Goal: Task Accomplishment & Management: Use online tool/utility

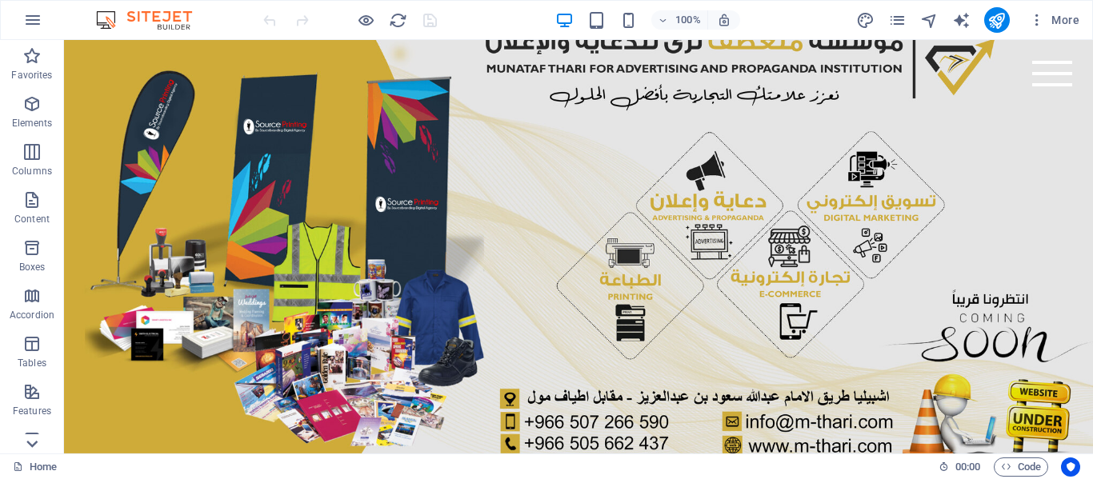
click at [29, 443] on icon at bounding box center [31, 444] width 11 height 7
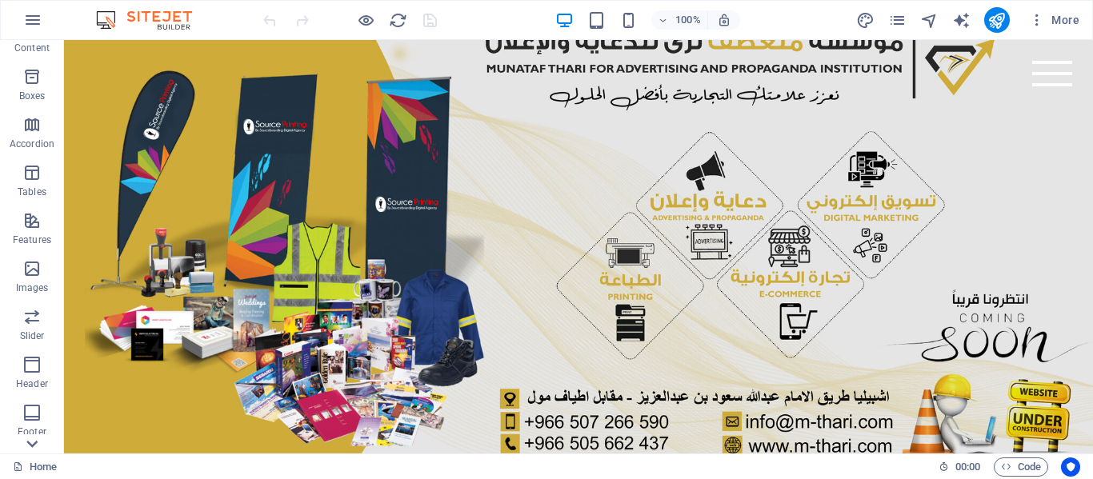
scroll to position [306, 0]
click at [27, 150] on p "Images" at bounding box center [32, 152] width 33 height 13
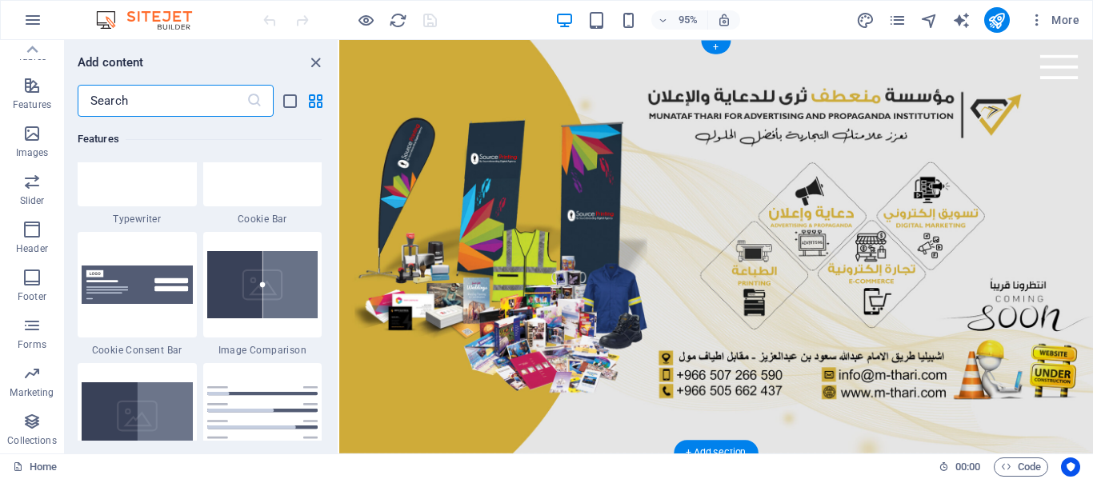
scroll to position [8242, 0]
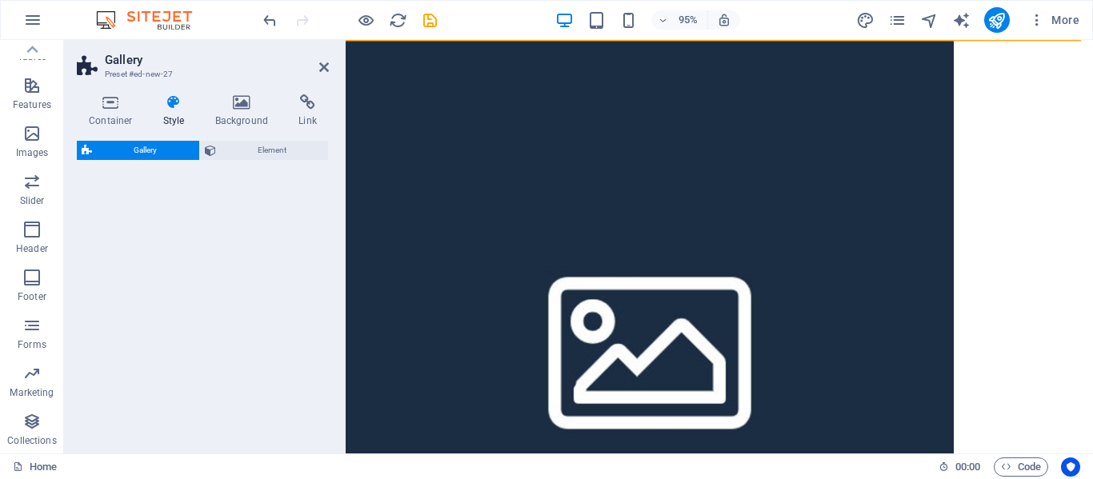
select select "rem"
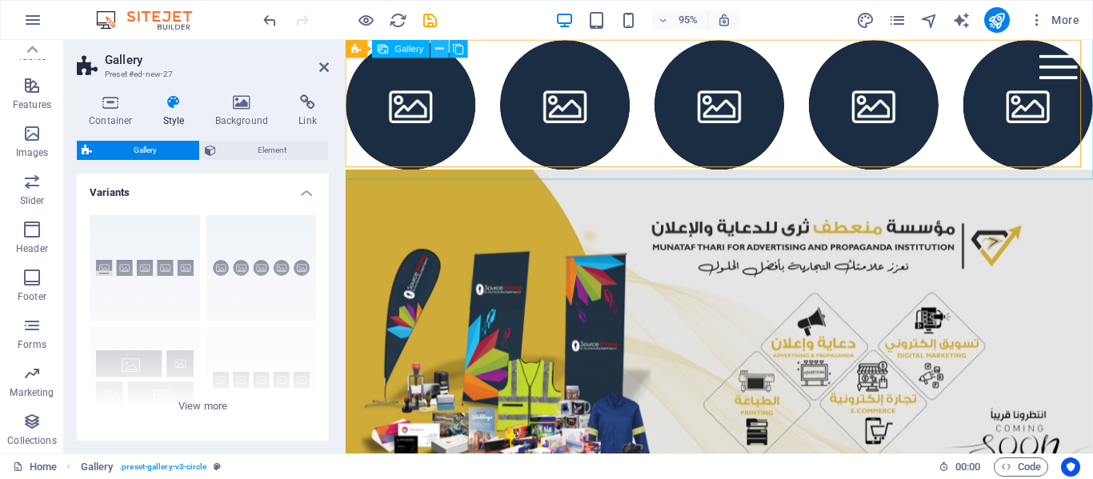
click at [441, 51] on icon at bounding box center [440, 49] width 8 height 16
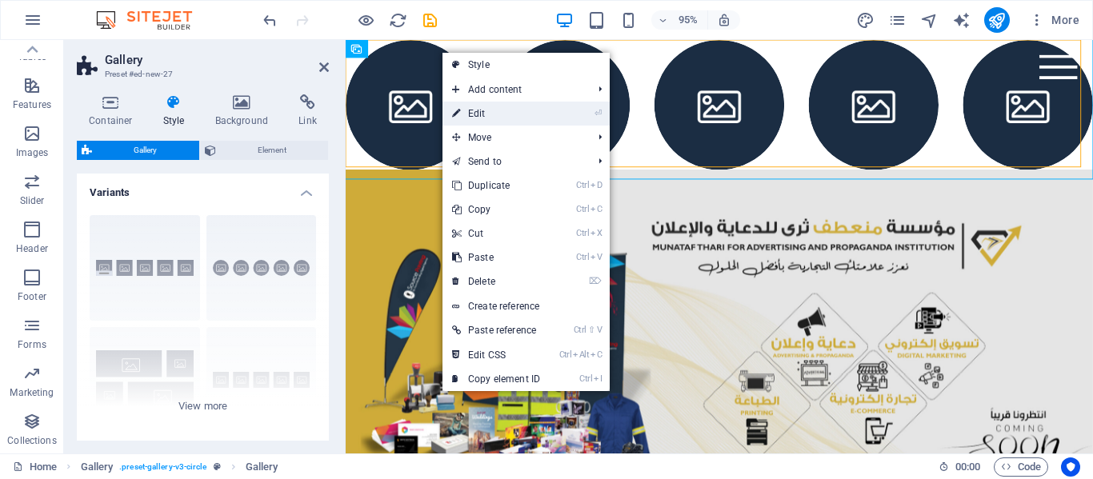
click at [485, 113] on link "⏎ Edit" at bounding box center [495, 114] width 107 height 24
select select "4"
select select "px"
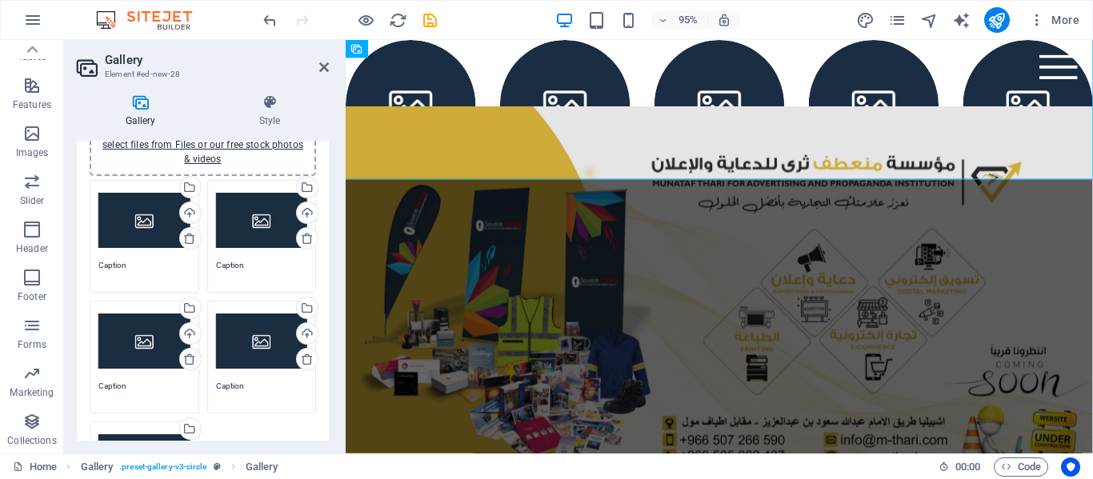
scroll to position [0, 0]
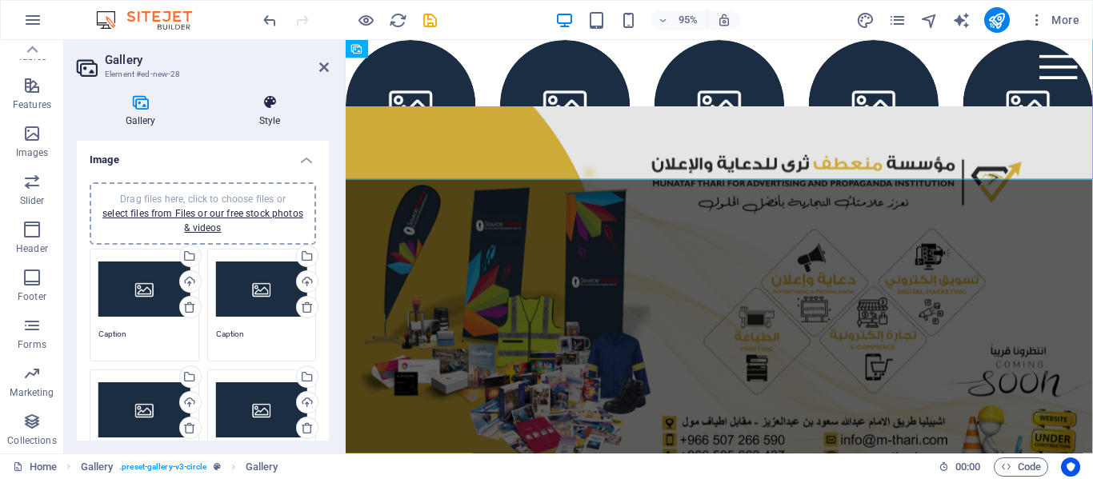
click at [268, 110] on icon at bounding box center [269, 102] width 118 height 16
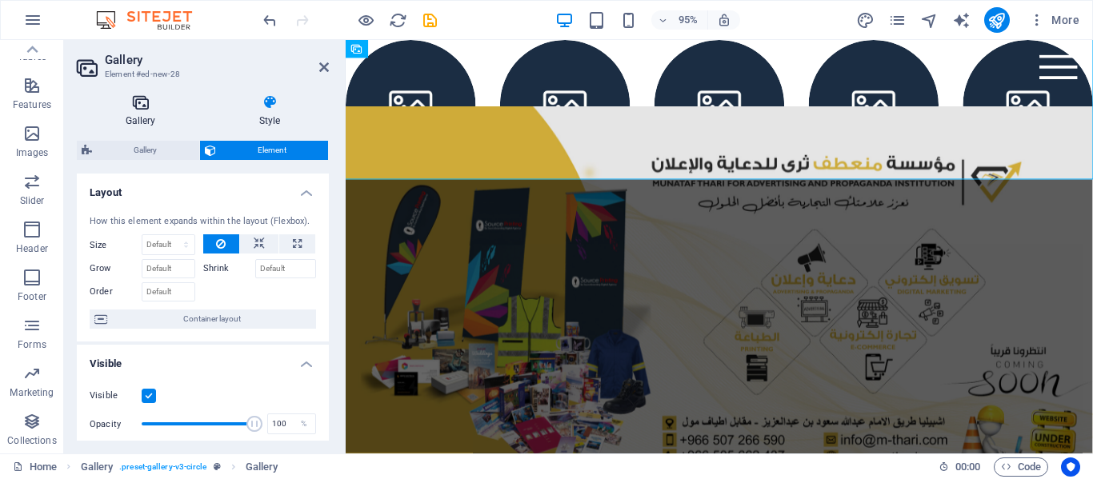
click at [145, 115] on h4 "Gallery" at bounding box center [144, 111] width 134 height 34
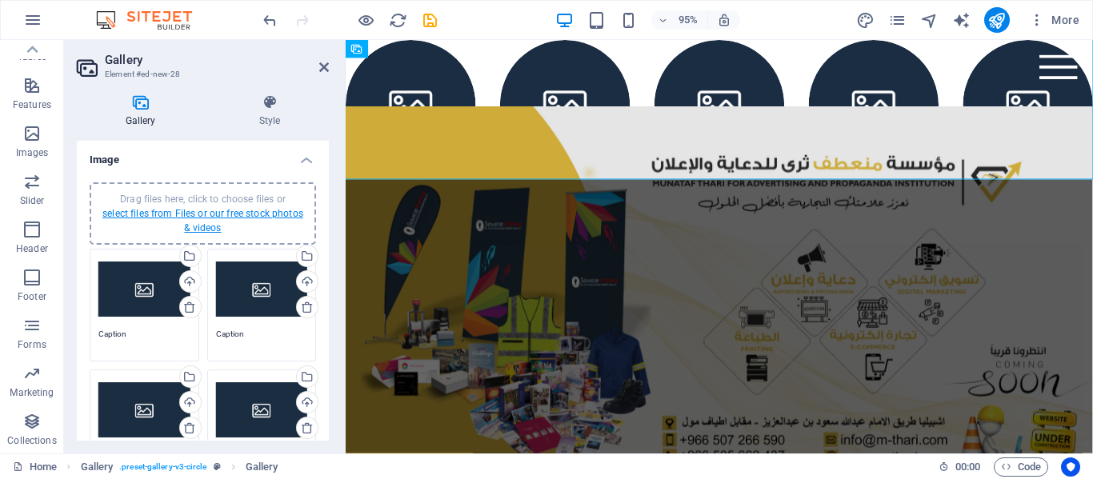
click at [214, 217] on link "select files from Files or our free stock photos & videos" at bounding box center [202, 221] width 201 height 26
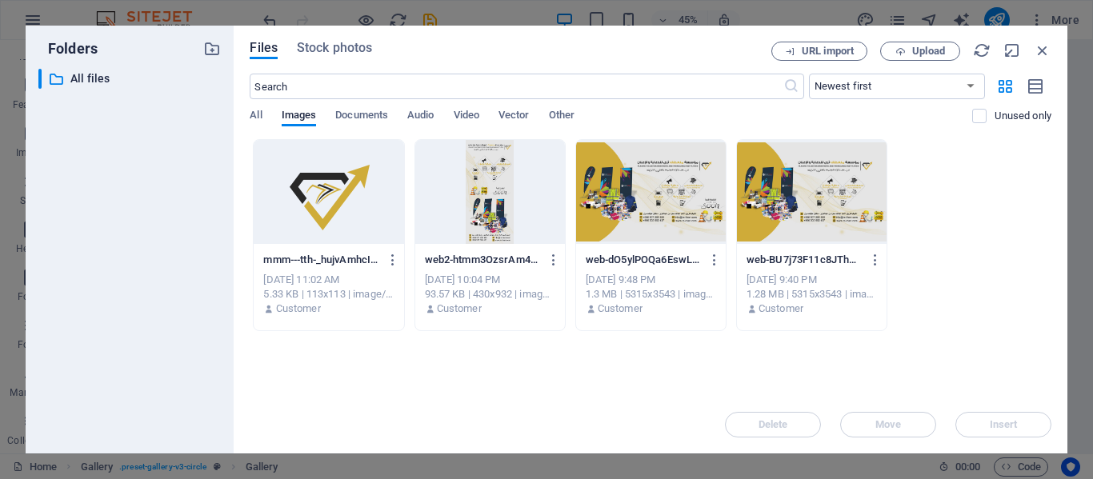
click at [660, 190] on div at bounding box center [651, 192] width 150 height 104
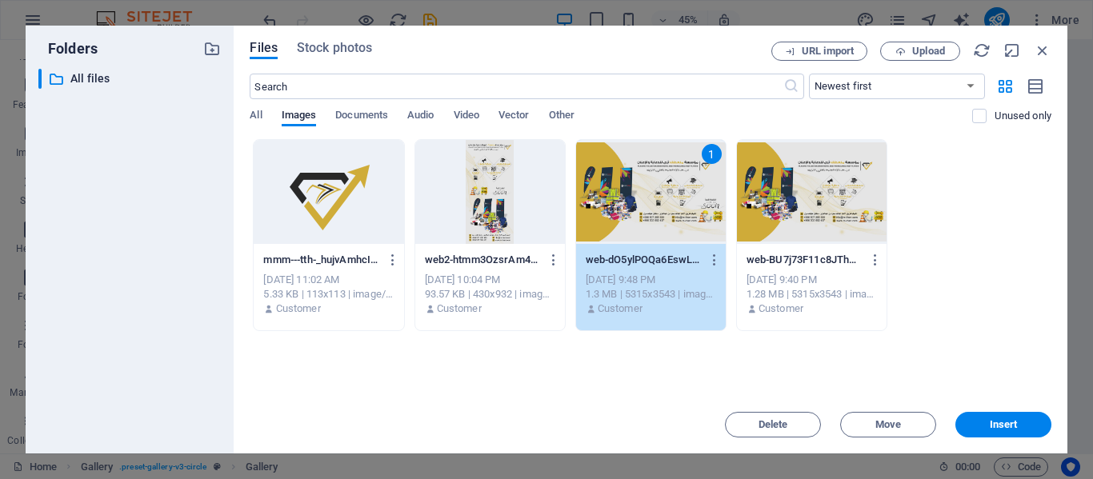
click at [660, 190] on div "1" at bounding box center [651, 192] width 150 height 104
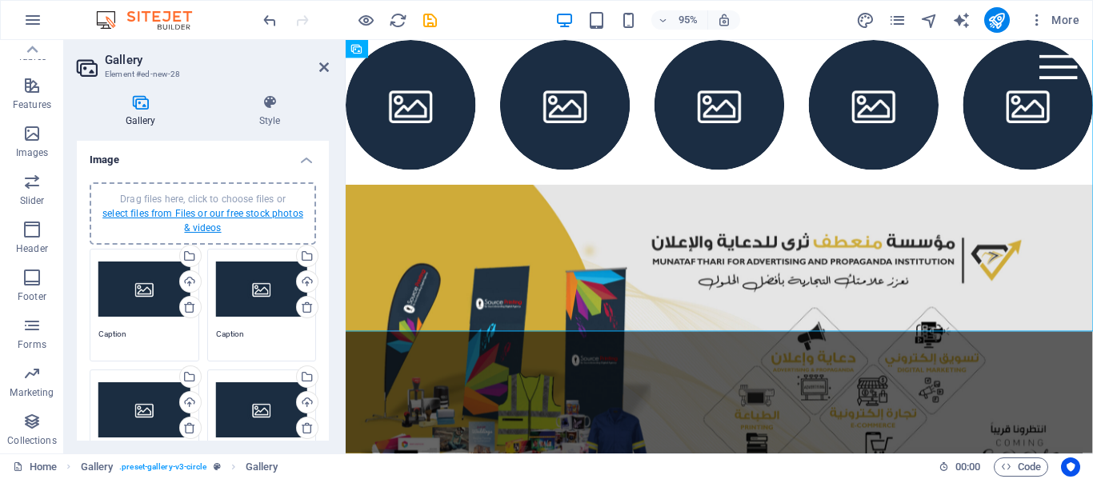
click at [206, 211] on link "select files from Files or our free stock photos & videos" at bounding box center [202, 221] width 201 height 26
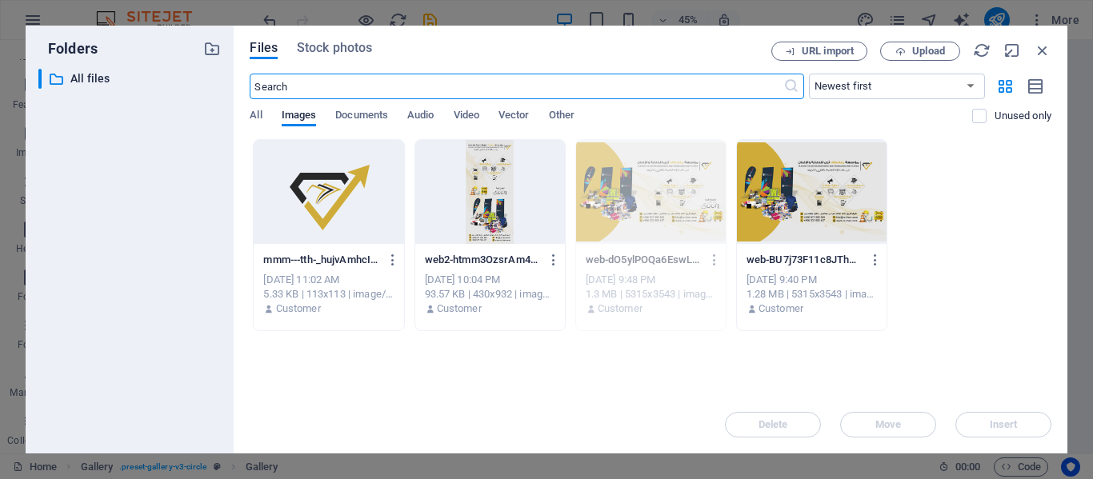
click at [801, 217] on div at bounding box center [812, 192] width 150 height 104
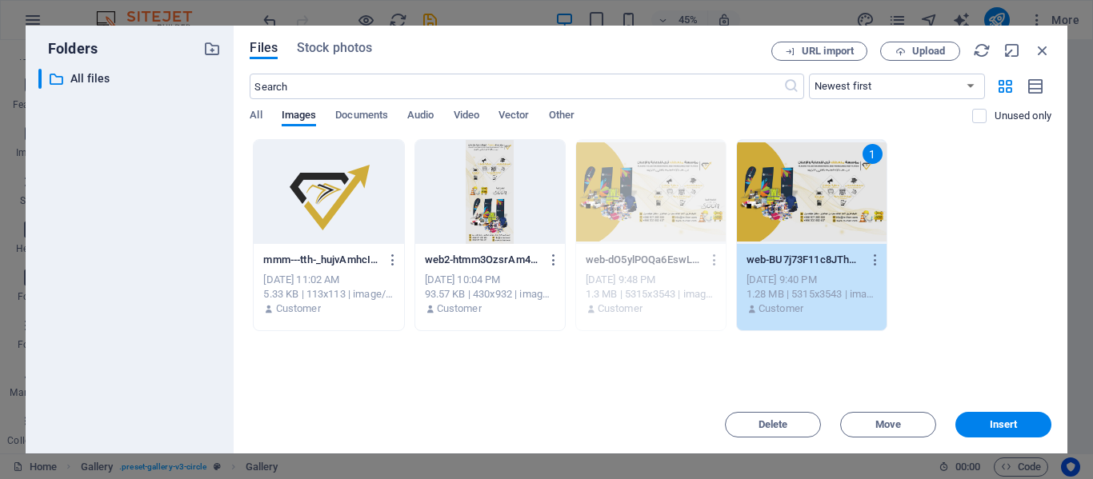
click at [801, 217] on div "1" at bounding box center [812, 192] width 150 height 104
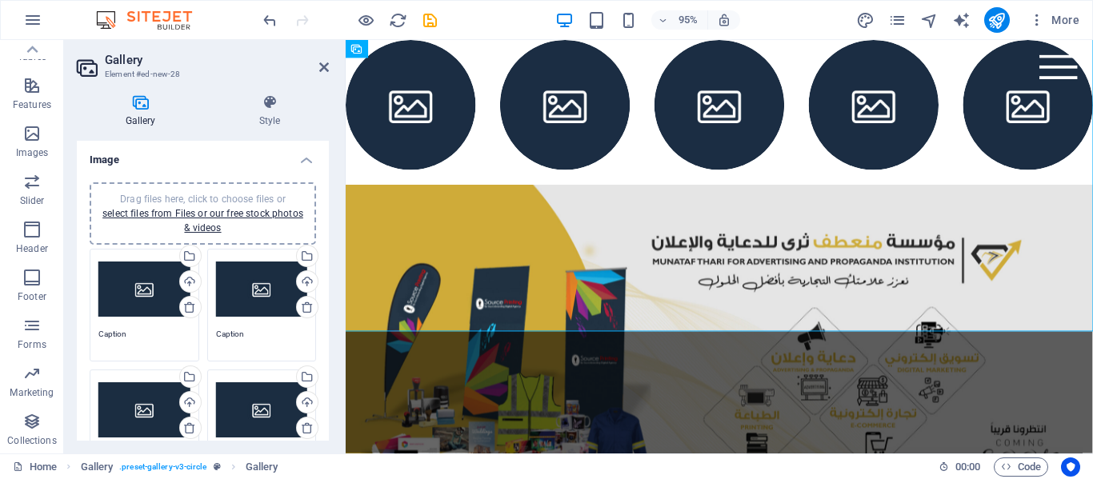
click at [197, 221] on div "Drag files here, click to choose files or select files from Files or our free s…" at bounding box center [202, 213] width 207 height 43
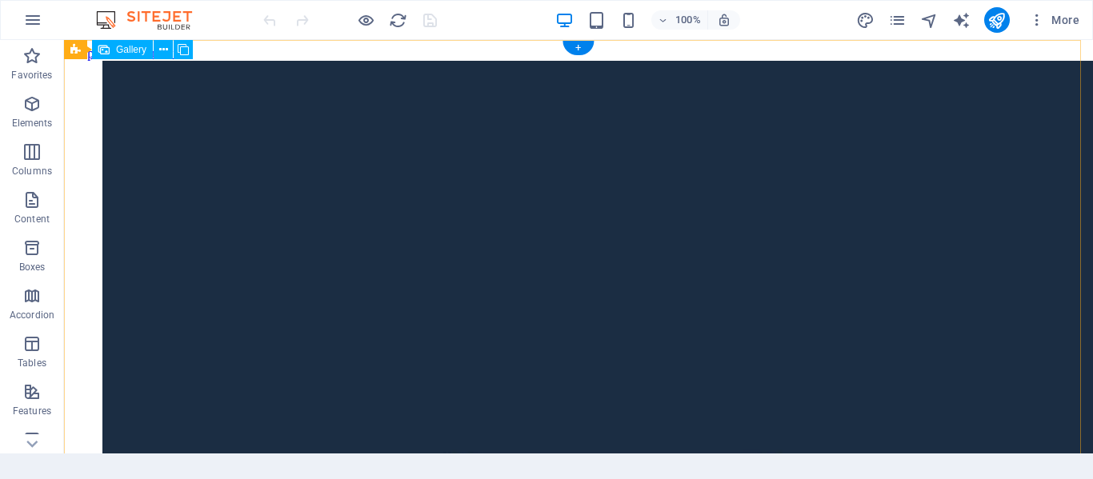
drag, startPoint x: 159, startPoint y: 129, endPoint x: 168, endPoint y: 96, distance: 34.0
select select "4"
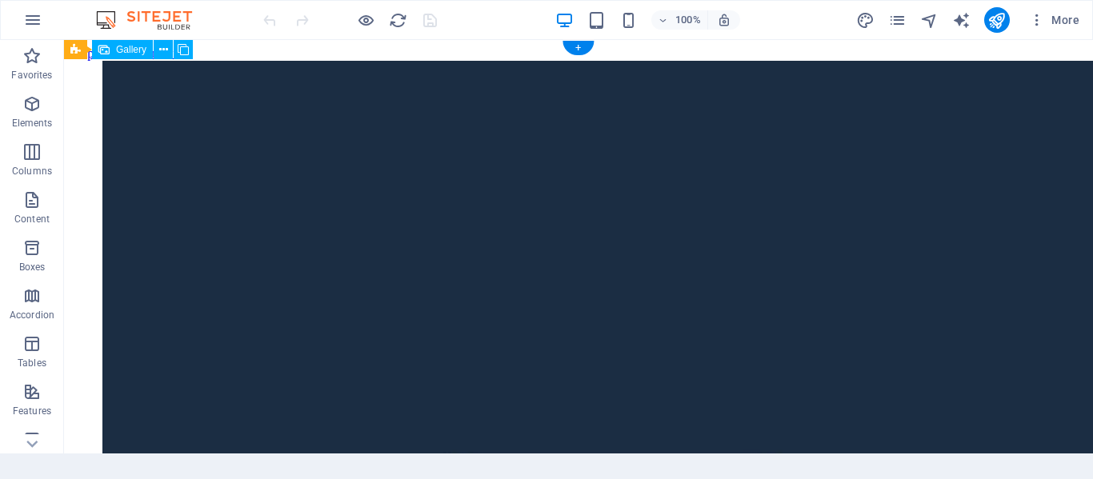
select select "px"
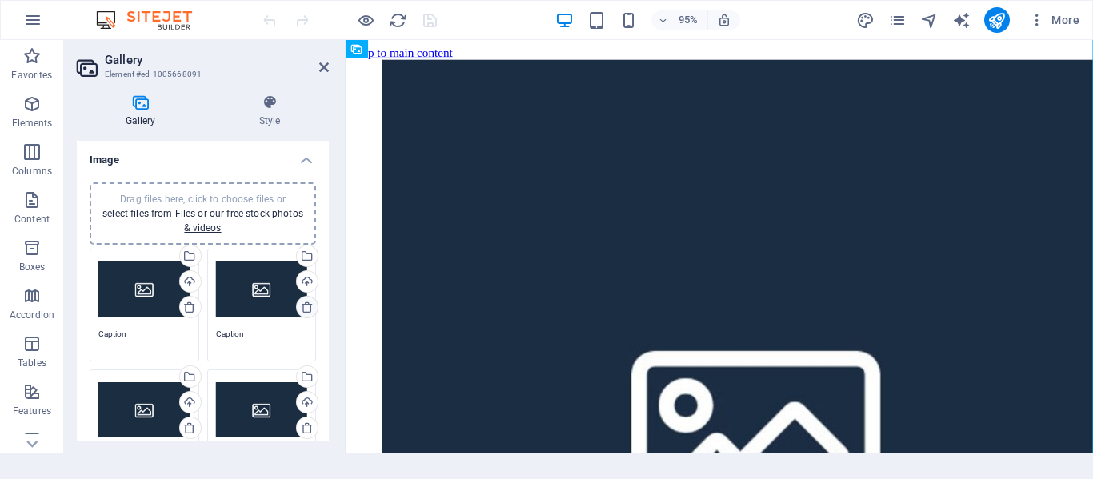
click at [301, 308] on icon at bounding box center [307, 307] width 13 height 13
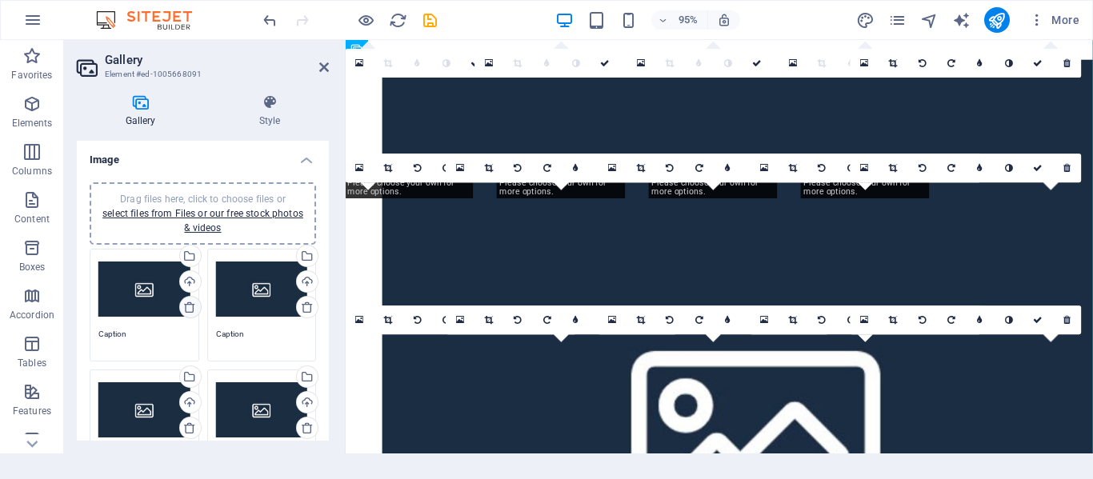
click at [186, 305] on icon at bounding box center [189, 307] width 13 height 13
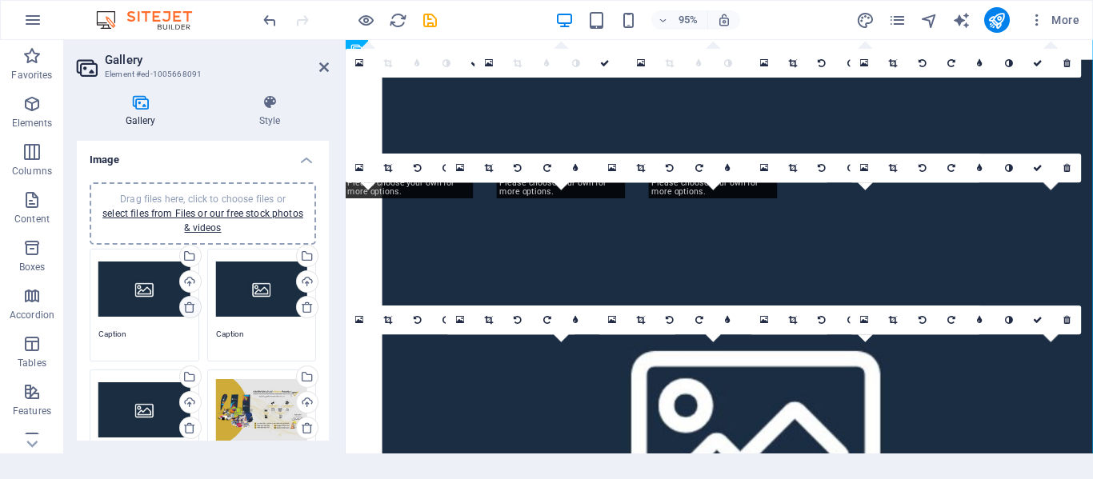
click at [186, 305] on icon at bounding box center [189, 307] width 13 height 13
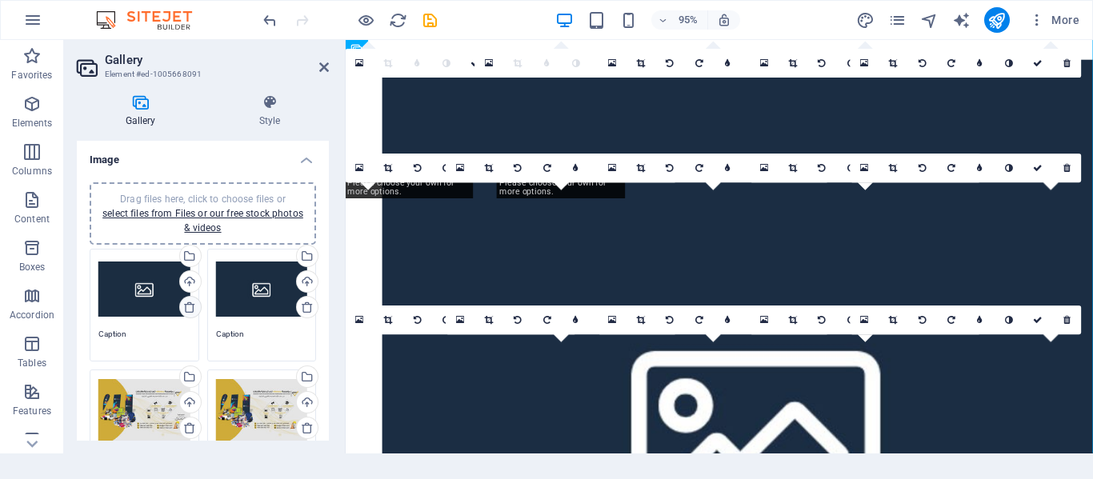
click at [186, 305] on icon at bounding box center [189, 307] width 13 height 13
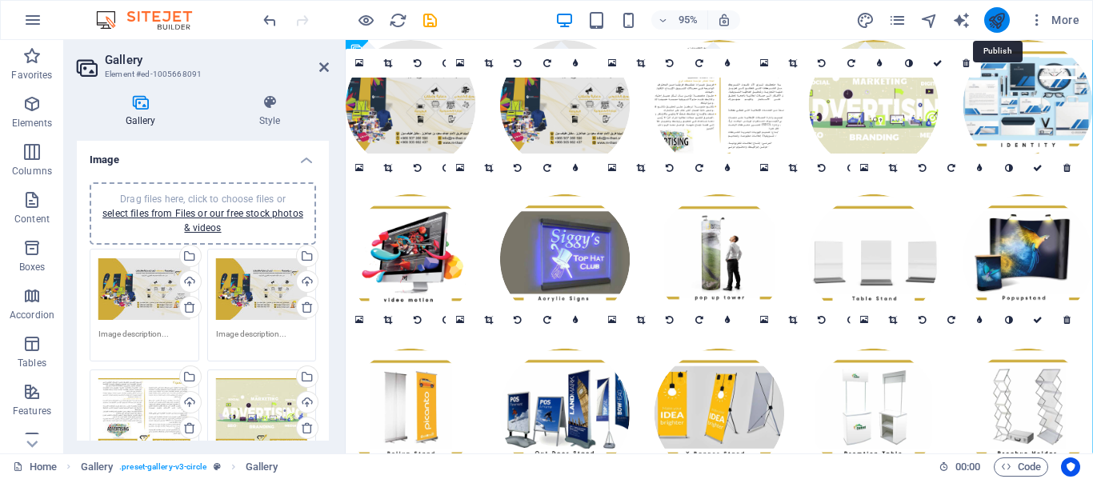
click at [992, 23] on icon "publish" at bounding box center [996, 20] width 18 height 18
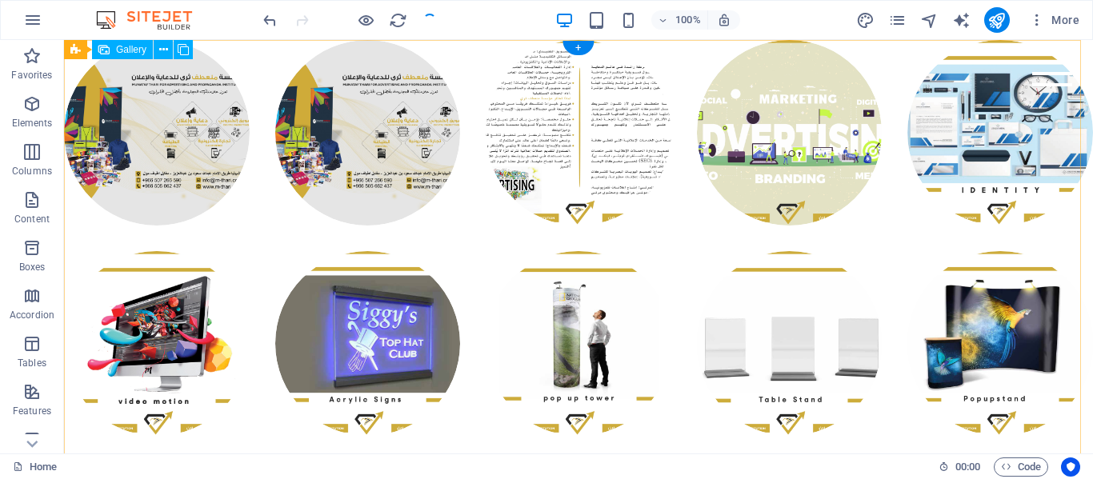
click at [139, 149] on li at bounding box center [157, 133] width 186 height 186
select select "4"
select select "px"
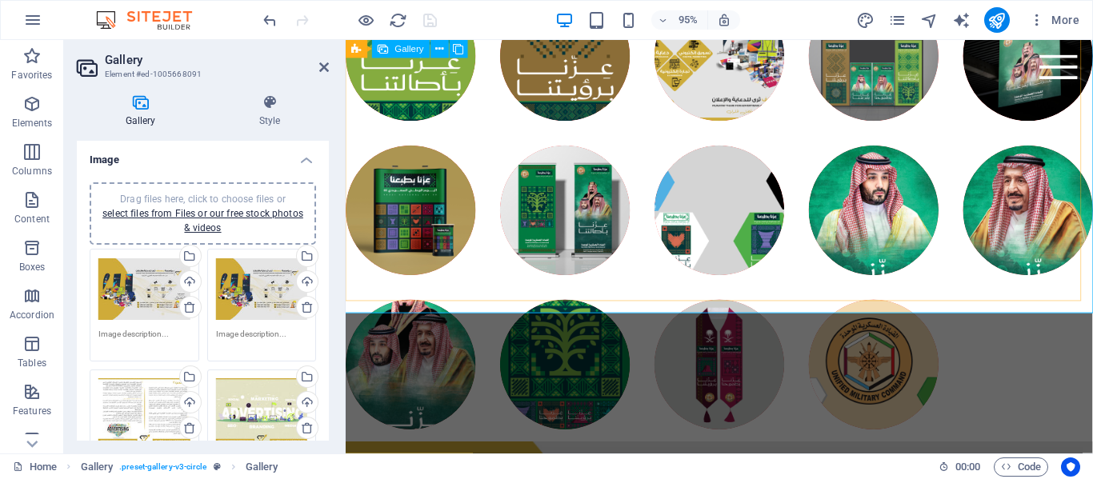
scroll to position [1760, 0]
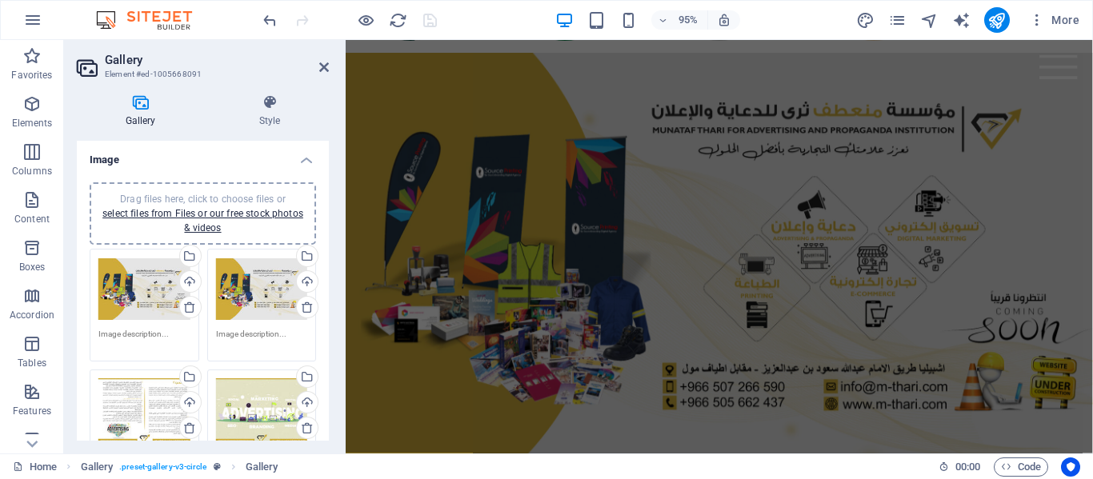
click at [575, 234] on figure at bounding box center [739, 271] width 786 height 435
drag, startPoint x: 575, startPoint y: 234, endPoint x: 558, endPoint y: 201, distance: 37.2
click at [575, 234] on figure at bounding box center [739, 271] width 786 height 435
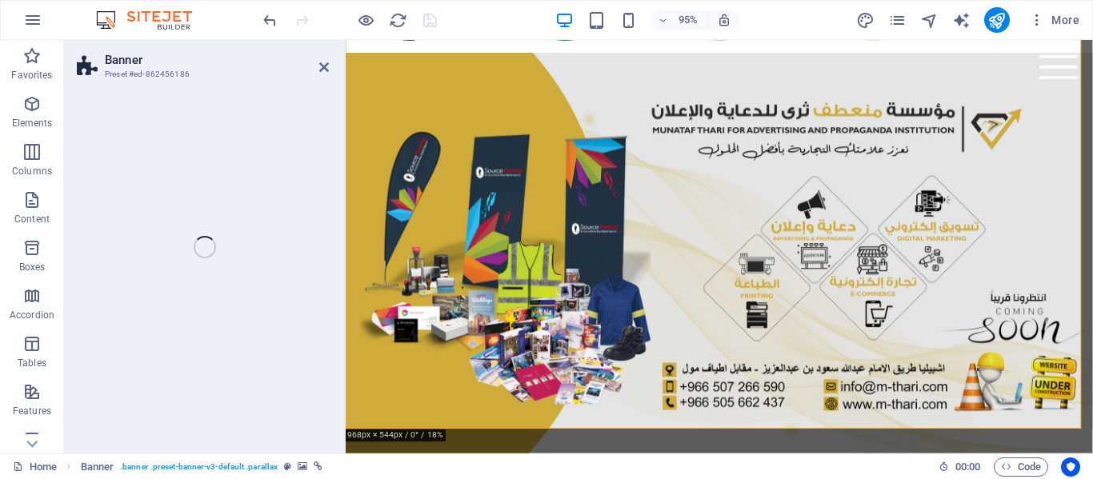
select select "vh"
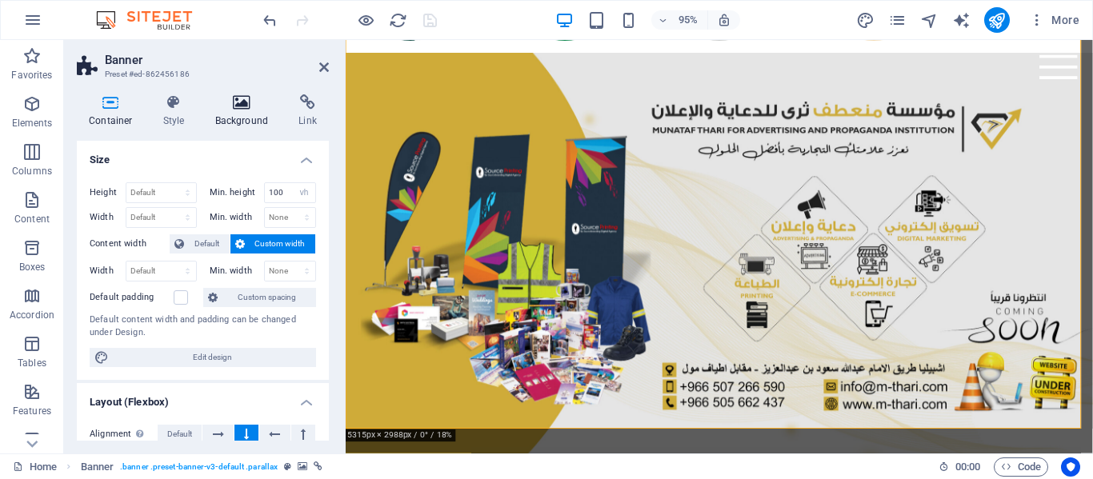
click at [257, 98] on icon at bounding box center [242, 102] width 78 height 16
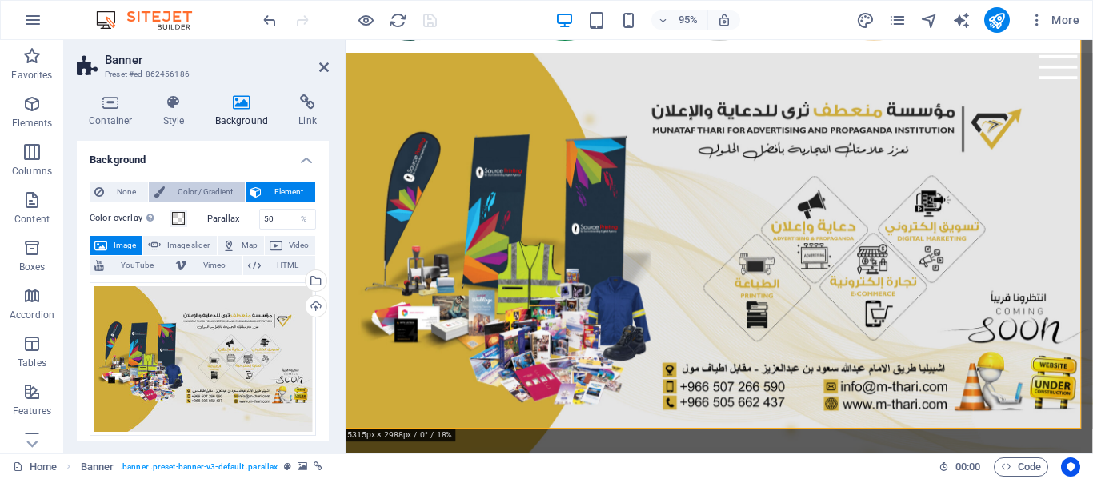
click at [197, 194] on span "Color / Gradient" at bounding box center [205, 191] width 70 height 19
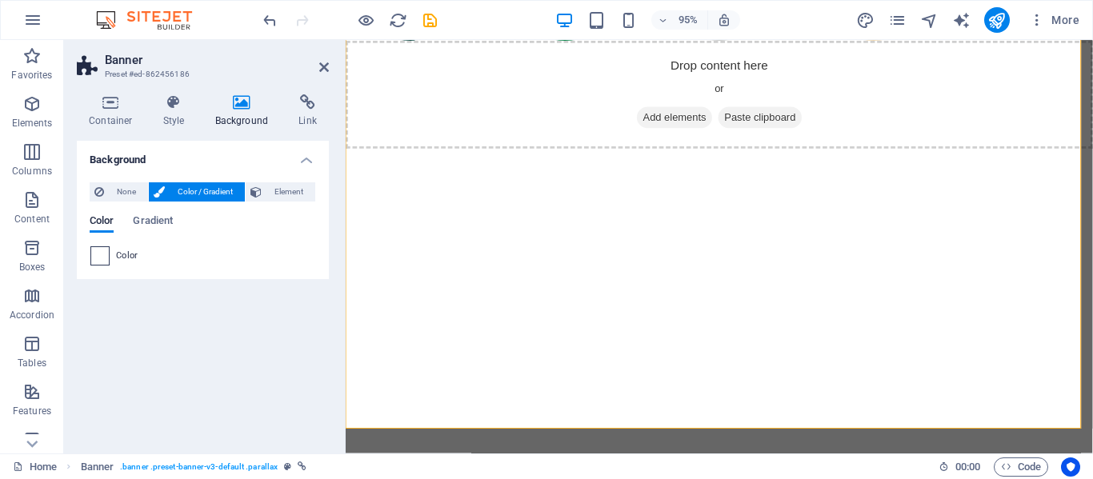
click at [96, 258] on span at bounding box center [100, 256] width 18 height 18
type input "#ffffff"
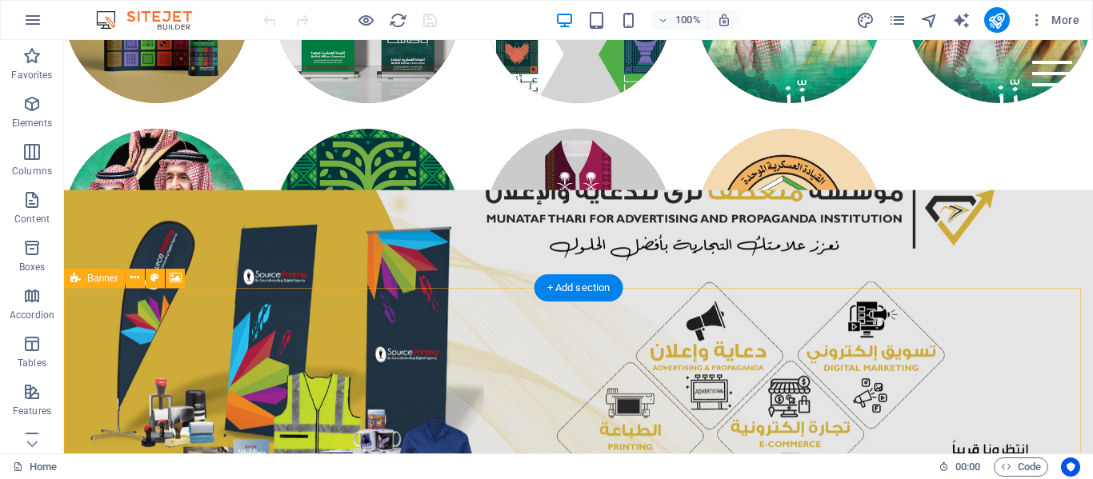
scroll to position [2019, 0]
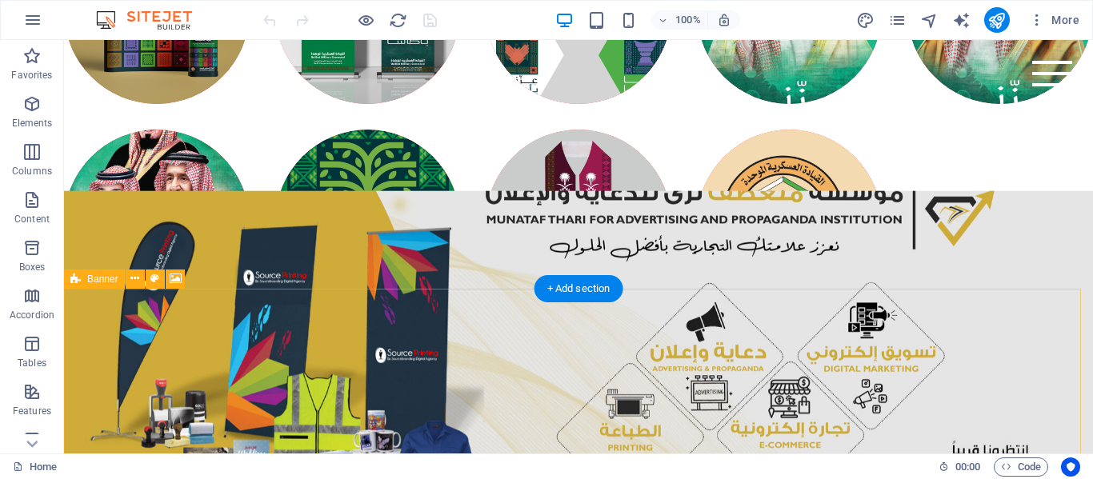
click at [424, 227] on li at bounding box center [368, 223] width 186 height 186
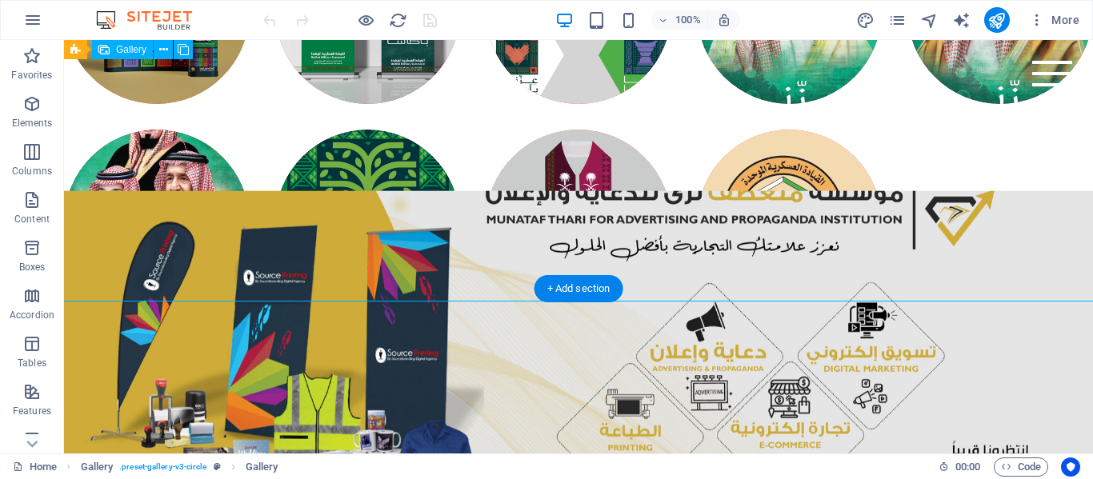
click at [424, 227] on li at bounding box center [368, 223] width 186 height 186
drag, startPoint x: 424, startPoint y: 227, endPoint x: 221, endPoint y: 283, distance: 210.8
click at [424, 227] on li at bounding box center [368, 223] width 186 height 186
select select "4"
select select "px"
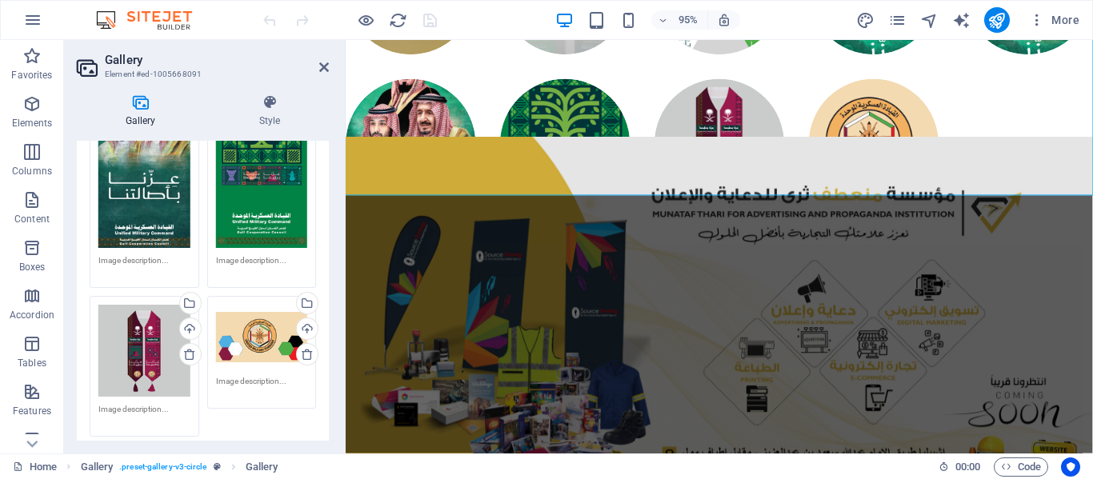
scroll to position [3648, 0]
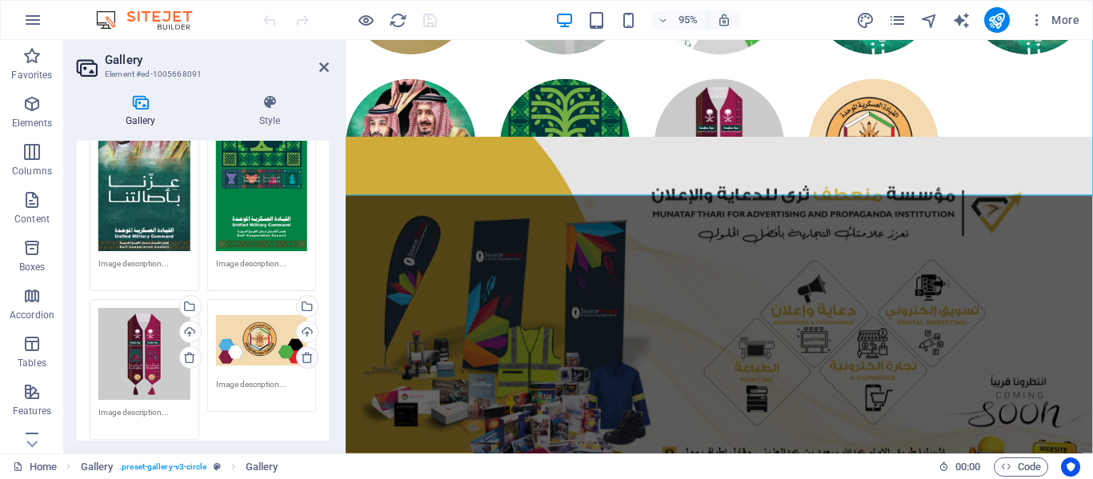
click at [301, 351] on icon at bounding box center [307, 357] width 13 height 13
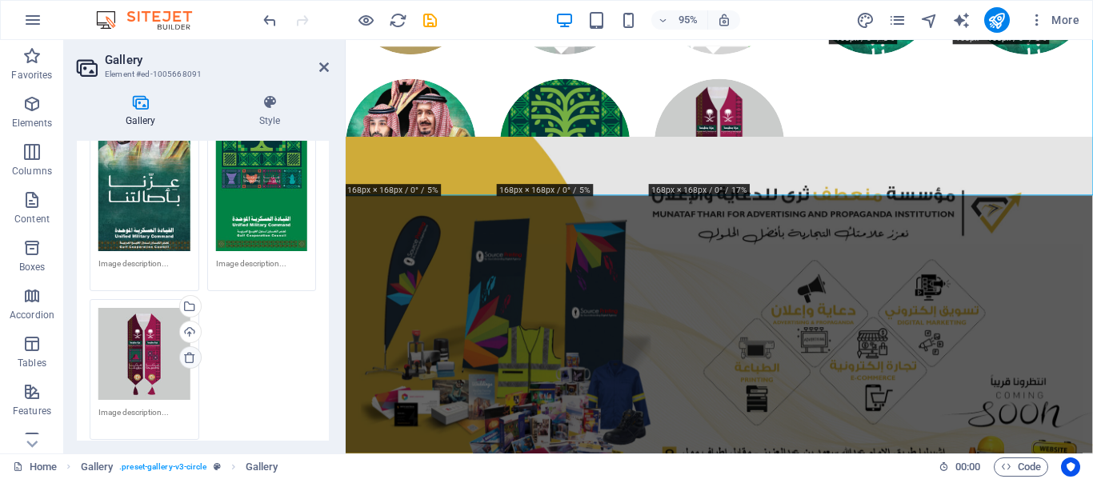
click at [184, 351] on icon at bounding box center [189, 357] width 13 height 13
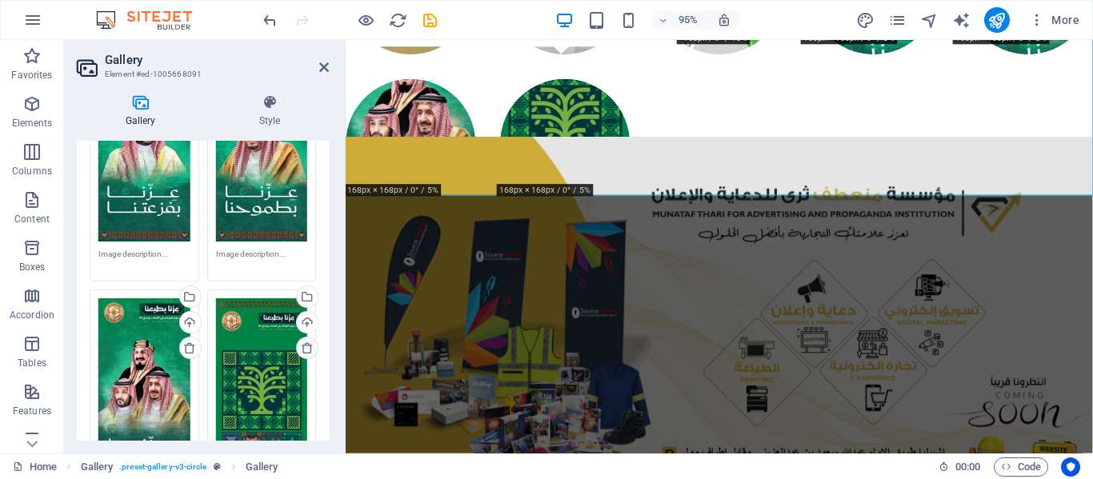
scroll to position [3384, 0]
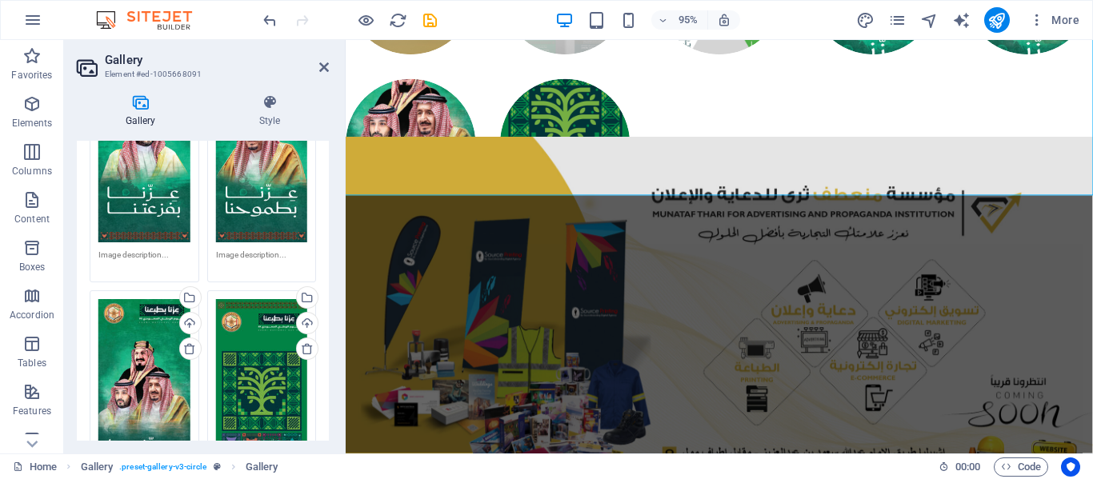
click at [437, 346] on figure at bounding box center [739, 359] width 786 height 435
select select "vh"
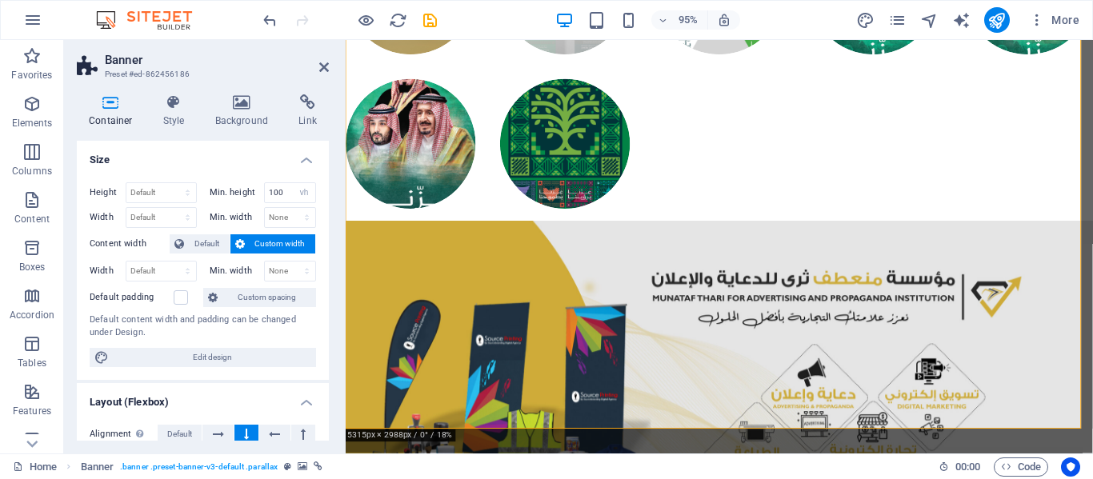
scroll to position [1760, 0]
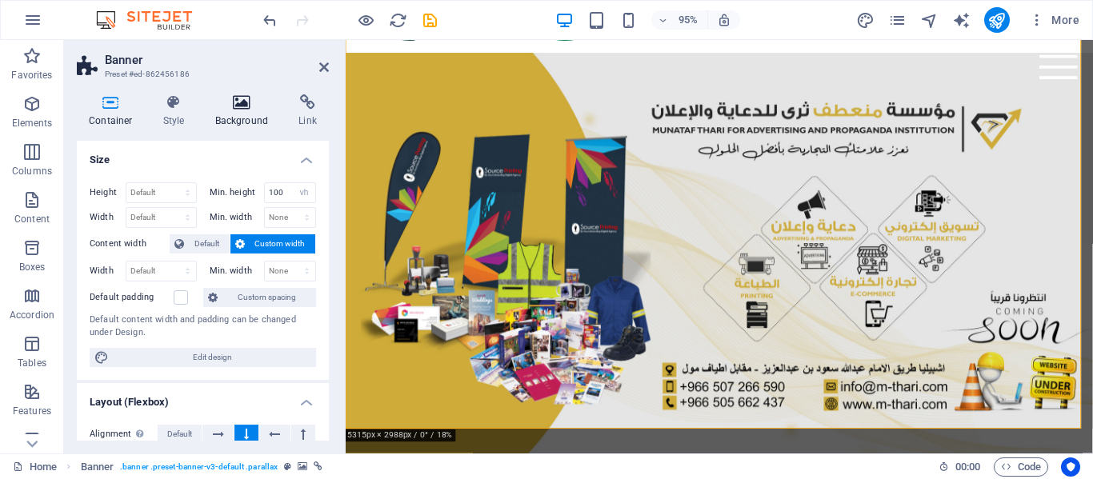
click at [237, 115] on h4 "Background" at bounding box center [245, 111] width 84 height 34
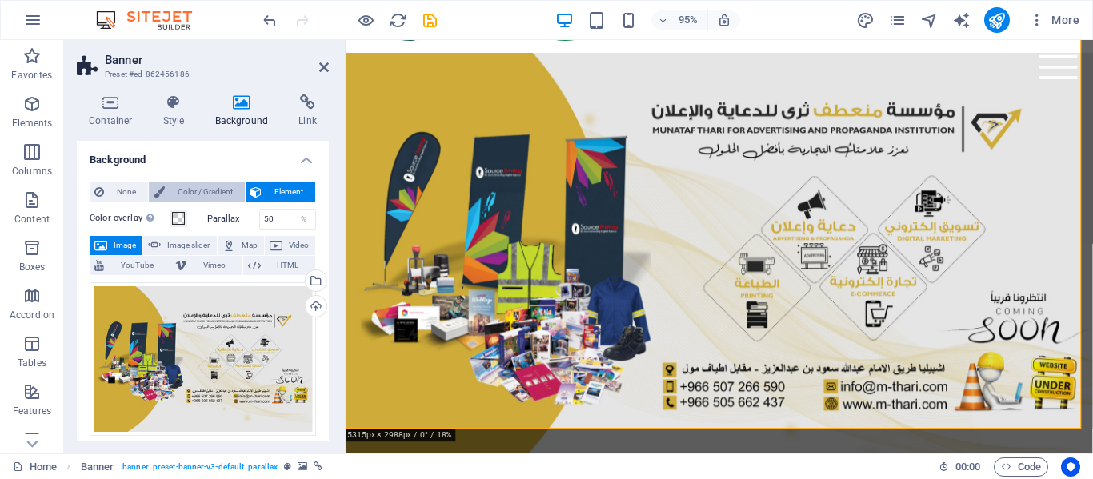
click at [164, 195] on button "Color / Gradient" at bounding box center [197, 191] width 96 height 19
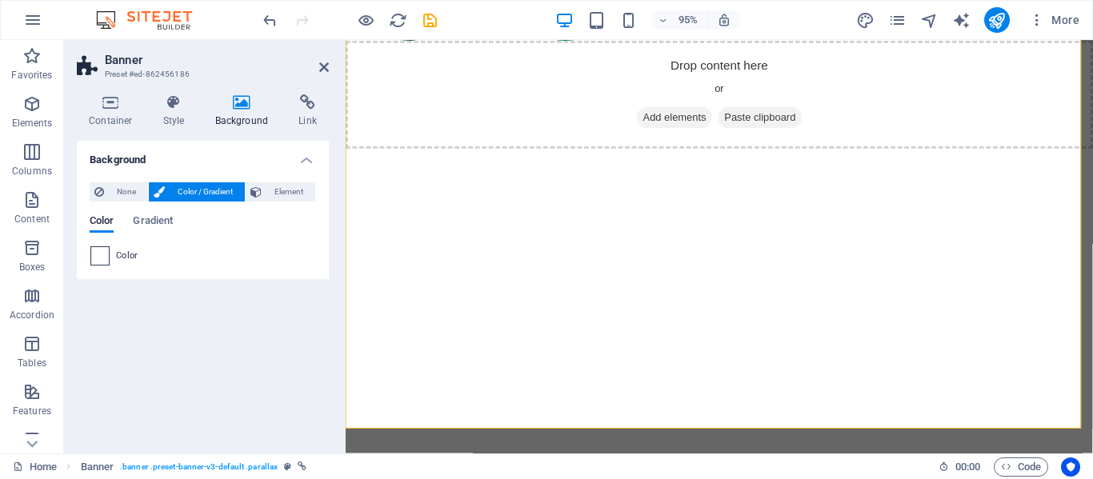
click at [108, 260] on span at bounding box center [100, 256] width 18 height 18
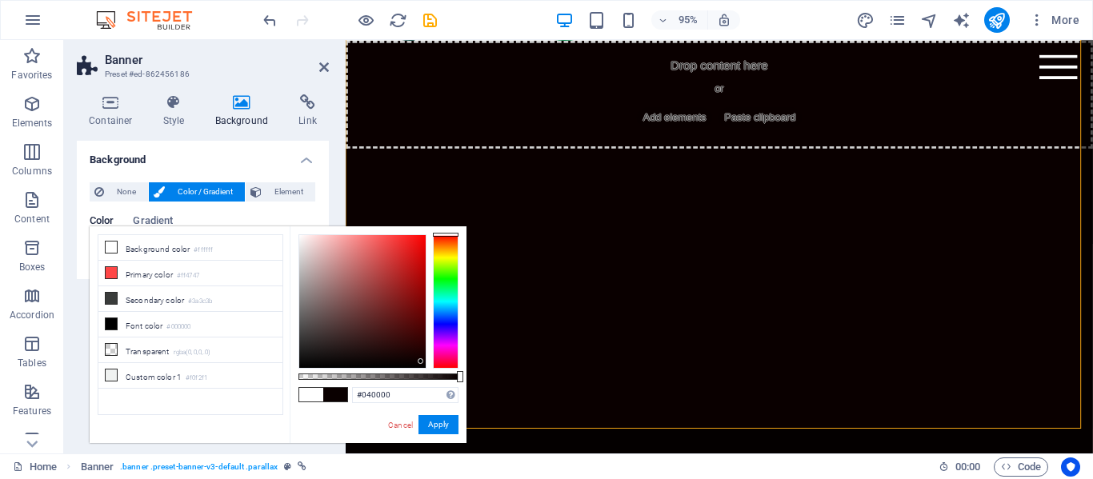
drag, startPoint x: 392, startPoint y: 298, endPoint x: 424, endPoint y: 368, distance: 77.3
click at [424, 368] on div at bounding box center [362, 301] width 126 height 133
type input "#000000"
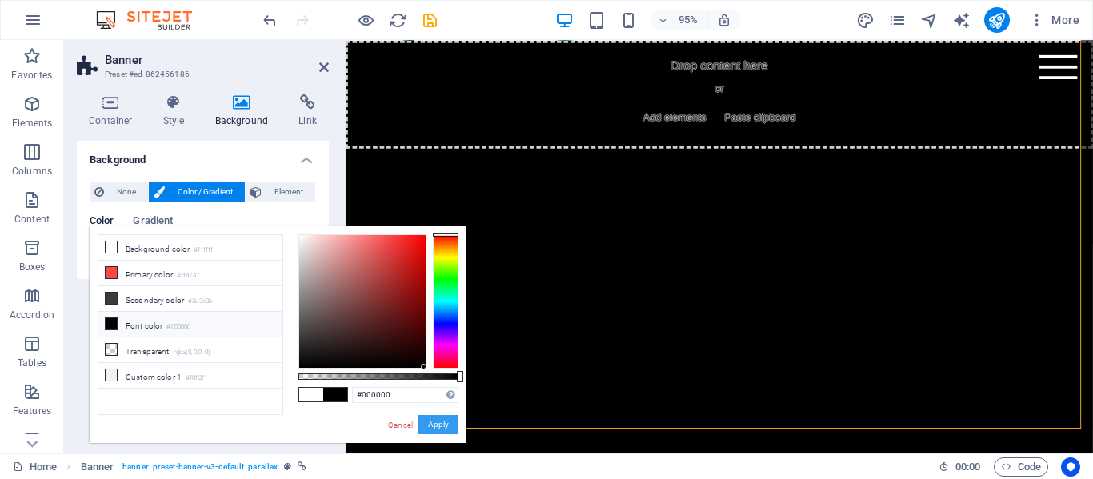
click at [434, 421] on button "Apply" at bounding box center [438, 424] width 40 height 19
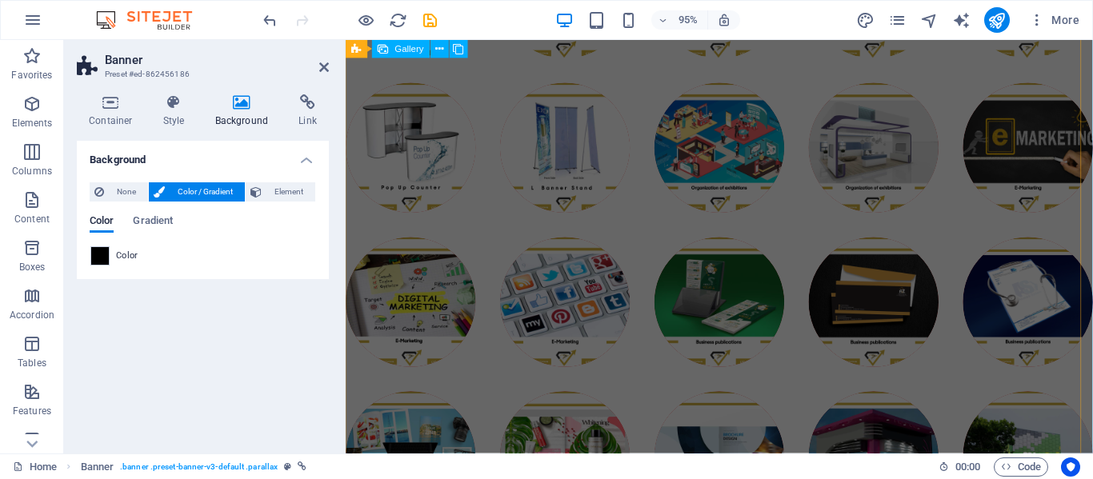
scroll to position [0, 0]
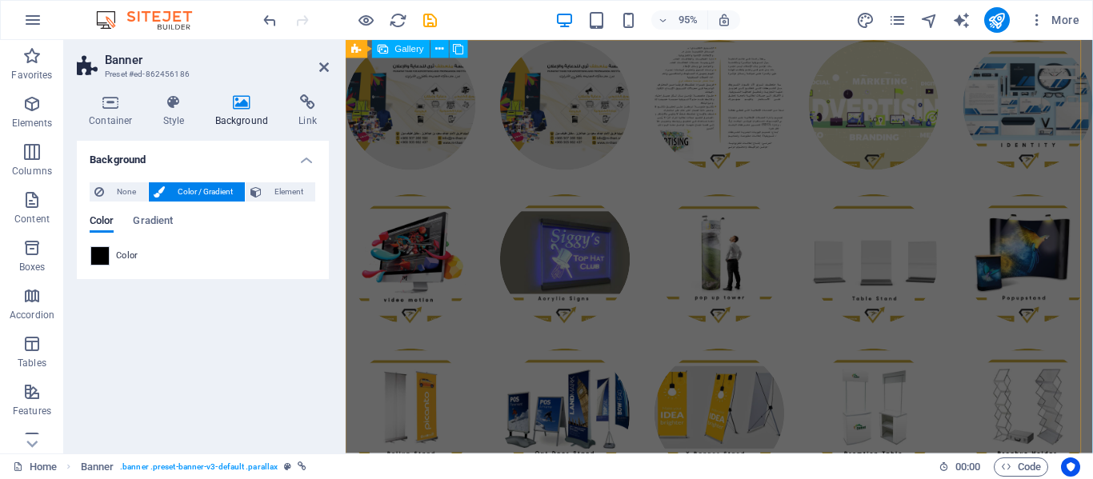
click at [431, 110] on li at bounding box center [414, 108] width 137 height 137
select select "4"
select select "px"
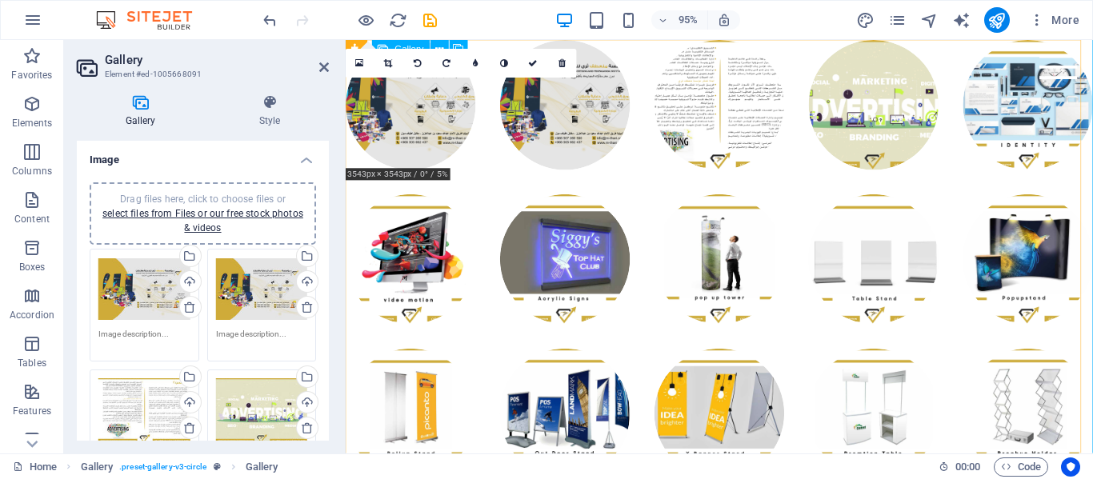
click at [445, 110] on li at bounding box center [414, 108] width 137 height 137
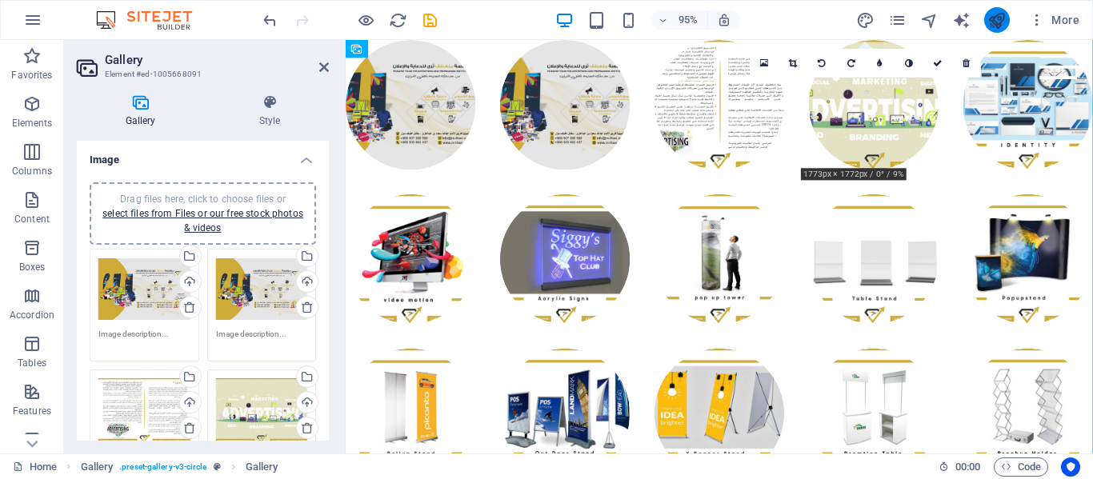
click at [985, 22] on button "publish" at bounding box center [997, 20] width 26 height 26
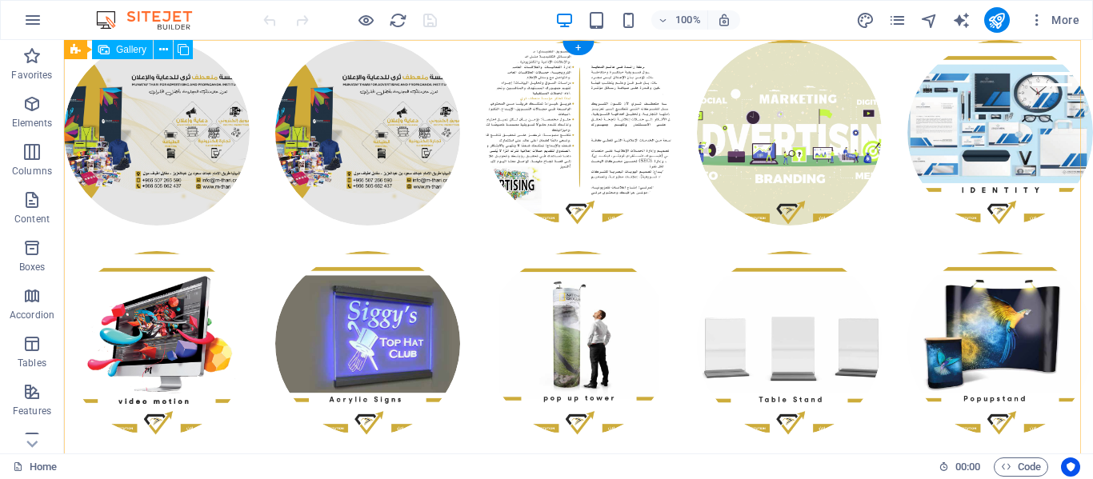
click at [143, 138] on li at bounding box center [157, 133] width 186 height 186
select select "4"
select select "px"
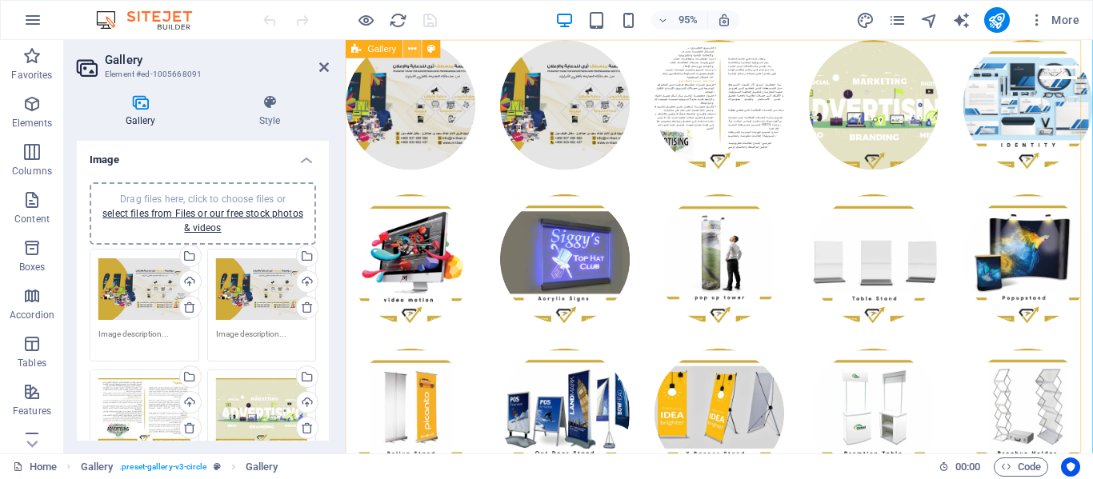
click at [412, 50] on icon at bounding box center [412, 49] width 8 height 16
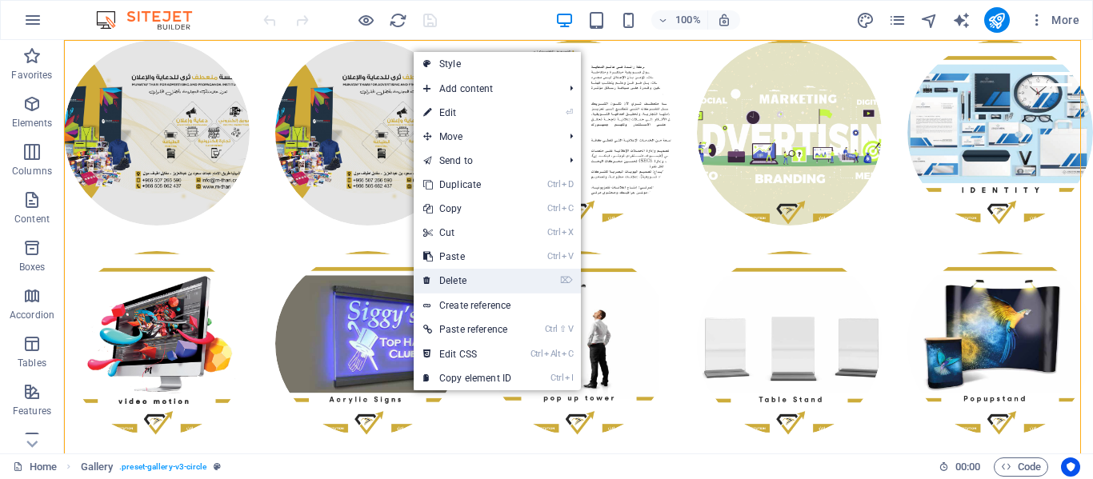
click at [454, 271] on link "⌦ Delete" at bounding box center [467, 281] width 107 height 24
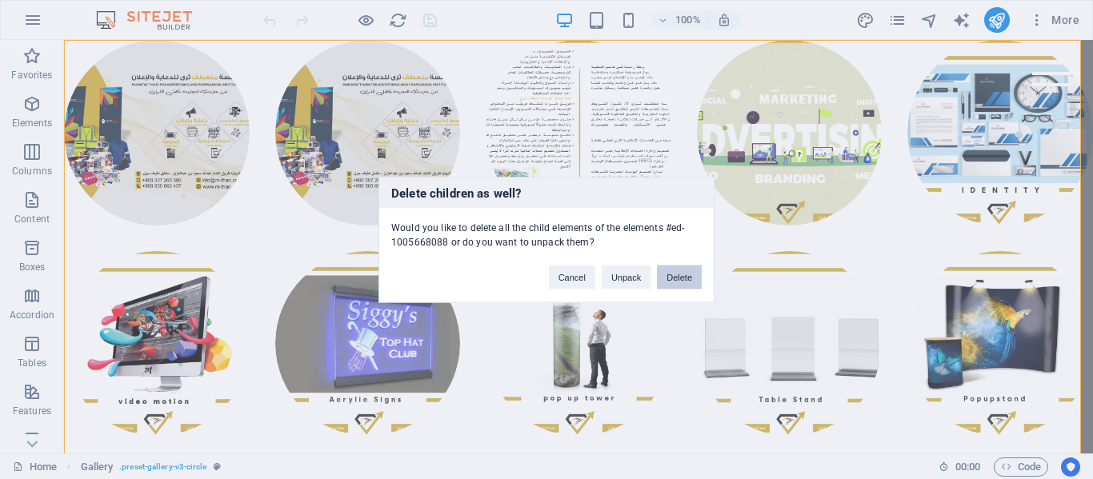
click at [674, 281] on button "Delete" at bounding box center [679, 277] width 45 height 24
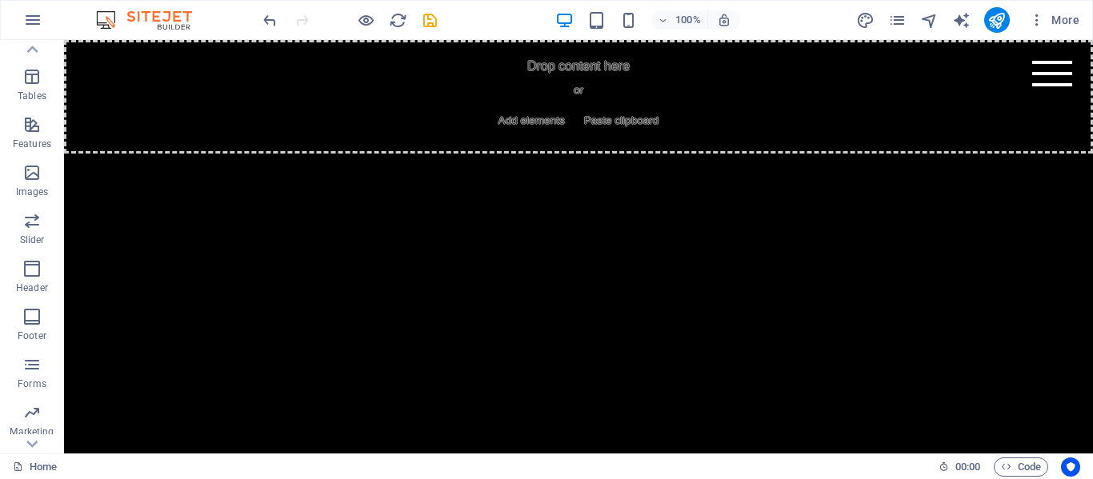
scroll to position [270, 0]
click at [20, 171] on span "Images" at bounding box center [32, 179] width 64 height 38
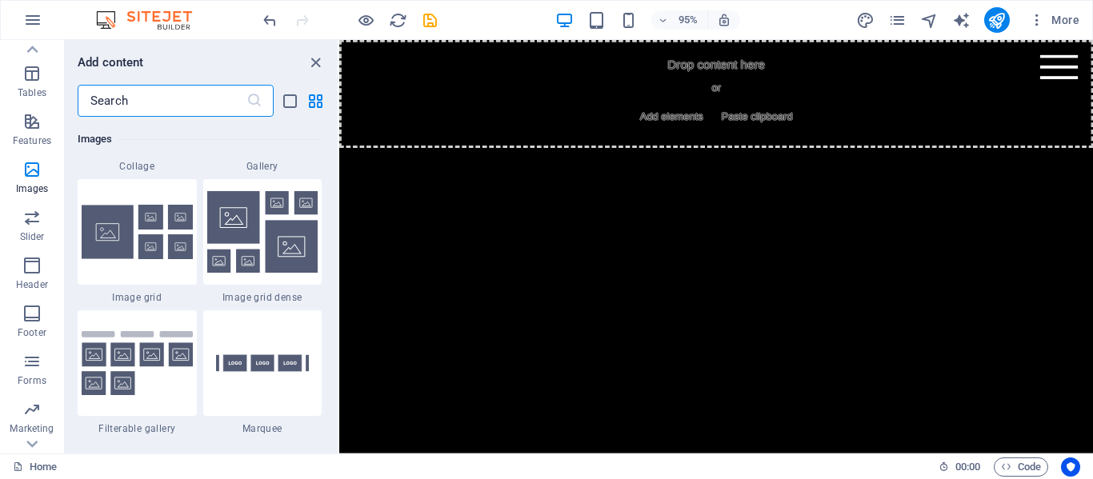
scroll to position [8489, 0]
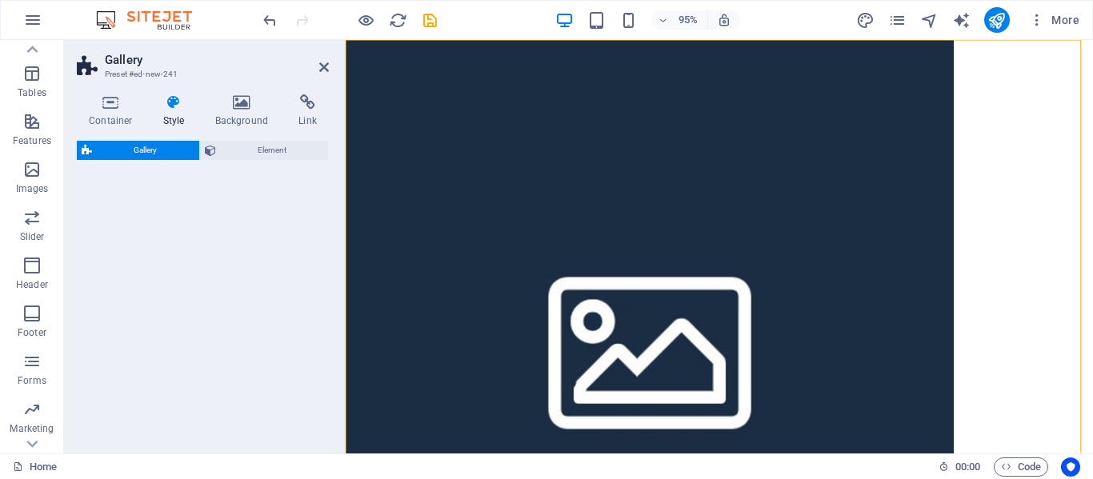
select select "rem"
select select "preset-gallery-v3-grid"
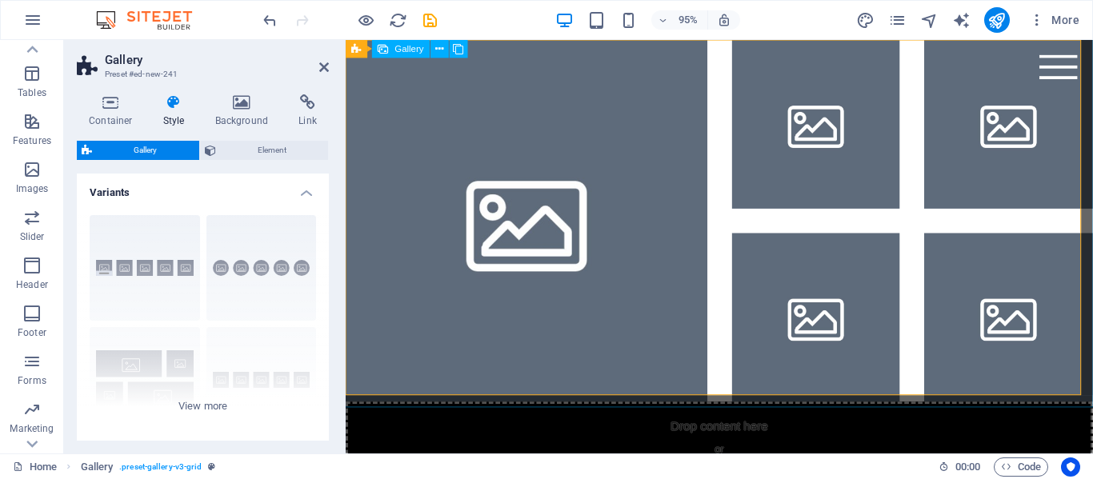
click at [462, 127] on li at bounding box center [536, 230] width 381 height 381
select select "4"
select select "px"
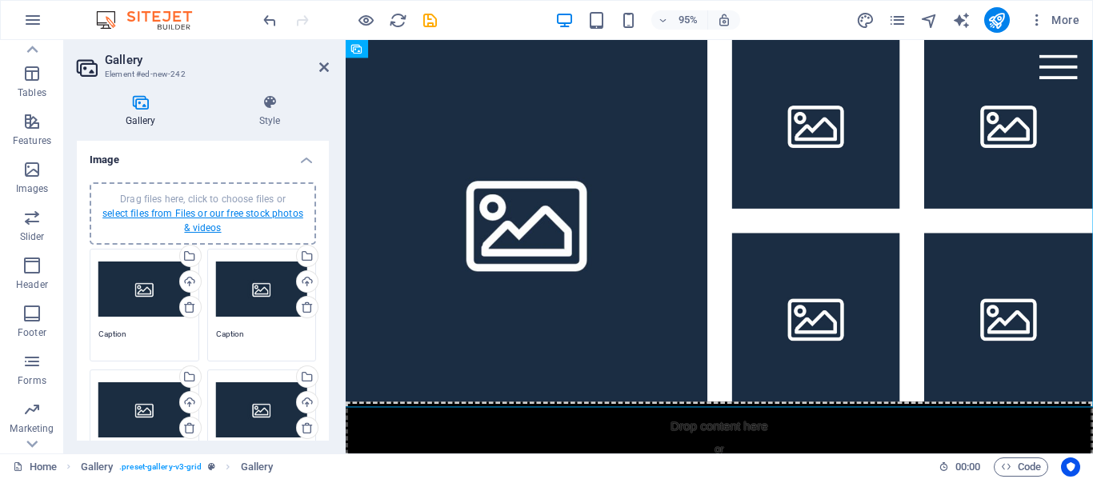
click at [172, 215] on link "select files from Files or our free stock photos & videos" at bounding box center [202, 221] width 201 height 26
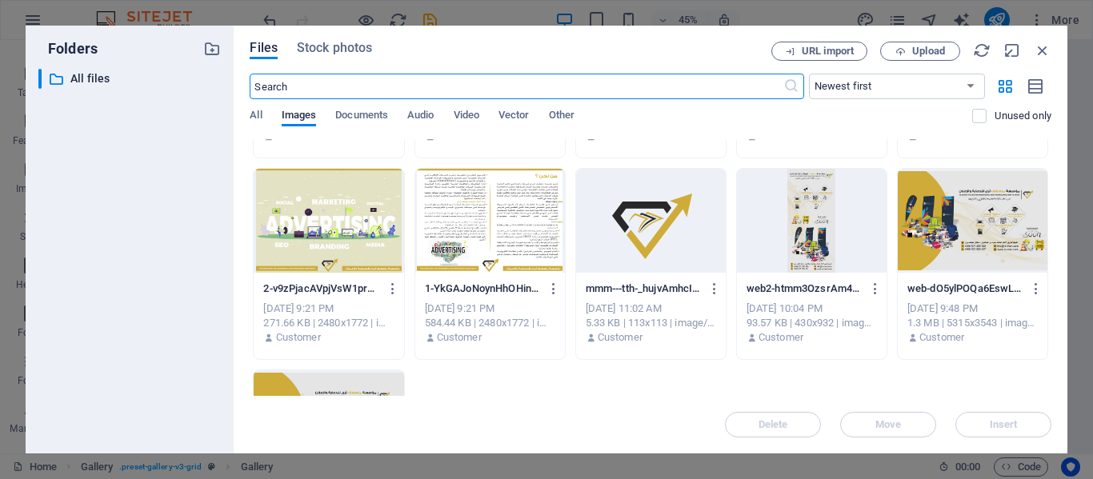
scroll to position [1986, 0]
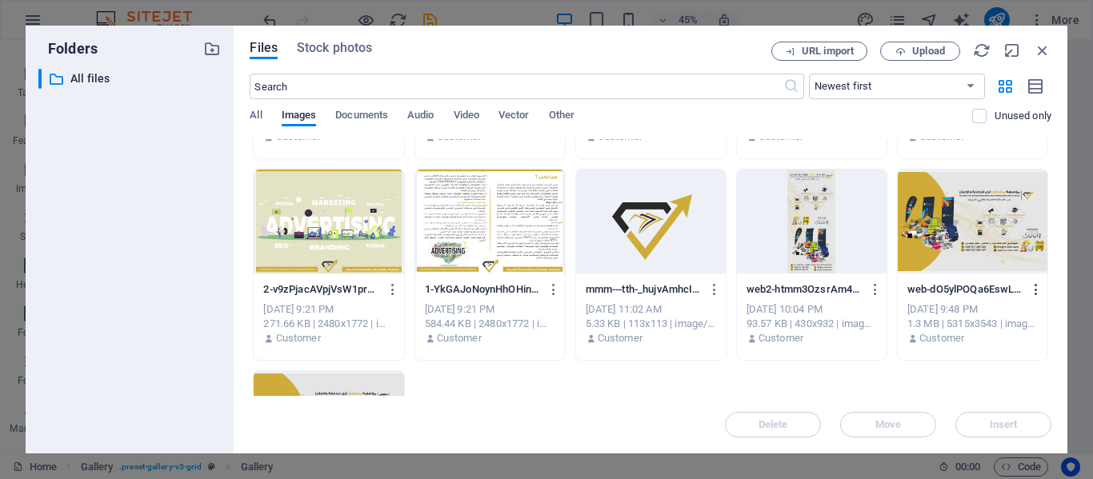
click at [1031, 293] on icon "button" at bounding box center [1036, 289] width 15 height 14
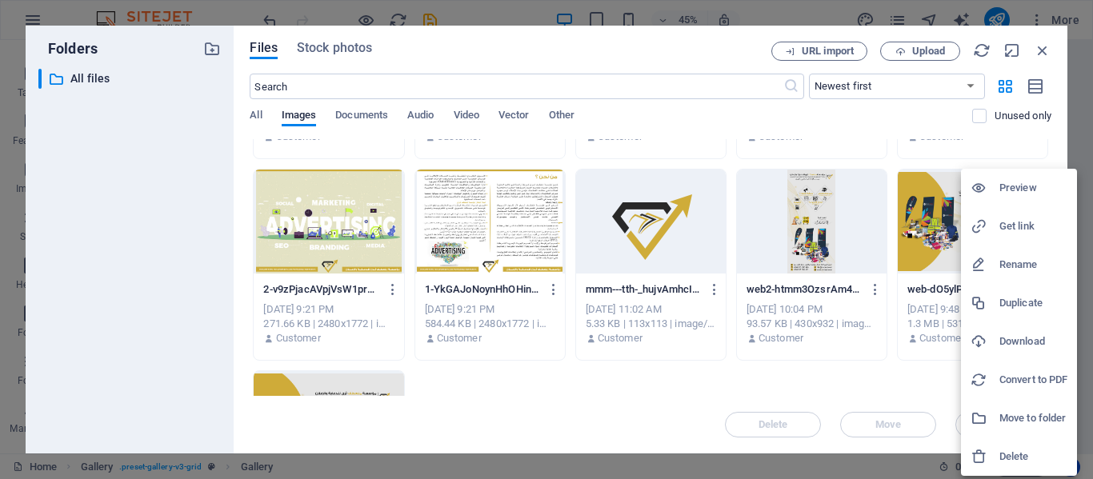
click at [740, 367] on div at bounding box center [546, 239] width 1093 height 479
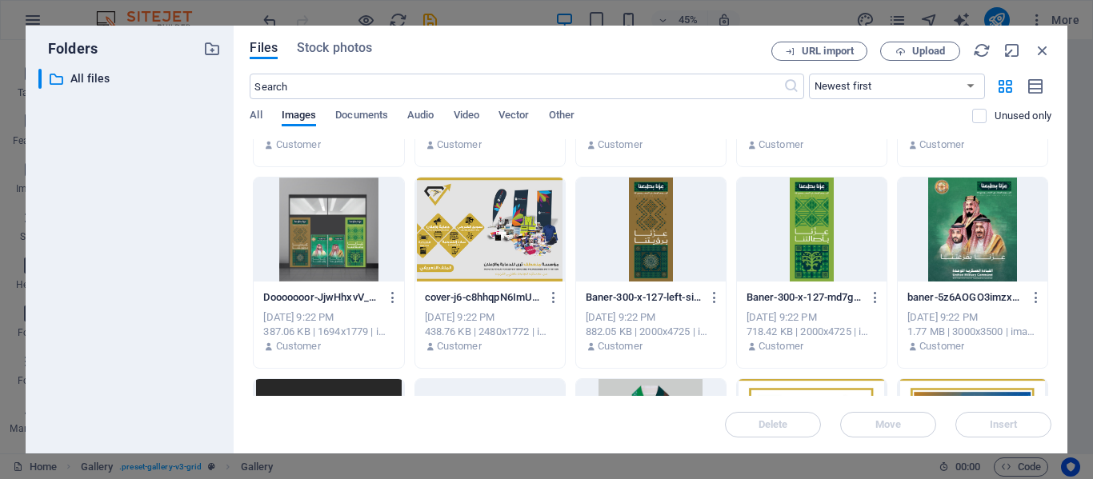
scroll to position [365, 0]
click at [496, 269] on div at bounding box center [490, 230] width 150 height 104
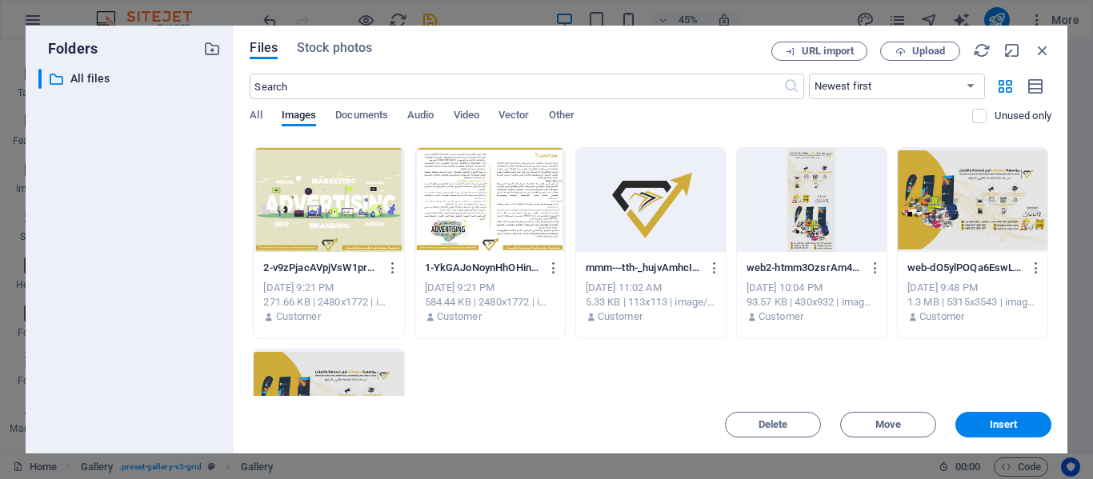
scroll to position [2010, 0]
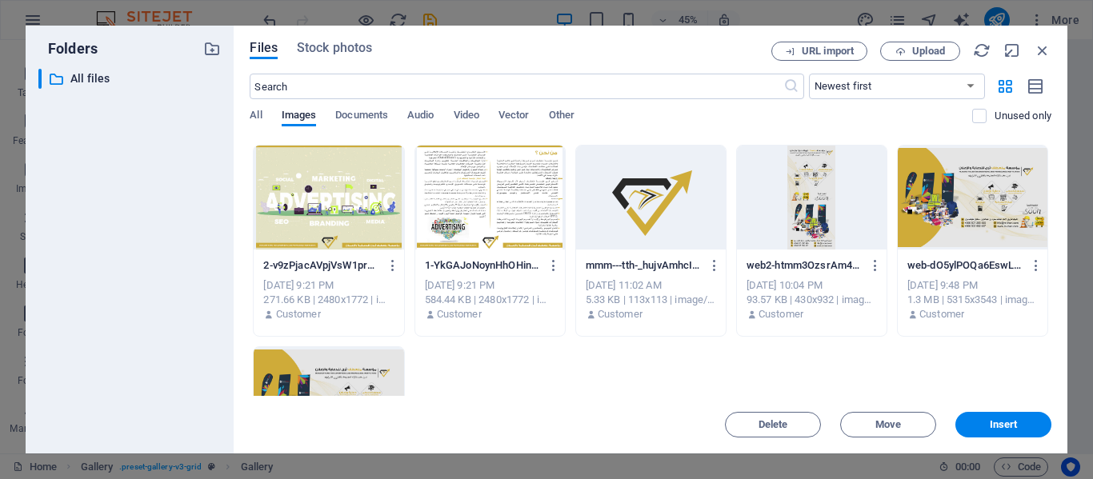
click at [496, 204] on div at bounding box center [490, 198] width 150 height 104
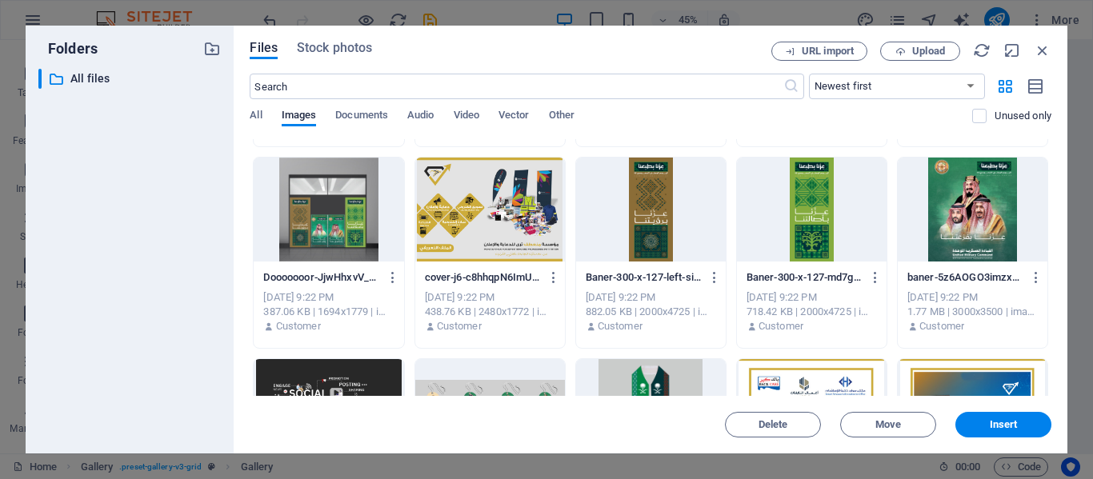
scroll to position [383, 0]
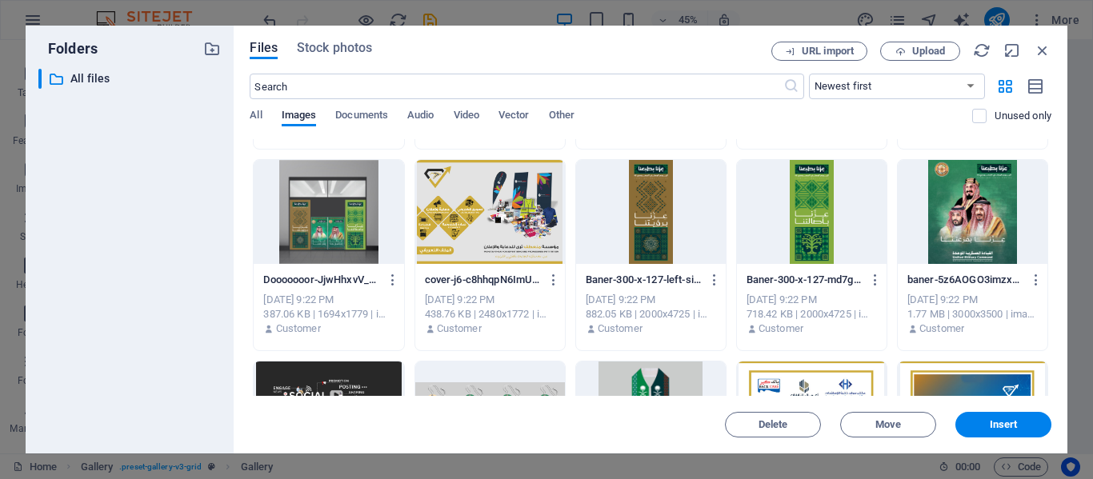
click at [510, 265] on div "cover-j6-c8hhqpN6ImUEnsaPCNg.jpg cover-j6-c8hhqpN6ImUEnsaPCNg.jpg Oct 2, 2025 9…" at bounding box center [490, 305] width 150 height 82
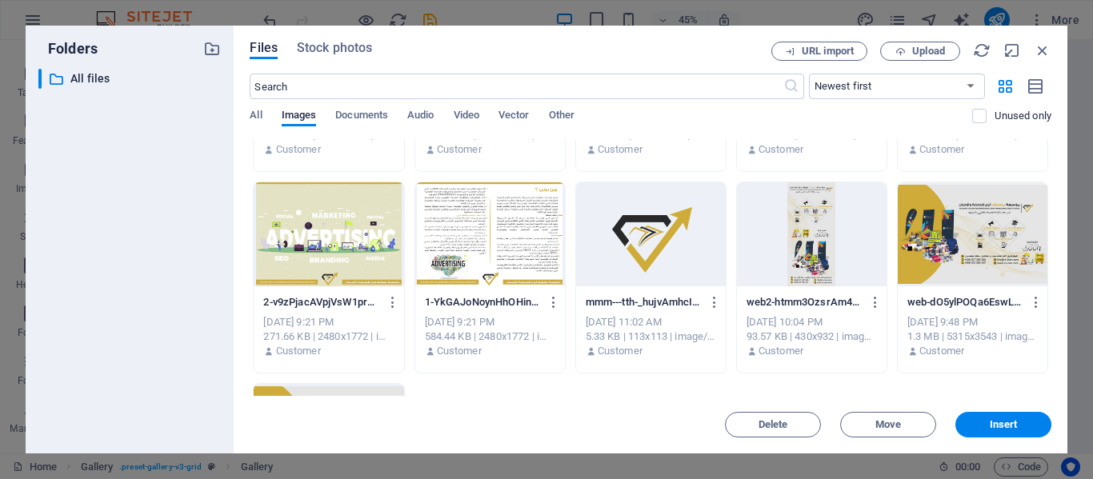
scroll to position [1977, 0]
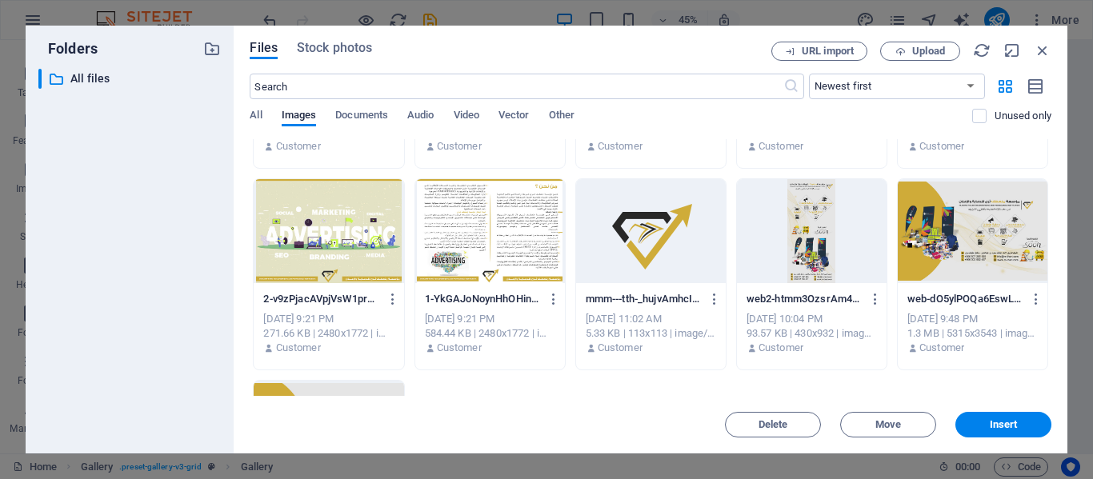
click at [506, 218] on div at bounding box center [490, 231] width 150 height 104
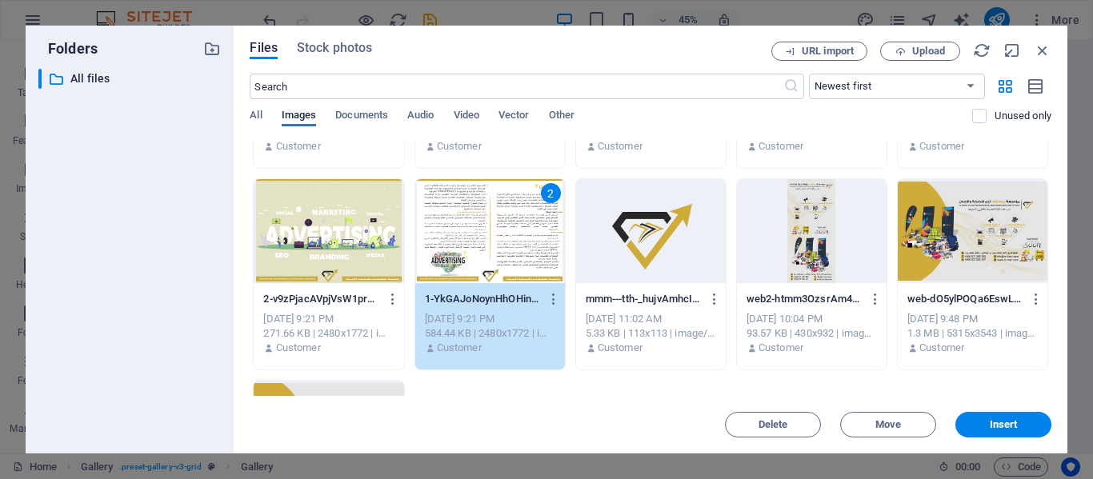
click at [362, 221] on div at bounding box center [329, 231] width 150 height 104
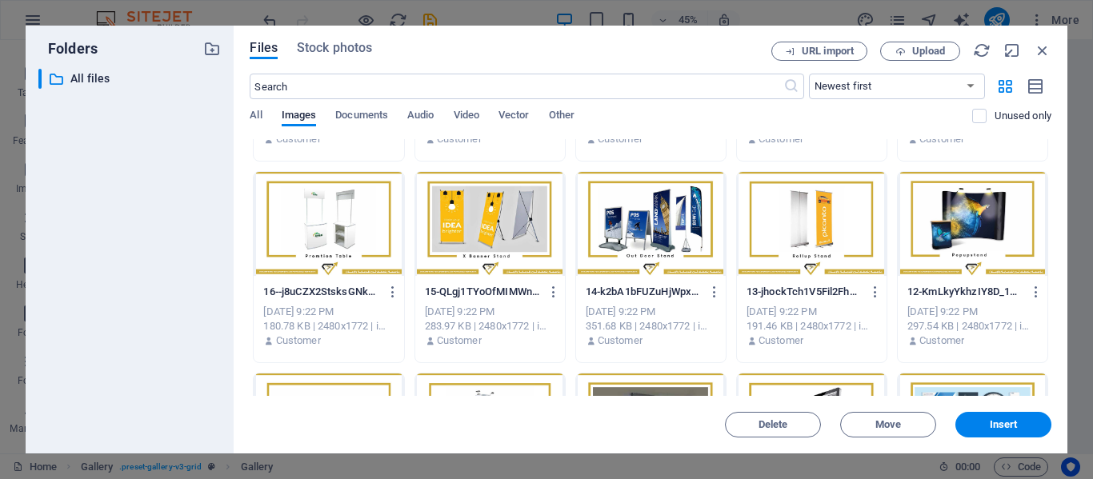
scroll to position [1581, 0]
click at [979, 115] on label at bounding box center [979, 116] width 14 height 14
click at [0, 0] on input "checkbox" at bounding box center [0, 0] width 0 height 0
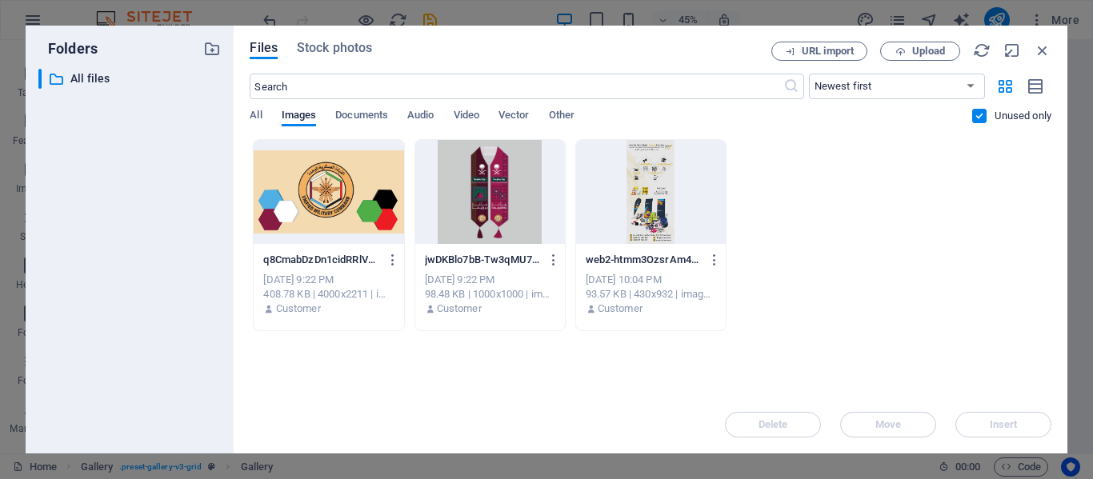
scroll to position [0, 0]
click at [979, 115] on label at bounding box center [979, 116] width 14 height 14
click at [0, 0] on input "checkbox" at bounding box center [0, 0] width 0 height 0
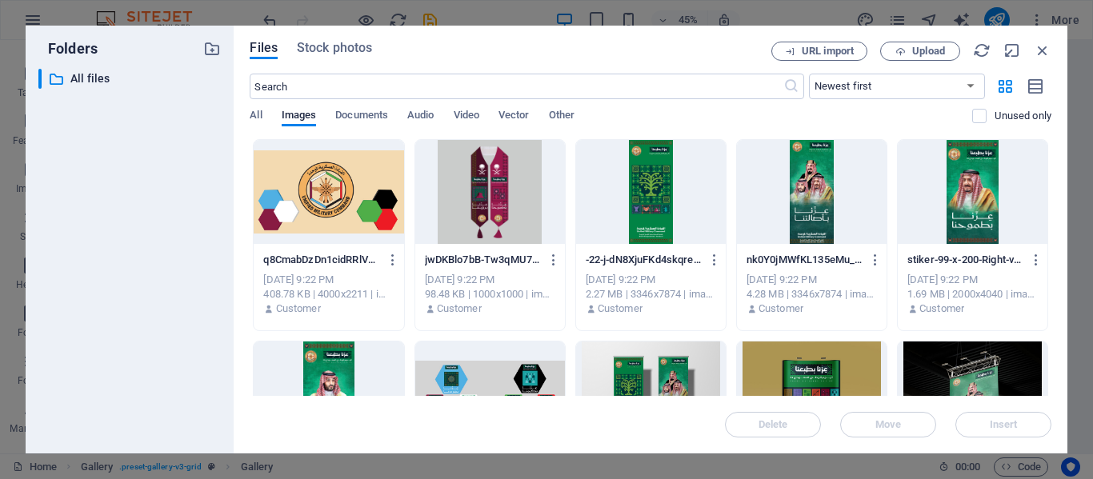
click at [630, 221] on div at bounding box center [651, 192] width 150 height 104
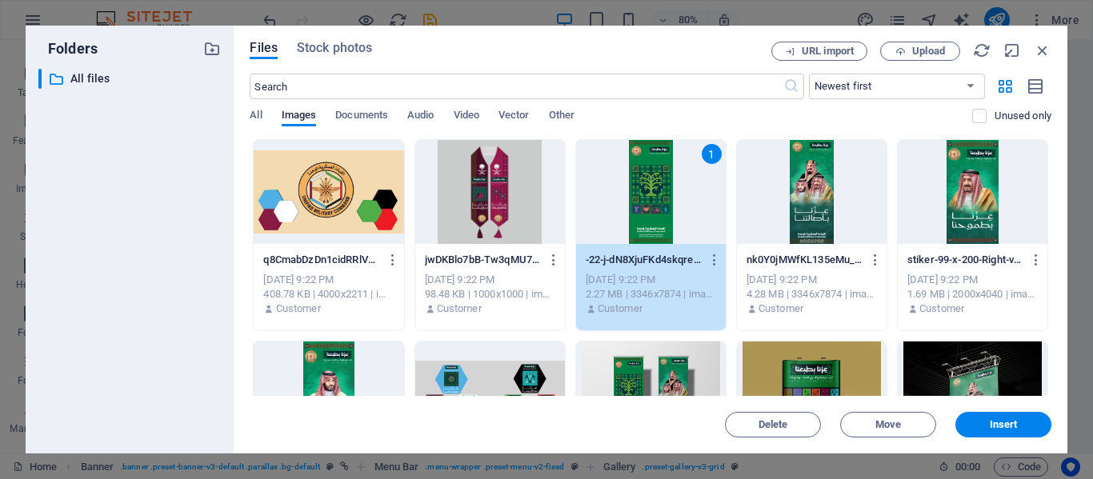
click at [317, 191] on div at bounding box center [329, 192] width 150 height 104
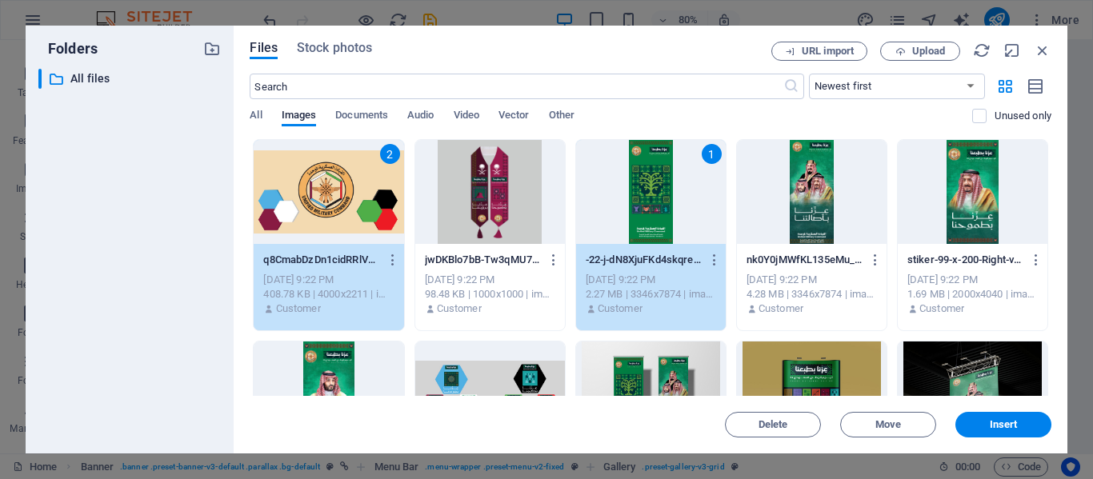
click at [486, 196] on div at bounding box center [490, 192] width 150 height 104
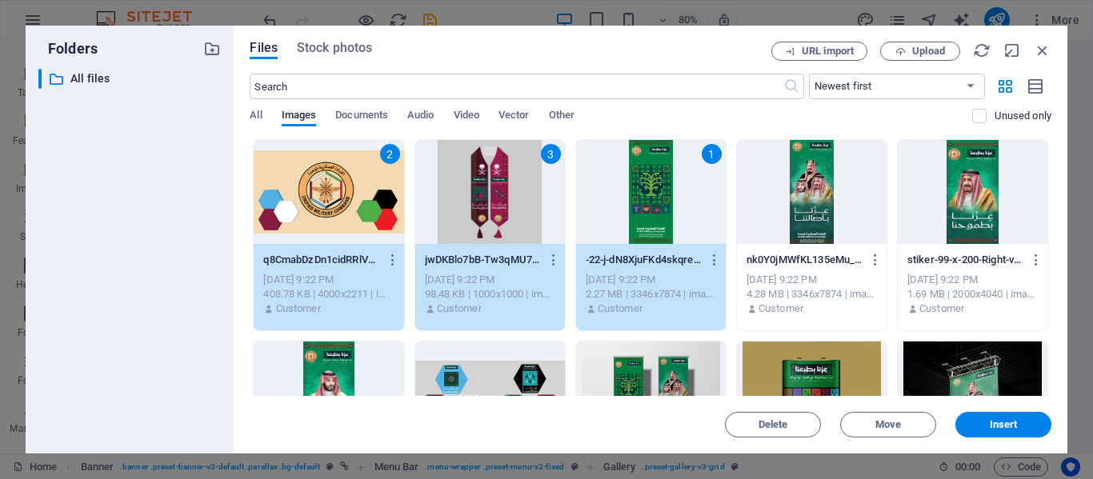
click at [789, 206] on div at bounding box center [812, 192] width 150 height 104
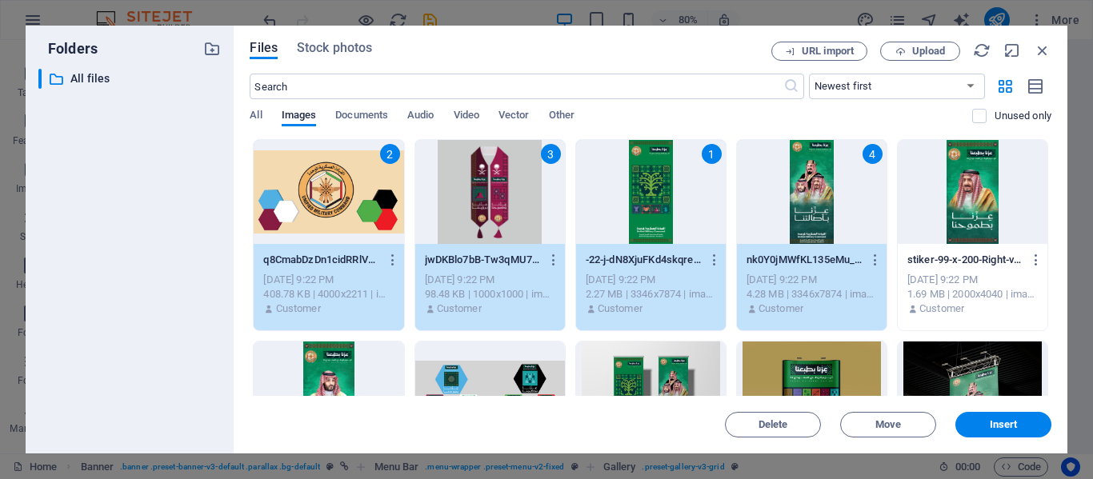
click at [1013, 227] on div at bounding box center [972, 192] width 150 height 104
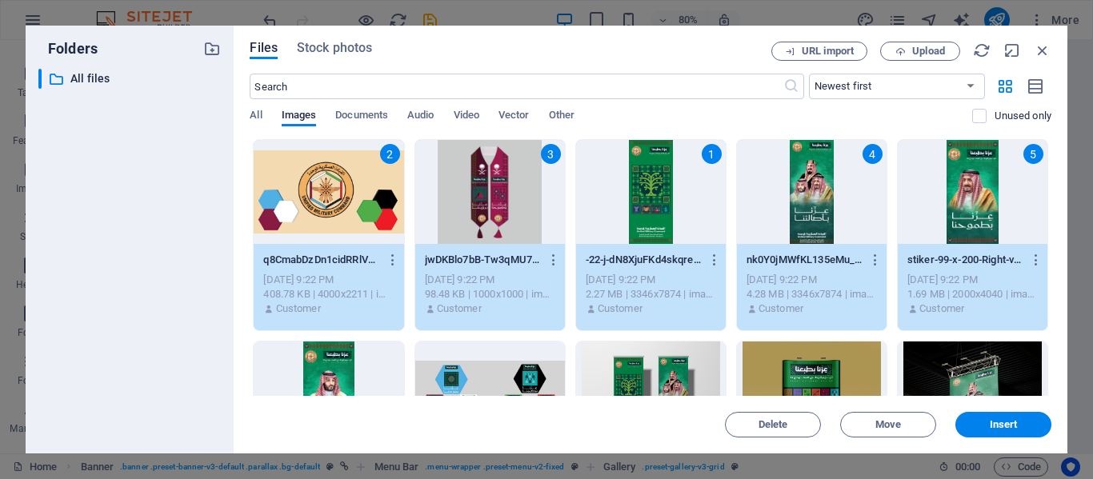
click at [955, 350] on div at bounding box center [972, 394] width 150 height 104
click at [790, 367] on div at bounding box center [812, 394] width 150 height 104
click at [679, 362] on div at bounding box center [651, 394] width 150 height 104
click at [509, 357] on div at bounding box center [490, 394] width 150 height 104
click at [349, 366] on div at bounding box center [329, 394] width 150 height 104
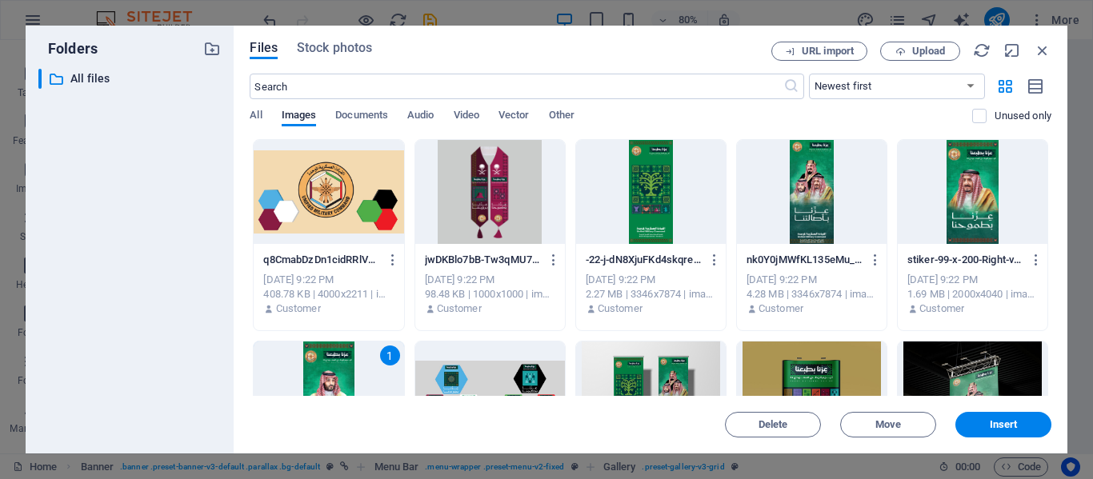
click at [354, 179] on div at bounding box center [329, 192] width 150 height 104
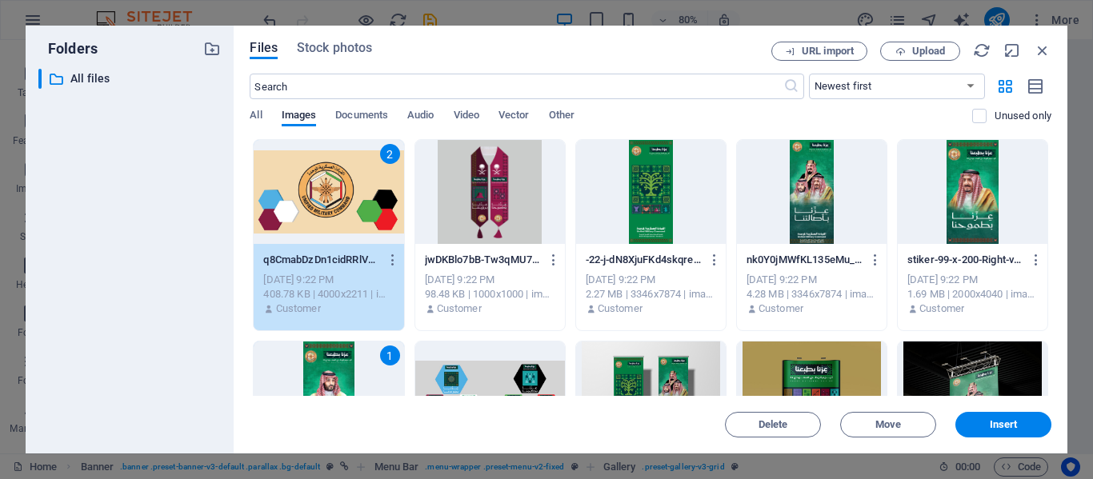
click at [503, 174] on div at bounding box center [490, 192] width 150 height 104
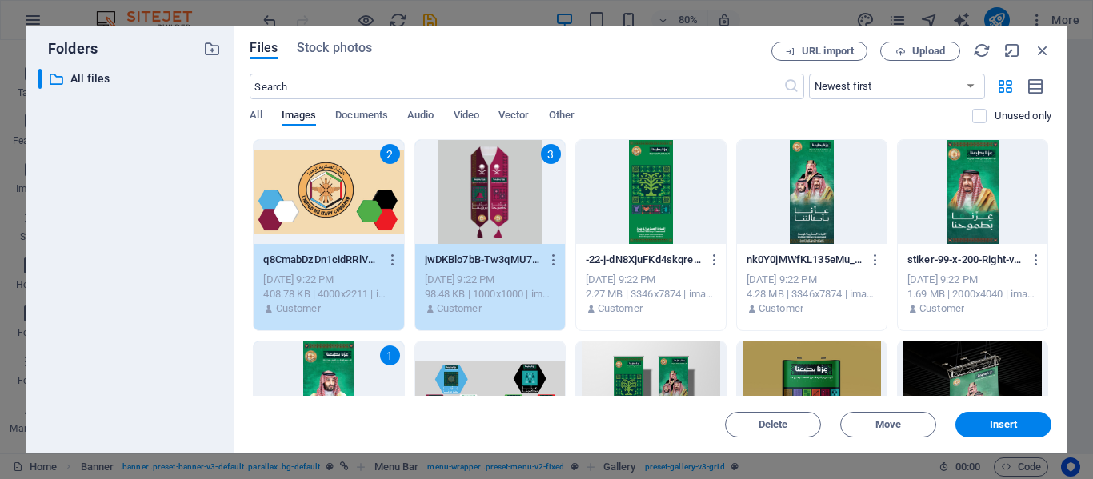
click at [659, 189] on div at bounding box center [651, 192] width 150 height 104
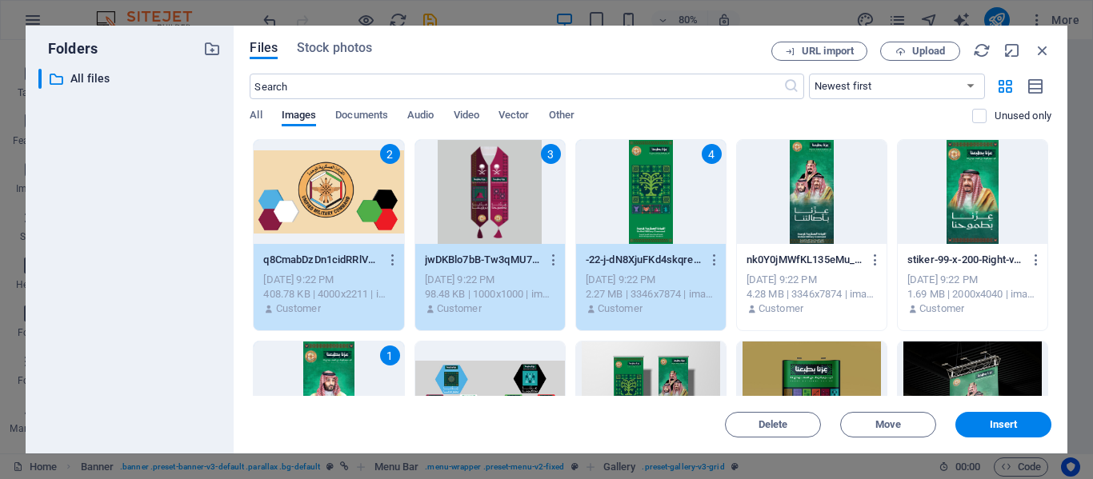
click at [820, 198] on div at bounding box center [812, 192] width 150 height 104
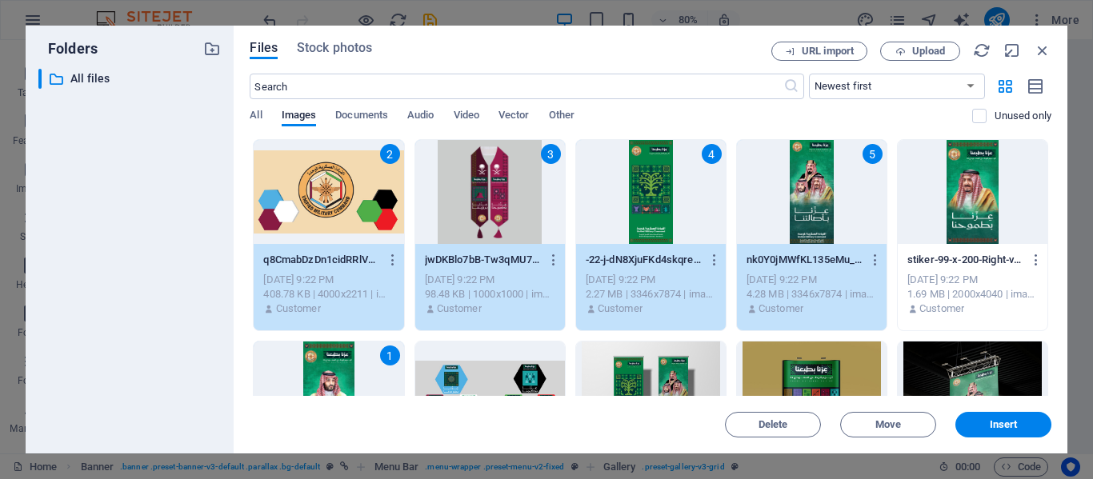
click at [935, 204] on div at bounding box center [972, 192] width 150 height 104
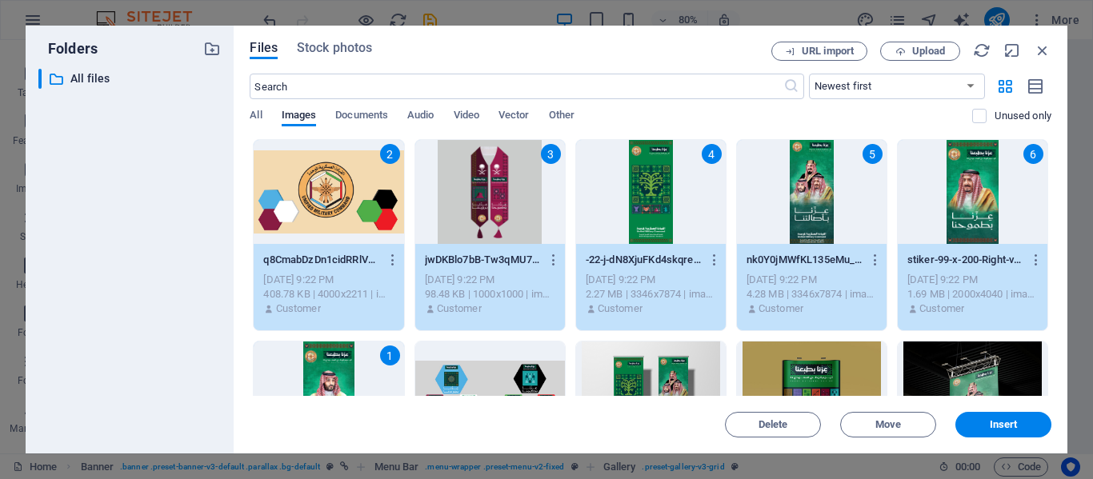
click at [918, 346] on div at bounding box center [972, 394] width 150 height 104
click at [810, 359] on div at bounding box center [812, 394] width 150 height 104
click at [654, 361] on div at bounding box center [651, 394] width 150 height 104
click at [522, 362] on div at bounding box center [490, 394] width 150 height 104
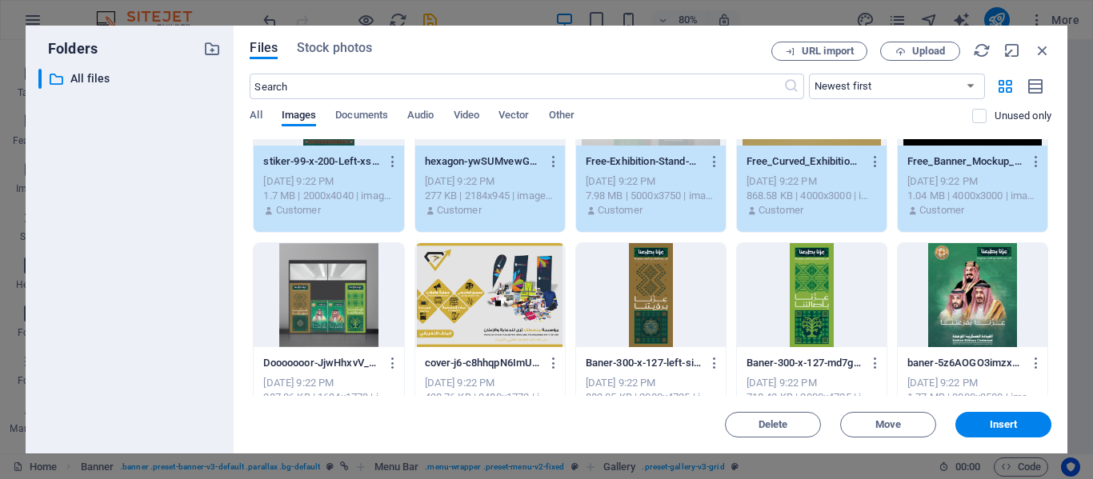
scroll to position [307, 0]
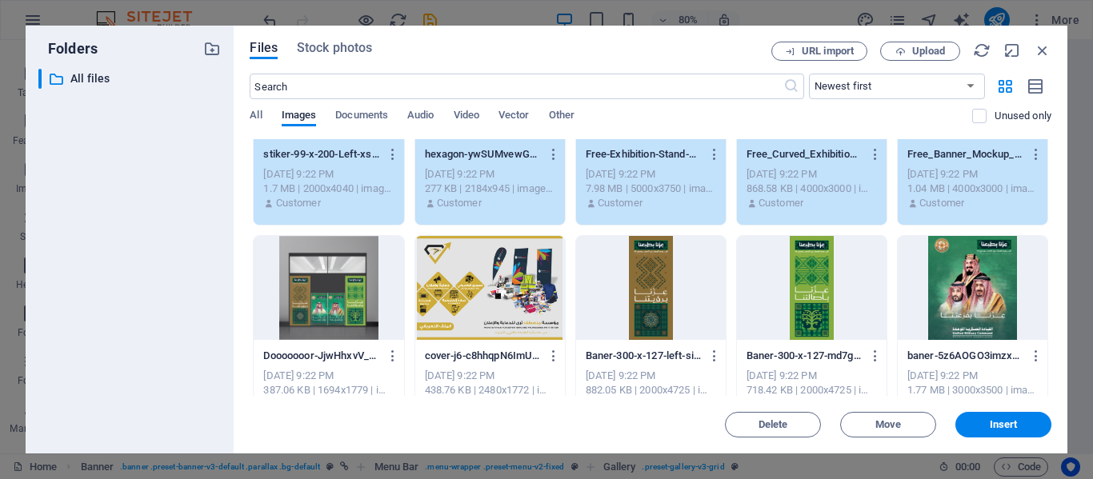
click at [331, 282] on div at bounding box center [329, 288] width 150 height 104
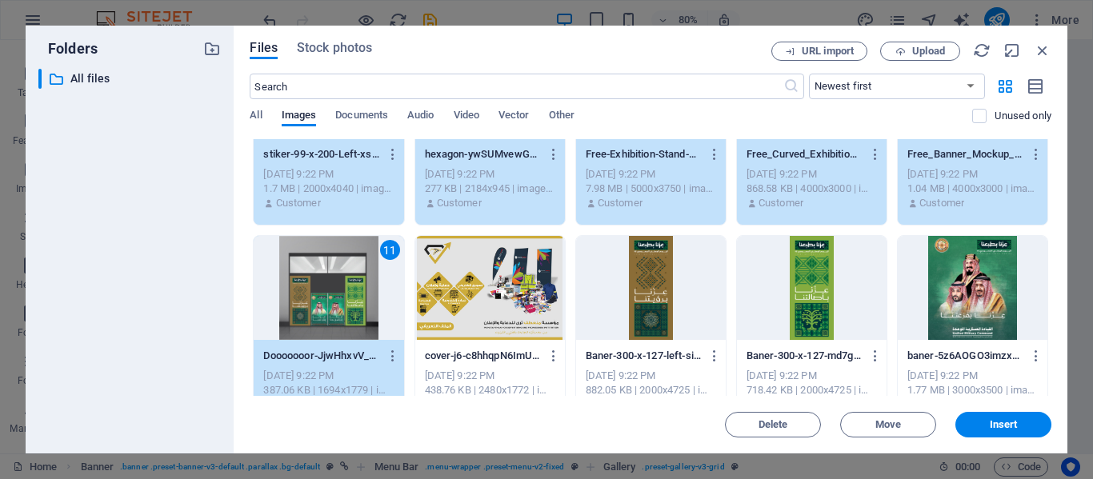
click at [483, 292] on div at bounding box center [490, 288] width 150 height 104
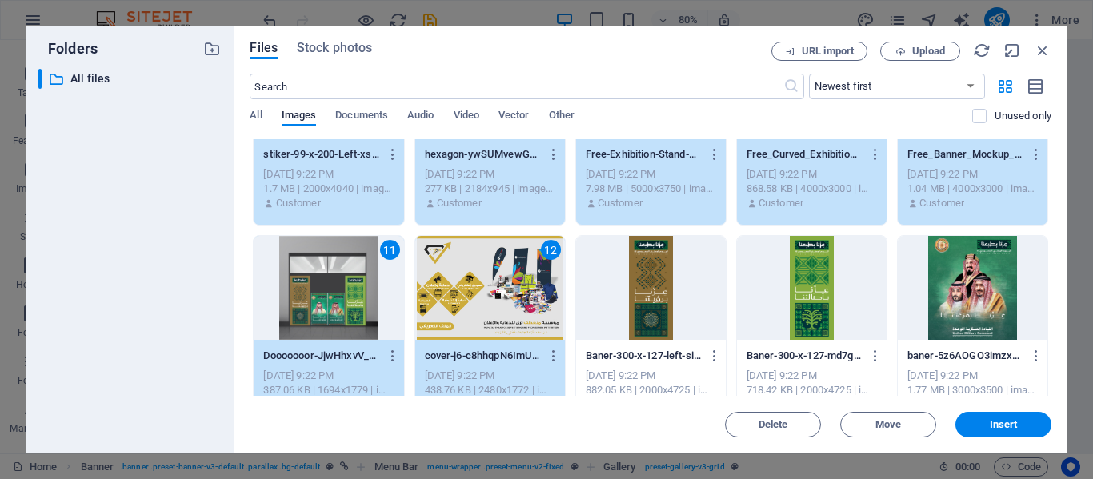
click at [672, 303] on div at bounding box center [651, 288] width 150 height 104
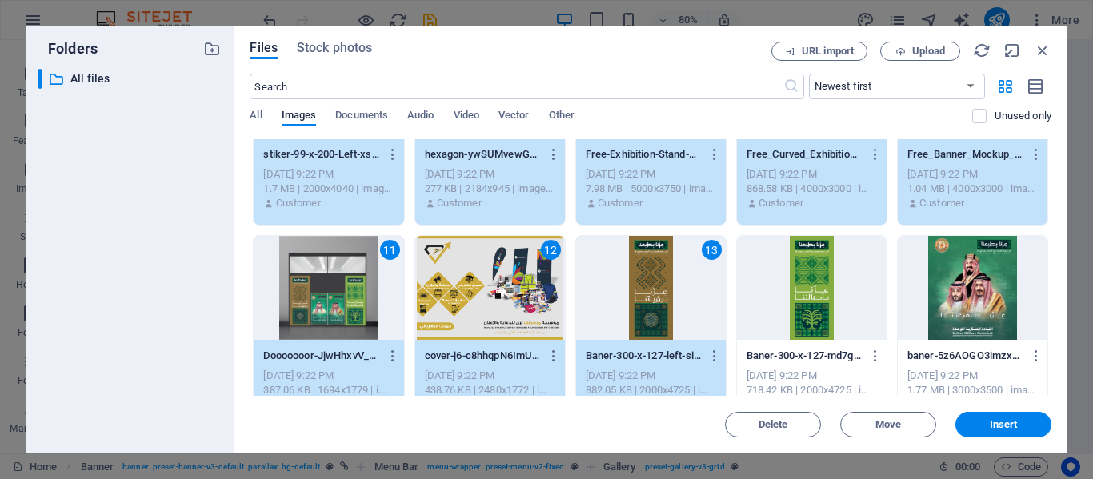
click at [819, 306] on div at bounding box center [812, 288] width 150 height 104
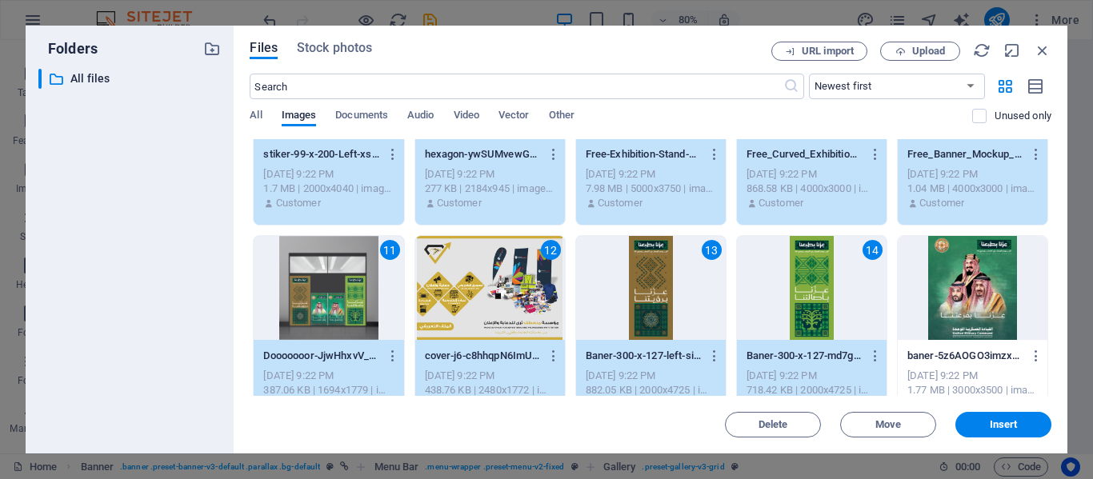
click at [942, 305] on div at bounding box center [972, 288] width 150 height 104
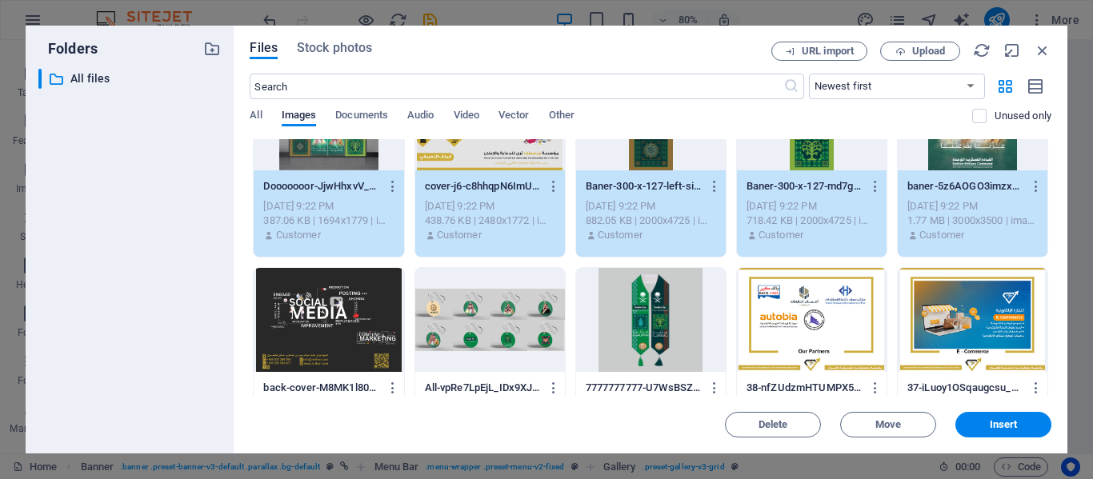
scroll to position [481, 0]
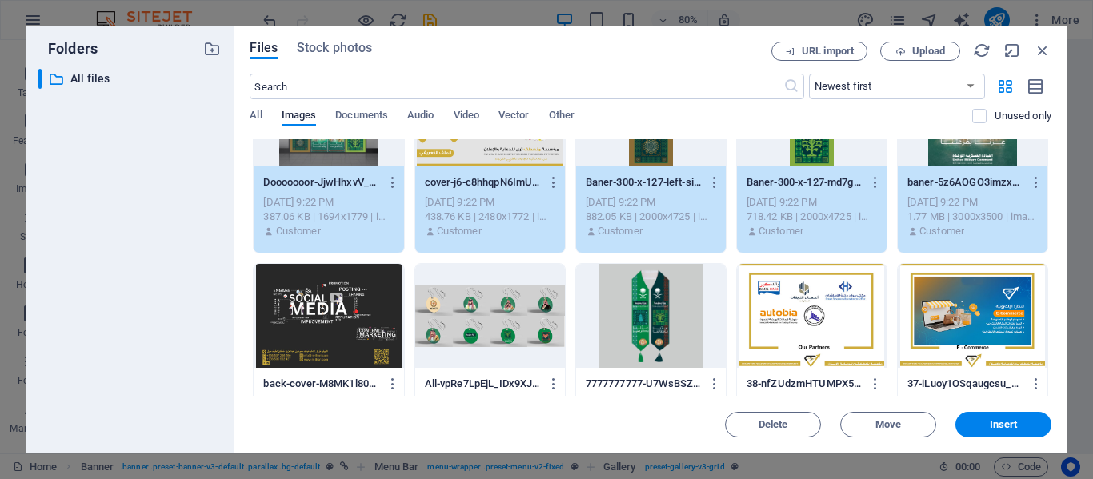
click at [942, 305] on div at bounding box center [972, 316] width 150 height 104
click at [799, 318] on div at bounding box center [812, 316] width 150 height 104
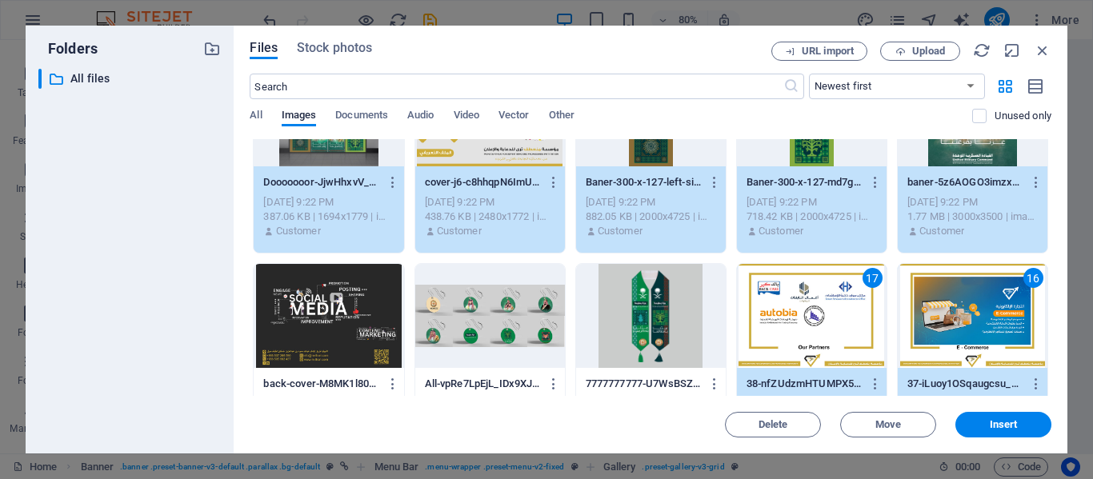
click at [659, 318] on div at bounding box center [651, 316] width 150 height 104
click at [494, 308] on div at bounding box center [490, 316] width 150 height 104
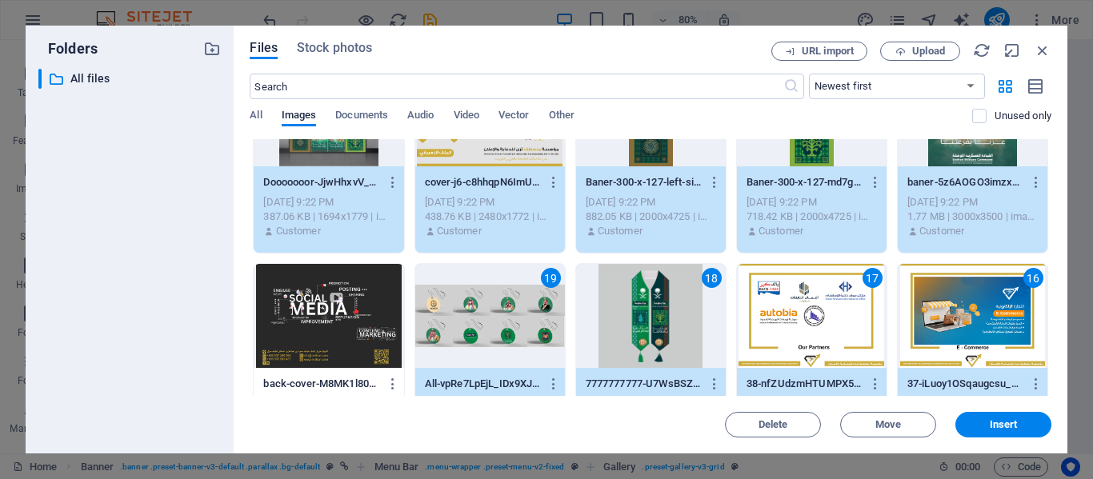
click at [355, 297] on div at bounding box center [329, 316] width 150 height 104
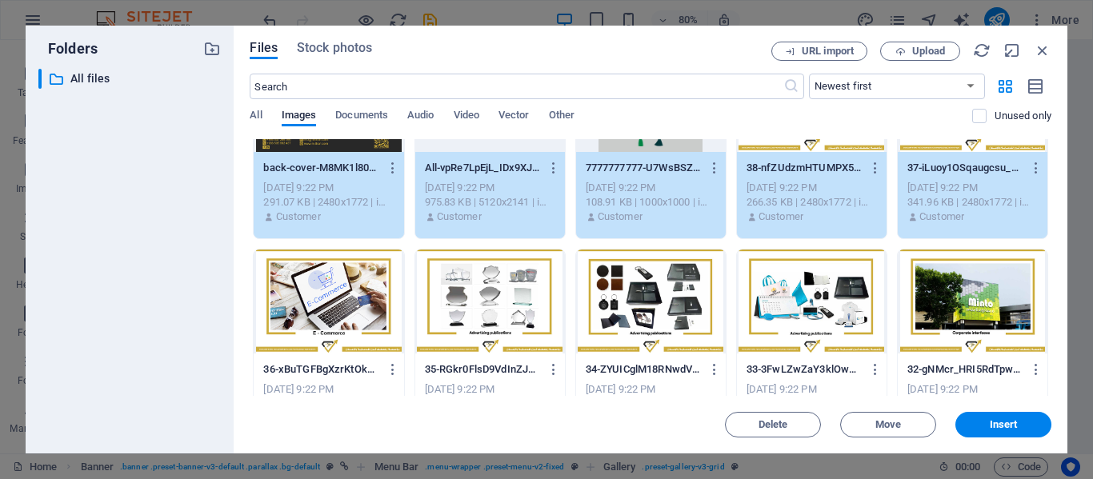
scroll to position [698, 0]
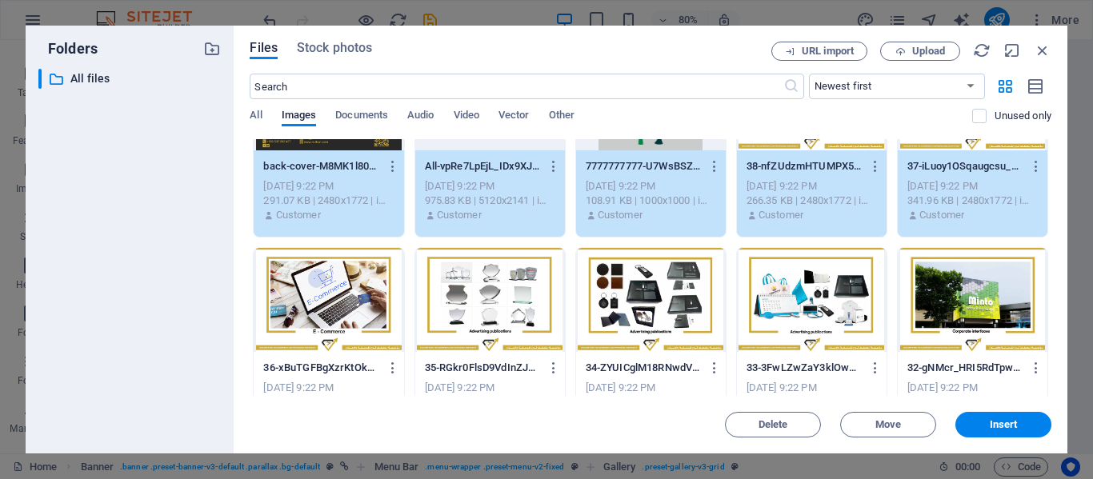
click at [355, 297] on div at bounding box center [329, 300] width 150 height 104
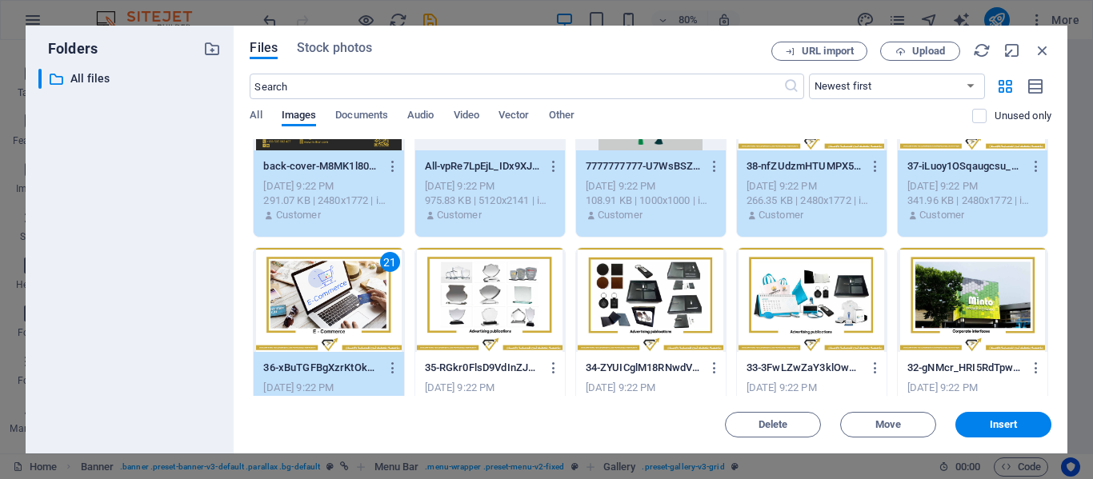
click at [498, 290] on div at bounding box center [490, 300] width 150 height 104
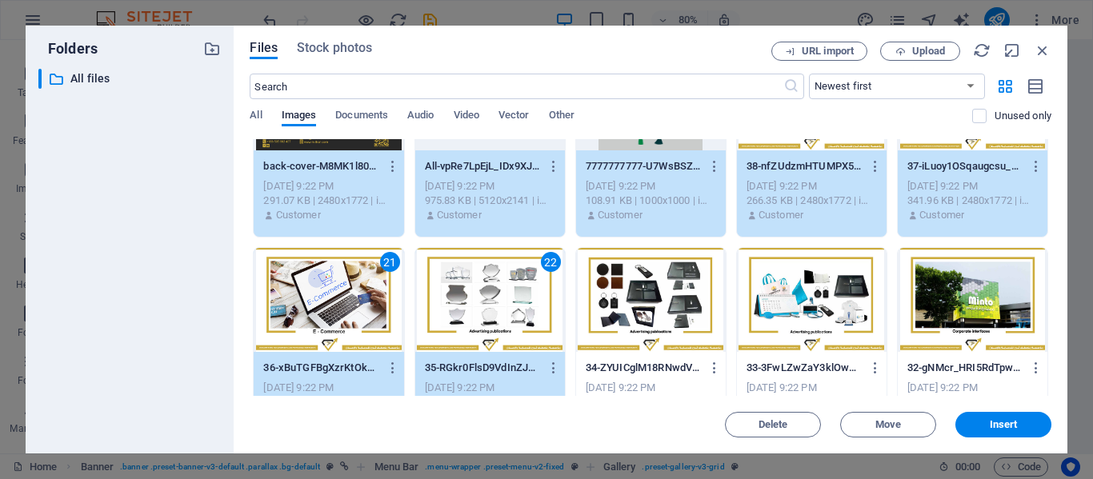
click at [642, 302] on div at bounding box center [651, 300] width 150 height 104
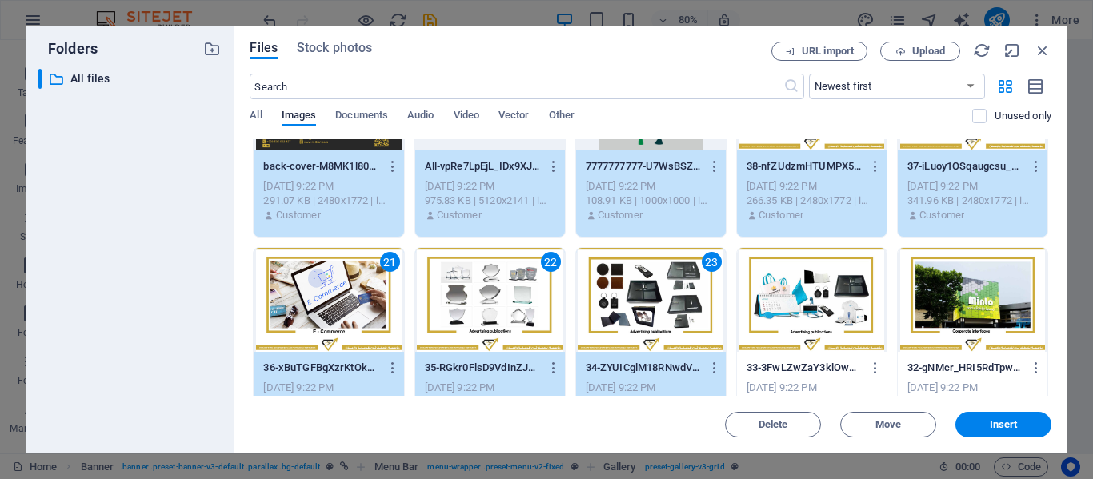
click at [810, 309] on div at bounding box center [812, 300] width 150 height 104
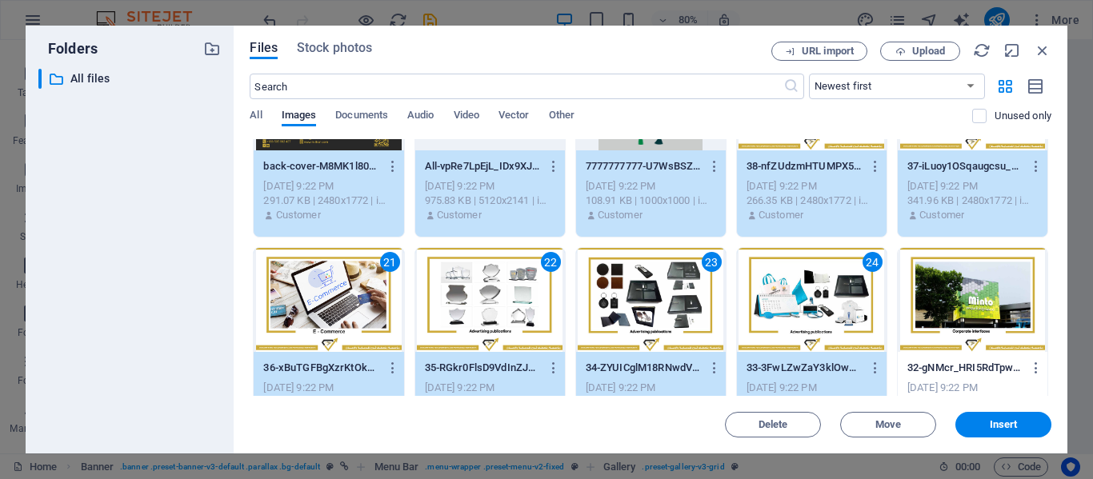
click at [935, 314] on div at bounding box center [972, 300] width 150 height 104
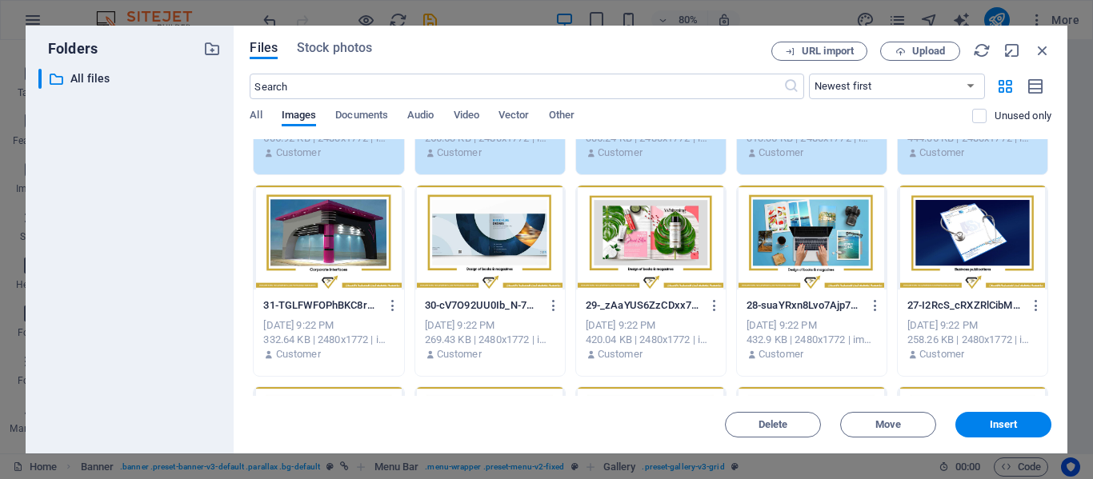
scroll to position [963, 0]
click at [933, 242] on div at bounding box center [972, 237] width 150 height 104
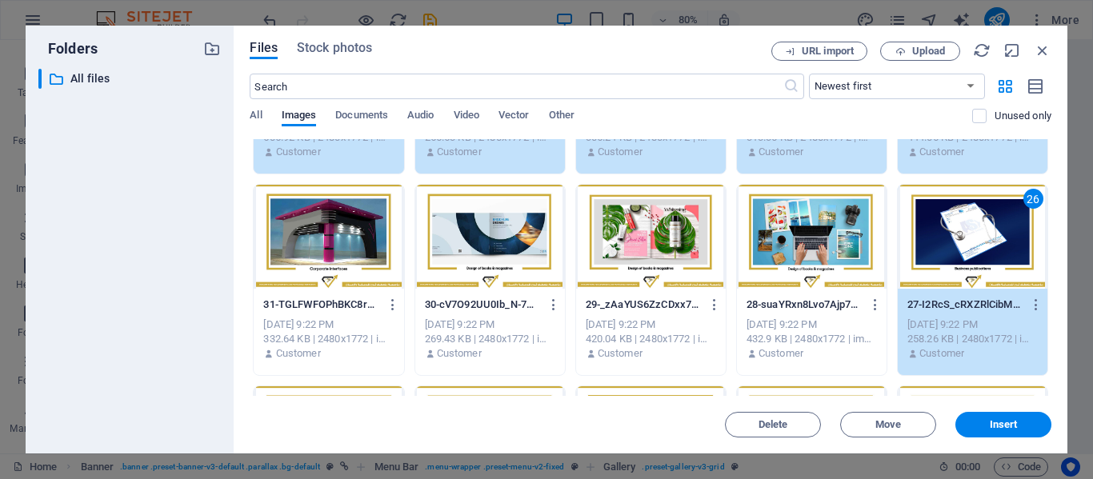
click at [793, 251] on div at bounding box center [812, 237] width 150 height 104
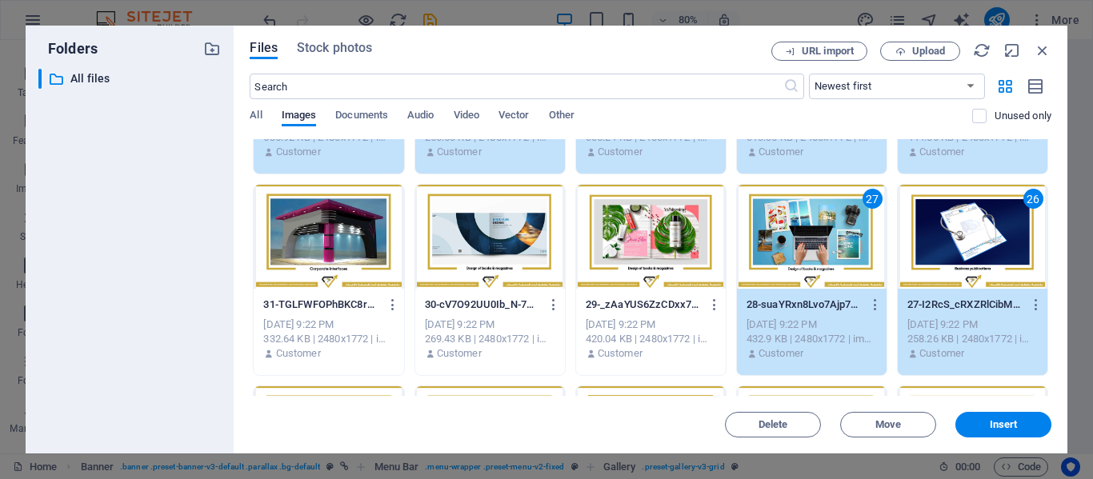
click at [622, 246] on div at bounding box center [651, 237] width 150 height 104
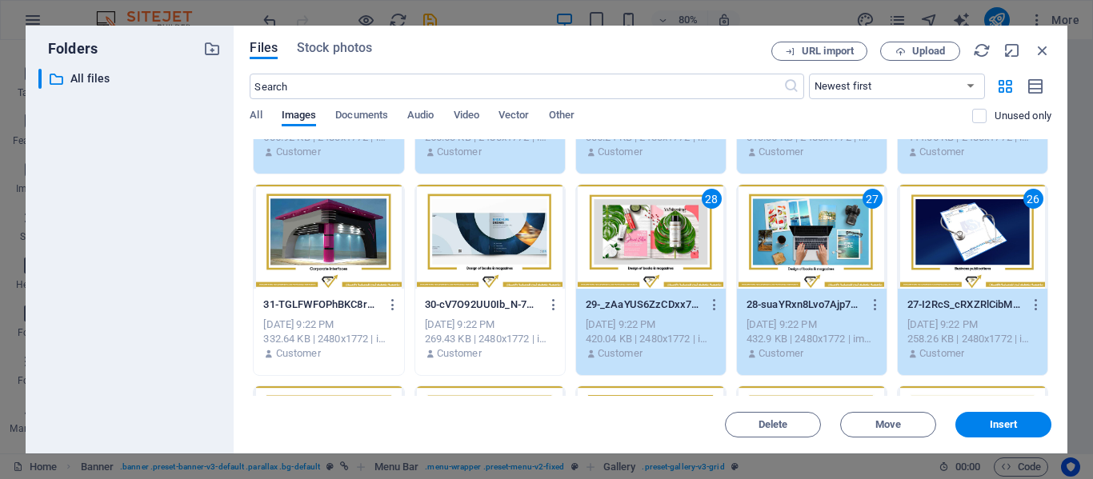
click at [457, 235] on div at bounding box center [490, 237] width 150 height 104
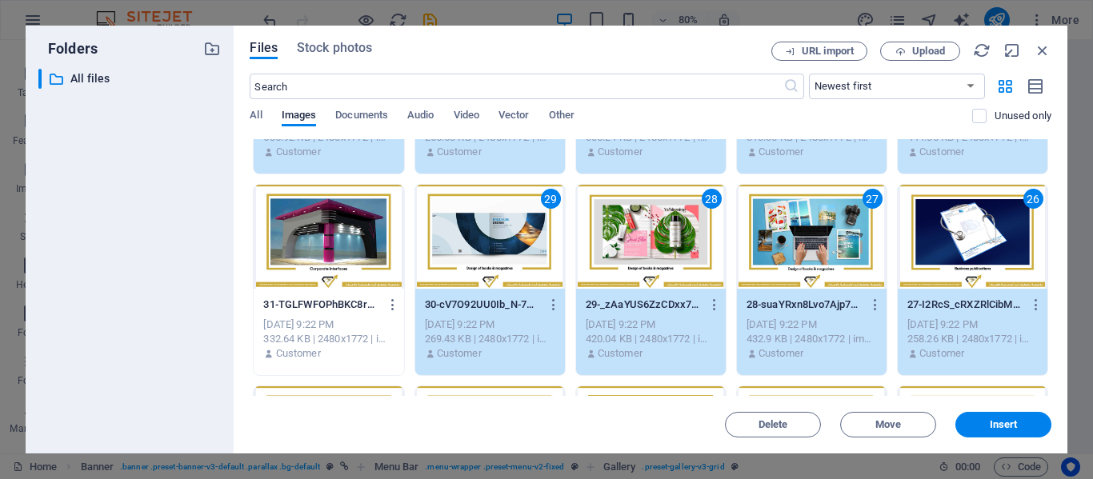
click at [350, 235] on div at bounding box center [329, 237] width 150 height 104
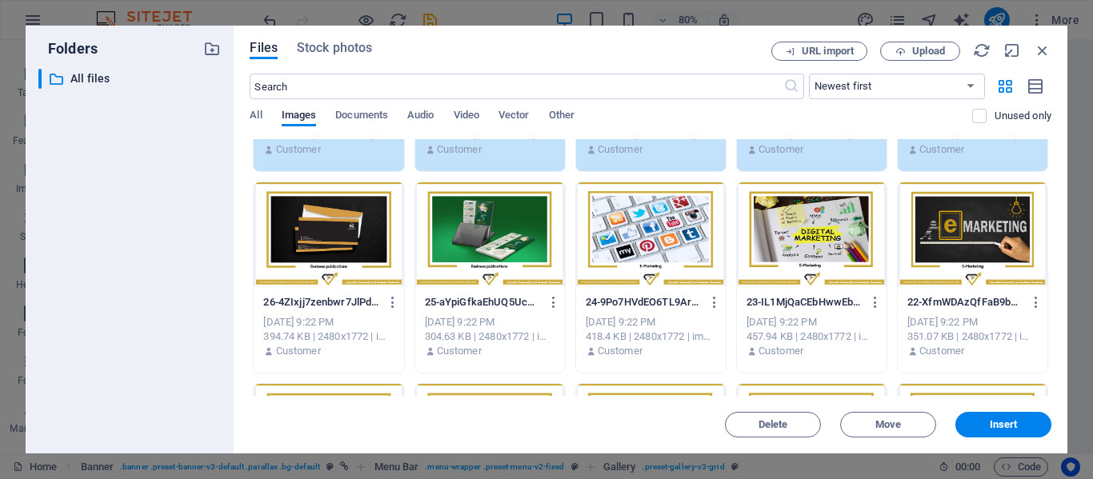
scroll to position [1169, 0]
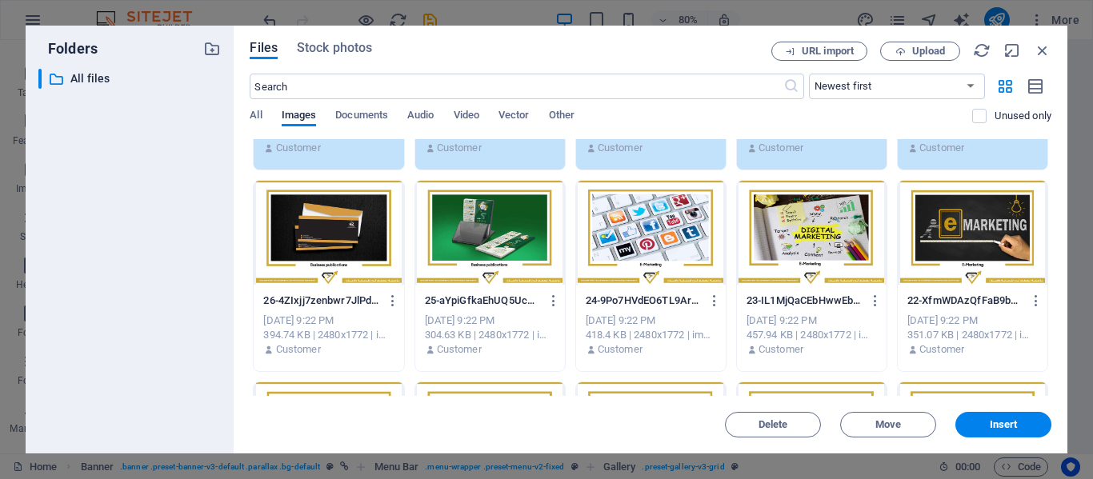
click at [350, 235] on div at bounding box center [329, 233] width 150 height 104
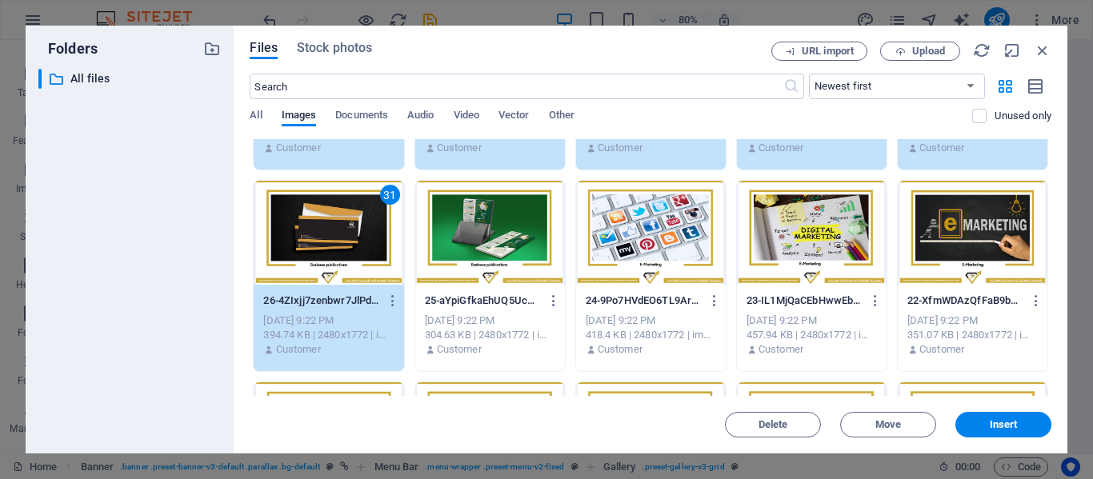
click at [490, 246] on div at bounding box center [490, 233] width 150 height 104
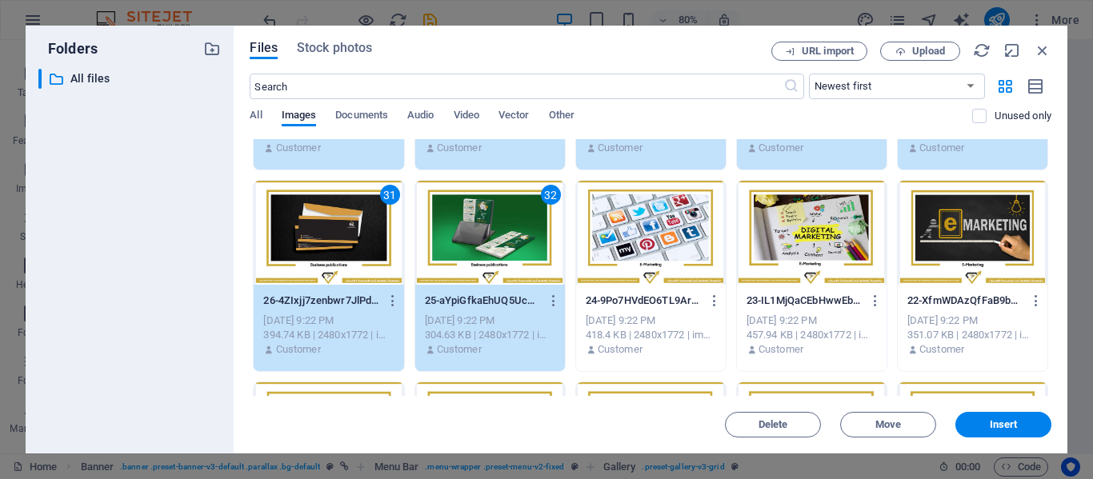
click at [654, 250] on div at bounding box center [651, 233] width 150 height 104
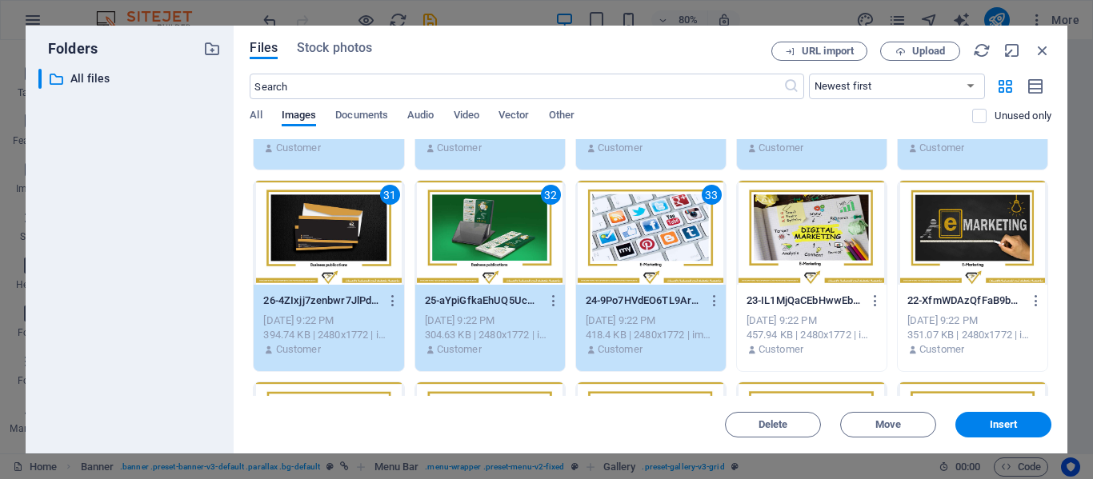
click at [840, 272] on div at bounding box center [812, 233] width 150 height 104
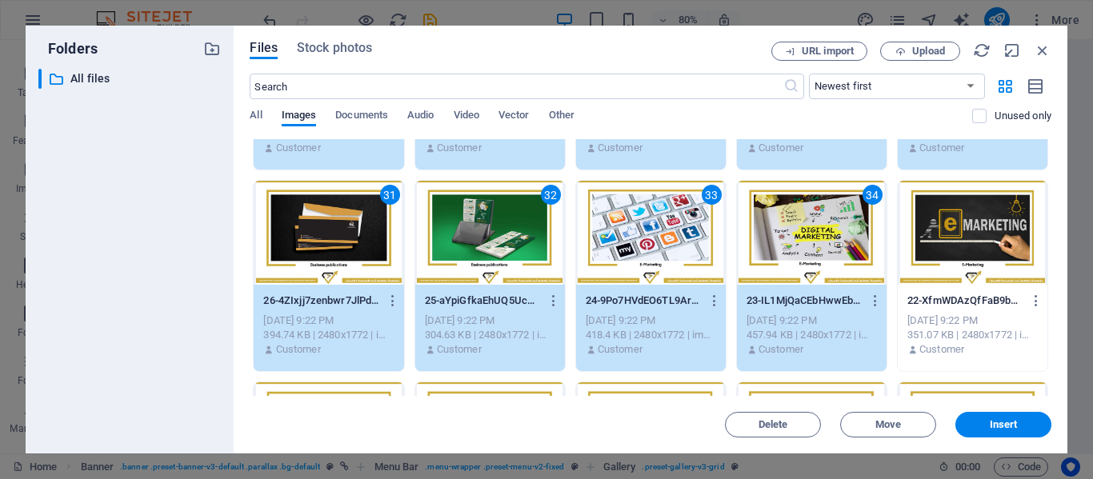
click at [977, 263] on div at bounding box center [972, 233] width 150 height 104
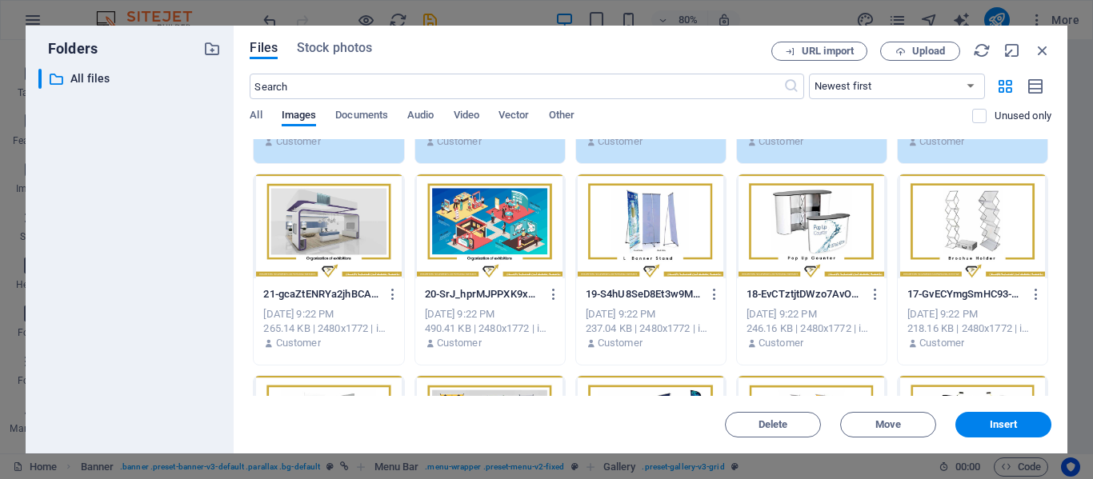
scroll to position [1377, 0]
click at [951, 226] on div at bounding box center [972, 226] width 150 height 104
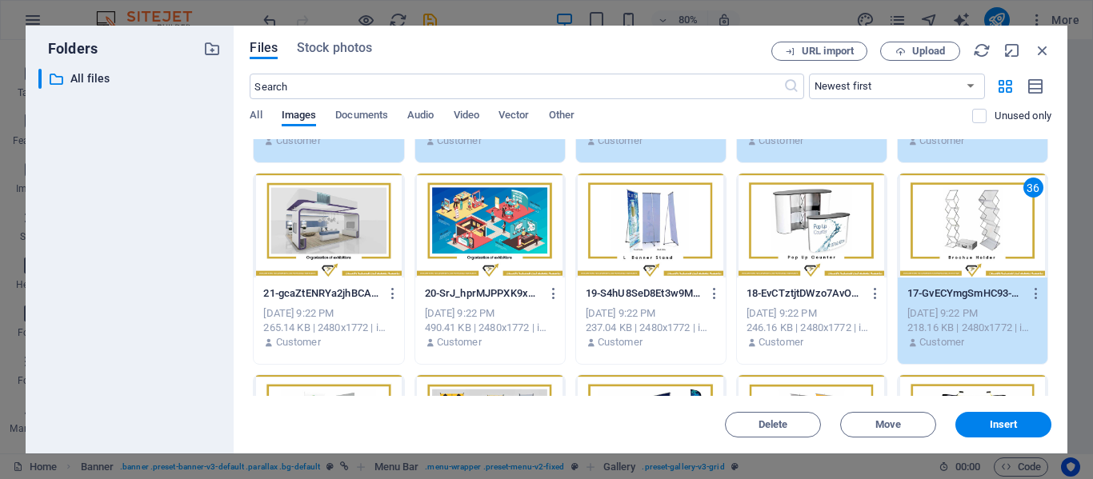
click at [822, 239] on div at bounding box center [812, 226] width 150 height 104
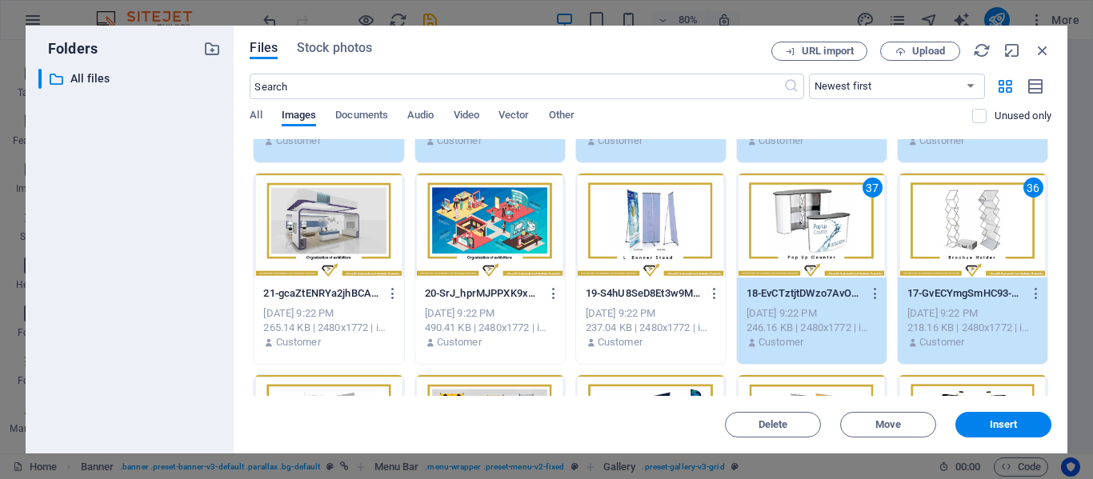
click at [658, 244] on div at bounding box center [651, 226] width 150 height 104
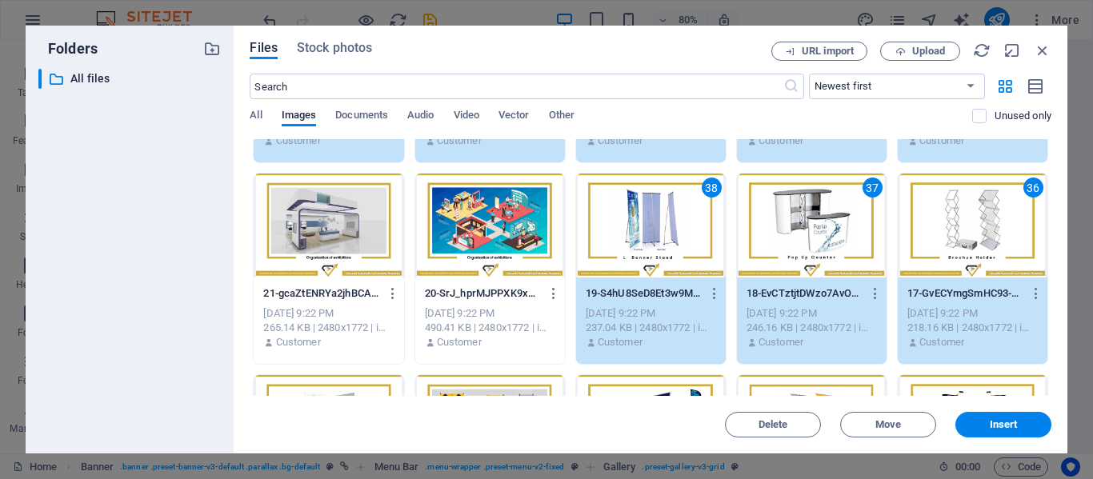
click at [501, 235] on div at bounding box center [490, 226] width 150 height 104
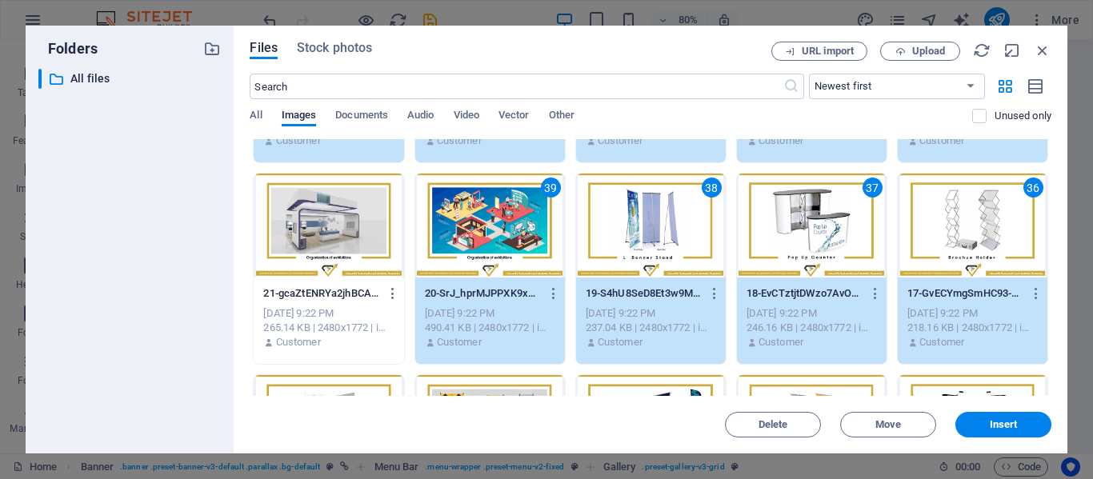
click at [355, 242] on div at bounding box center [329, 226] width 150 height 104
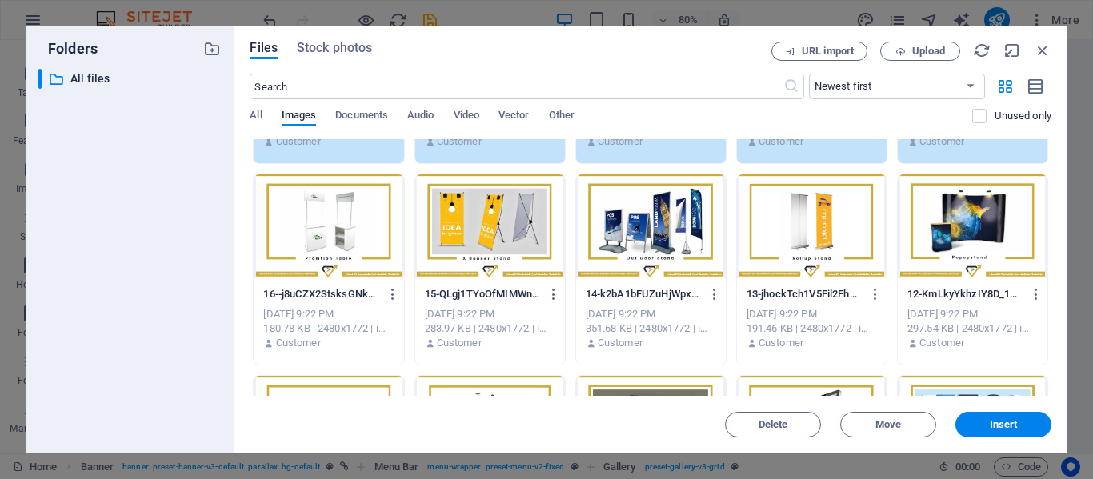
scroll to position [1582, 0]
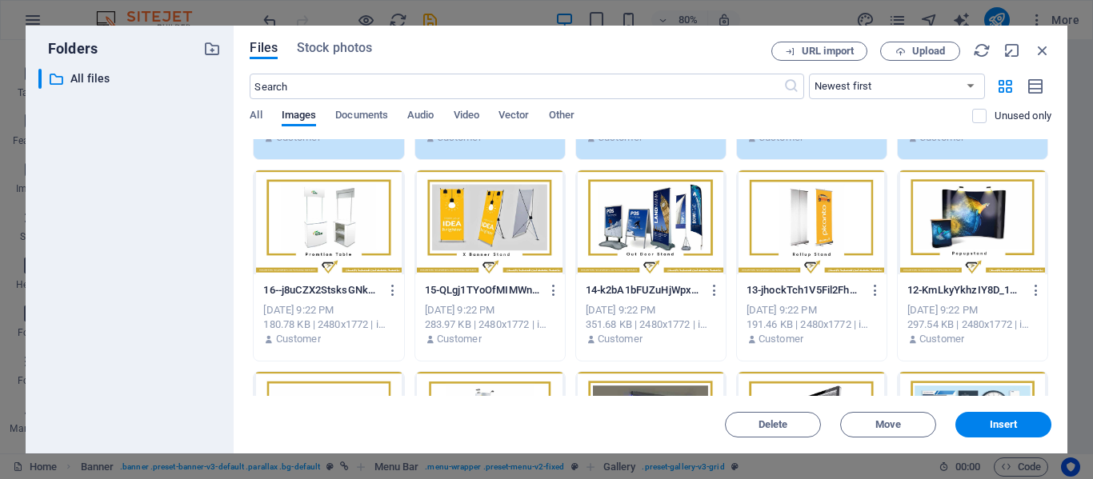
click at [355, 242] on div at bounding box center [329, 222] width 150 height 104
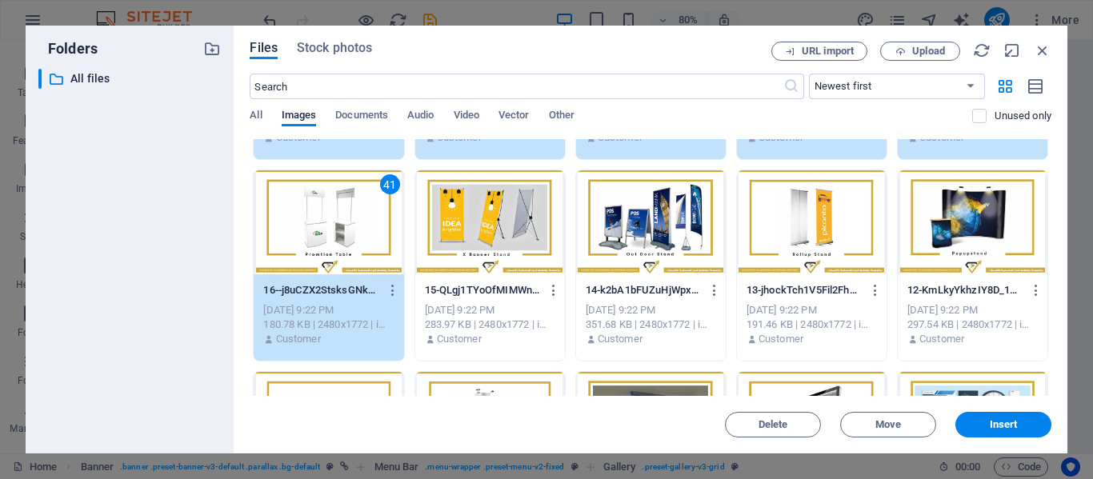
click at [501, 258] on div at bounding box center [490, 222] width 150 height 104
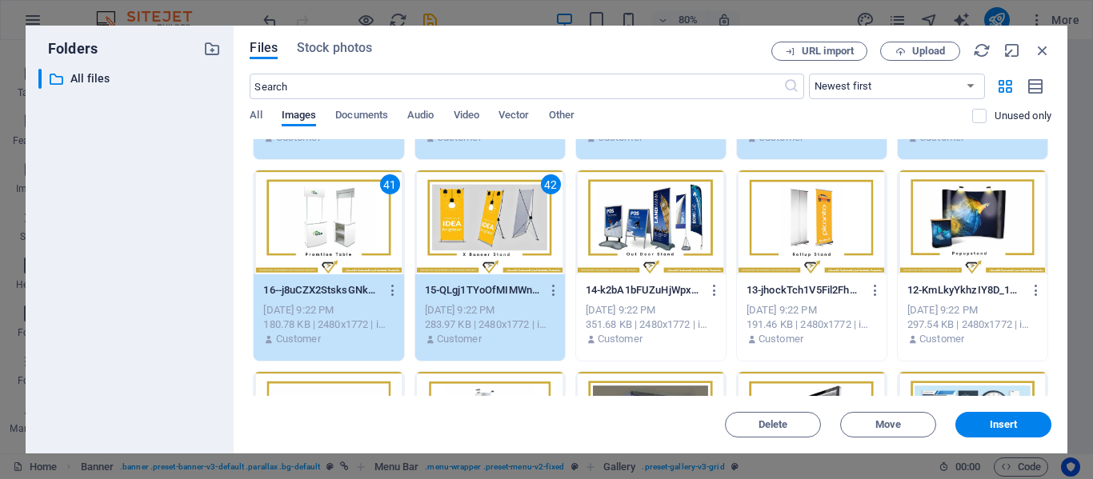
click at [641, 261] on div at bounding box center [651, 222] width 150 height 104
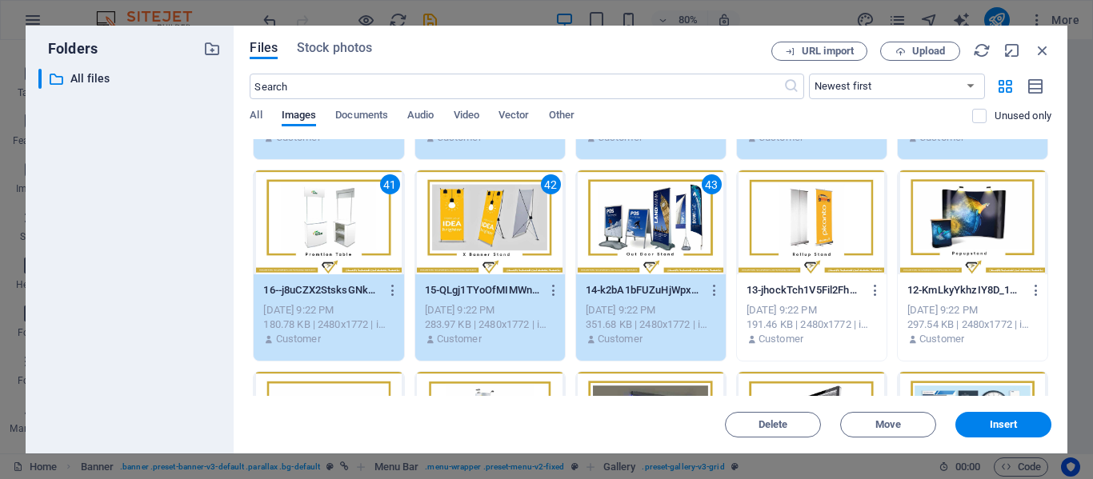
click at [822, 260] on div at bounding box center [812, 222] width 150 height 104
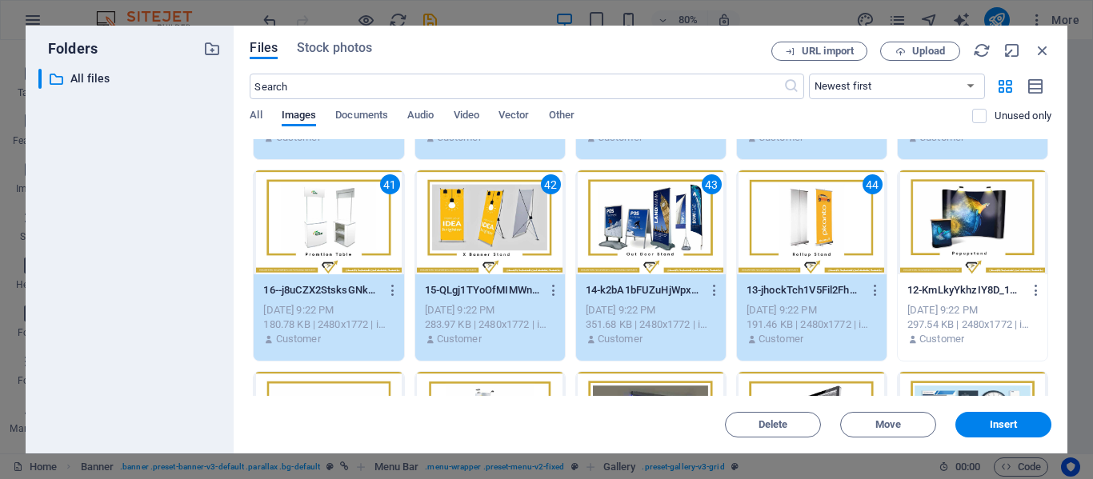
click at [946, 242] on div at bounding box center [972, 222] width 150 height 104
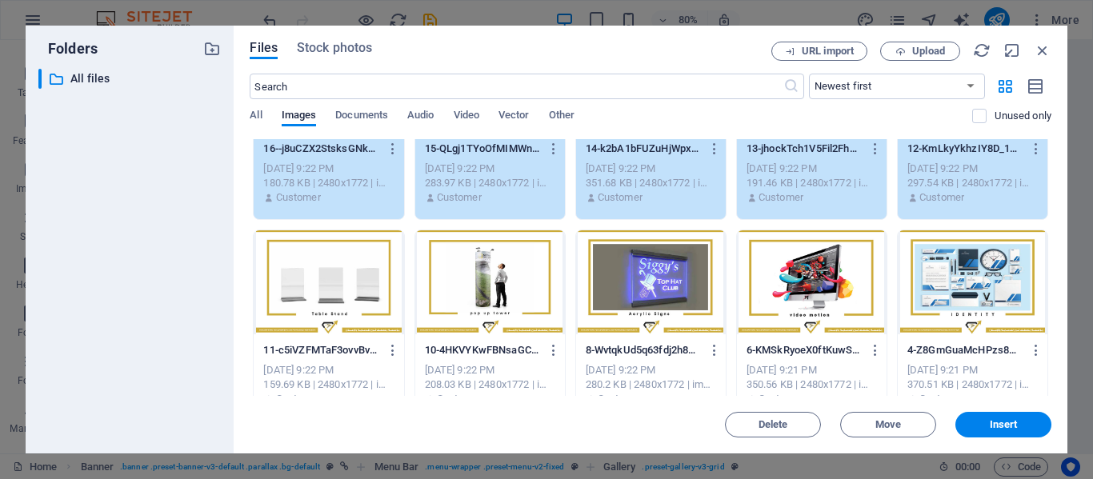
scroll to position [1725, 0]
click at [946, 242] on div at bounding box center [972, 282] width 150 height 104
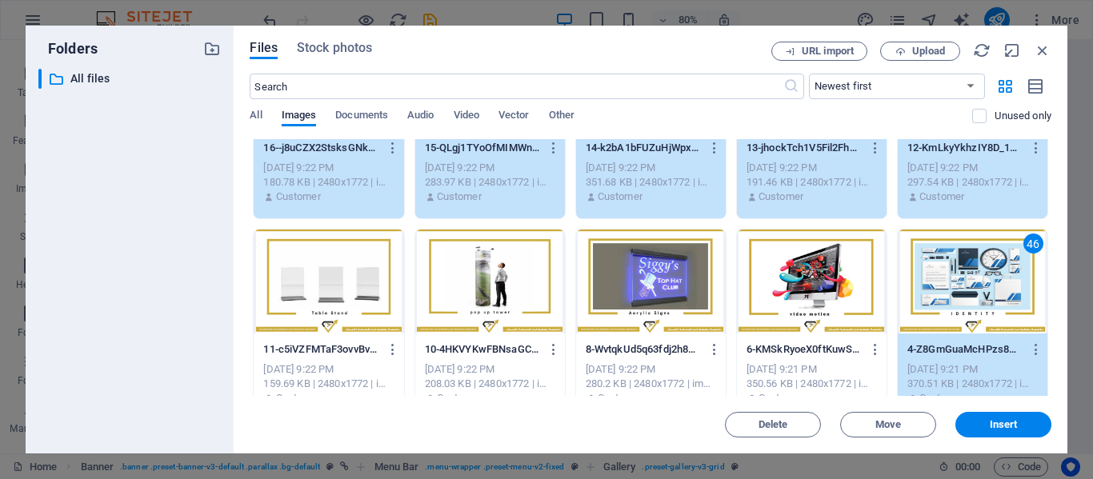
click at [792, 264] on div at bounding box center [812, 282] width 150 height 104
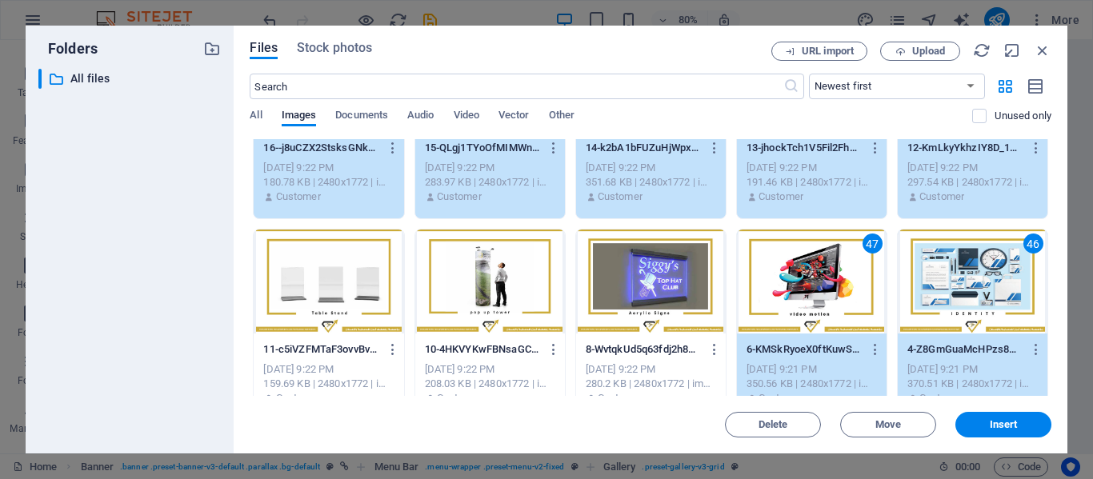
click at [636, 274] on div at bounding box center [651, 282] width 150 height 104
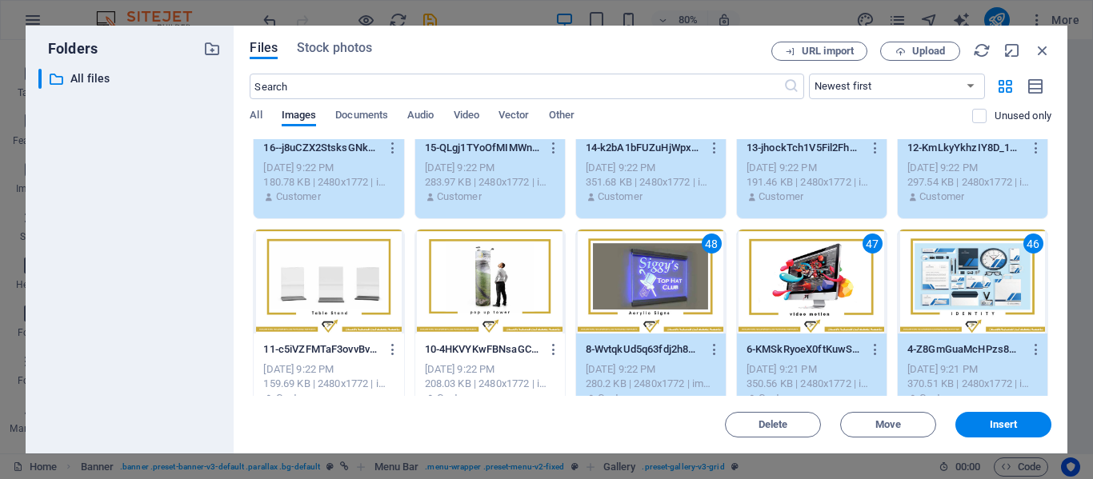
click at [495, 287] on div at bounding box center [490, 282] width 150 height 104
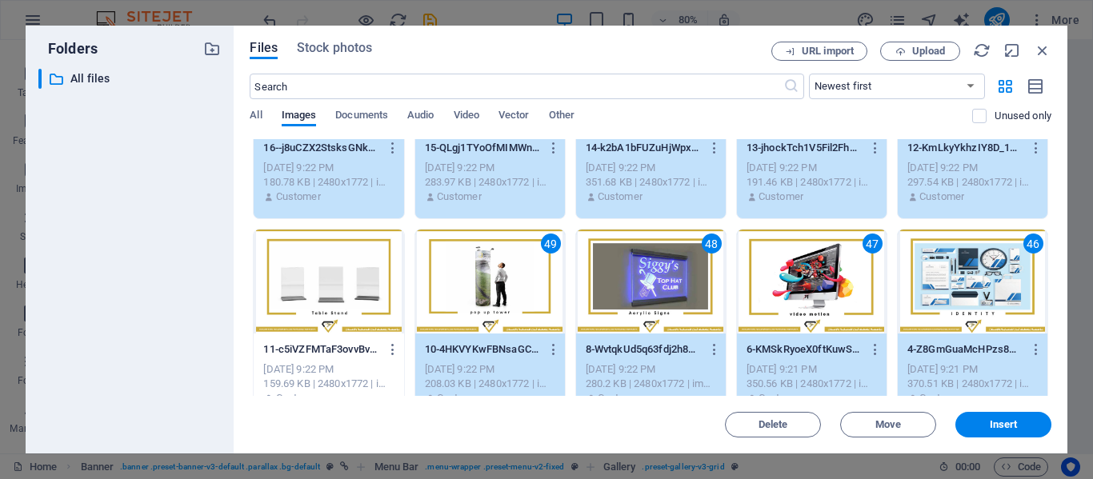
click at [330, 288] on div at bounding box center [329, 282] width 150 height 104
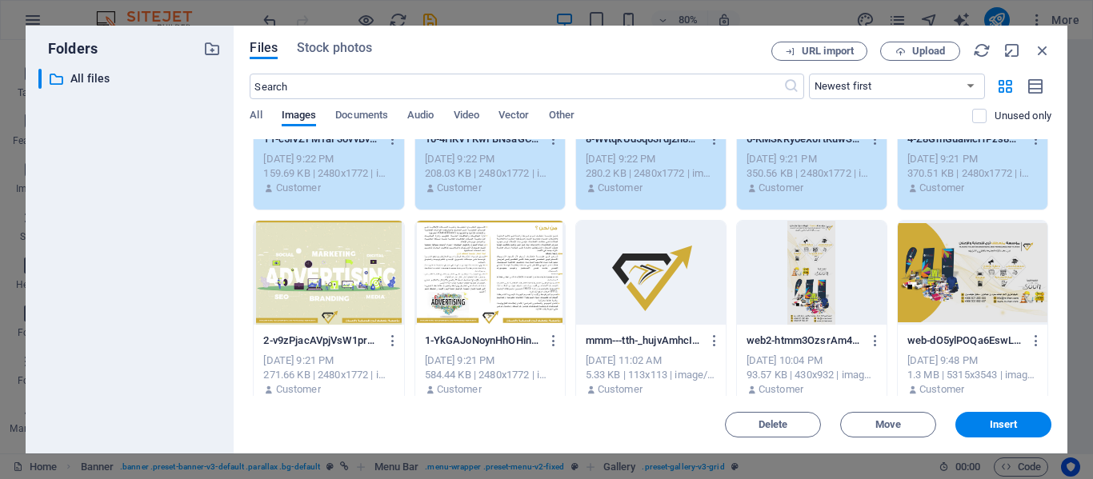
scroll to position [1937, 0]
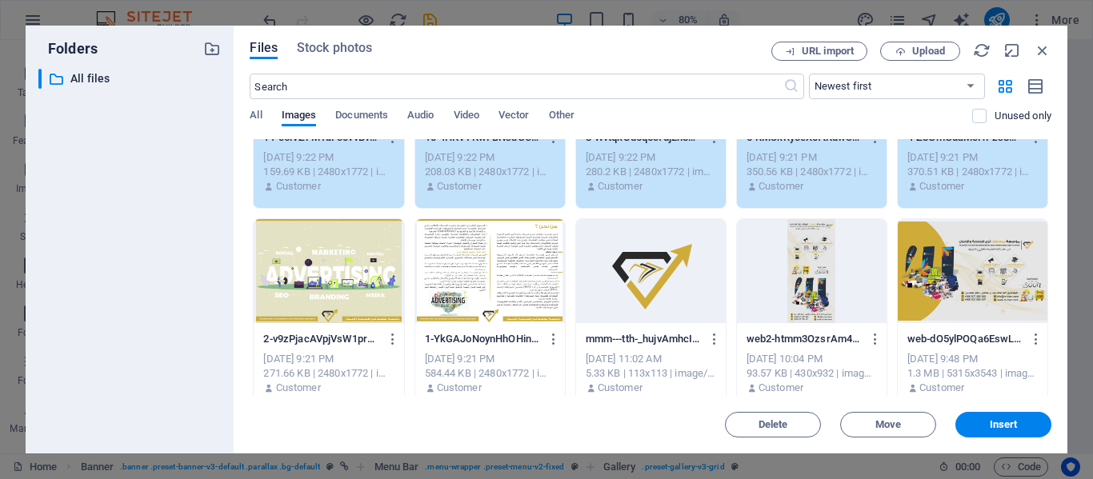
click at [330, 288] on div at bounding box center [329, 271] width 150 height 104
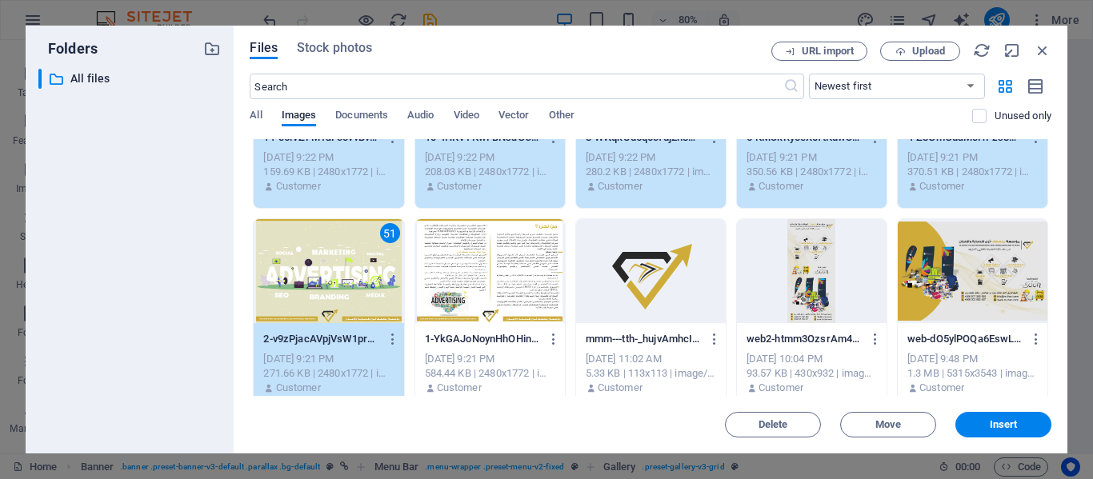
click at [518, 279] on div at bounding box center [490, 271] width 150 height 104
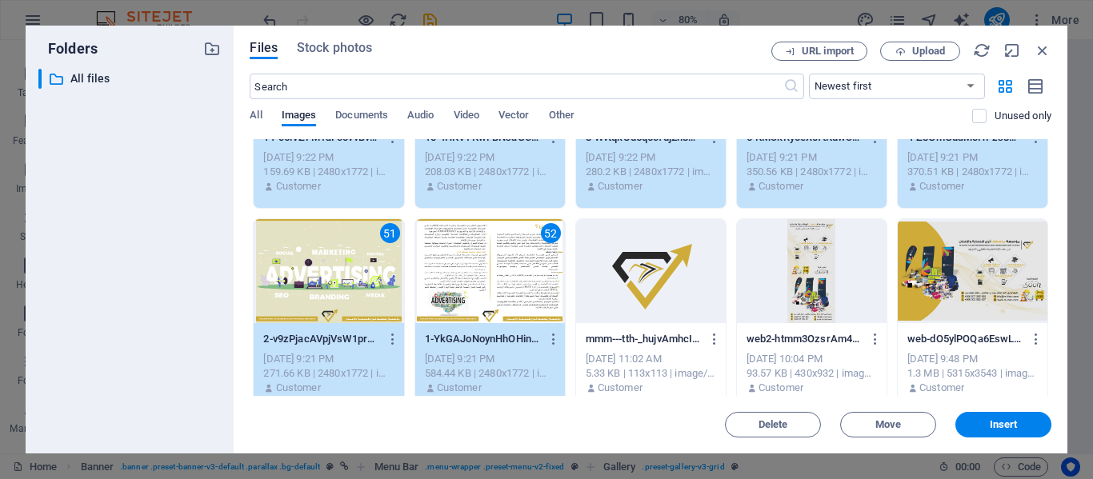
click at [711, 278] on div at bounding box center [651, 271] width 150 height 104
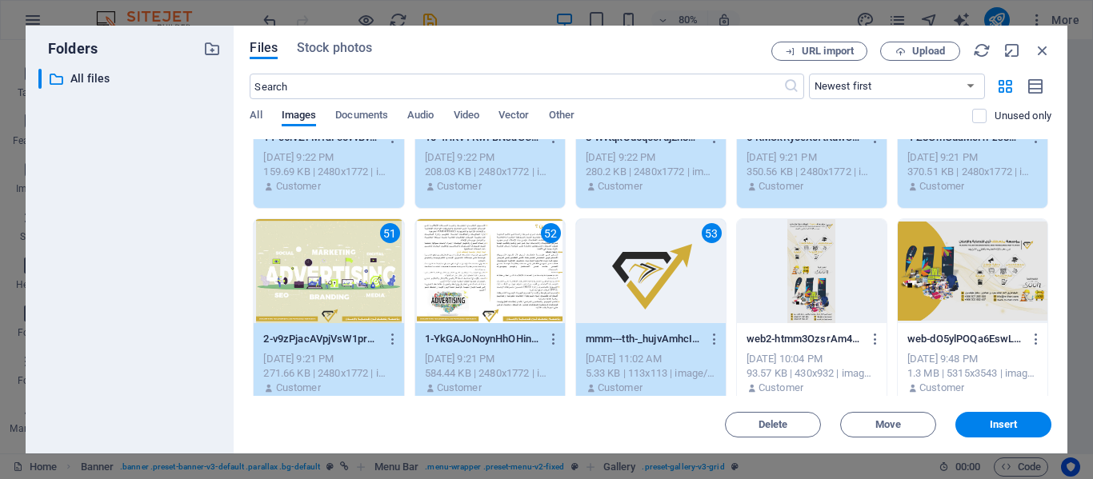
click at [787, 284] on div at bounding box center [812, 271] width 150 height 104
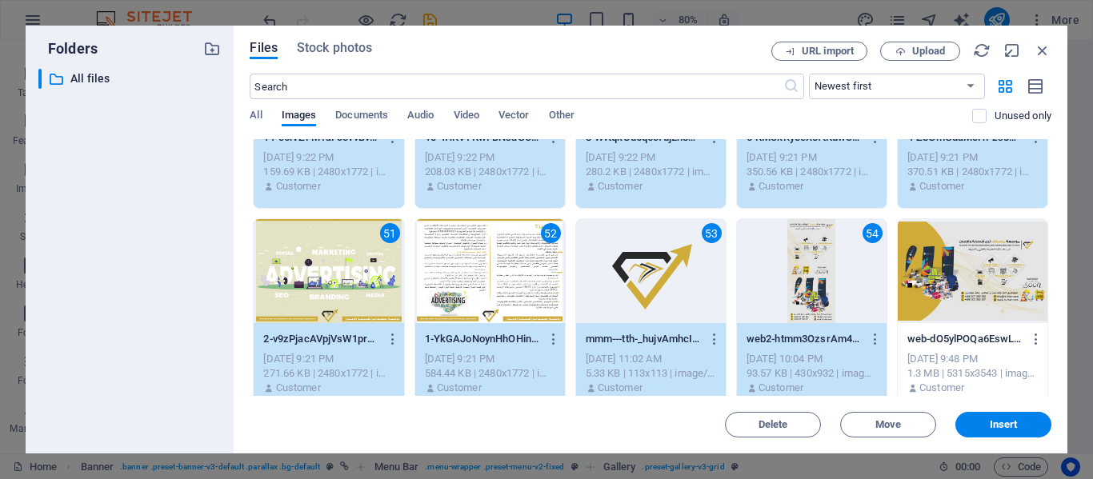
click at [940, 290] on div at bounding box center [972, 271] width 150 height 104
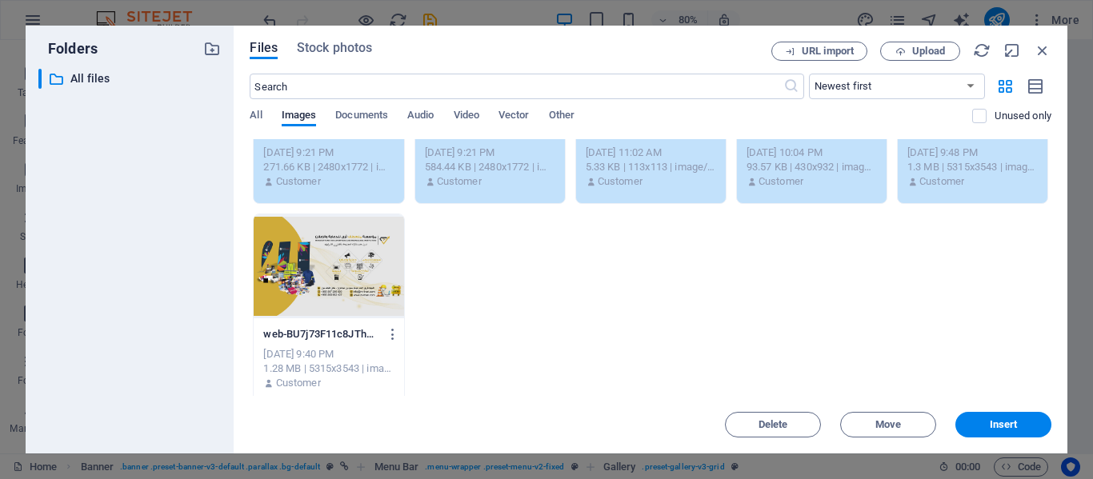
scroll to position [2153, 0]
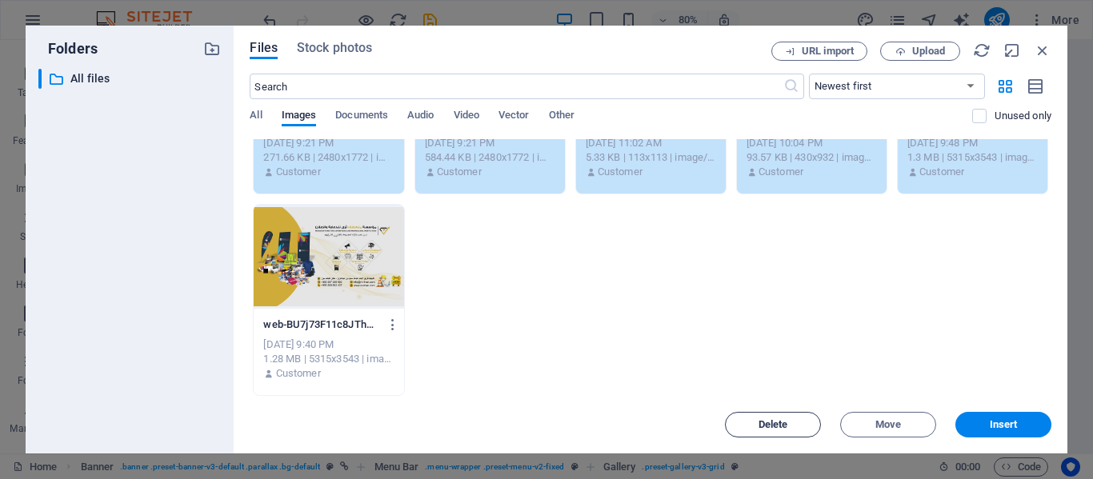
click at [781, 422] on span "Delete" at bounding box center [773, 425] width 30 height 10
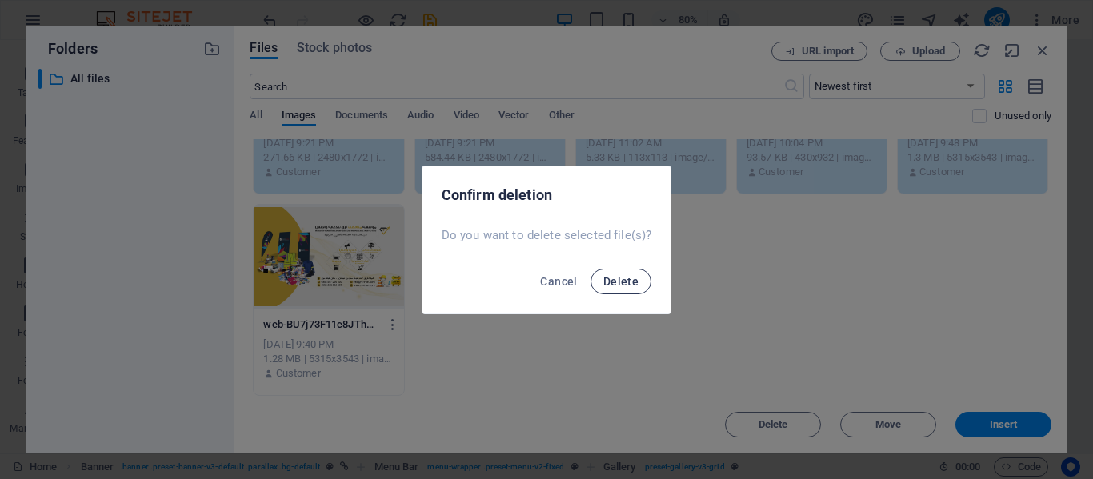
click at [627, 286] on span "Delete" at bounding box center [620, 281] width 35 height 13
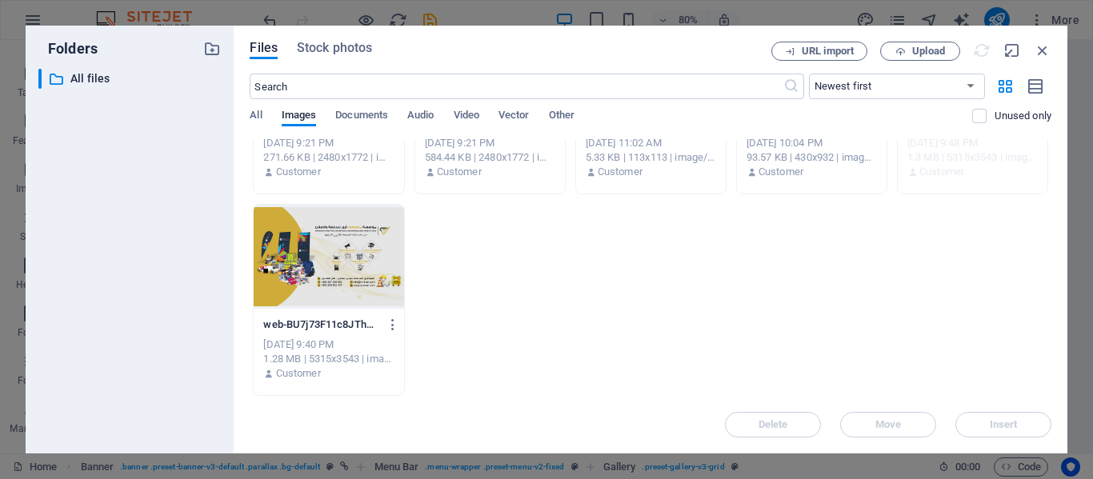
scroll to position [0, 0]
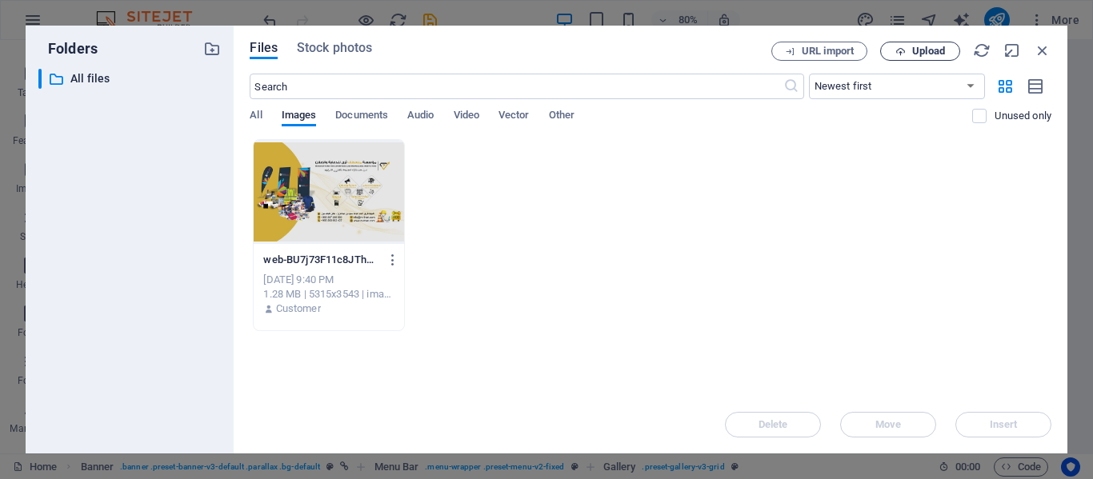
click at [912, 54] on span "Upload" at bounding box center [928, 51] width 33 height 10
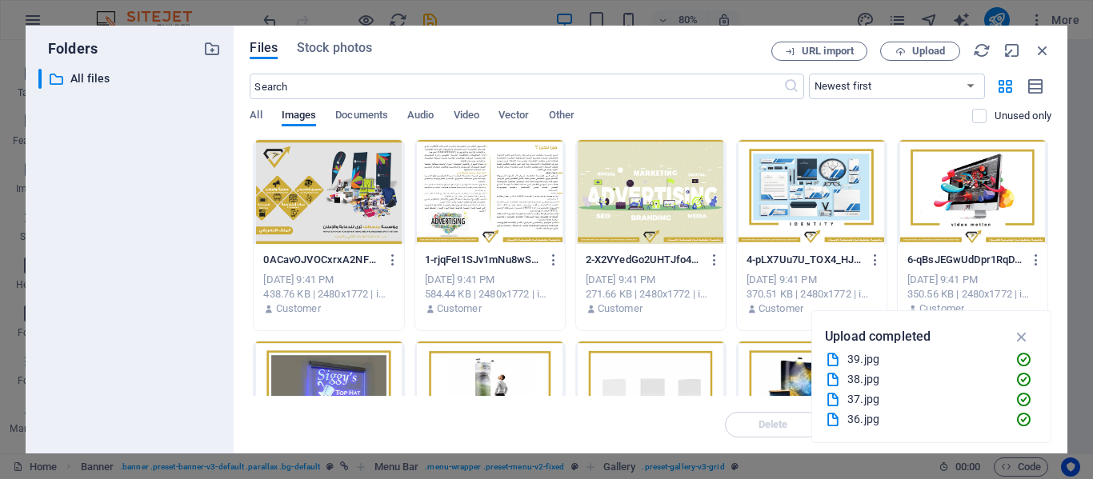
click at [302, 199] on div at bounding box center [329, 192] width 150 height 104
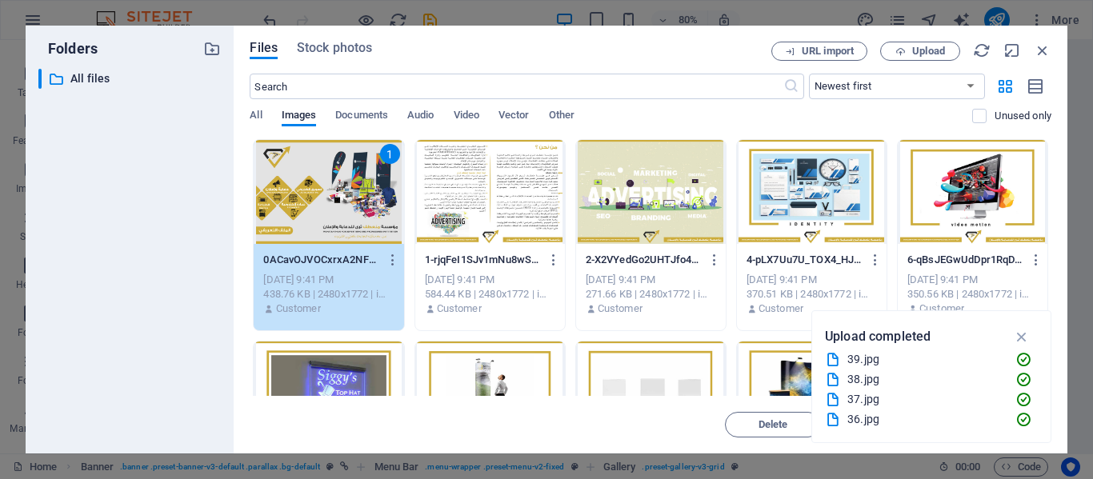
click at [478, 214] on div at bounding box center [490, 192] width 150 height 104
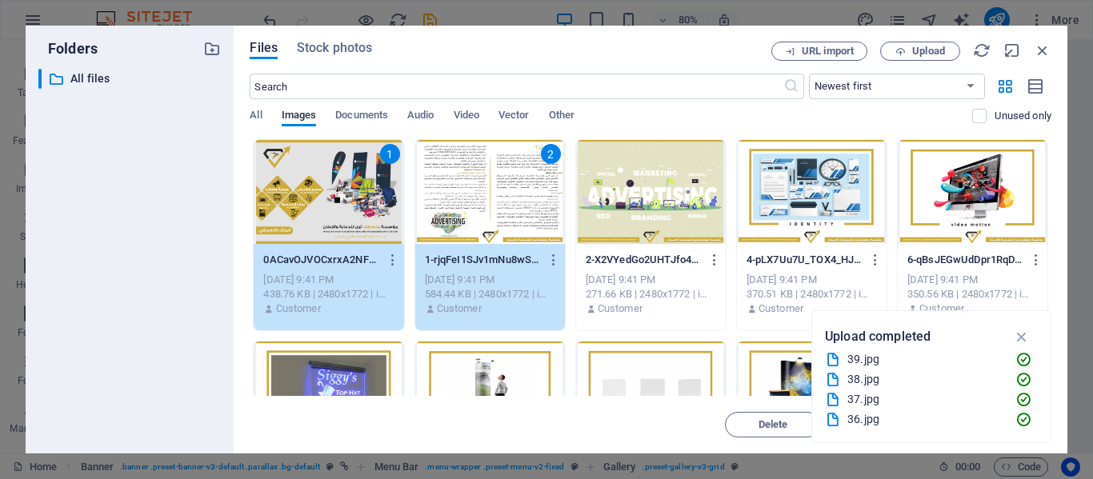
click at [634, 222] on div at bounding box center [651, 192] width 150 height 104
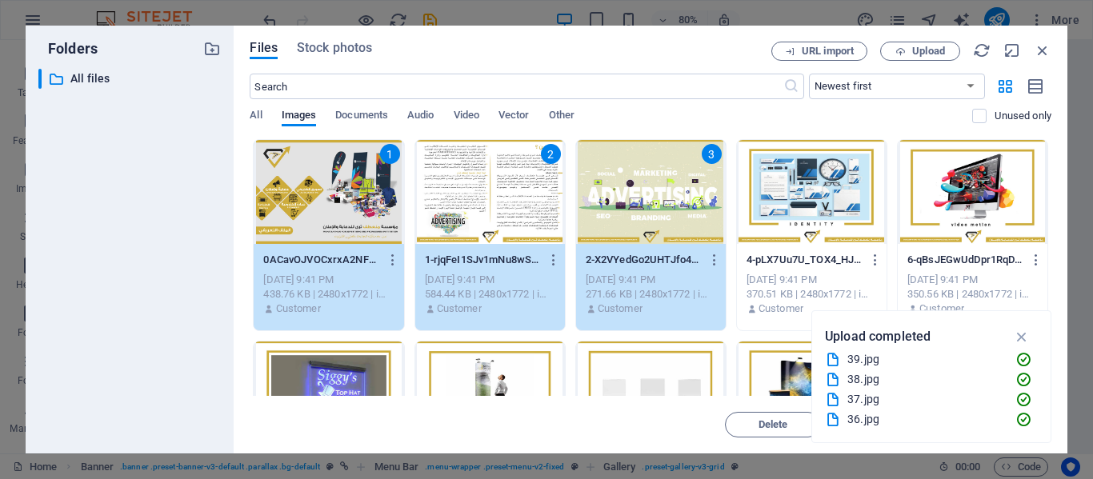
click at [818, 226] on div at bounding box center [812, 192] width 150 height 104
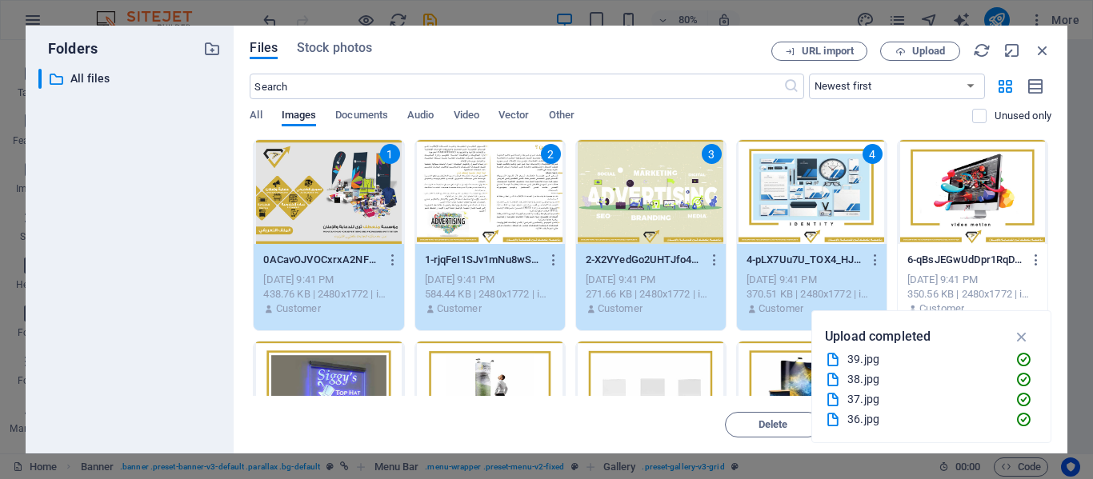
click at [943, 222] on div at bounding box center [972, 192] width 150 height 104
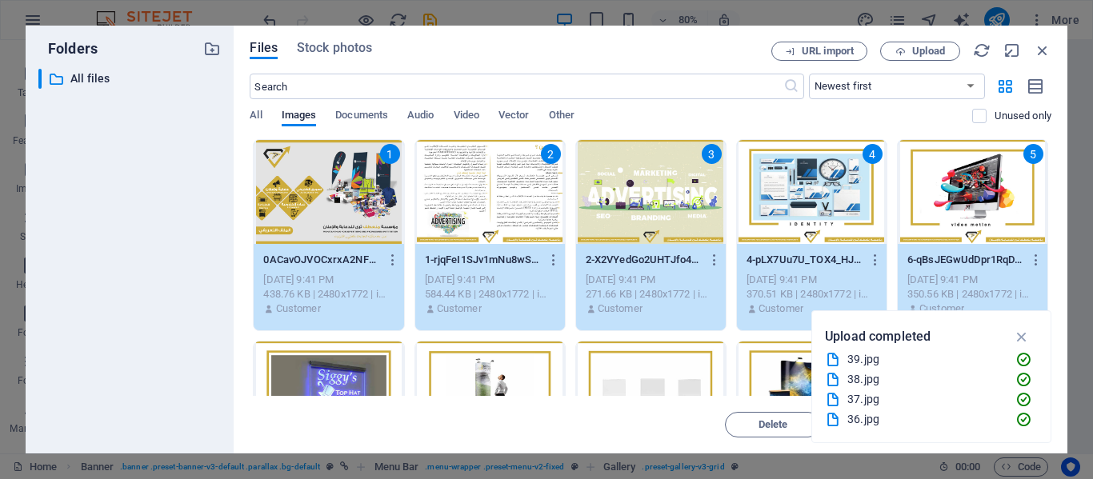
click at [324, 362] on div at bounding box center [329, 394] width 150 height 104
click at [498, 378] on div at bounding box center [490, 394] width 150 height 104
click at [633, 352] on div at bounding box center [651, 394] width 150 height 104
click at [740, 362] on div at bounding box center [812, 394] width 150 height 104
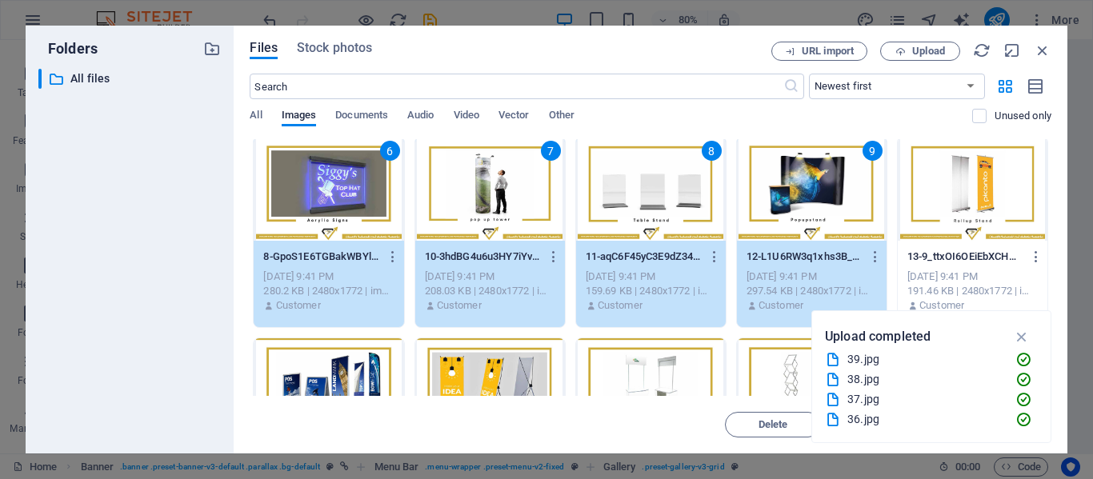
scroll to position [215, 0]
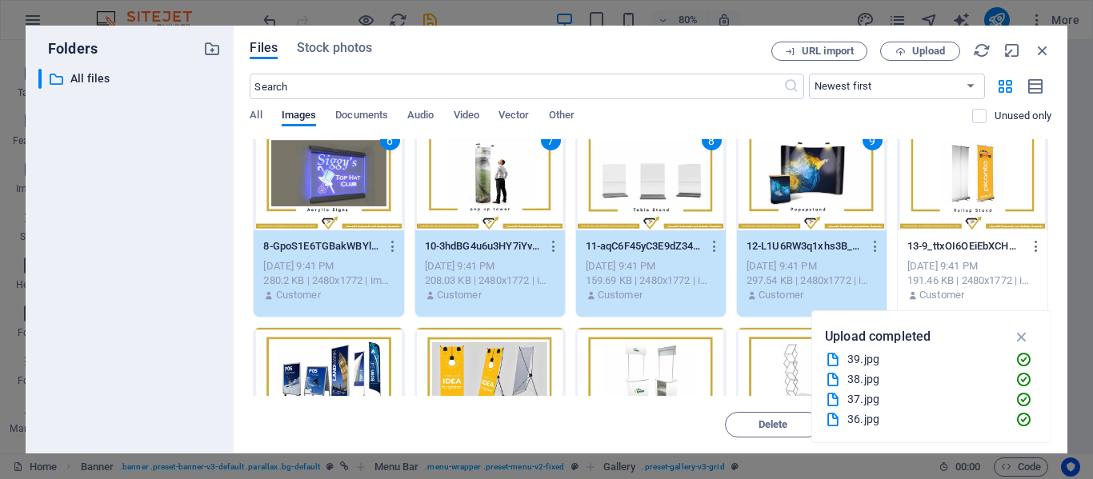
click at [947, 215] on div at bounding box center [972, 178] width 150 height 104
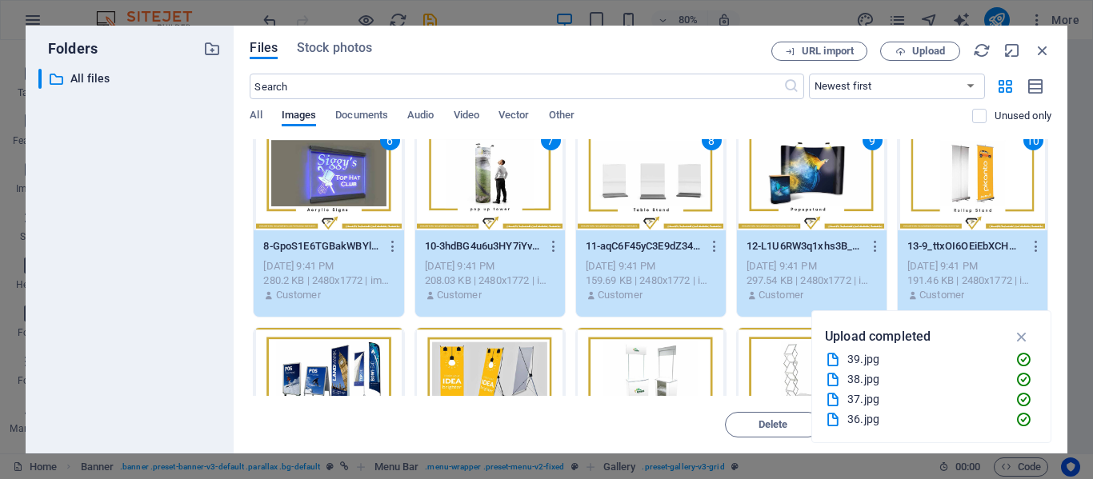
click at [355, 362] on div at bounding box center [329, 380] width 150 height 104
click at [449, 366] on div at bounding box center [490, 380] width 150 height 104
click at [634, 366] on div at bounding box center [651, 380] width 150 height 104
click at [770, 362] on div at bounding box center [812, 380] width 150 height 104
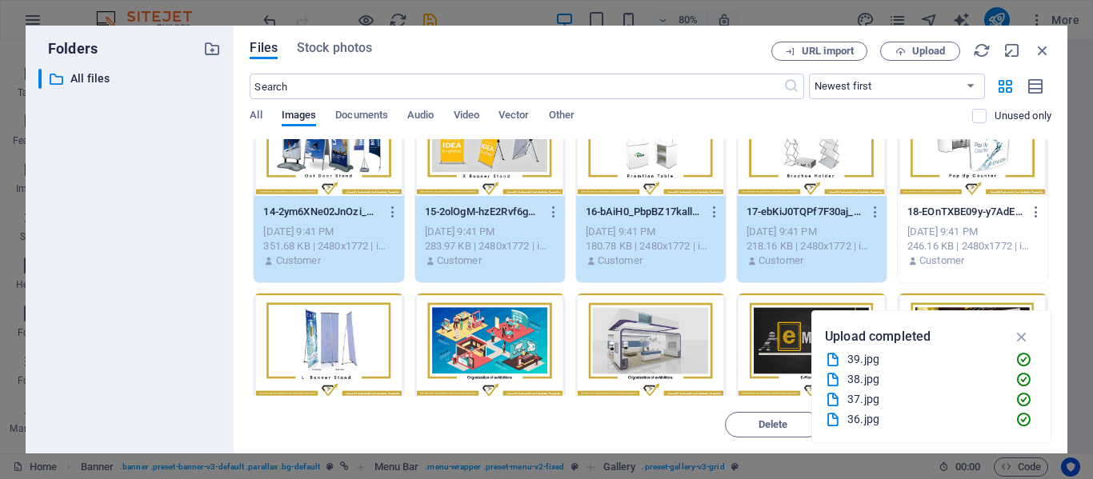
scroll to position [454, 0]
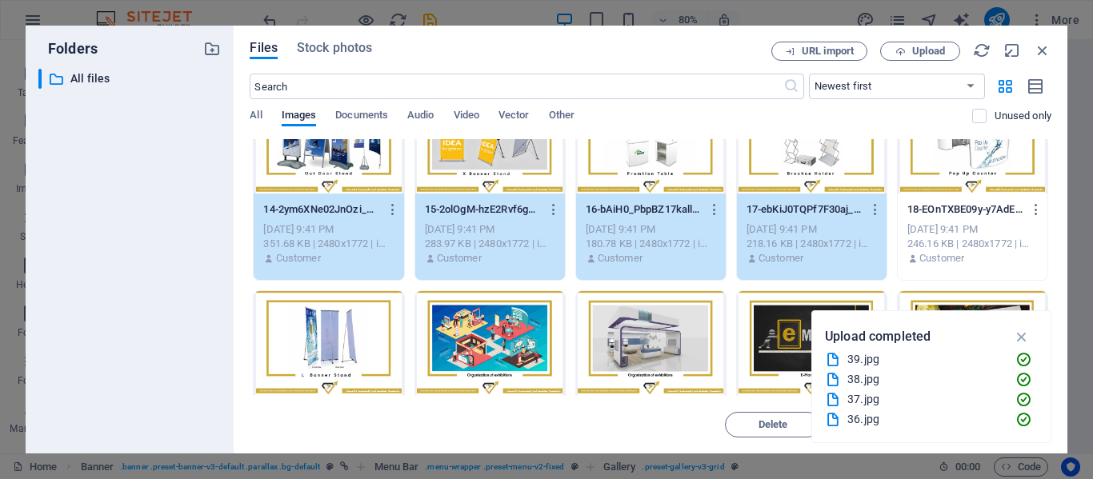
click at [941, 186] on div at bounding box center [972, 142] width 150 height 104
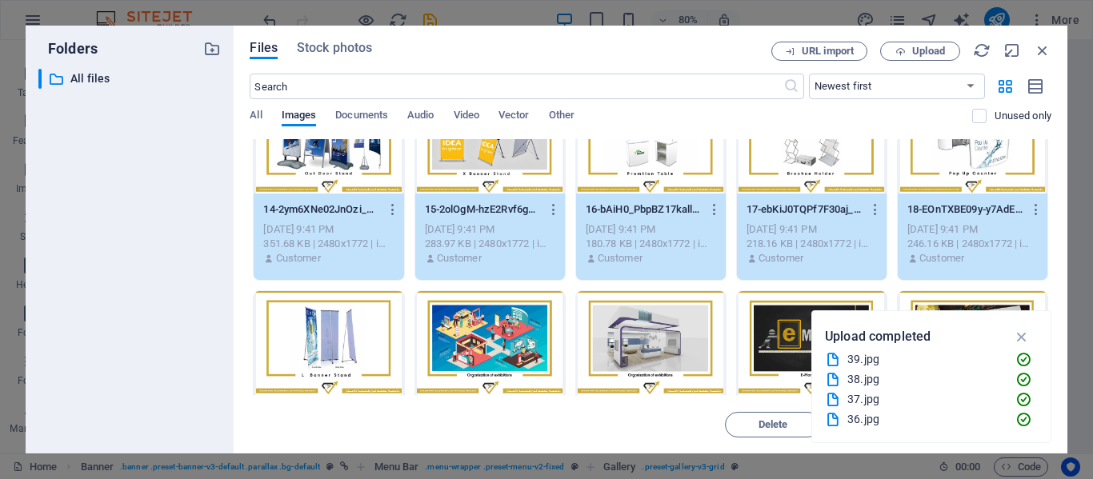
click at [378, 316] on div at bounding box center [329, 343] width 150 height 104
click at [472, 343] on div at bounding box center [490, 343] width 150 height 104
click at [638, 338] on div at bounding box center [651, 343] width 150 height 104
click at [767, 336] on div at bounding box center [812, 343] width 150 height 104
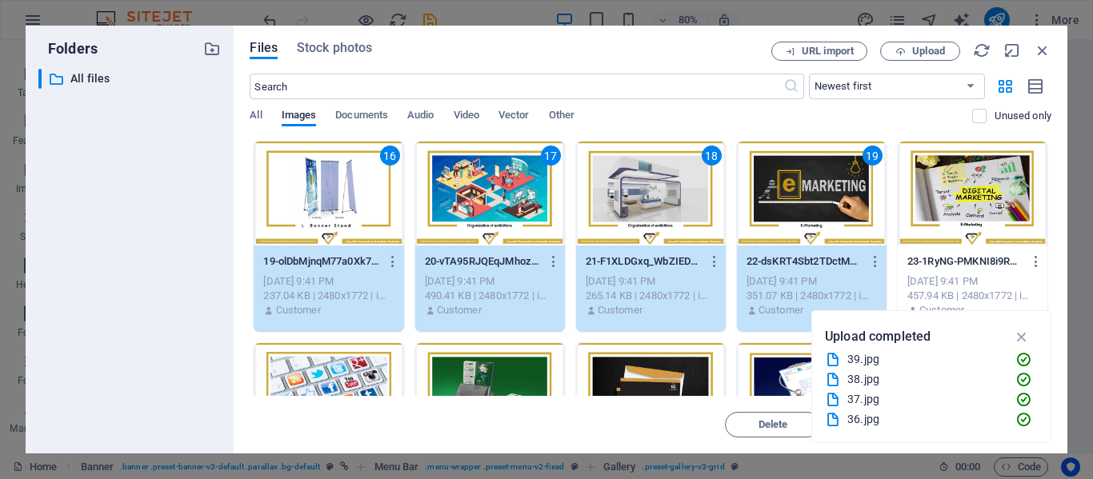
scroll to position [606, 0]
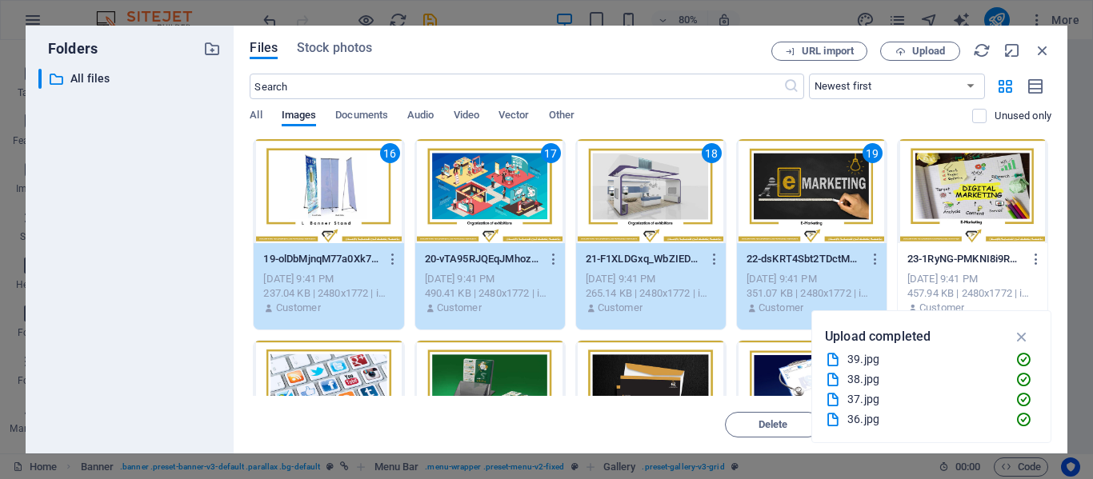
click at [956, 200] on div at bounding box center [972, 191] width 150 height 104
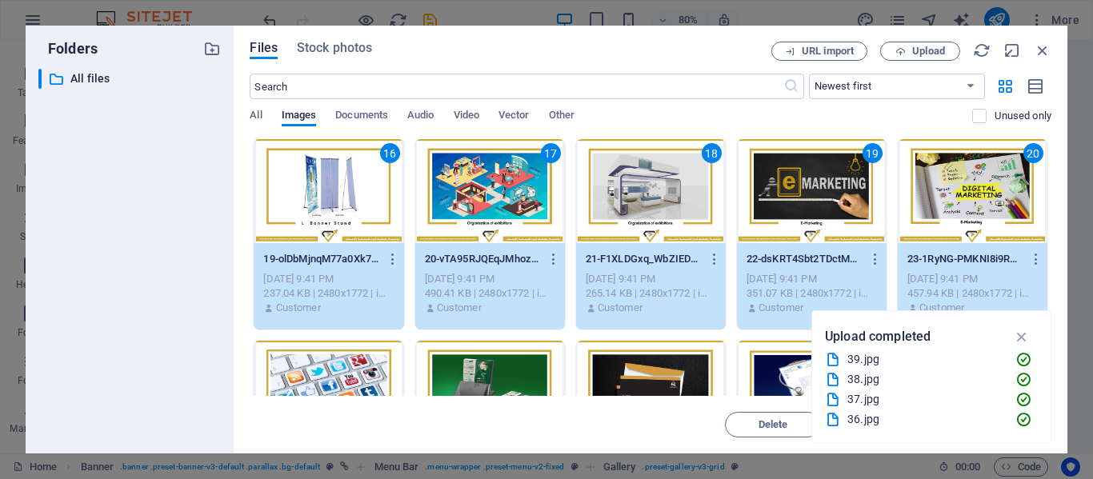
click at [366, 356] on div at bounding box center [329, 393] width 150 height 104
click at [509, 361] on div at bounding box center [490, 393] width 150 height 104
click at [616, 368] on div at bounding box center [651, 393] width 150 height 104
click at [774, 365] on div at bounding box center [812, 393] width 150 height 104
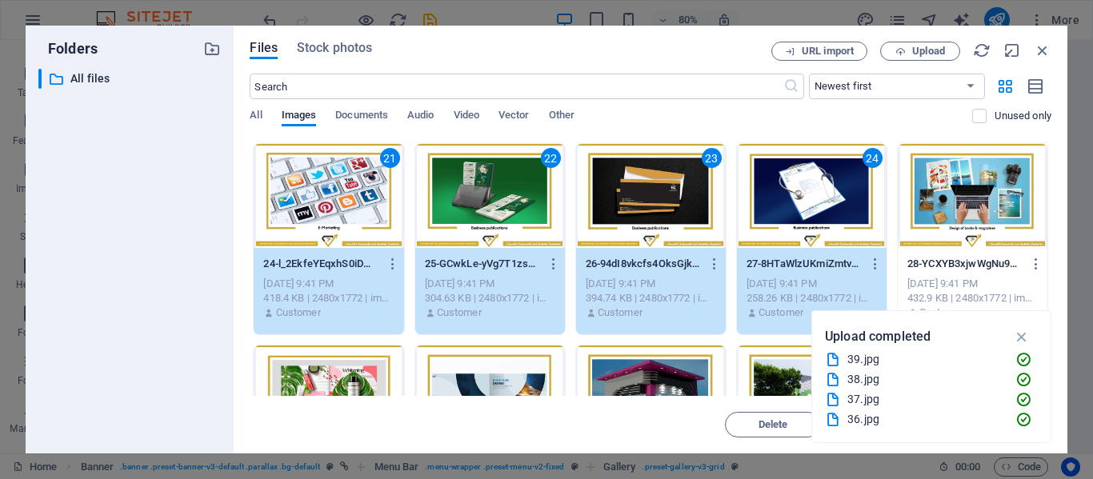
scroll to position [809, 0]
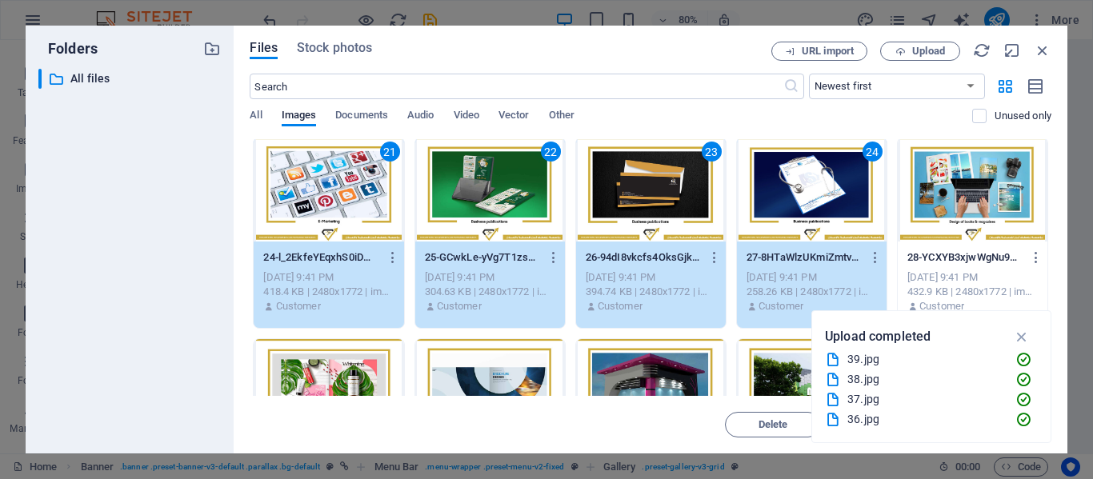
click at [952, 178] on div at bounding box center [972, 190] width 150 height 104
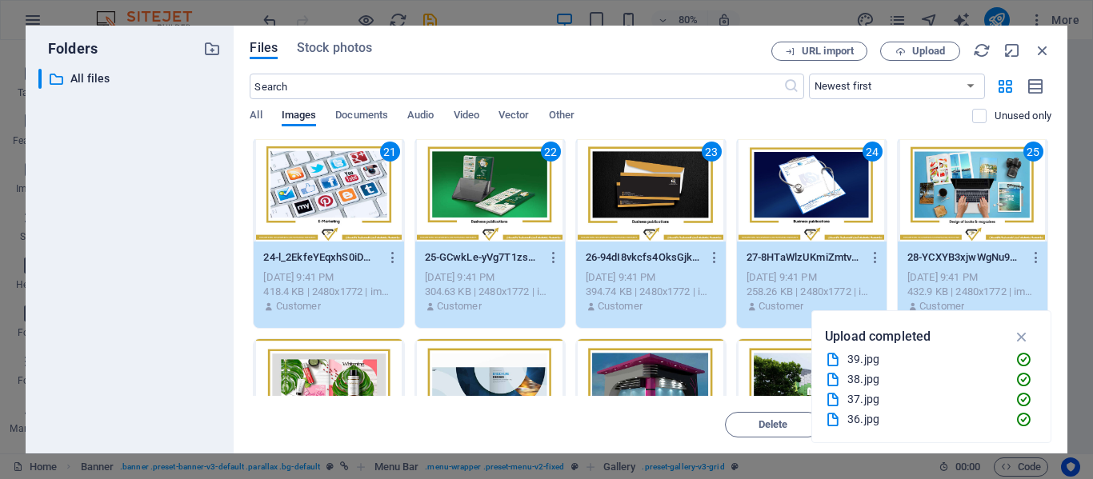
click at [356, 354] on div at bounding box center [329, 391] width 150 height 104
click at [478, 373] on div at bounding box center [490, 391] width 150 height 104
click at [646, 362] on div at bounding box center [651, 391] width 150 height 104
click at [775, 365] on div at bounding box center [812, 391] width 150 height 104
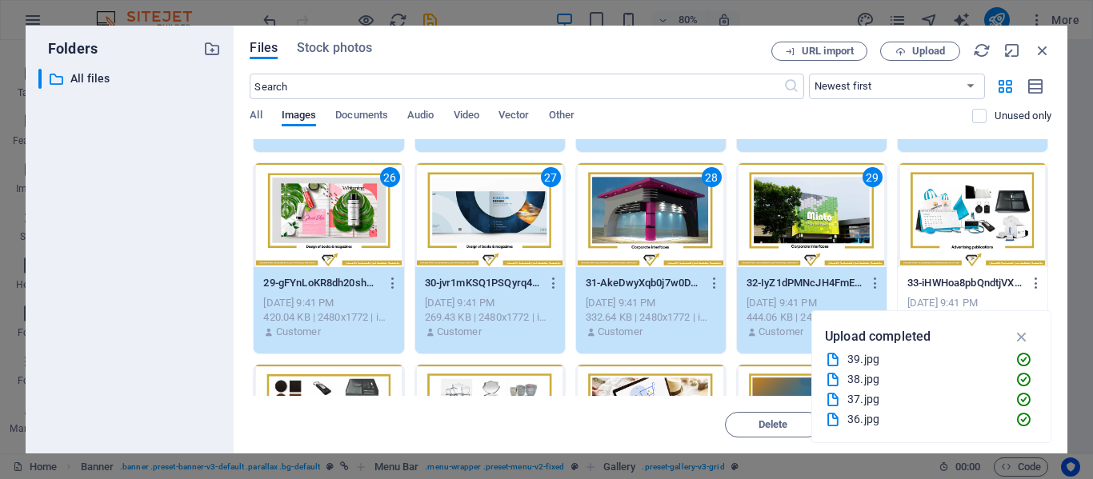
scroll to position [989, 0]
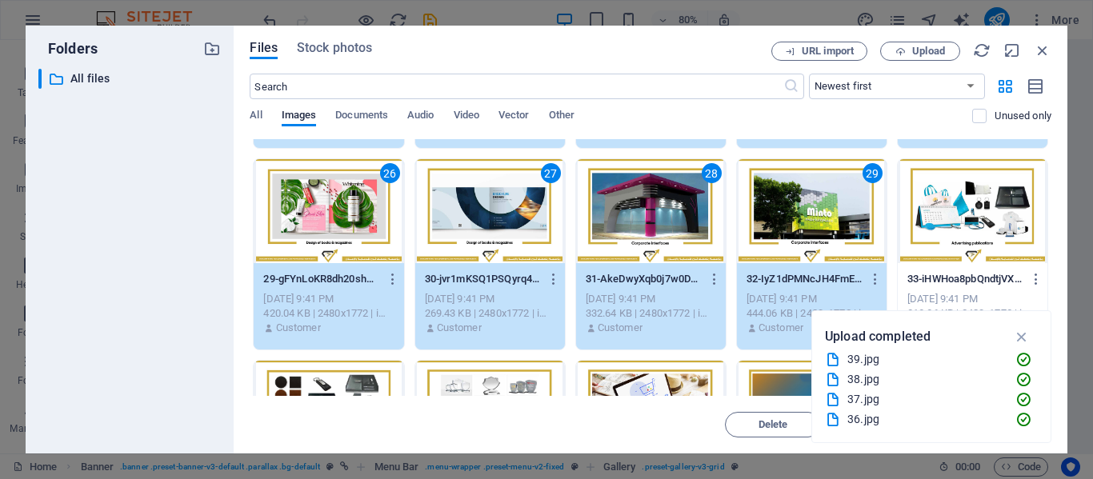
click at [952, 243] on div at bounding box center [972, 211] width 150 height 104
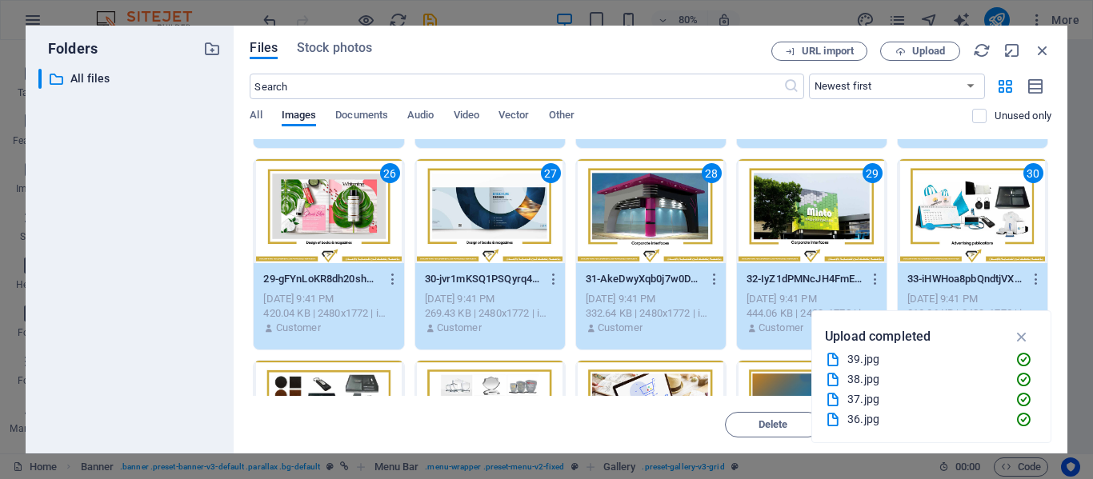
click at [359, 366] on div at bounding box center [329, 413] width 150 height 104
click at [493, 375] on div at bounding box center [490, 413] width 150 height 104
click at [639, 376] on div at bounding box center [651, 413] width 150 height 104
click at [782, 370] on div at bounding box center [812, 413] width 150 height 104
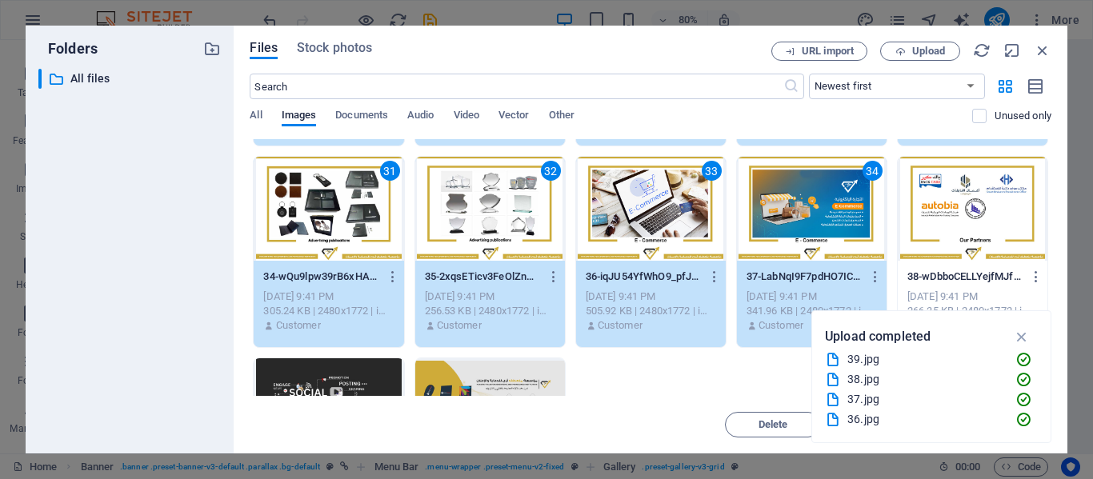
scroll to position [1193, 0]
click at [962, 233] on div at bounding box center [972, 208] width 150 height 104
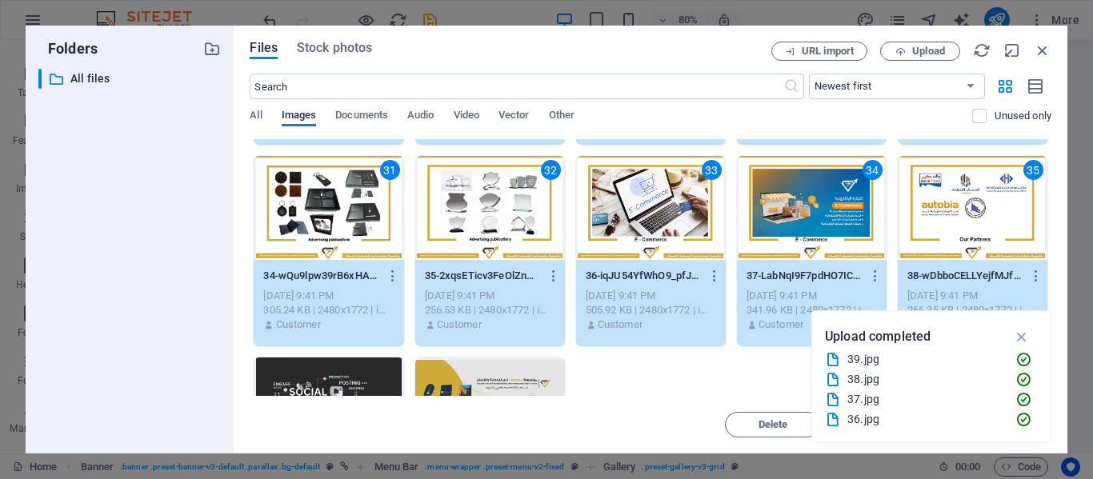
click at [350, 386] on div at bounding box center [329, 410] width 150 height 104
drag, startPoint x: 671, startPoint y: 46, endPoint x: 583, endPoint y: -8, distance: 103.4
click at [583, 0] on html "MUNATAF THARI FOR ADVERTISING AND PROPAGANDA INSTITUTION Home Favorites Element…" at bounding box center [546, 239] width 1093 height 479
click at [1024, 338] on icon "button" at bounding box center [1022, 337] width 18 height 18
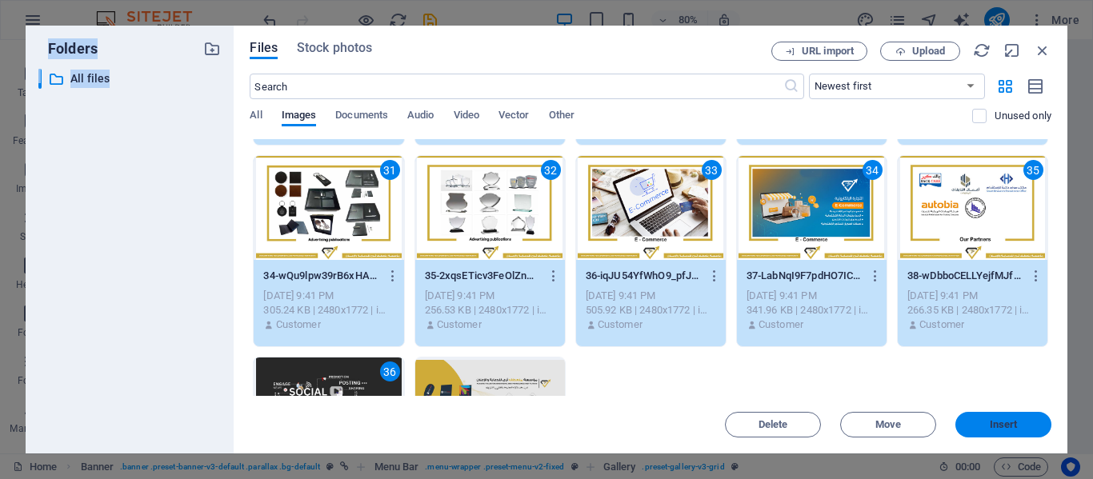
click at [1017, 419] on button "Insert" at bounding box center [1003, 425] width 96 height 26
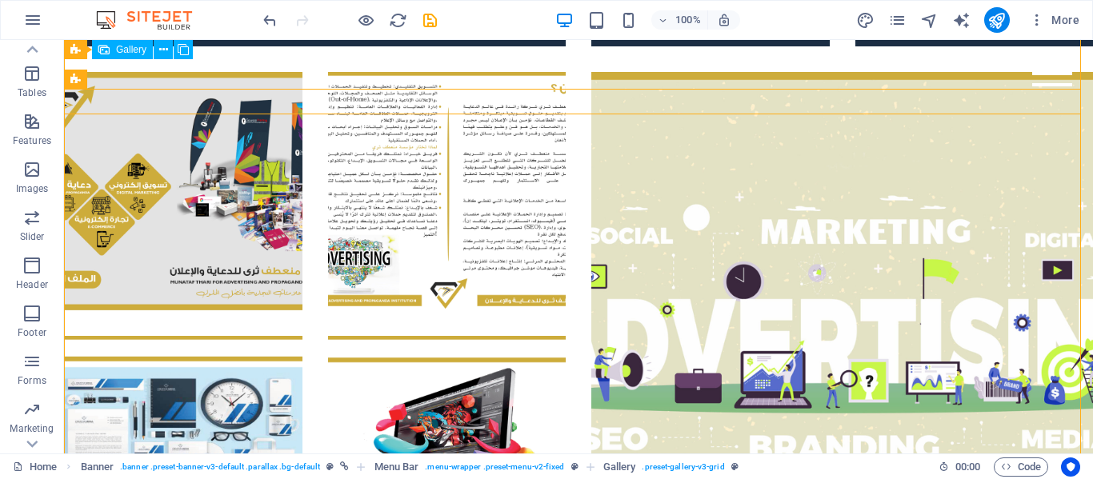
scroll to position [0, 0]
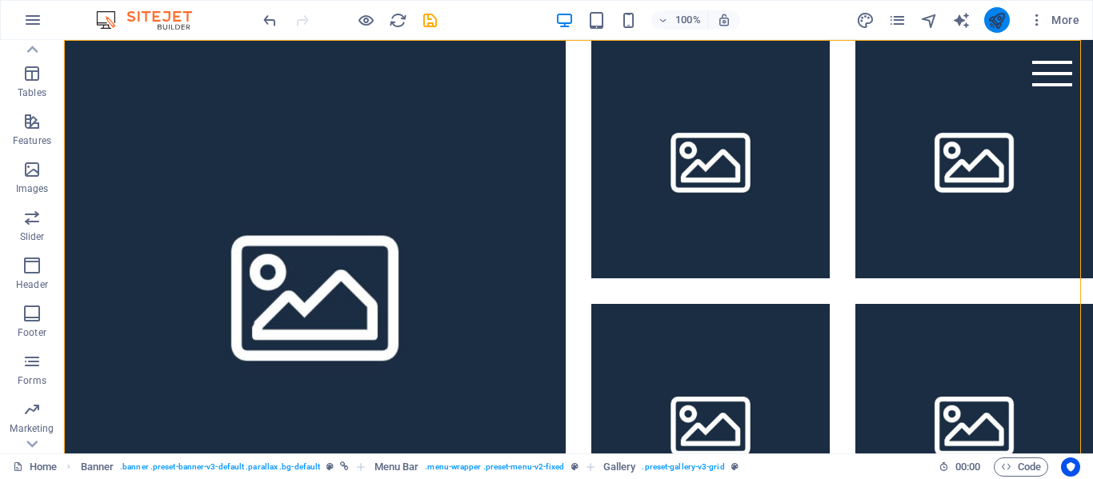
click at [1007, 15] on button "publish" at bounding box center [997, 20] width 26 height 26
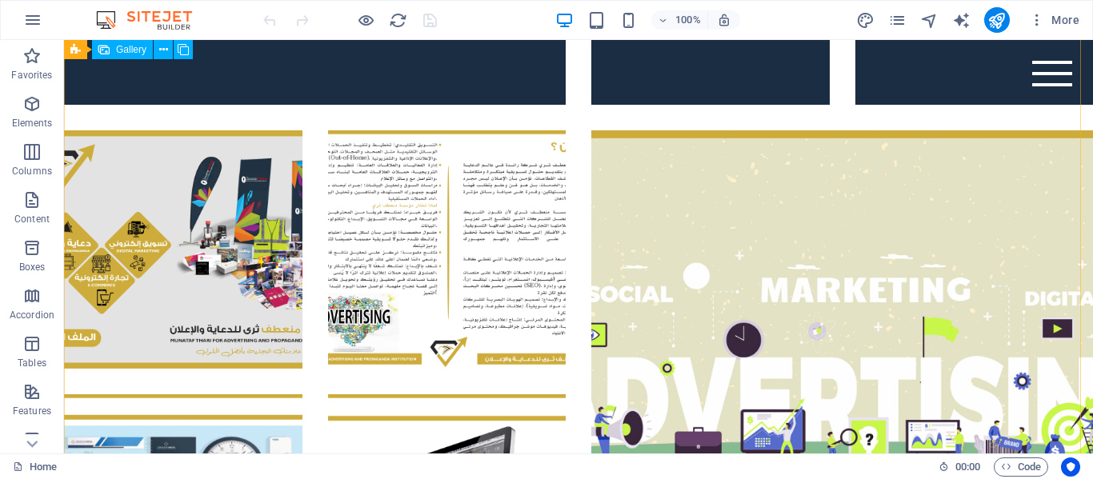
scroll to position [438, 0]
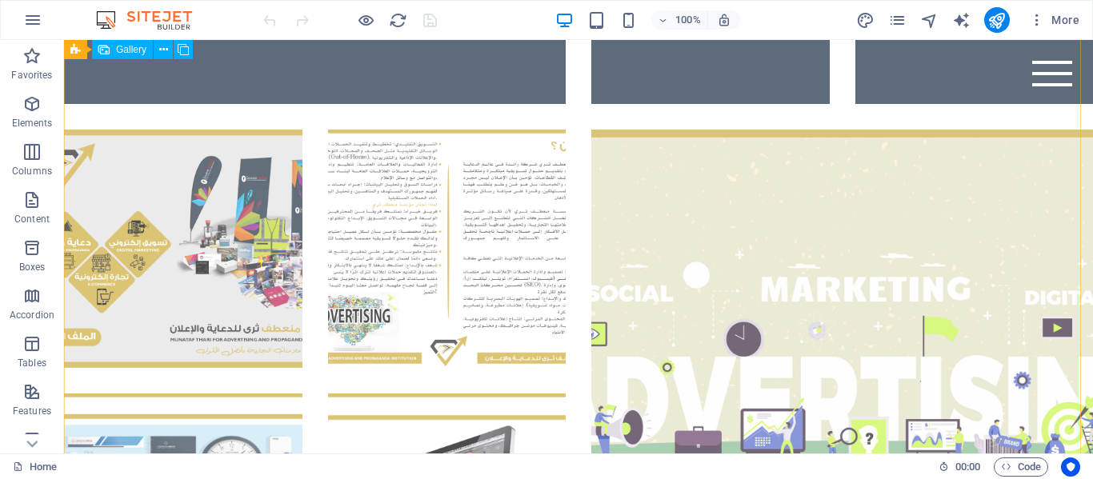
drag, startPoint x: 64, startPoint y: 40, endPoint x: 110, endPoint y: 199, distance: 165.6
click at [110, 199] on li at bounding box center [183, 249] width 238 height 238
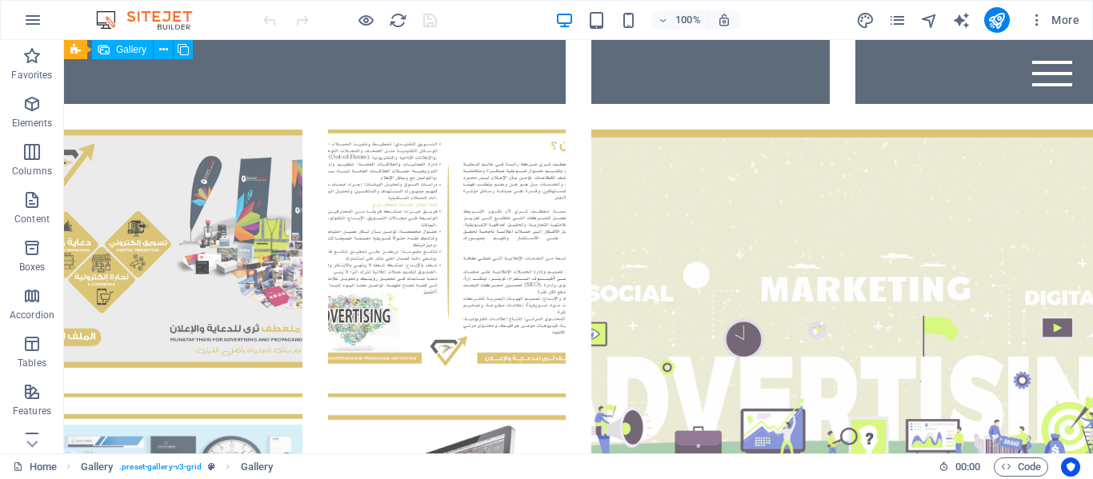
select select "4"
select select "px"
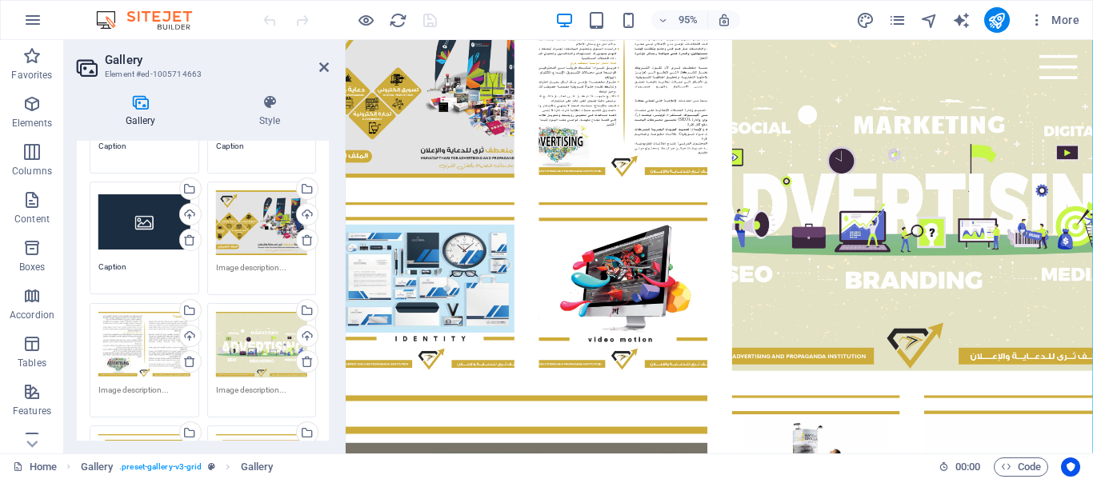
scroll to position [312, 0]
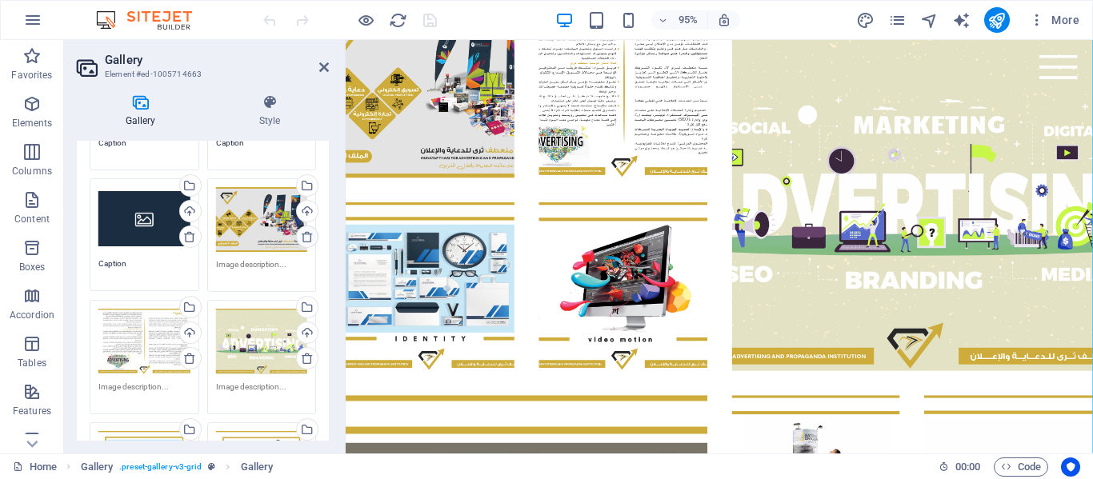
click at [306, 237] on icon at bounding box center [307, 236] width 13 height 13
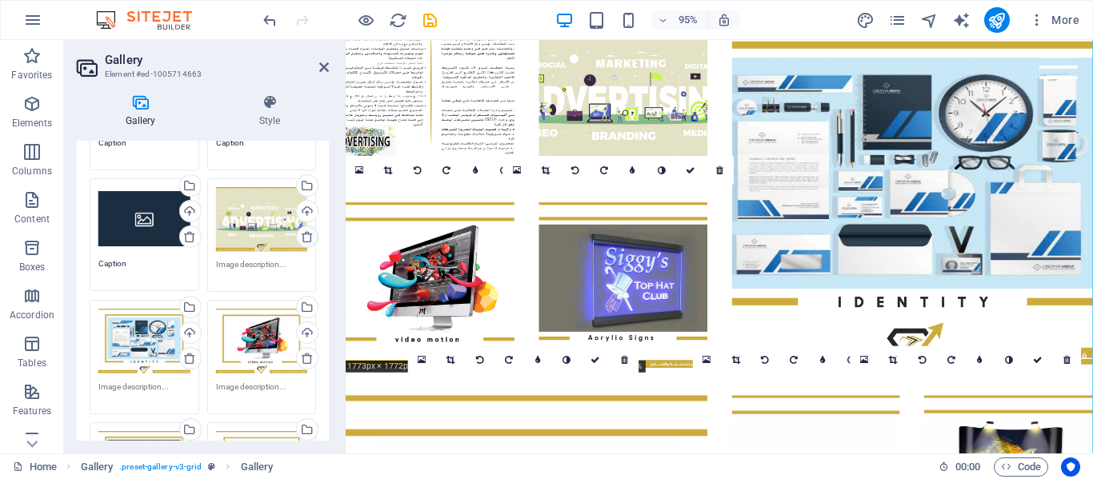
click at [306, 237] on icon at bounding box center [307, 236] width 13 height 13
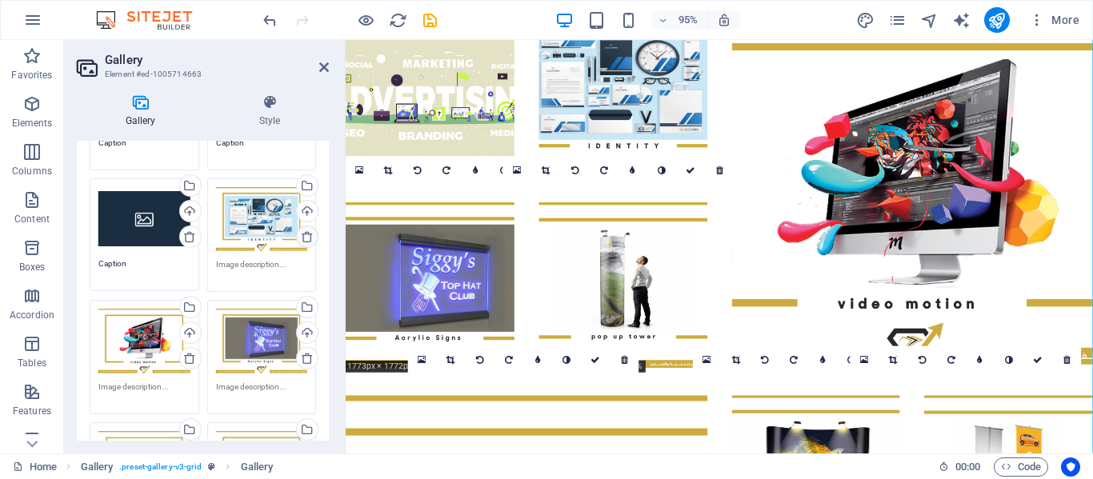
click at [306, 237] on icon at bounding box center [307, 236] width 13 height 13
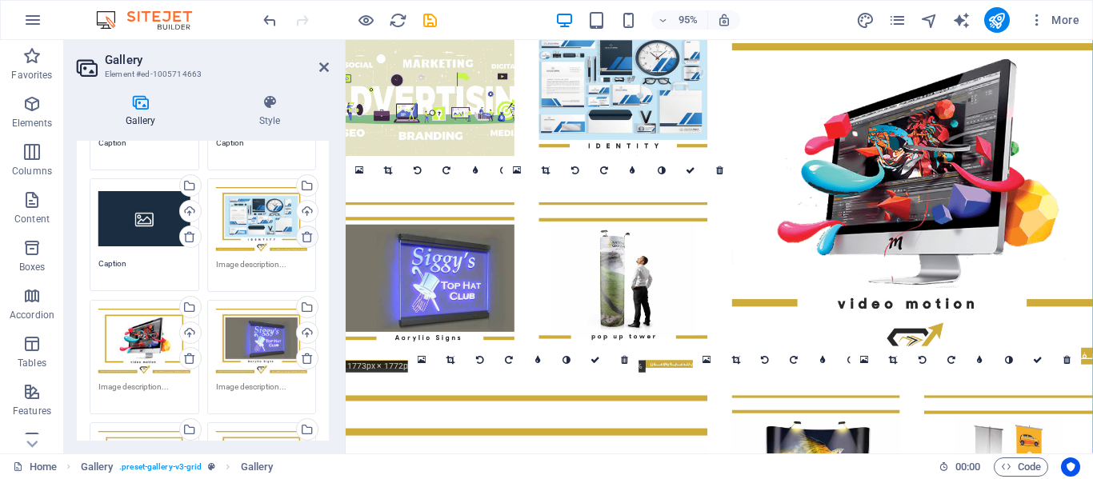
click at [306, 237] on icon at bounding box center [307, 236] width 13 height 13
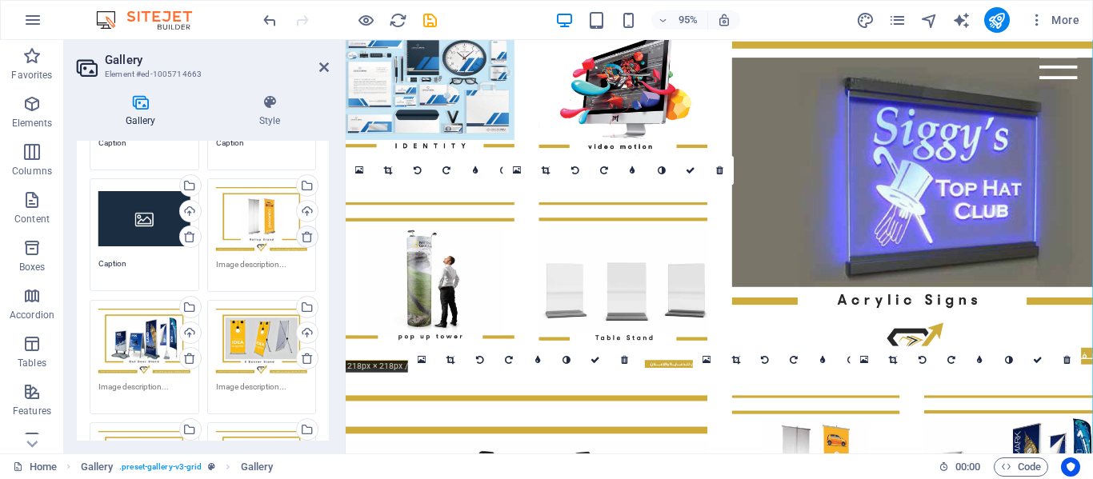
click at [306, 237] on icon at bounding box center [307, 236] width 13 height 13
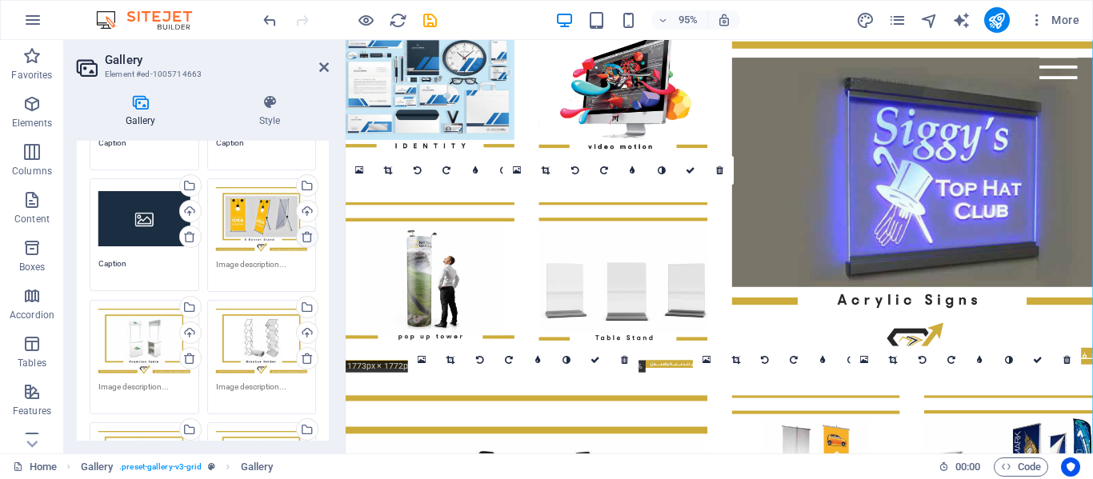
click at [306, 237] on icon at bounding box center [307, 236] width 13 height 13
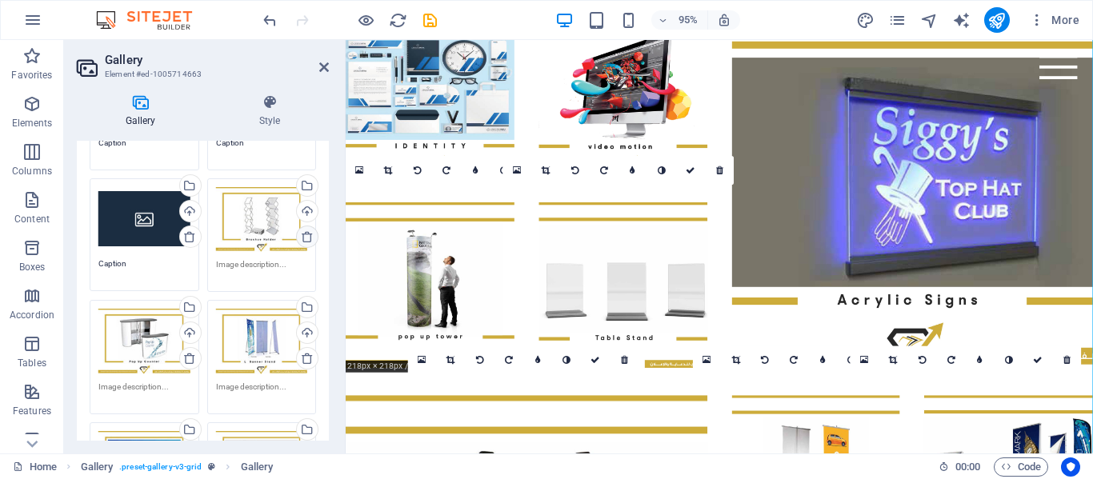
click at [306, 237] on icon at bounding box center [307, 236] width 13 height 13
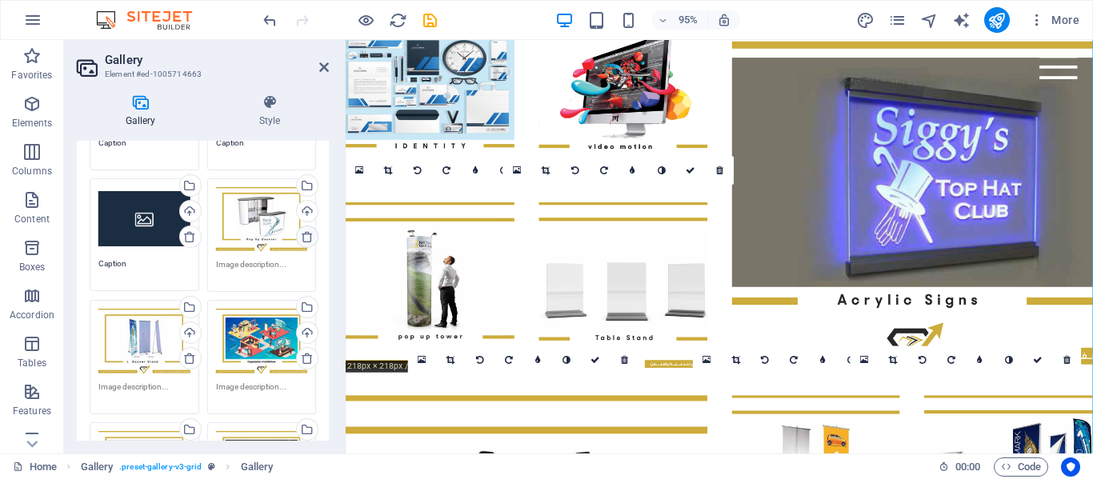
click at [306, 237] on icon at bounding box center [307, 236] width 13 height 13
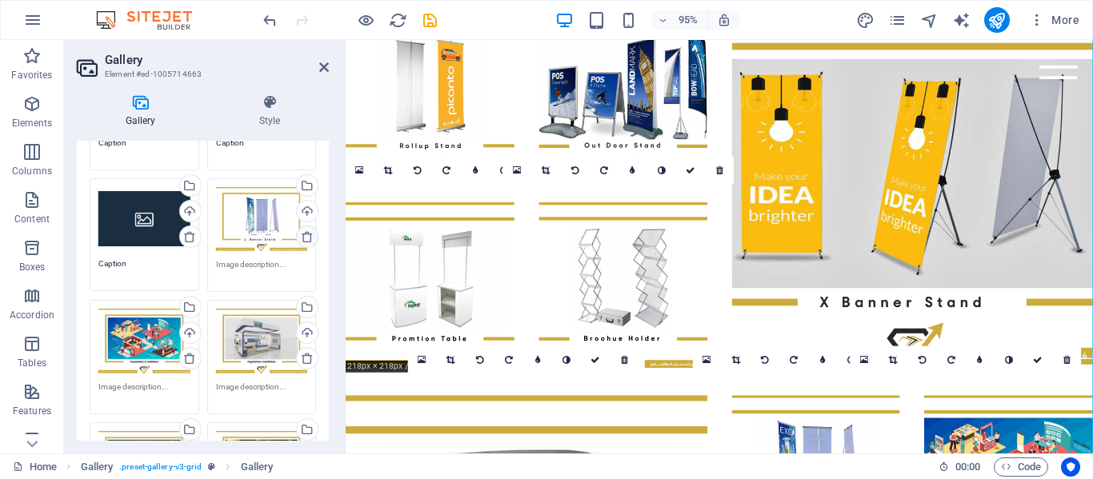
click at [306, 237] on icon at bounding box center [307, 236] width 13 height 13
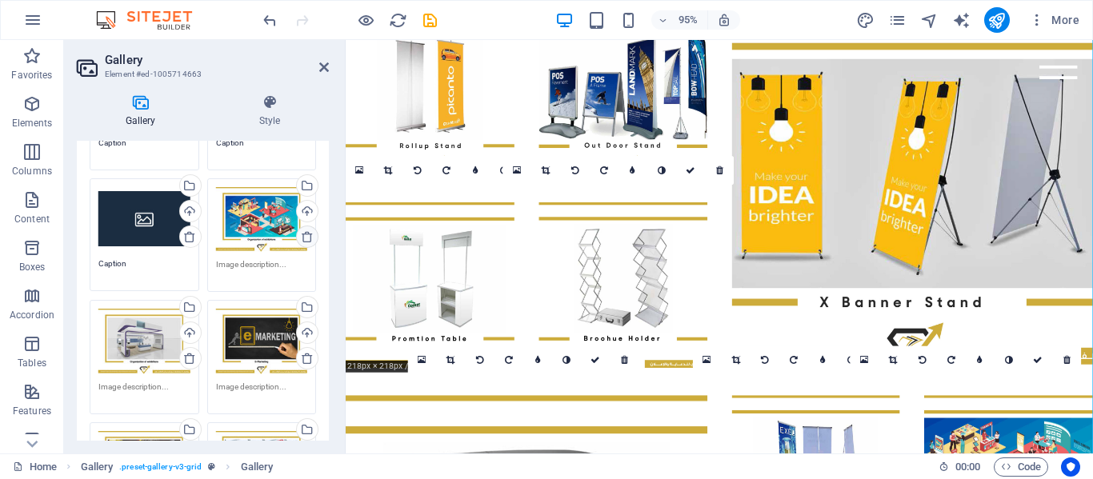
click at [306, 237] on icon at bounding box center [307, 236] width 13 height 13
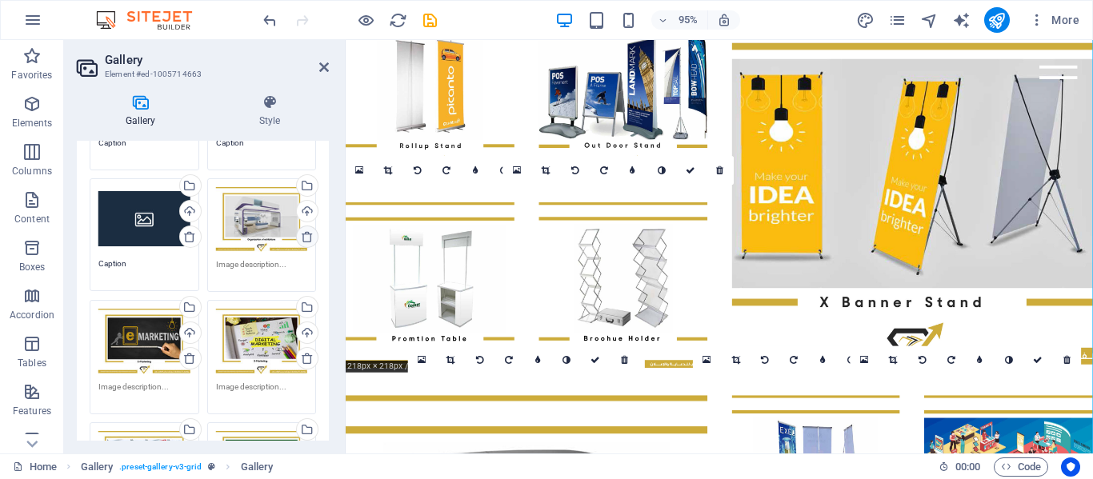
click at [306, 237] on icon at bounding box center [307, 236] width 13 height 13
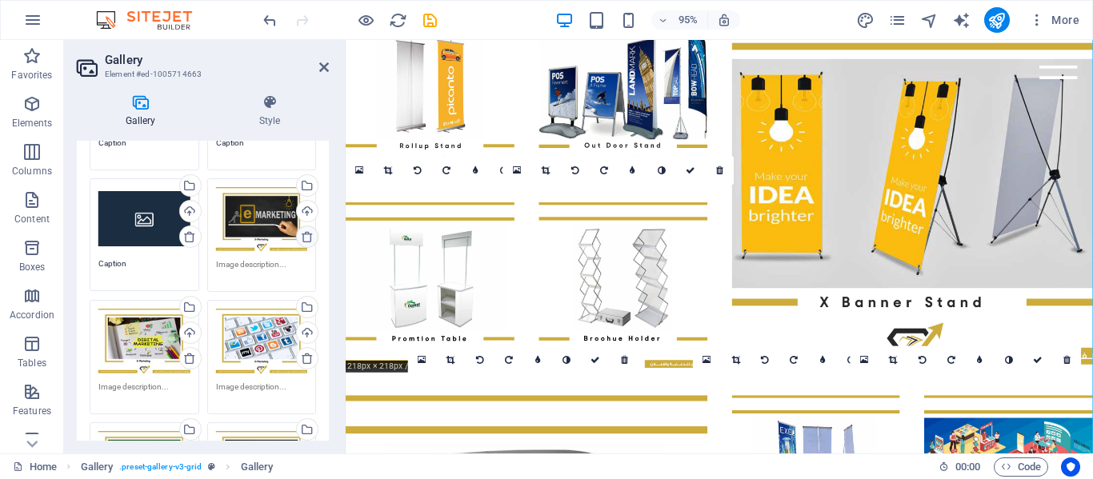
click at [306, 237] on icon at bounding box center [307, 236] width 13 height 13
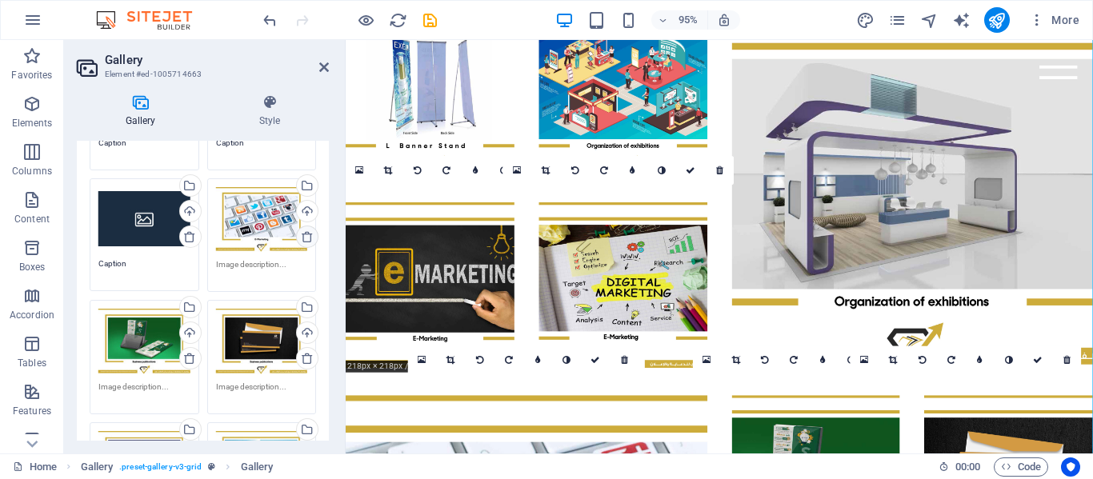
click at [306, 237] on icon at bounding box center [307, 236] width 13 height 13
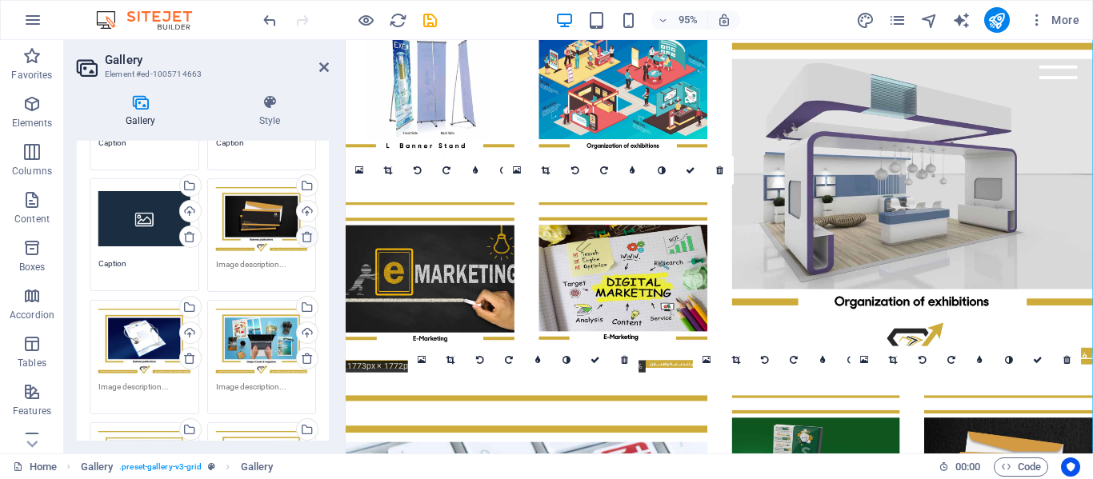
click at [306, 237] on icon at bounding box center [307, 236] width 13 height 13
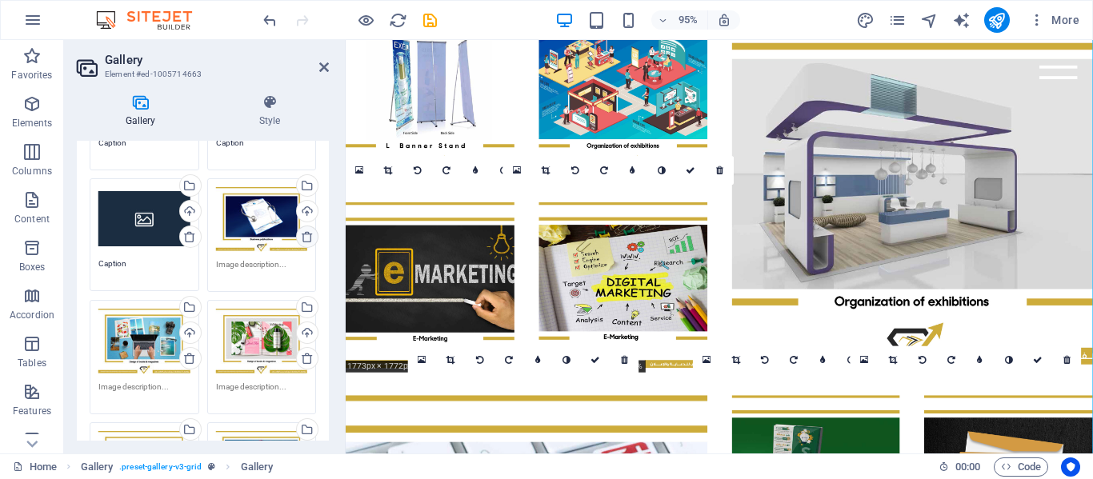
click at [306, 237] on icon at bounding box center [307, 236] width 13 height 13
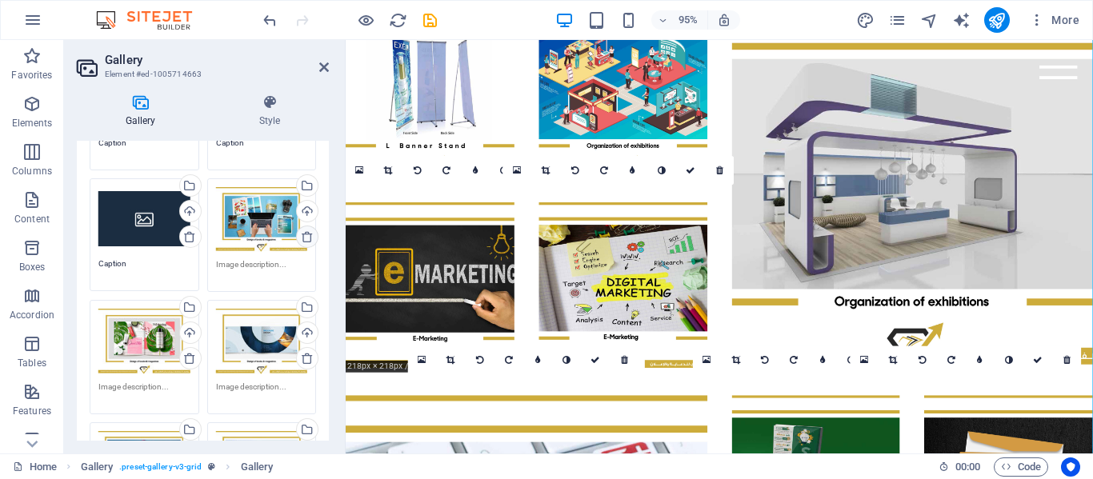
click at [306, 237] on icon at bounding box center [307, 236] width 13 height 13
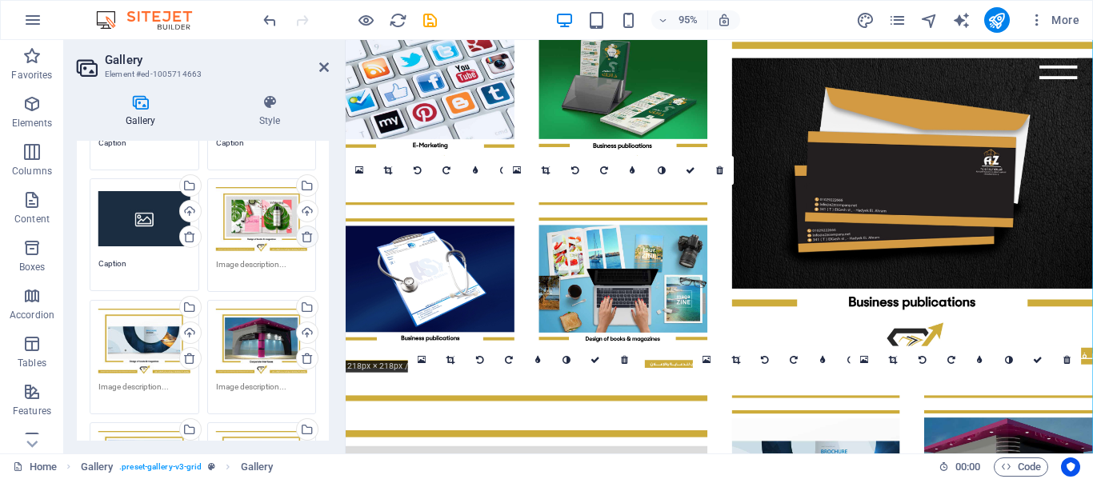
click at [306, 237] on icon at bounding box center [307, 236] width 13 height 13
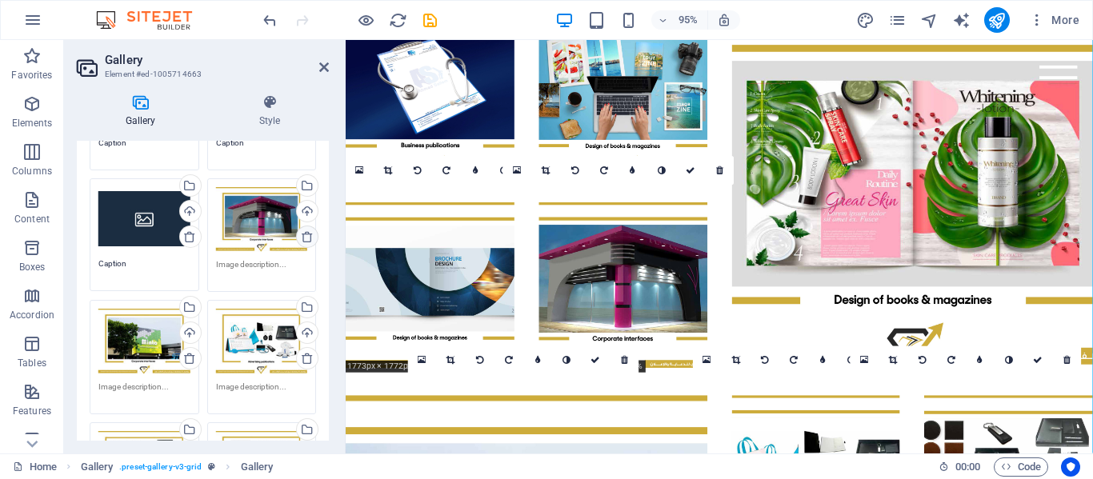
click at [306, 237] on icon at bounding box center [307, 236] width 13 height 13
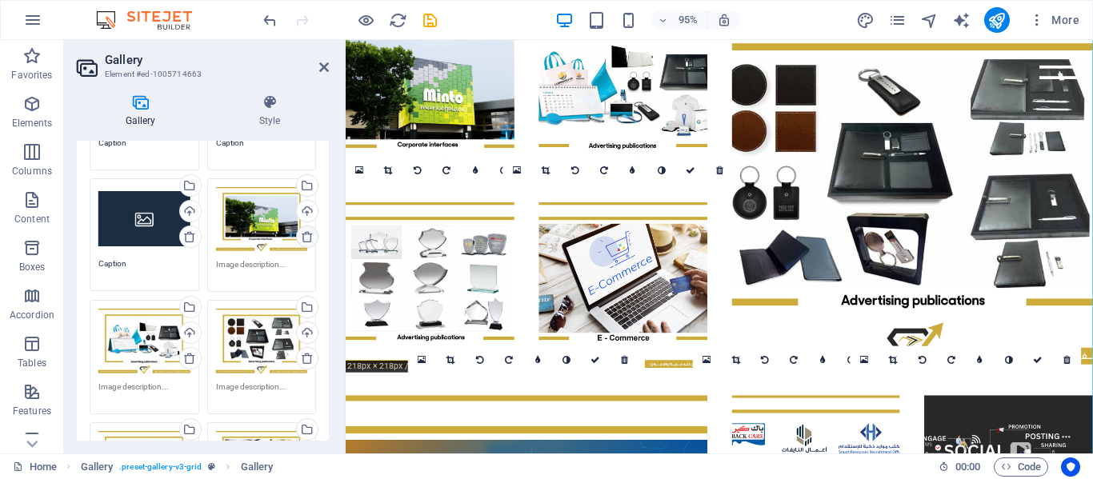
click at [306, 237] on icon at bounding box center [307, 236] width 13 height 13
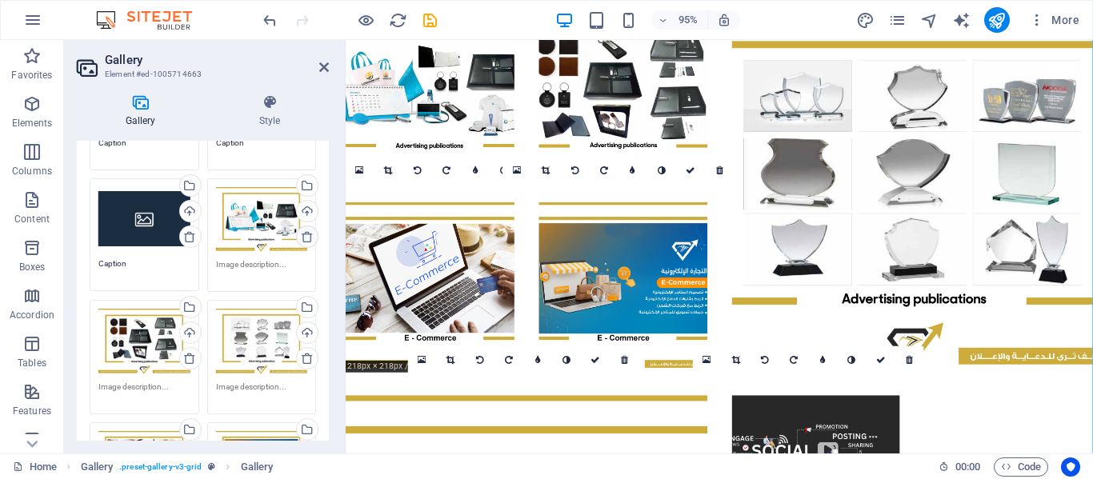
click at [306, 237] on icon at bounding box center [307, 236] width 13 height 13
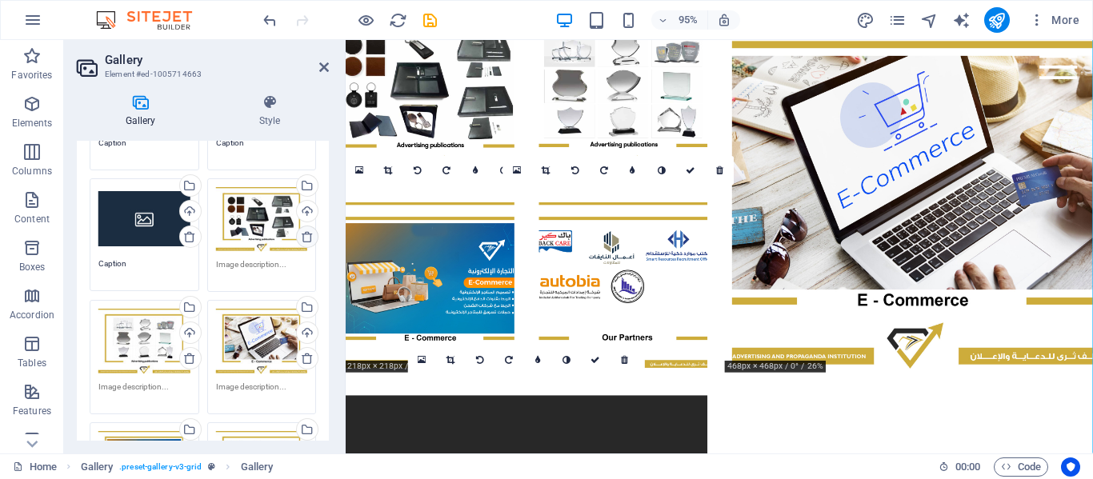
click at [306, 237] on icon at bounding box center [307, 236] width 13 height 13
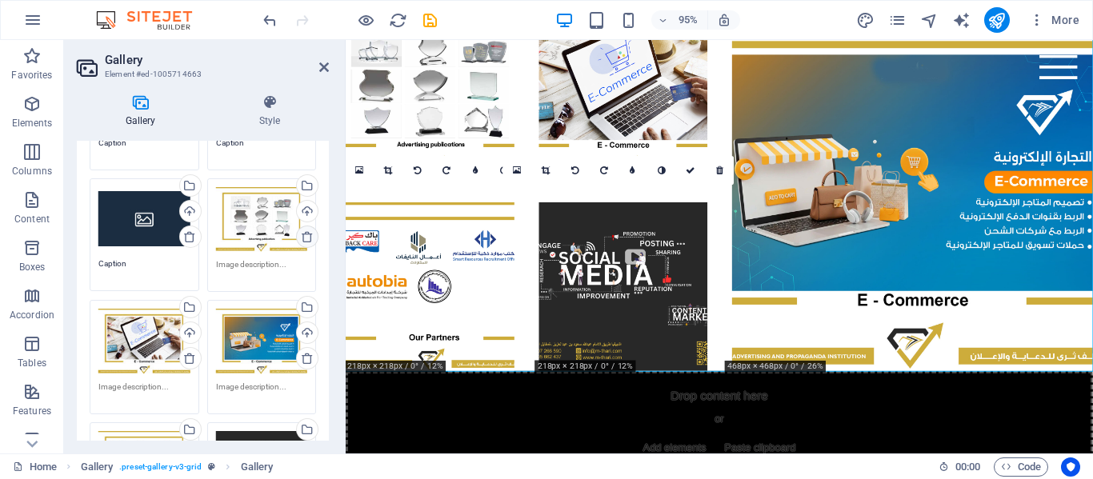
click at [306, 237] on icon at bounding box center [307, 236] width 13 height 13
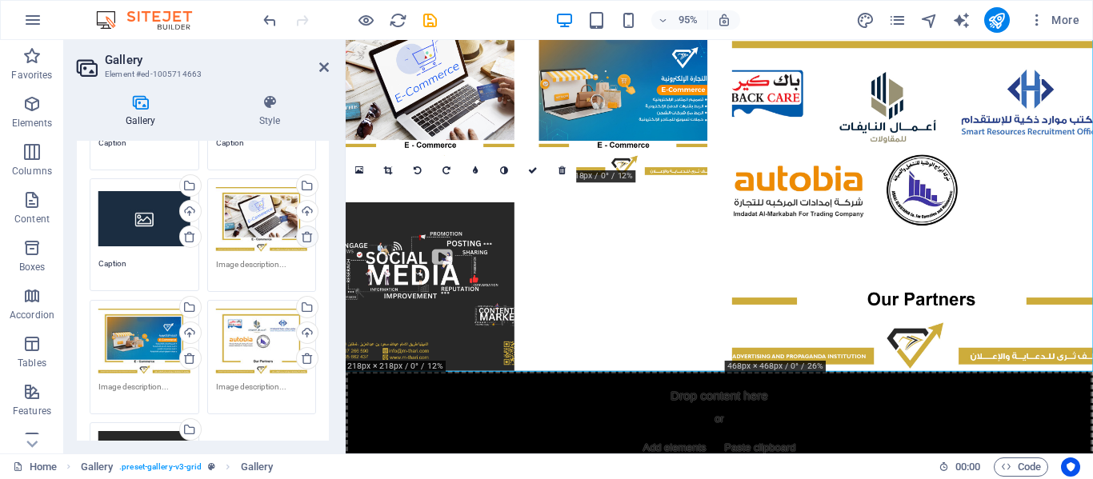
click at [306, 237] on icon at bounding box center [307, 236] width 13 height 13
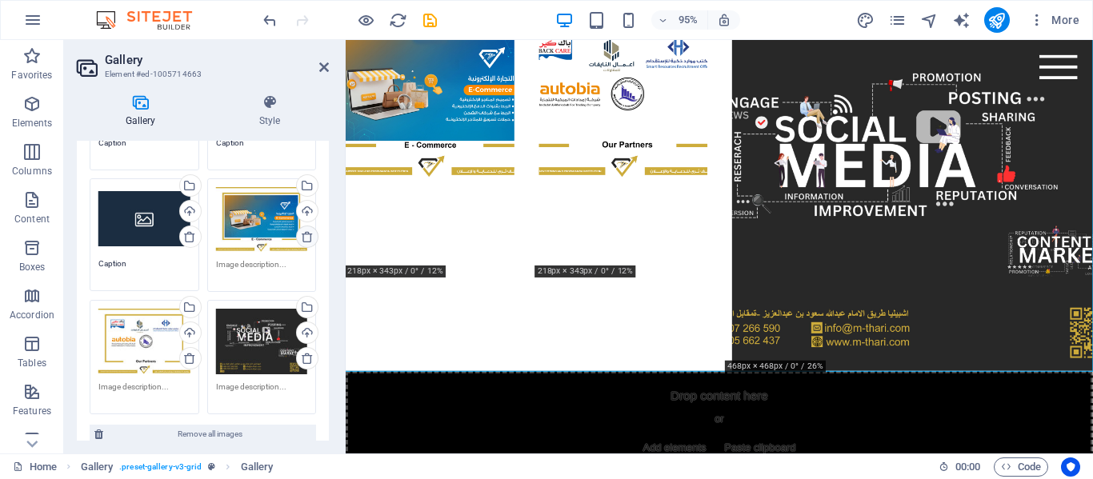
click at [306, 237] on icon at bounding box center [307, 236] width 13 height 13
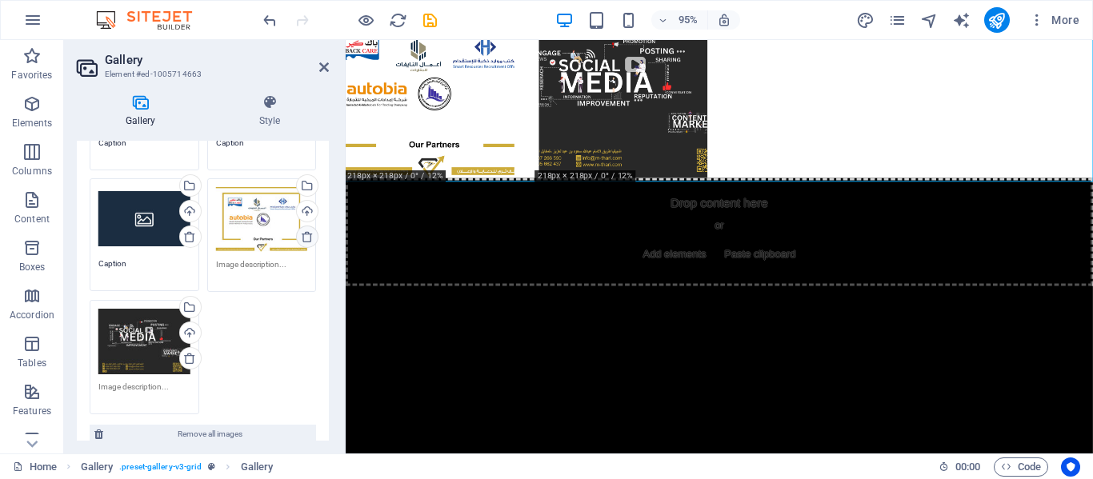
click at [306, 237] on icon at bounding box center [307, 236] width 13 height 13
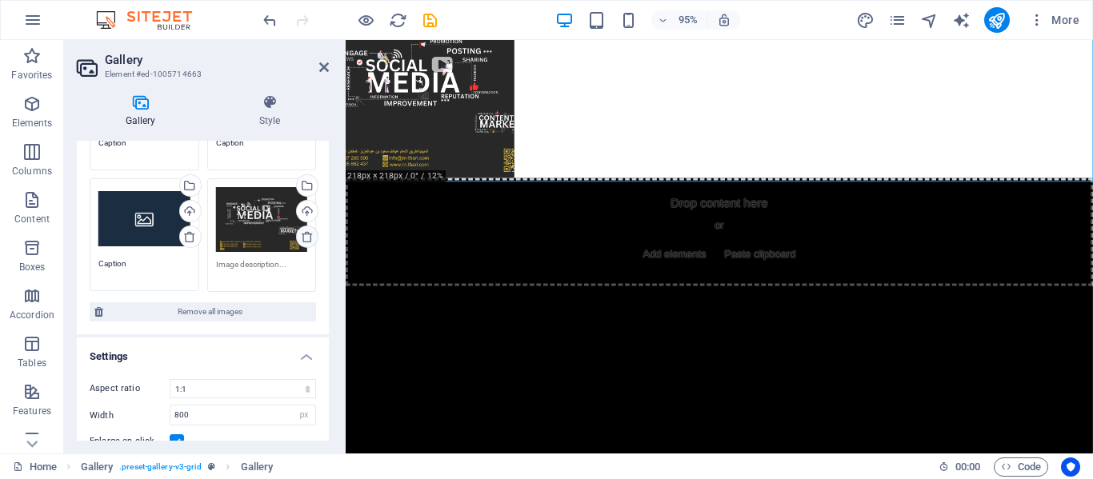
click at [306, 237] on icon at bounding box center [307, 236] width 13 height 13
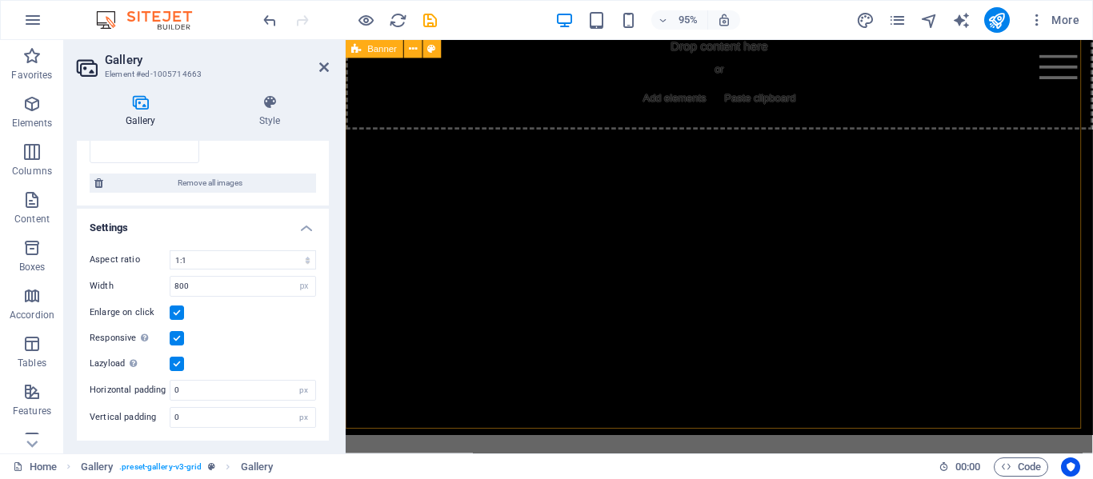
scroll to position [0, 0]
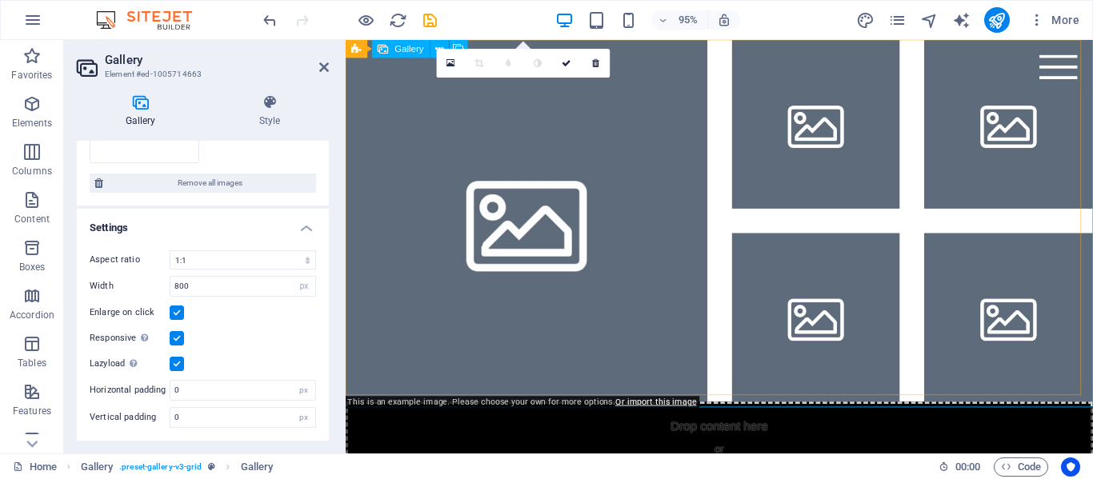
click at [442, 129] on li at bounding box center [536, 230] width 381 height 381
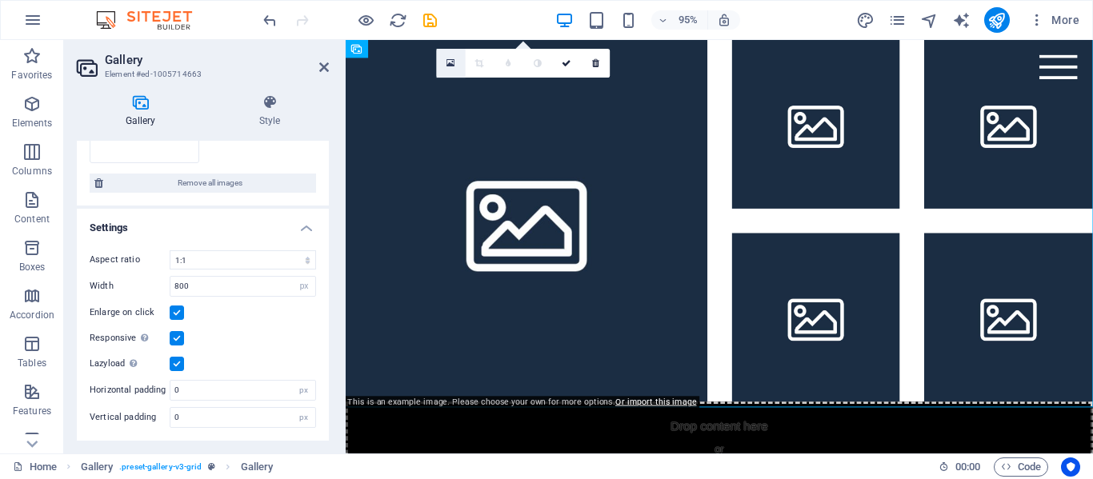
click at [450, 61] on icon at bounding box center [451, 63] width 9 height 10
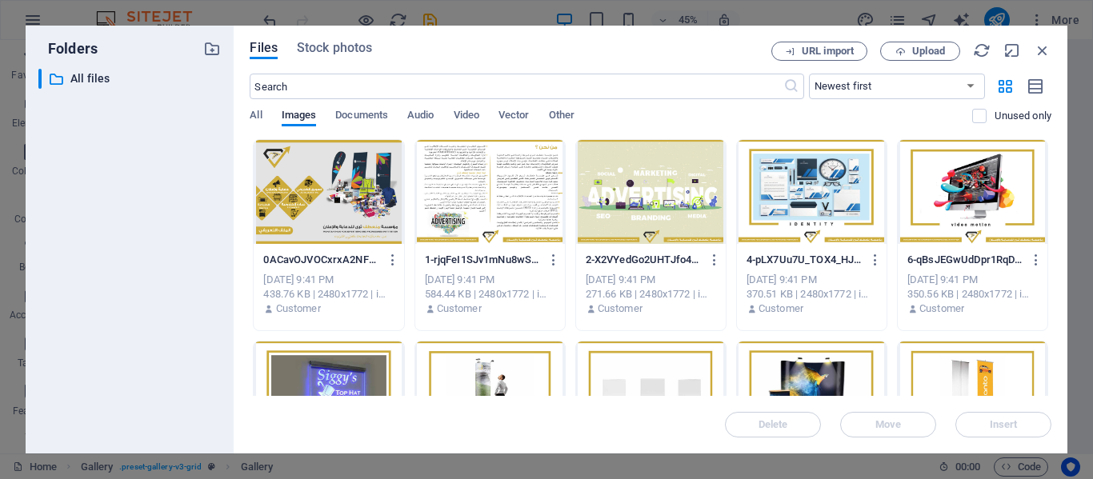
click at [343, 192] on div at bounding box center [329, 192] width 150 height 104
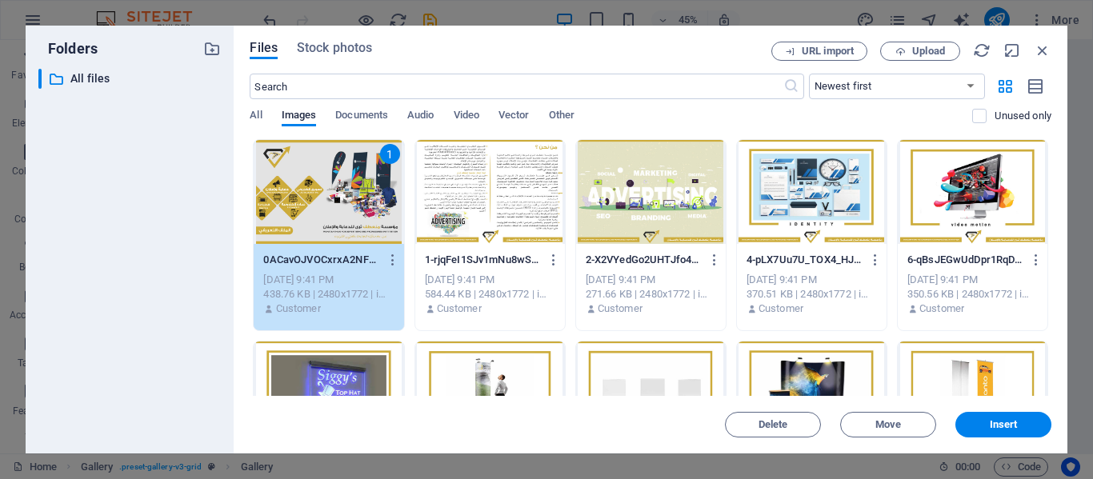
click at [343, 192] on div "1" at bounding box center [329, 192] width 150 height 104
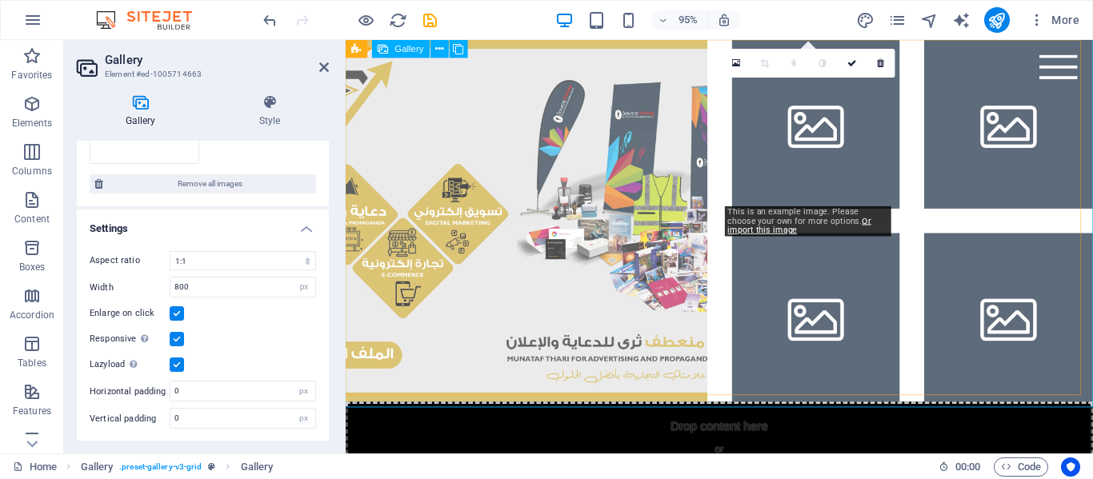
click at [881, 114] on li at bounding box center [841, 129] width 178 height 178
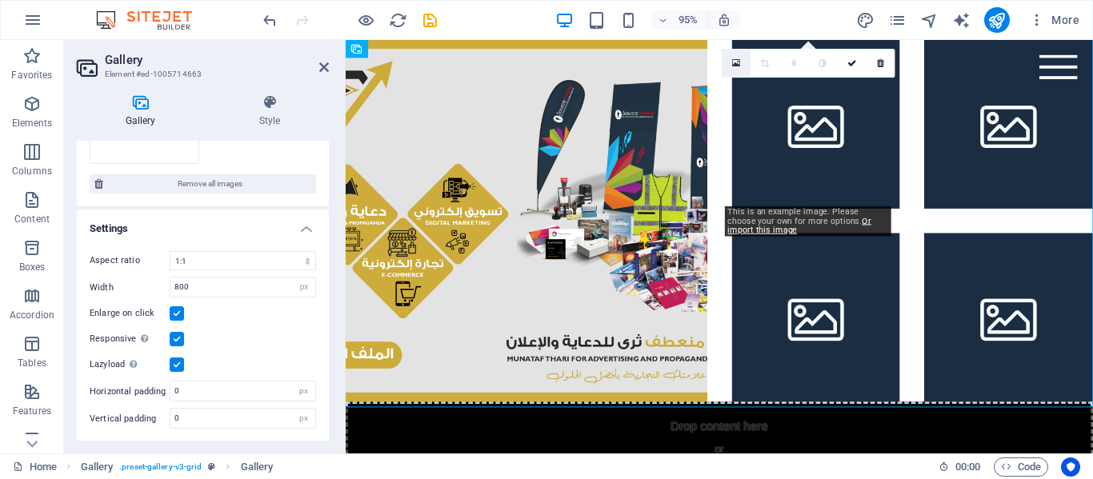
click at [737, 65] on icon at bounding box center [736, 63] width 9 height 10
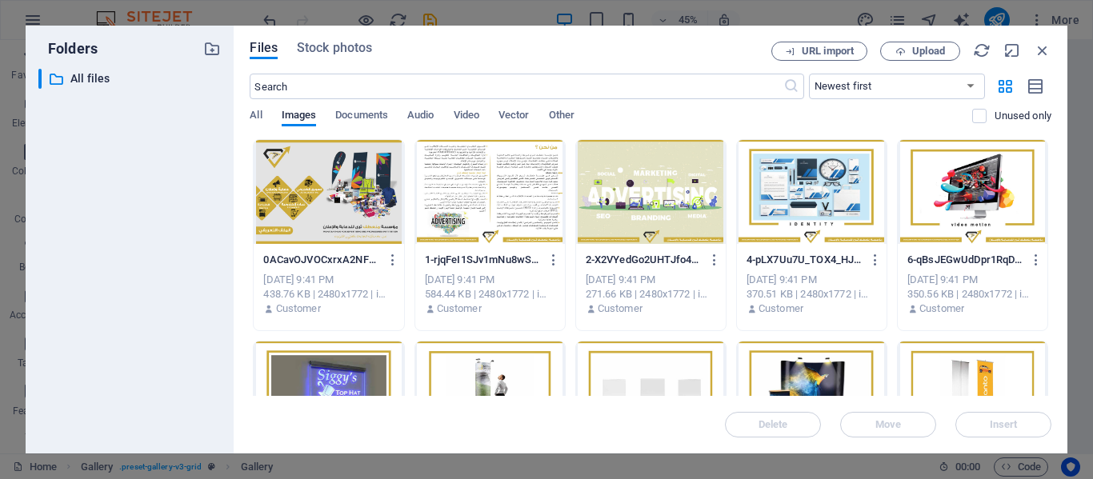
click at [484, 203] on div at bounding box center [490, 192] width 150 height 104
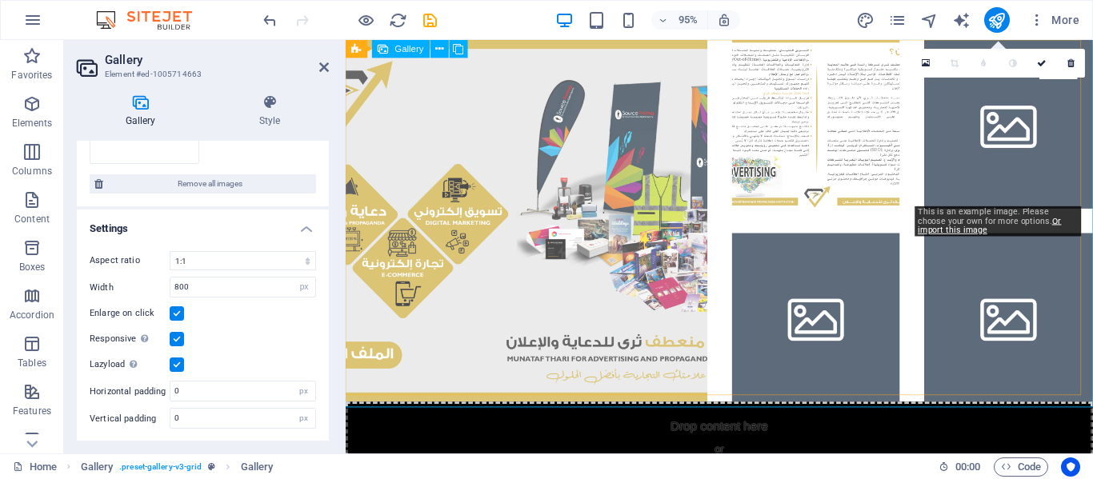
click at [1029, 140] on li at bounding box center [1043, 129] width 178 height 178
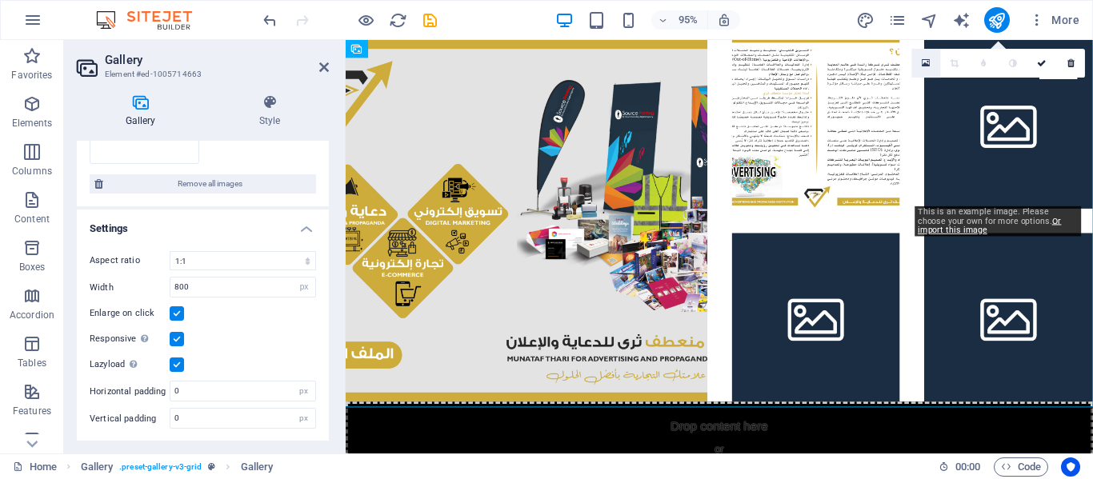
click at [932, 62] on link at bounding box center [926, 63] width 29 height 29
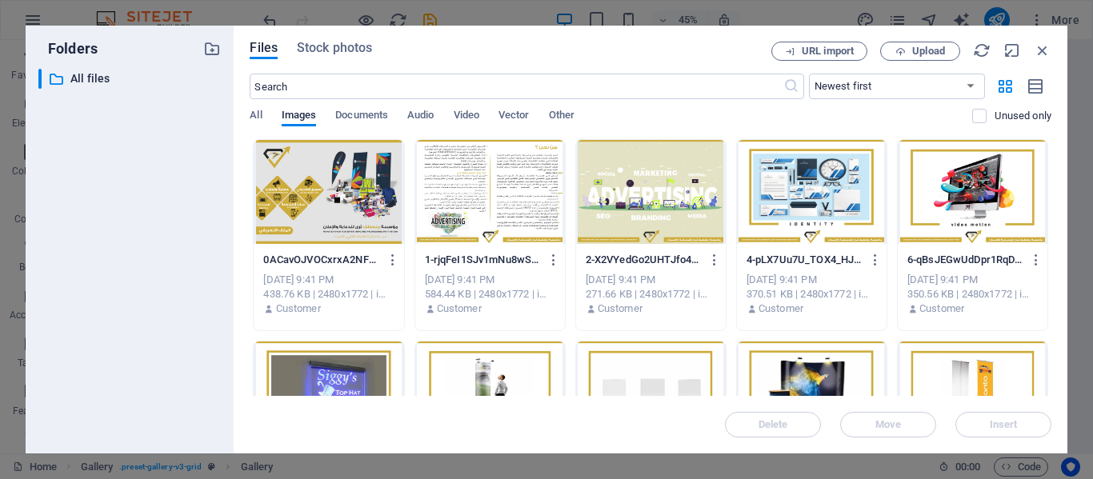
click at [600, 207] on div at bounding box center [651, 192] width 150 height 104
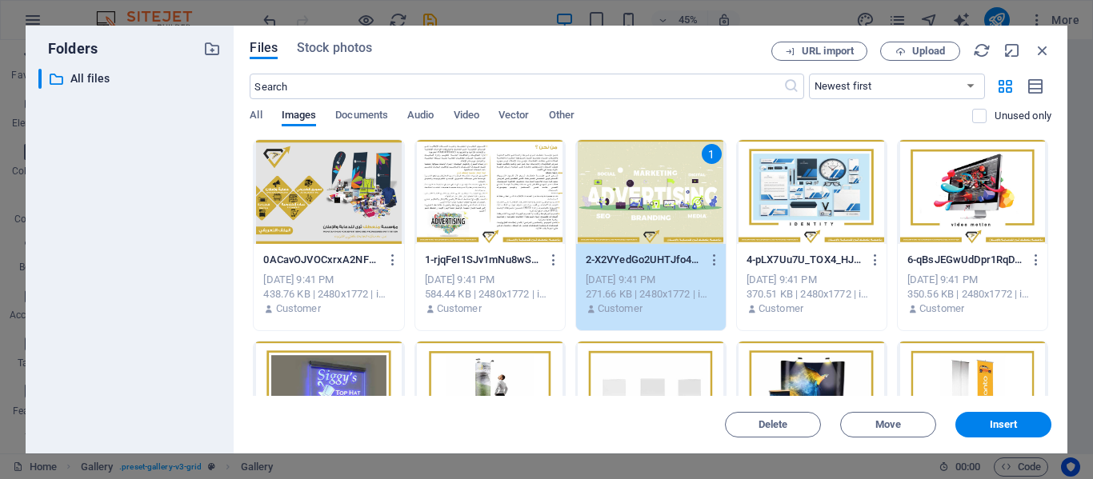
click at [600, 207] on div "1" at bounding box center [651, 192] width 150 height 104
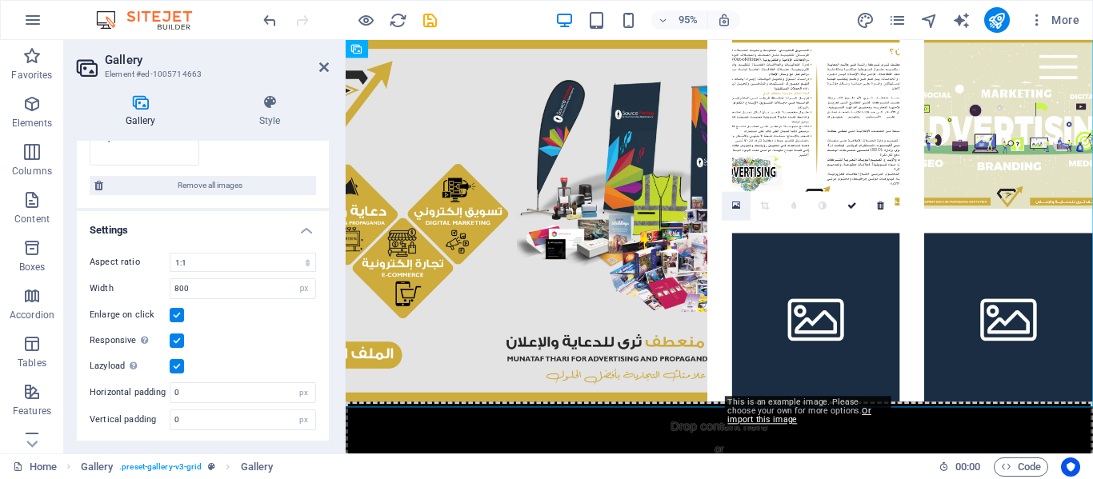
click at [735, 210] on icon at bounding box center [736, 206] width 9 height 10
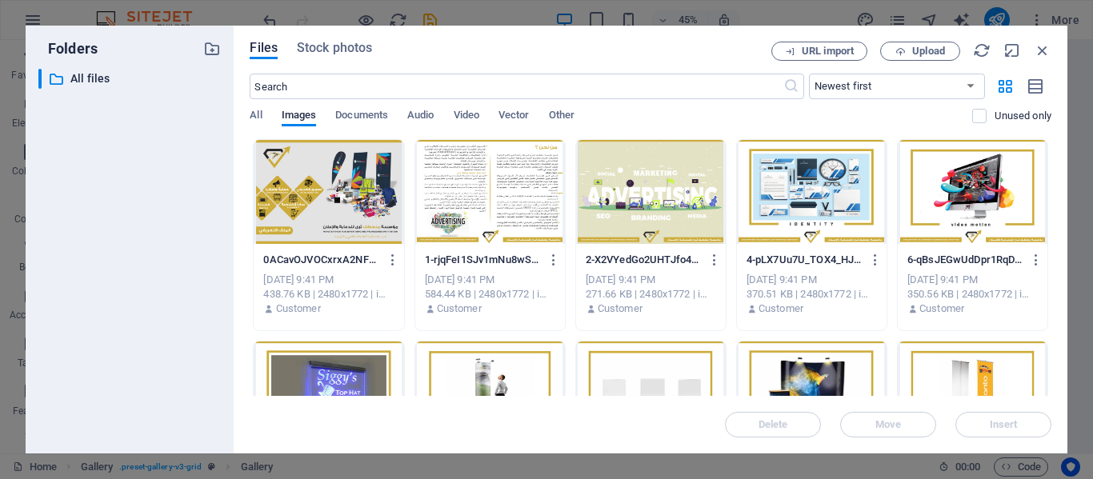
click at [814, 198] on div at bounding box center [812, 192] width 150 height 104
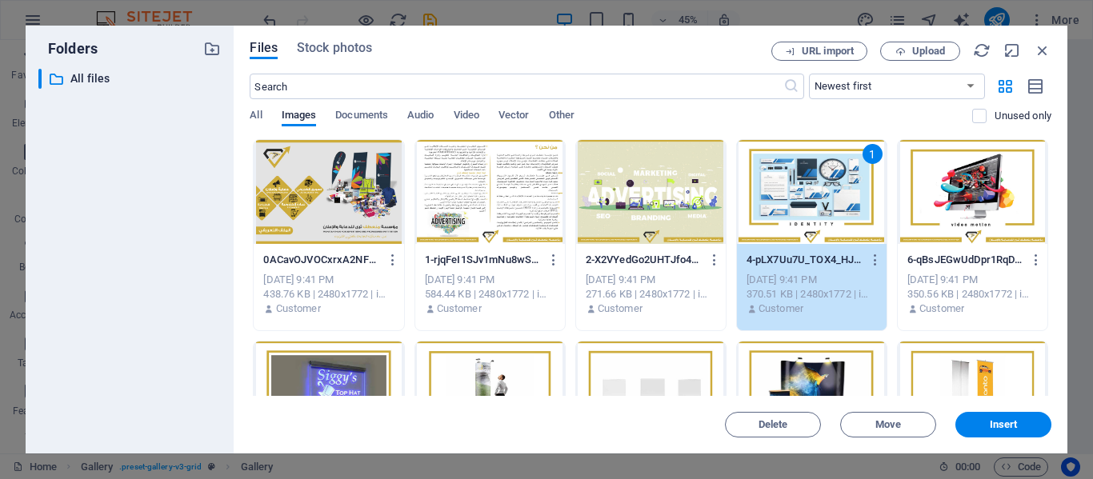
click at [814, 198] on div "1" at bounding box center [812, 192] width 150 height 104
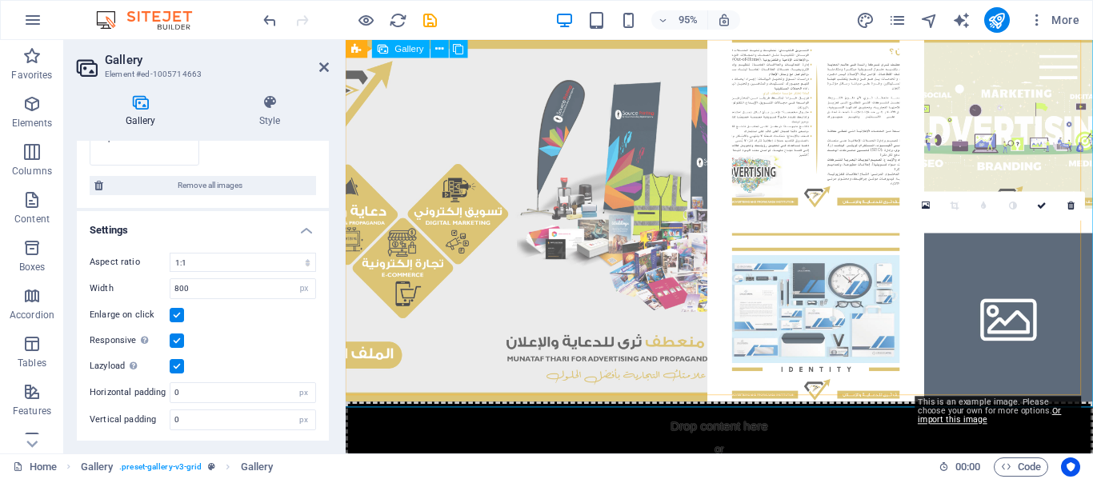
click at [990, 306] on li at bounding box center [1043, 332] width 178 height 178
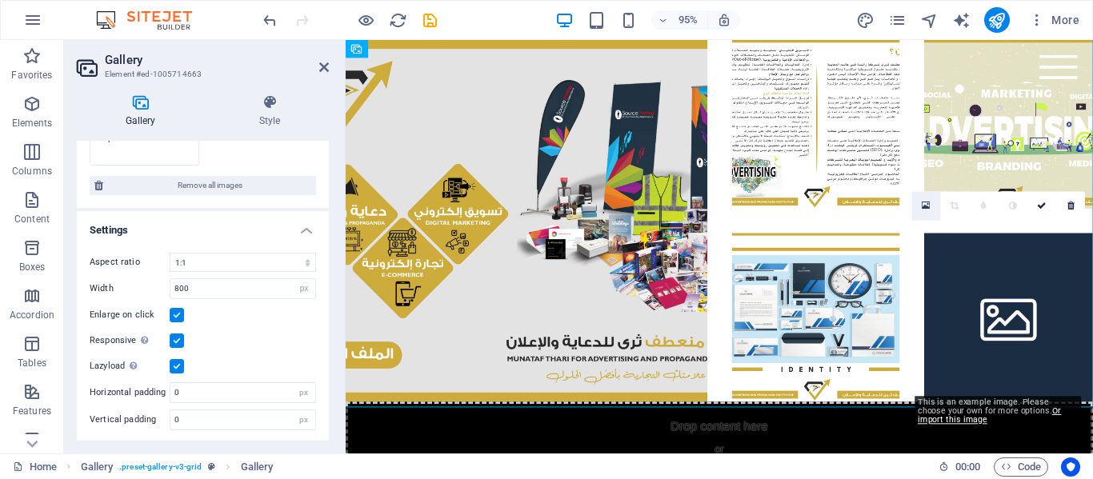
click at [924, 210] on icon at bounding box center [926, 206] width 9 height 10
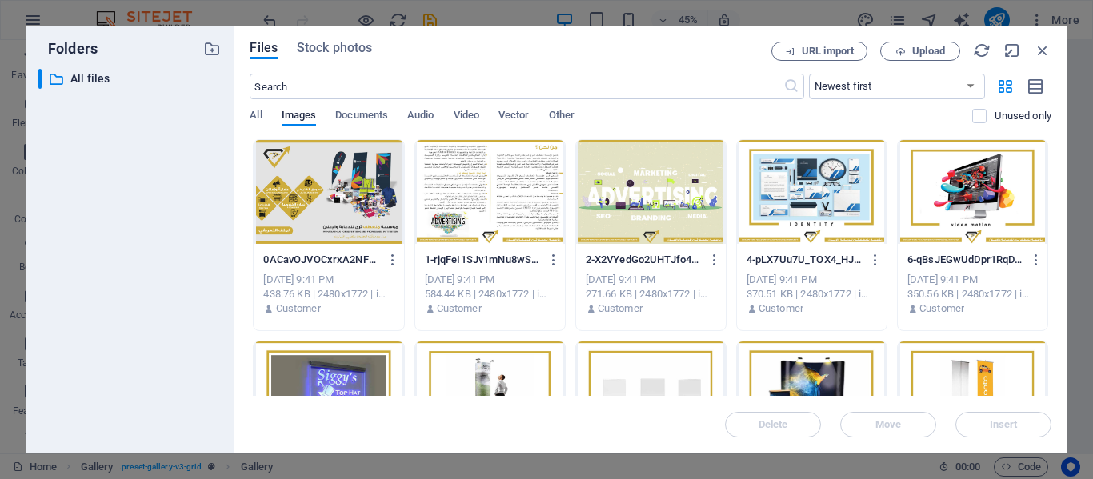
click at [946, 220] on div at bounding box center [972, 192] width 150 height 104
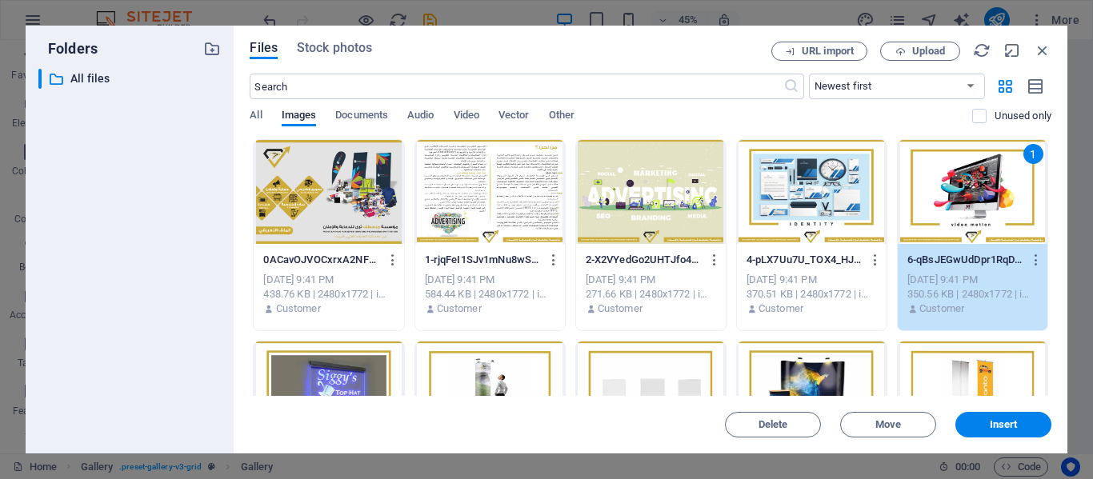
click at [946, 220] on div "1" at bounding box center [972, 192] width 150 height 104
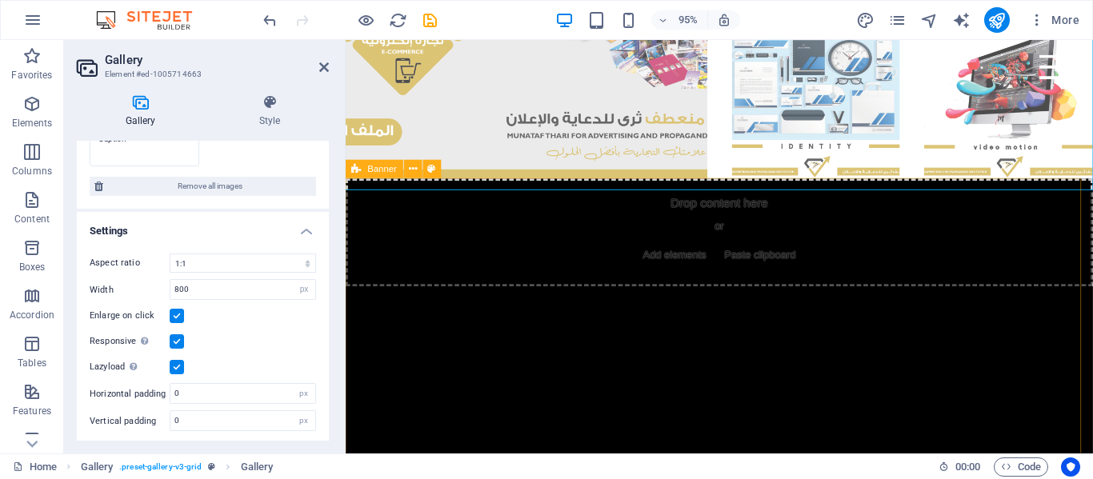
scroll to position [235, 0]
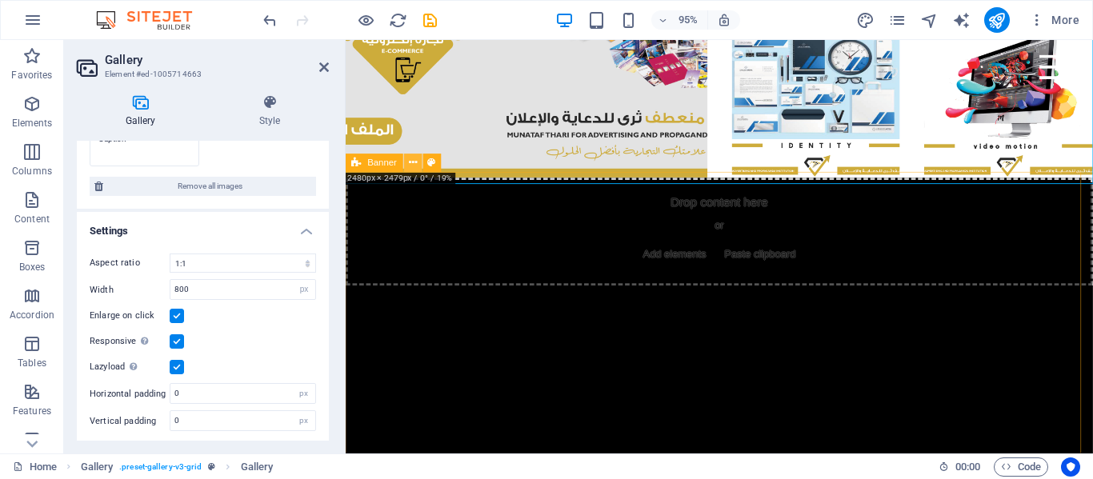
click at [411, 163] on icon at bounding box center [413, 163] width 8 height 16
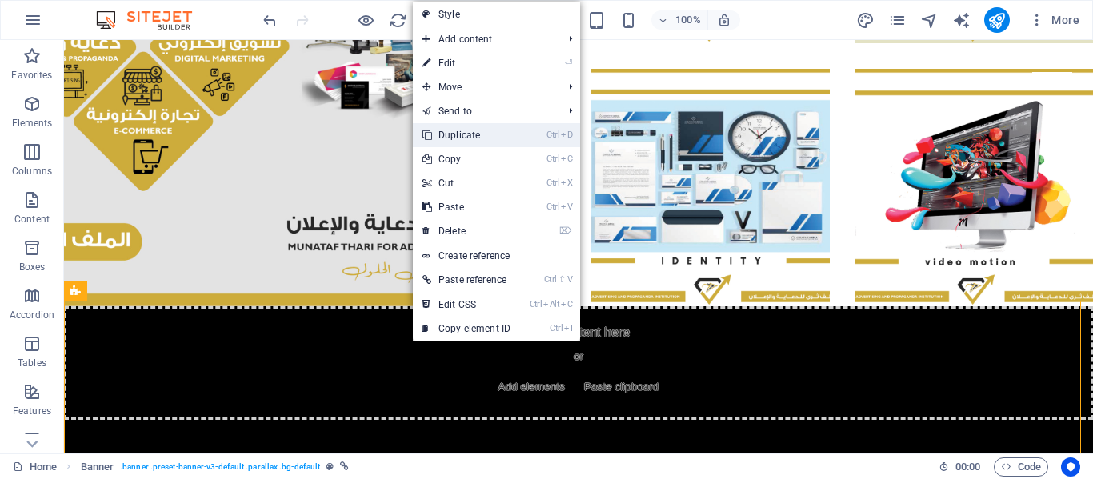
click at [455, 130] on link "Ctrl D Duplicate" at bounding box center [466, 135] width 107 height 24
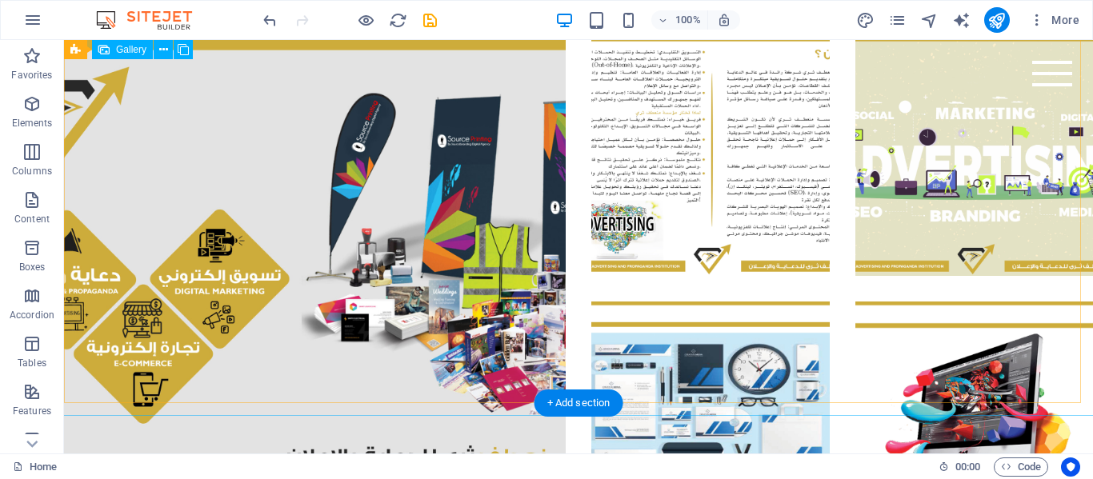
scroll to position [0, 0]
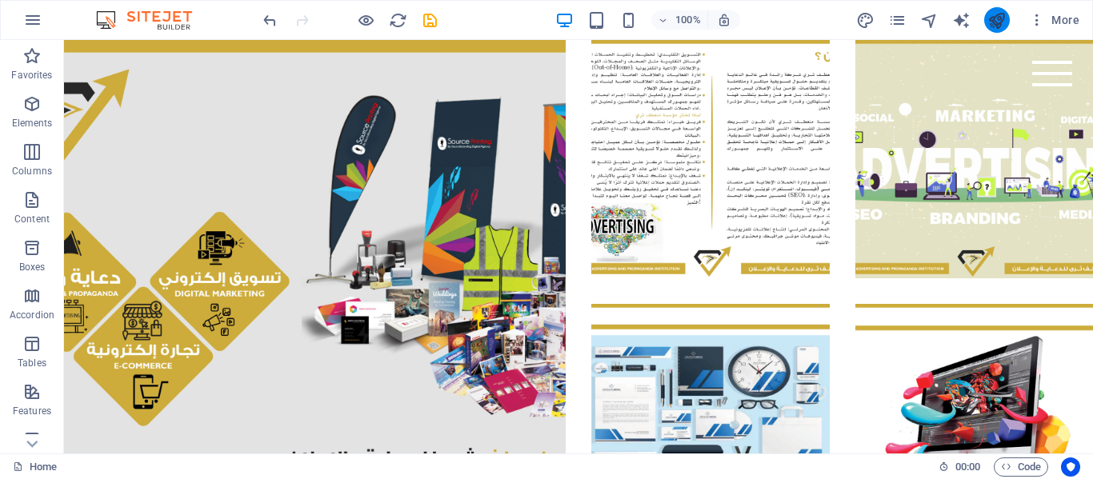
click at [1000, 10] on button "publish" at bounding box center [997, 20] width 26 height 26
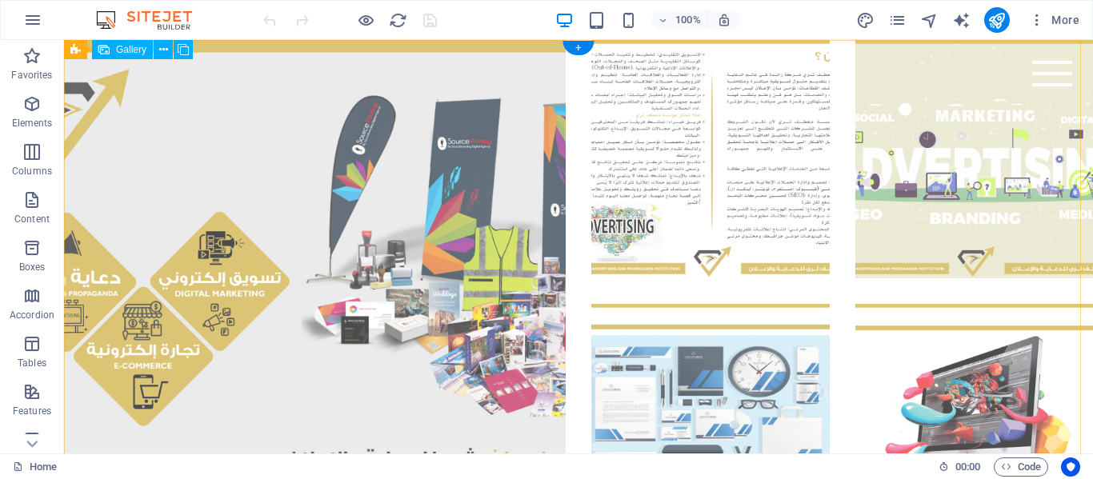
click at [183, 178] on li at bounding box center [315, 291] width 502 height 502
select select "4"
select select "px"
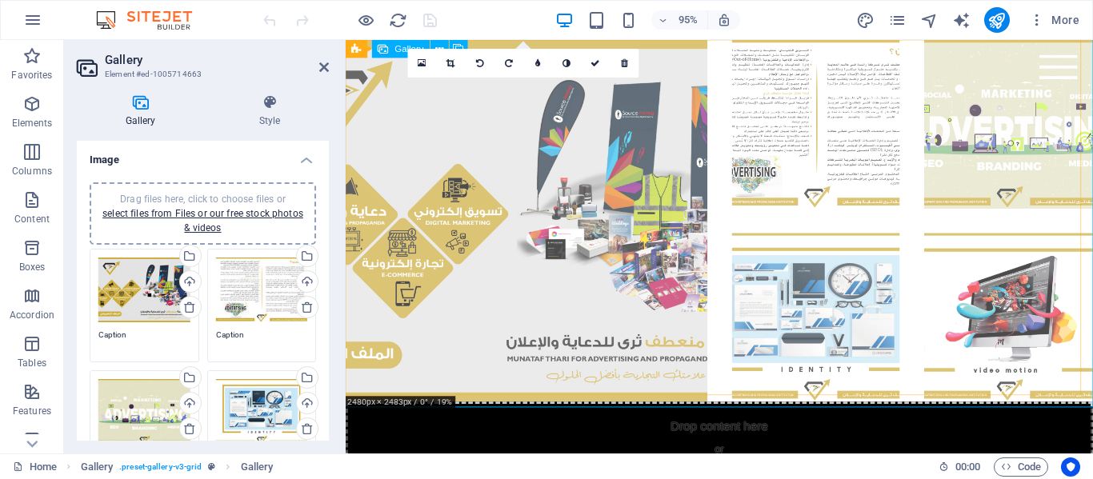
click at [455, 121] on li at bounding box center [536, 230] width 381 height 381
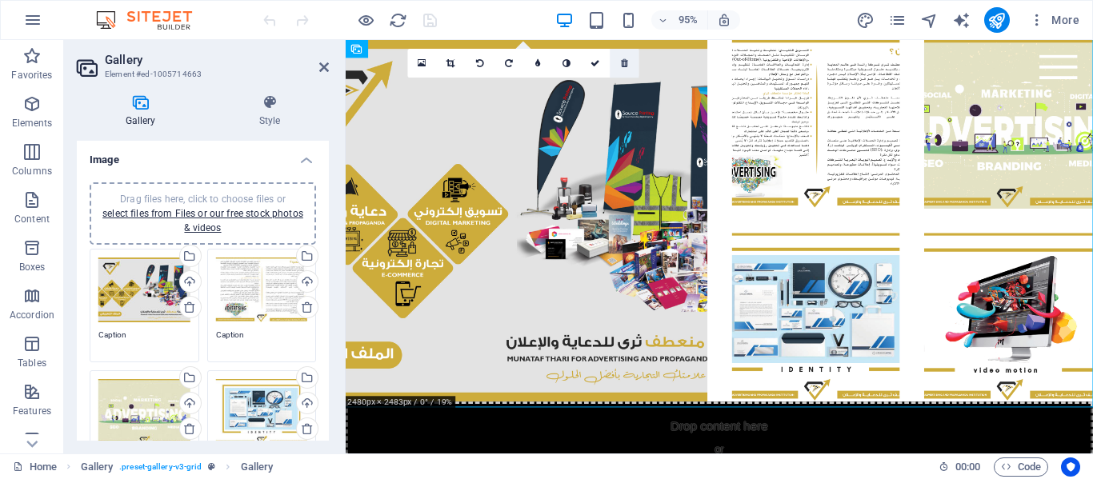
click at [623, 61] on icon at bounding box center [624, 63] width 7 height 9
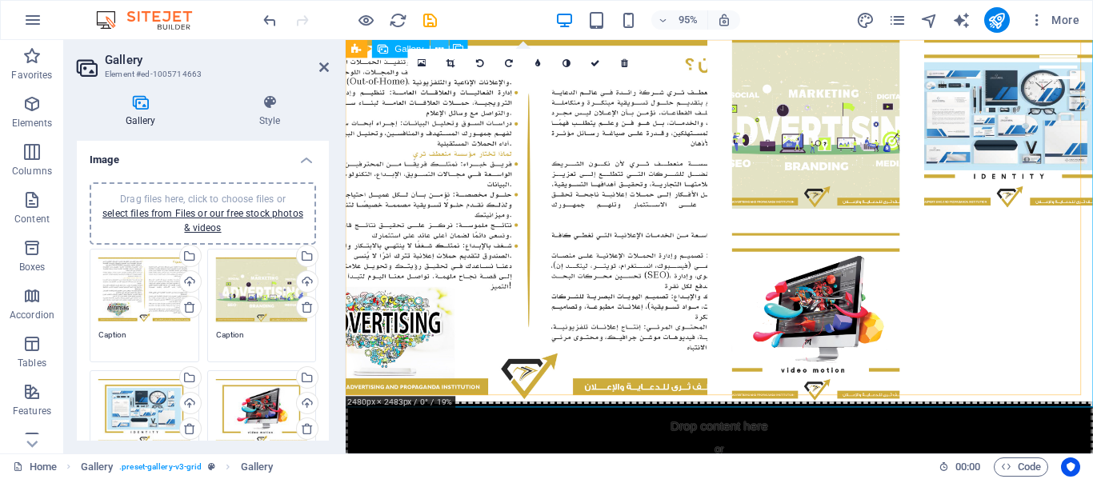
click at [437, 46] on icon at bounding box center [440, 49] width 8 height 16
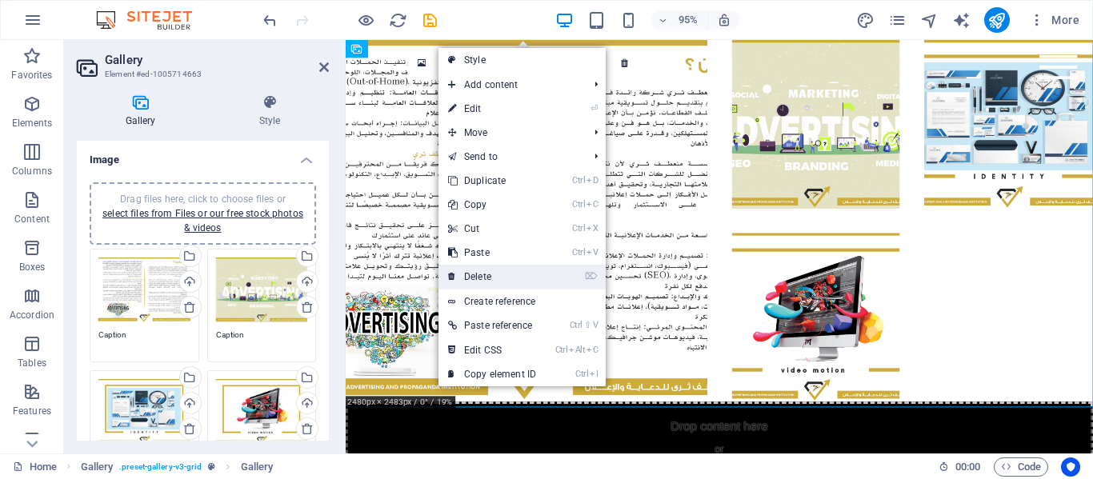
click at [474, 277] on link "⌦ Delete" at bounding box center [491, 277] width 107 height 24
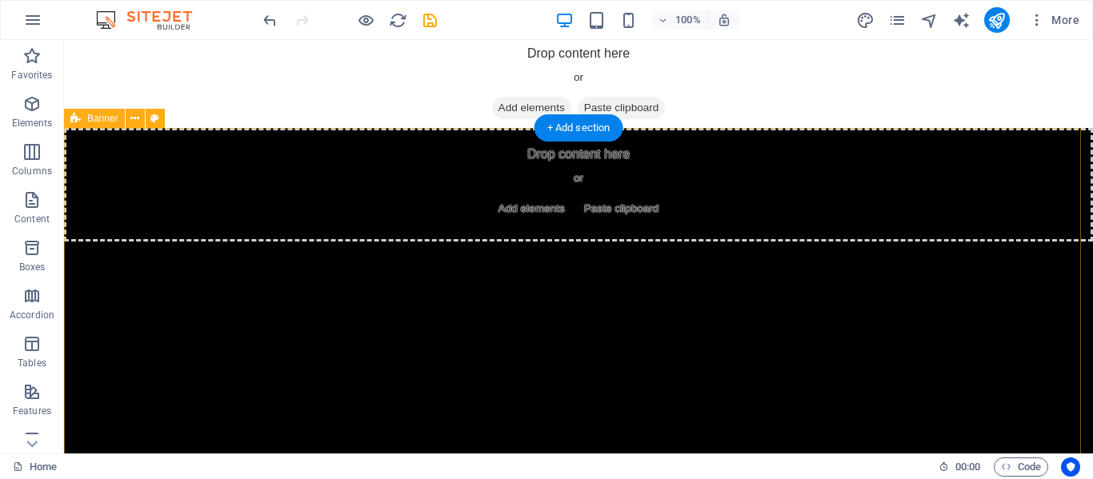
click at [547, 229] on div "Drop content here or Add elements Paste clipboard" at bounding box center [578, 335] width 1029 height 414
click at [520, 318] on div "Drop content here or Add elements Paste clipboard" at bounding box center [578, 335] width 1029 height 414
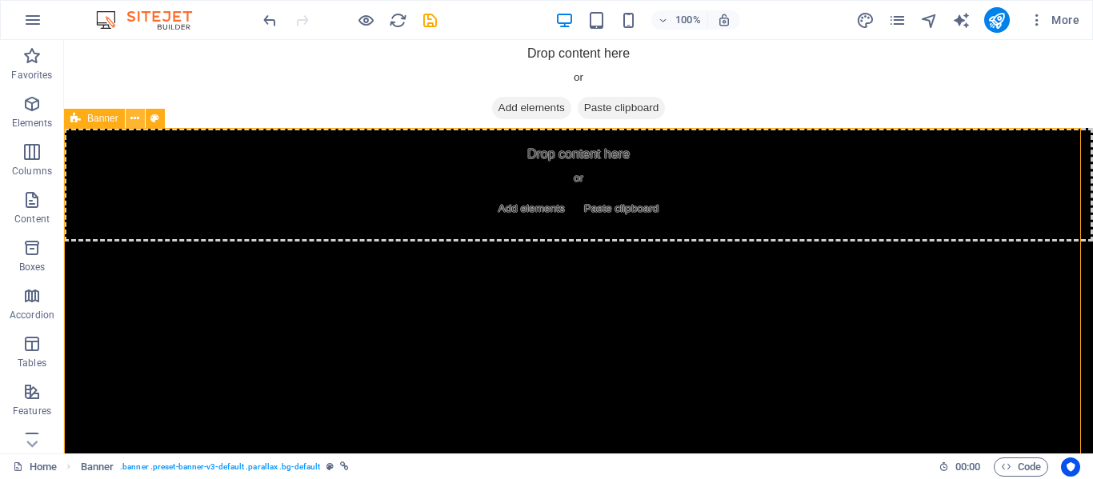
click at [131, 118] on icon at bounding box center [134, 118] width 9 height 17
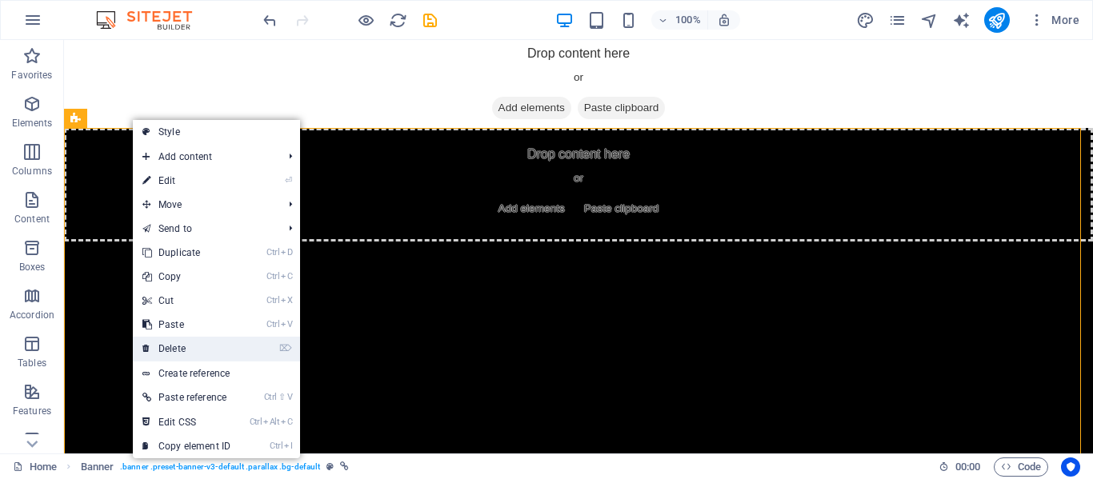
click at [192, 354] on link "⌦ Delete" at bounding box center [186, 349] width 107 height 24
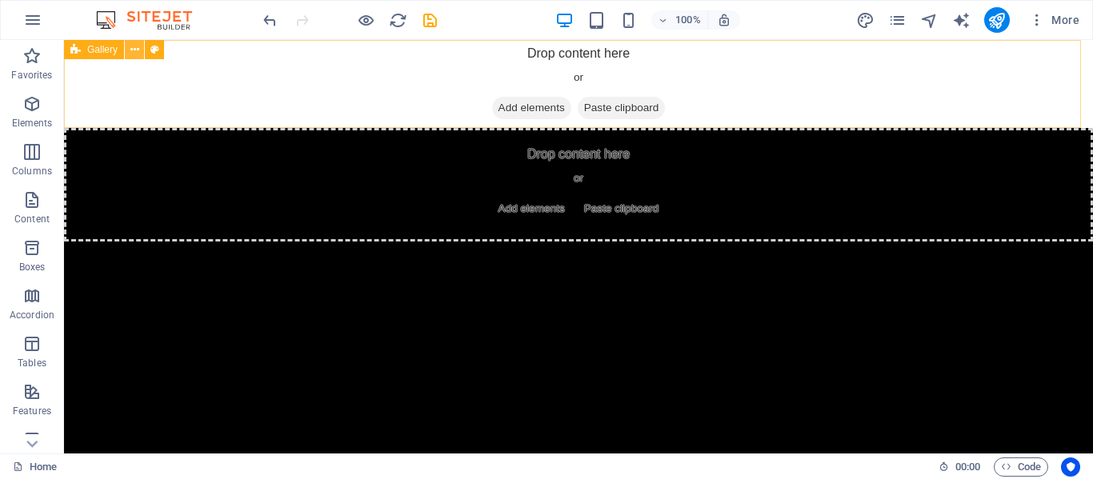
click at [132, 55] on icon at bounding box center [134, 50] width 9 height 17
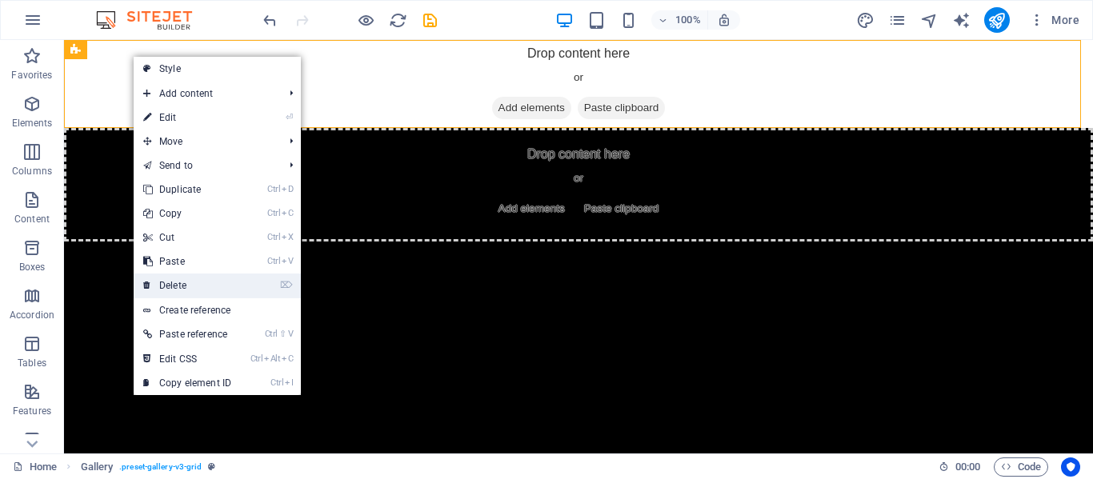
click at [167, 277] on link "⌦ Delete" at bounding box center [187, 286] width 107 height 24
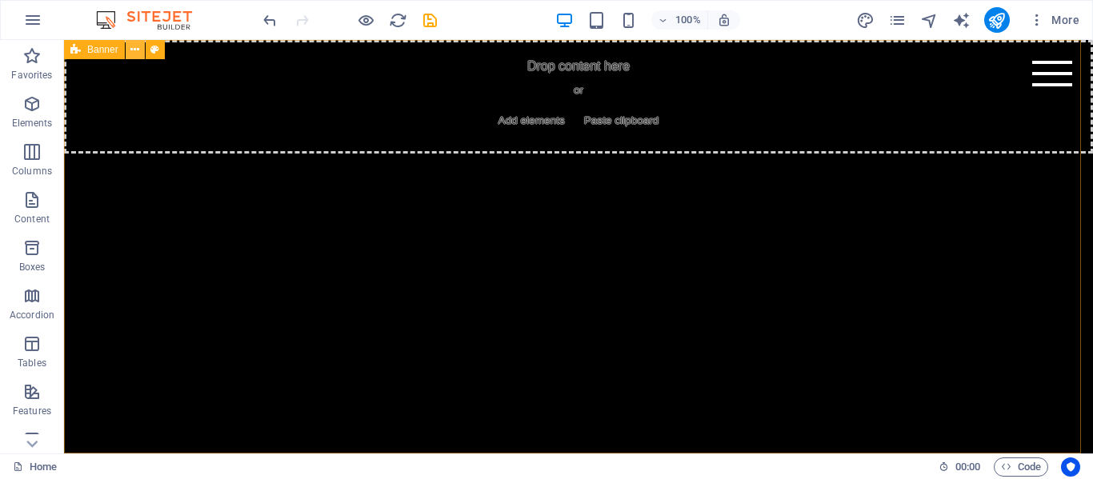
click at [134, 53] on icon at bounding box center [134, 50] width 9 height 17
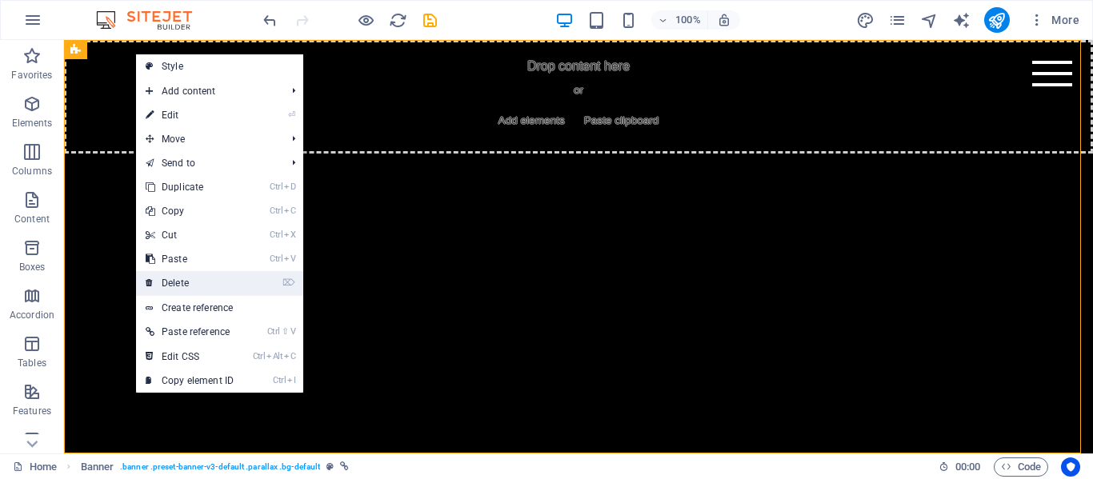
click at [189, 278] on link "⌦ Delete" at bounding box center [189, 283] width 107 height 24
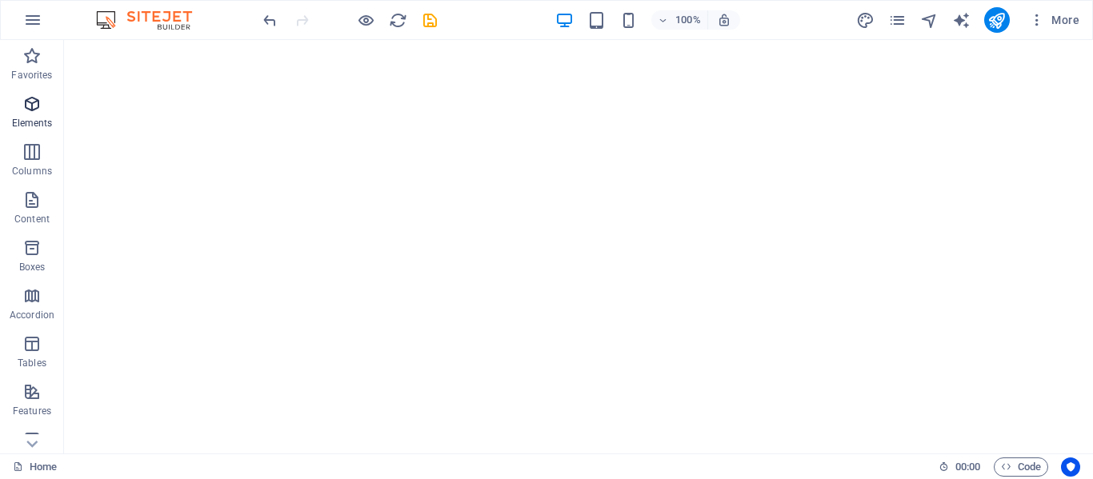
click at [12, 118] on p "Elements" at bounding box center [32, 123] width 41 height 13
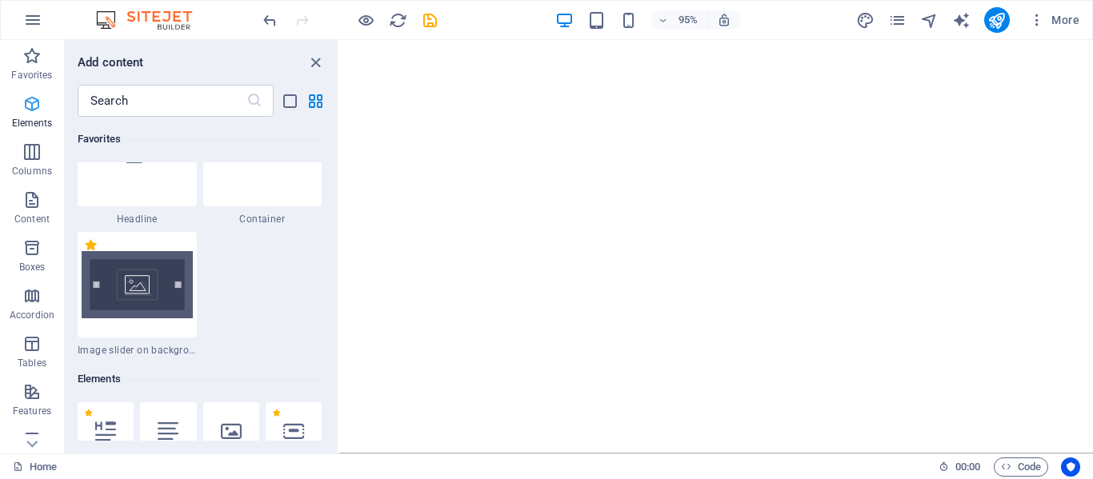
scroll to position [302, 0]
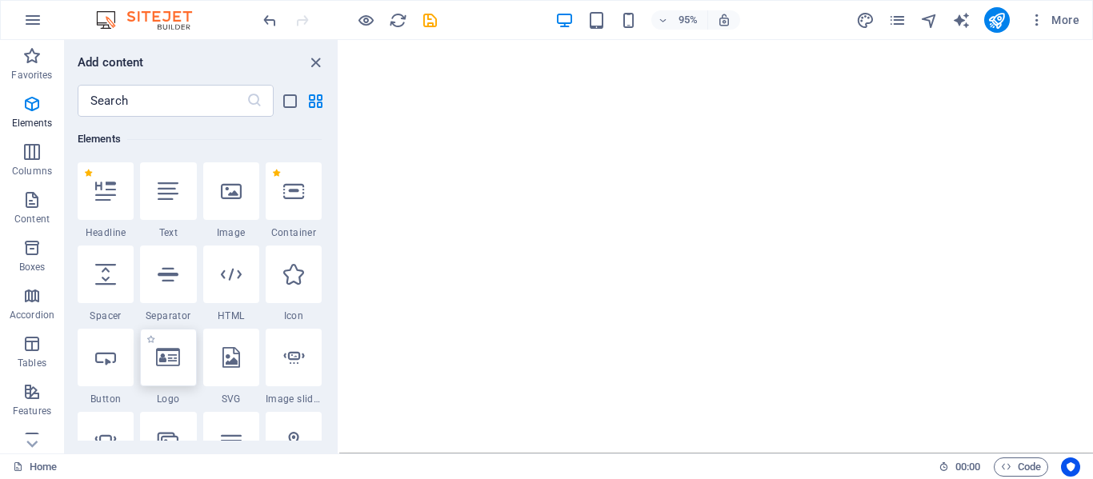
click at [172, 382] on div at bounding box center [168, 358] width 56 height 58
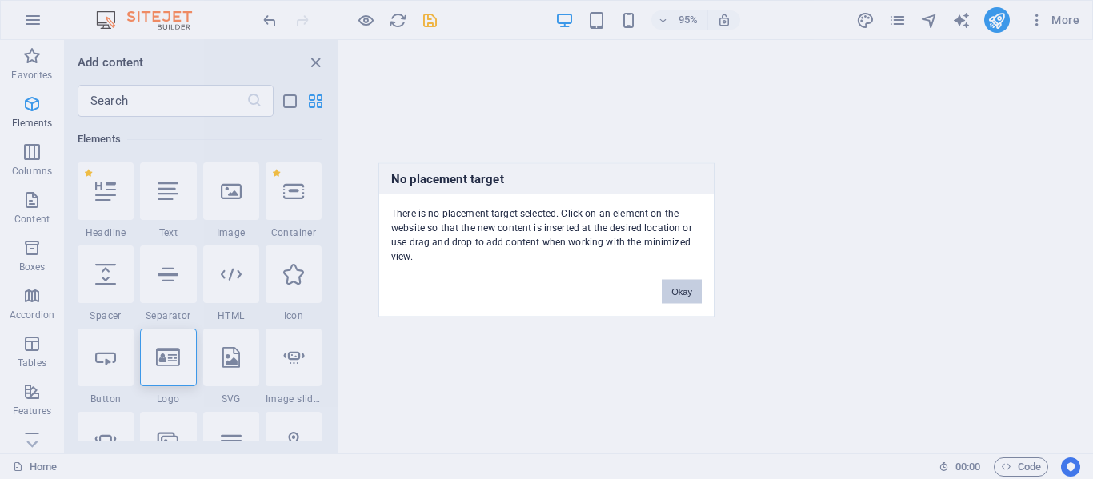
click at [690, 298] on button "Okay" at bounding box center [682, 291] width 40 height 24
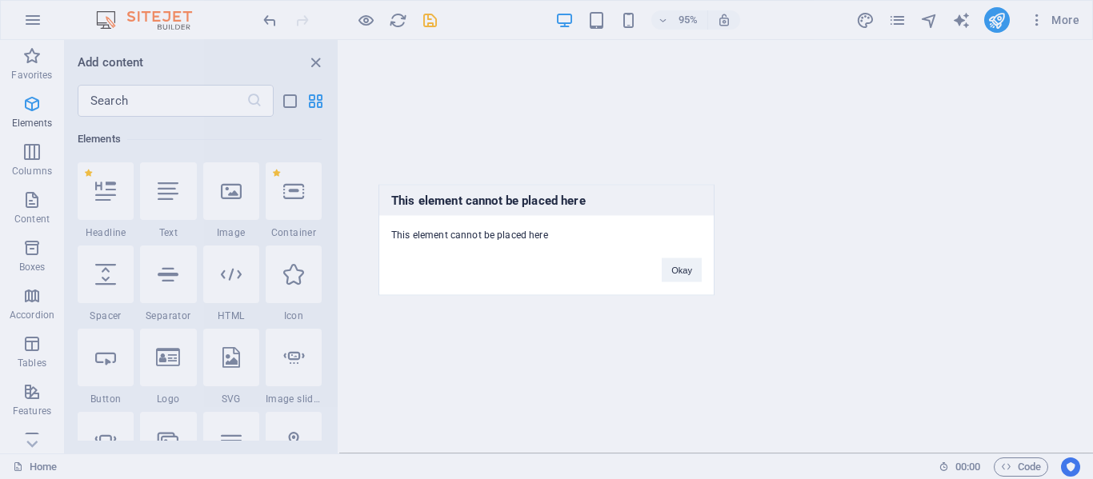
click at [636, 261] on div "This element cannot be placed here This element cannot be placed here Okay" at bounding box center [546, 239] width 336 height 111
click at [678, 274] on button "Okay" at bounding box center [682, 270] width 40 height 24
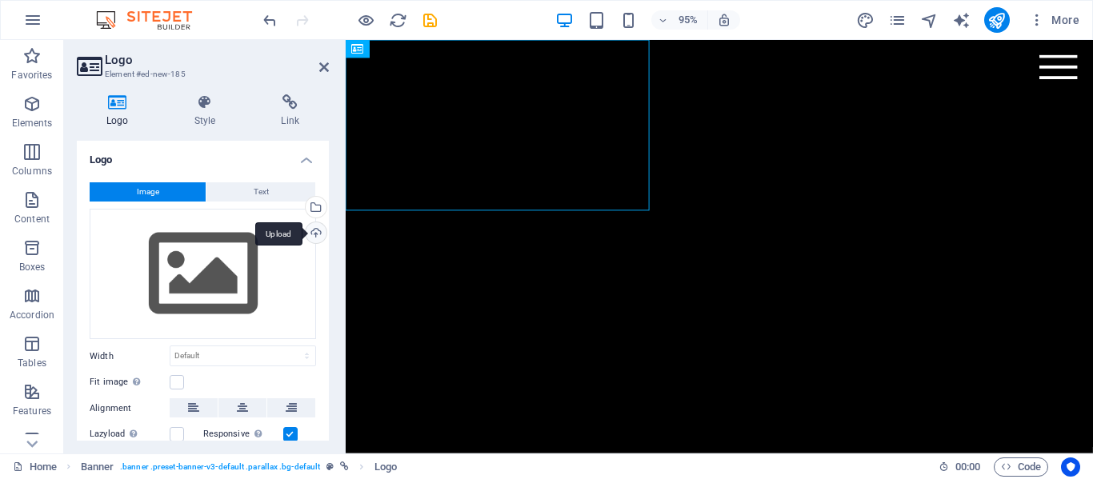
click at [310, 225] on div "Upload" at bounding box center [314, 234] width 24 height 24
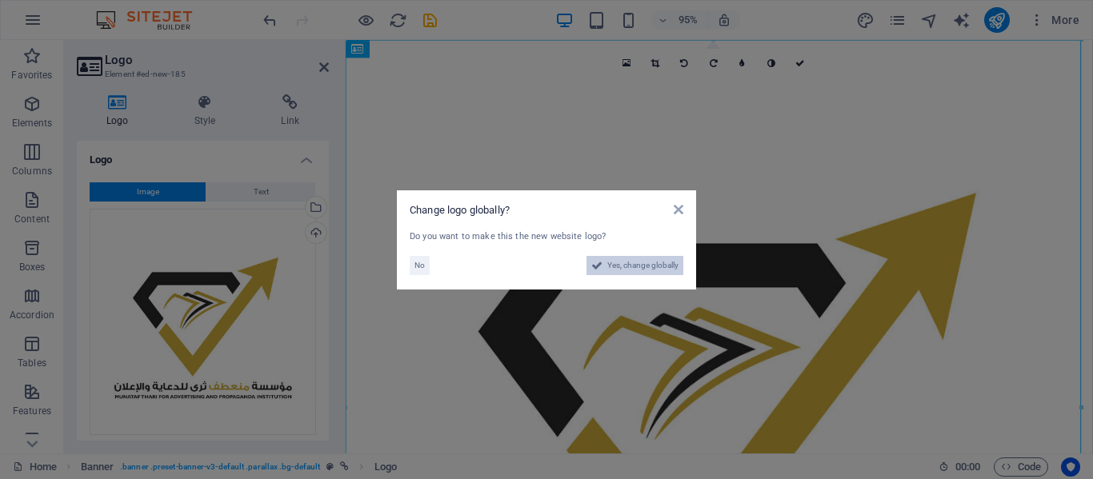
click at [648, 262] on span "Yes, change globally" at bounding box center [642, 265] width 71 height 19
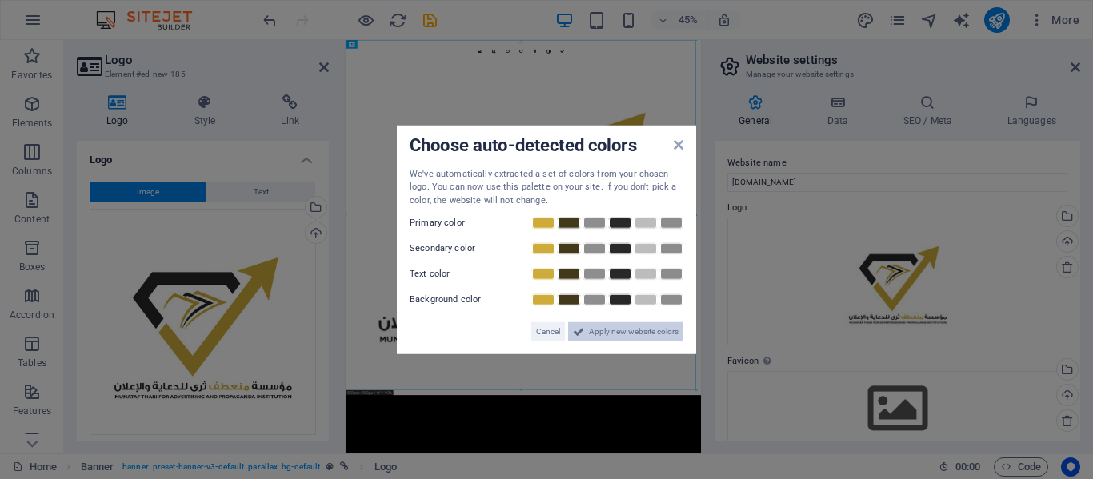
click at [592, 339] on span "Apply new website colors" at bounding box center [634, 331] width 90 height 19
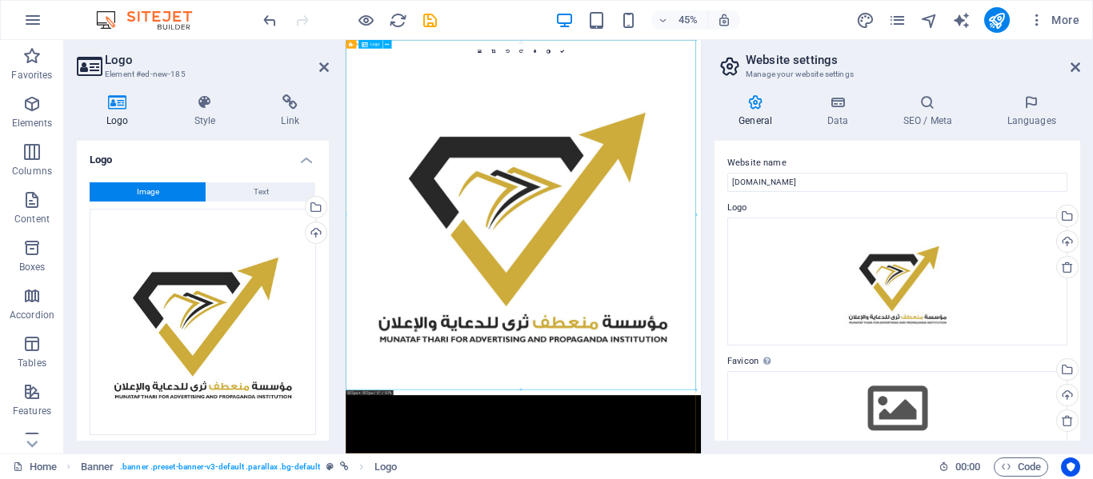
drag, startPoint x: 865, startPoint y: 428, endPoint x: 683, endPoint y: 452, distance: 184.0
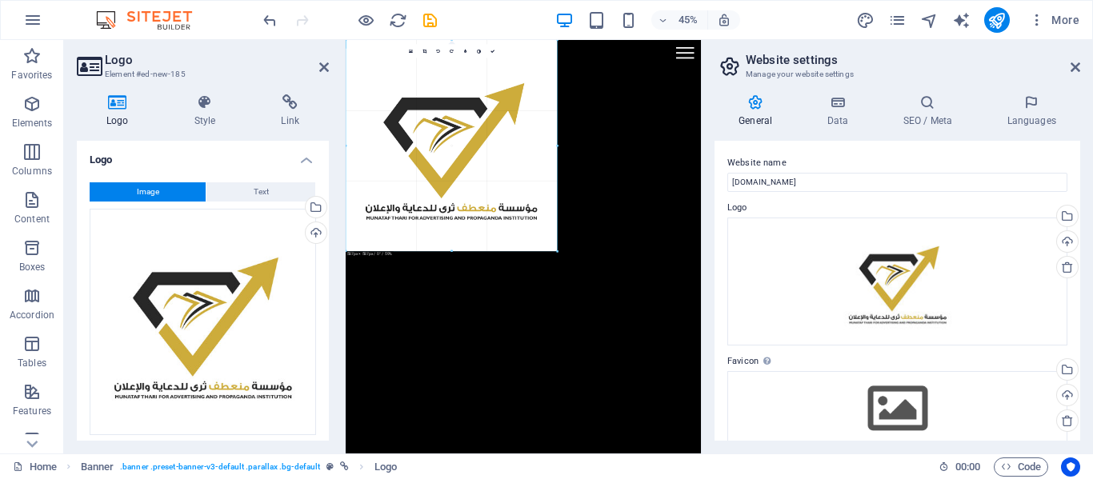
drag, startPoint x: 410, startPoint y: 80, endPoint x: 602, endPoint y: 59, distance: 193.9
type input "561"
select select "px"
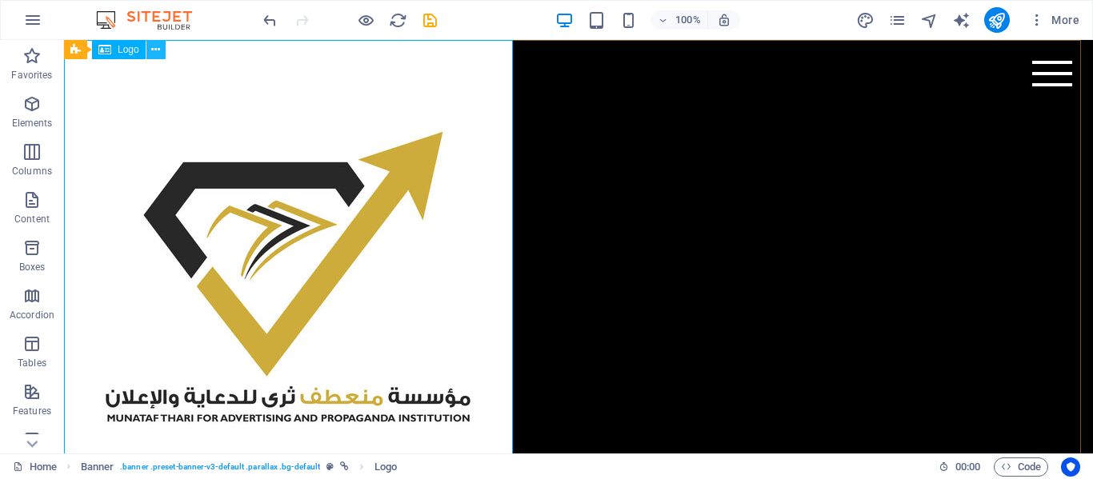
click at [153, 49] on icon at bounding box center [155, 50] width 9 height 17
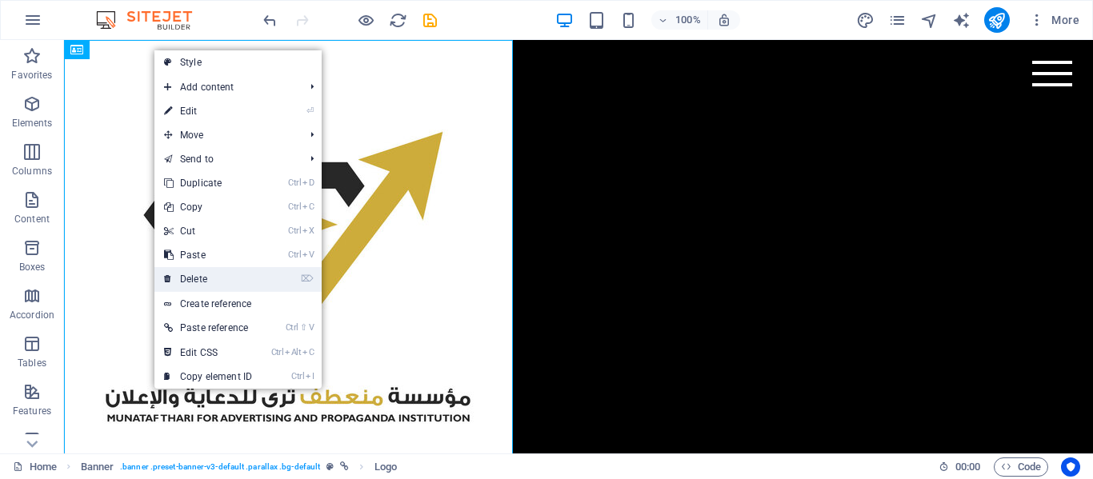
click at [188, 279] on link "⌦ Delete" at bounding box center [207, 279] width 107 height 24
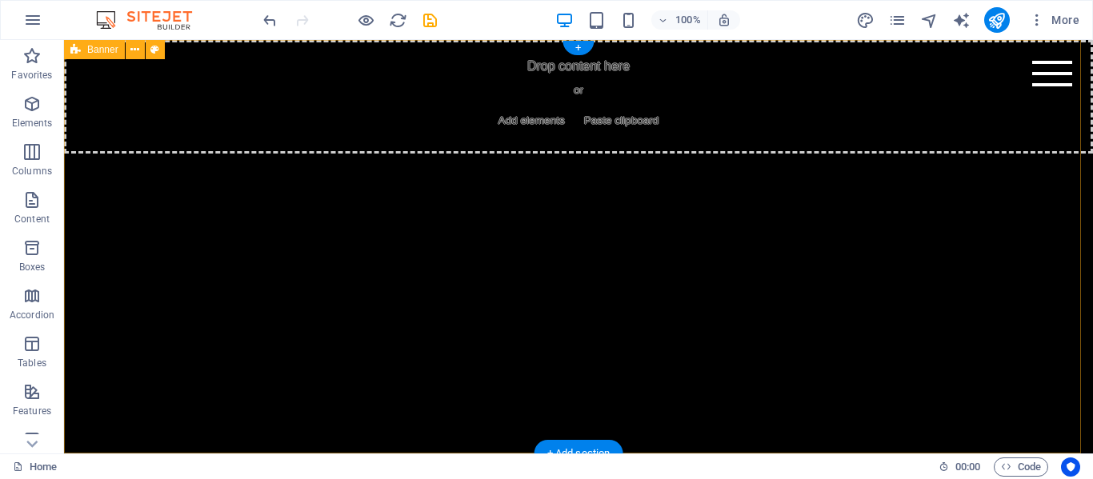
click at [1040, 86] on div "Drop content here or Add elements Paste clipboard" at bounding box center [578, 247] width 1029 height 414
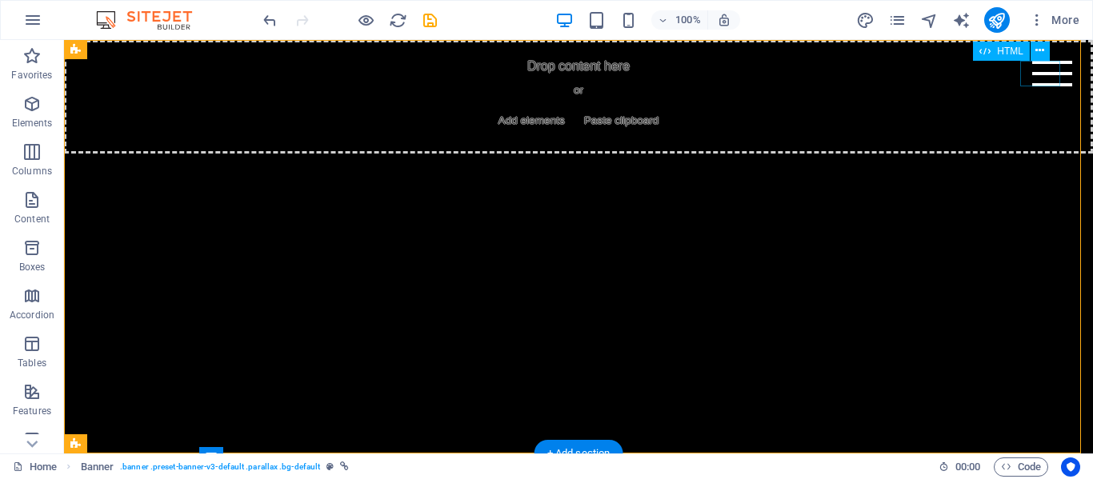
click at [1040, 74] on div "Menu" at bounding box center [1052, 74] width 40 height 26
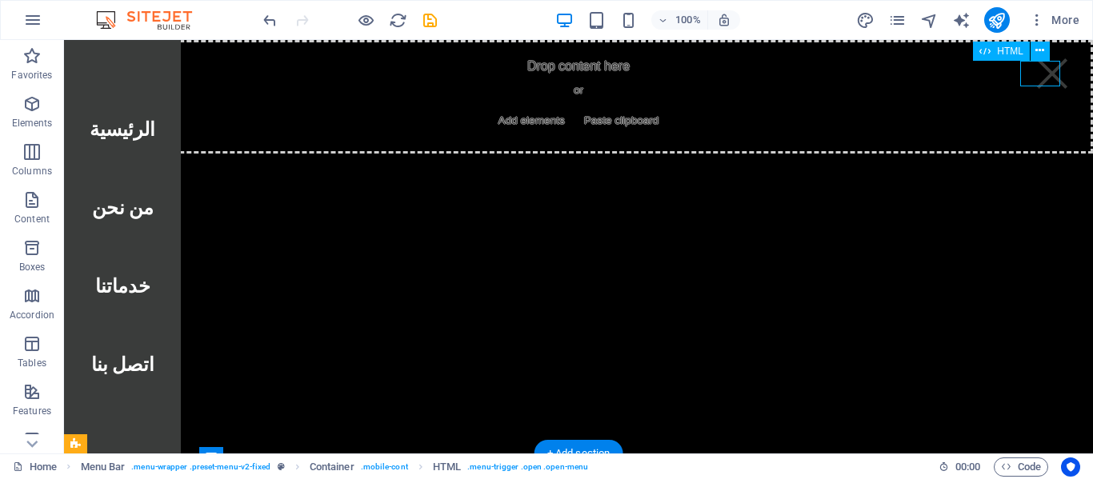
click at [1040, 74] on div "Menu" at bounding box center [1052, 74] width 40 height 26
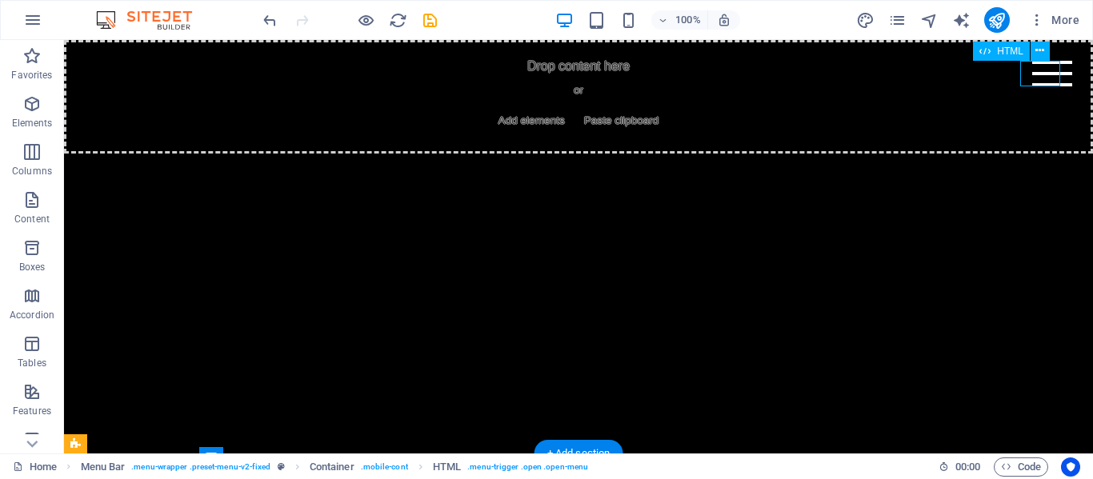
click at [1040, 74] on div "Menu" at bounding box center [1052, 74] width 40 height 26
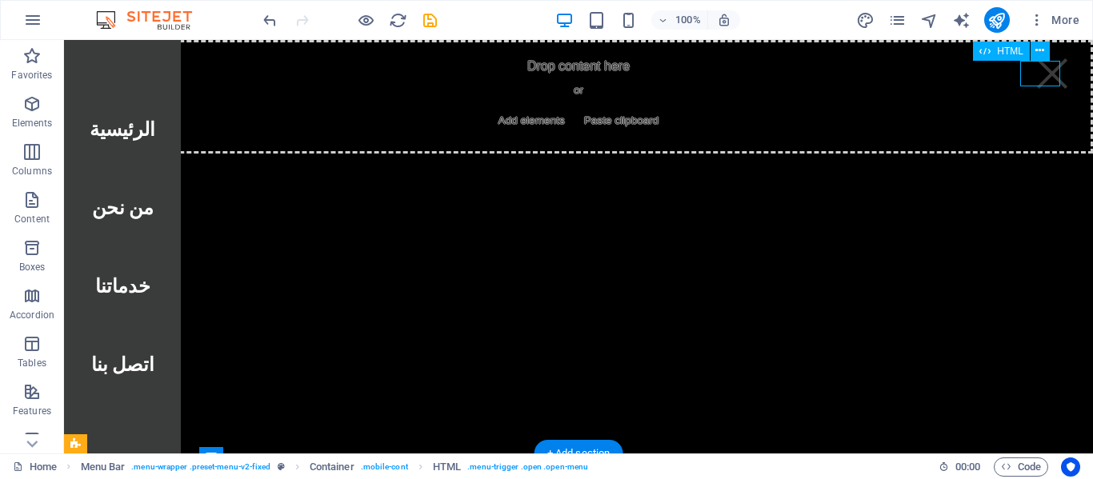
click at [1040, 74] on div "Menu" at bounding box center [1052, 74] width 40 height 26
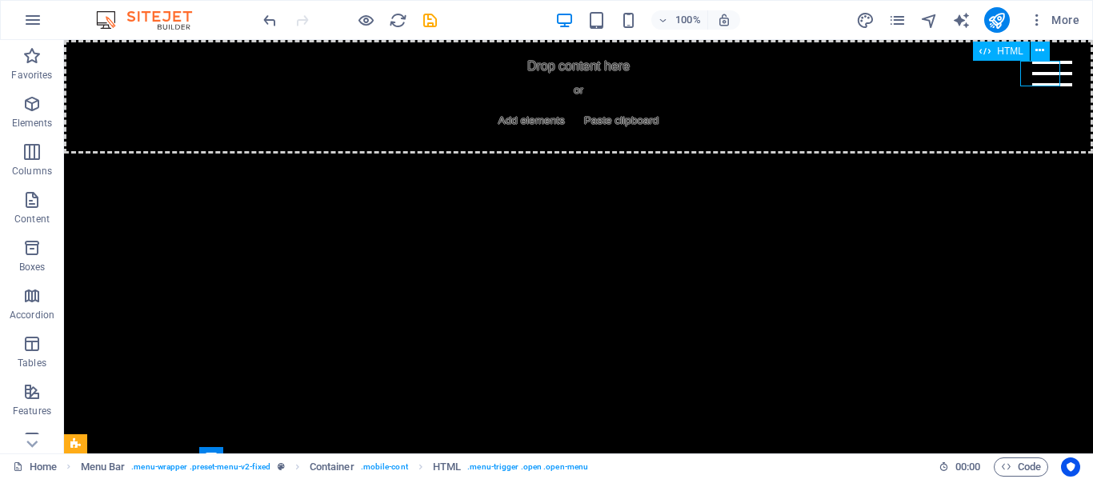
click at [1014, 54] on span "HTML" at bounding box center [1010, 51] width 26 height 10
click at [1041, 54] on icon at bounding box center [1039, 50] width 9 height 17
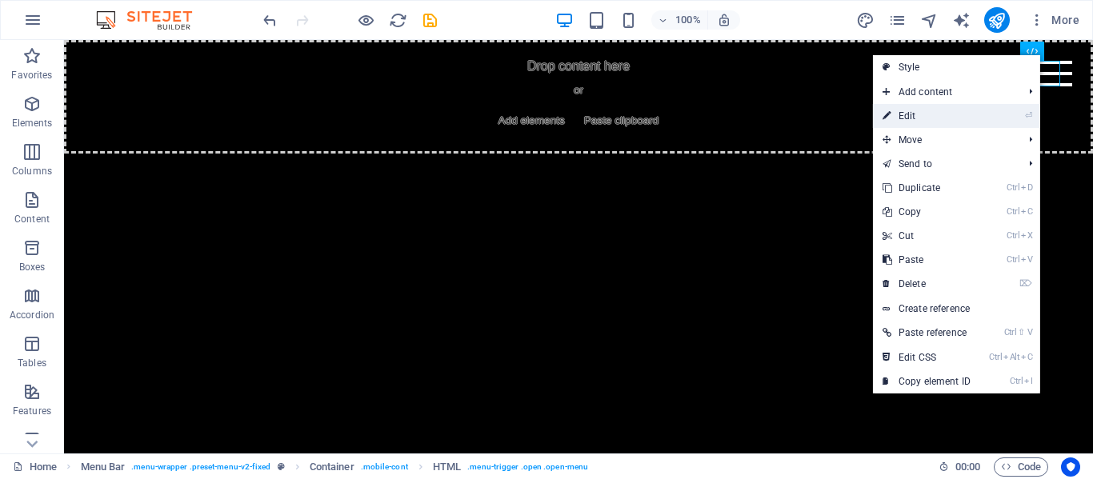
click at [965, 116] on link "⏎ Edit" at bounding box center [926, 116] width 107 height 24
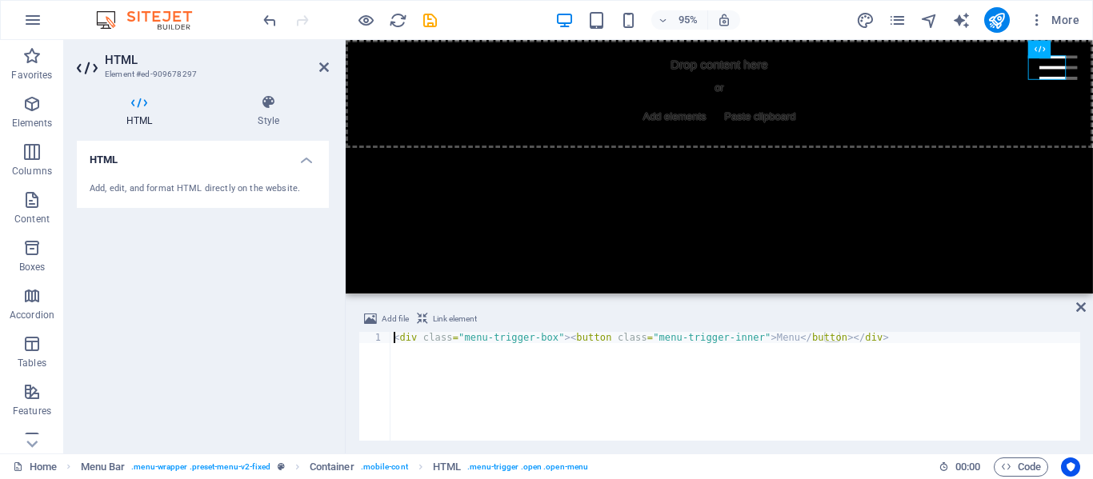
click at [255, 163] on h4 "HTML" at bounding box center [203, 155] width 252 height 29
click at [255, 163] on h4 "HTML" at bounding box center [203, 160] width 252 height 38
click at [481, 377] on div "< div class = "menu-trigger-box" > < button class = "menu-trigger-inner" > Menu…" at bounding box center [735, 397] width 690 height 131
click at [494, 348] on div "< div class = "menu-trigger-box" > < button class = "menu-trigger-inner" > Menu…" at bounding box center [735, 397] width 690 height 131
paste textarea
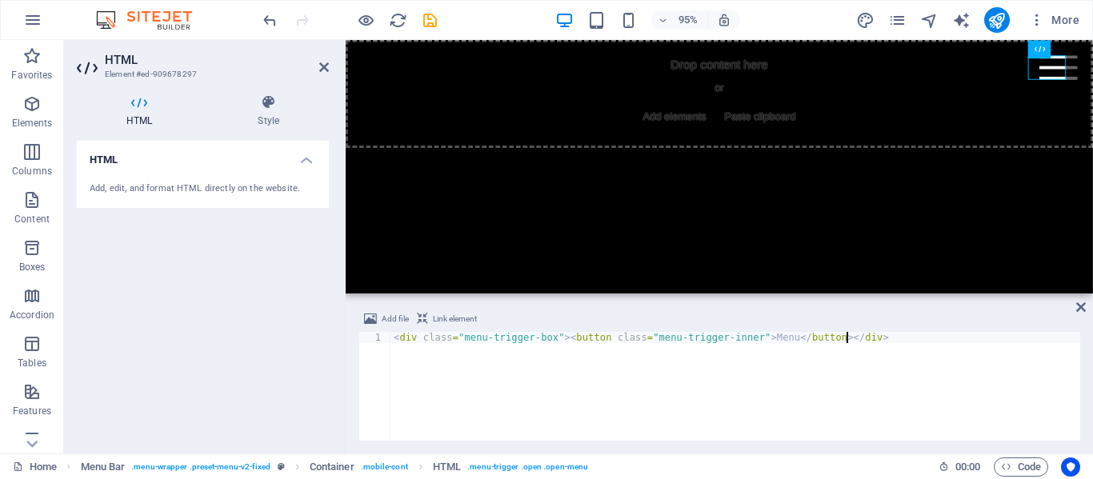
scroll to position [1661, 0]
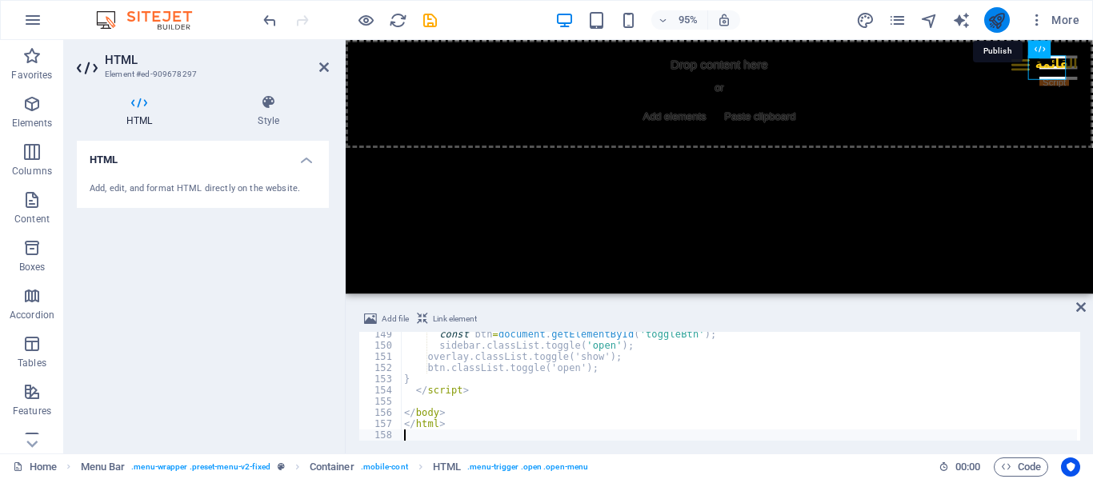
click at [989, 20] on icon "publish" at bounding box center [996, 20] width 18 height 18
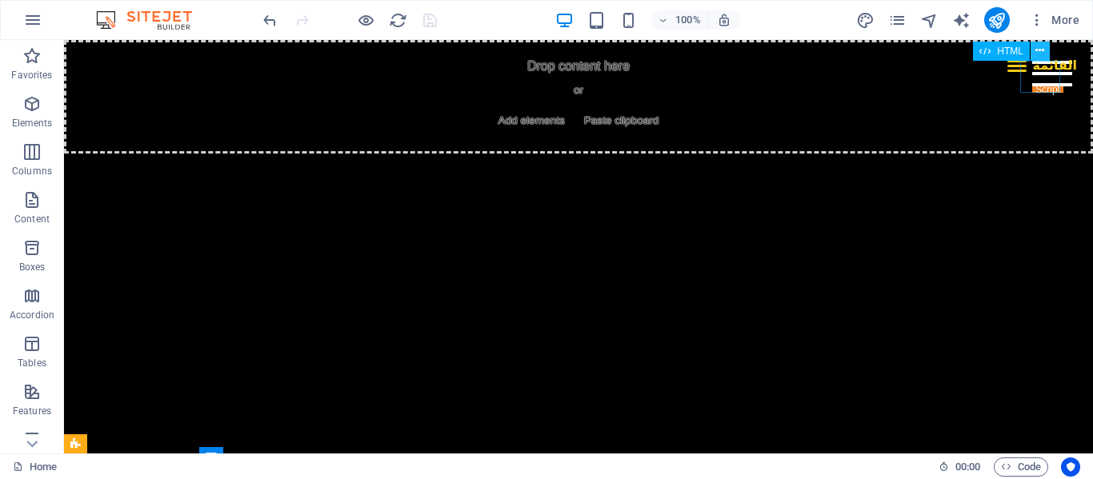
click at [1044, 56] on icon at bounding box center [1039, 50] width 9 height 17
click at [1037, 57] on icon at bounding box center [1039, 50] width 9 height 17
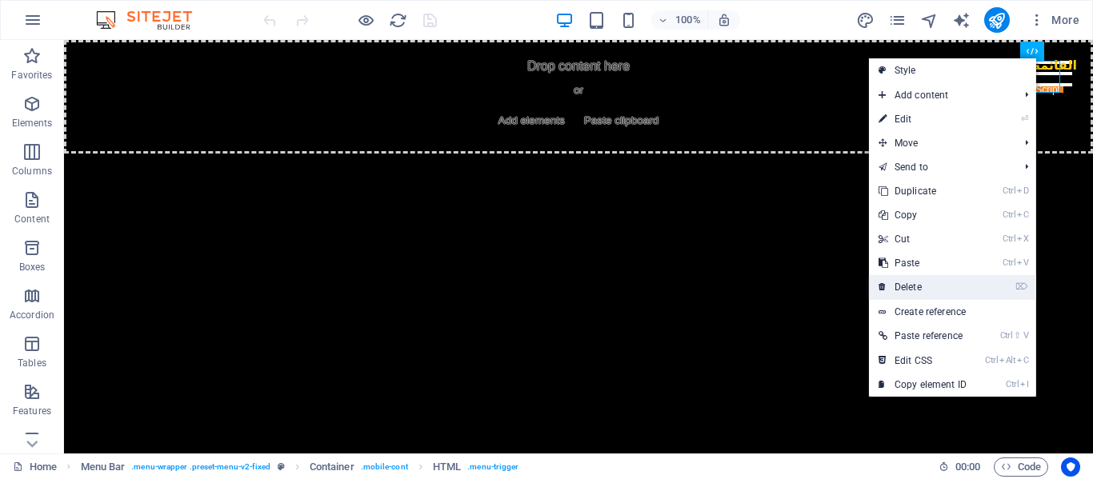
click at [946, 294] on link "⌦ Delete" at bounding box center [922, 287] width 107 height 24
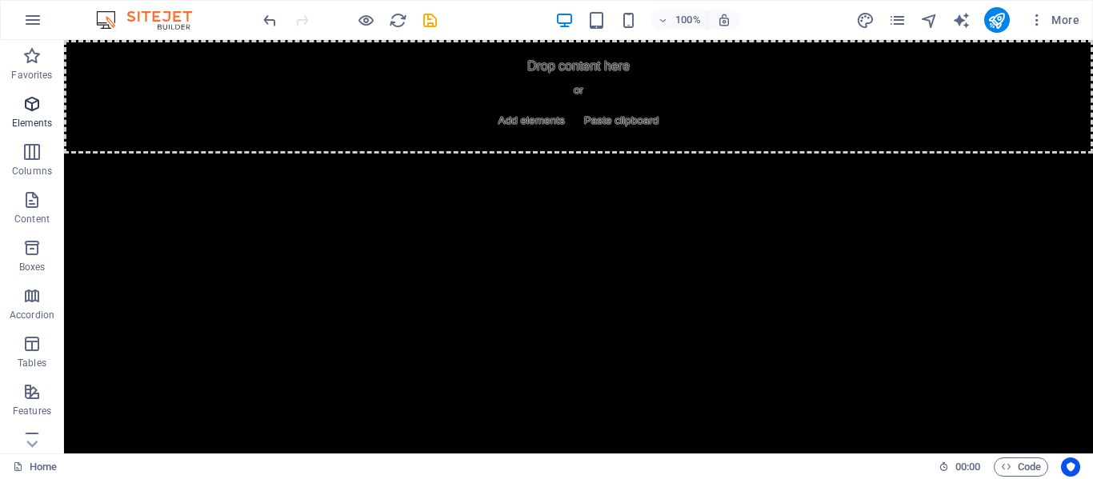
click at [29, 105] on icon "button" at bounding box center [31, 103] width 19 height 19
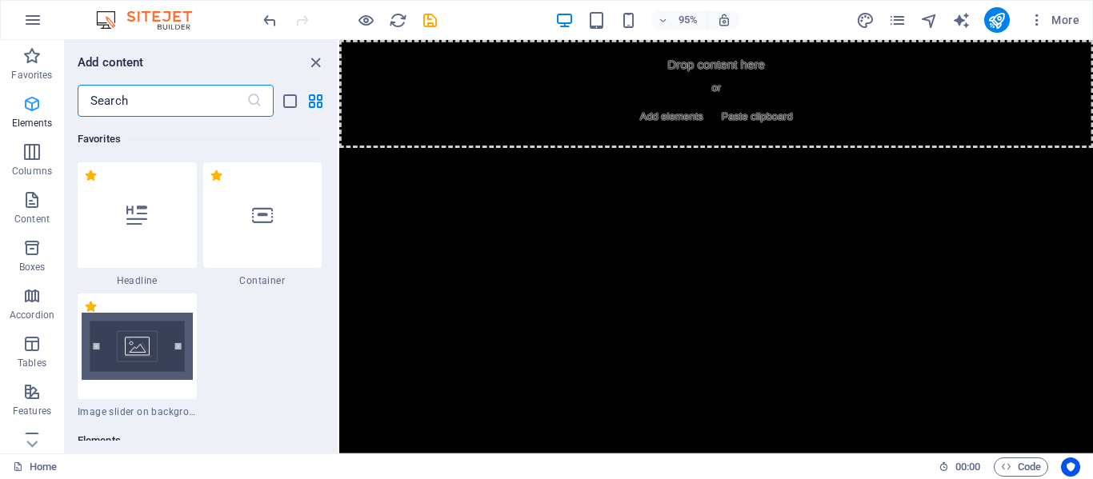
scroll to position [302, 0]
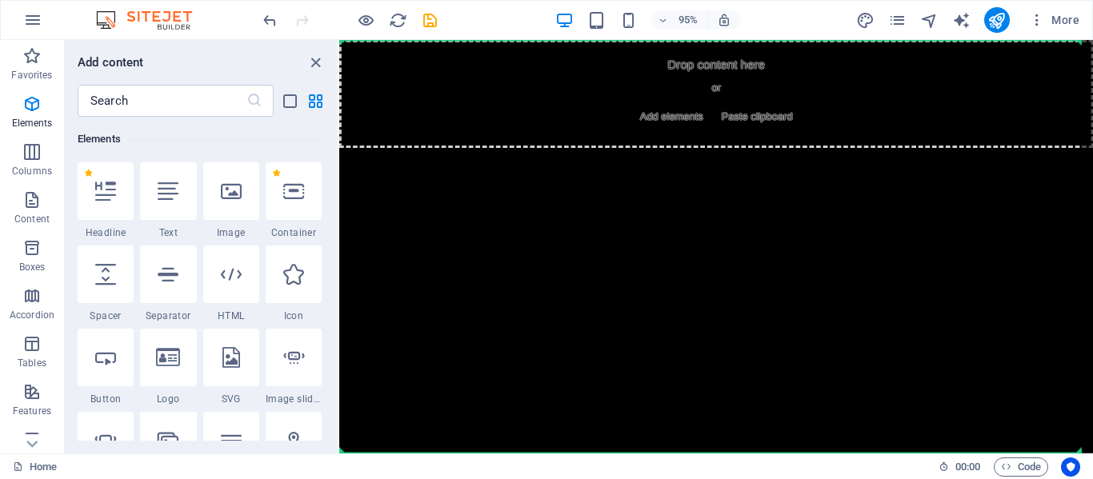
select select "ms"
select select "s"
select select "progressive"
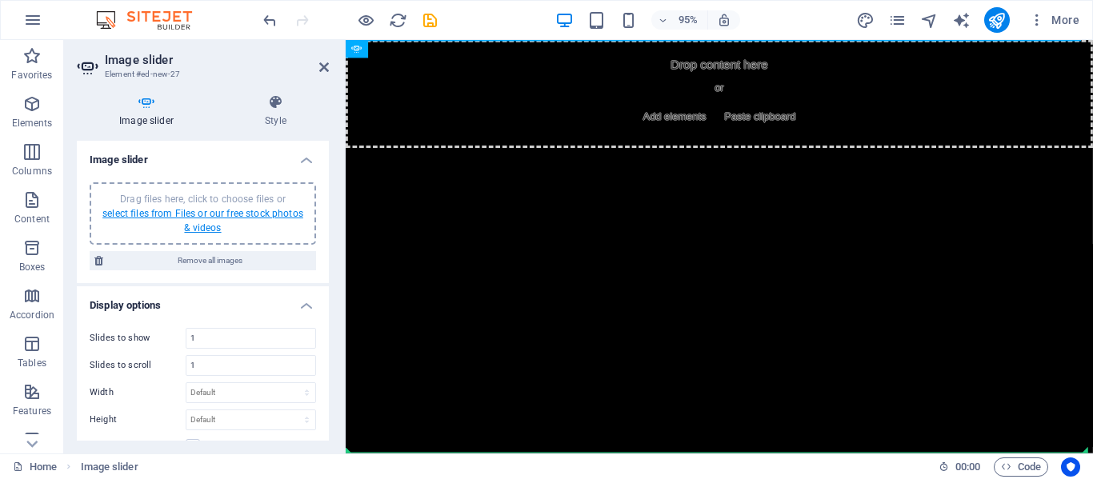
click at [190, 218] on link "select files from Files or our free stock photos & videos" at bounding box center [202, 221] width 201 height 26
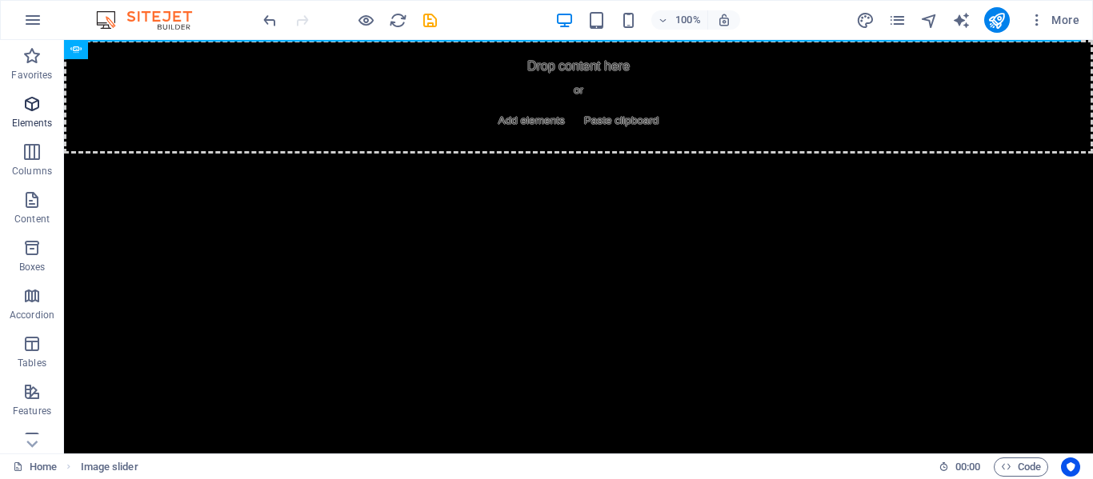
click at [45, 122] on p "Elements" at bounding box center [32, 123] width 41 height 13
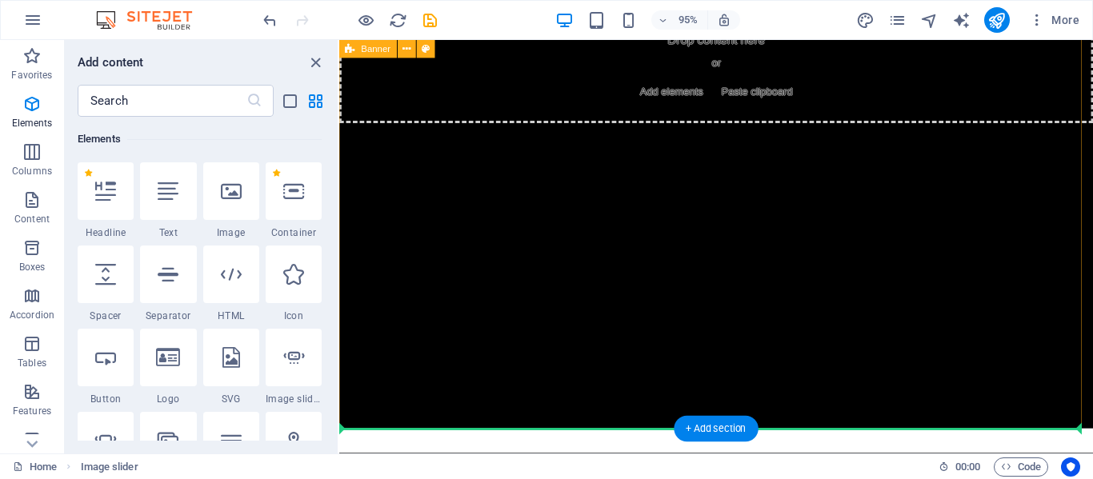
scroll to position [0, 0]
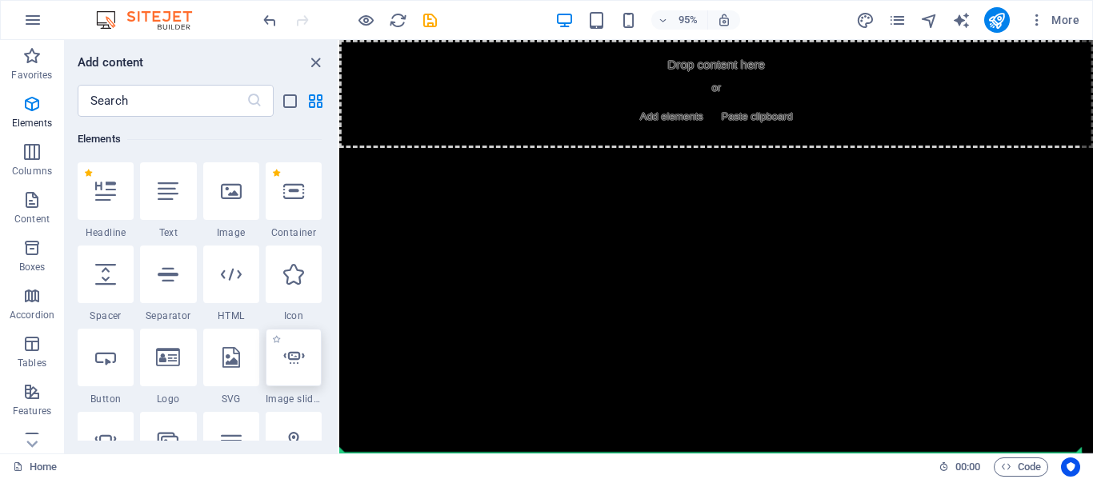
select select "ms"
select select "s"
select select "progressive"
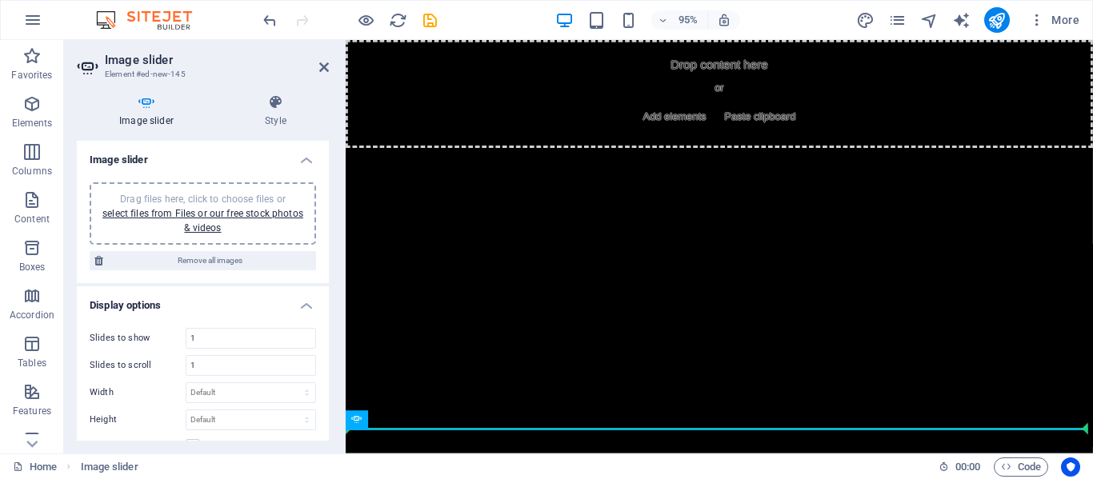
scroll to position [26, 0]
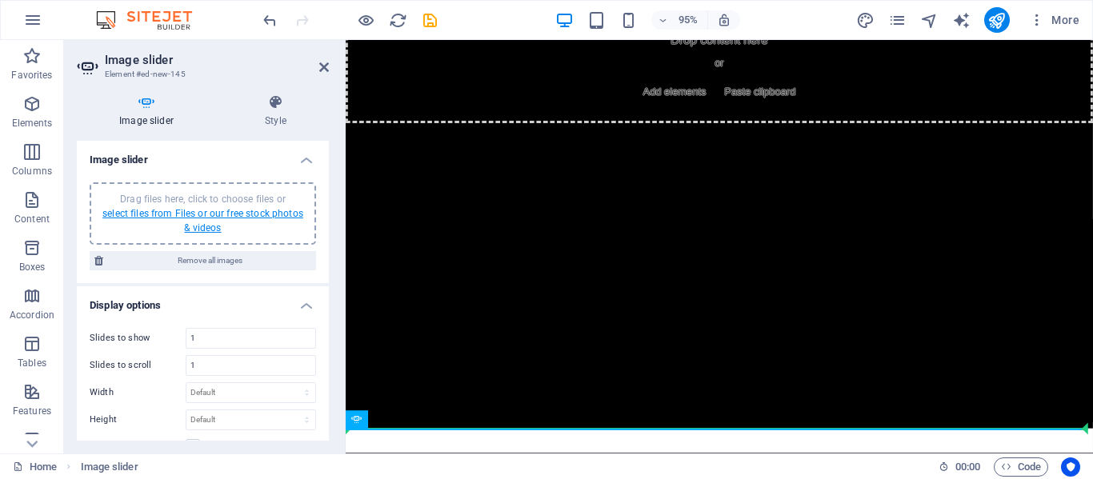
click at [190, 211] on link "select files from Files or our free stock photos & videos" at bounding box center [202, 221] width 201 height 26
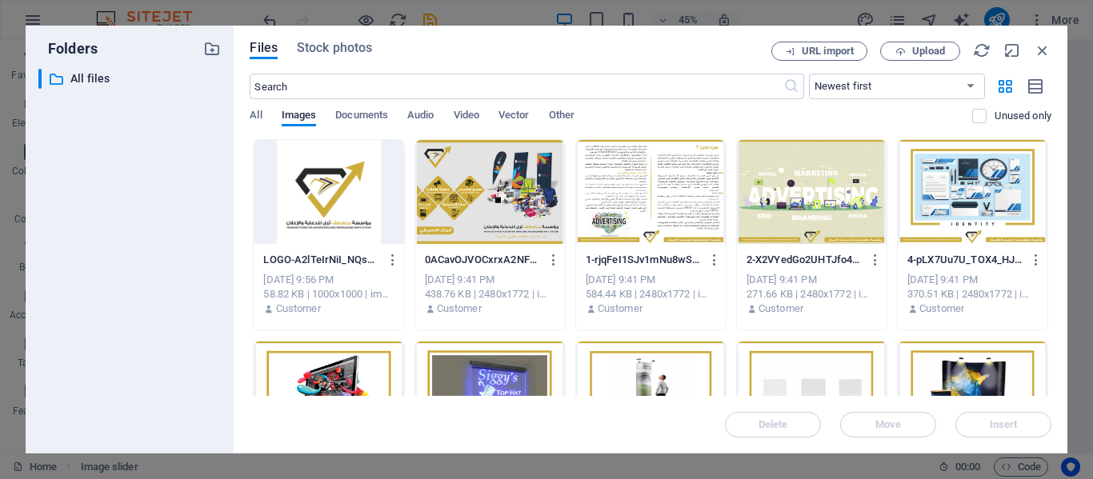
click at [459, 211] on div at bounding box center [490, 192] width 150 height 104
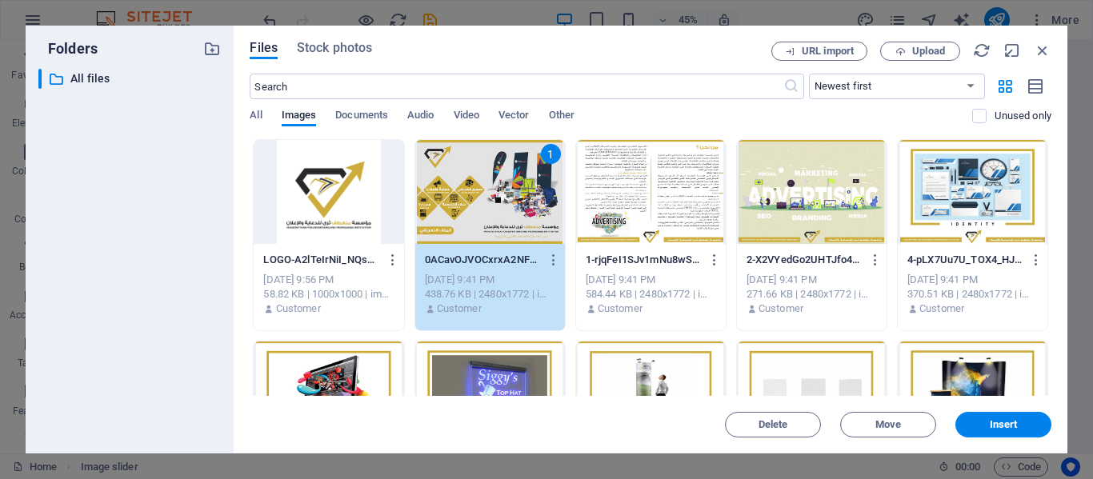
click at [688, 213] on div at bounding box center [651, 192] width 150 height 104
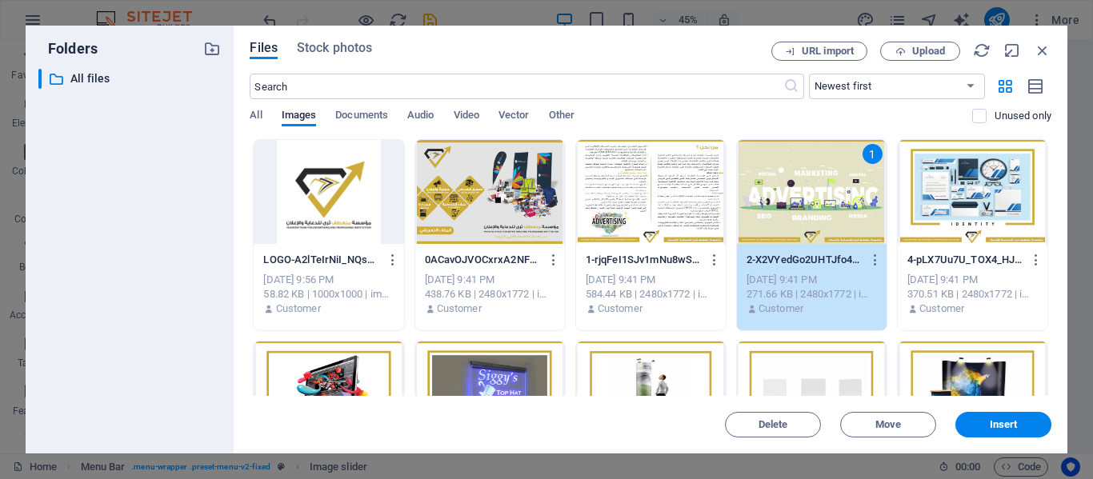
click at [531, 198] on div at bounding box center [490, 192] width 150 height 104
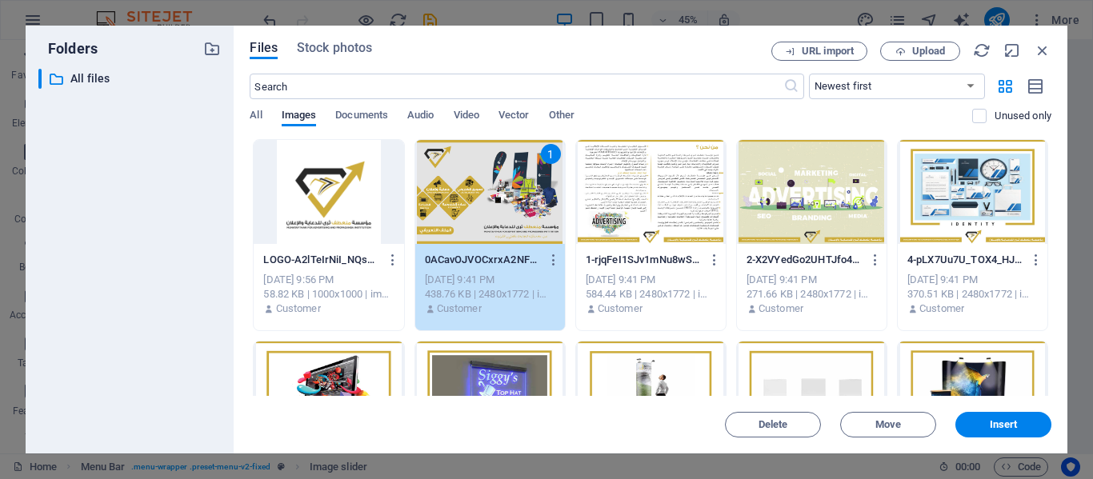
click at [660, 210] on div at bounding box center [651, 192] width 150 height 104
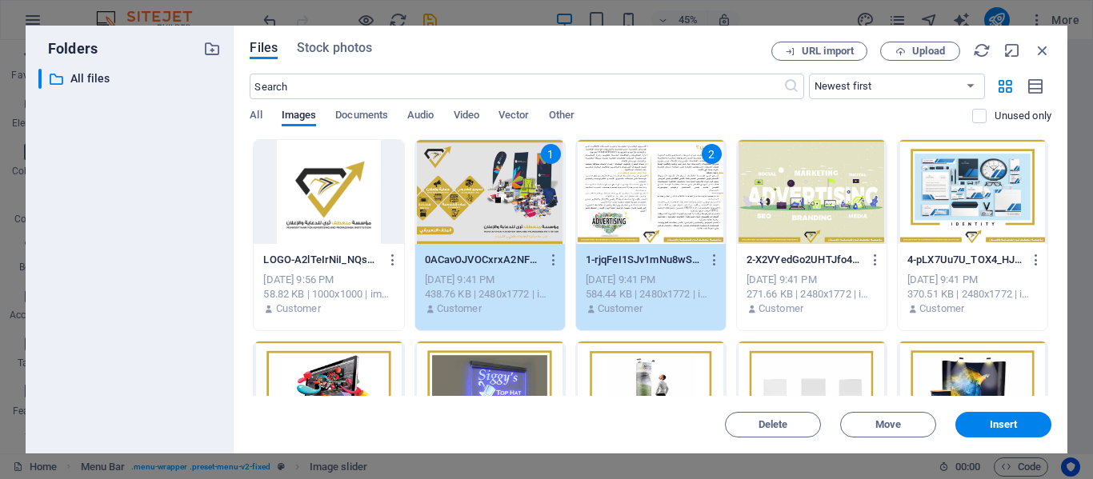
click at [787, 227] on div at bounding box center [812, 192] width 150 height 104
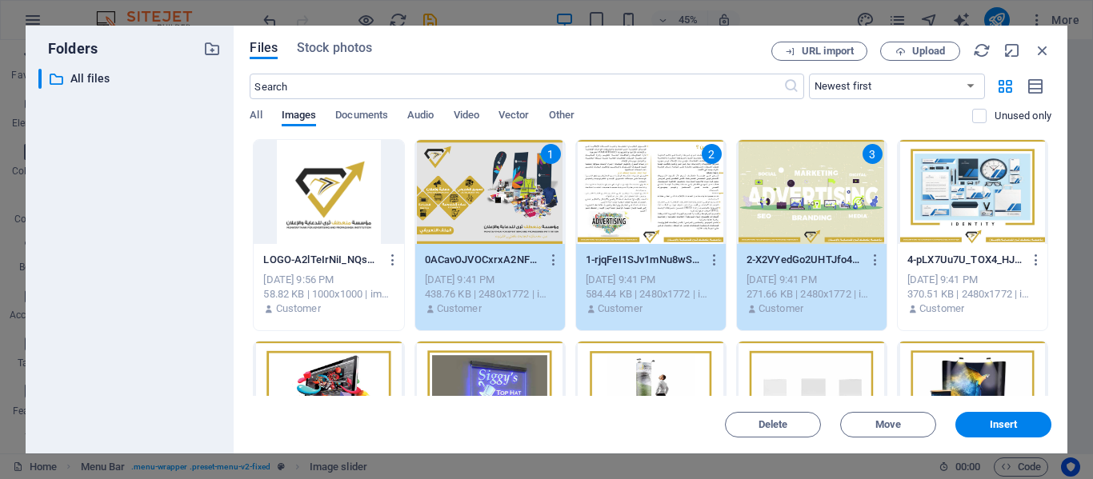
click at [978, 227] on div at bounding box center [972, 192] width 150 height 104
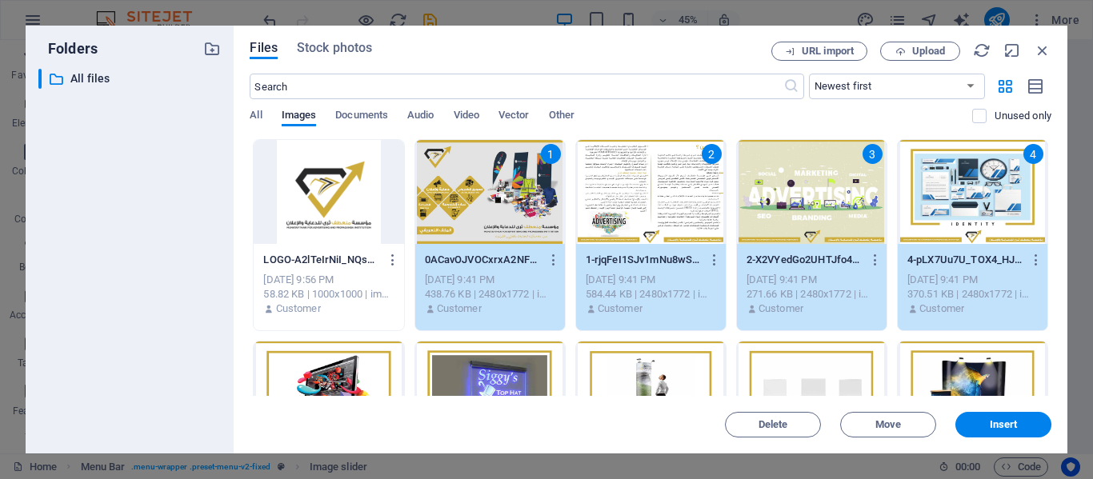
click at [372, 362] on div at bounding box center [329, 394] width 150 height 104
click at [462, 358] on div at bounding box center [490, 394] width 150 height 104
click at [635, 366] on div at bounding box center [651, 394] width 150 height 104
click at [777, 359] on div at bounding box center [812, 394] width 150 height 104
click at [921, 357] on div at bounding box center [972, 394] width 150 height 104
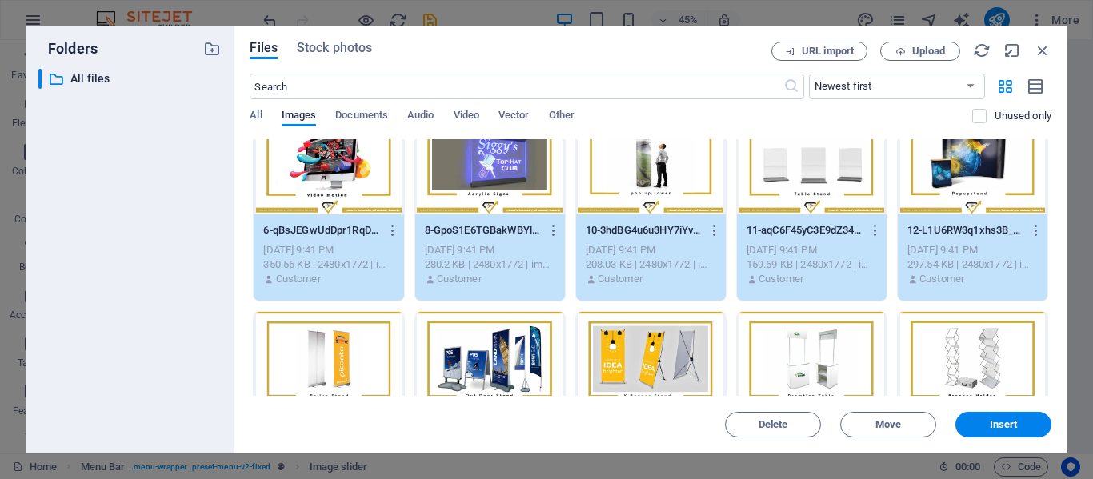
scroll to position [232, 0]
click at [347, 346] on div at bounding box center [329, 363] width 150 height 104
click at [479, 362] on div at bounding box center [490, 363] width 150 height 104
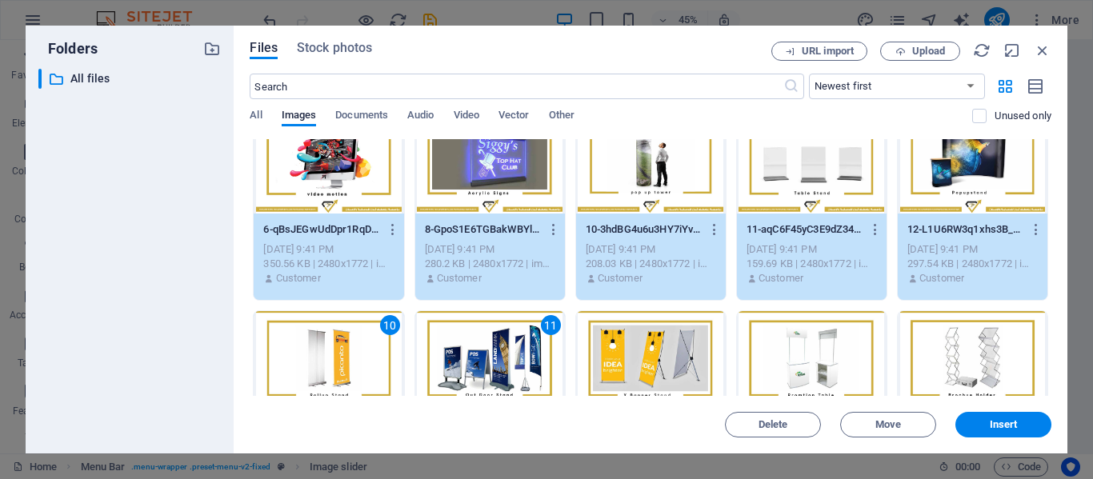
click at [645, 368] on div at bounding box center [651, 363] width 150 height 104
click at [804, 374] on div at bounding box center [812, 363] width 150 height 104
click at [938, 360] on div at bounding box center [972, 363] width 150 height 104
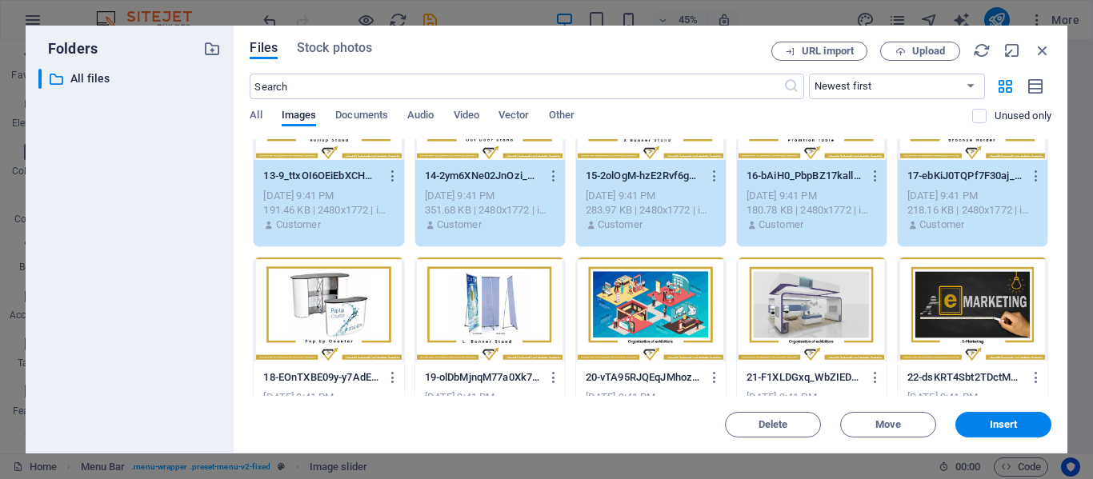
scroll to position [488, 0]
click at [364, 315] on div at bounding box center [329, 309] width 150 height 104
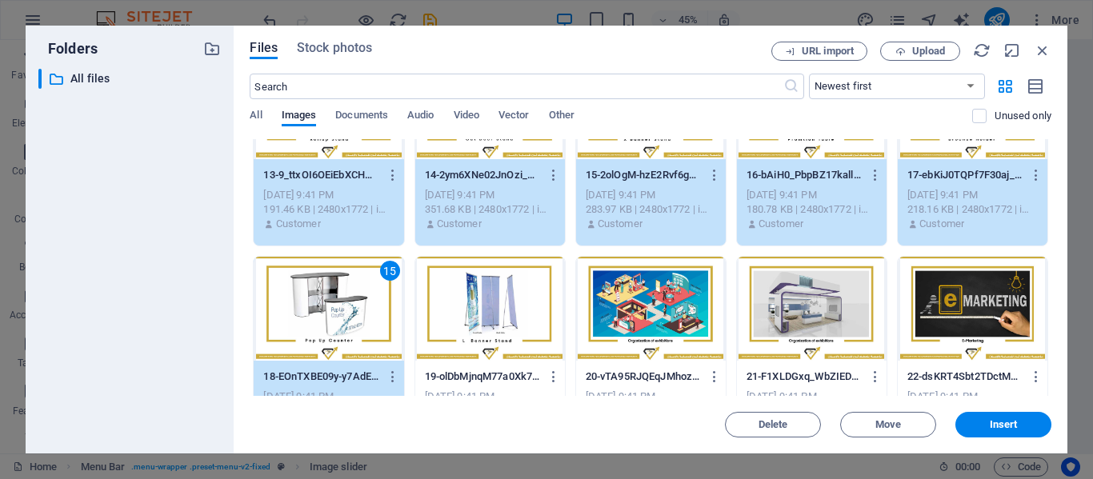
click at [477, 332] on div at bounding box center [490, 309] width 150 height 104
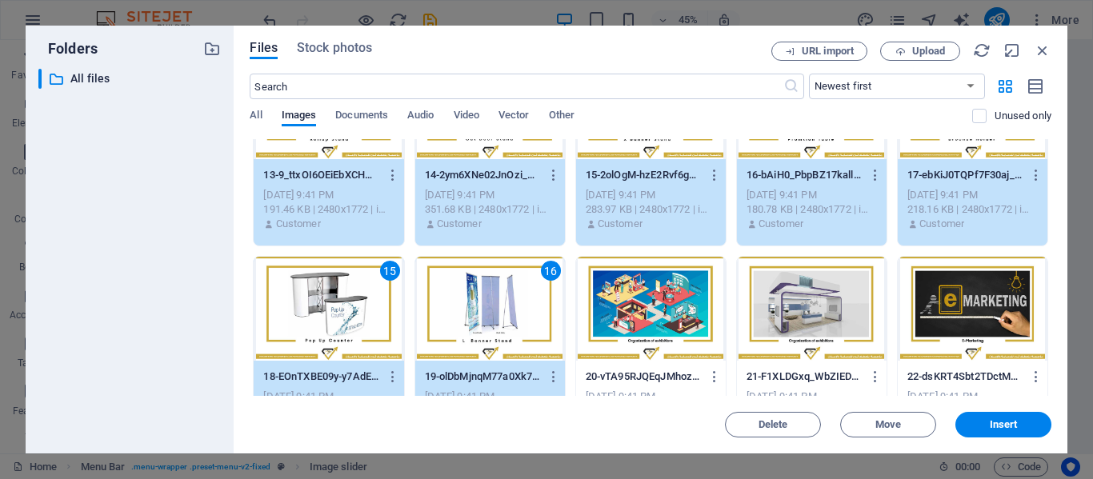
click at [639, 331] on div at bounding box center [651, 309] width 150 height 104
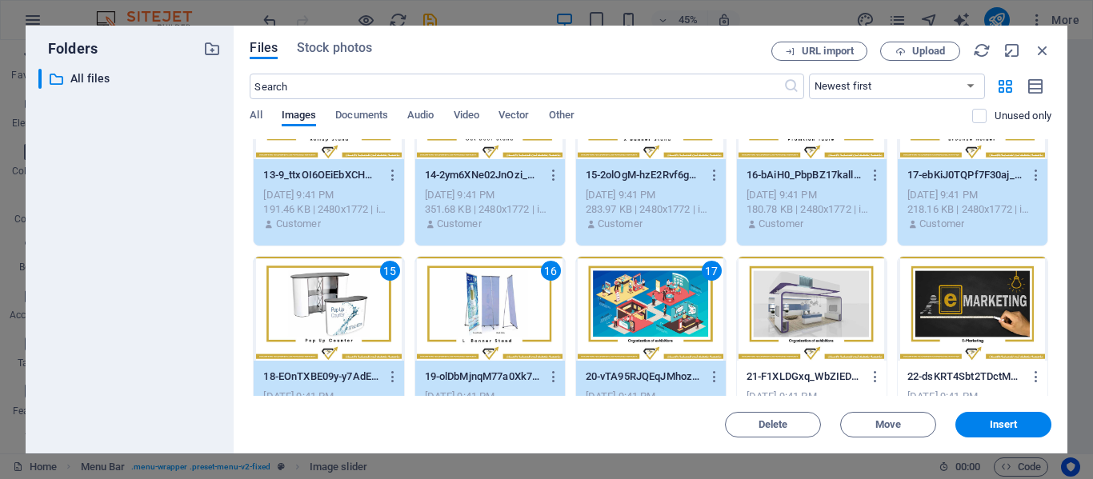
click at [777, 326] on div at bounding box center [812, 309] width 150 height 104
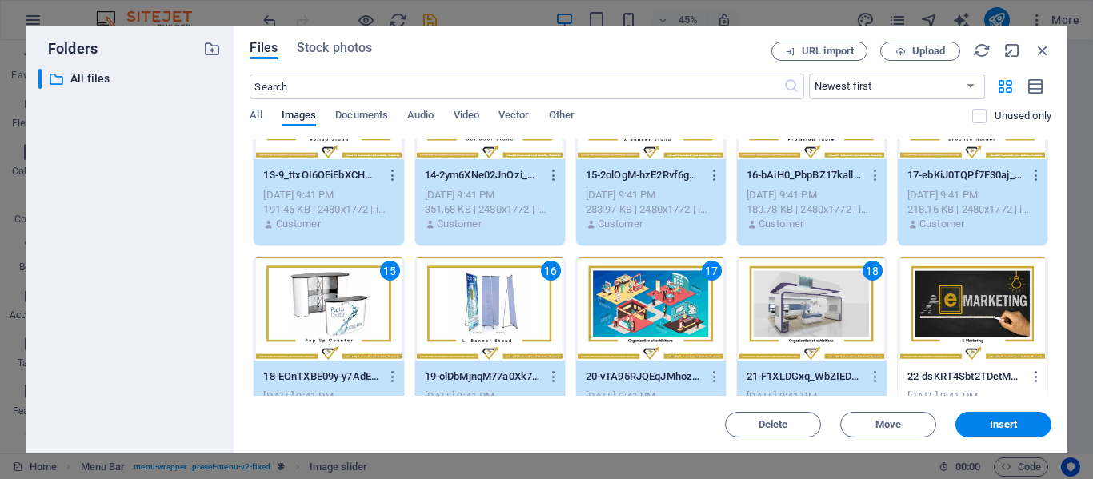
click at [941, 332] on div at bounding box center [972, 309] width 150 height 104
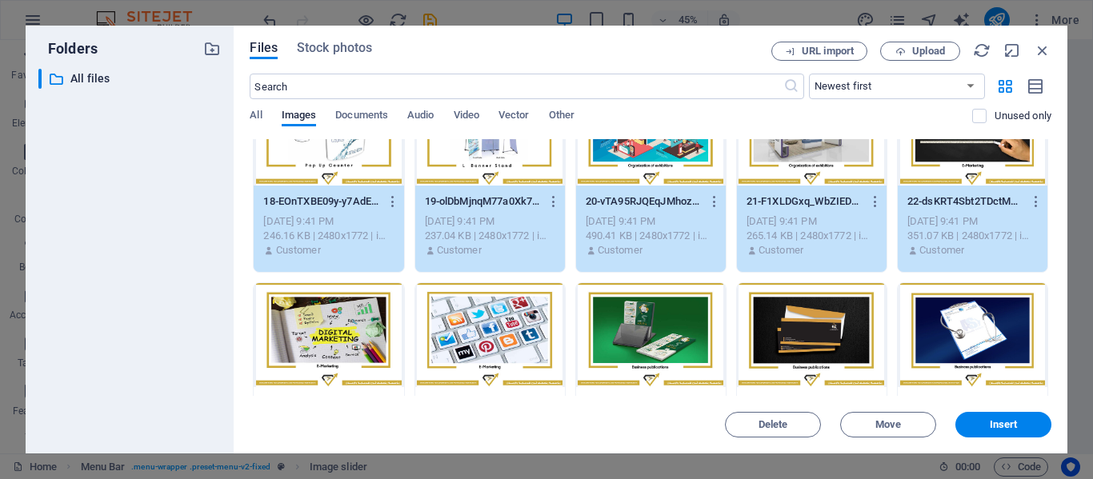
scroll to position [666, 0]
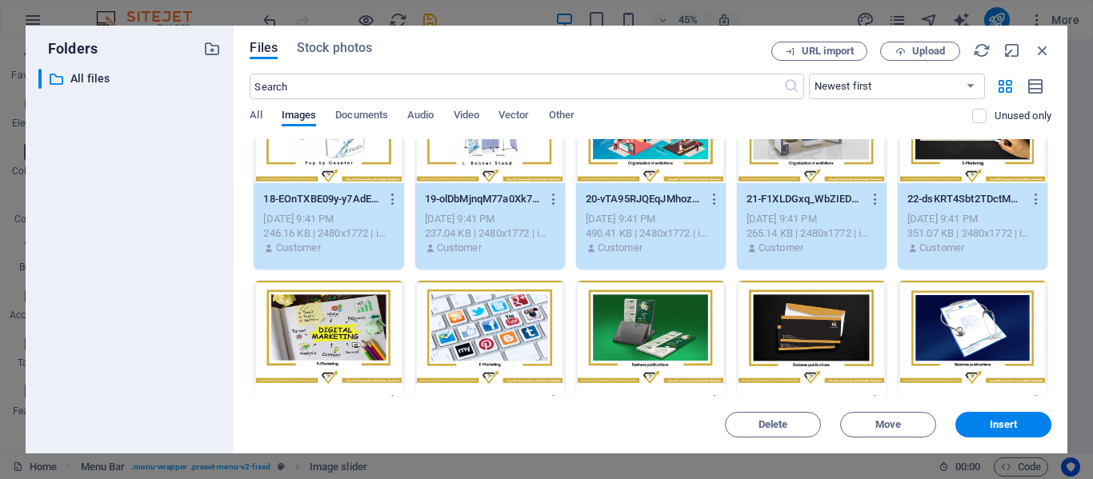
click at [374, 346] on div at bounding box center [329, 333] width 150 height 104
click at [474, 358] on div at bounding box center [490, 333] width 150 height 104
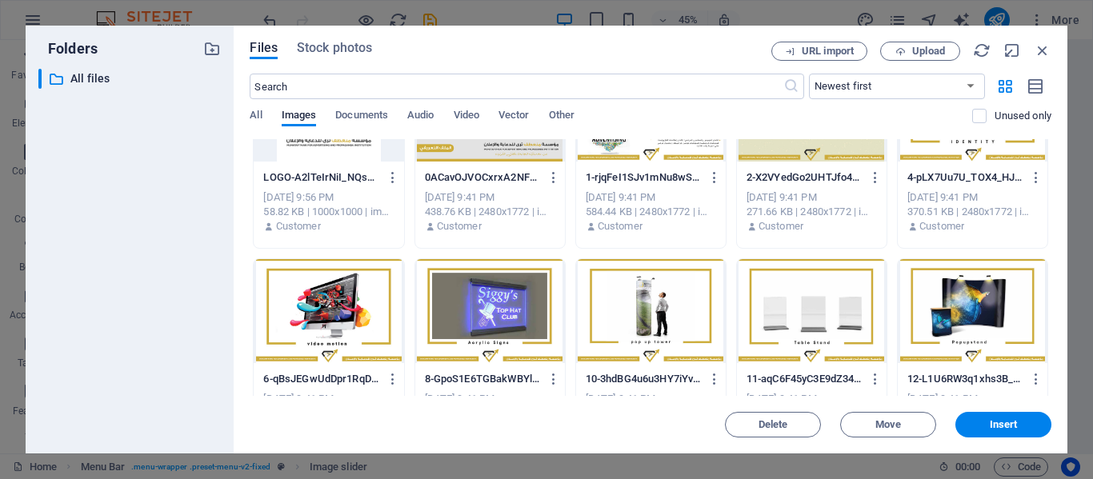
scroll to position [0, 0]
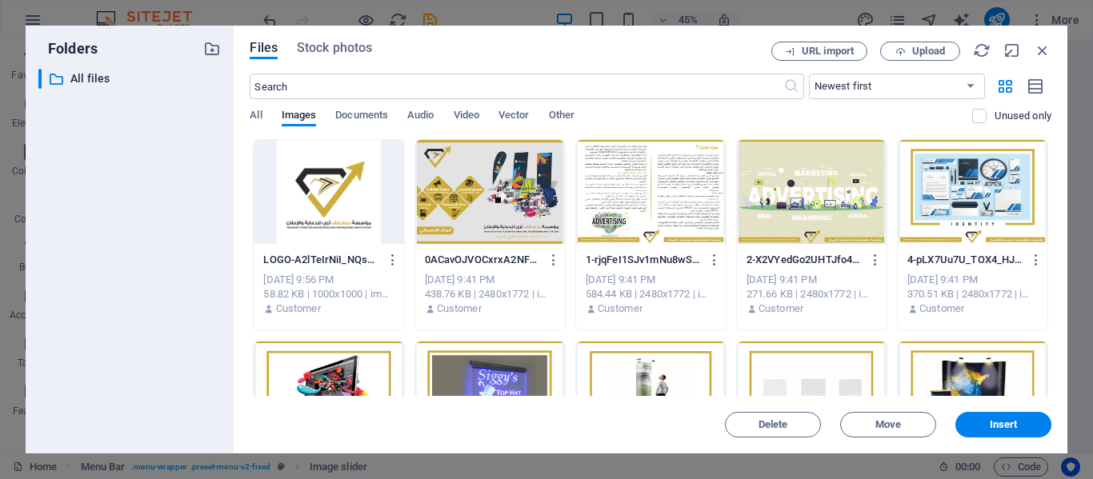
drag, startPoint x: 406, startPoint y: 141, endPoint x: 794, endPoint y: 249, distance: 401.9
click at [466, 206] on div at bounding box center [490, 192] width 150 height 104
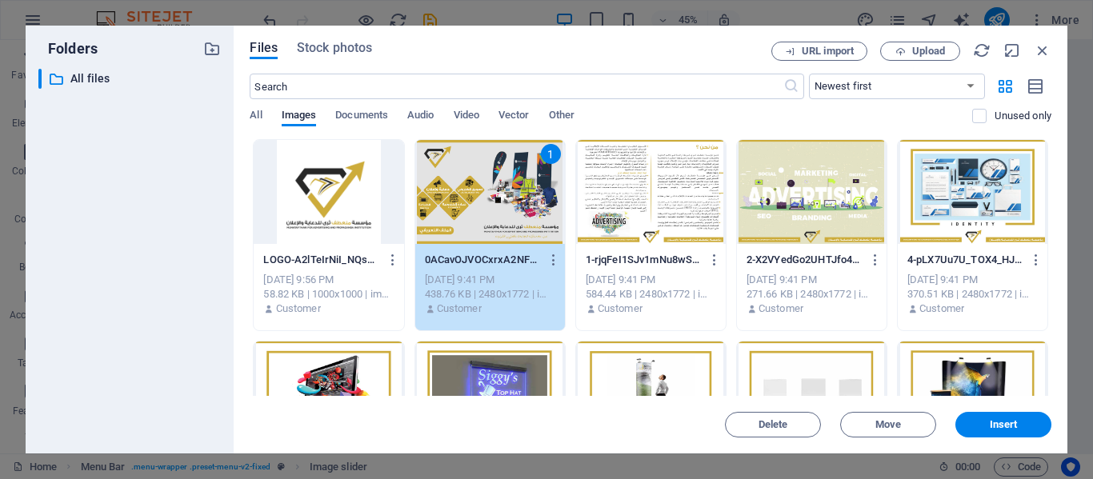
click at [666, 205] on div at bounding box center [651, 192] width 150 height 104
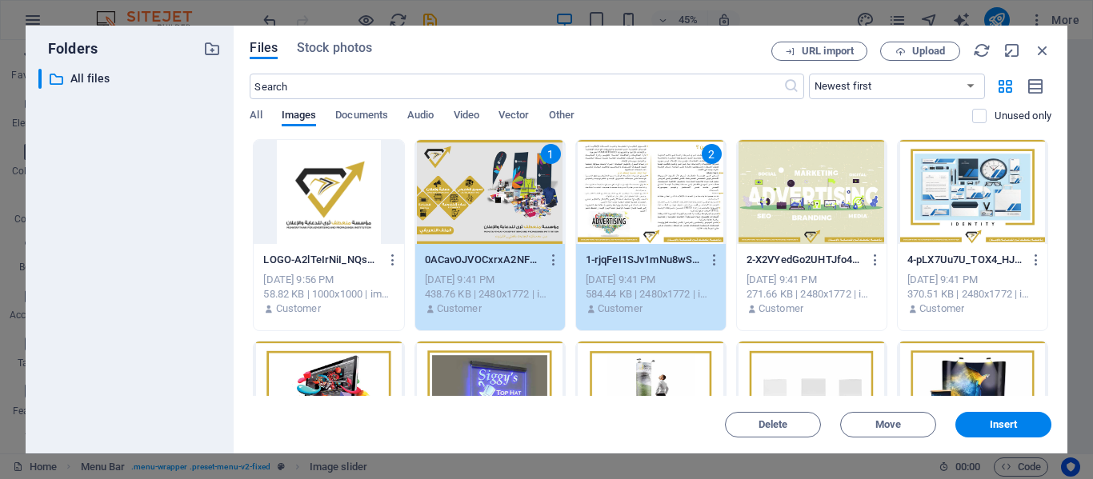
click at [807, 210] on div at bounding box center [812, 192] width 150 height 104
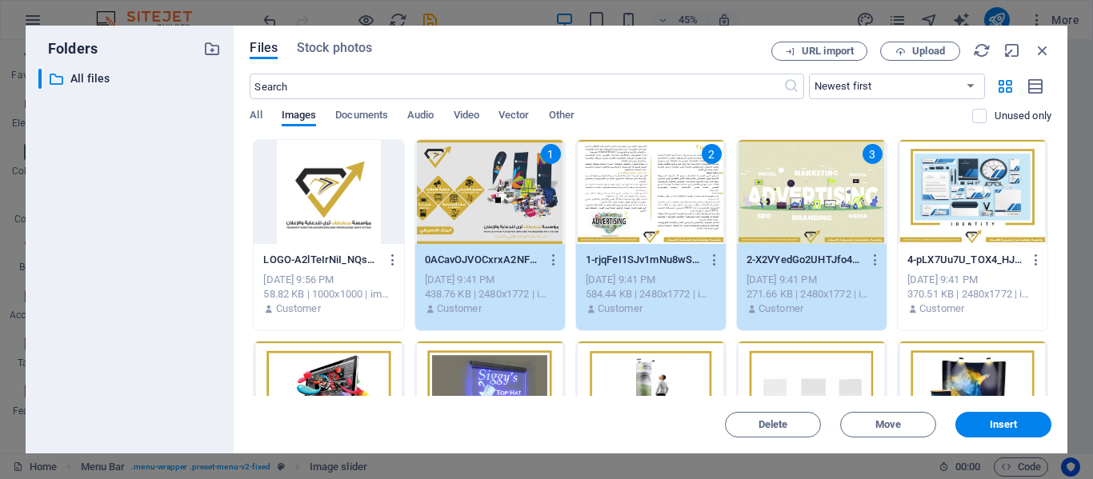
click at [965, 206] on div at bounding box center [972, 192] width 150 height 104
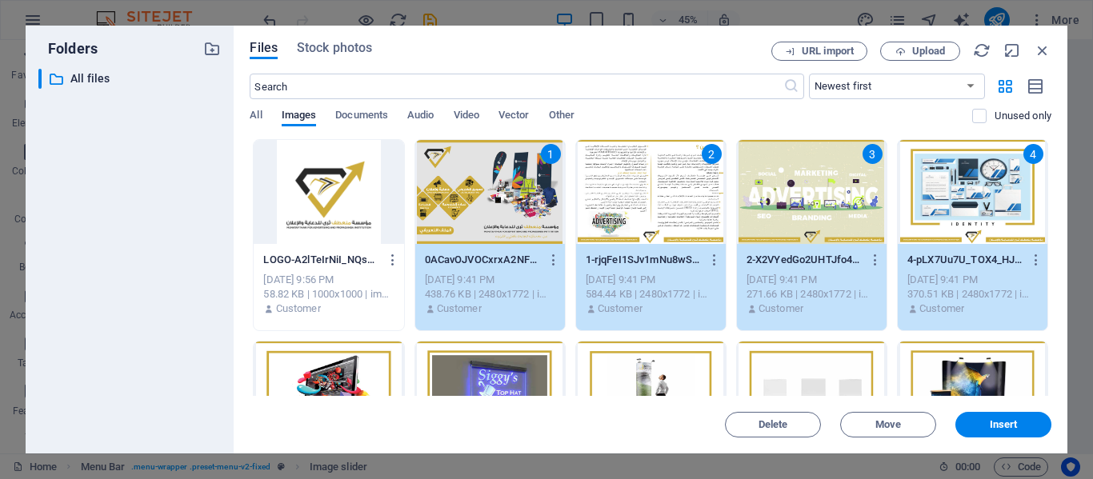
click at [384, 367] on div at bounding box center [329, 394] width 150 height 104
click at [485, 366] on div at bounding box center [490, 394] width 150 height 104
click at [658, 354] on div at bounding box center [651, 394] width 150 height 104
click at [827, 357] on div at bounding box center [812, 394] width 150 height 104
click at [934, 364] on div at bounding box center [972, 394] width 150 height 104
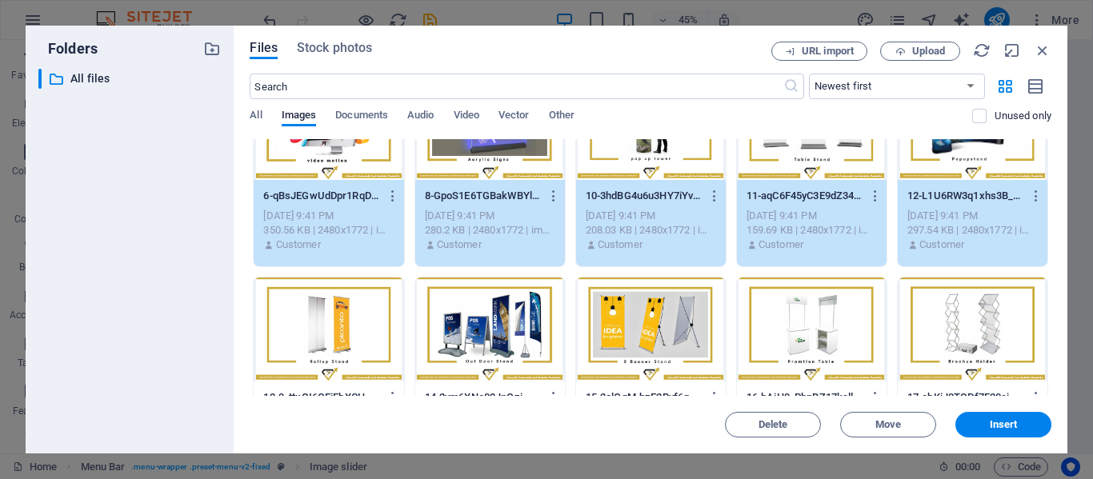
scroll to position [271, 0]
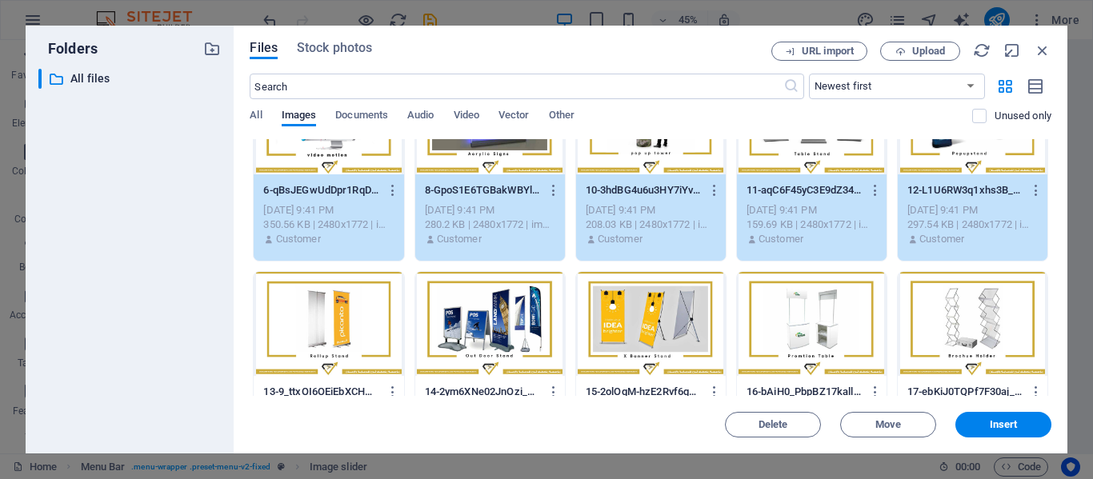
click at [372, 326] on div at bounding box center [329, 324] width 150 height 104
click at [482, 332] on div at bounding box center [490, 324] width 150 height 104
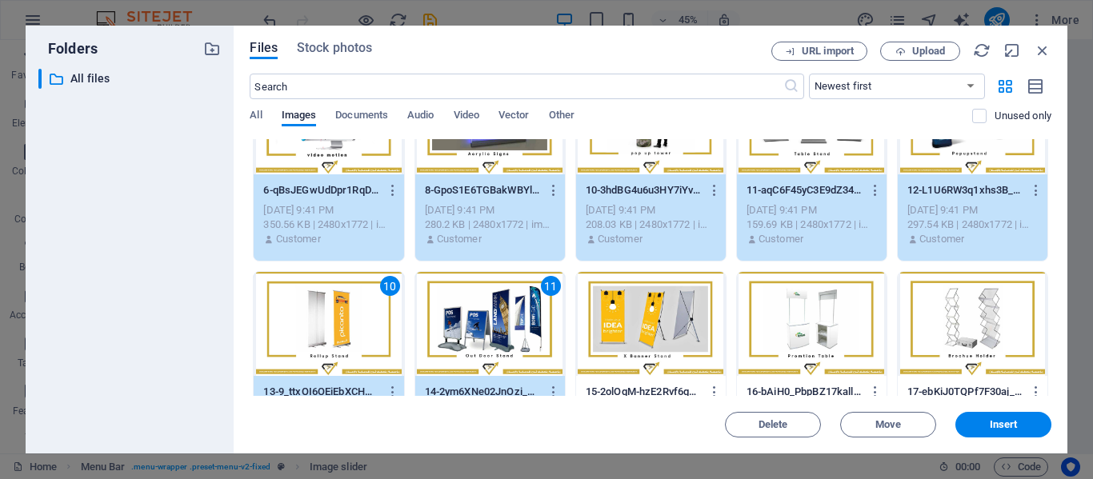
click at [665, 337] on div at bounding box center [651, 324] width 150 height 104
click at [774, 337] on div at bounding box center [812, 324] width 150 height 104
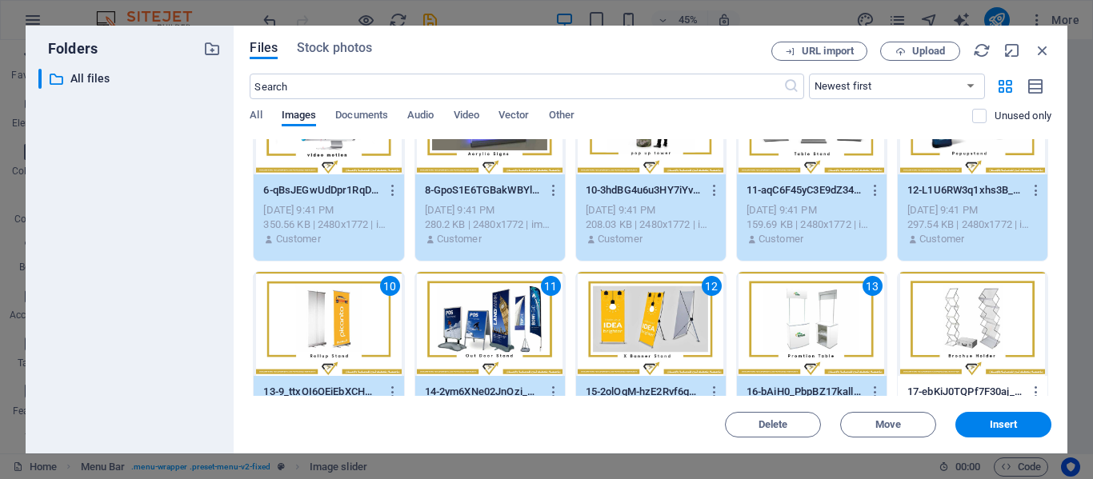
click at [920, 329] on div at bounding box center [972, 324] width 150 height 104
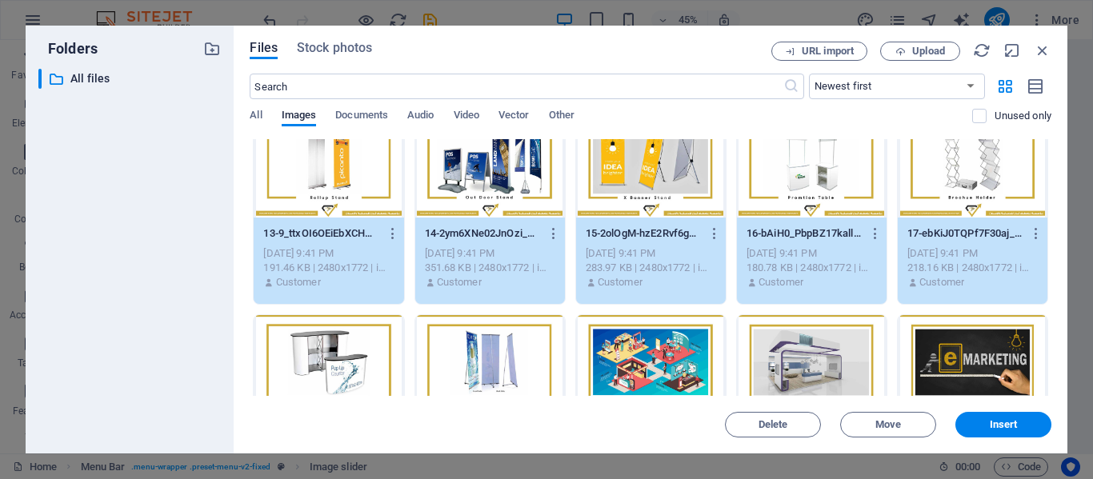
scroll to position [434, 0]
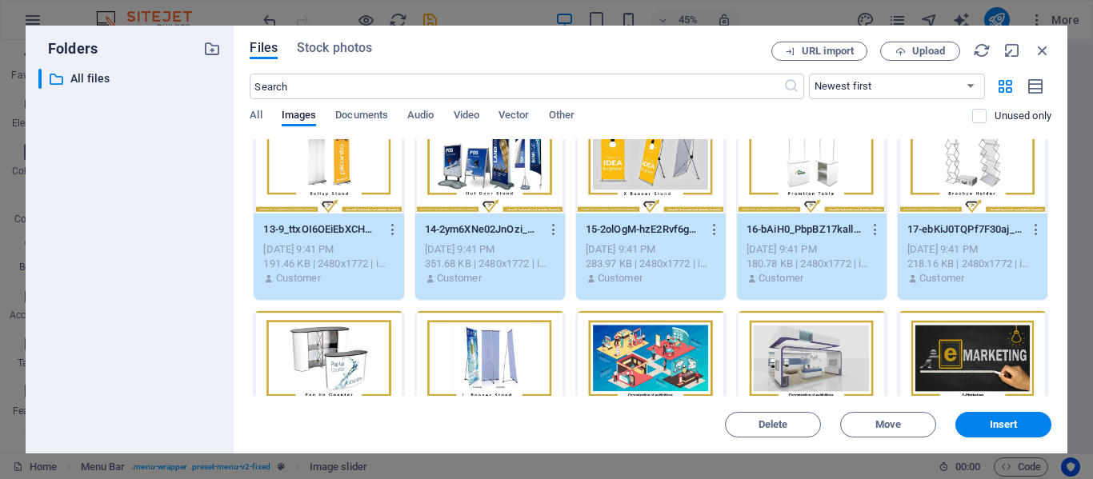
click at [362, 344] on div at bounding box center [329, 363] width 150 height 104
click at [498, 353] on div at bounding box center [490, 363] width 150 height 104
click at [670, 347] on div at bounding box center [651, 363] width 150 height 104
click at [796, 345] on div at bounding box center [812, 363] width 150 height 104
click at [949, 340] on div at bounding box center [972, 363] width 150 height 104
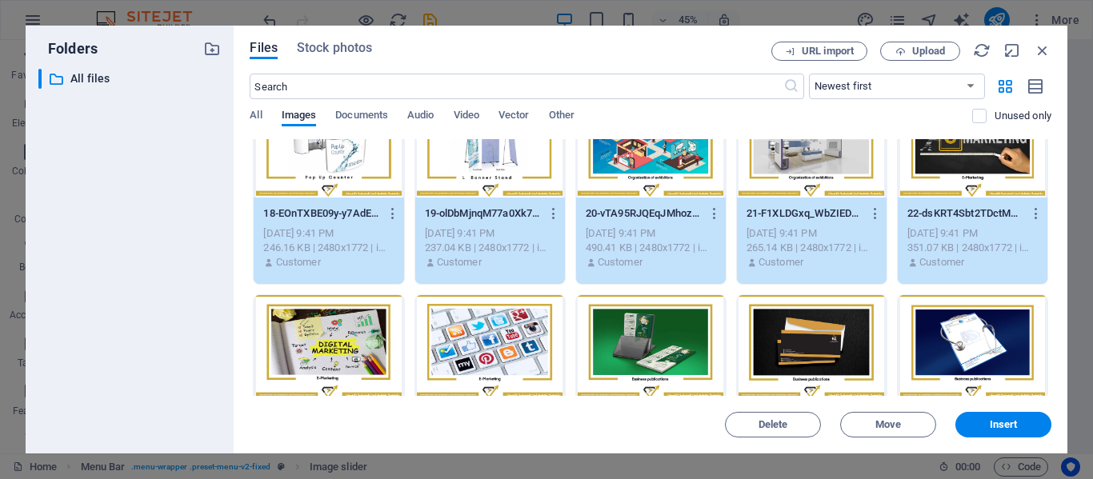
scroll to position [652, 0]
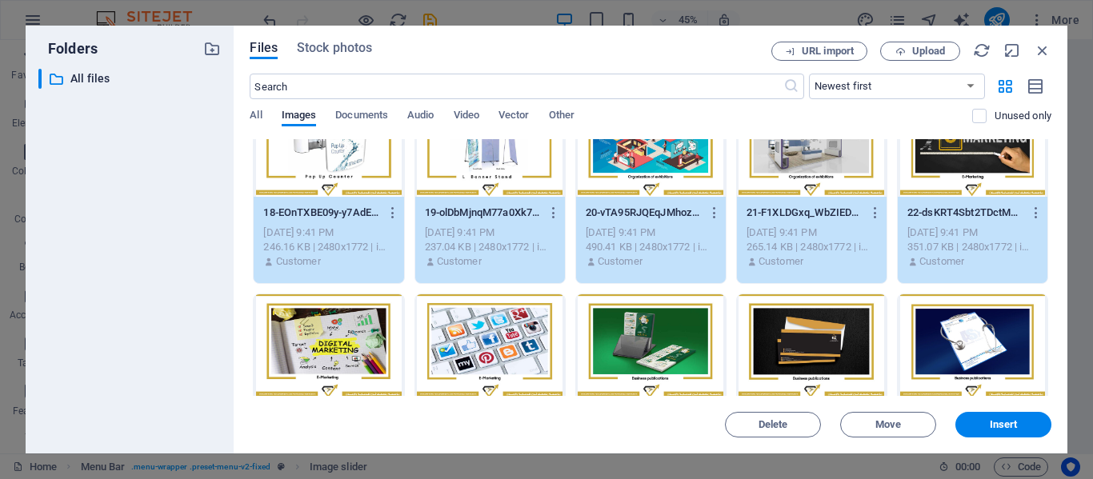
click at [371, 338] on div at bounding box center [329, 346] width 150 height 104
click at [489, 338] on div at bounding box center [490, 346] width 150 height 104
click at [674, 322] on div at bounding box center [651, 346] width 150 height 104
click at [776, 326] on div at bounding box center [812, 346] width 150 height 104
click at [949, 344] on div at bounding box center [972, 346] width 150 height 104
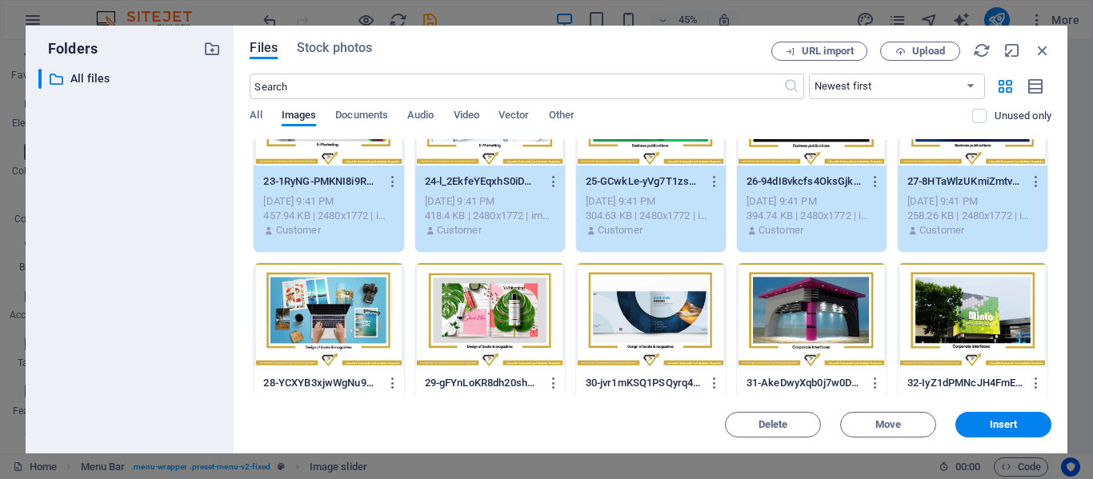
scroll to position [885, 0]
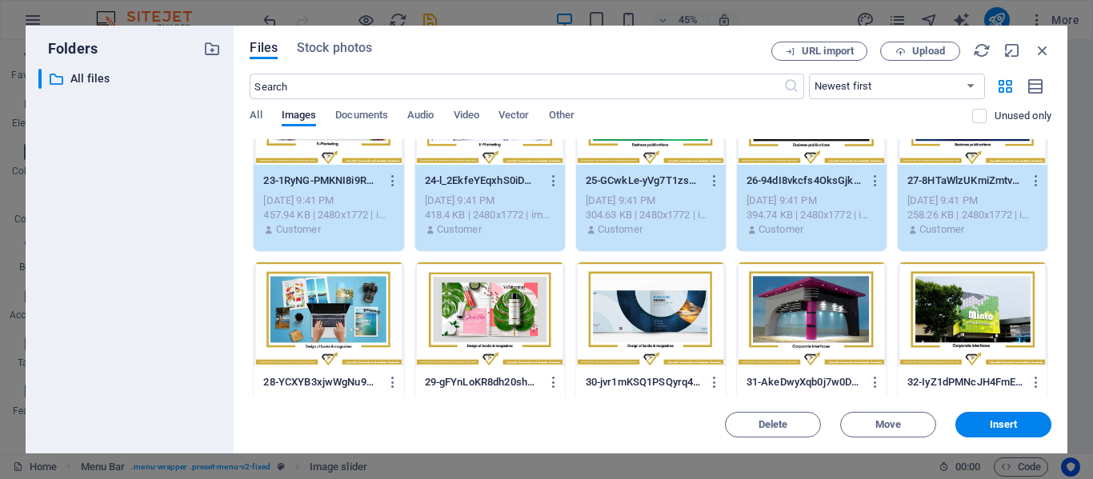
click at [350, 335] on div at bounding box center [329, 314] width 150 height 104
click at [484, 340] on div at bounding box center [490, 314] width 150 height 104
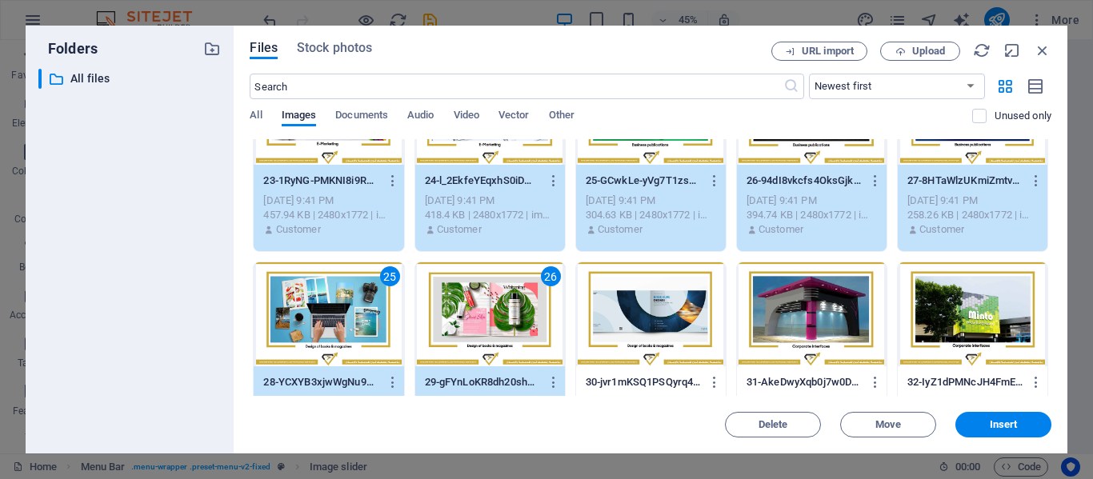
click at [649, 342] on div at bounding box center [651, 314] width 150 height 104
click at [778, 342] on div at bounding box center [812, 314] width 150 height 104
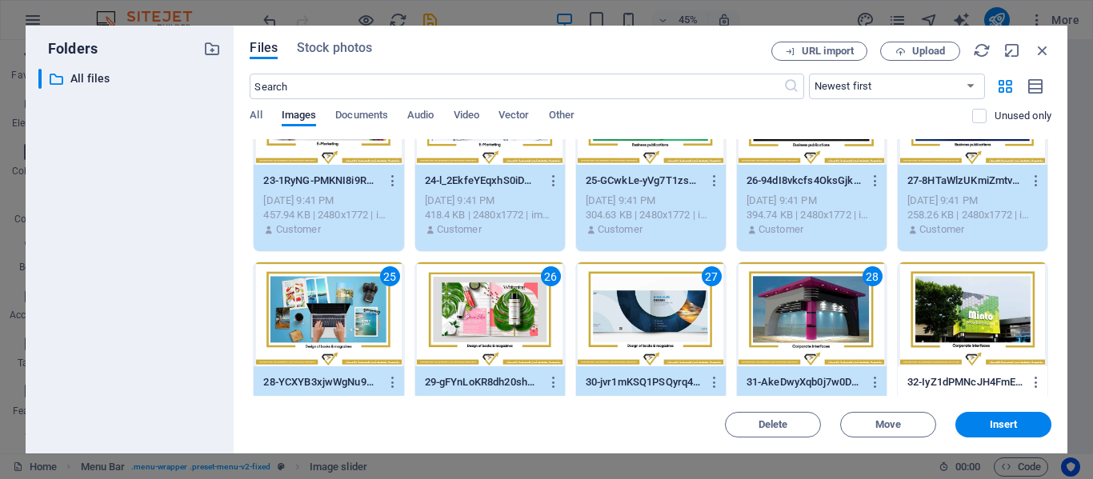
click at [938, 330] on div at bounding box center [972, 314] width 150 height 104
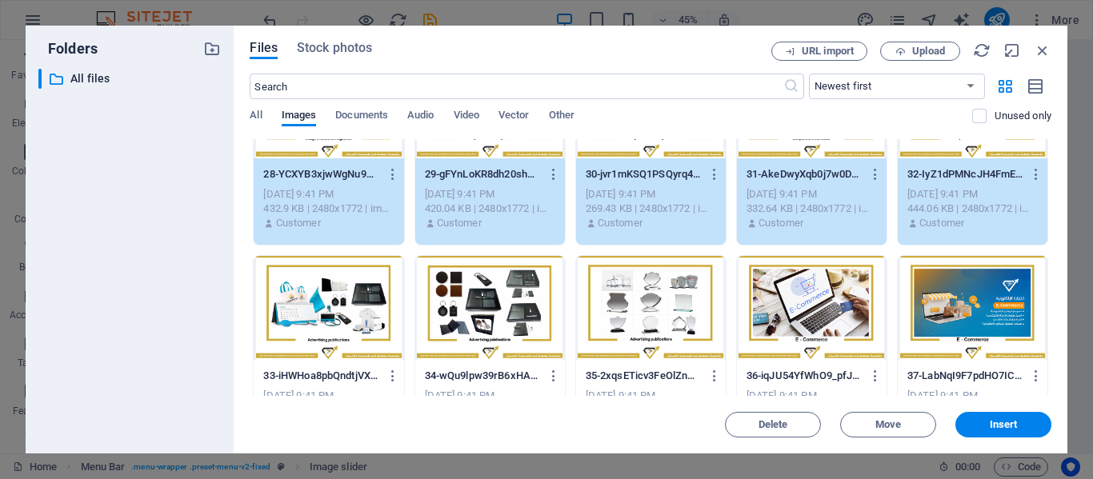
scroll to position [1094, 0]
click at [355, 322] on div at bounding box center [329, 307] width 150 height 104
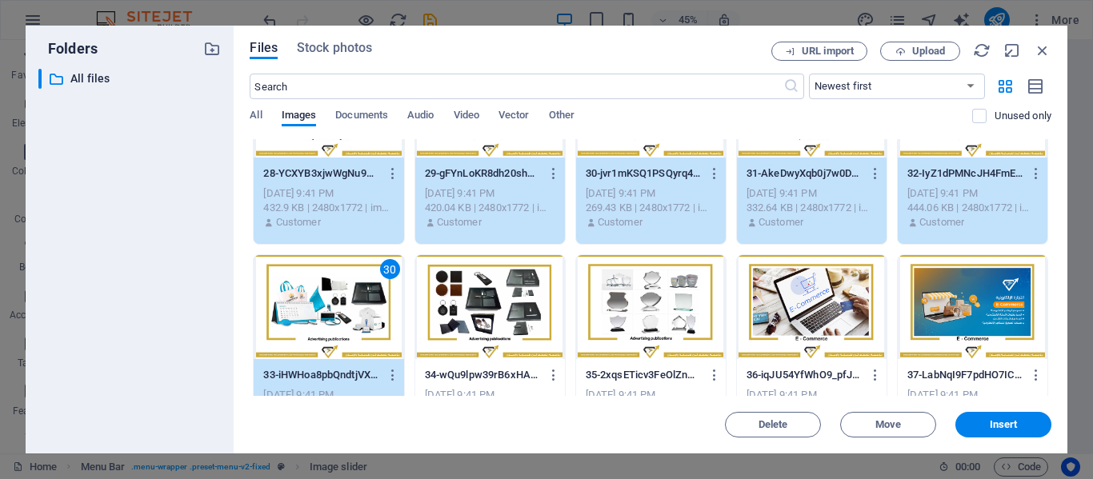
click at [479, 327] on div at bounding box center [490, 307] width 150 height 104
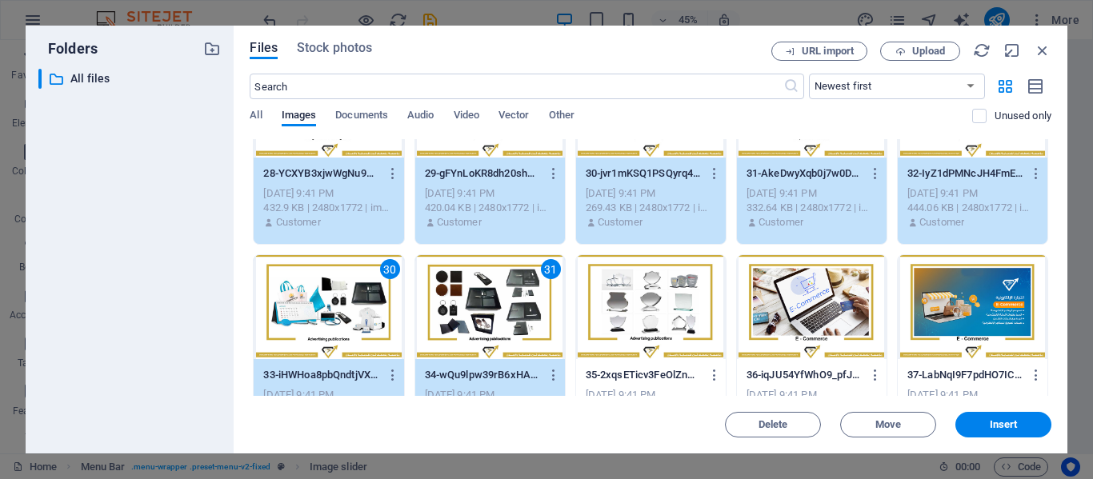
click at [606, 330] on div at bounding box center [651, 307] width 150 height 104
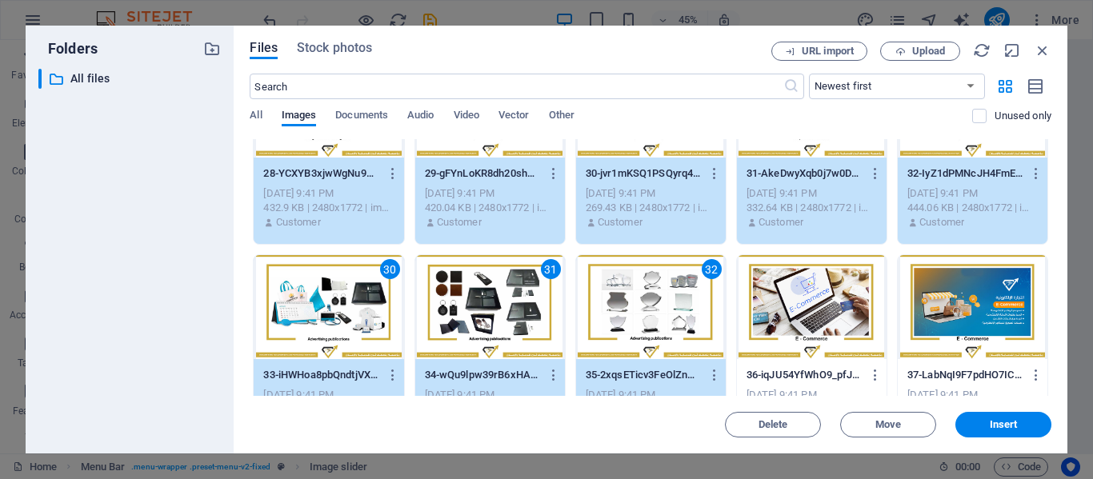
click at [792, 326] on div at bounding box center [812, 307] width 150 height 104
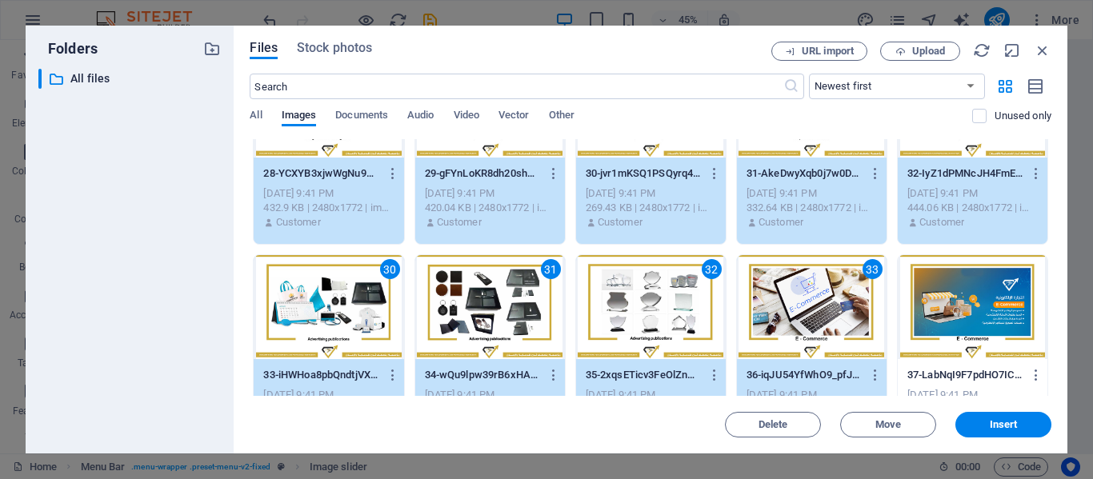
click at [951, 337] on div at bounding box center [972, 307] width 150 height 104
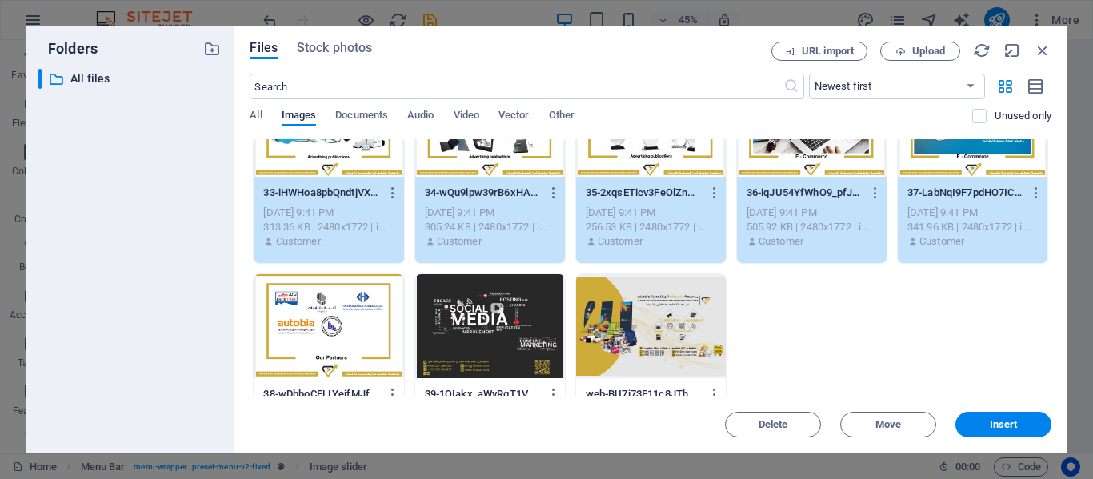
scroll to position [1278, 0]
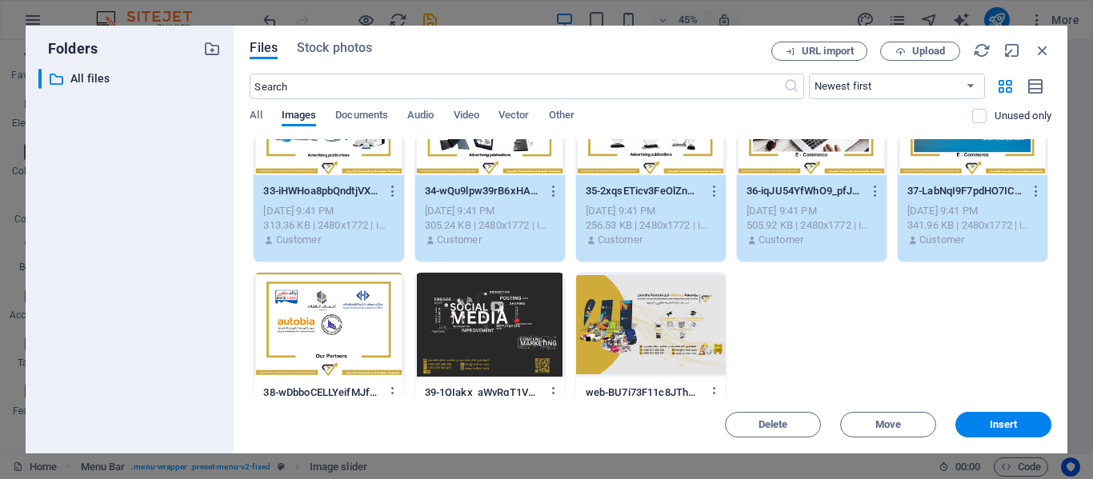
click at [381, 341] on div at bounding box center [329, 325] width 150 height 104
click at [470, 341] on div at bounding box center [490, 325] width 150 height 104
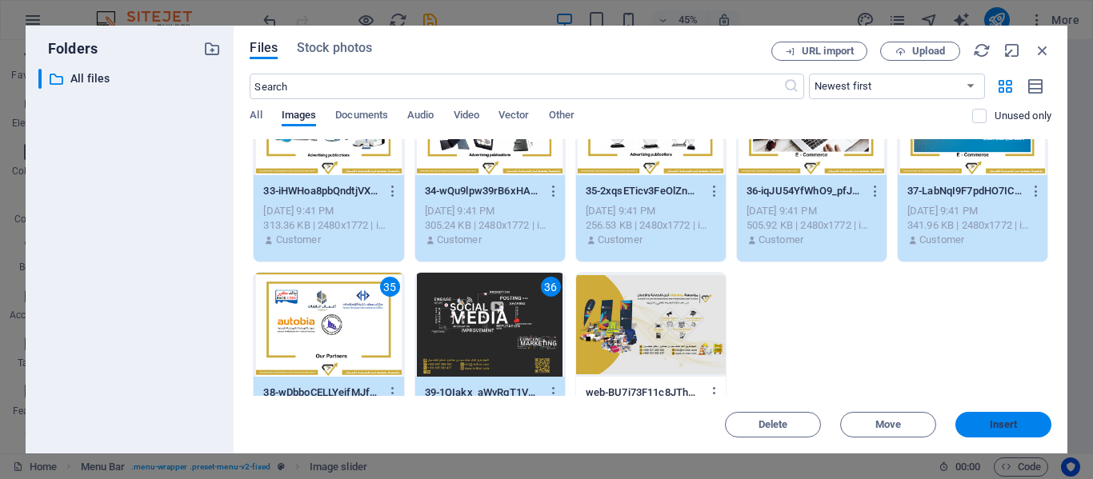
click at [989, 414] on button "Insert" at bounding box center [1003, 425] width 96 height 26
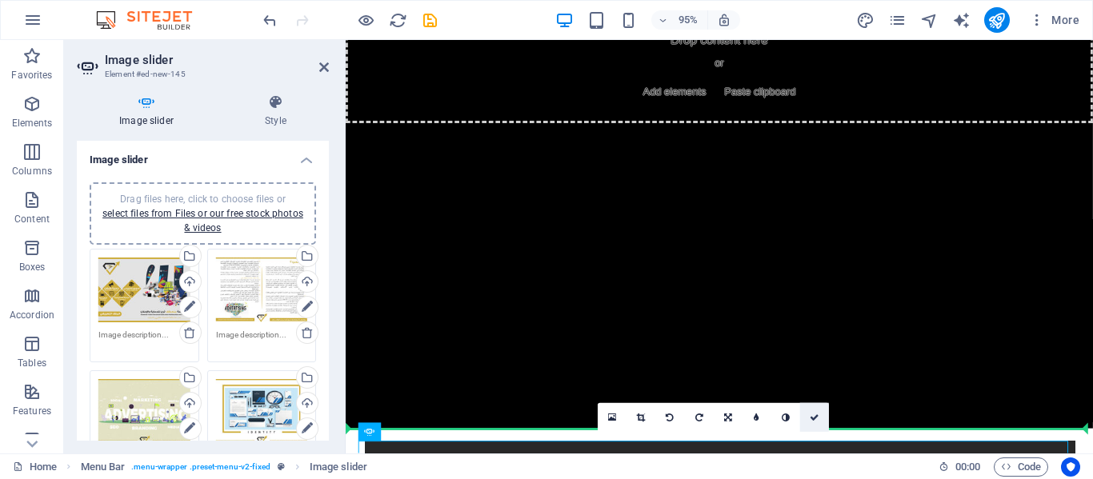
click at [811, 418] on icon at bounding box center [815, 417] width 10 height 9
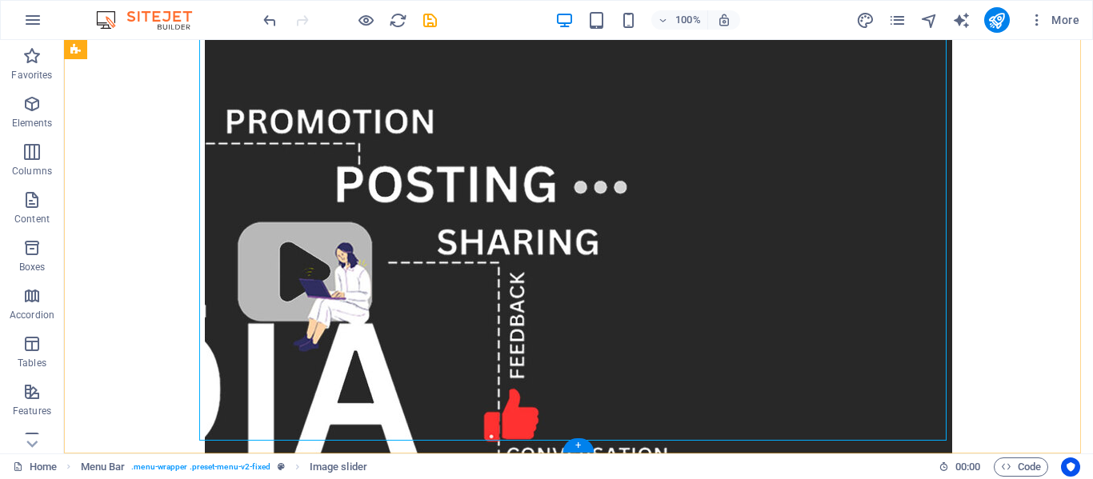
scroll to position [559, 0]
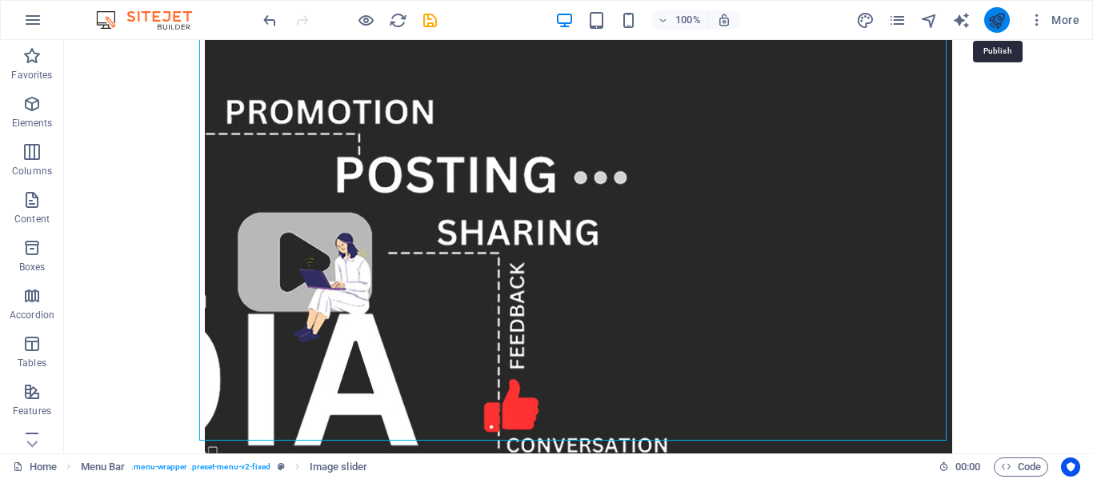
click at [989, 19] on icon "publish" at bounding box center [996, 20] width 18 height 18
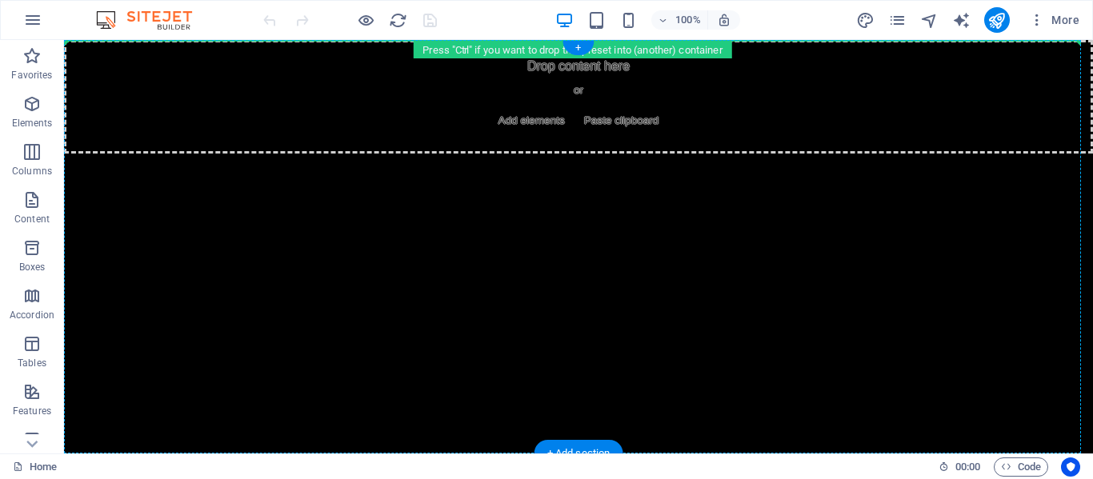
drag, startPoint x: 298, startPoint y: 166, endPoint x: 282, endPoint y: 85, distance: 82.5
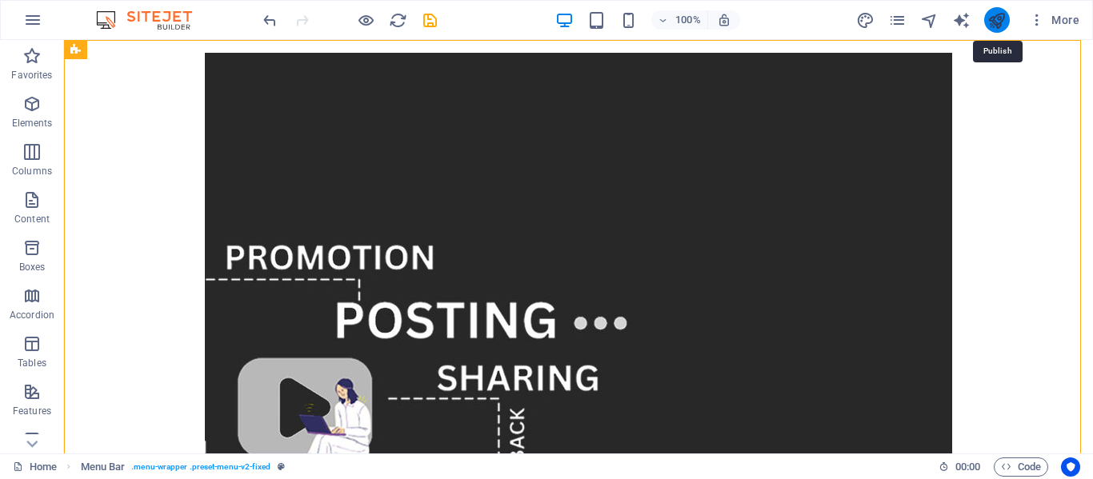
click at [996, 24] on icon "publish" at bounding box center [996, 20] width 18 height 18
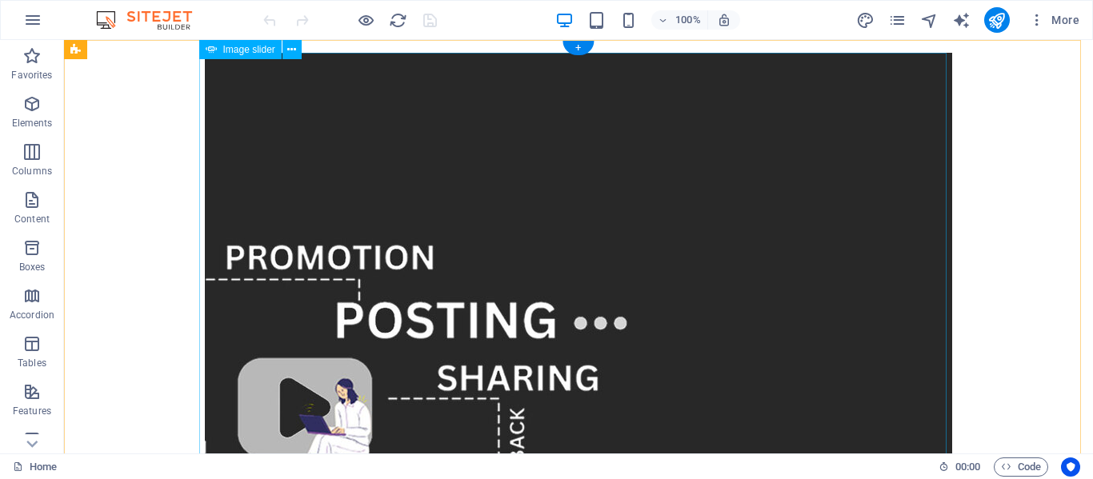
drag, startPoint x: 301, startPoint y: 96, endPoint x: 224, endPoint y: 216, distance: 142.5
drag, startPoint x: 295, startPoint y: 94, endPoint x: 197, endPoint y: 212, distance: 153.9
drag, startPoint x: 165, startPoint y: 91, endPoint x: 382, endPoint y: 103, distance: 217.9
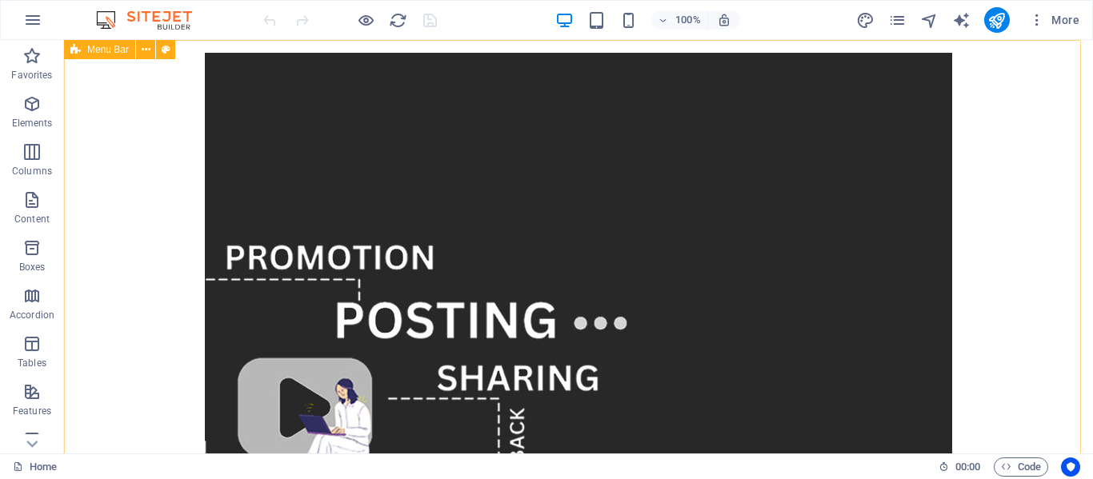
click at [104, 51] on span "Menu Bar" at bounding box center [108, 50] width 42 height 10
click at [162, 51] on icon at bounding box center [166, 50] width 9 height 17
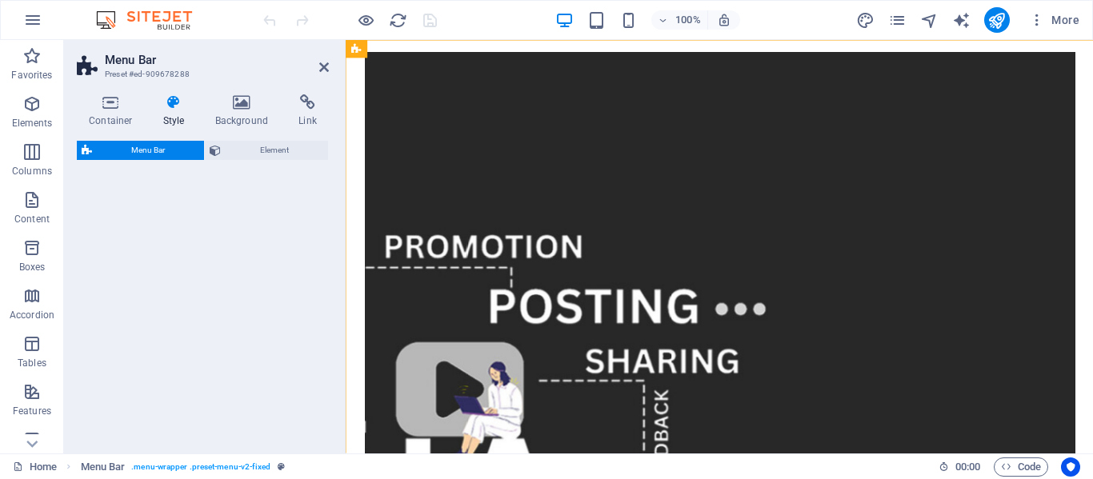
select select "rem"
select select "preset-menu-v2-fixed"
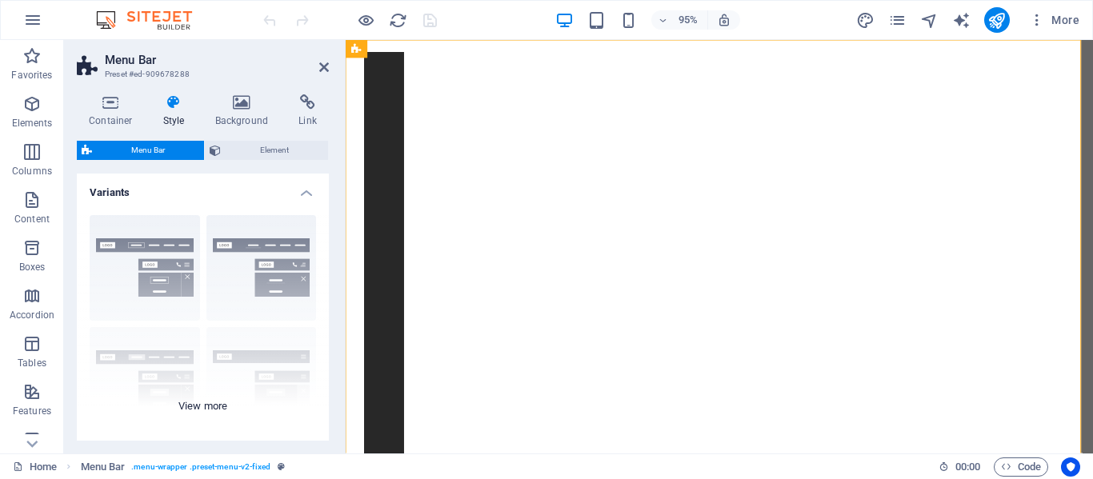
click at [154, 249] on div "Border Centered Default Fixed Loki Trigger Wide XXL" at bounding box center [203, 322] width 252 height 240
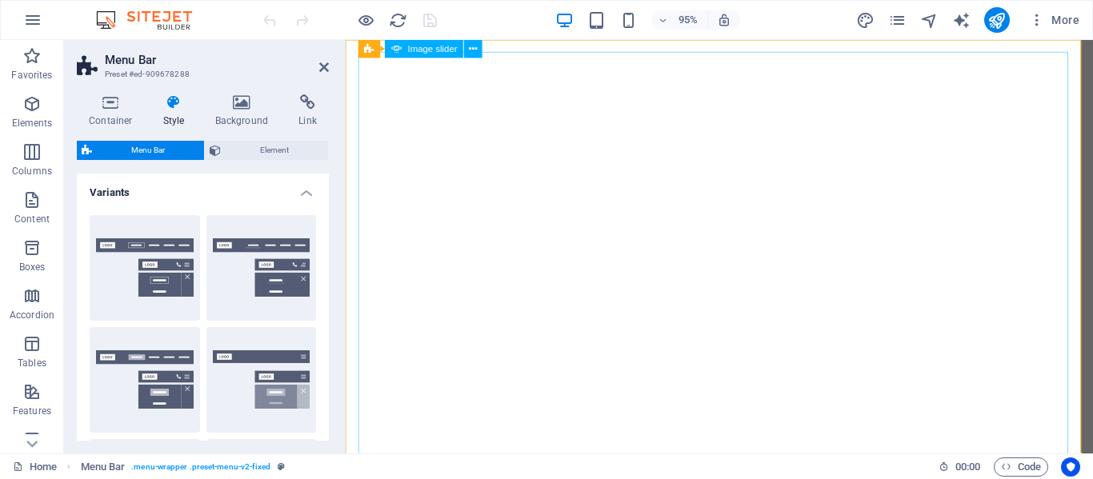
drag, startPoint x: 500, startPoint y: 289, endPoint x: 372, endPoint y: 74, distance: 249.7
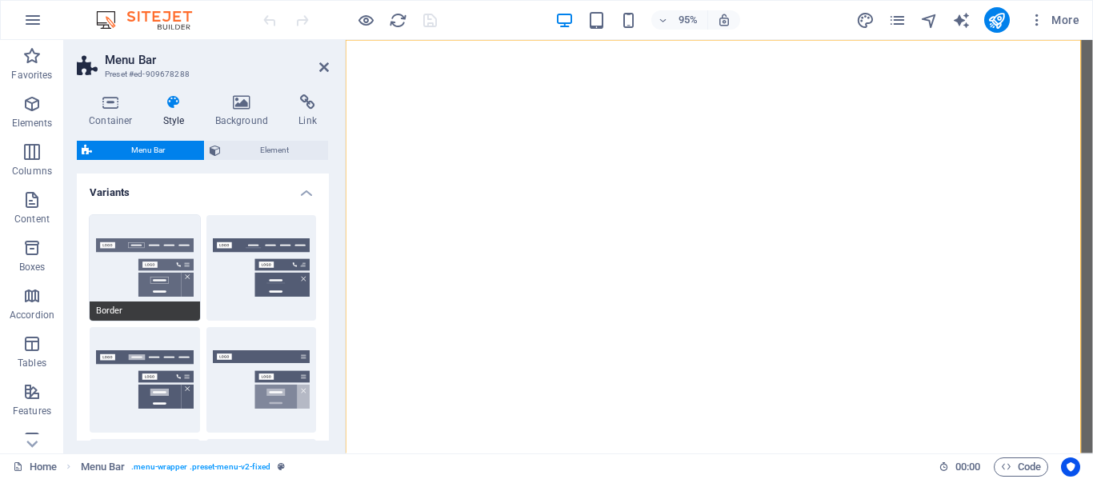
click at [167, 261] on button "Border" at bounding box center [145, 268] width 110 height 106
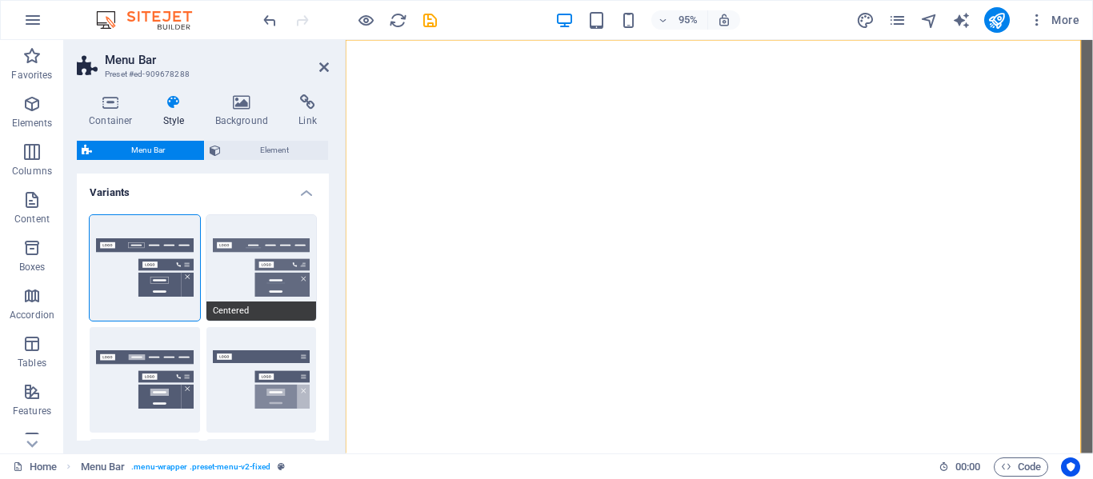
click at [266, 246] on button "Centered" at bounding box center [261, 268] width 110 height 106
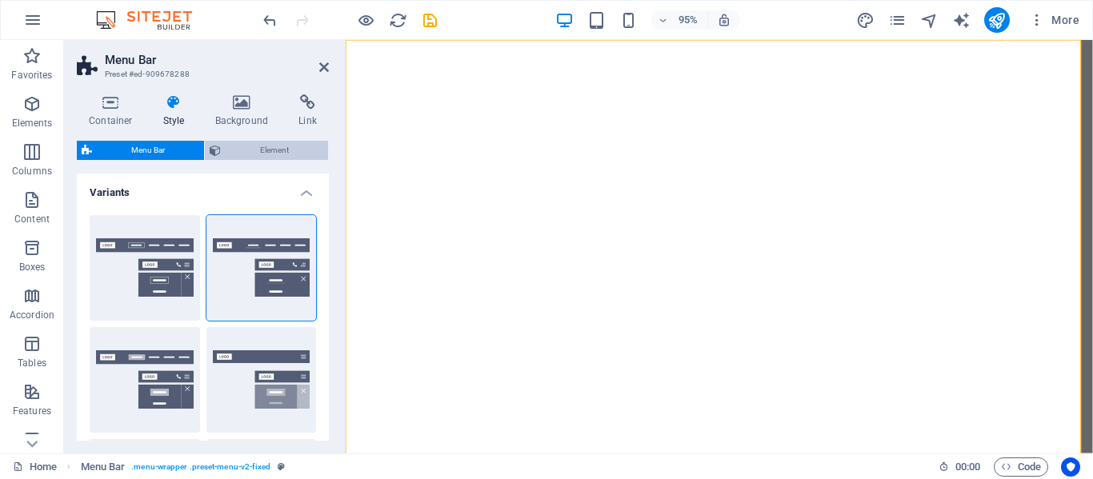
click at [251, 150] on span "Element" at bounding box center [275, 150] width 98 height 19
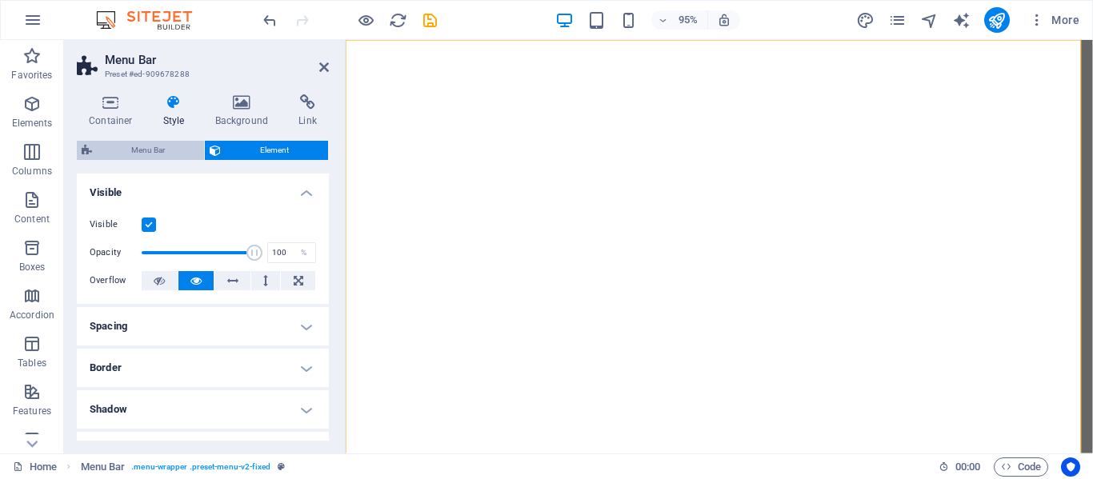
click at [142, 146] on span "Menu Bar" at bounding box center [148, 150] width 102 height 19
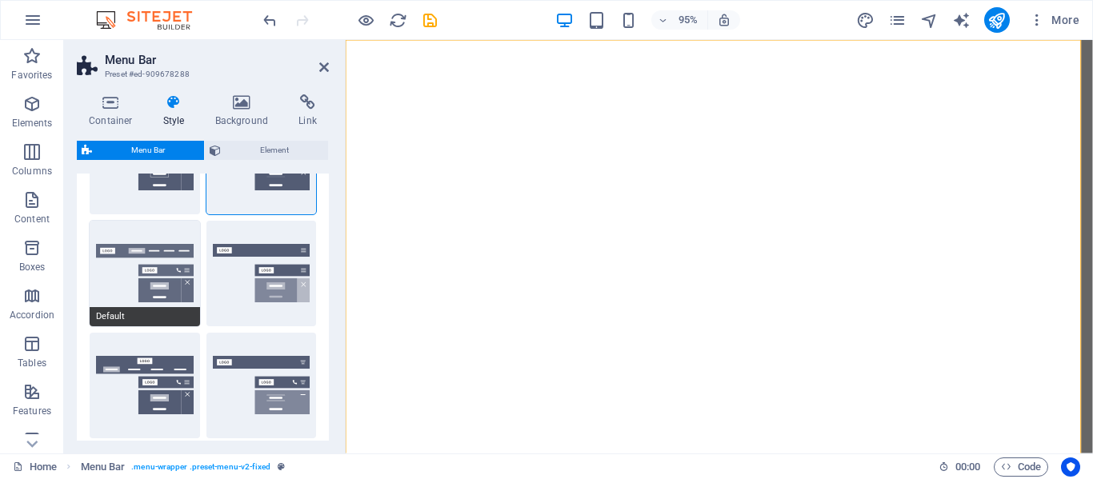
scroll to position [107, 0]
click at [158, 291] on button "Default" at bounding box center [145, 273] width 110 height 106
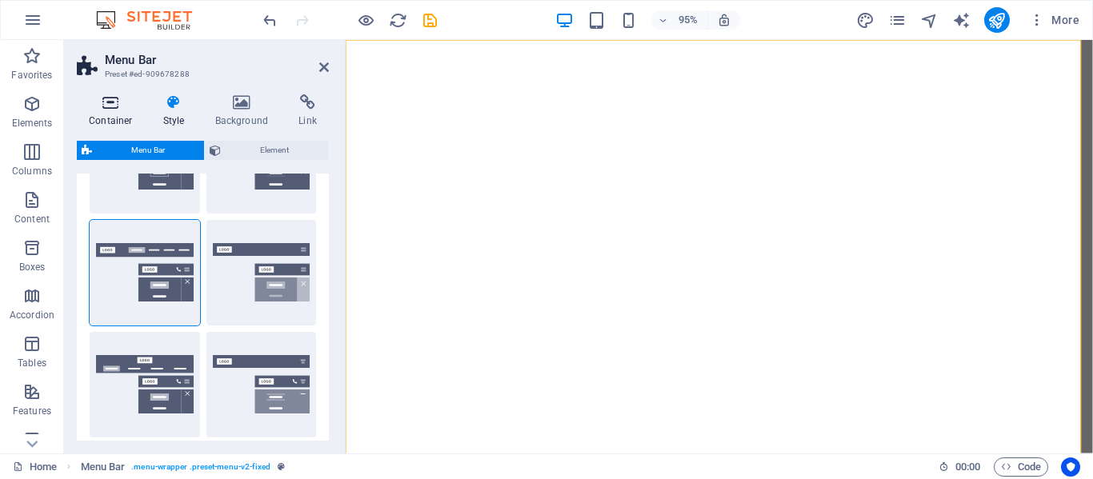
click at [106, 114] on h4 "Container" at bounding box center [114, 111] width 74 height 34
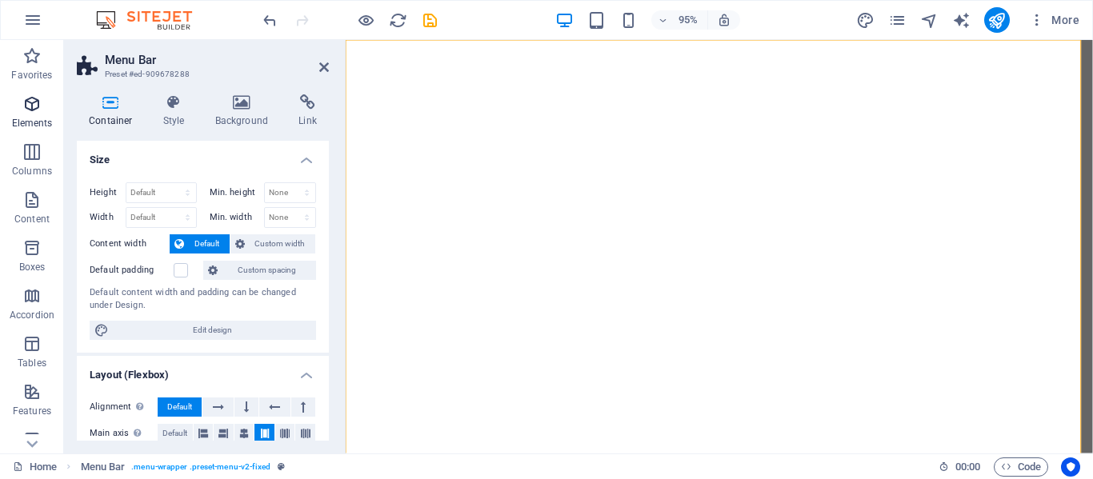
click at [21, 125] on p "Elements" at bounding box center [32, 123] width 41 height 13
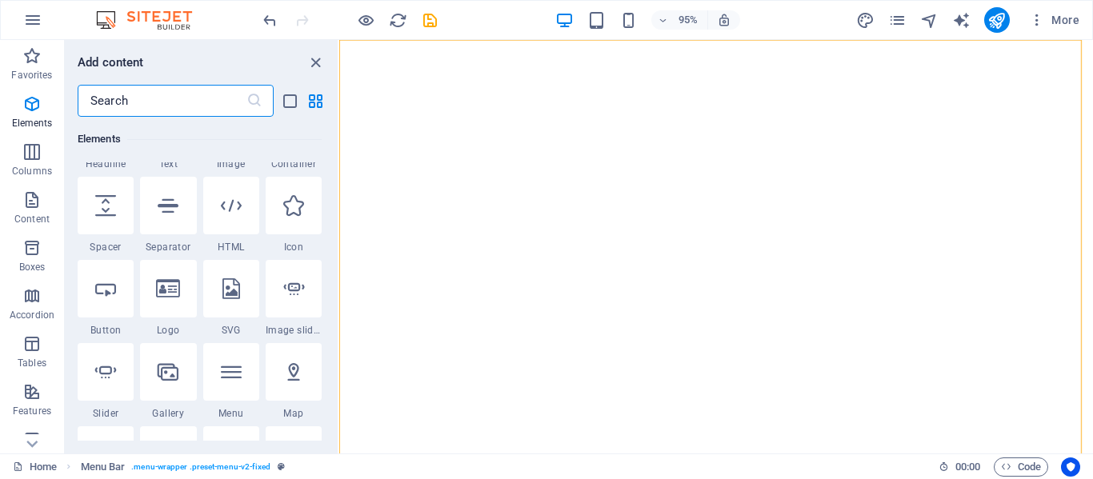
scroll to position [376, 0]
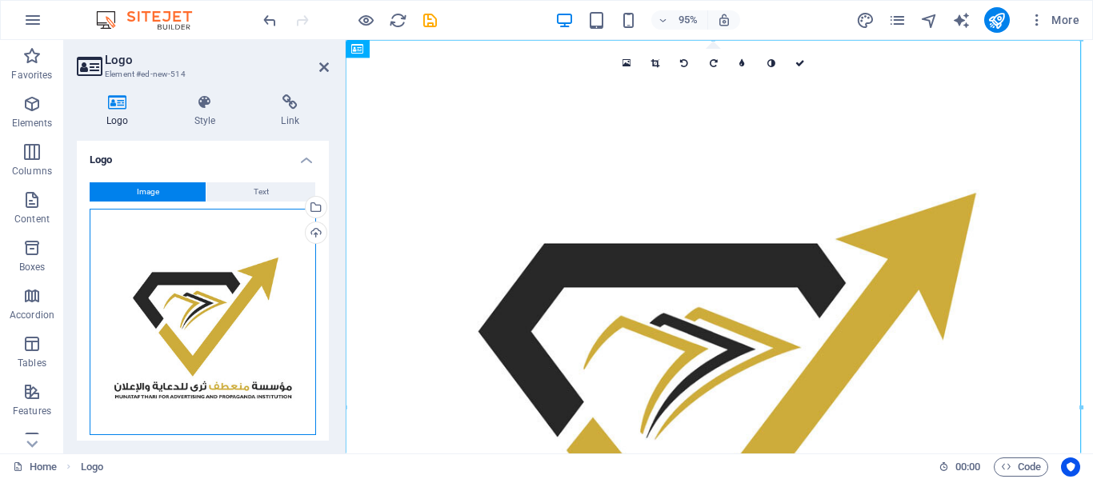
click at [159, 268] on div "Drag files here, click to choose files or select files from Files or our free s…" at bounding box center [203, 322] width 226 height 226
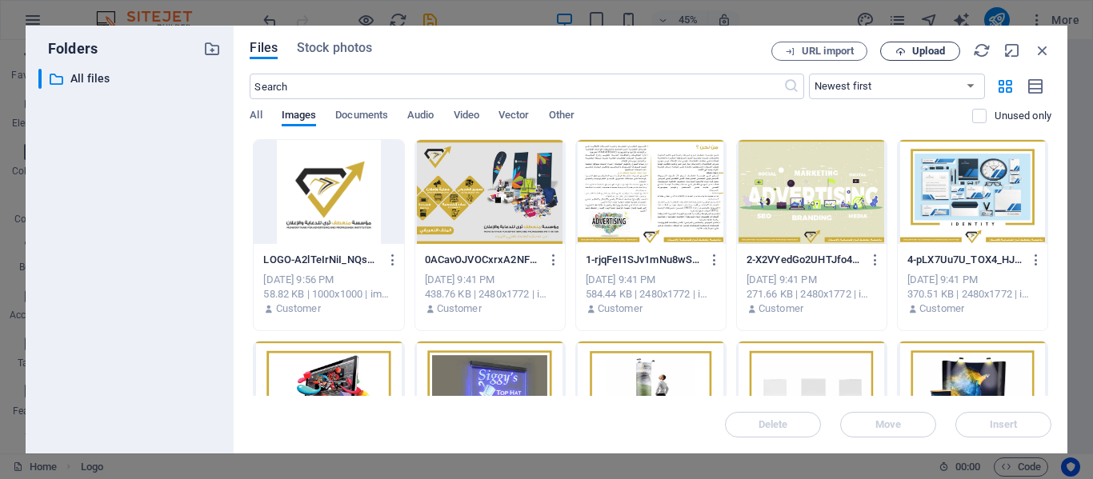
click at [922, 55] on span "Upload" at bounding box center [928, 51] width 33 height 10
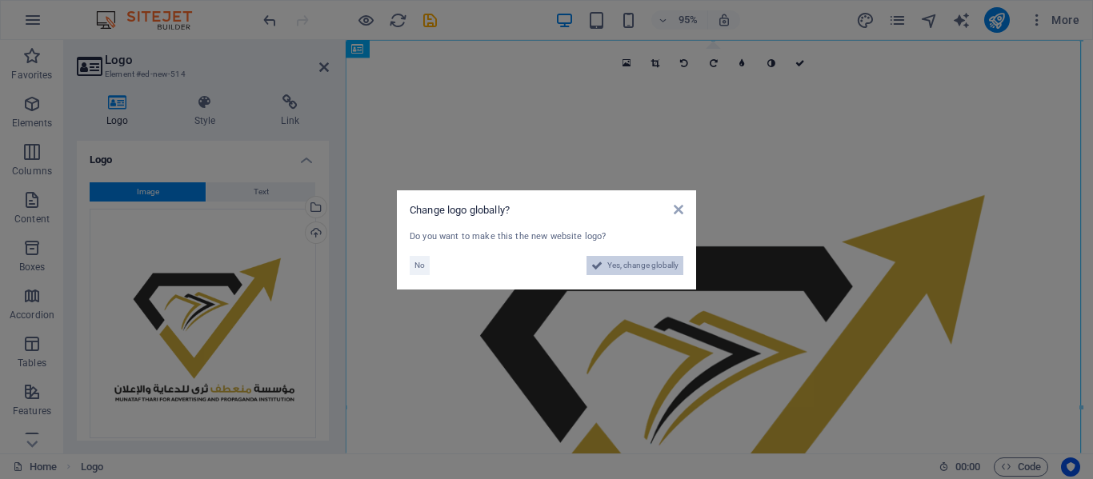
click at [646, 266] on span "Yes, change globally" at bounding box center [642, 265] width 71 height 19
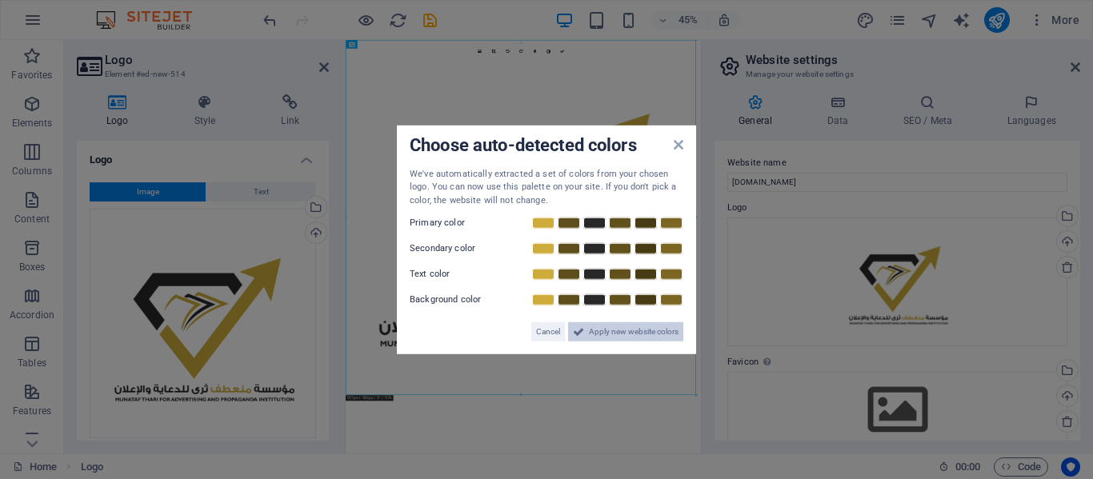
click at [598, 329] on span "Apply new website colors" at bounding box center [634, 331] width 90 height 19
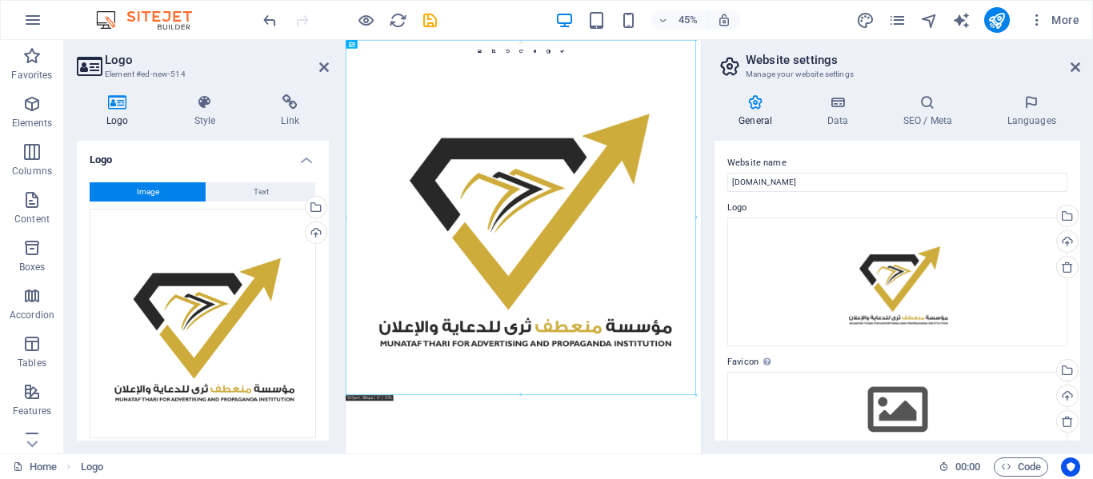
click at [695, 391] on div at bounding box center [695, 217] width 2 height 355
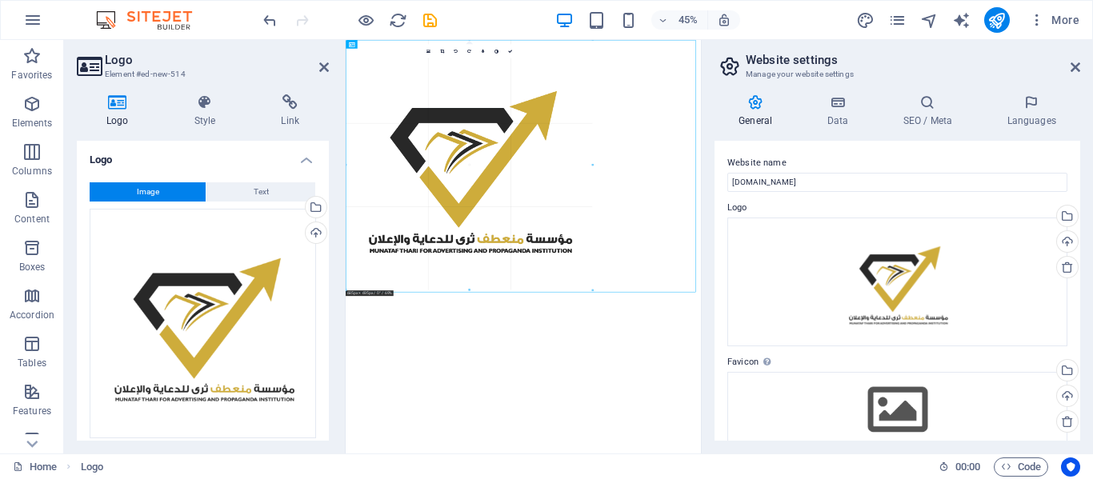
drag, startPoint x: 695, startPoint y: 395, endPoint x: 414, endPoint y: 152, distance: 371.4
type input "676"
select select "px"
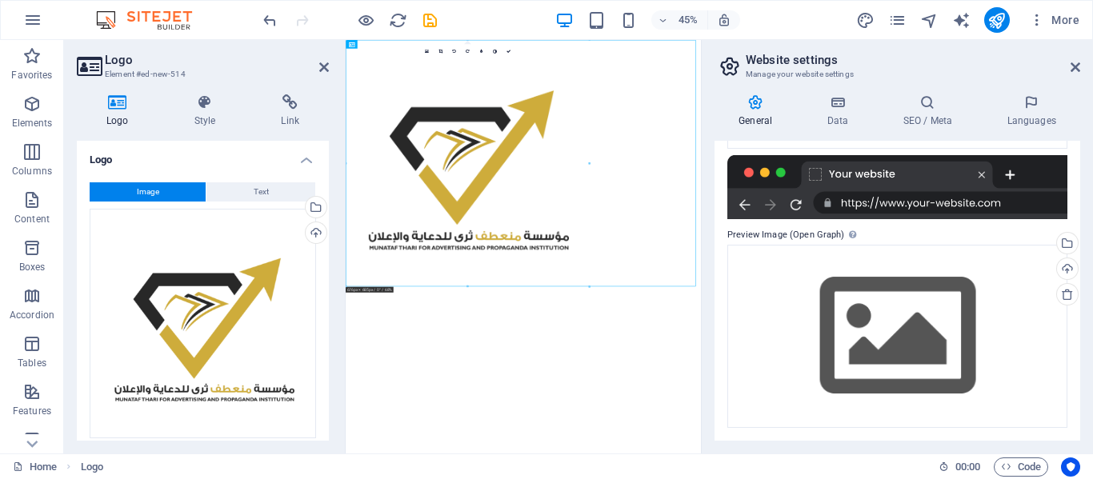
scroll to position [0, 0]
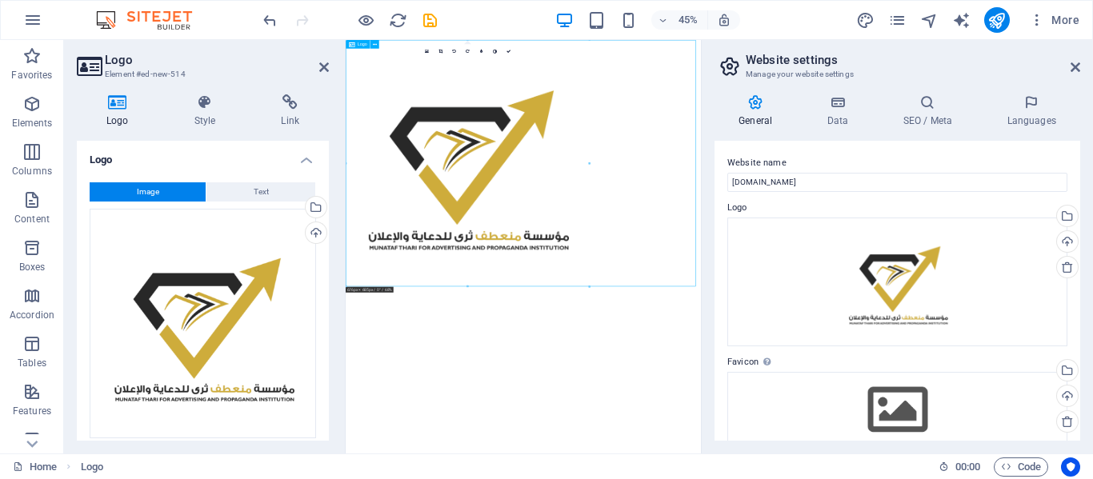
click at [697, 370] on div at bounding box center [741, 314] width 790 height 548
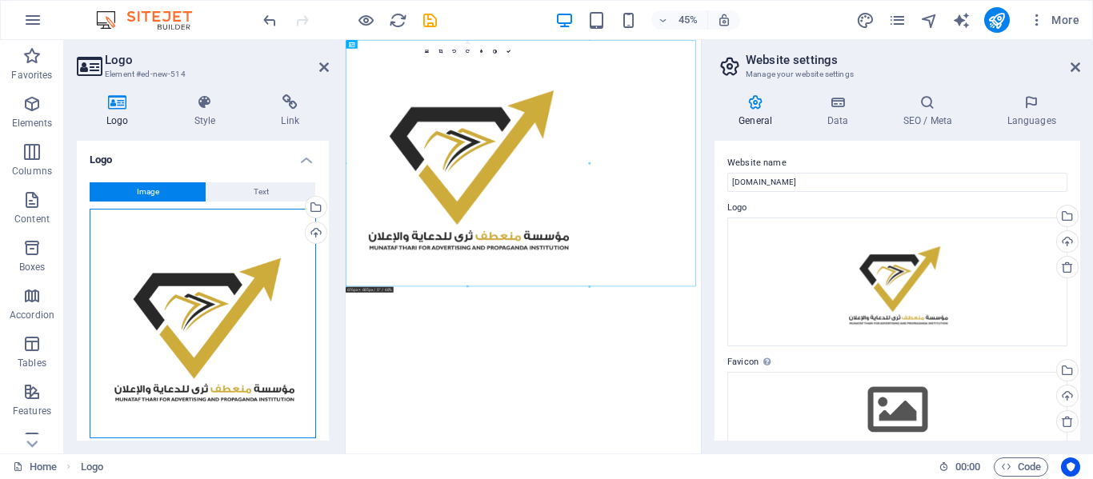
click at [193, 289] on div "Drag files here, click to choose files or select files from Files or our free s…" at bounding box center [203, 324] width 226 height 230
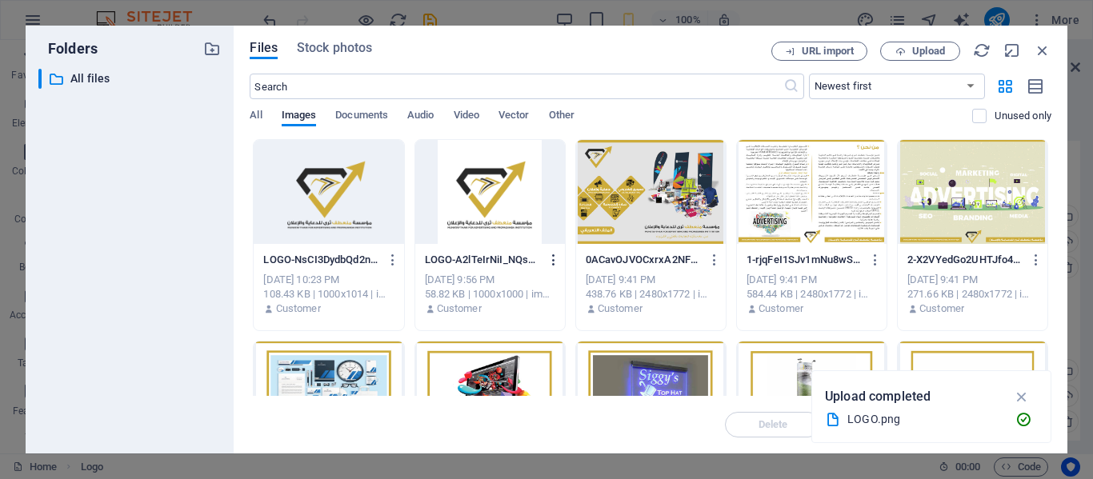
click at [558, 253] on icon "button" at bounding box center [553, 260] width 15 height 14
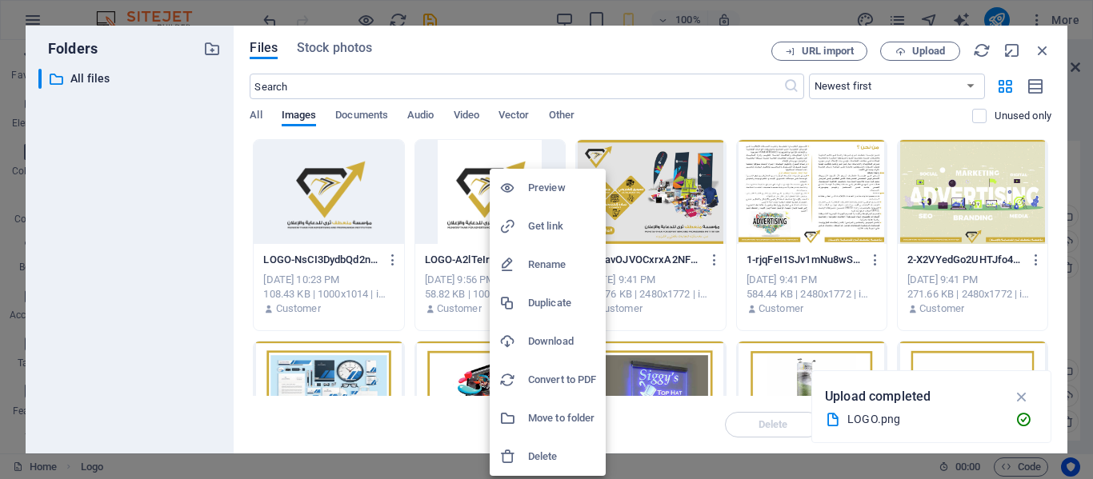
click at [522, 446] on li "Delete" at bounding box center [548, 457] width 116 height 38
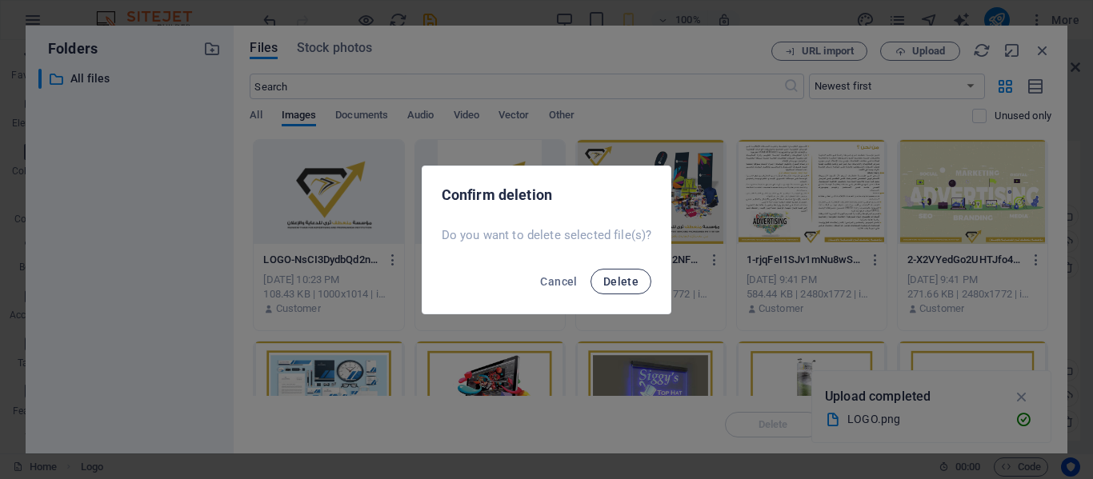
click at [622, 276] on span "Delete" at bounding box center [620, 281] width 35 height 13
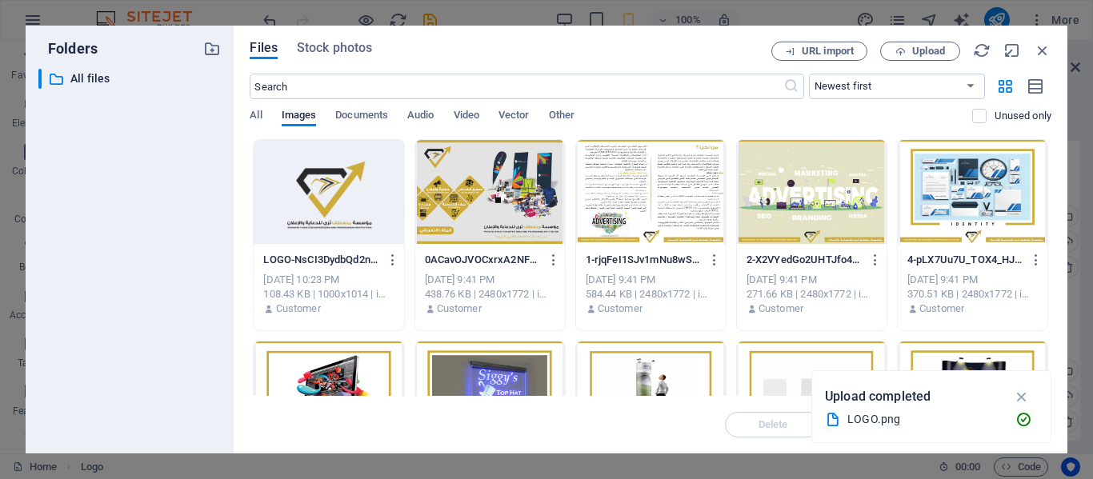
click at [292, 197] on div at bounding box center [329, 192] width 150 height 104
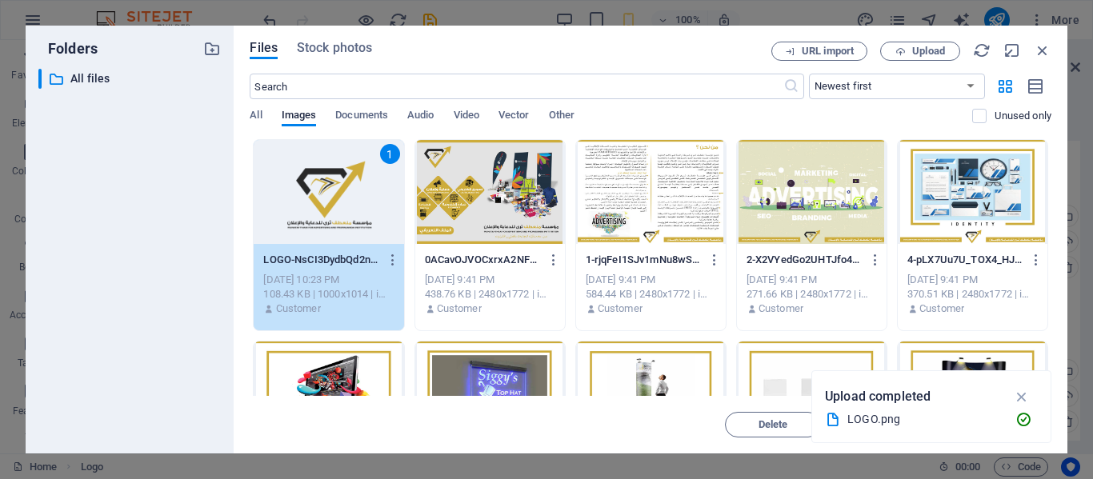
click at [292, 197] on div "1" at bounding box center [329, 192] width 150 height 104
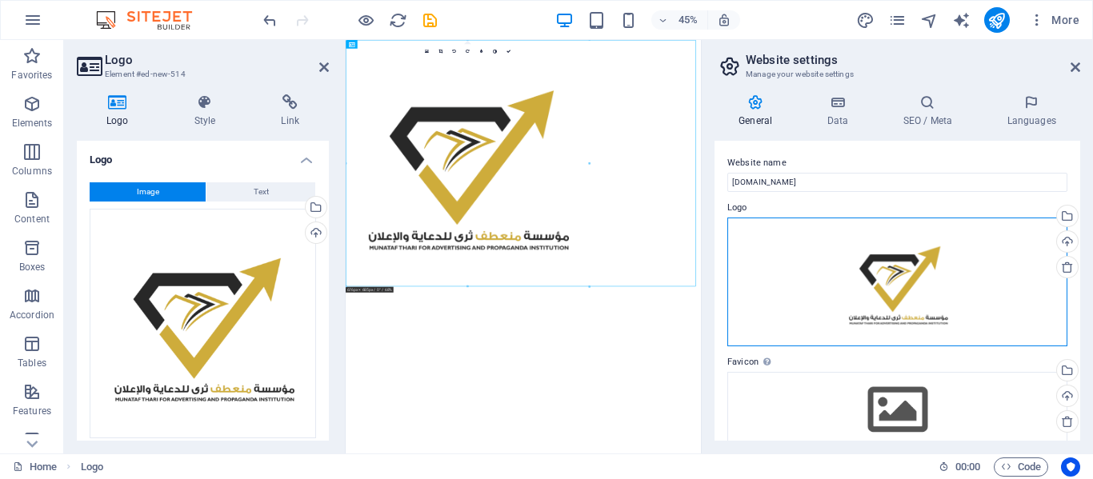
click at [865, 302] on div "Drag files here, click to choose files or select files from Files or our free s…" at bounding box center [897, 283] width 340 height 130
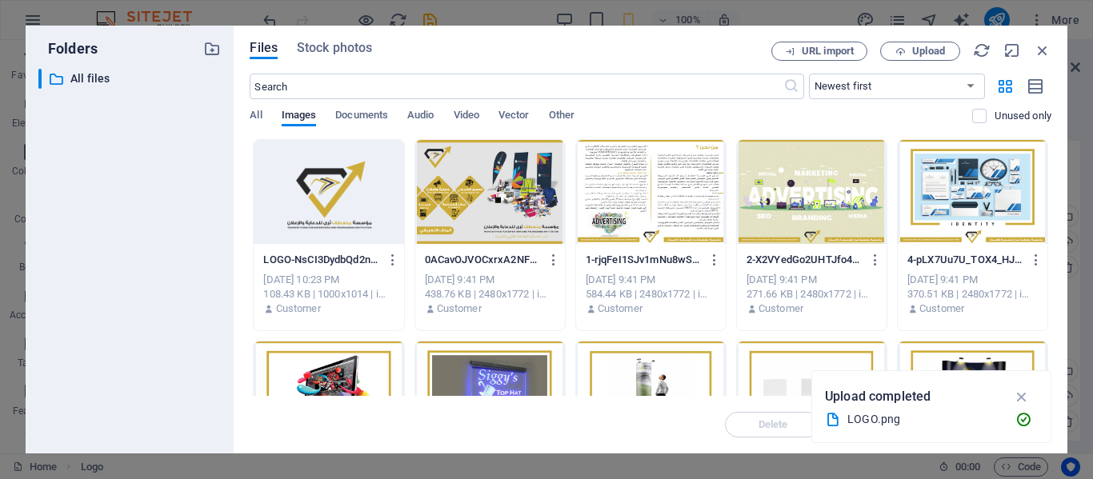
click at [329, 185] on div at bounding box center [329, 192] width 150 height 104
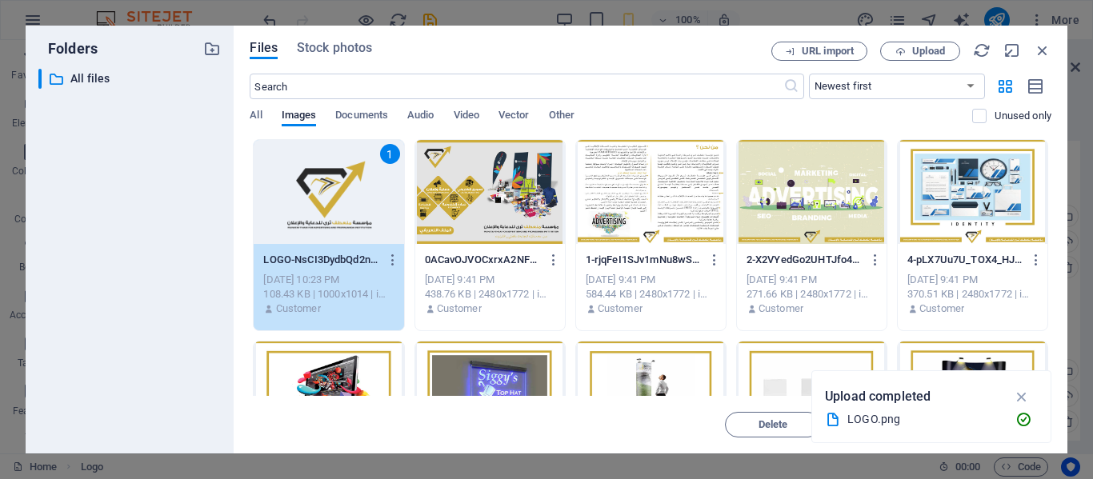
click at [329, 185] on div "1" at bounding box center [329, 192] width 150 height 104
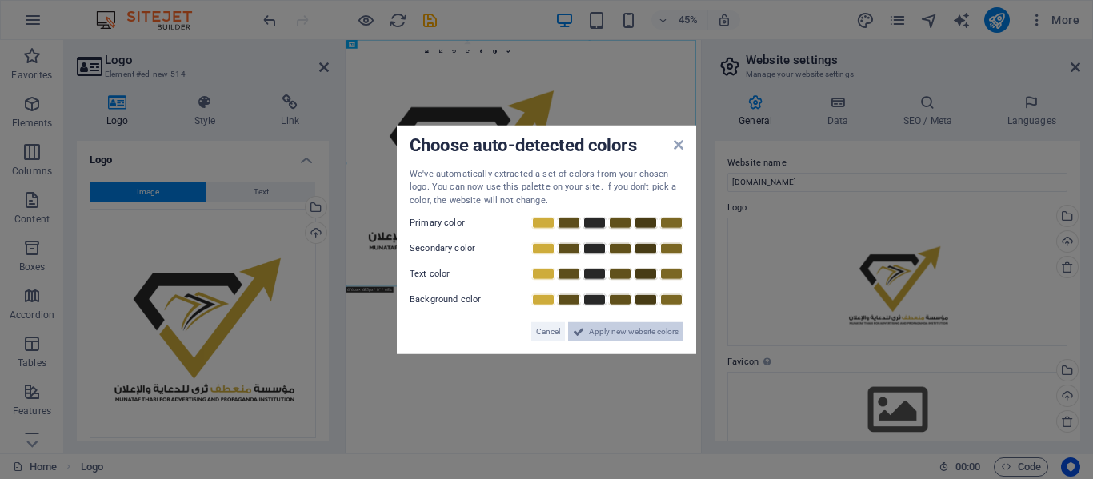
click at [629, 327] on span "Apply new website colors" at bounding box center [634, 331] width 90 height 19
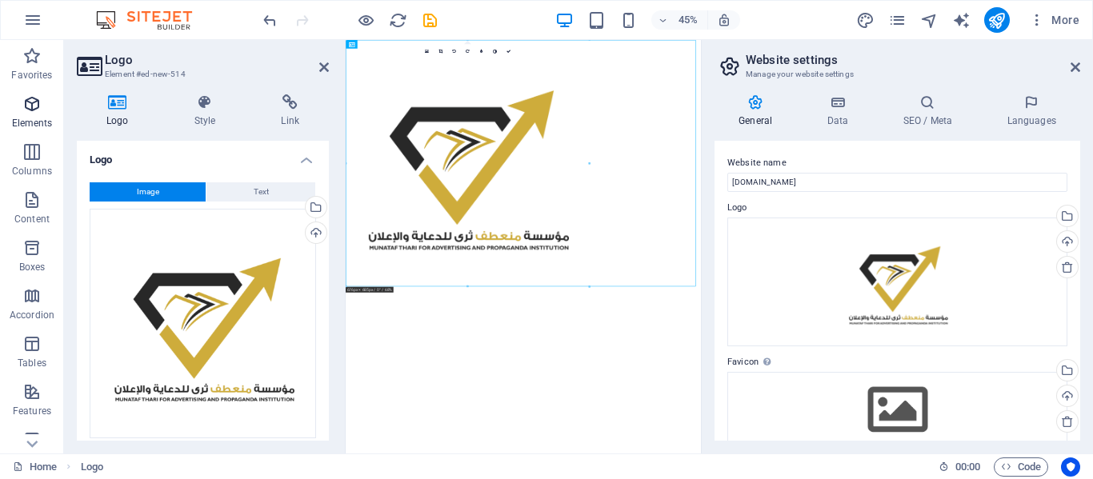
drag, startPoint x: 30, startPoint y: 130, endPoint x: 86, endPoint y: 166, distance: 67.7
click at [30, 130] on span "Elements" at bounding box center [32, 113] width 64 height 38
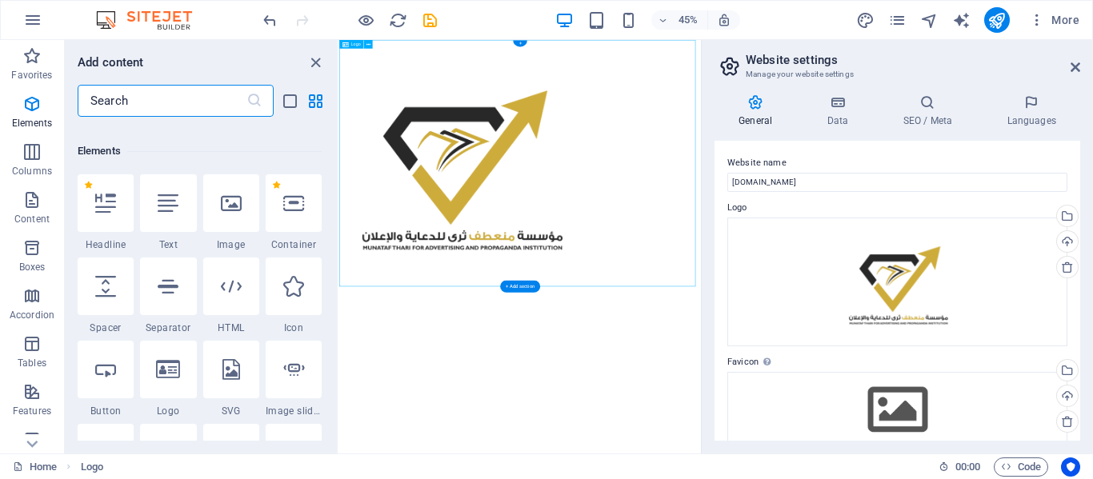
scroll to position [302, 0]
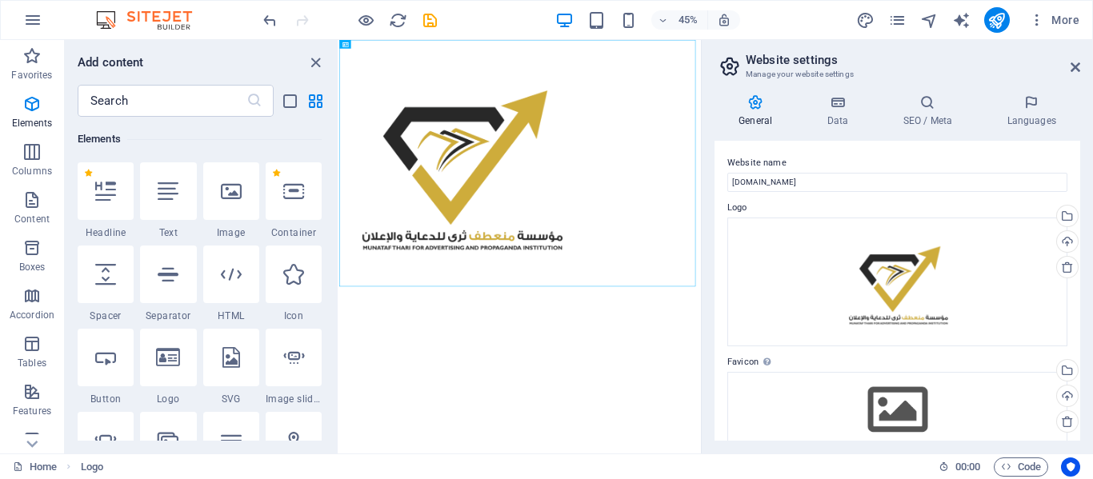
click at [1081, 73] on aside "Website settings Manage your website settings General Data SEO / Meta Languages…" at bounding box center [897, 247] width 392 height 414
click at [1077, 71] on icon at bounding box center [1075, 67] width 10 height 13
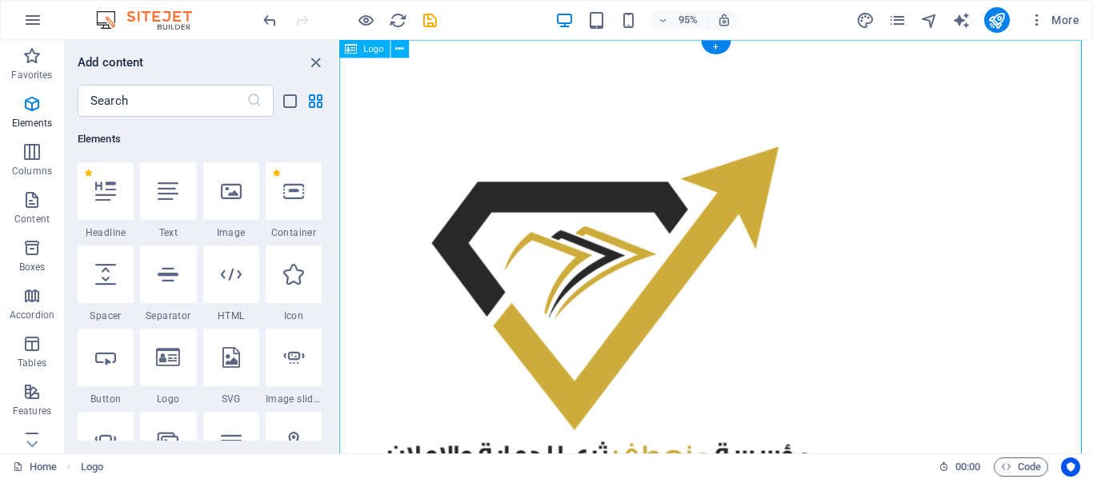
click at [742, 255] on div at bounding box center [736, 314] width 794 height 548
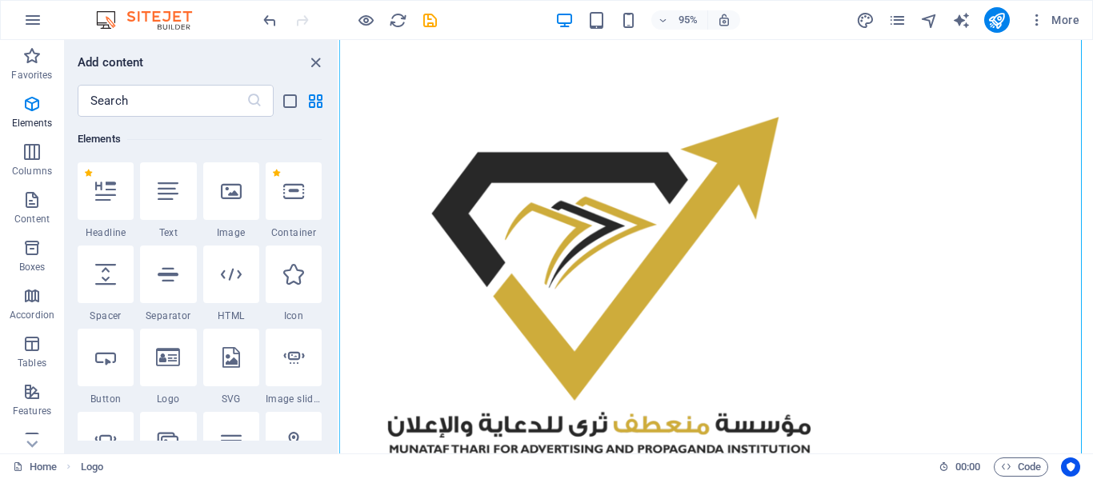
scroll to position [33, 0]
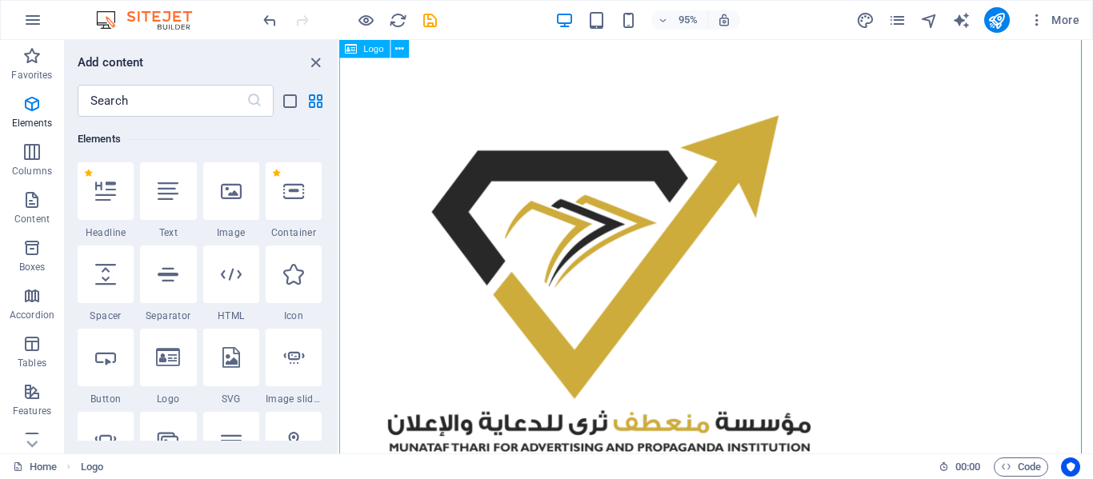
click at [742, 255] on div at bounding box center [736, 281] width 794 height 548
click at [396, 48] on icon at bounding box center [400, 49] width 8 height 16
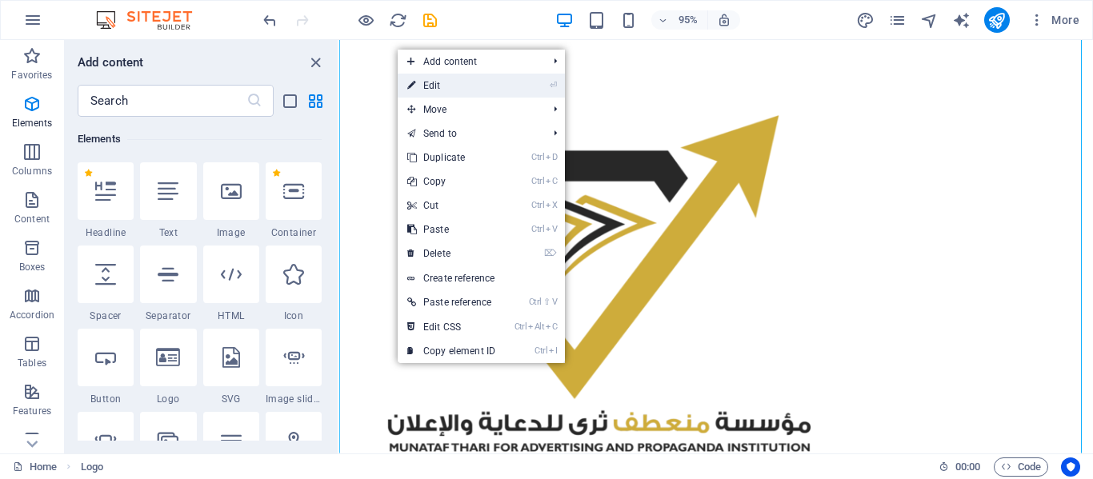
click at [418, 84] on link "⏎ Edit" at bounding box center [451, 86] width 107 height 24
select select "px"
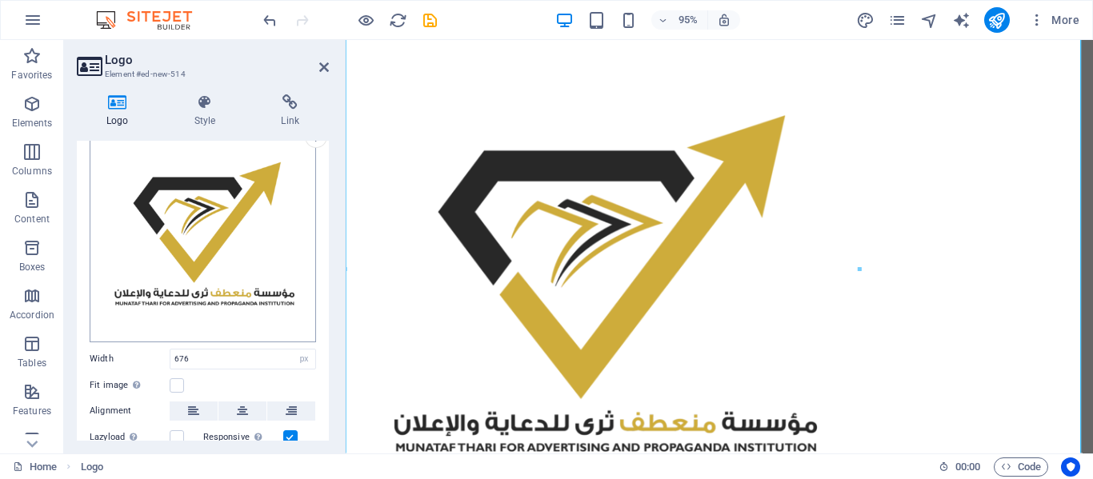
scroll to position [92, 0]
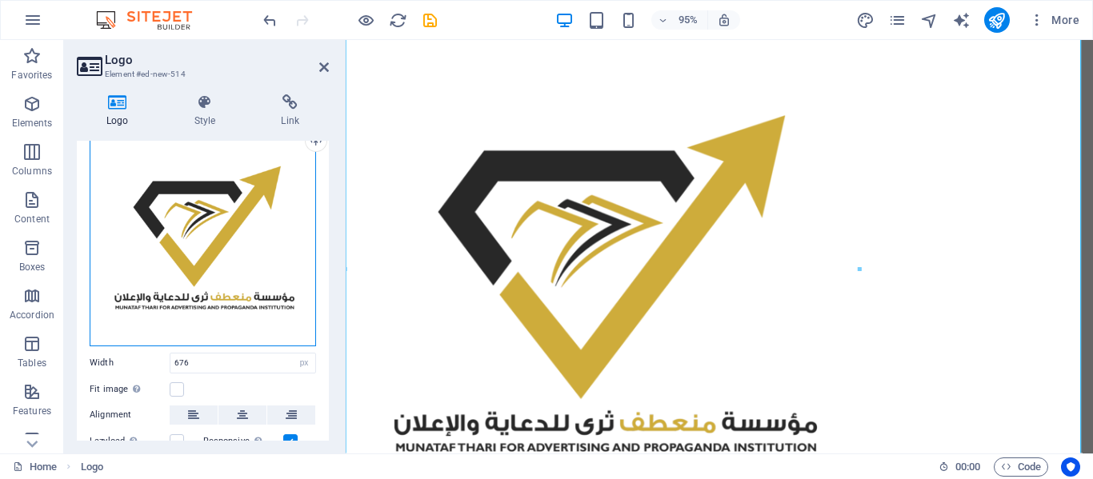
click at [214, 250] on div "Drag files here, click to choose files or select files from Files or our free s…" at bounding box center [203, 232] width 226 height 230
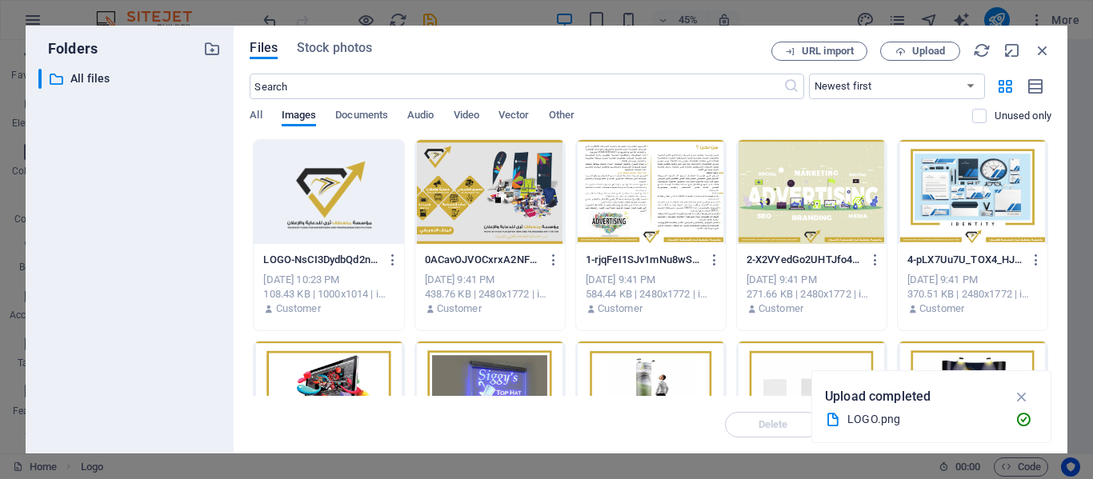
click at [333, 219] on div at bounding box center [329, 192] width 150 height 104
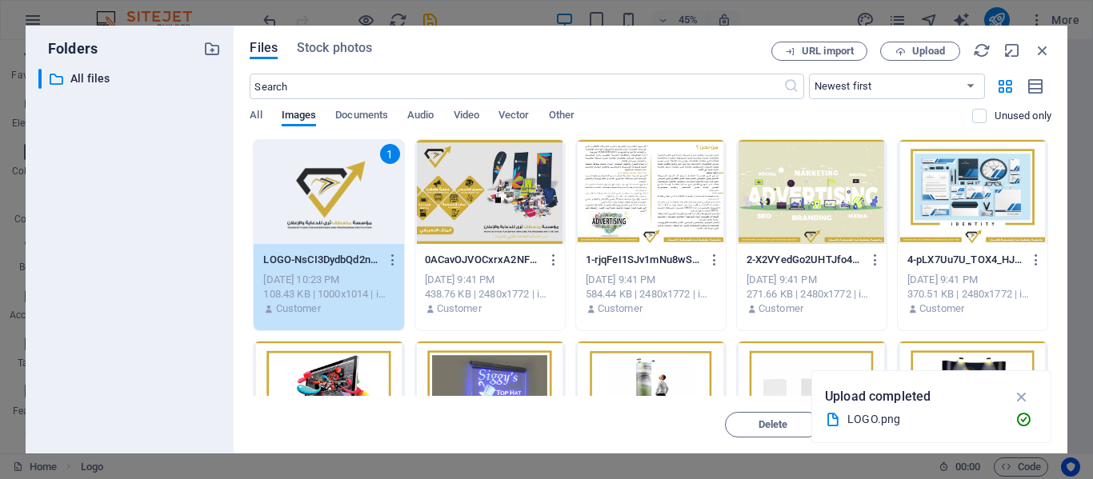
click at [333, 219] on div "1" at bounding box center [329, 192] width 150 height 104
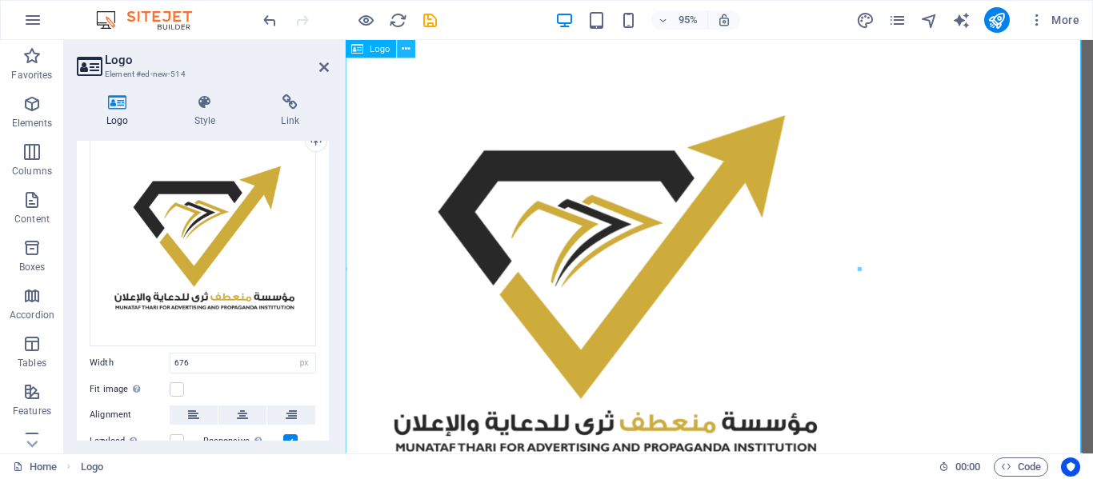
click at [404, 50] on icon at bounding box center [406, 49] width 8 height 16
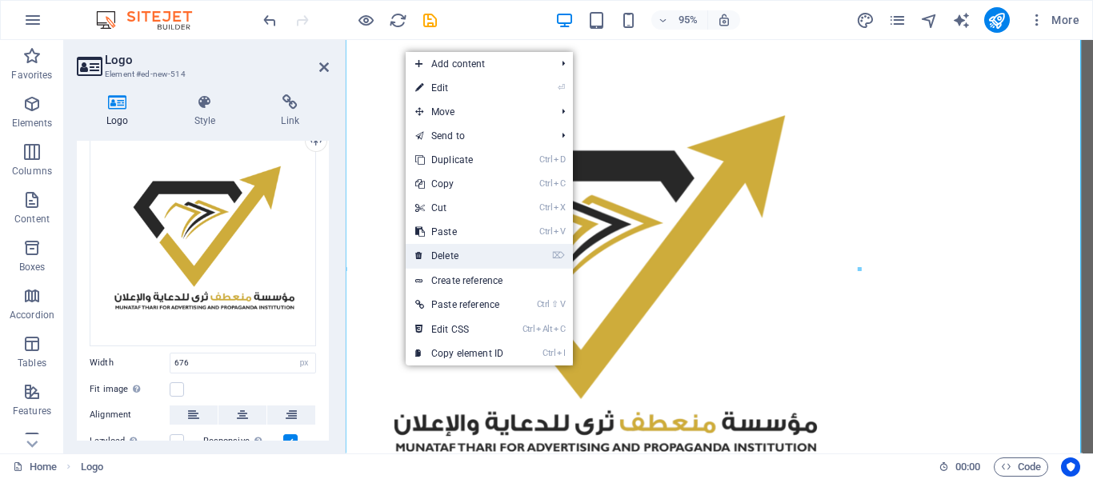
click at [450, 252] on link "⌦ Delete" at bounding box center [459, 256] width 107 height 24
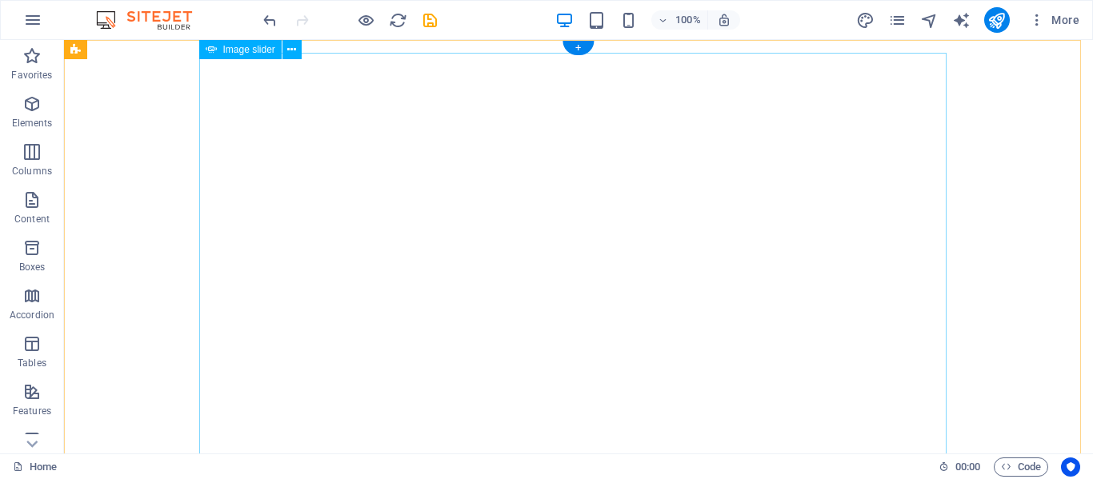
scroll to position [0, 0]
click at [205, 53] on button "button" at bounding box center [205, 53] width 0 height 0
drag, startPoint x: 152, startPoint y: 278, endPoint x: 216, endPoint y: 318, distance: 75.5
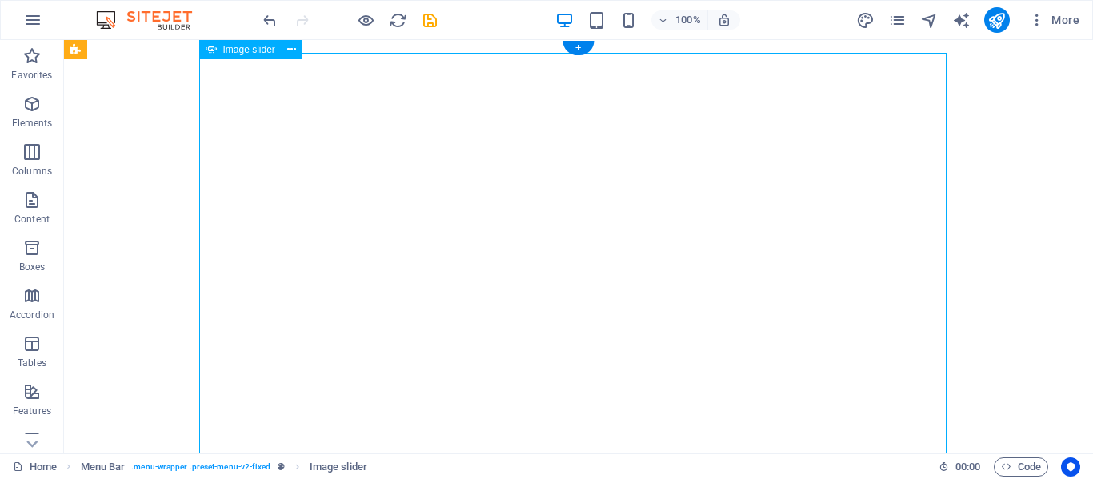
click at [216, 318] on div "Drag here to replace the existing content. Press “Ctrl” if you want to create a…" at bounding box center [578, 247] width 1029 height 414
select select "ms"
select select "s"
select select "progressive"
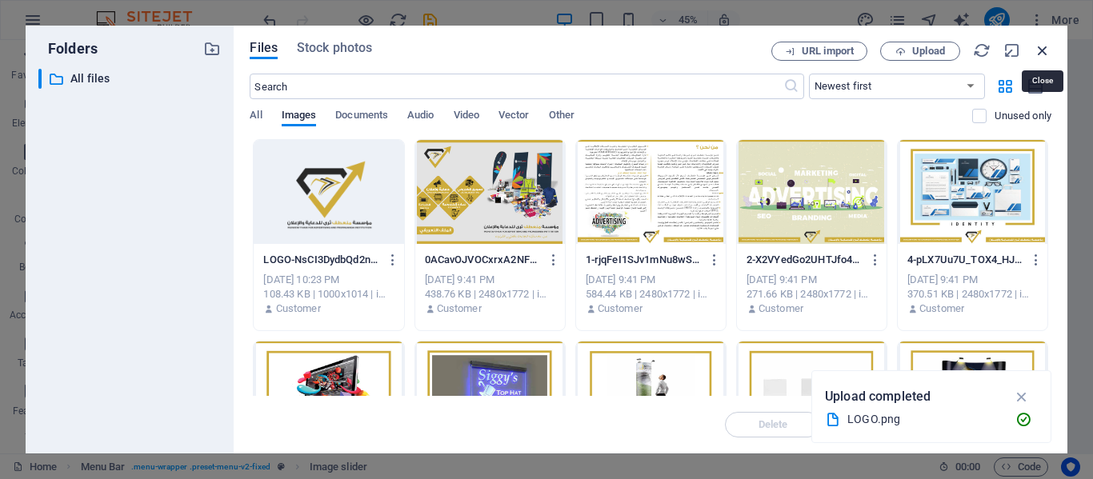
drag, startPoint x: 1040, startPoint y: 48, endPoint x: 269, endPoint y: 129, distance: 775.3
click at [1040, 48] on icon "button" at bounding box center [1042, 51] width 18 height 18
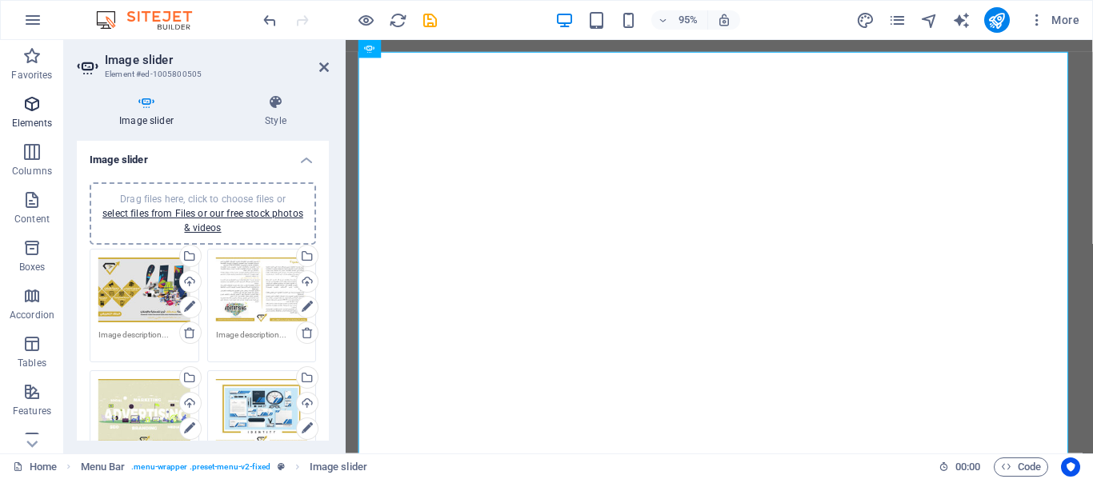
click at [14, 119] on p "Elements" at bounding box center [32, 123] width 41 height 13
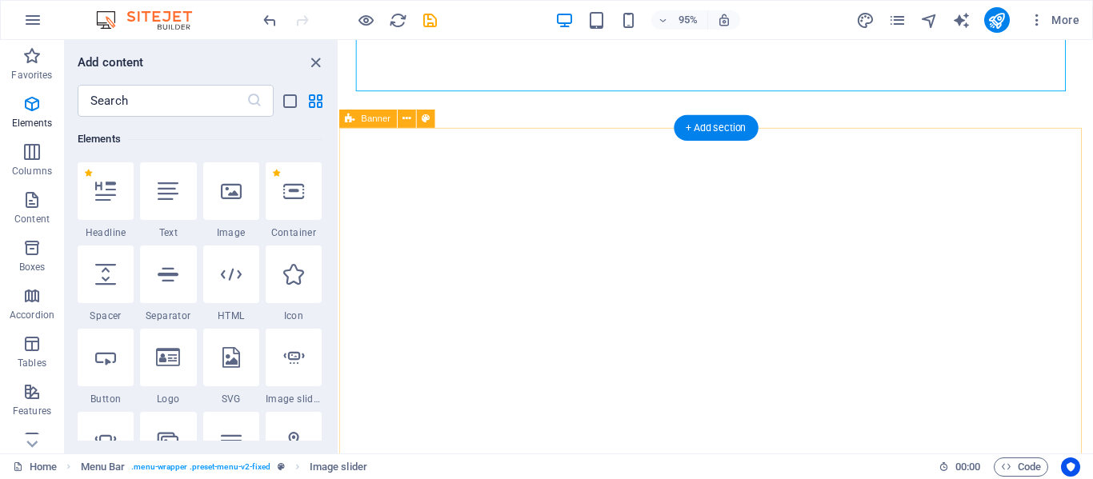
scroll to position [493, 0]
click at [410, 119] on icon at bounding box center [406, 118] width 8 height 16
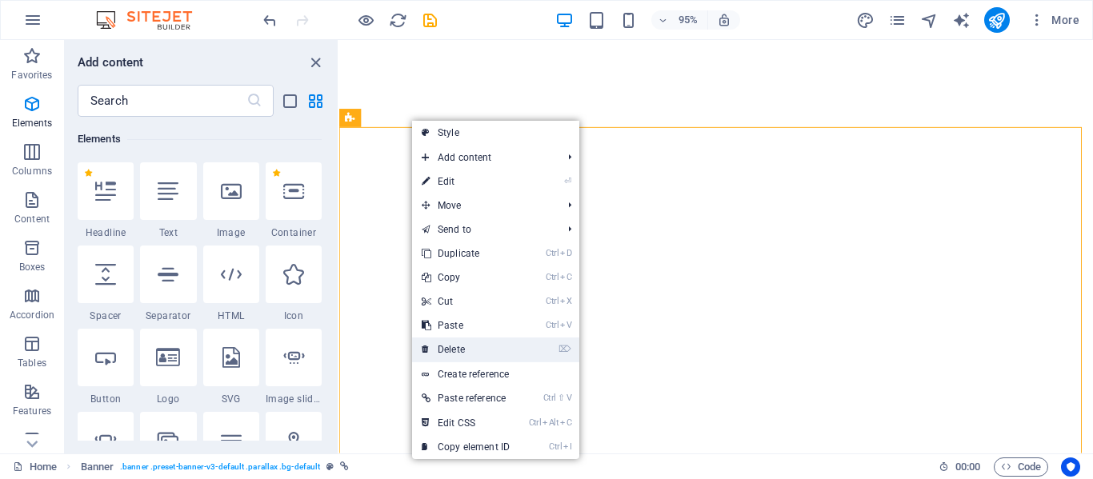
click at [455, 346] on link "⌦ Delete" at bounding box center [465, 350] width 107 height 24
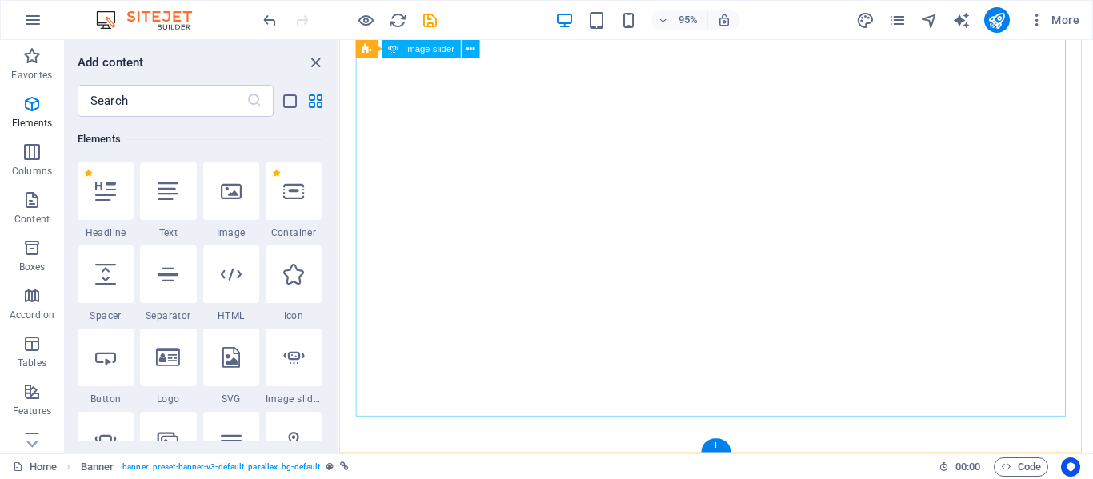
scroll to position [150, 0]
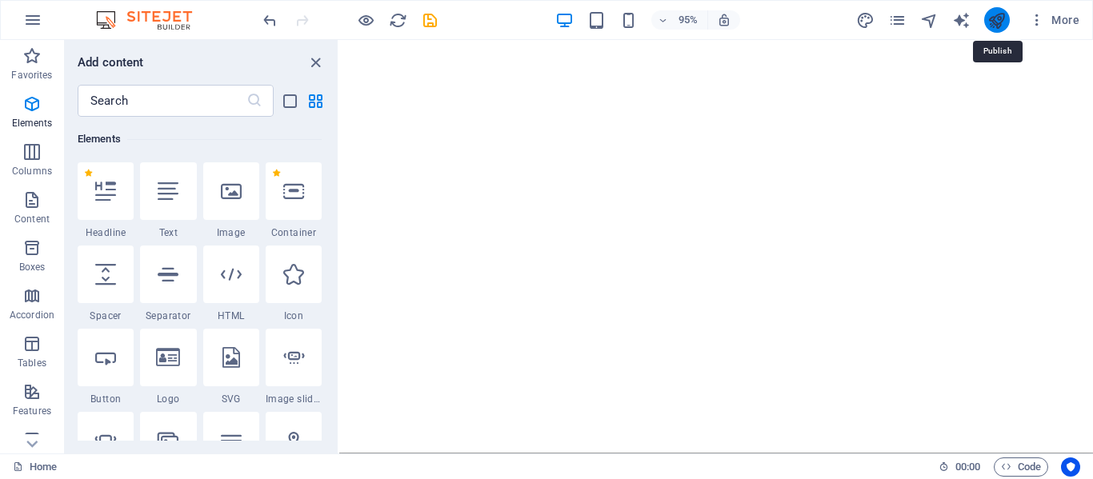
click at [1002, 15] on icon "publish" at bounding box center [996, 20] width 18 height 18
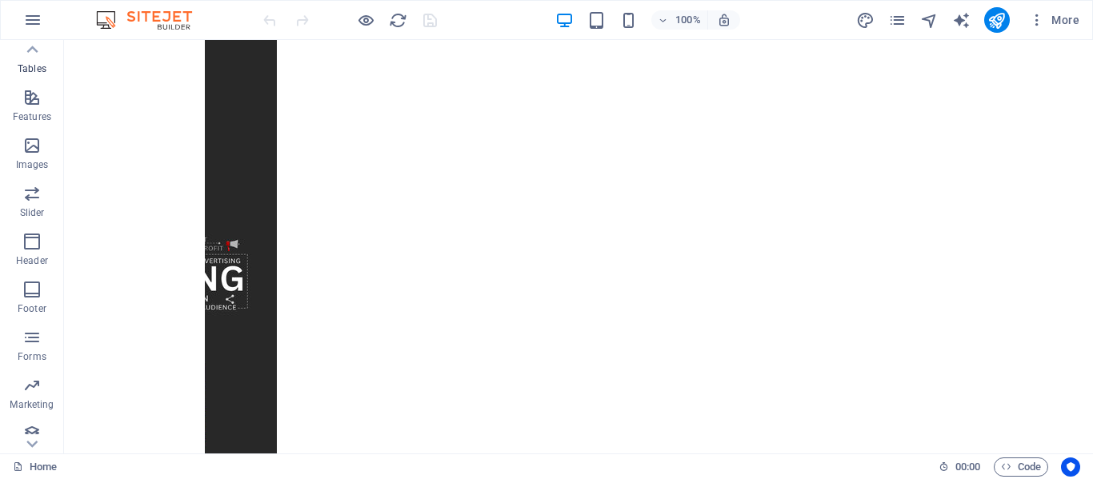
scroll to position [296, 0]
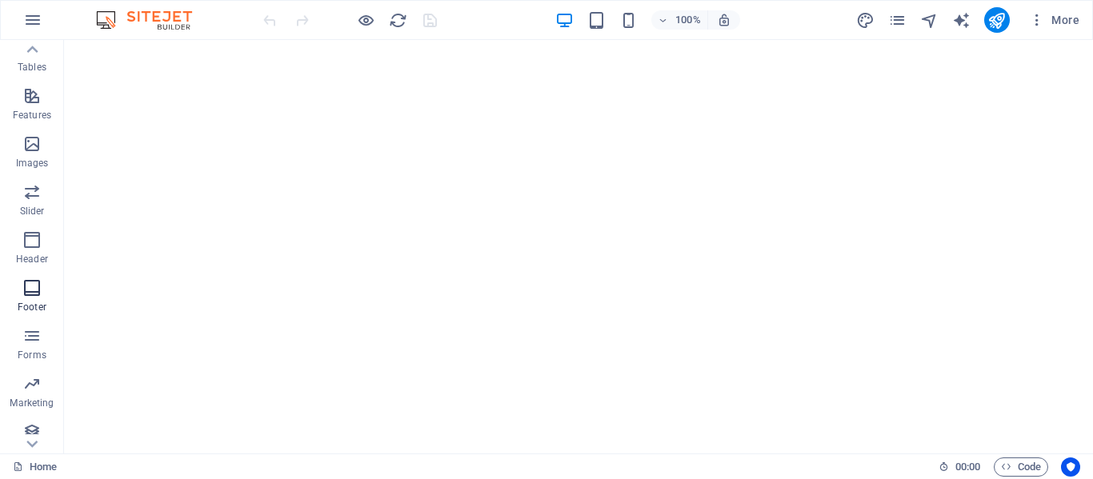
click at [28, 292] on icon "button" at bounding box center [31, 287] width 19 height 19
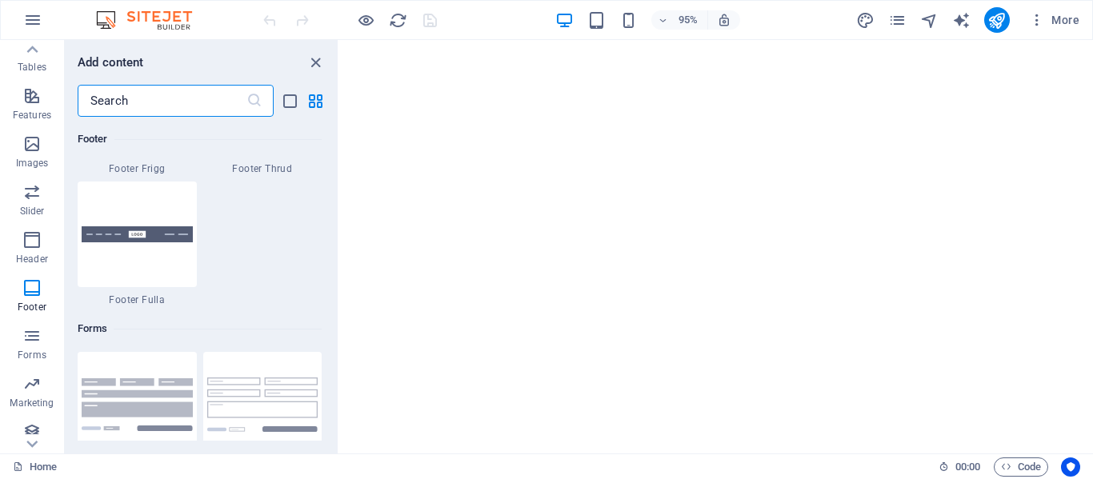
scroll to position [11621, 0]
click at [152, 250] on div at bounding box center [137, 234] width 119 height 106
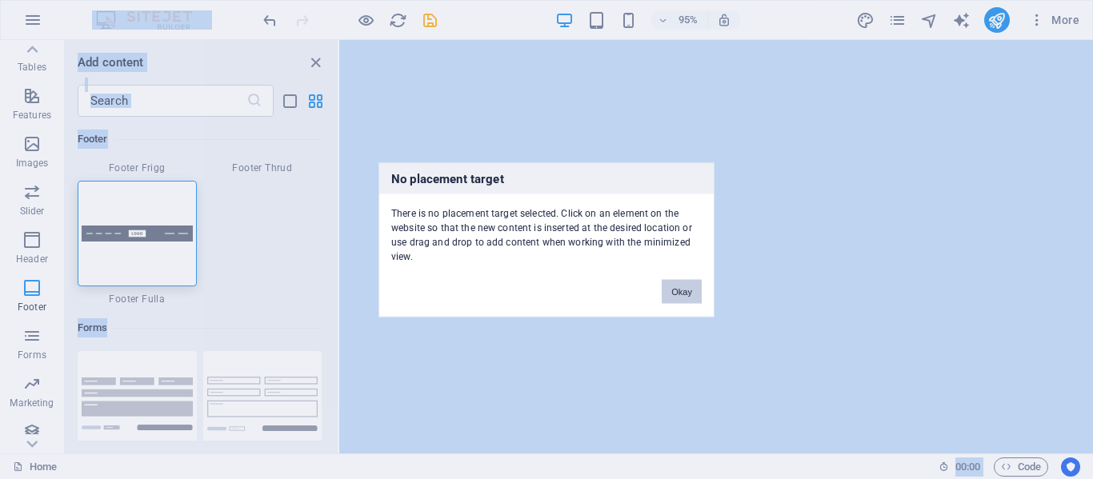
click at [700, 392] on div "No placement target There is no placement target selected. Click on an element …" at bounding box center [546, 239] width 1093 height 479
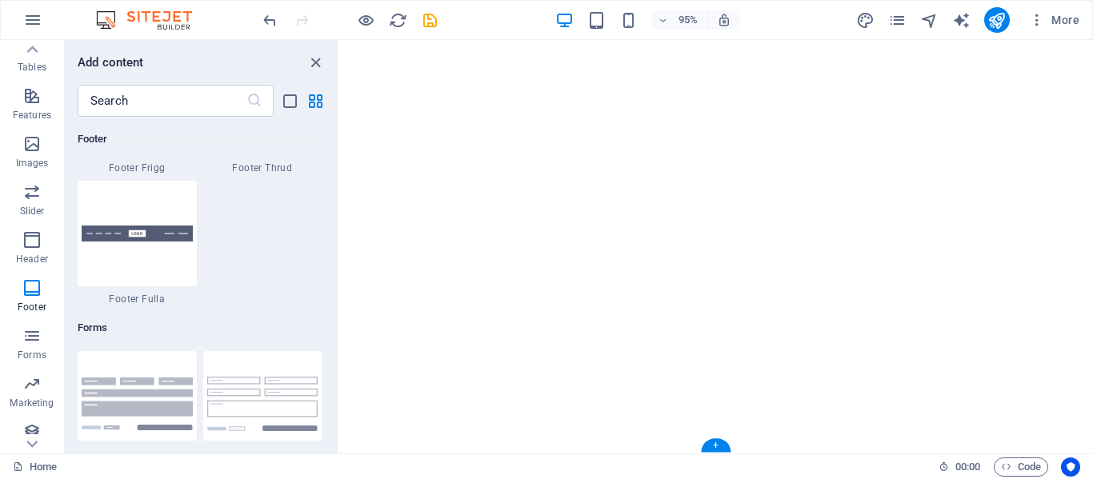
click at [719, 446] on div "+" at bounding box center [716, 445] width 30 height 14
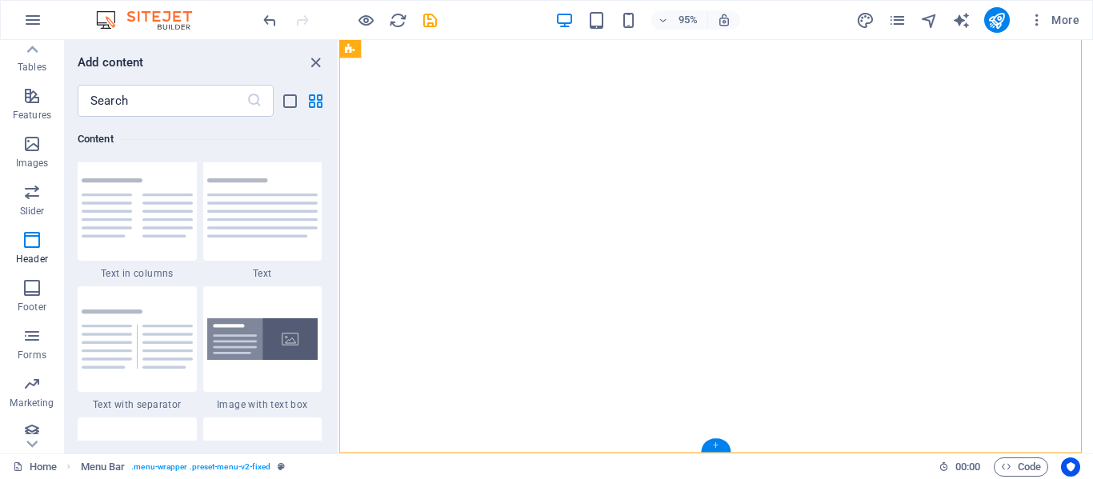
scroll to position [2930, 0]
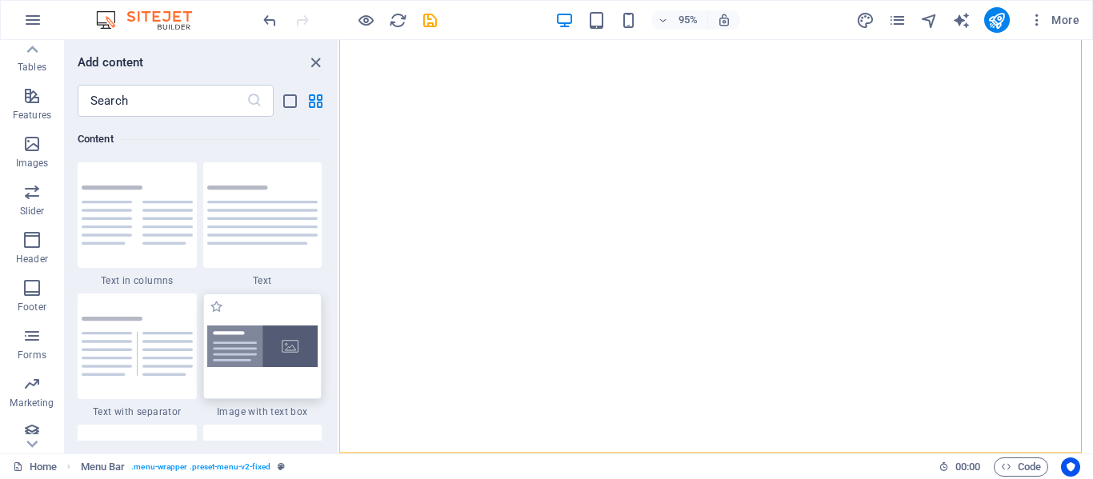
click at [280, 349] on img at bounding box center [262, 347] width 111 height 42
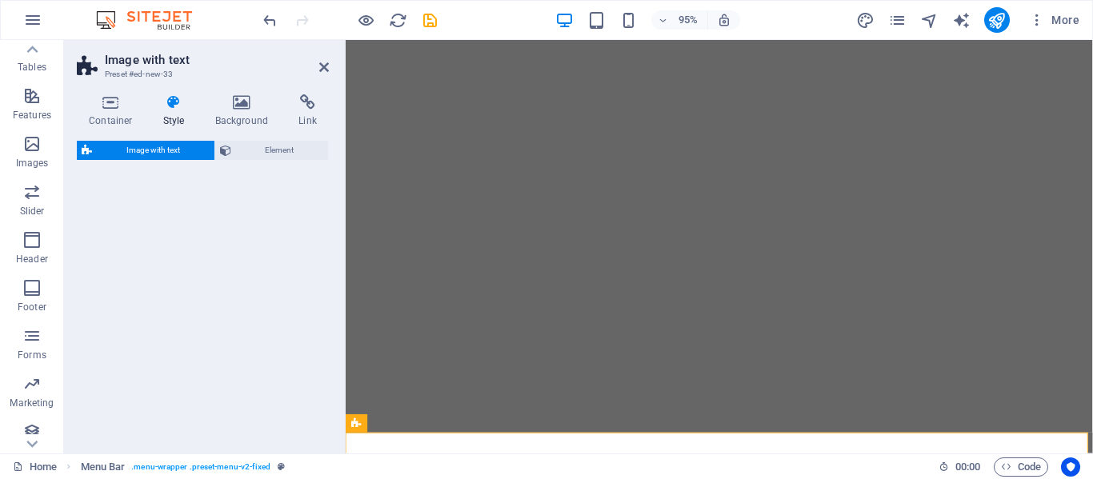
select select "rem"
select select "px"
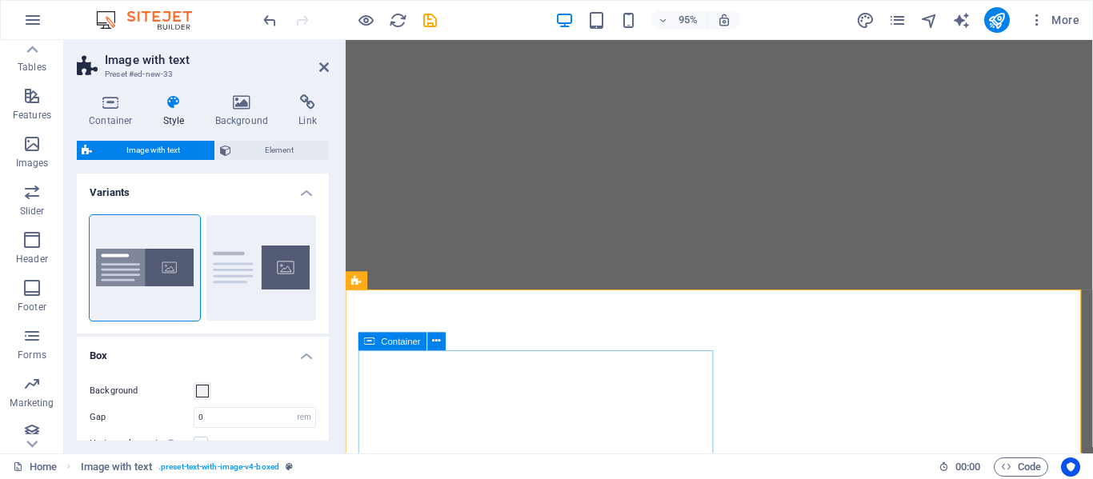
scroll to position [392, 0]
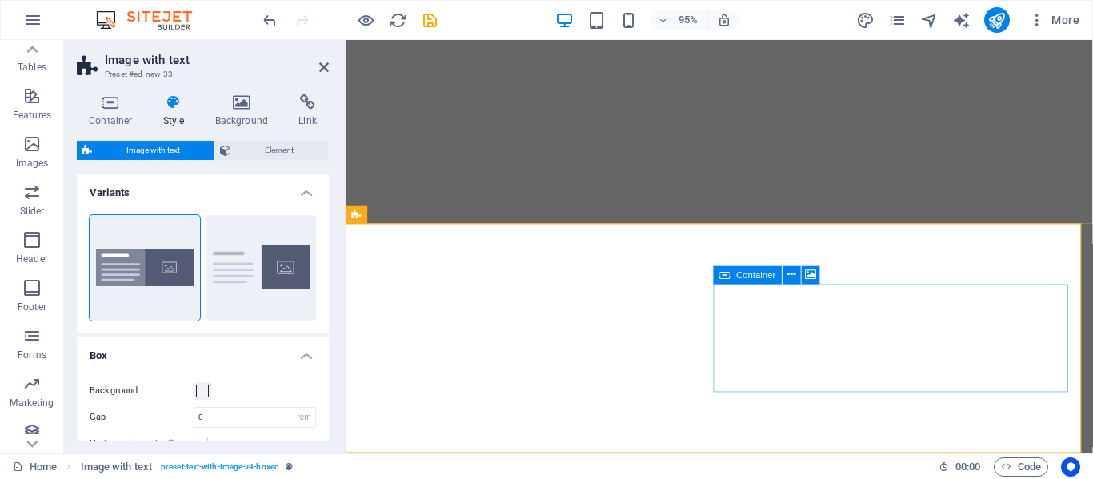
click at [786, 273] on button at bounding box center [791, 275] width 18 height 18
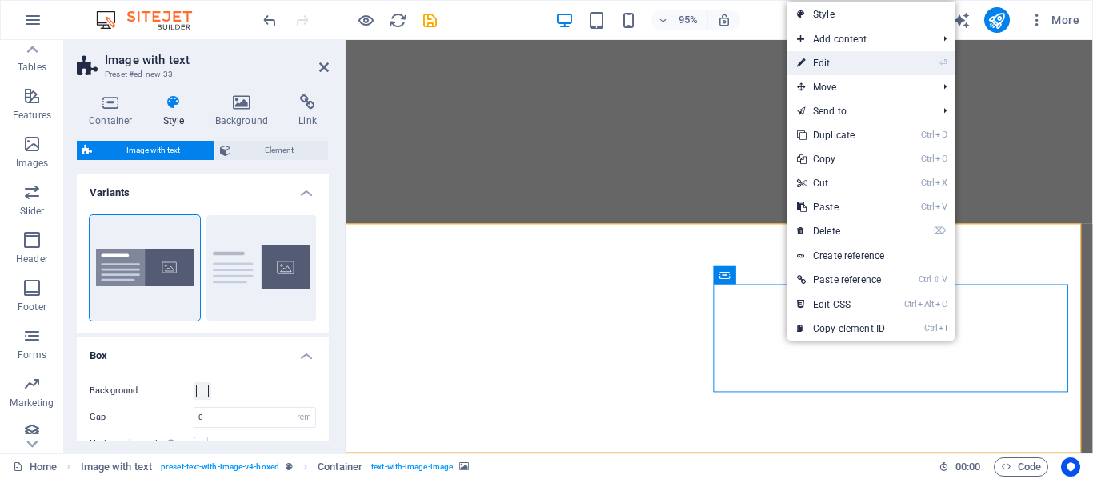
click at [824, 62] on link "⏎ Edit" at bounding box center [840, 63] width 107 height 24
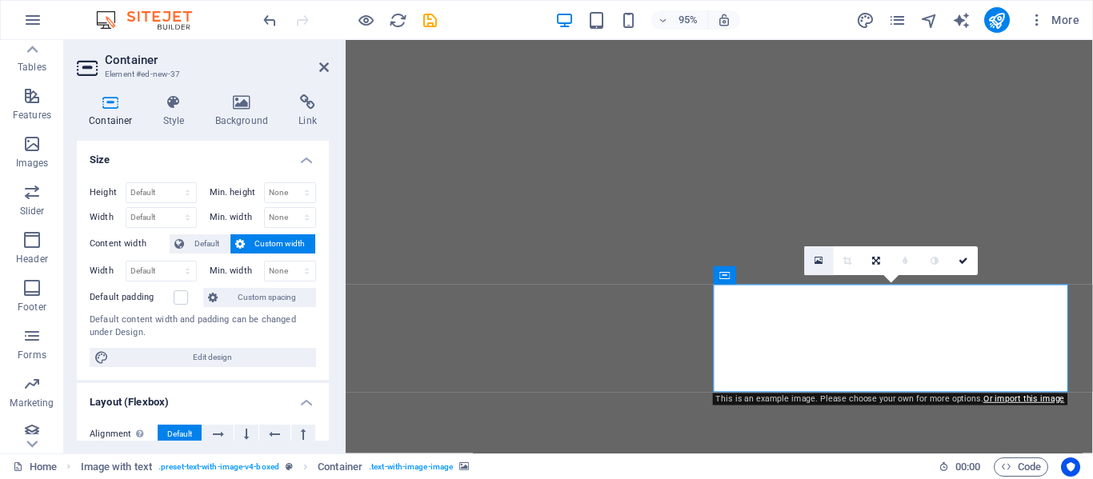
click at [816, 265] on icon at bounding box center [818, 260] width 9 height 10
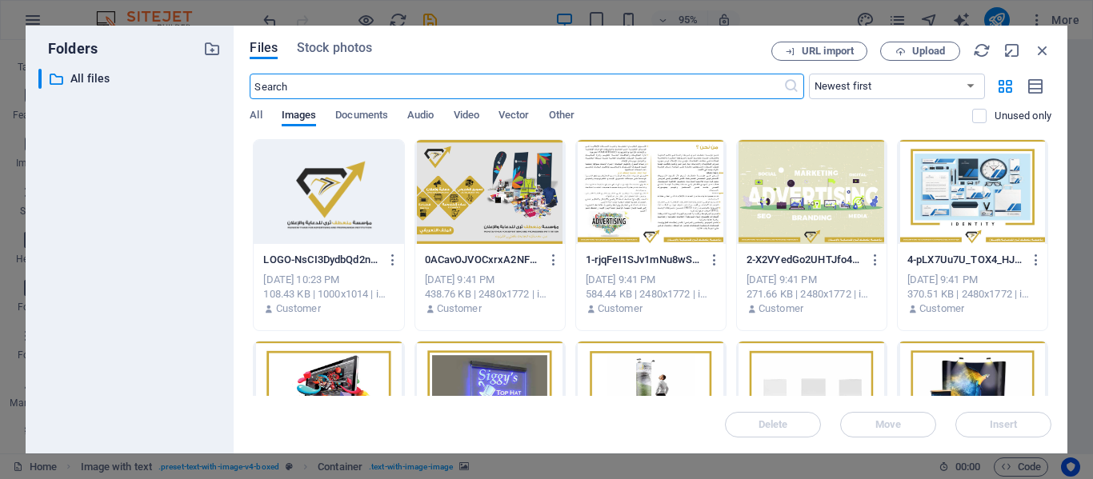
scroll to position [0, 0]
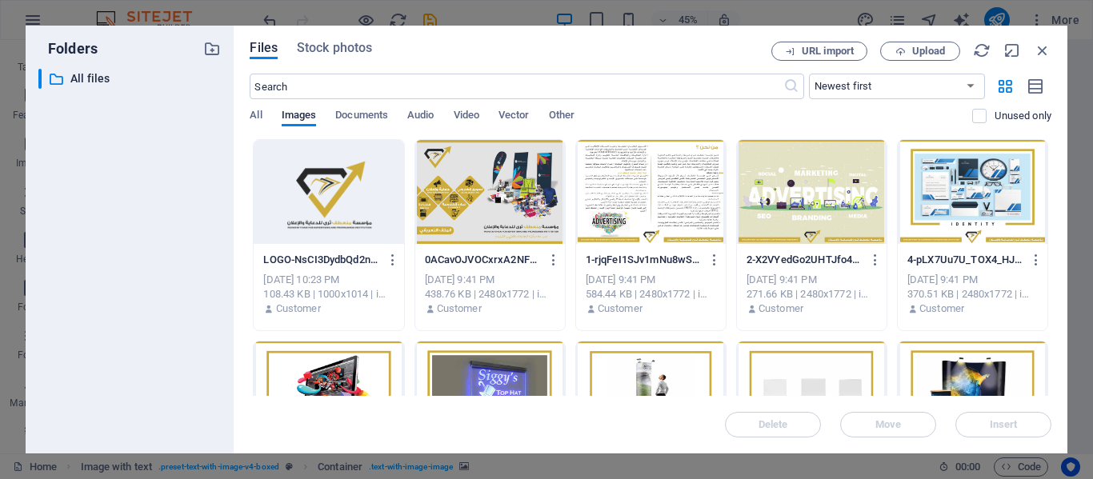
click at [342, 174] on div at bounding box center [329, 192] width 150 height 104
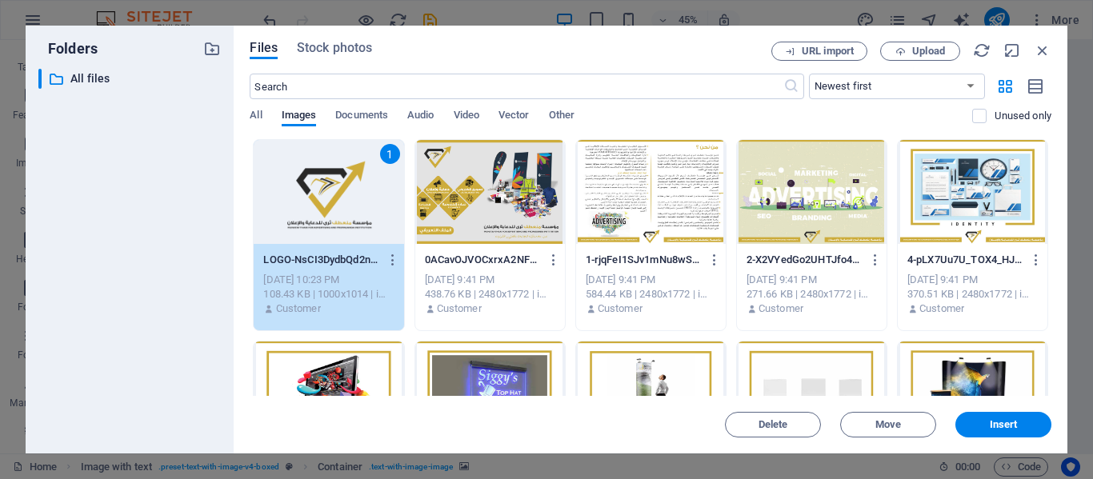
click at [342, 174] on div "1" at bounding box center [329, 192] width 150 height 104
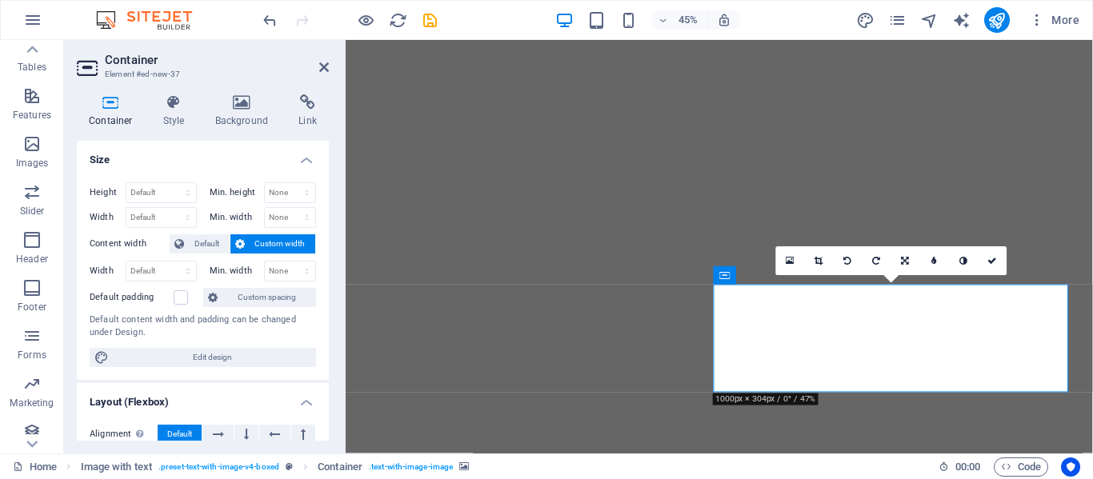
scroll to position [392, 0]
click at [829, 268] on link at bounding box center [818, 260] width 29 height 29
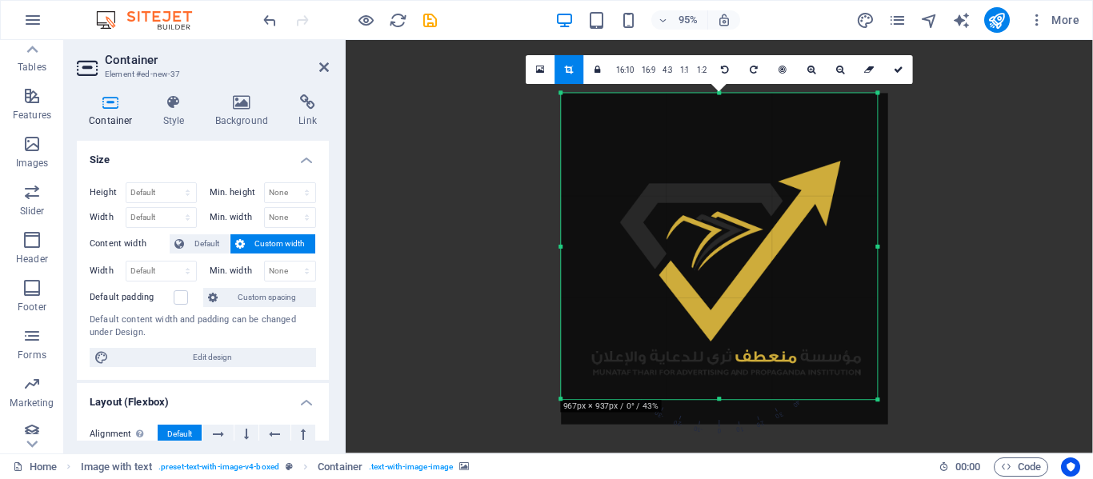
drag, startPoint x: 879, startPoint y: 411, endPoint x: 870, endPoint y: 389, distance: 24.1
click at [870, 388] on div "180 170 160 150 140 130 120 110 100 90 80 70 60 50 40 30 20 10 0 -10 -20 -30 -4…" at bounding box center [719, 247] width 317 height 306
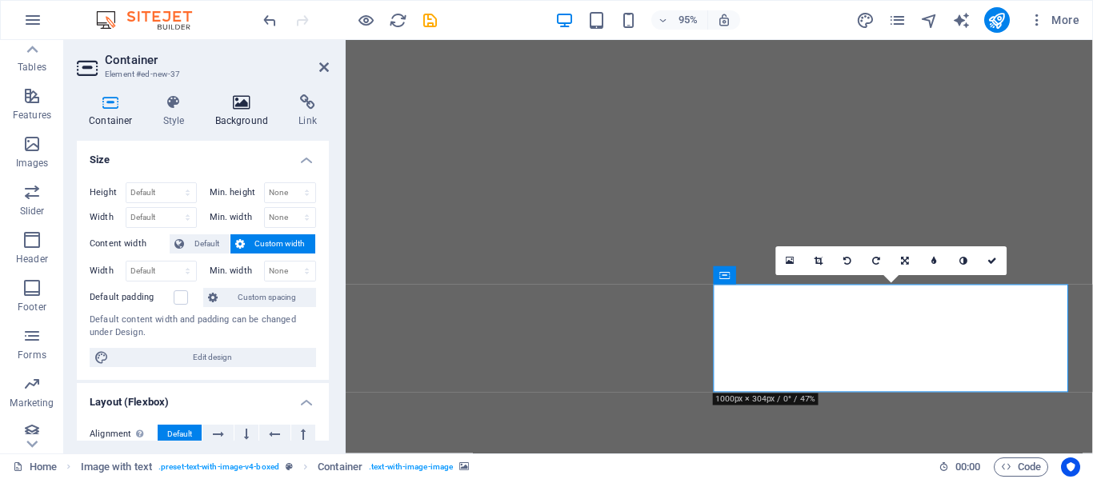
click at [245, 118] on h4 "Background" at bounding box center [245, 111] width 84 height 34
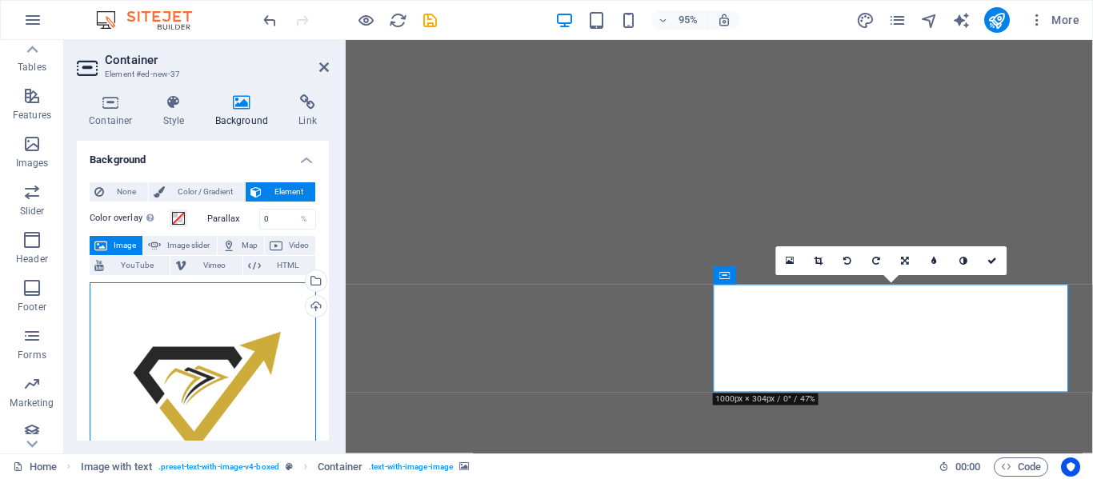
click at [268, 343] on div "Drag files here, click to choose files or select files from Files or our free s…" at bounding box center [203, 397] width 226 height 230
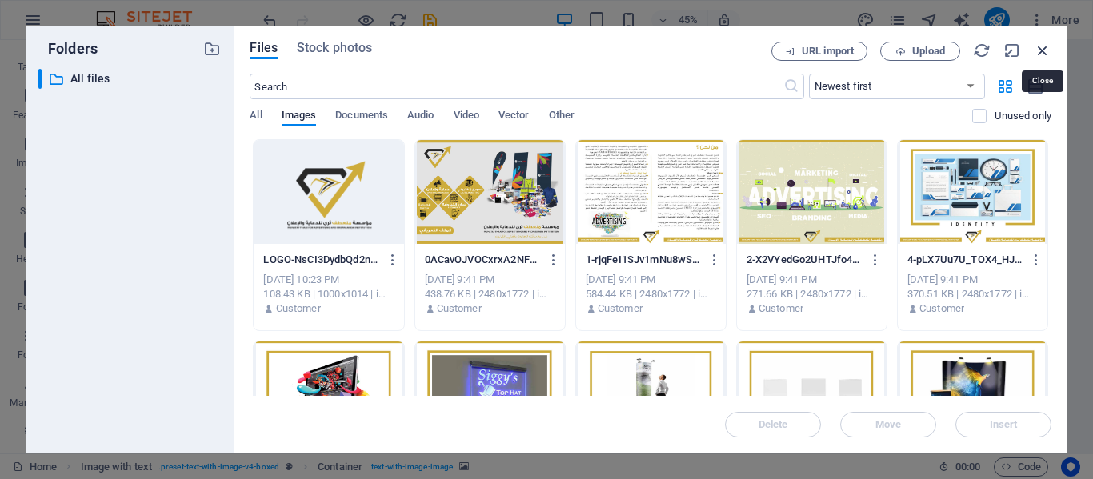
click at [1041, 52] on icon "button" at bounding box center [1042, 51] width 18 height 18
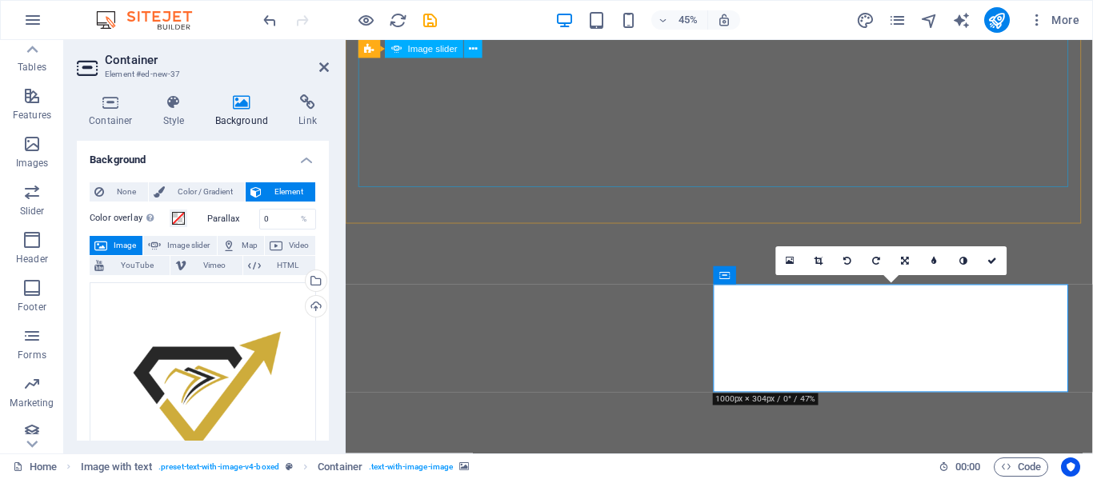
scroll to position [392, 0]
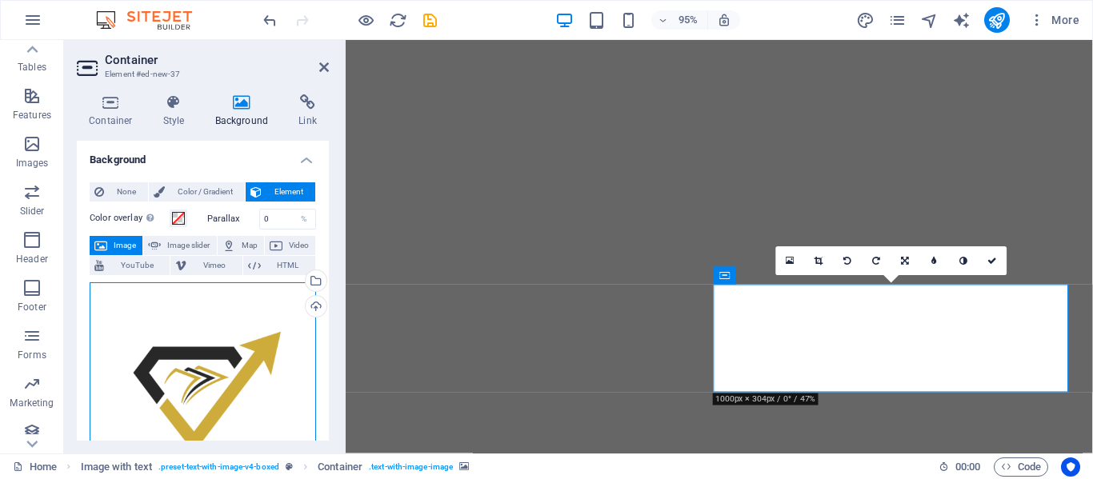
click at [234, 330] on div "Drag files here, click to choose files or select files from Files or our free s…" at bounding box center [203, 397] width 226 height 230
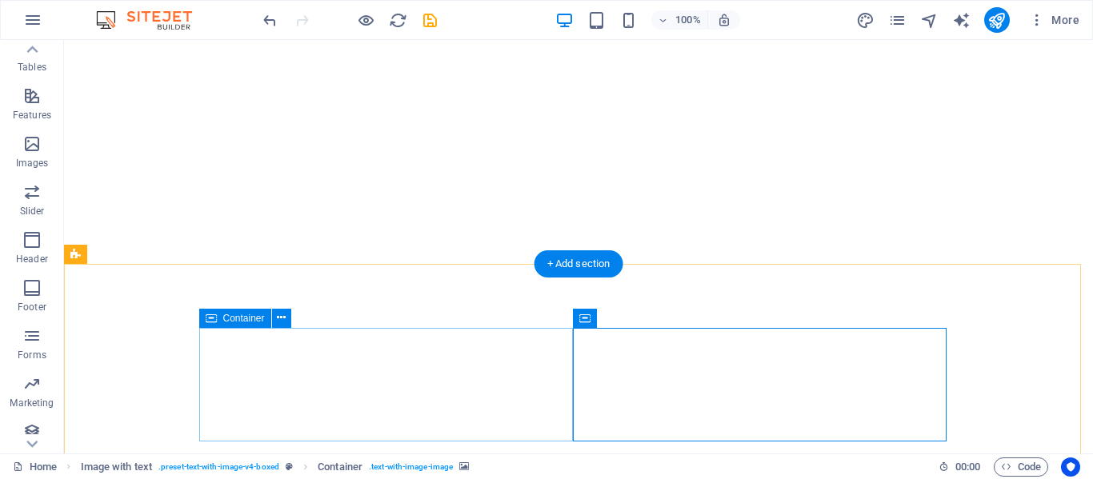
scroll to position [414, 0]
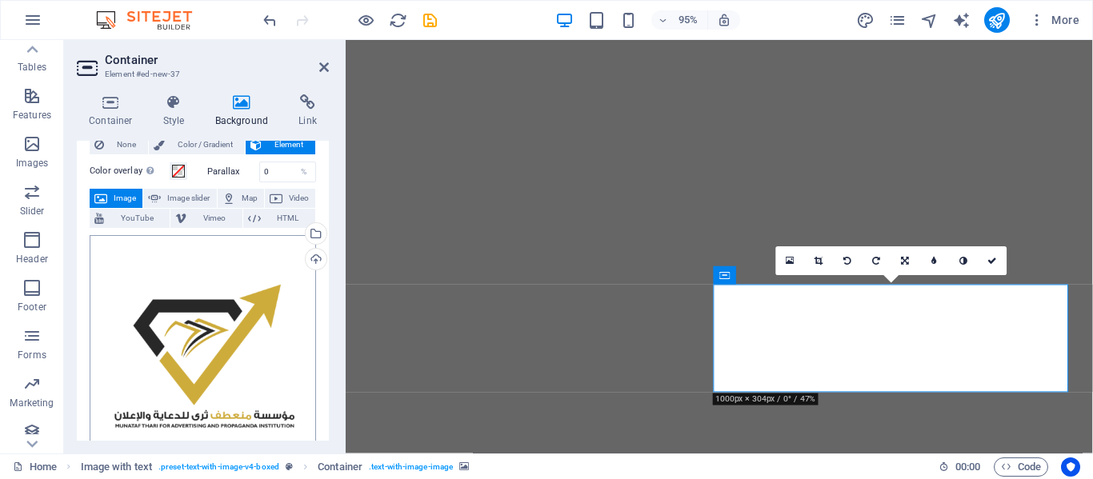
scroll to position [0, 0]
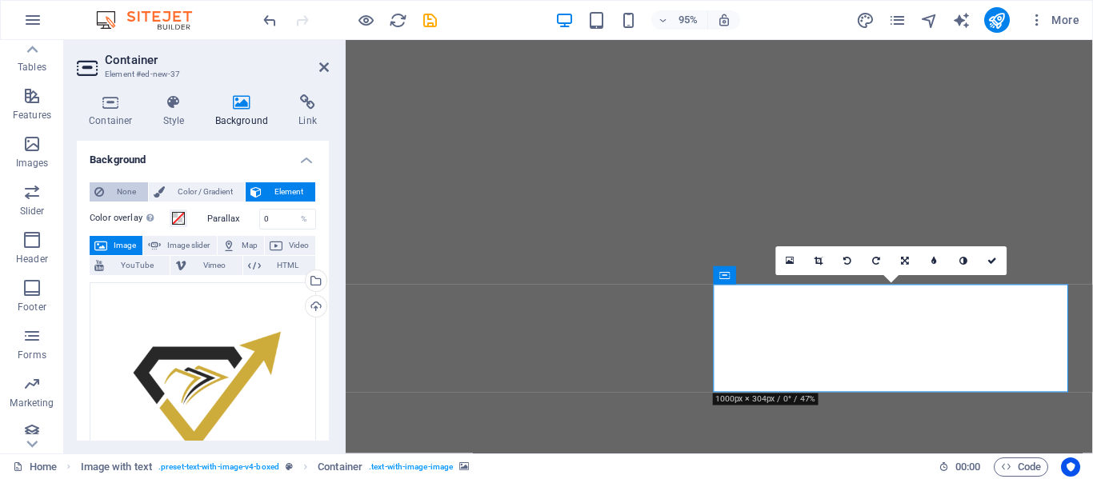
click at [121, 196] on span "None" at bounding box center [126, 191] width 34 height 19
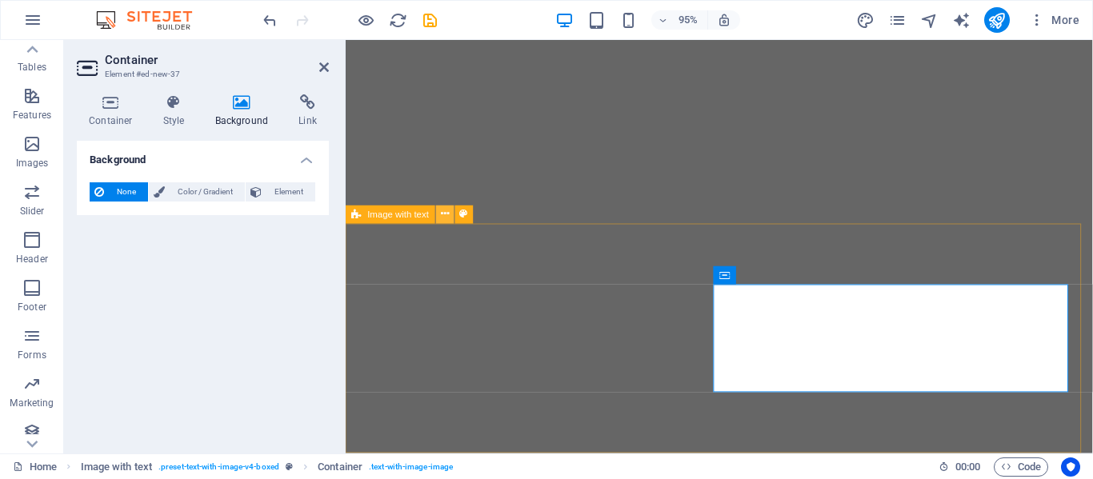
click at [446, 217] on icon at bounding box center [445, 214] width 8 height 16
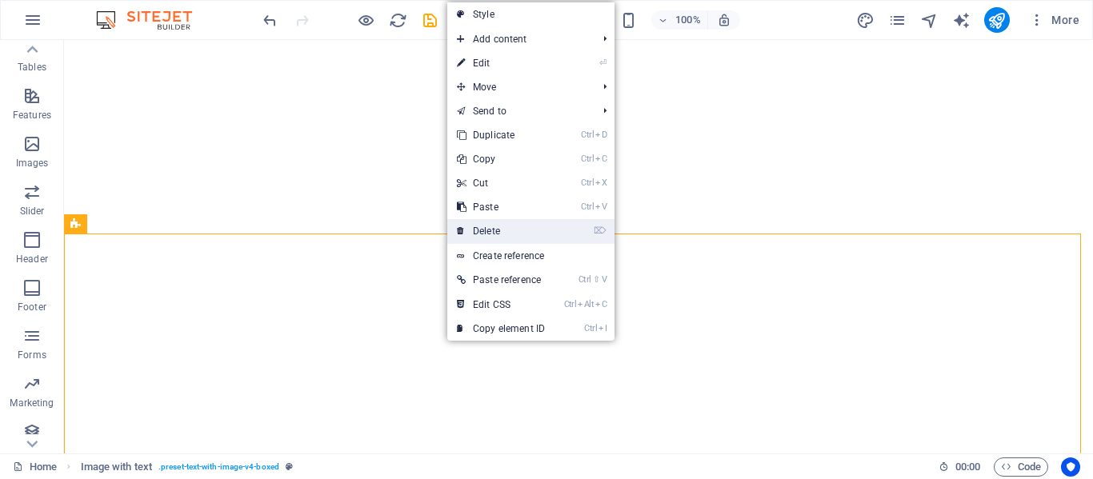
click at [489, 230] on link "⌦ Delete" at bounding box center [500, 231] width 107 height 24
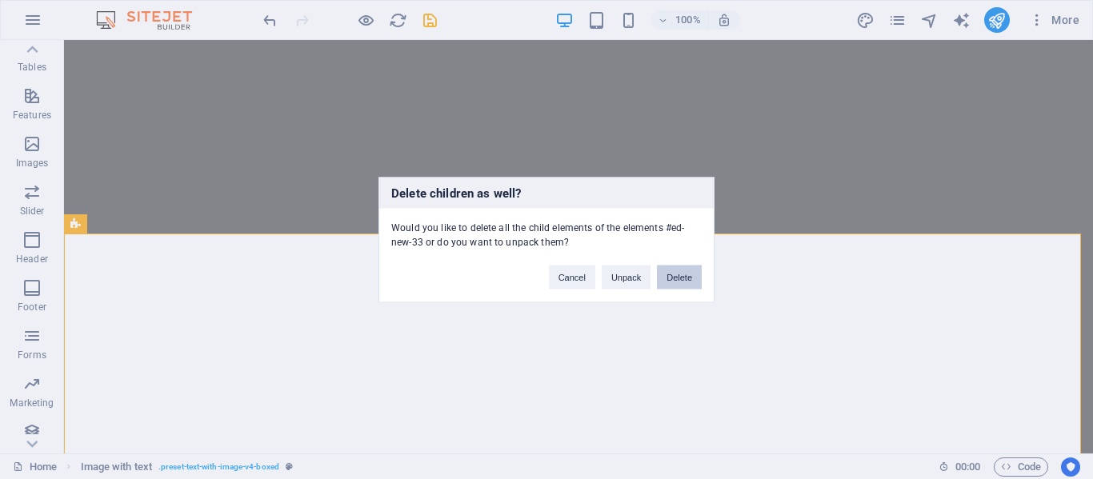
click at [697, 286] on button "Delete" at bounding box center [679, 277] width 45 height 24
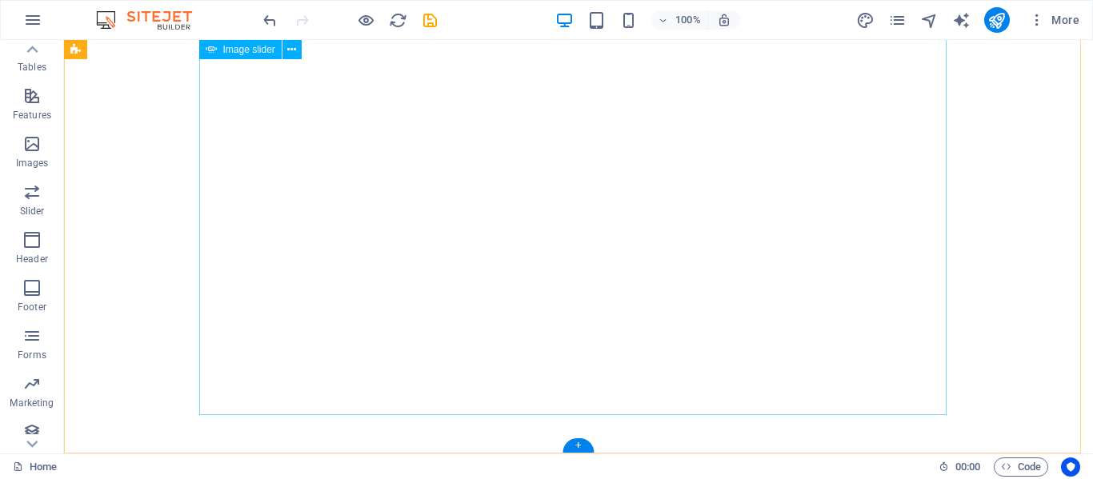
scroll to position [172, 0]
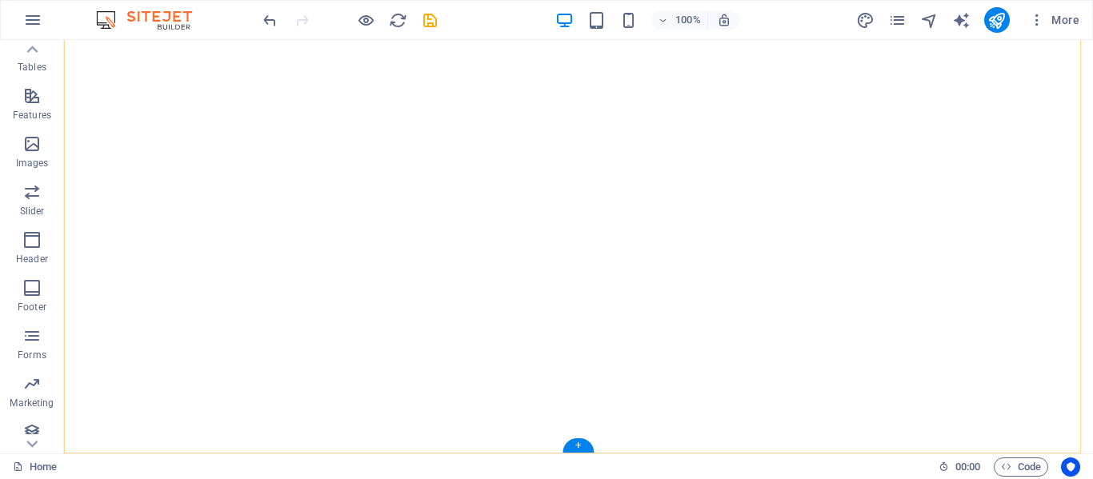
click at [576, 442] on div "+" at bounding box center [577, 445] width 31 height 14
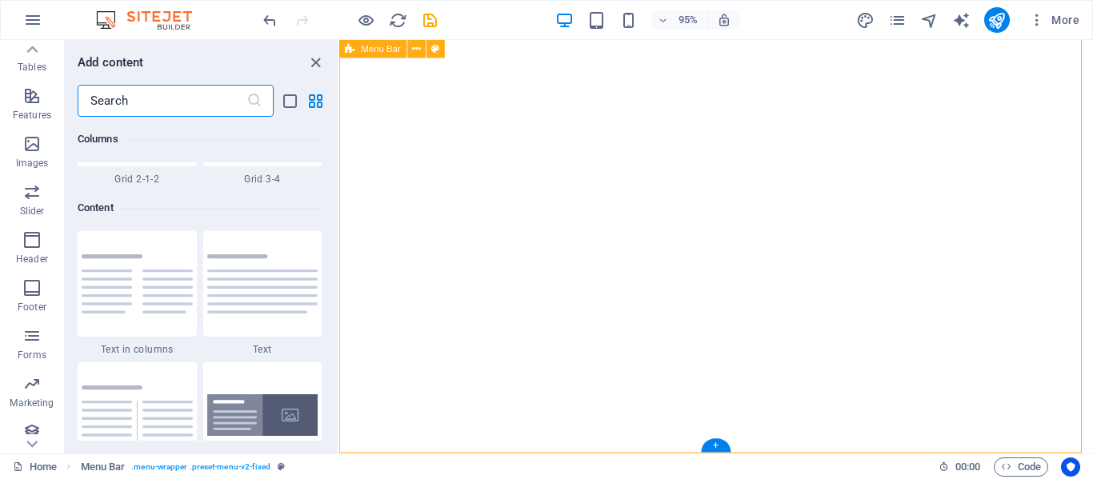
scroll to position [2930, 0]
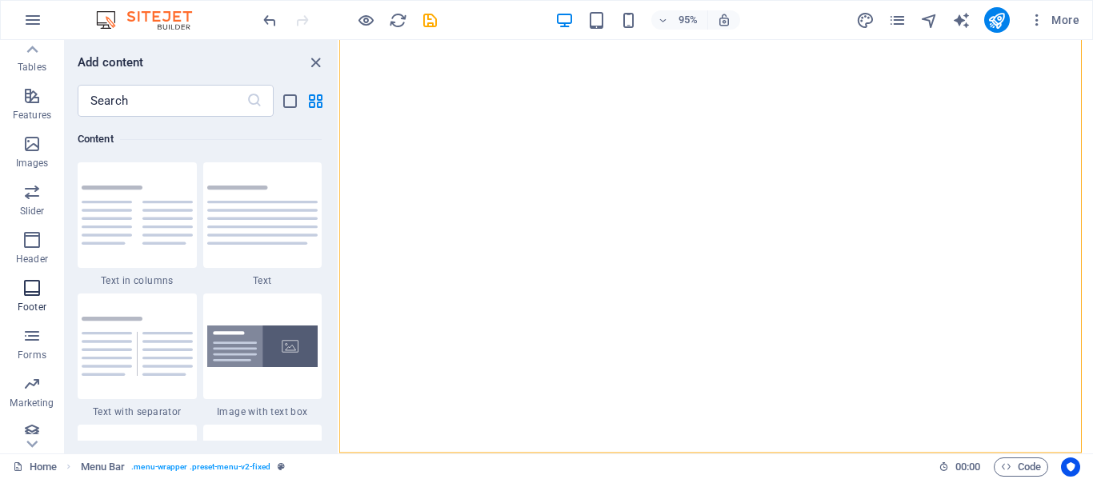
click at [37, 293] on icon "button" at bounding box center [31, 287] width 19 height 19
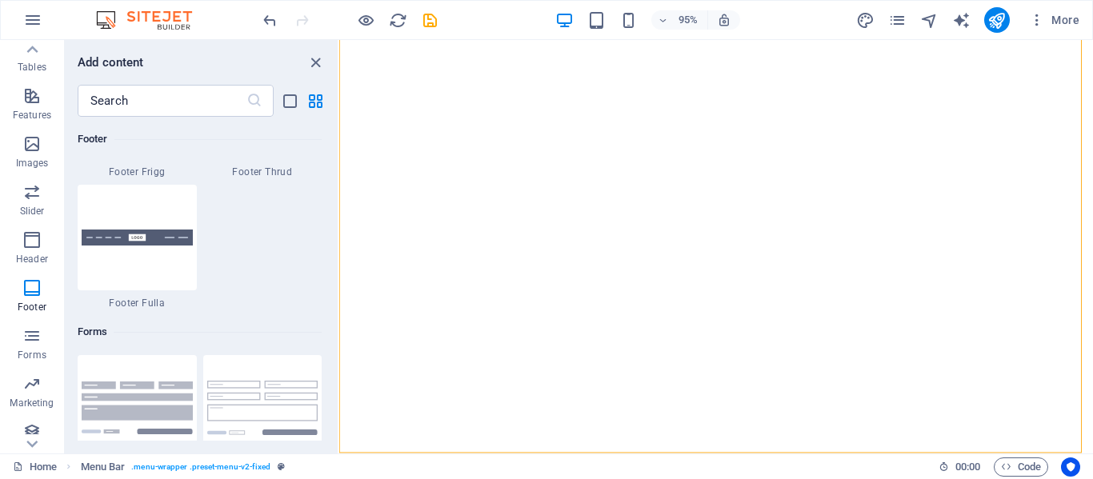
scroll to position [11615, 0]
click at [144, 278] on div at bounding box center [137, 239] width 119 height 106
click at [339, 278] on div "Drag here to replace the existing content. Press “Ctrl” if you want to create a…" at bounding box center [716, 247] width 754 height 414
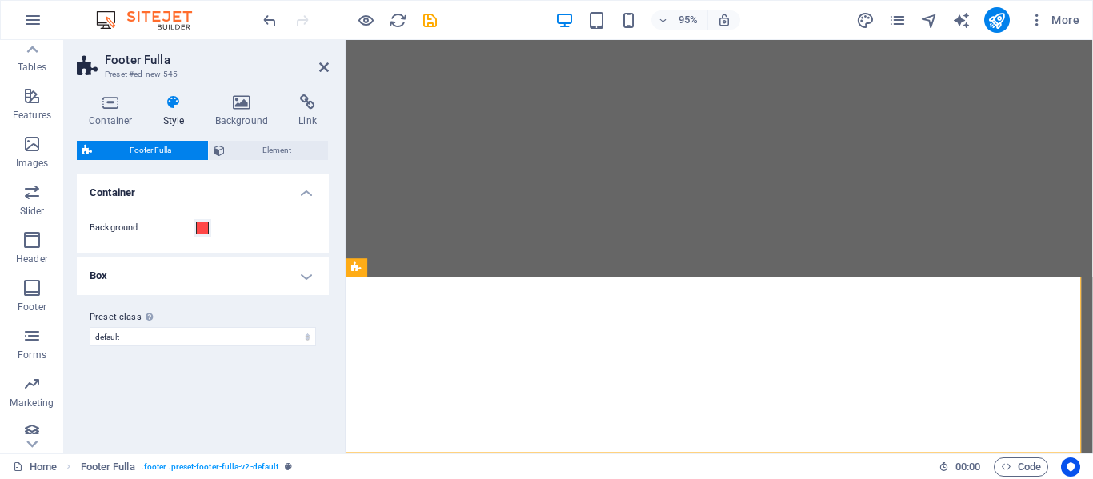
scroll to position [336, 0]
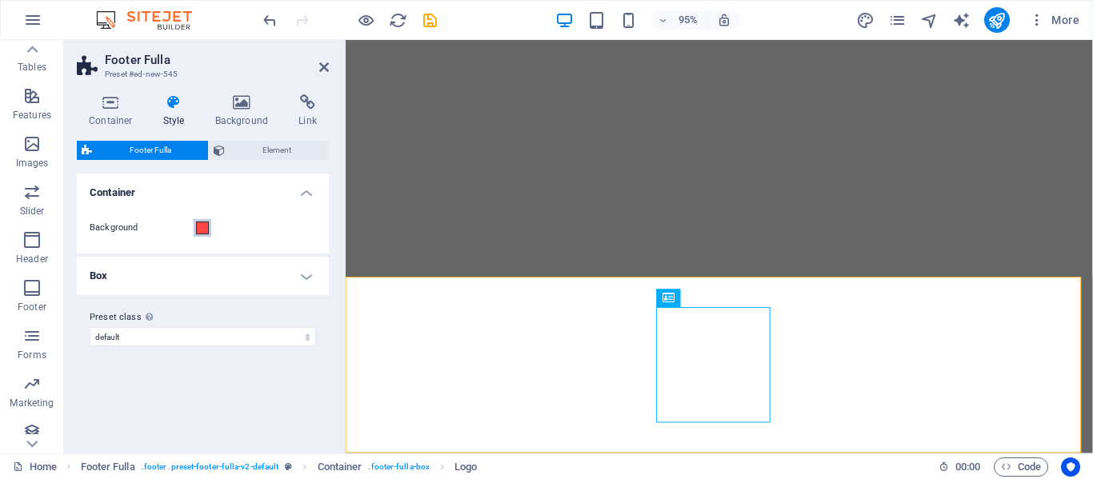
click at [203, 227] on span at bounding box center [202, 228] width 13 height 13
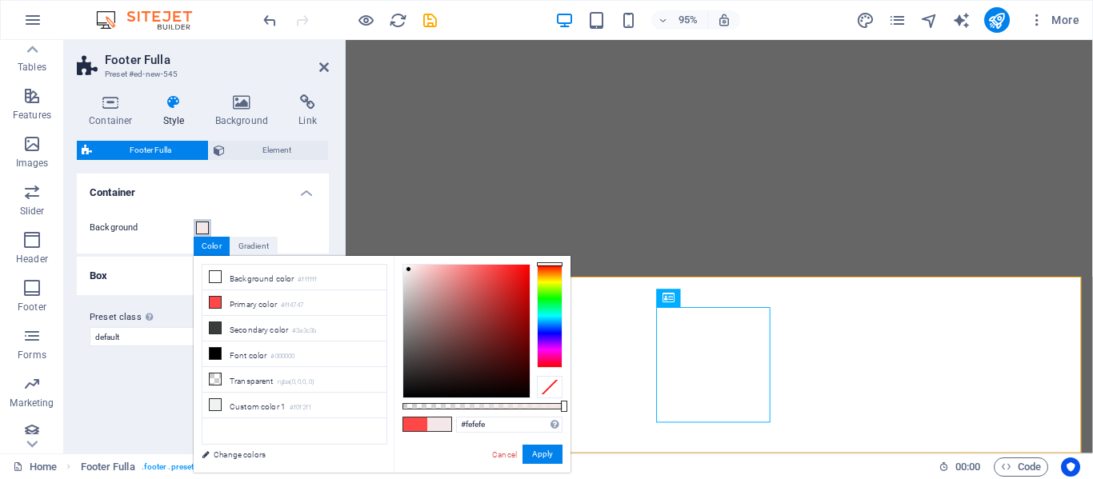
type input "#ffffff"
drag, startPoint x: 439, startPoint y: 324, endPoint x: 383, endPoint y: 254, distance: 89.3
click at [383, 254] on body "MUNATAF THARI FOR ADVERTISING AND PROPAGANDA INSTITUTION Home Favorites Element…" at bounding box center [546, 239] width 1093 height 479
click at [545, 448] on button "Apply" at bounding box center [542, 454] width 40 height 19
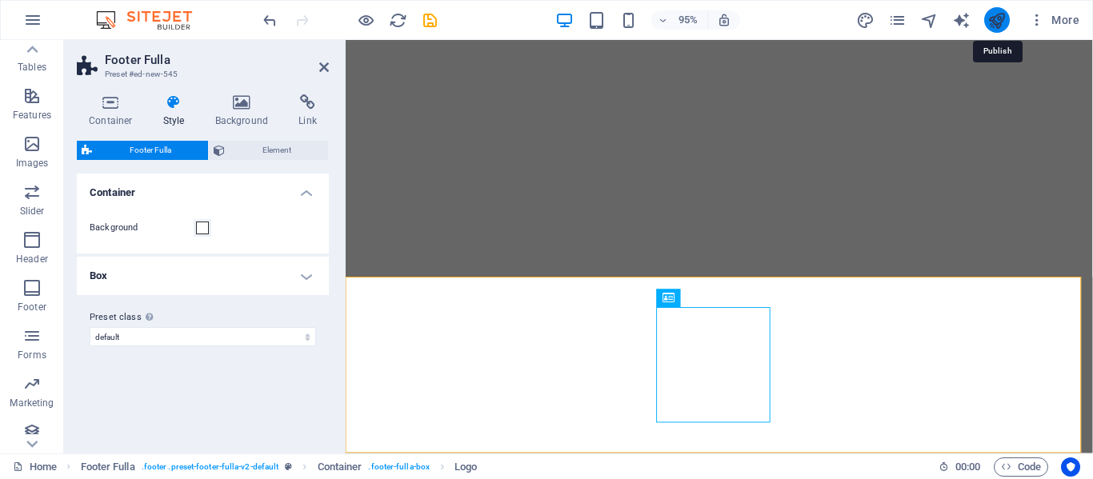
click at [990, 26] on icon "publish" at bounding box center [996, 20] width 18 height 18
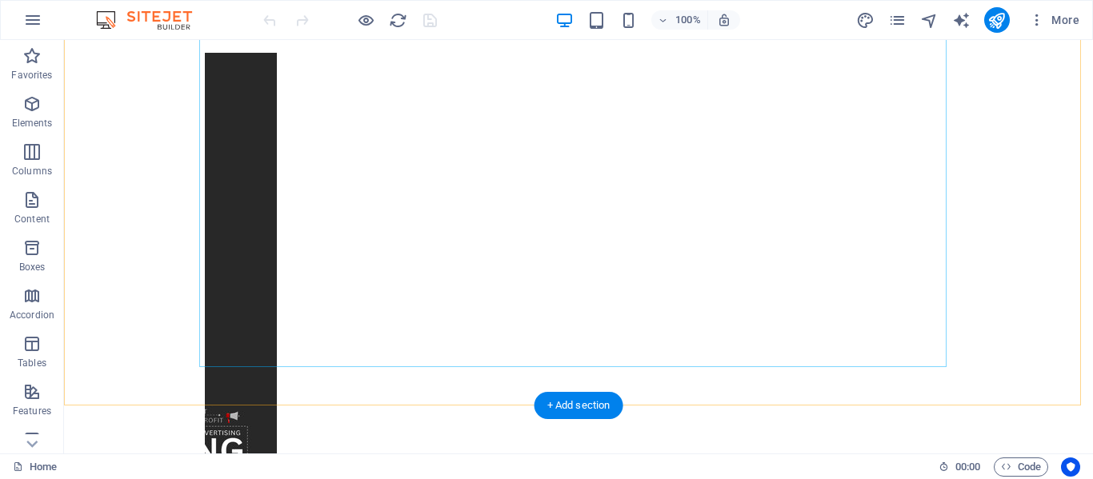
scroll to position [358, 0]
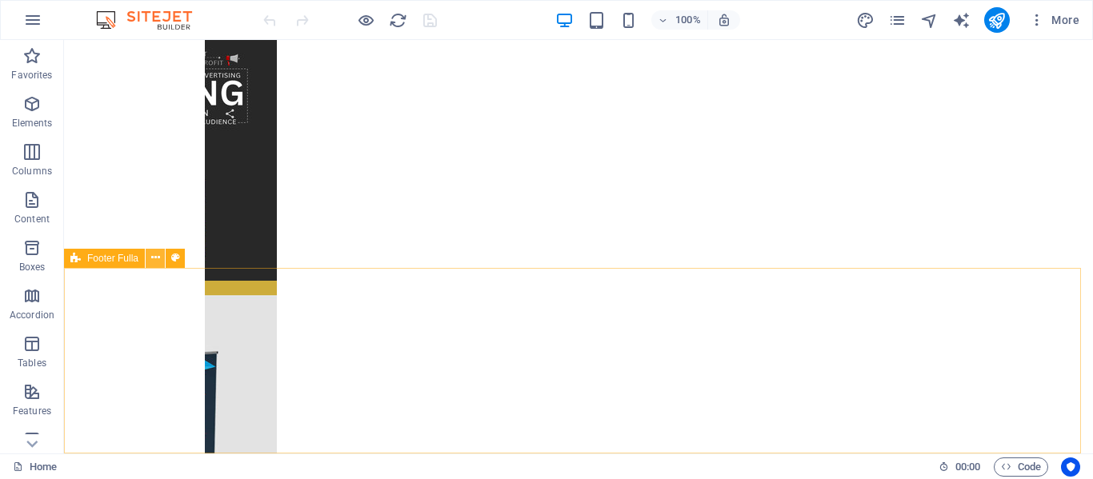
click at [155, 266] on icon at bounding box center [155, 258] width 9 height 17
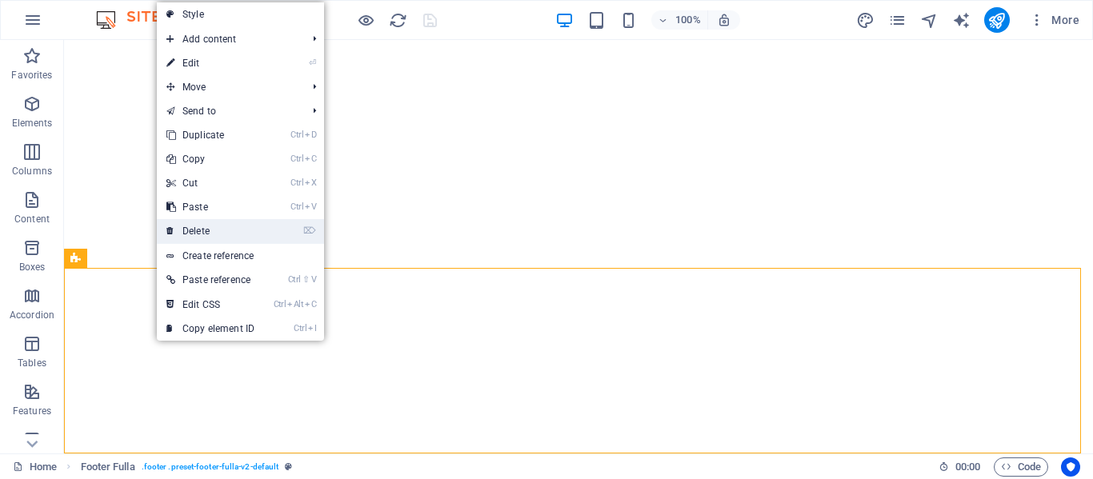
click at [210, 232] on link "⌦ Delete" at bounding box center [210, 231] width 107 height 24
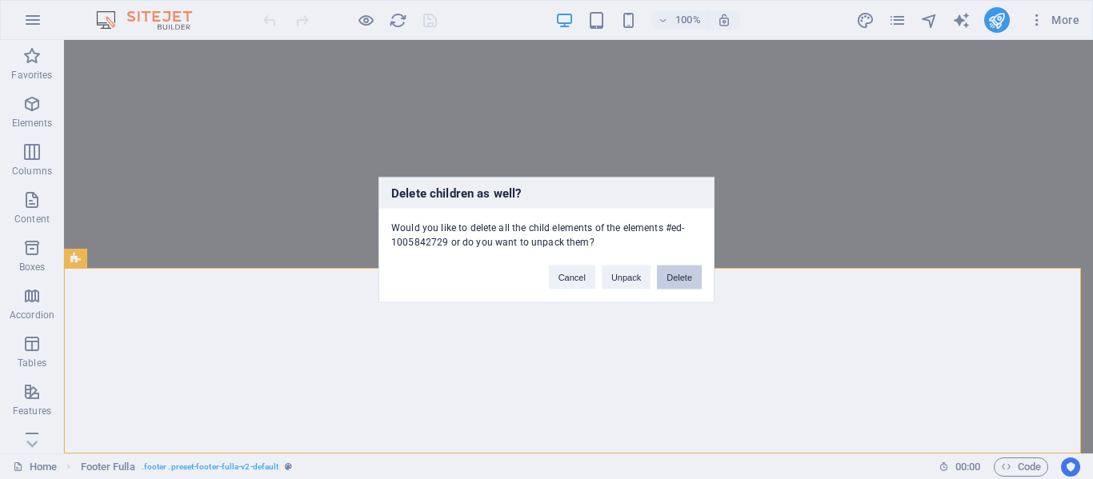
click at [681, 283] on button "Delete" at bounding box center [679, 277] width 45 height 24
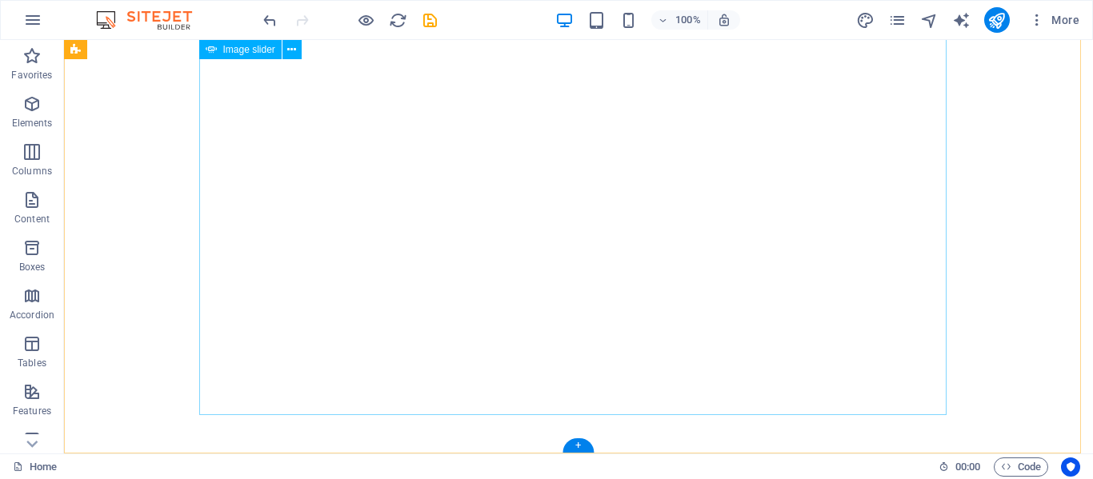
scroll to position [0, 0]
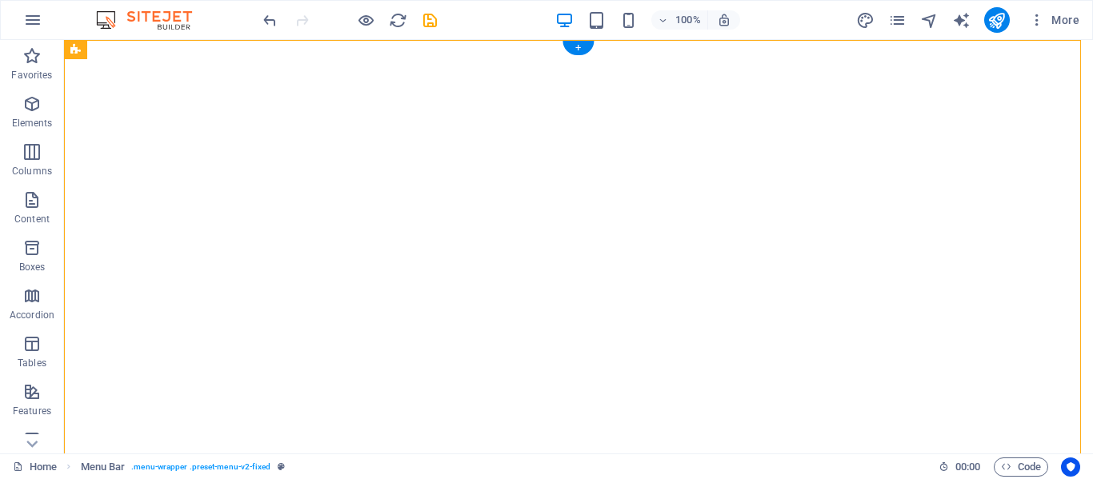
drag, startPoint x: 174, startPoint y: 92, endPoint x: 107, endPoint y: 187, distance: 116.1
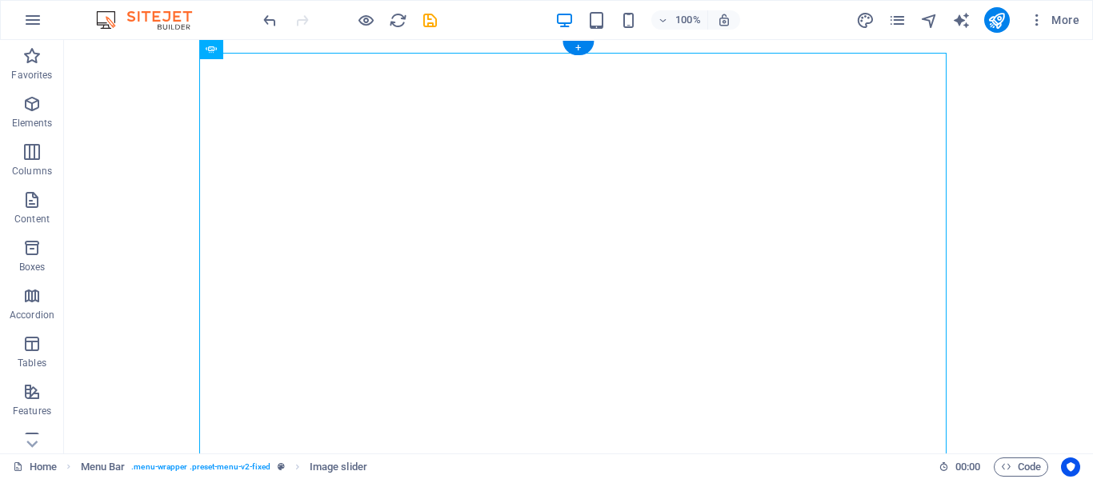
drag, startPoint x: 308, startPoint y: 88, endPoint x: 234, endPoint y: 268, distance: 194.7
drag, startPoint x: 274, startPoint y: 86, endPoint x: 216, endPoint y: 417, distance: 336.1
click at [582, 44] on div "+" at bounding box center [577, 48] width 31 height 14
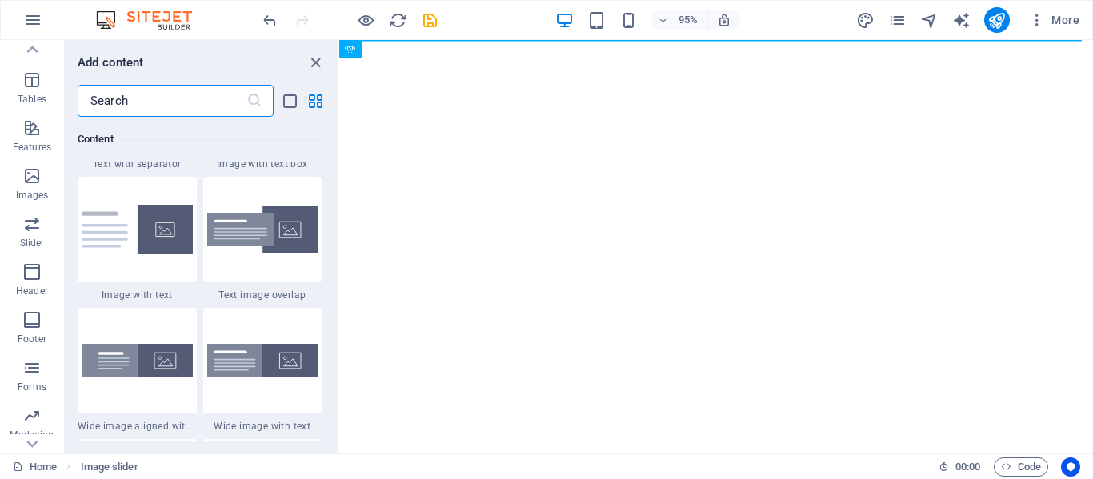
scroll to position [265, 0]
click at [31, 266] on icon "button" at bounding box center [31, 271] width 19 height 19
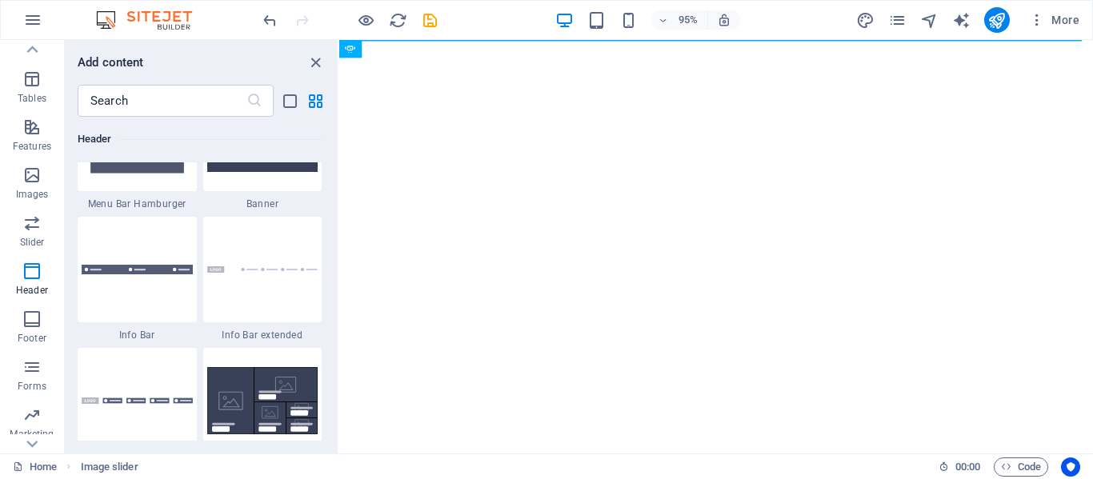
scroll to position [10372, 0]
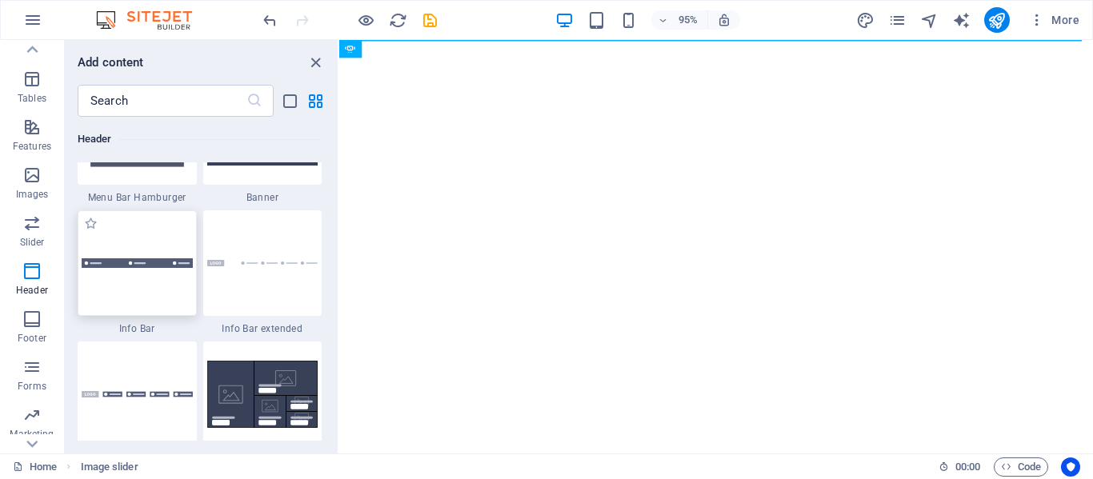
click at [166, 286] on div at bounding box center [137, 263] width 119 height 106
drag, startPoint x: 166, startPoint y: 286, endPoint x: 452, endPoint y: 130, distance: 325.0
click at [339, 286] on div "Drag here to replace the existing content. Press “Ctrl” if you want to create a…" at bounding box center [716, 247] width 754 height 414
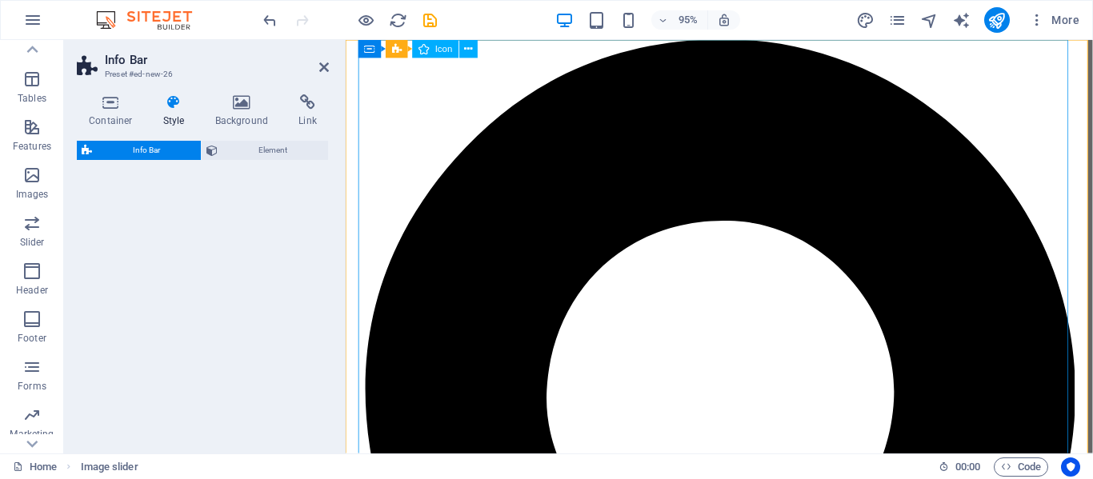
drag, startPoint x: 798, startPoint y: 170, endPoint x: 550, endPoint y: 65, distance: 268.8
select select "rem"
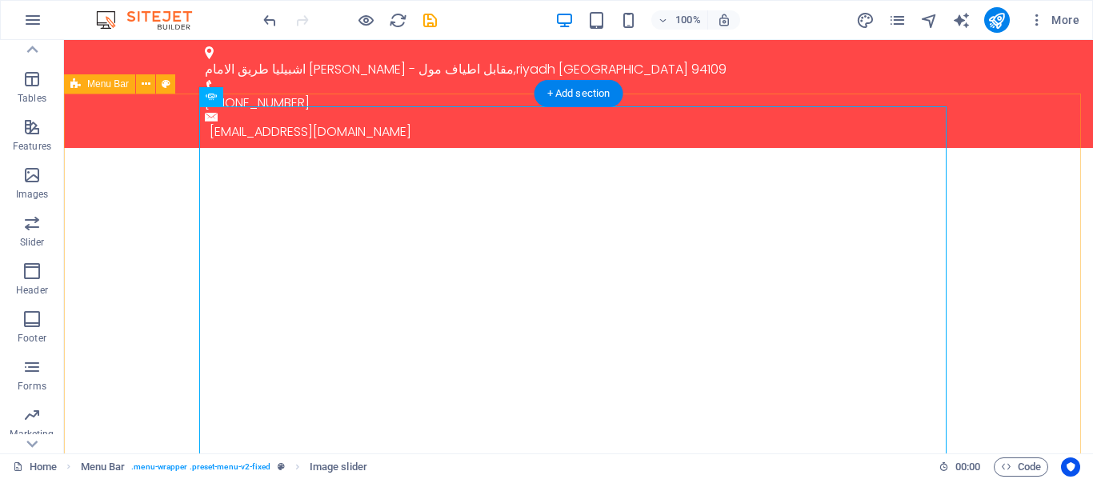
drag, startPoint x: 168, startPoint y: 91, endPoint x: 106, endPoint y: 354, distance: 269.7
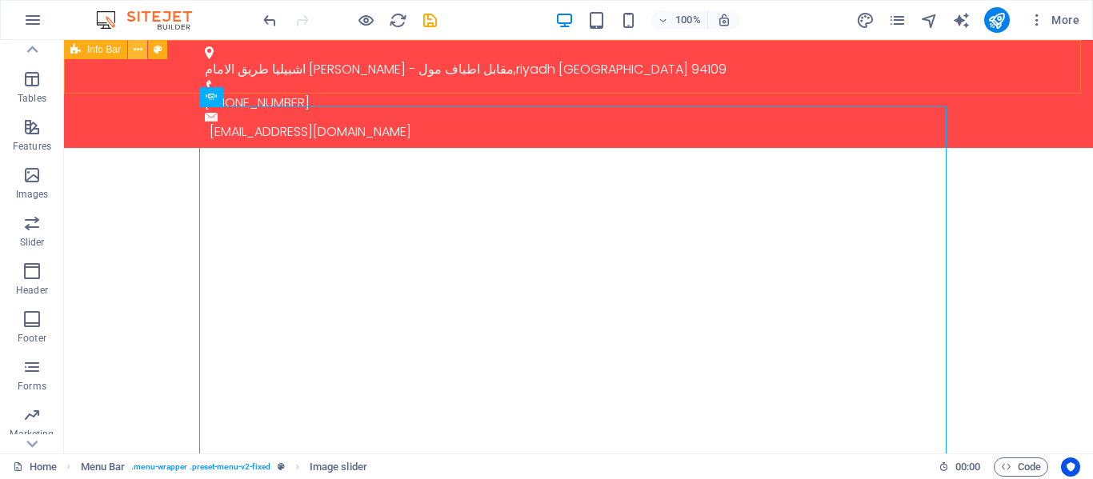
click at [140, 49] on icon at bounding box center [138, 50] width 9 height 17
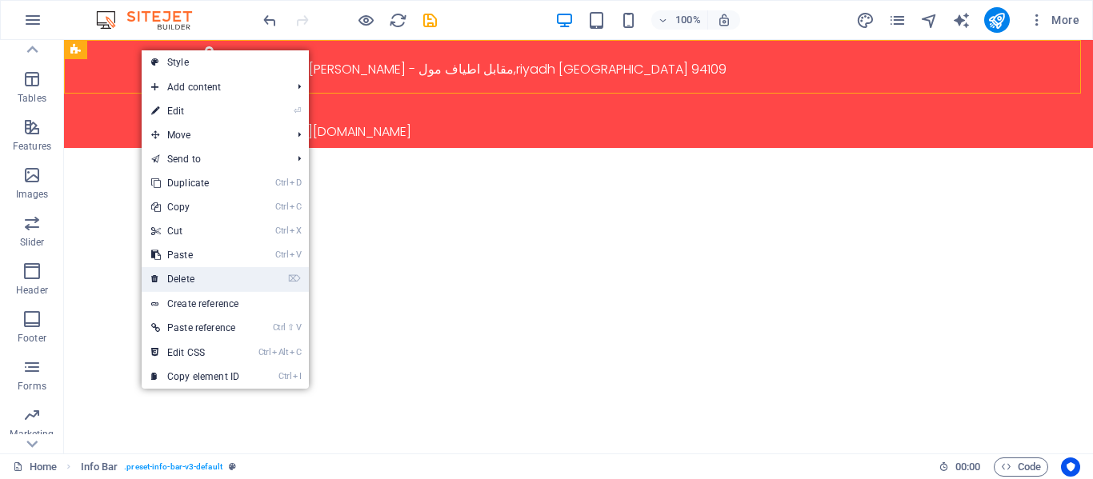
click at [193, 277] on link "⌦ Delete" at bounding box center [195, 279] width 107 height 24
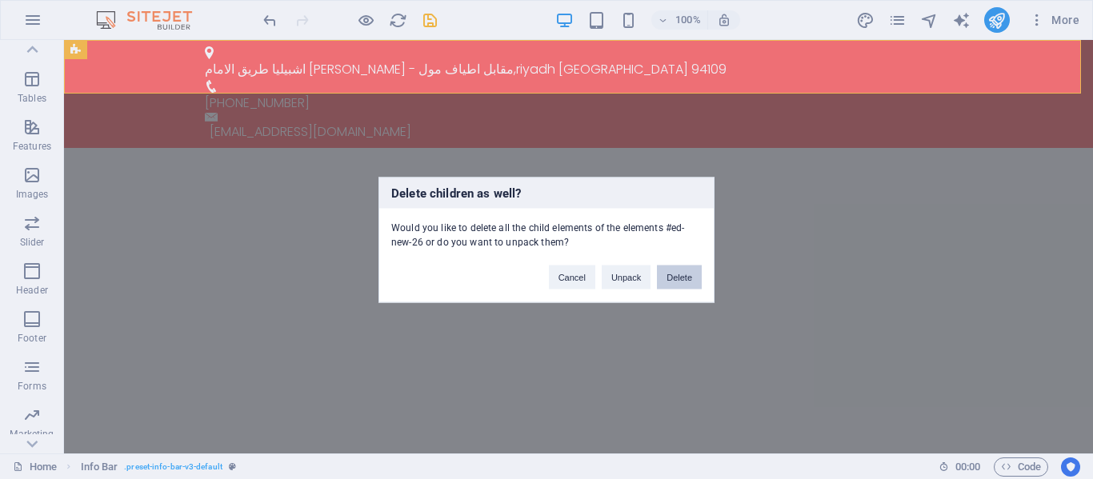
click at [683, 272] on button "Delete" at bounding box center [679, 277] width 45 height 24
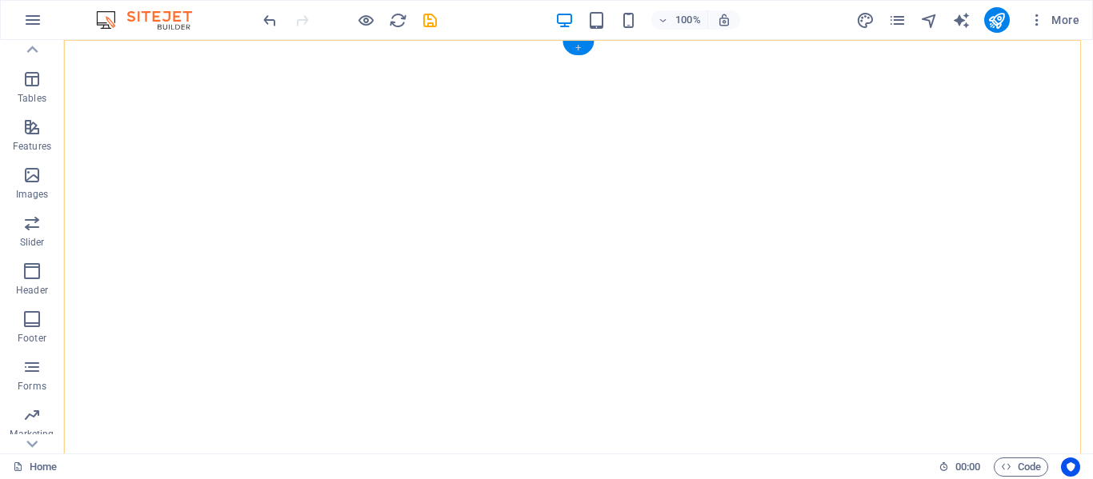
click at [578, 48] on div "+" at bounding box center [577, 48] width 31 height 14
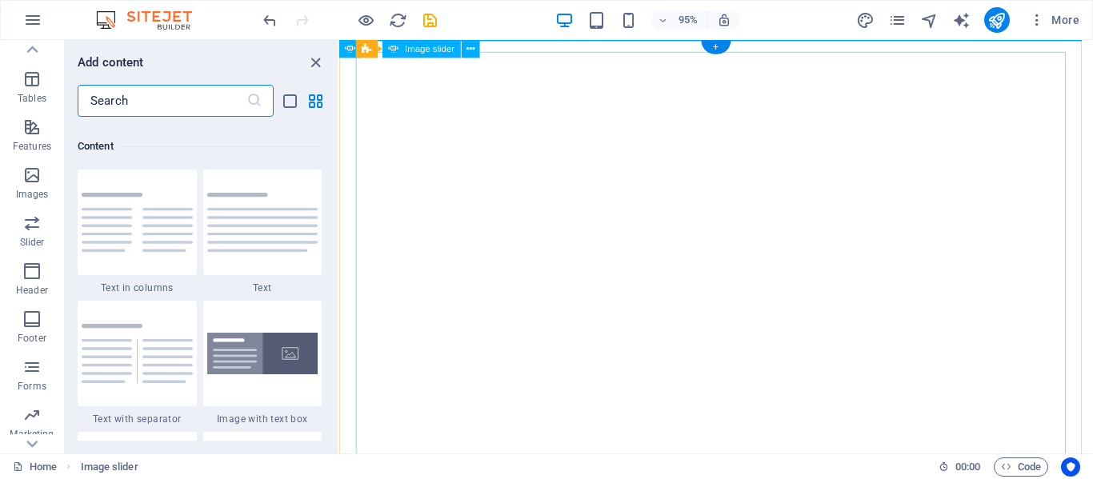
scroll to position [2930, 0]
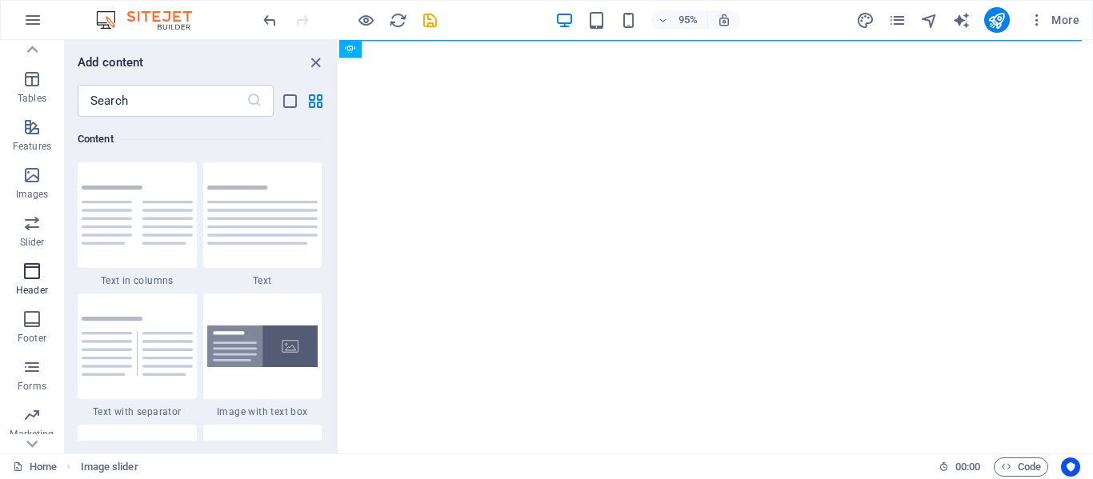
click at [29, 285] on p "Header" at bounding box center [32, 290] width 32 height 13
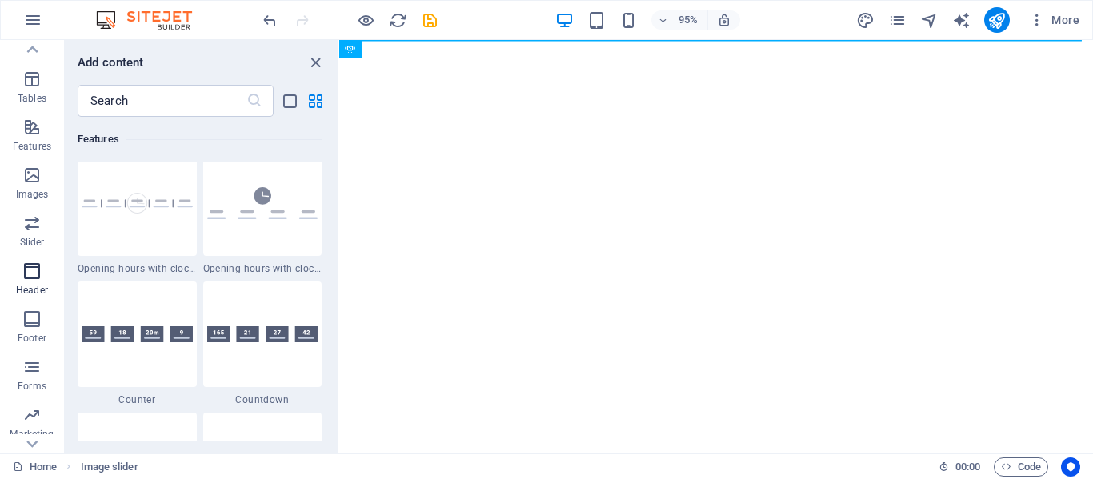
scroll to position [9764, 0]
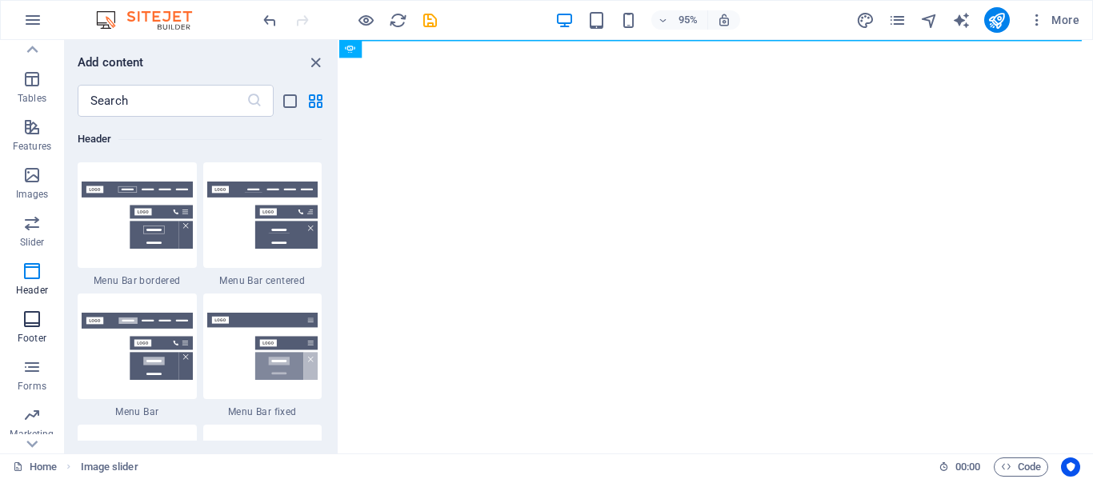
click at [28, 320] on icon "button" at bounding box center [31, 319] width 19 height 19
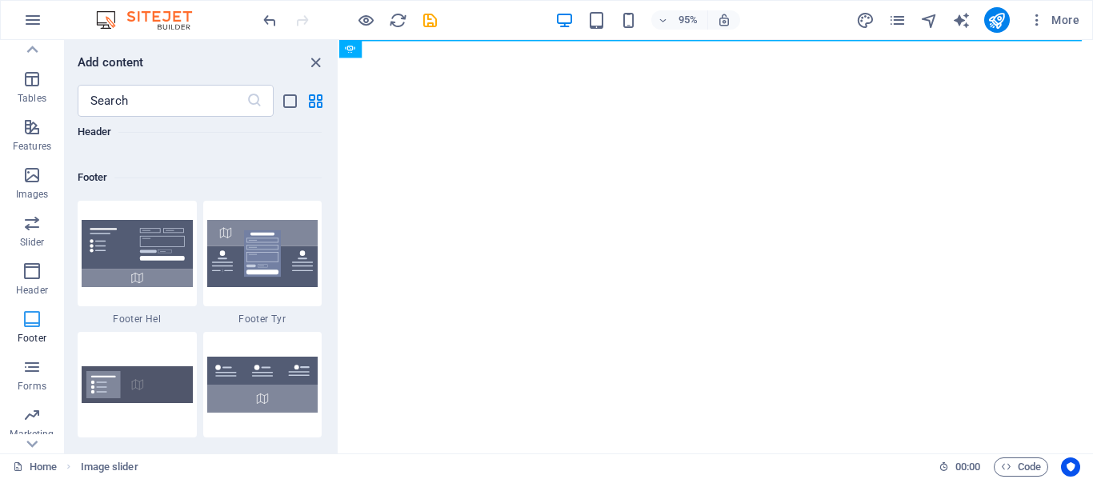
scroll to position [10721, 0]
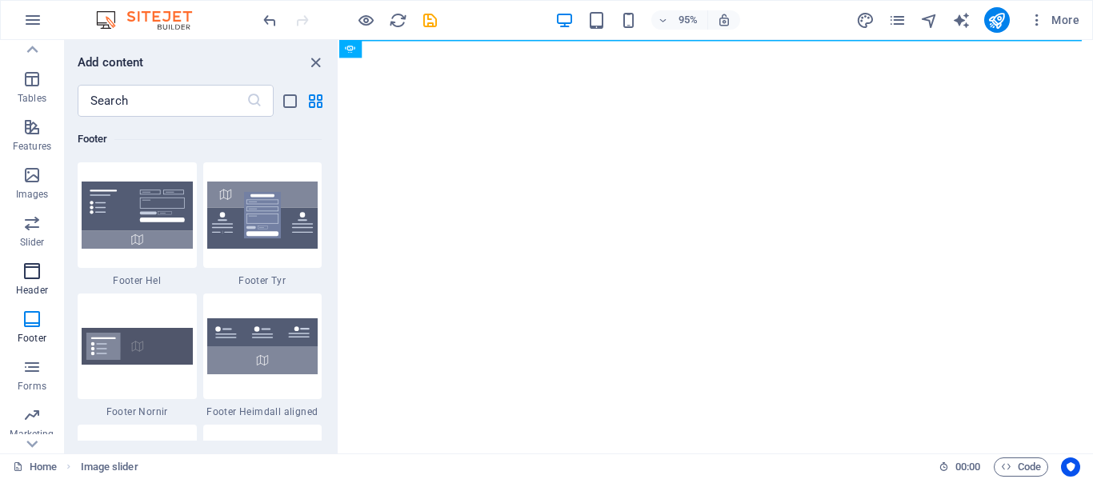
click at [28, 285] on p "Header" at bounding box center [32, 290] width 32 height 13
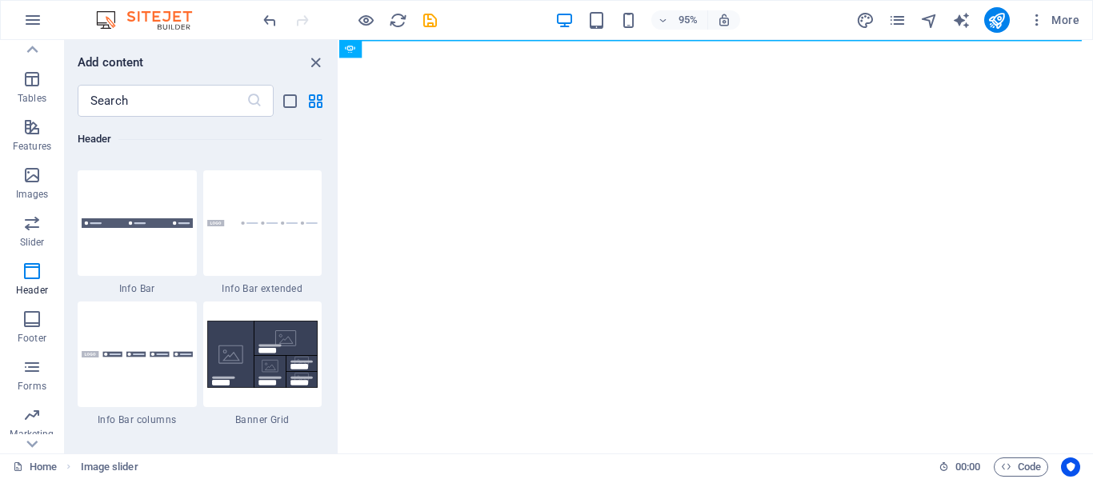
scroll to position [10412, 0]
click at [273, 221] on img at bounding box center [262, 222] width 111 height 7
drag, startPoint x: 273, startPoint y: 221, endPoint x: 421, endPoint y: 88, distance: 198.8
click at [339, 221] on div "Footer Fulla Image slider Menu Bar Menu Container Logo Container Image slider I…" at bounding box center [716, 247] width 754 height 414
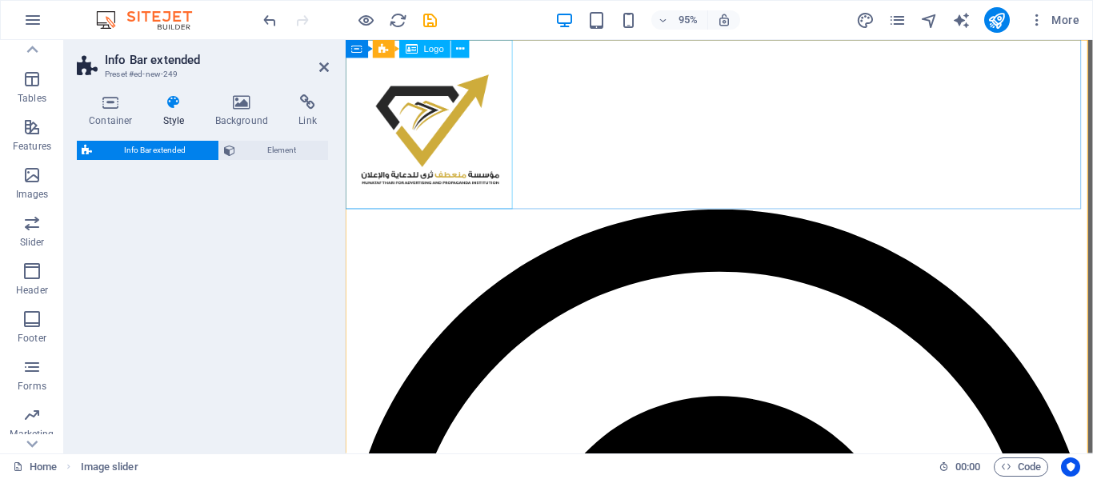
drag, startPoint x: 766, startPoint y: 128, endPoint x: 466, endPoint y: 71, distance: 305.3
select select "rem"
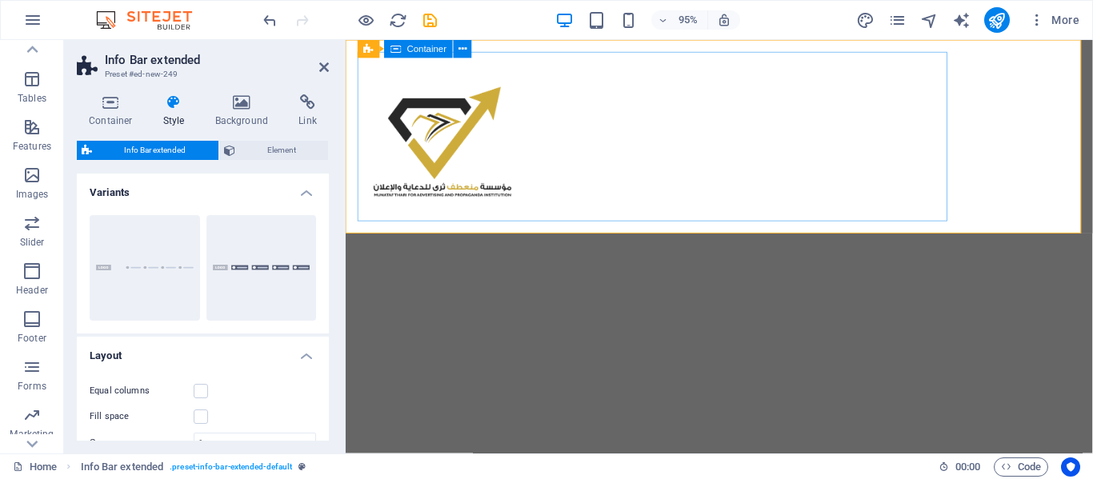
click at [723, 177] on div at bounding box center [738, 142] width 761 height 178
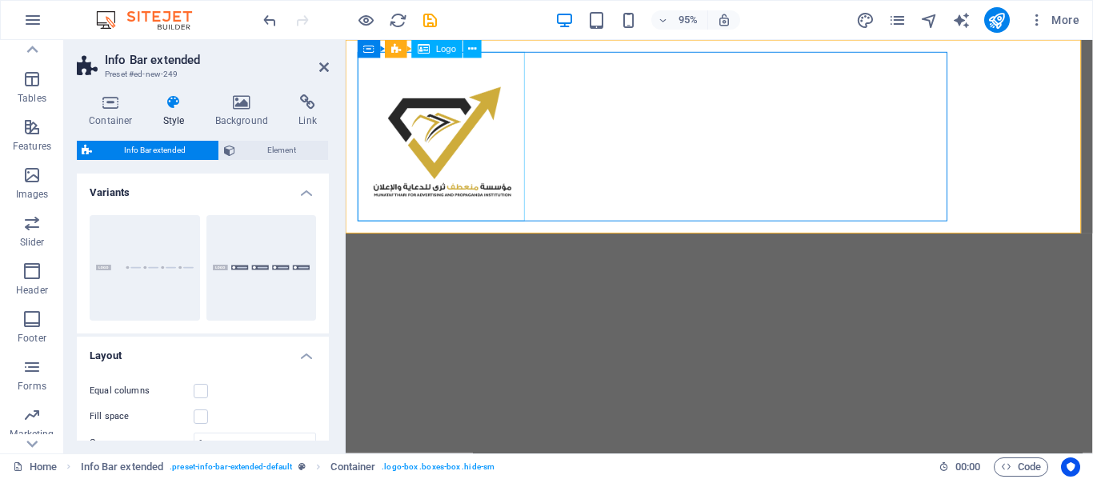
click at [469, 133] on div at bounding box center [738, 142] width 761 height 178
click at [823, 181] on div at bounding box center [738, 142] width 761 height 178
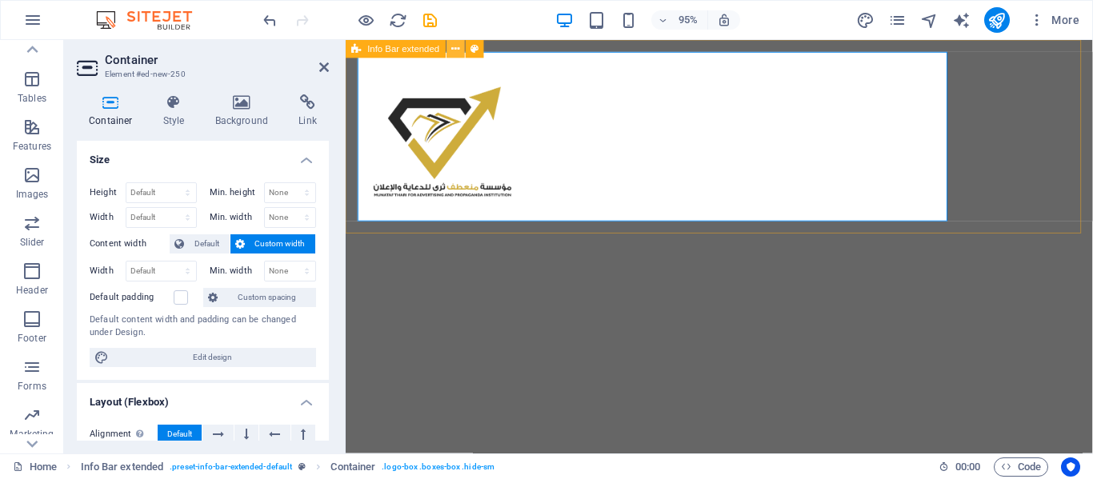
click at [451, 52] on icon at bounding box center [455, 49] width 8 height 16
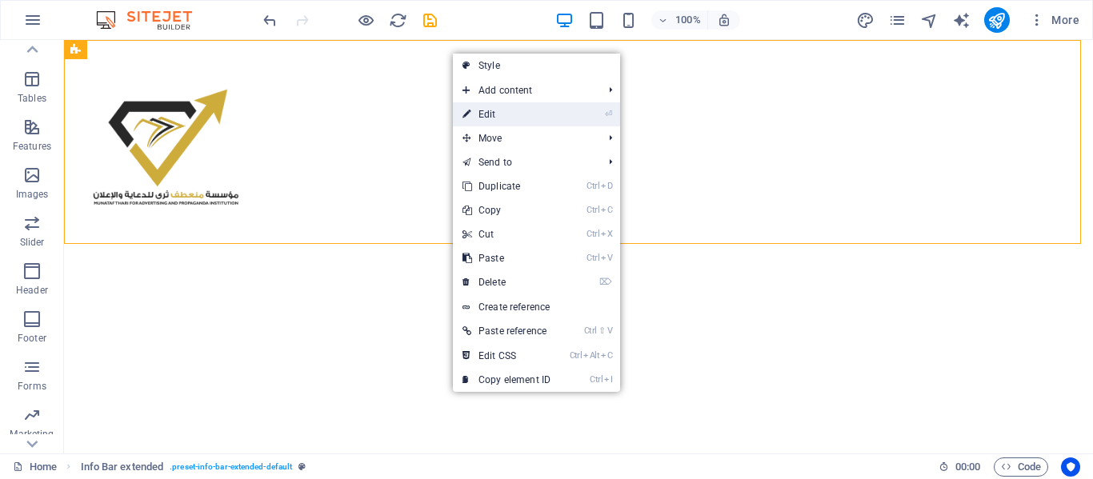
click at [478, 112] on link "⏎ Edit" at bounding box center [506, 114] width 107 height 24
select select "rem"
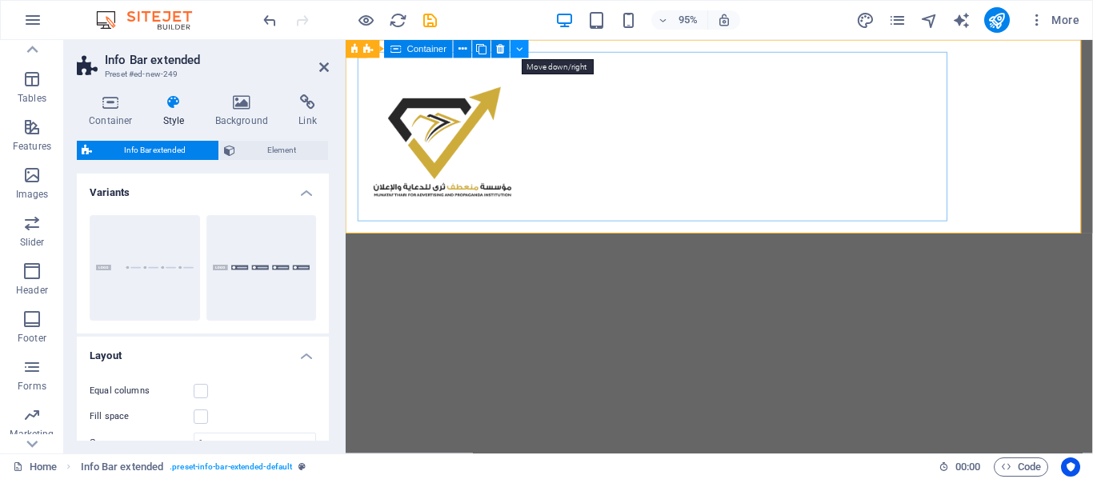
click at [517, 50] on icon at bounding box center [519, 49] width 7 height 16
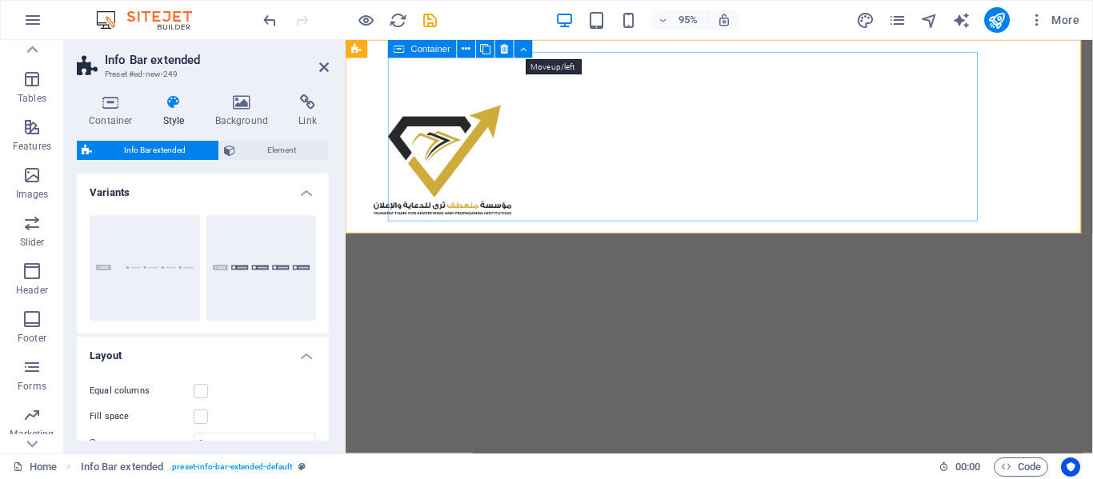
click at [517, 50] on button at bounding box center [523, 49] width 18 height 18
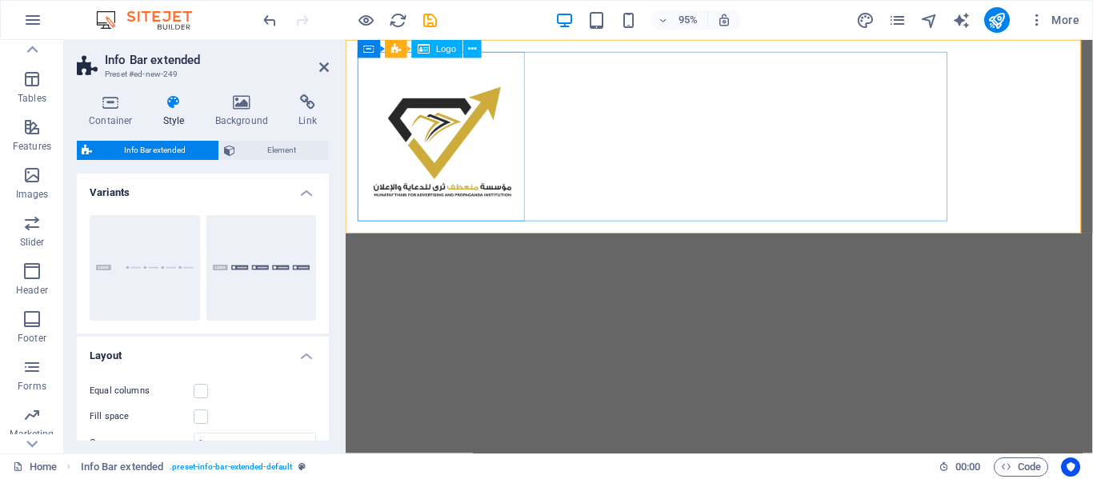
click at [467, 113] on div at bounding box center [738, 142] width 761 height 178
select select "px"
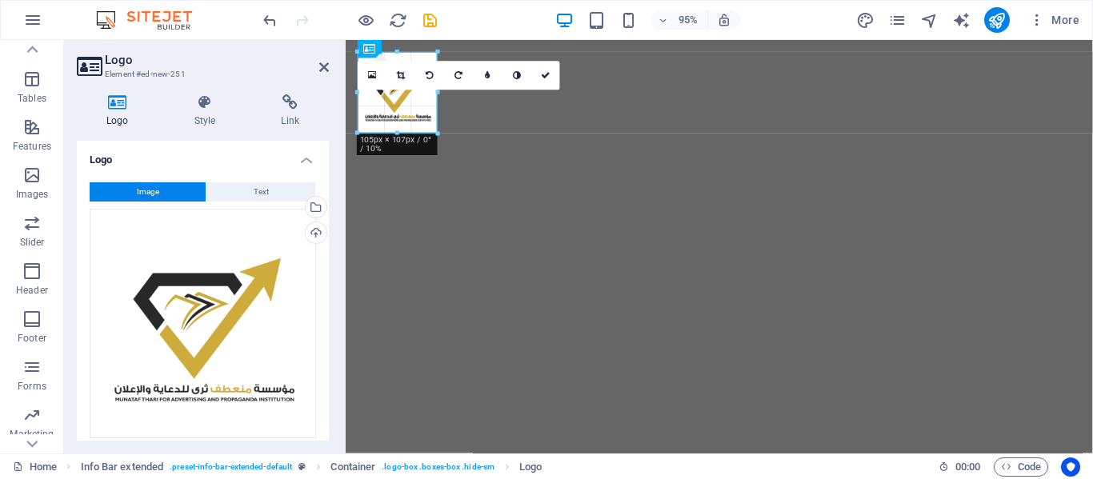
drag, startPoint x: 526, startPoint y: 222, endPoint x: 86, endPoint y: 91, distance: 458.9
type input "104"
click at [542, 74] on icon at bounding box center [546, 75] width 10 height 9
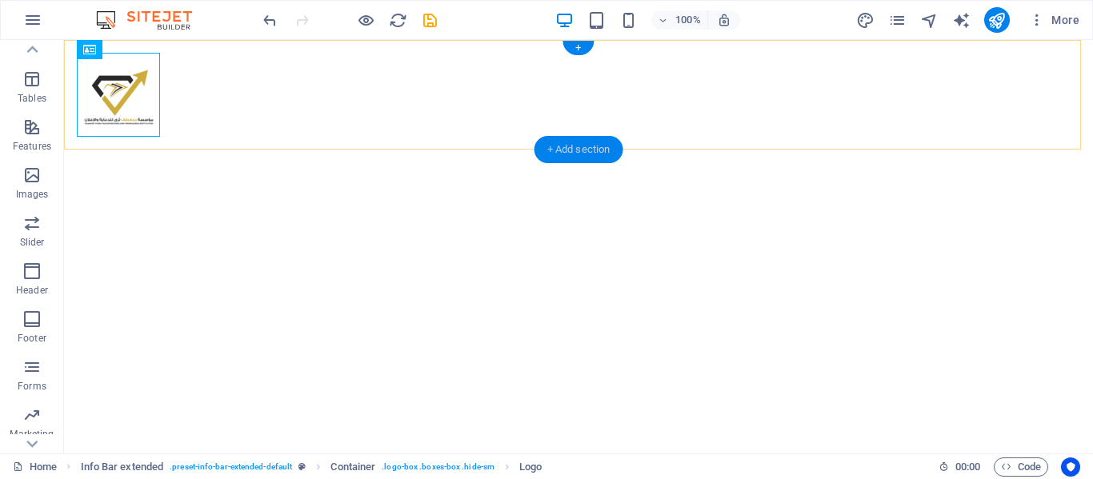
click at [573, 143] on div "+ Add section" at bounding box center [578, 149] width 89 height 27
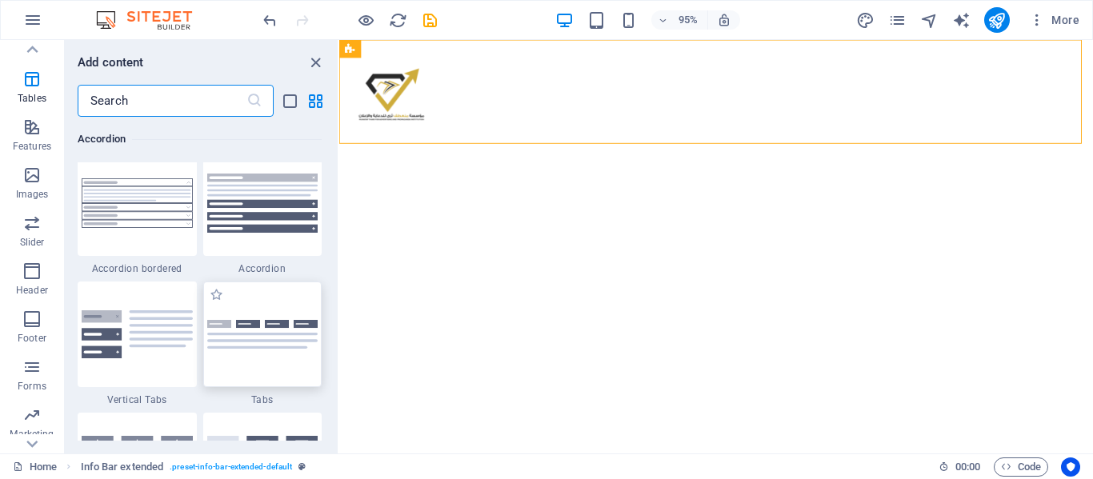
scroll to position [5217, 0]
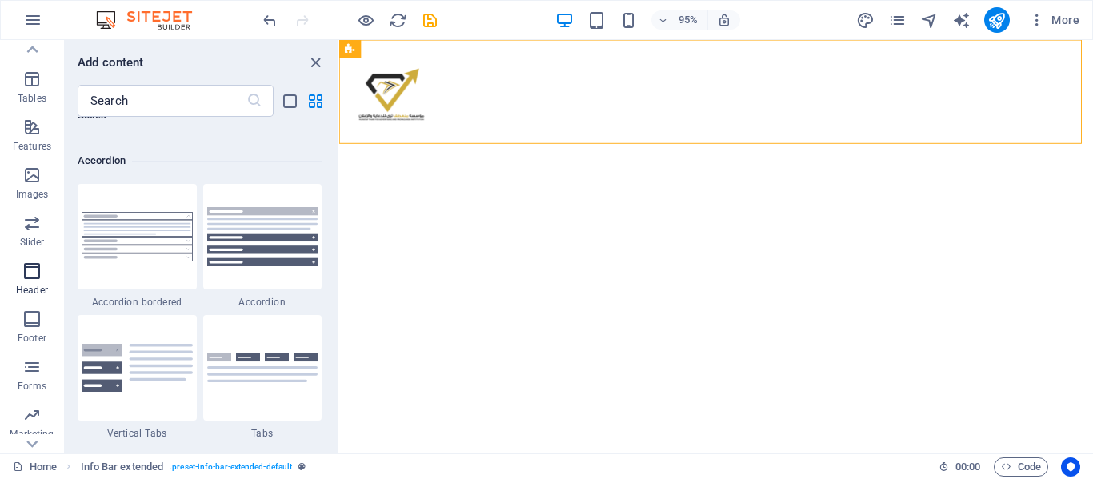
click at [30, 279] on icon "button" at bounding box center [31, 271] width 19 height 19
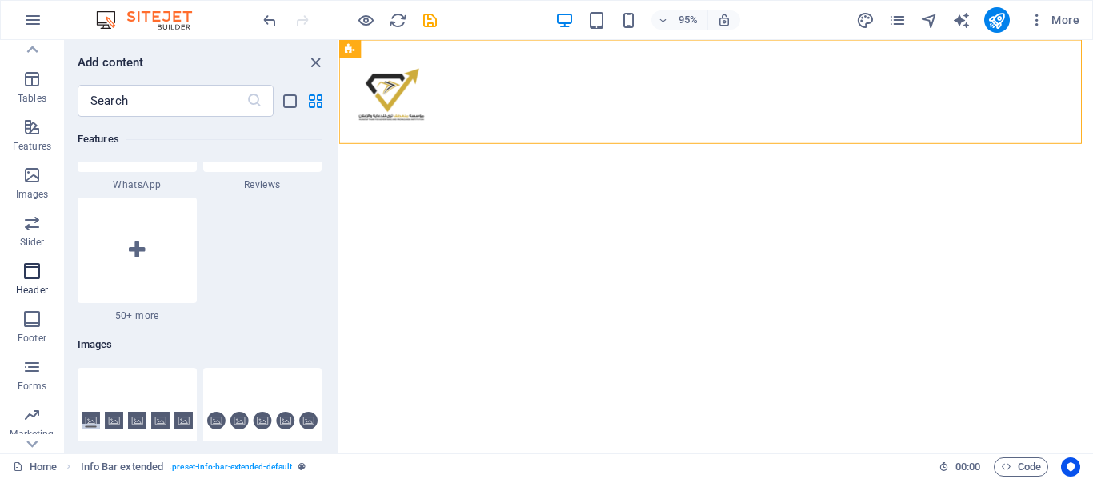
scroll to position [9764, 0]
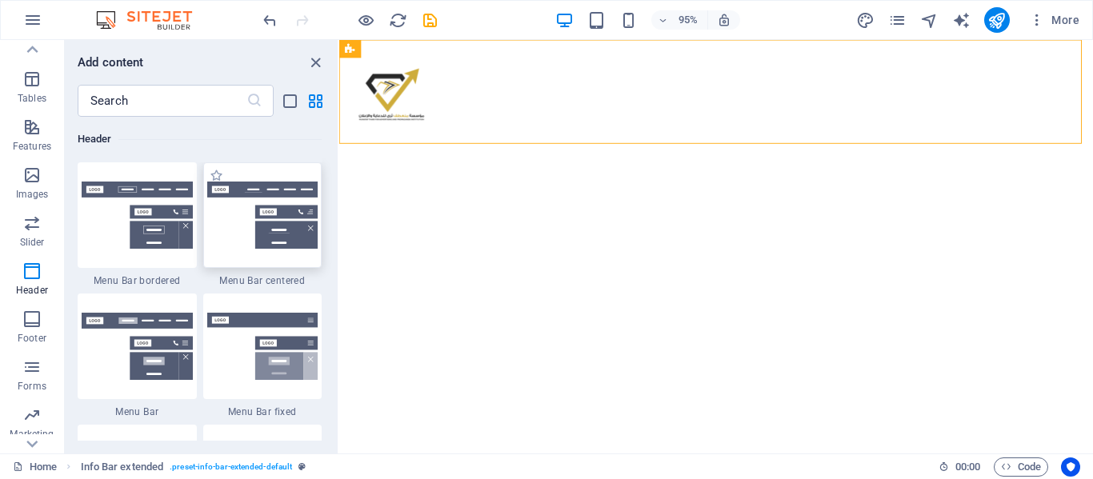
click at [253, 194] on img at bounding box center [262, 215] width 111 height 67
drag, startPoint x: 253, startPoint y: 194, endPoint x: 518, endPoint y: 116, distance: 276.7
click at [339, 194] on div "Footer Fulla Image slider Menu Bar Menu Container Logo Container Image slider I…" at bounding box center [716, 247] width 754 height 414
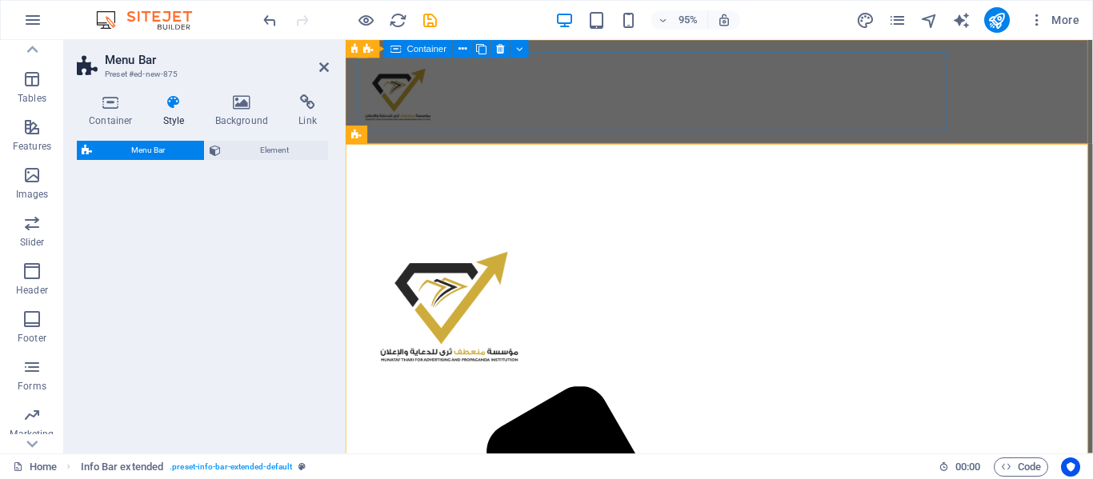
drag, startPoint x: 864, startPoint y: 156, endPoint x: 566, endPoint y: 99, distance: 302.9
select select "rem"
select select "preset-menu-v2-centered"
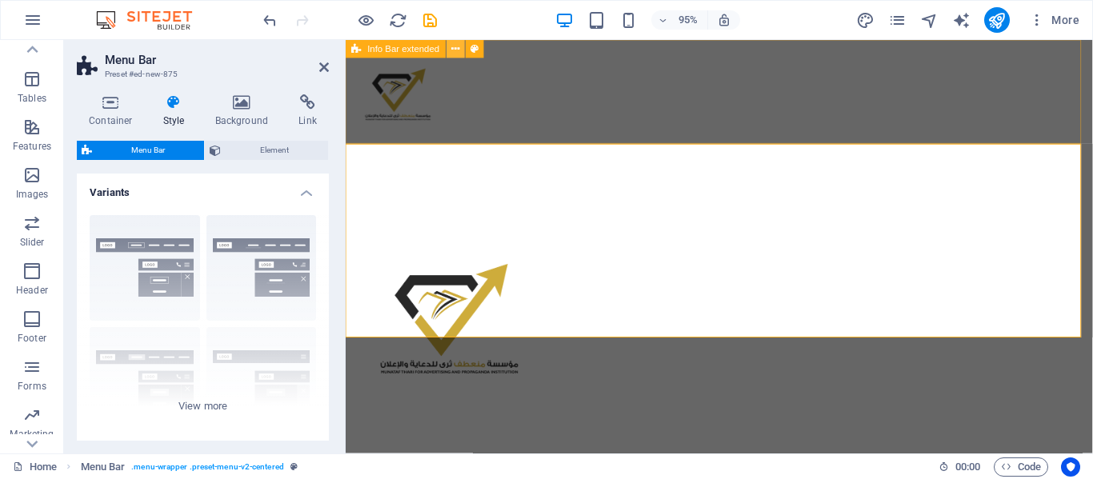
click at [454, 50] on icon at bounding box center [455, 49] width 8 height 16
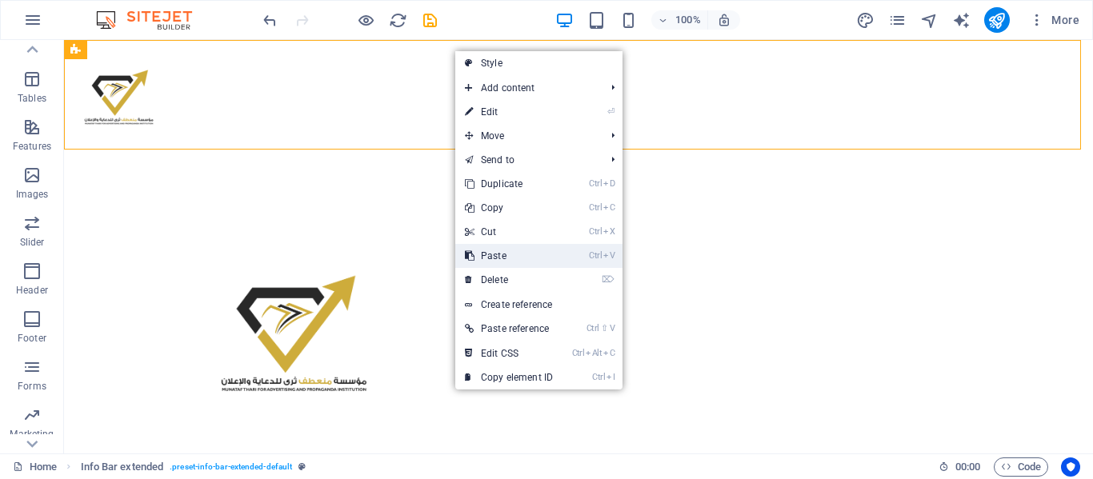
click at [482, 253] on link "Ctrl V Paste" at bounding box center [508, 256] width 107 height 24
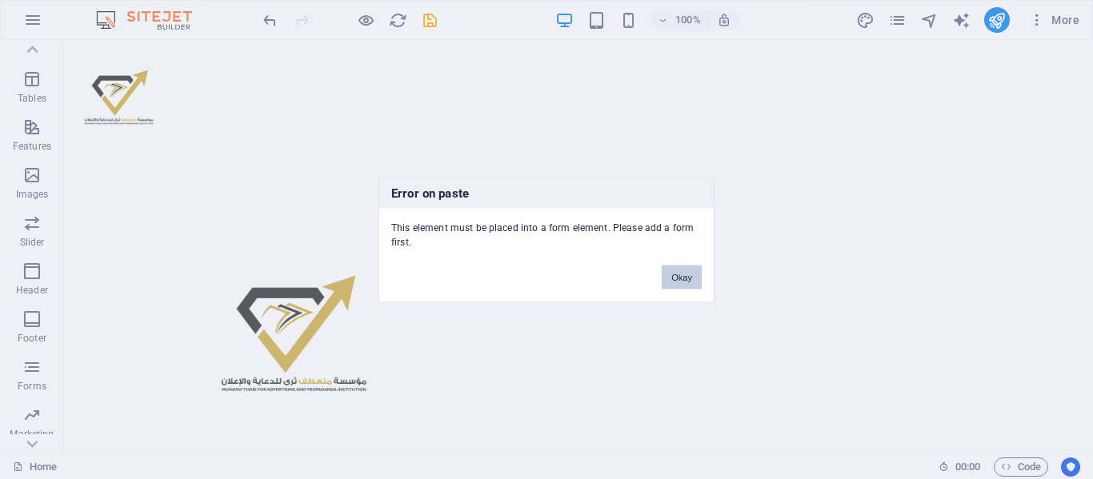
click at [674, 284] on button "Okay" at bounding box center [682, 277] width 40 height 24
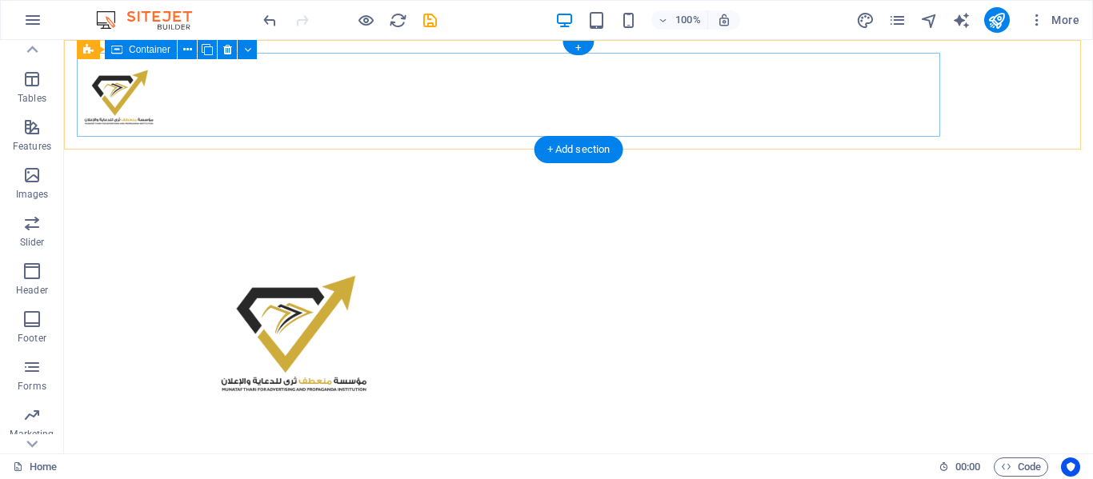
click at [203, 95] on div at bounding box center [578, 95] width 1003 height 84
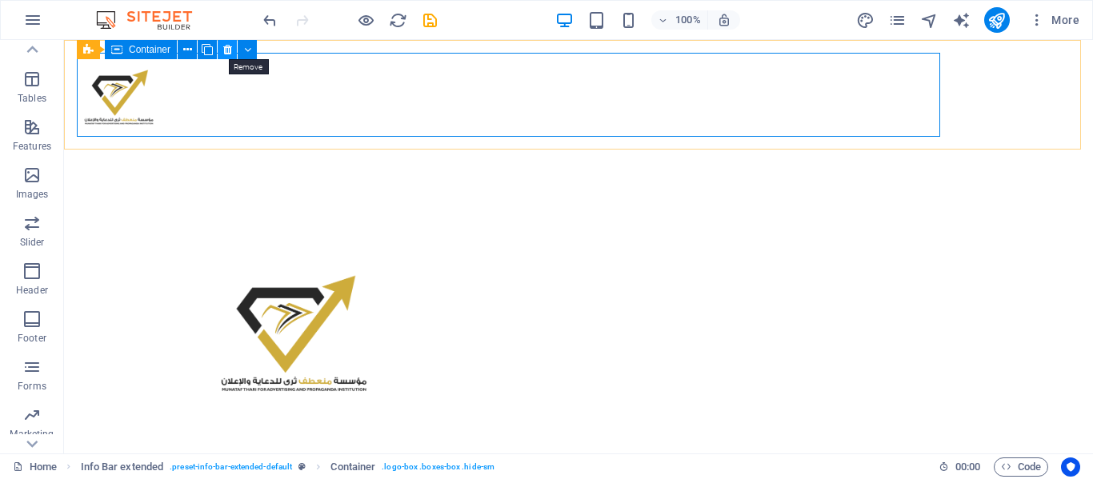
click at [227, 53] on icon at bounding box center [227, 50] width 9 height 17
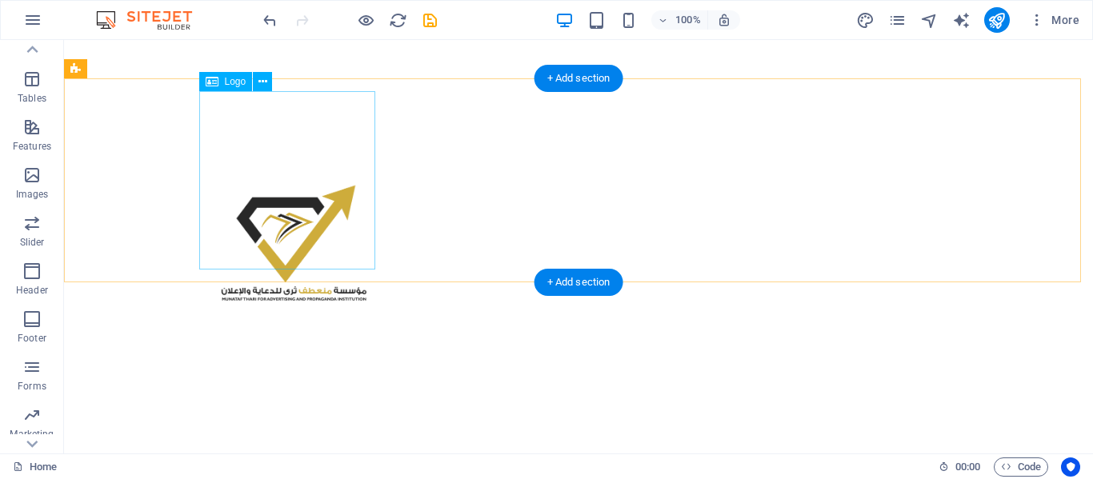
click at [271, 197] on div at bounding box center [578, 238] width 747 height 178
select select "px"
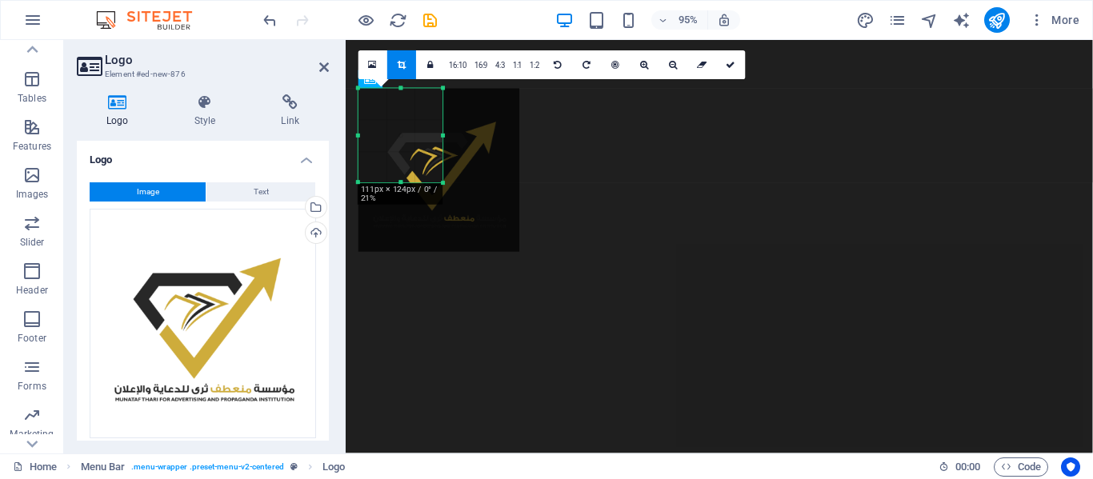
drag, startPoint x: 525, startPoint y: 259, endPoint x: 438, endPoint y: 180, distance: 117.8
click at [438, 180] on div "180 170 160 150 140 130 120 110 100 90 80 70 60 50 40 30 20 10 0 -10 -20 -30 -4…" at bounding box center [400, 136] width 84 height 94
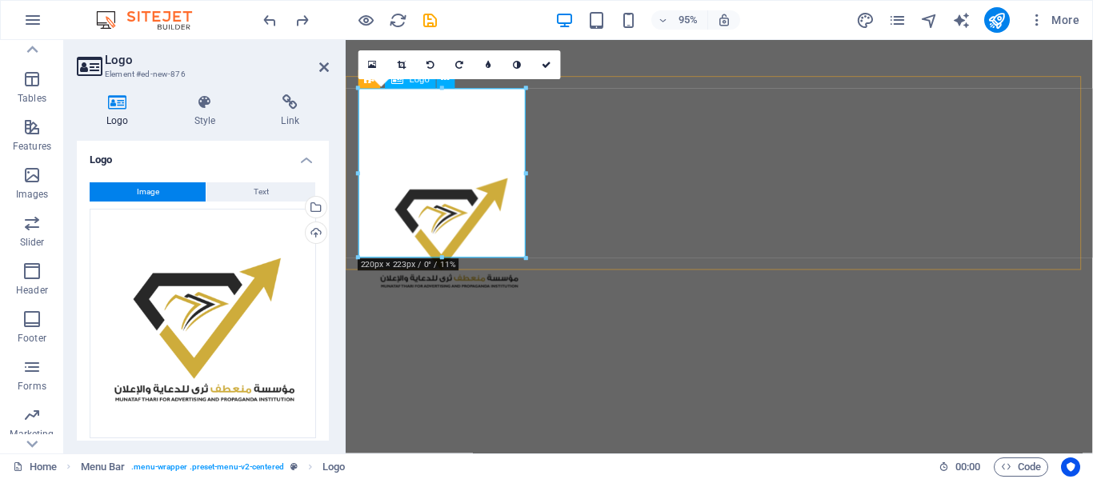
drag, startPoint x: 869, startPoint y: 295, endPoint x: 446, endPoint y: 164, distance: 443.8
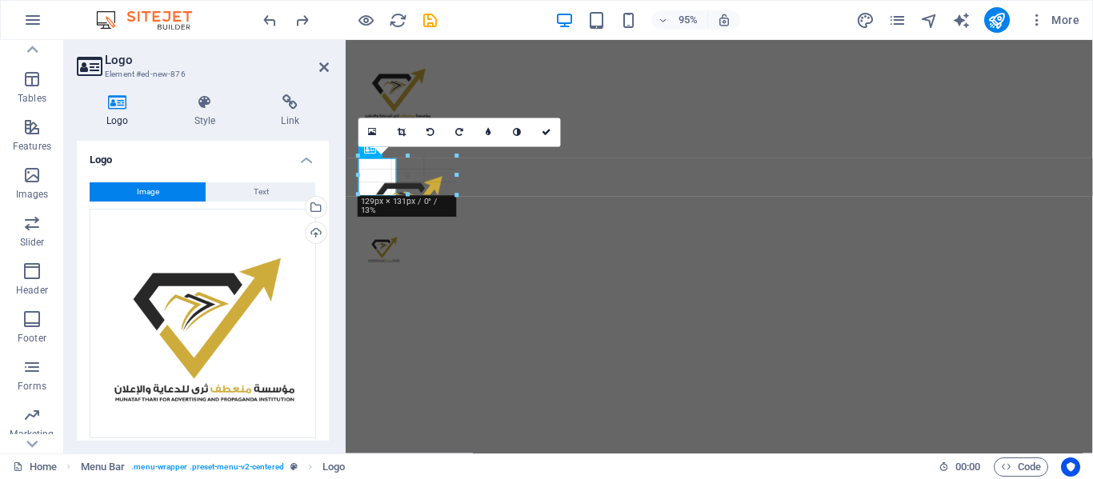
type input "50"
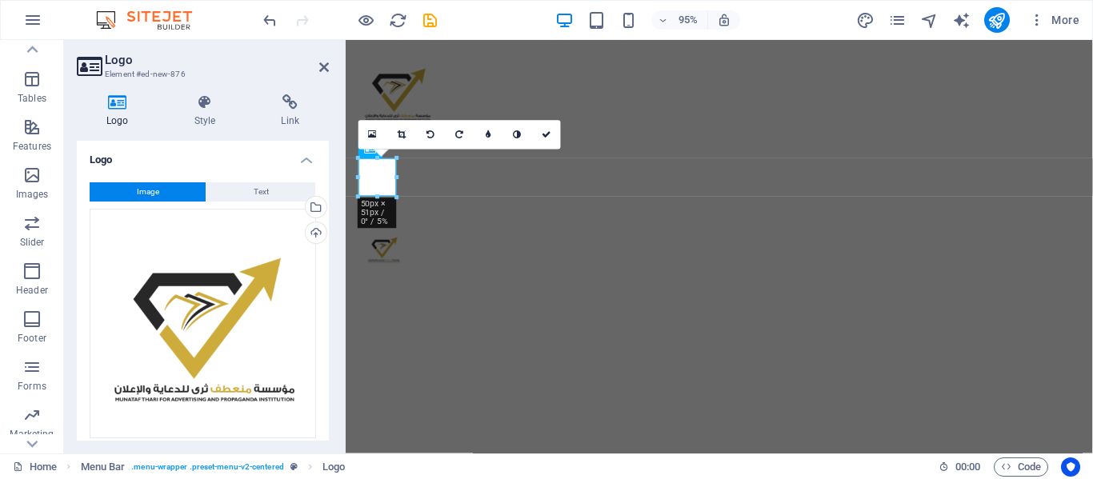
click at [388, 199] on div at bounding box center [377, 197] width 38 height 6
click at [542, 136] on icon at bounding box center [547, 134] width 10 height 9
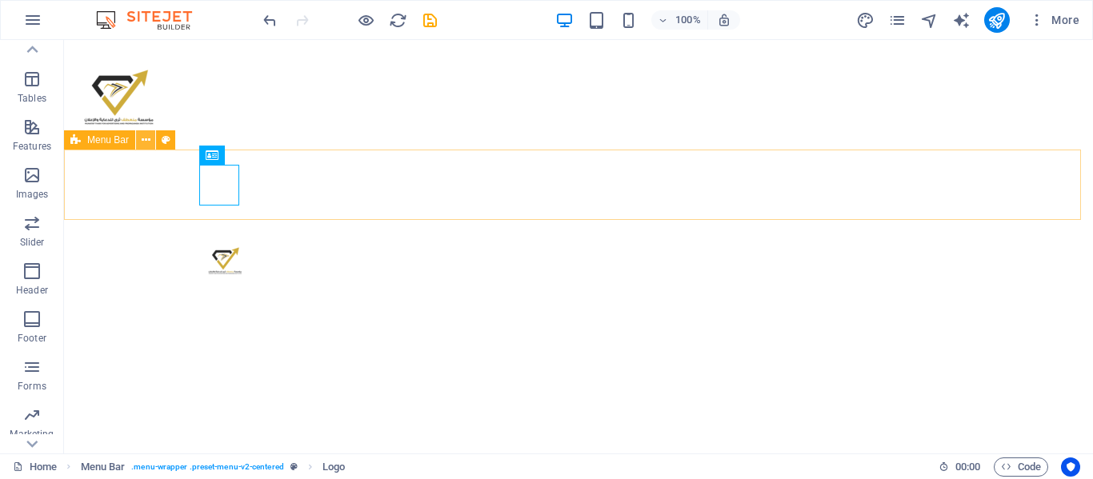
click at [145, 147] on icon at bounding box center [146, 140] width 9 height 17
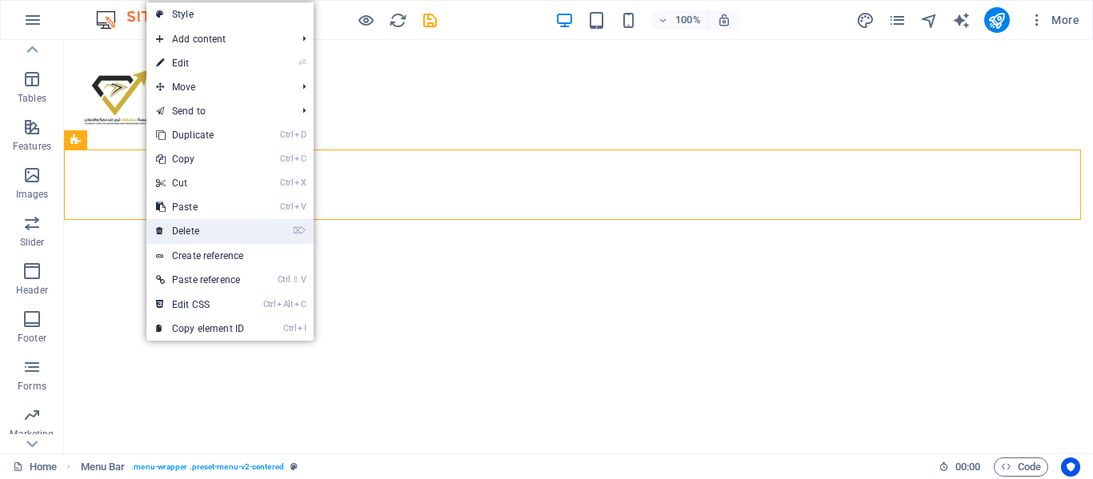
click at [189, 230] on link "⌦ Delete" at bounding box center [199, 231] width 107 height 24
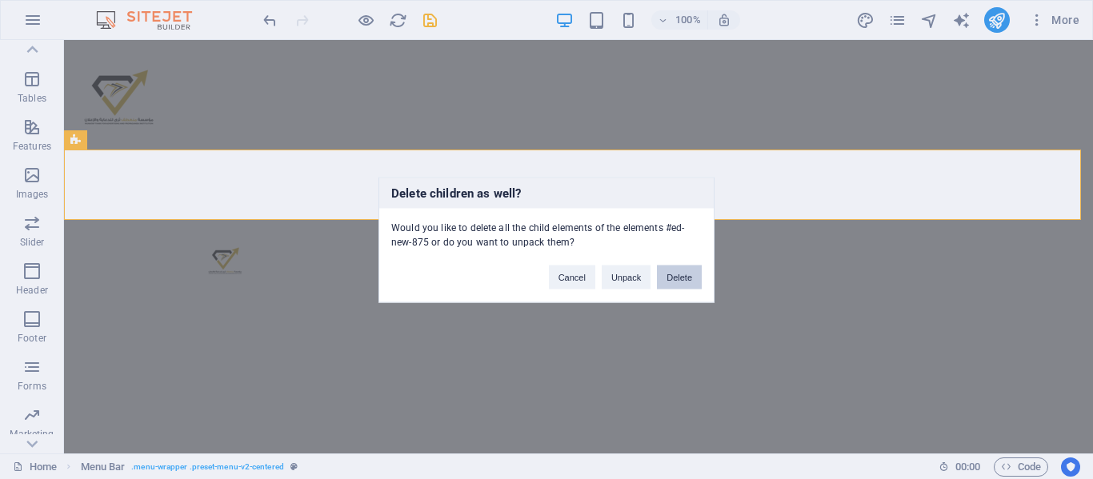
click at [680, 276] on button "Delete" at bounding box center [679, 277] width 45 height 24
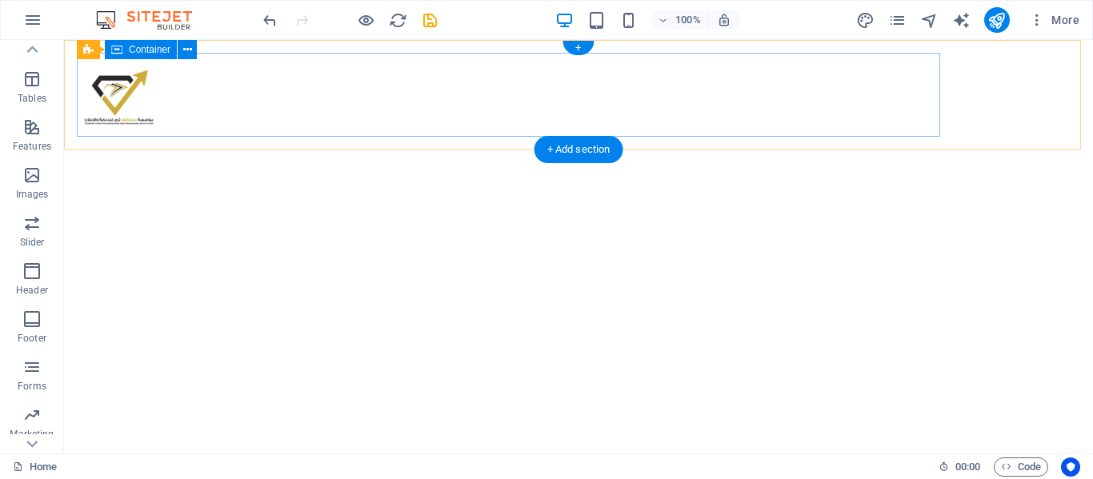
click at [212, 83] on div at bounding box center [578, 95] width 1003 height 84
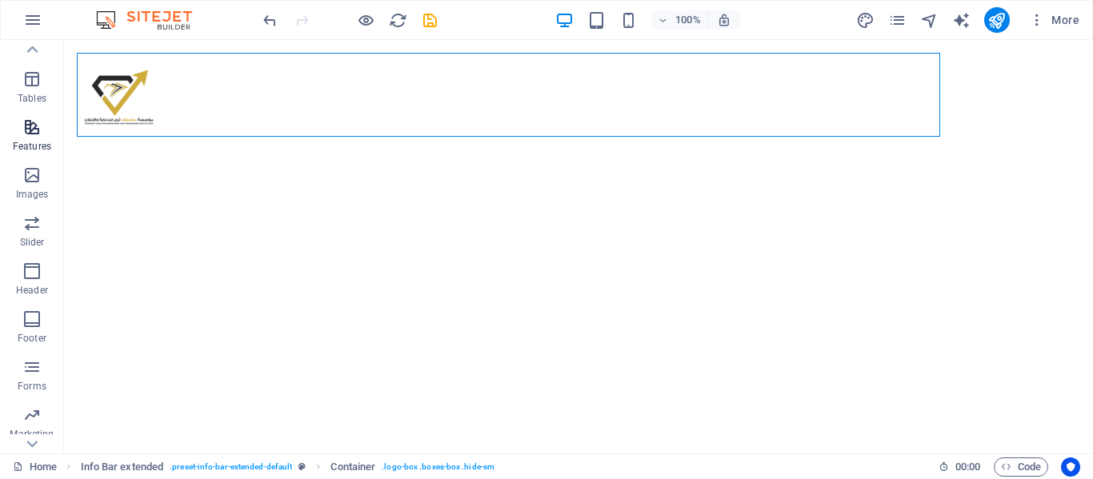
scroll to position [0, 0]
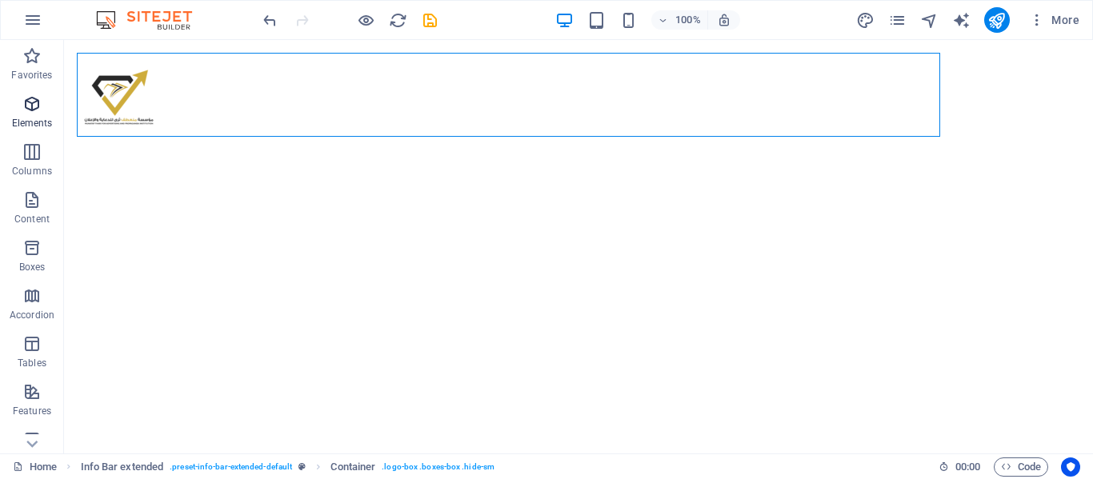
click at [32, 103] on icon "button" at bounding box center [31, 103] width 19 height 19
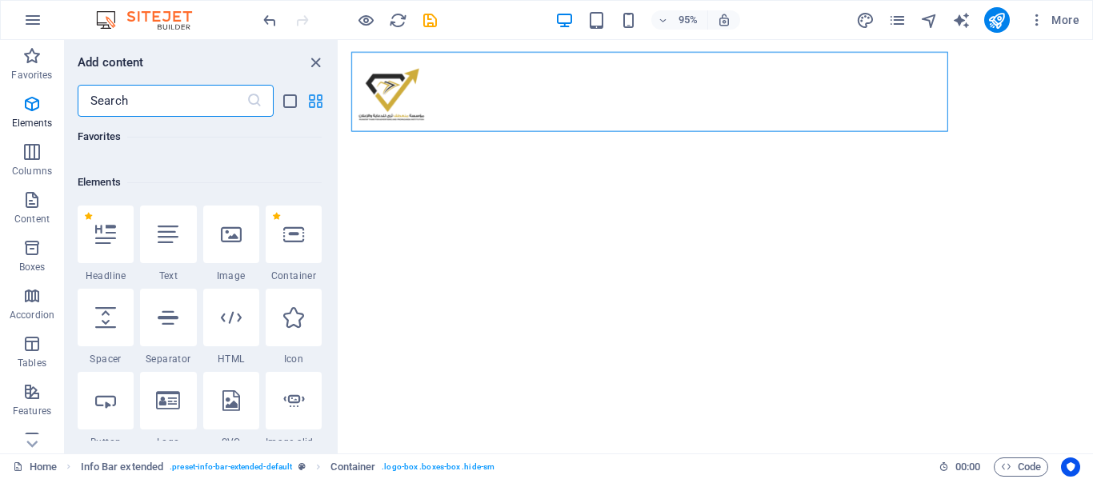
scroll to position [302, 0]
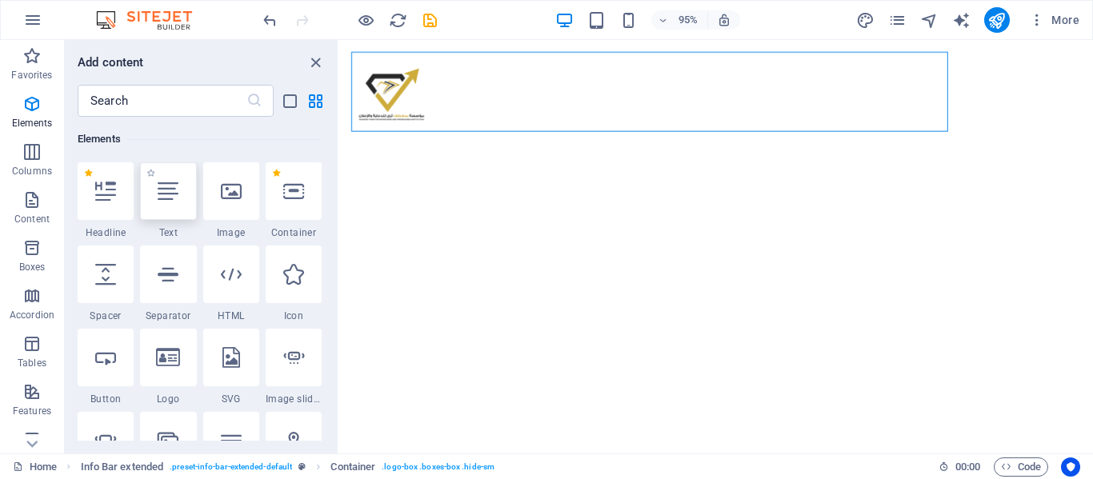
click at [166, 191] on icon at bounding box center [168, 191] width 21 height 21
click at [339, 191] on div "Footer Fulla Image slider Menu Bar Menu Container Logo Container Image slider I…" at bounding box center [716, 247] width 754 height 414
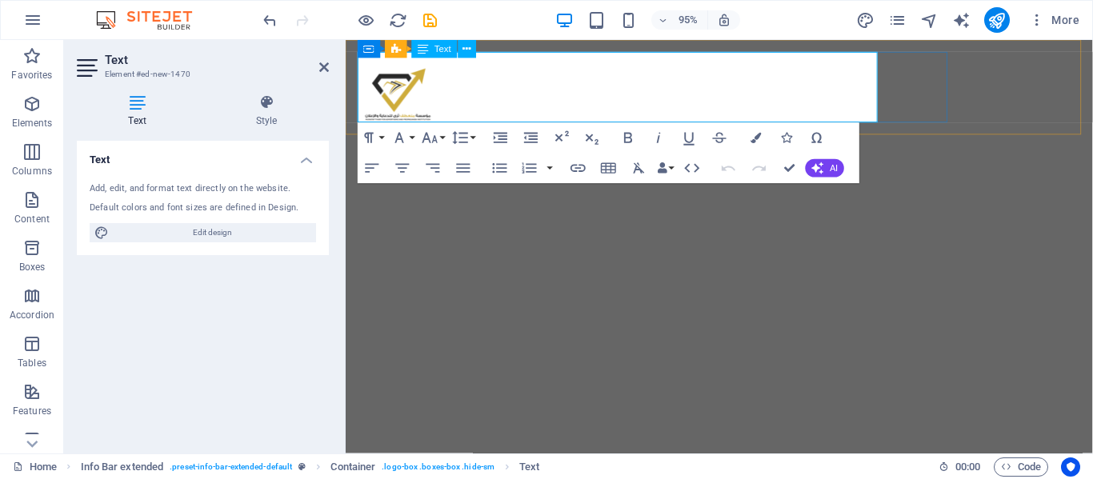
click at [502, 53] on div "New text element" at bounding box center [738, 53] width 761 height 0
click at [530, 53] on div "New text element" at bounding box center [738, 53] width 761 height 0
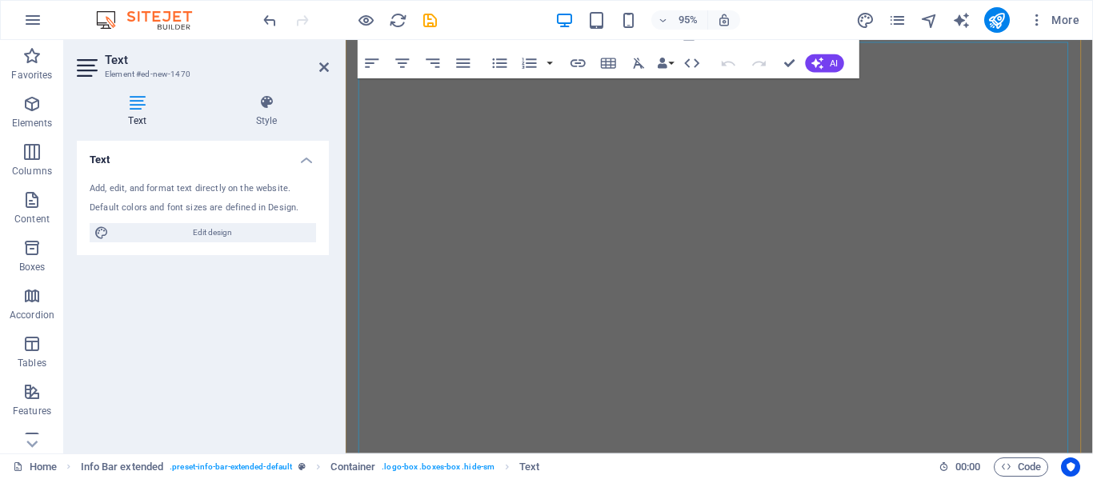
scroll to position [0, 0]
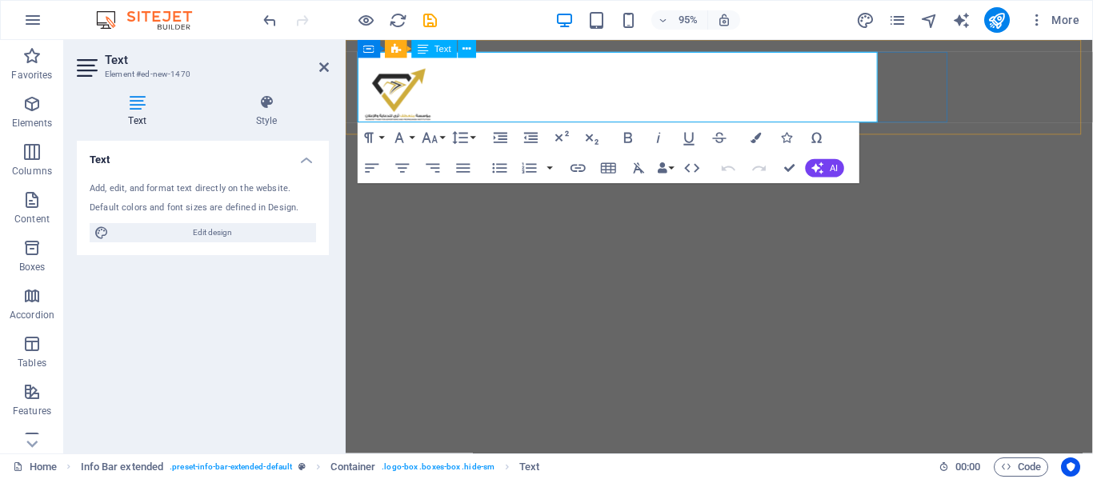
click at [621, 53] on div "New text element" at bounding box center [738, 53] width 761 height 0
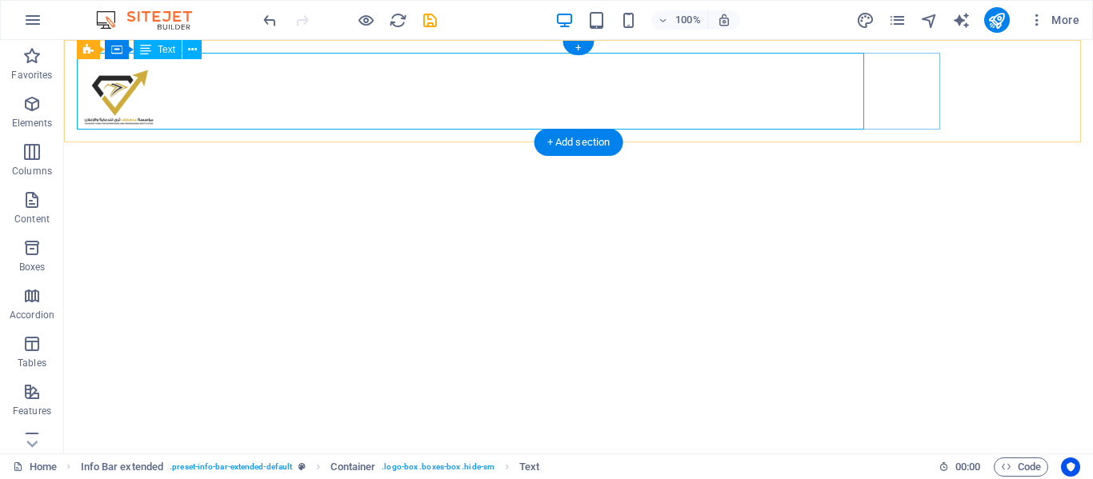
click at [532, 53] on div "New text element" at bounding box center [578, 53] width 1003 height 0
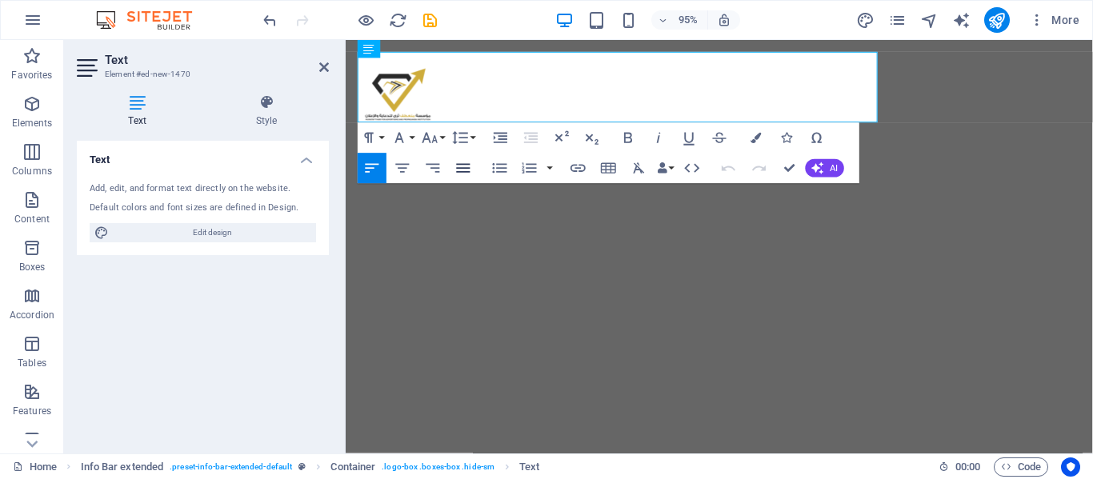
click at [460, 166] on icon "button" at bounding box center [463, 168] width 18 height 18
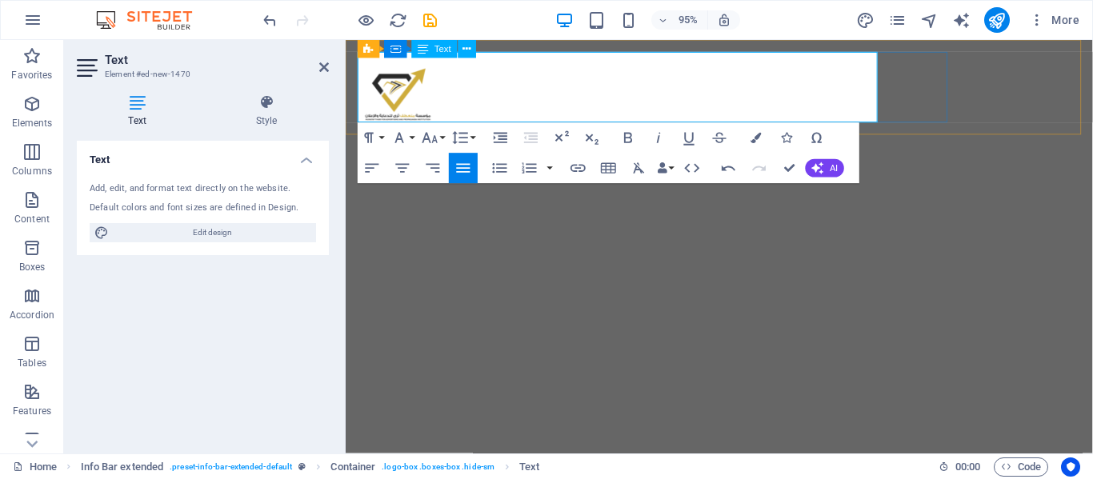
click at [631, 53] on div "New text element" at bounding box center [738, 53] width 761 height 0
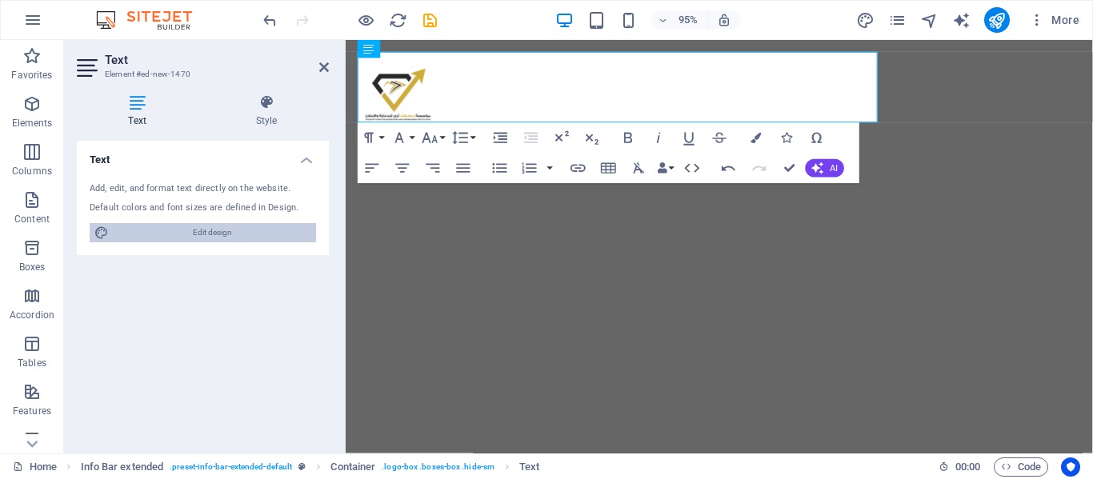
click at [199, 231] on span "Edit design" at bounding box center [213, 232] width 198 height 19
select select "rem"
select select "px"
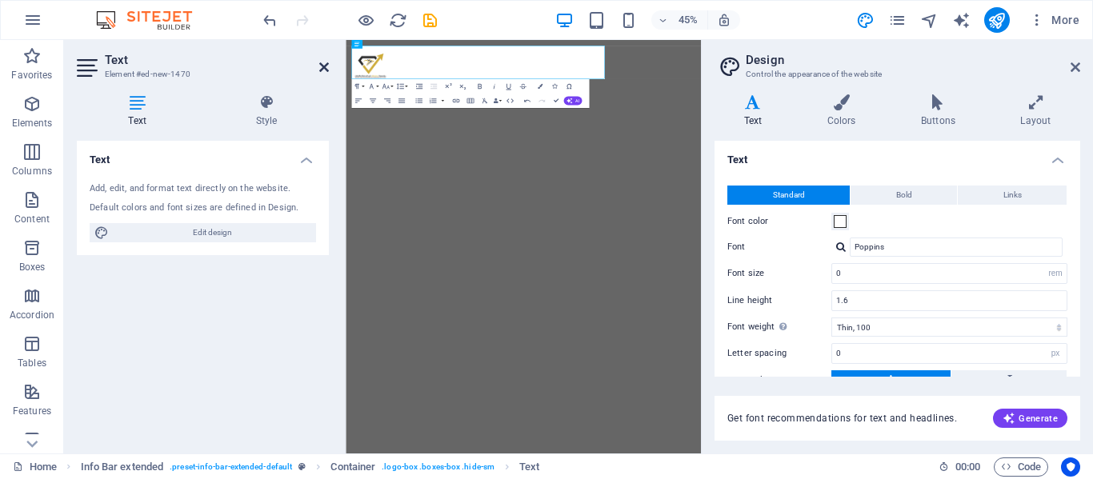
click at [319, 67] on icon at bounding box center [324, 67] width 10 height 13
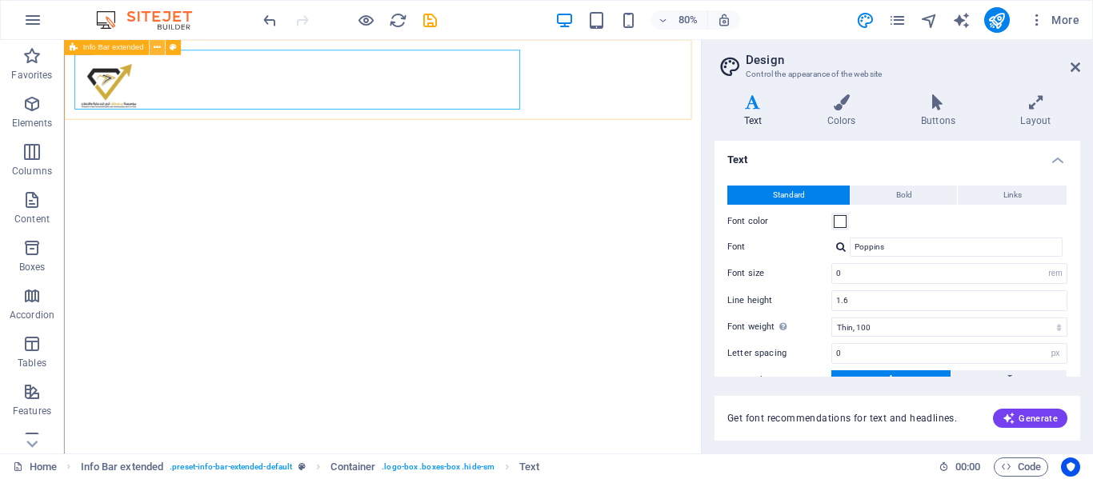
click at [154, 46] on icon at bounding box center [156, 48] width 7 height 14
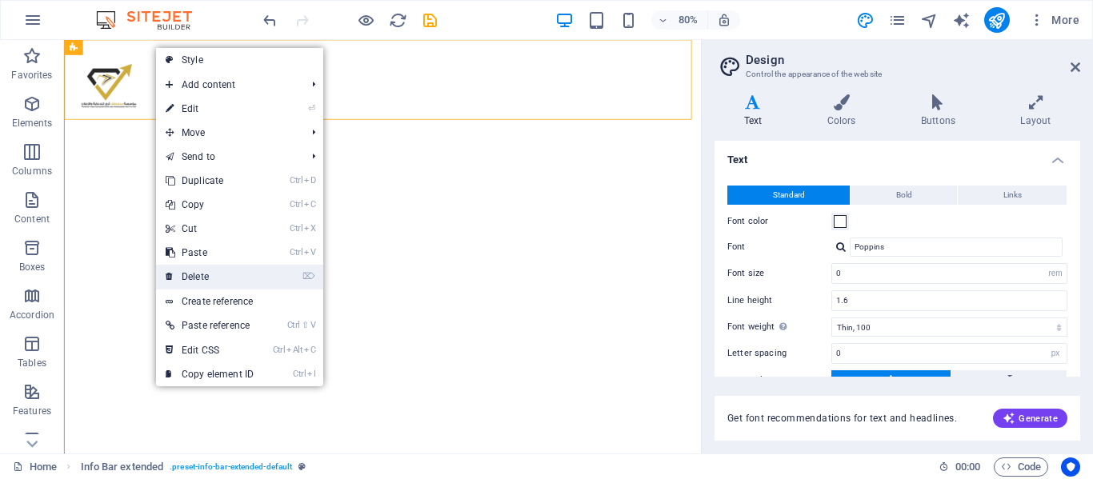
click at [211, 265] on link "⌦ Delete" at bounding box center [209, 277] width 107 height 24
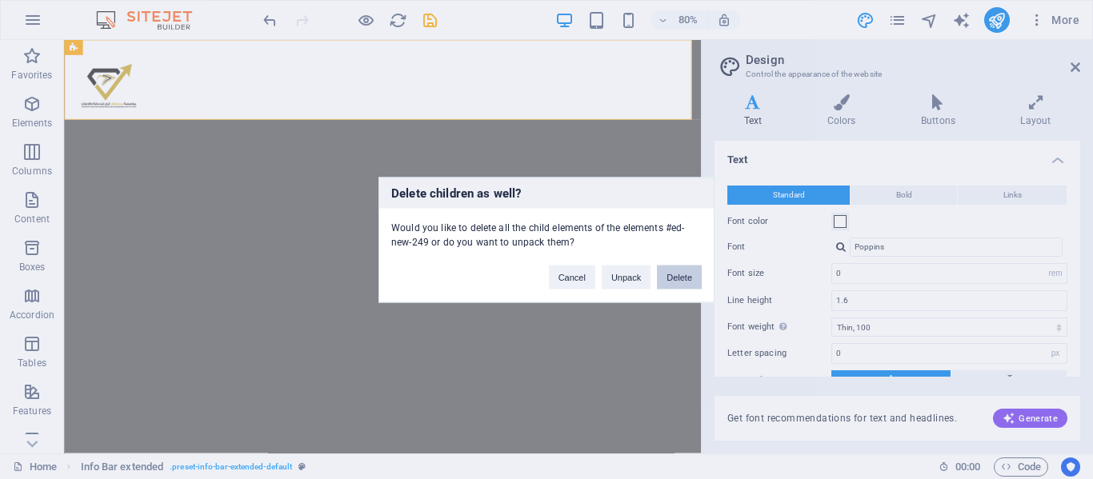
click at [682, 275] on button "Delete" at bounding box center [679, 277] width 45 height 24
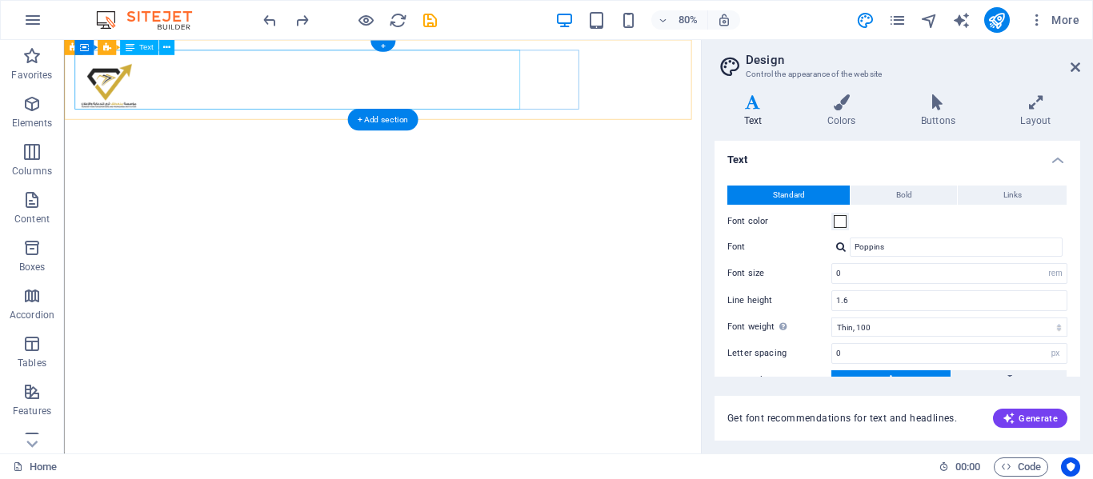
click at [521, 53] on div "New text element" at bounding box center [462, 53] width 770 height 0
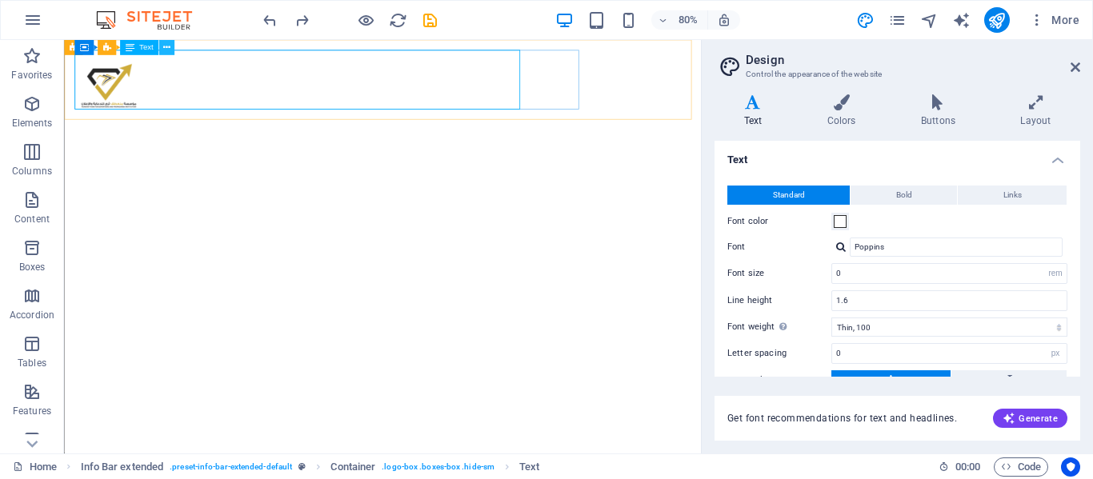
click at [165, 53] on icon at bounding box center [166, 48] width 7 height 14
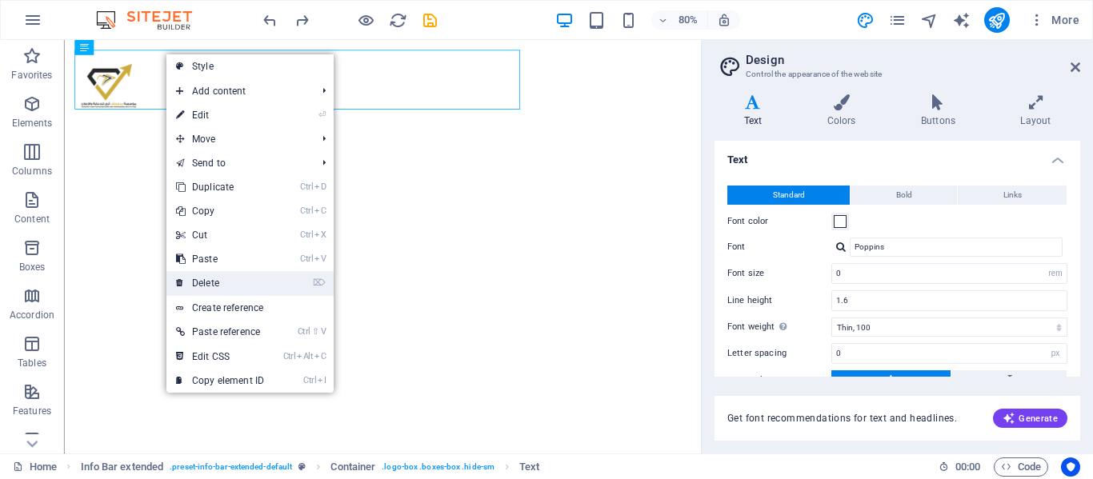
click at [224, 283] on link "⌦ Delete" at bounding box center [219, 283] width 107 height 24
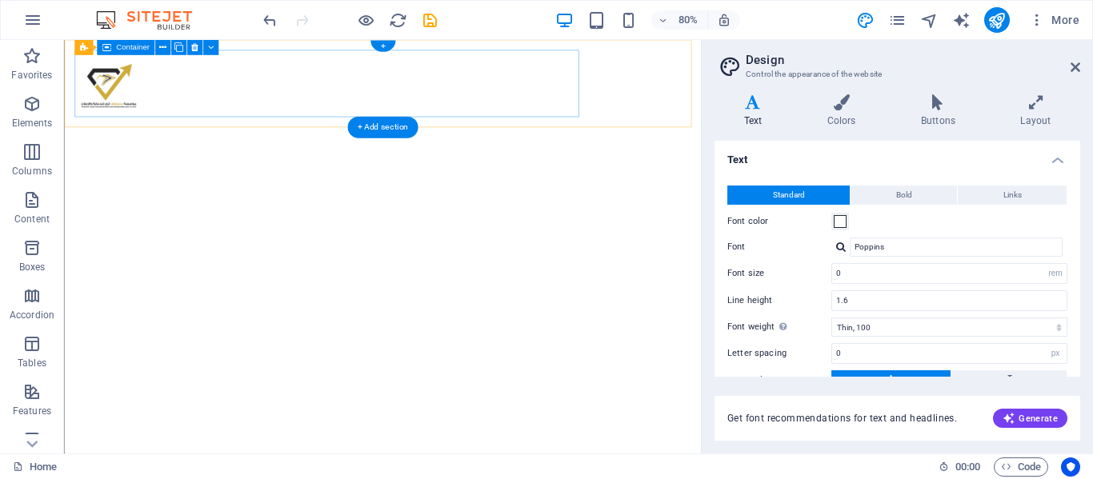
click at [254, 98] on div at bounding box center [462, 95] width 770 height 84
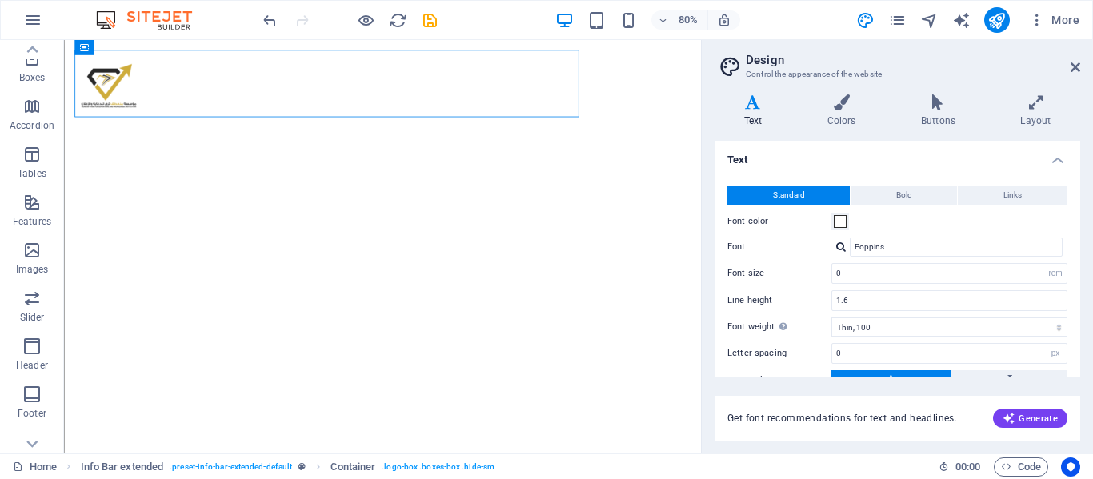
scroll to position [191, 0]
drag, startPoint x: 35, startPoint y: 259, endPoint x: 591, endPoint y: 853, distance: 813.2
click at [35, 259] on span "Images" at bounding box center [32, 258] width 64 height 38
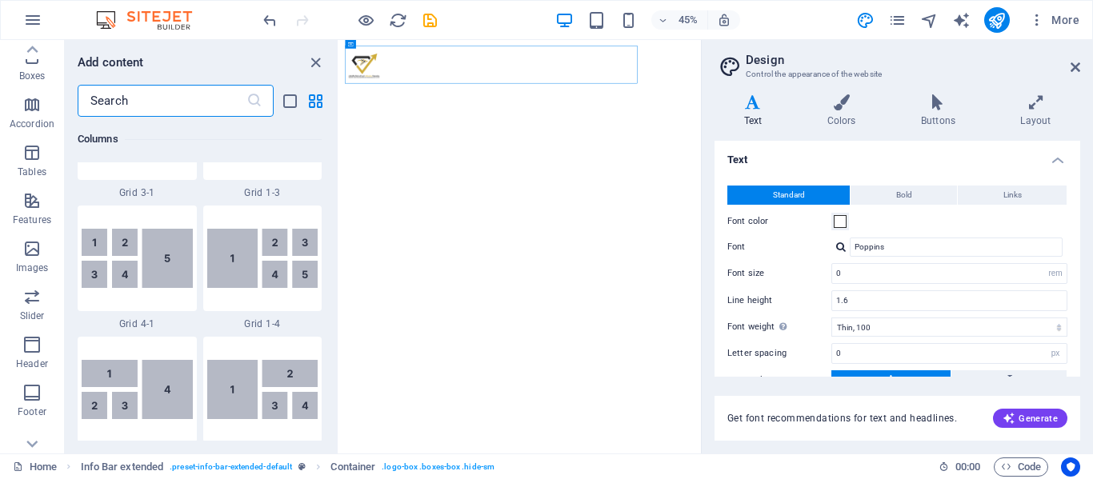
scroll to position [8242, 0]
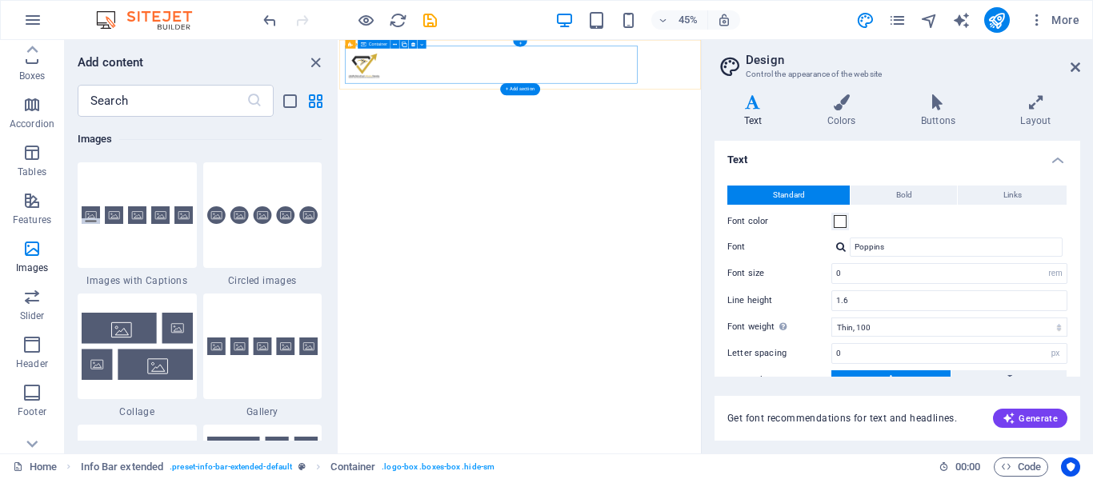
click at [719, 77] on div at bounding box center [741, 95] width 778 height 84
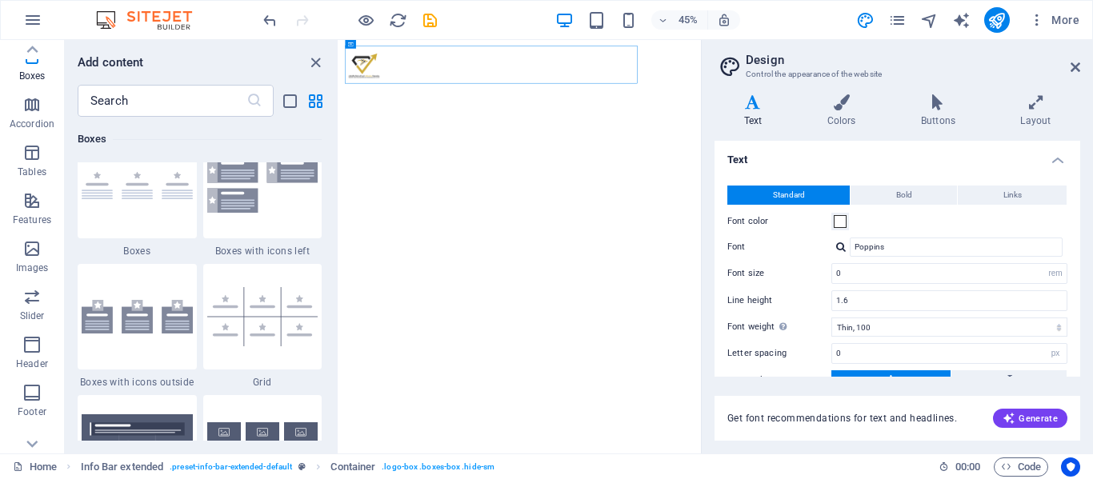
scroll to position [4471, 0]
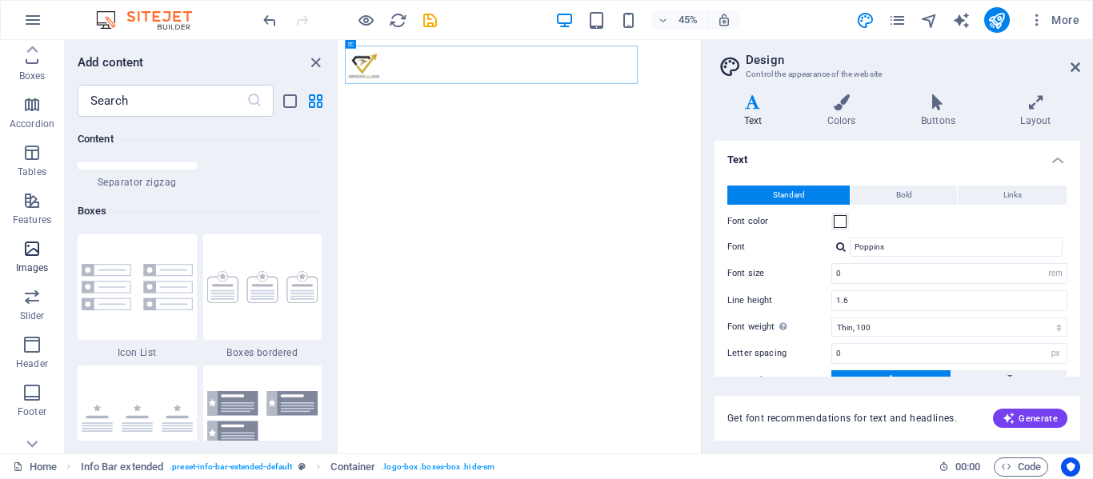
click at [32, 250] on icon "button" at bounding box center [31, 248] width 19 height 19
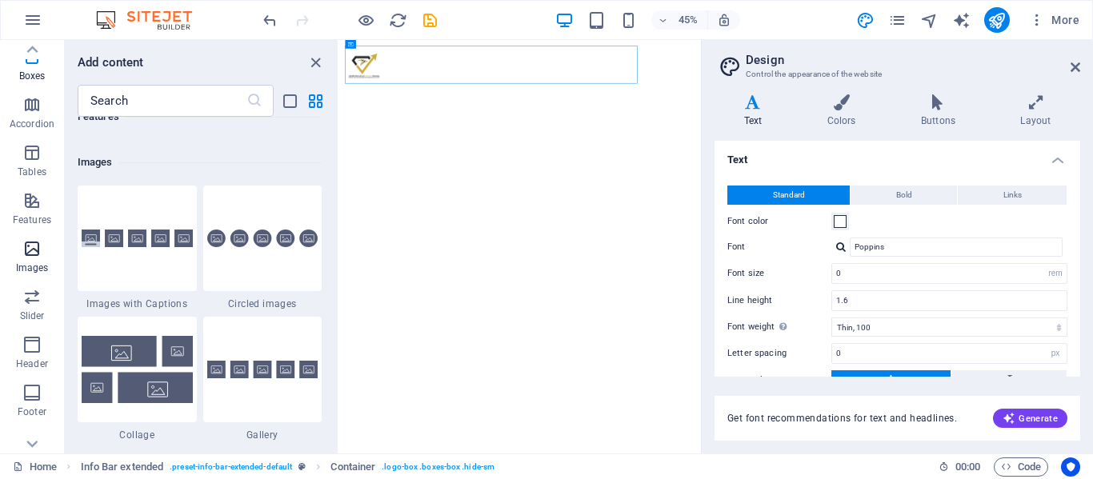
scroll to position [8242, 0]
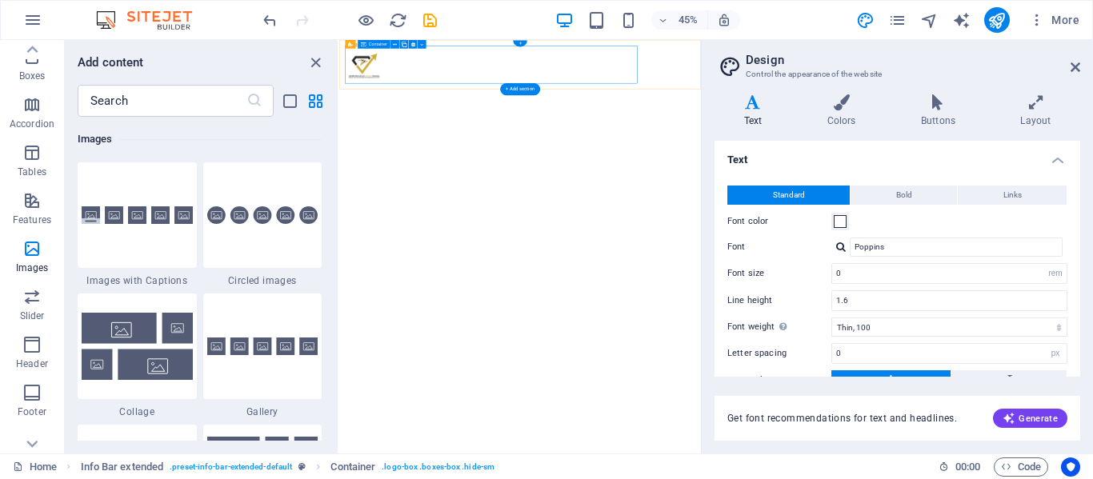
click at [677, 113] on div at bounding box center [741, 95] width 778 height 84
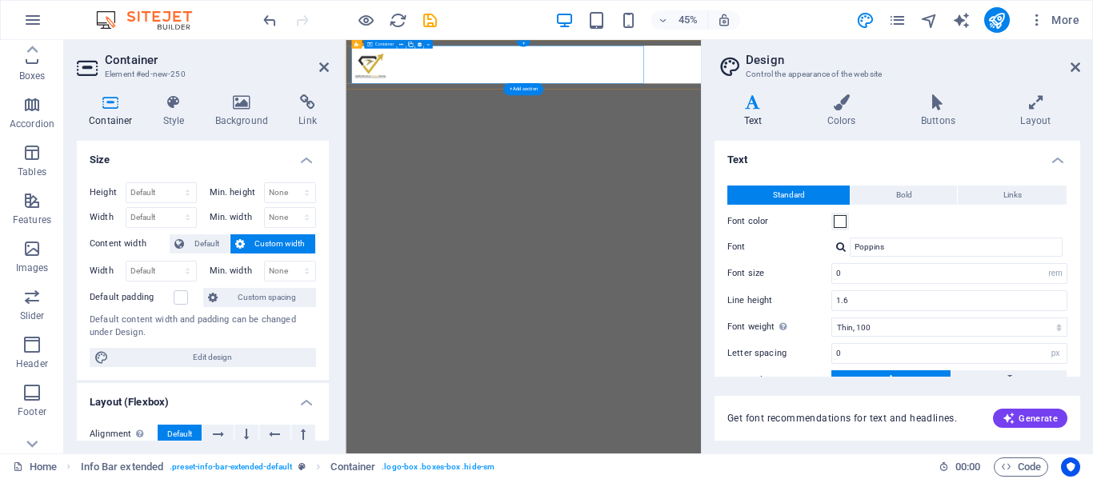
drag, startPoint x: 683, startPoint y: 113, endPoint x: 669, endPoint y: 113, distance: 14.4
click at [669, 113] on div at bounding box center [740, 95] width 764 height 84
click at [935, 102] on div at bounding box center [740, 95] width 764 height 84
click at [1075, 65] on icon at bounding box center [1075, 67] width 10 height 13
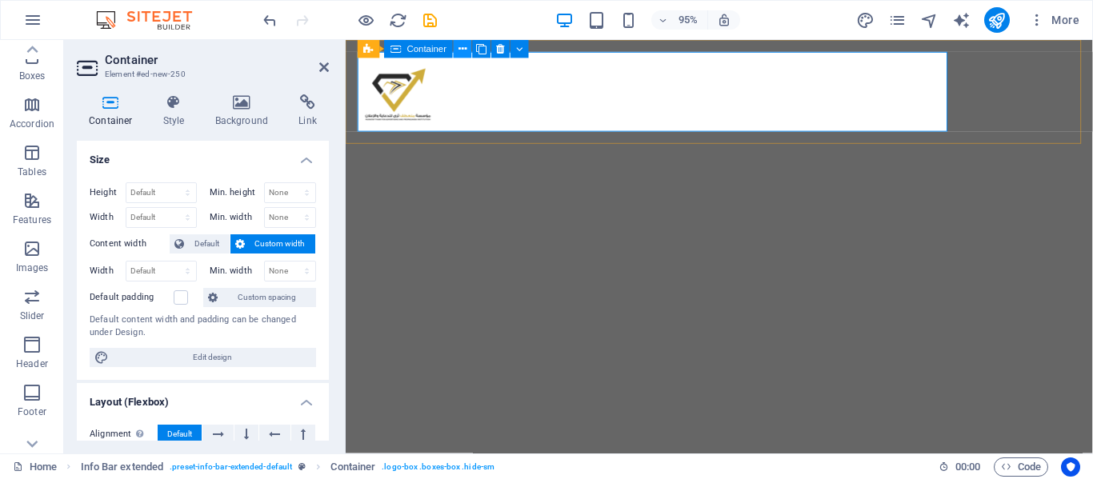
click at [460, 50] on icon at bounding box center [462, 49] width 8 height 16
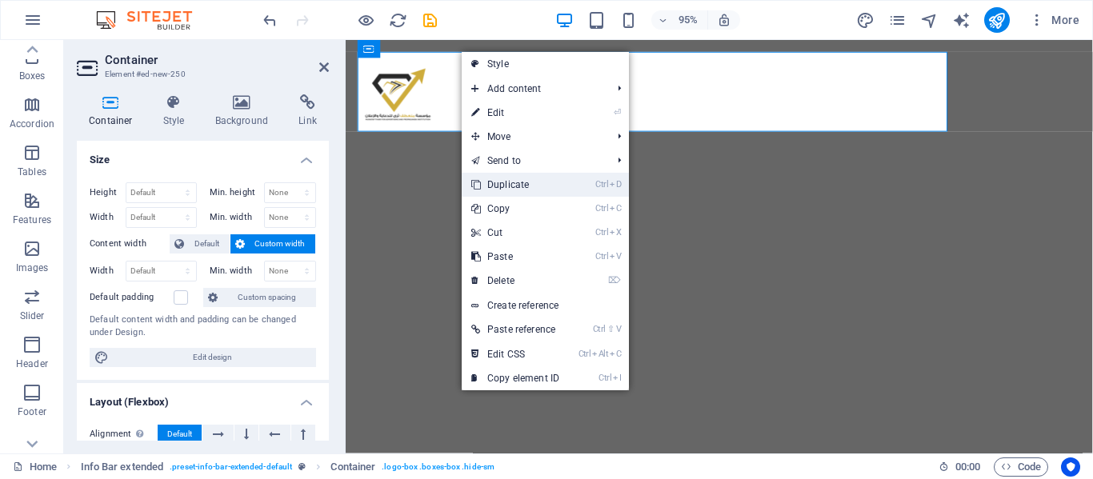
click at [514, 189] on link "Ctrl D Duplicate" at bounding box center [515, 185] width 107 height 24
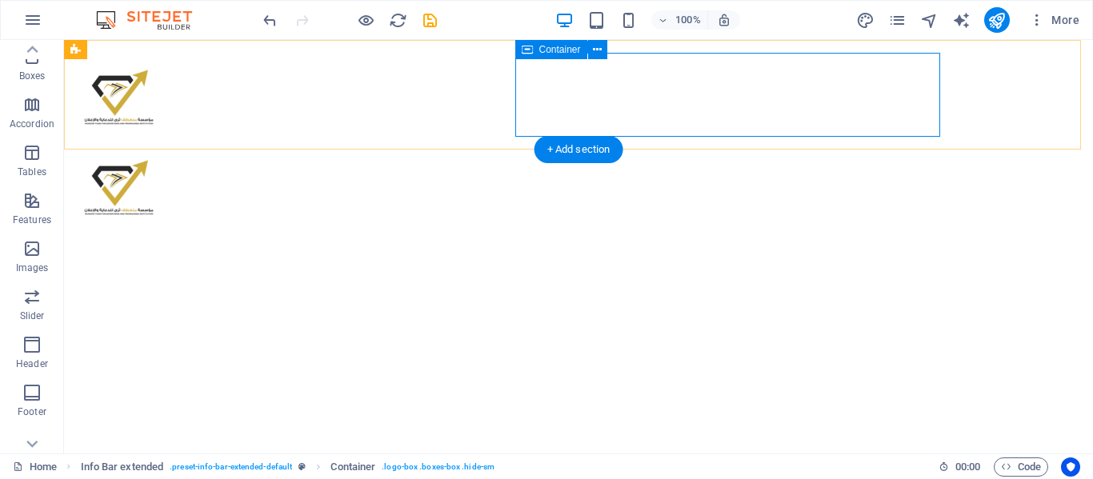
click div
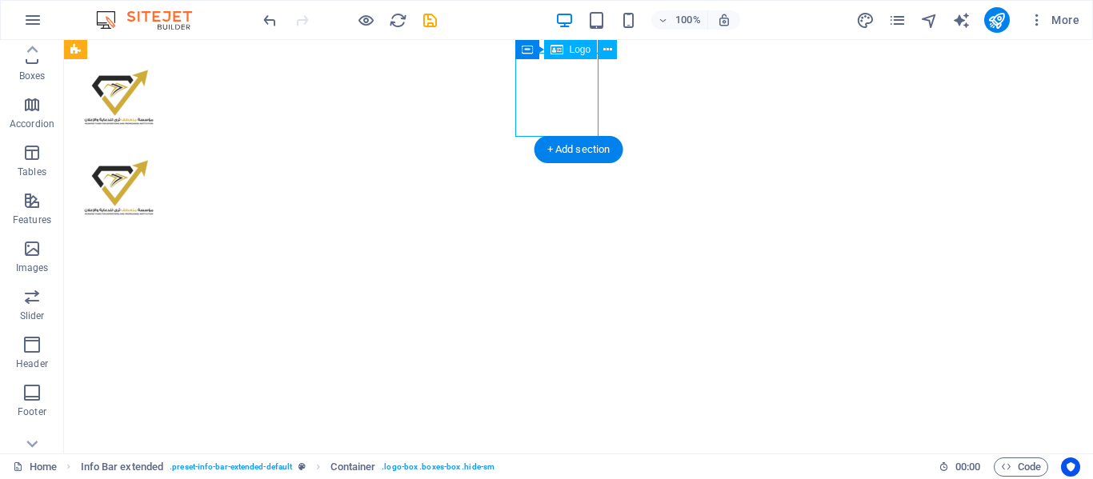
click div
select select "px"
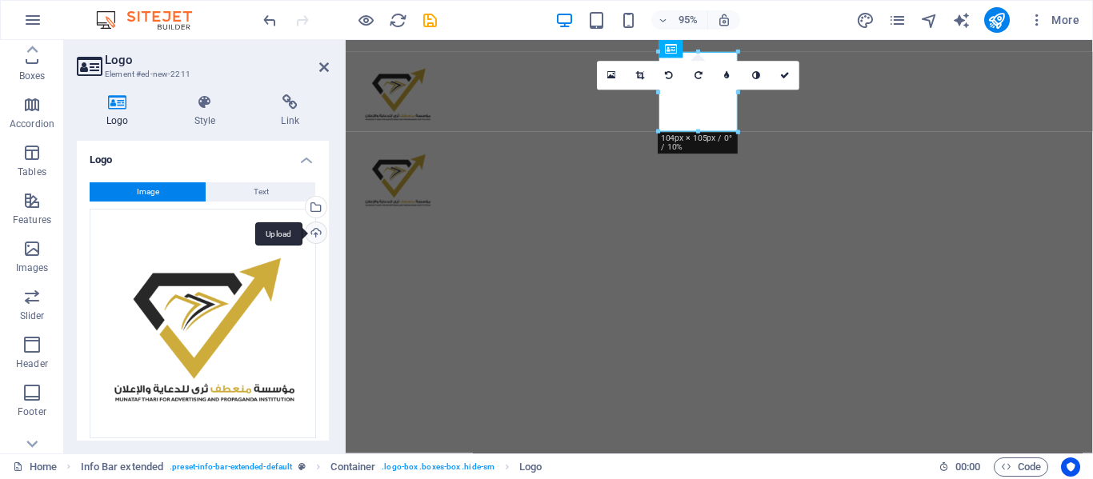
click div "Upload"
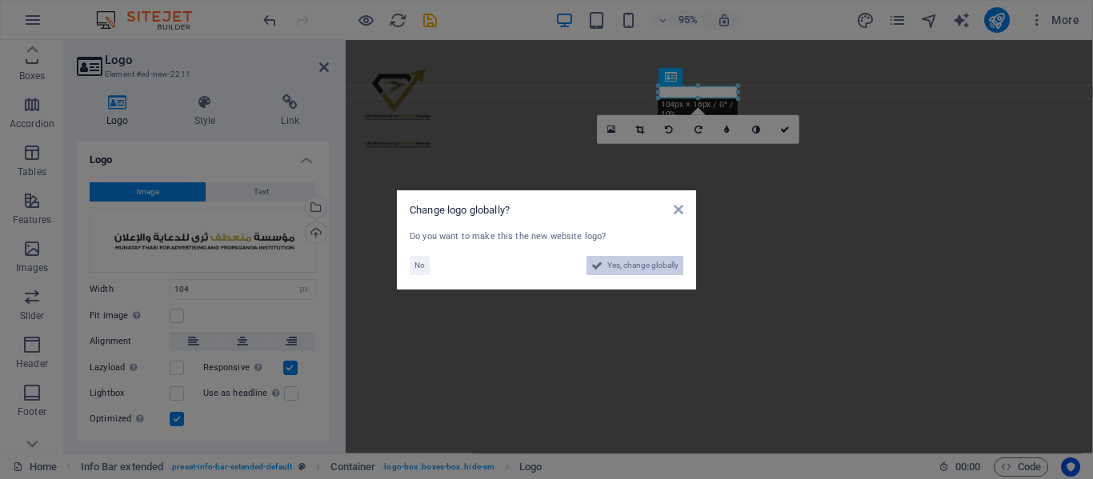
click span "Yes, change globally"
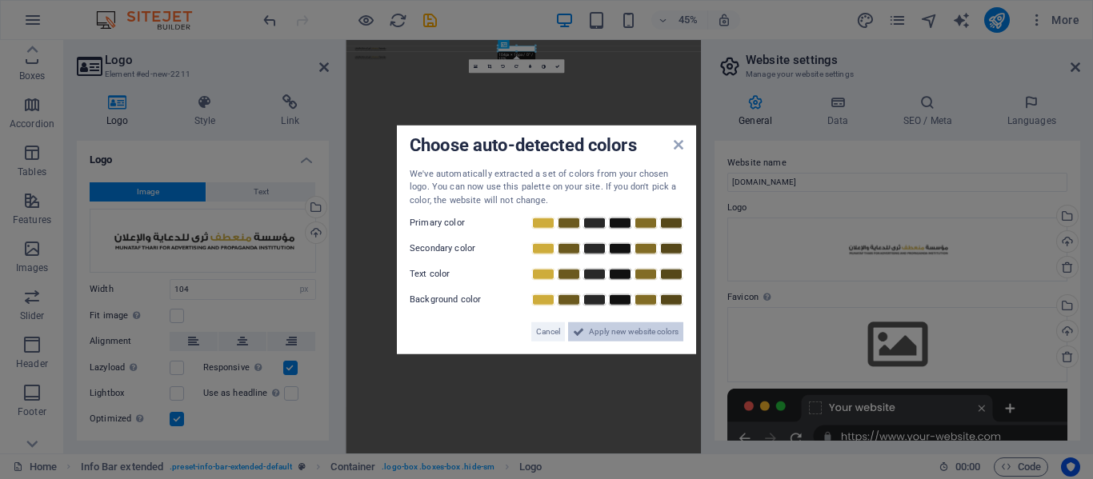
drag, startPoint x: 601, startPoint y: 332, endPoint x: 611, endPoint y: 489, distance: 157.1
click span "Apply new website colors"
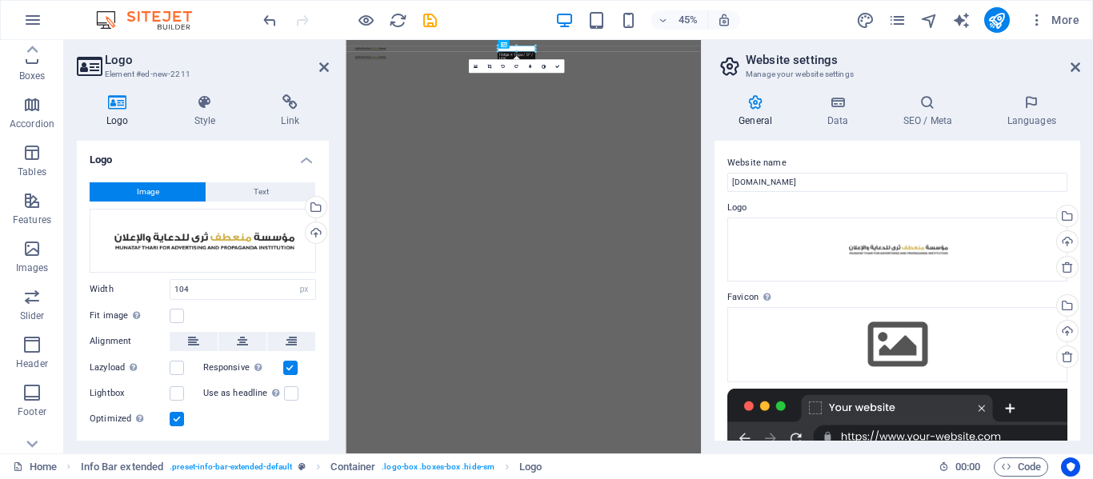
click div
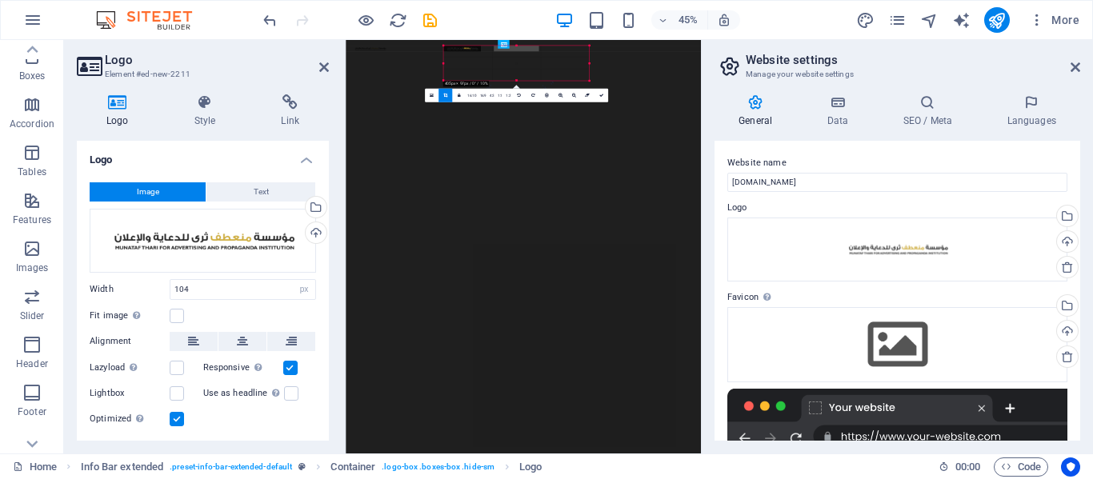
drag, startPoint x: 535, startPoint y: 53, endPoint x: 776, endPoint y: 118, distance: 249.3
click div "Home Favorites Elements Columns Content Boxes Accordion Tables Features Images …"
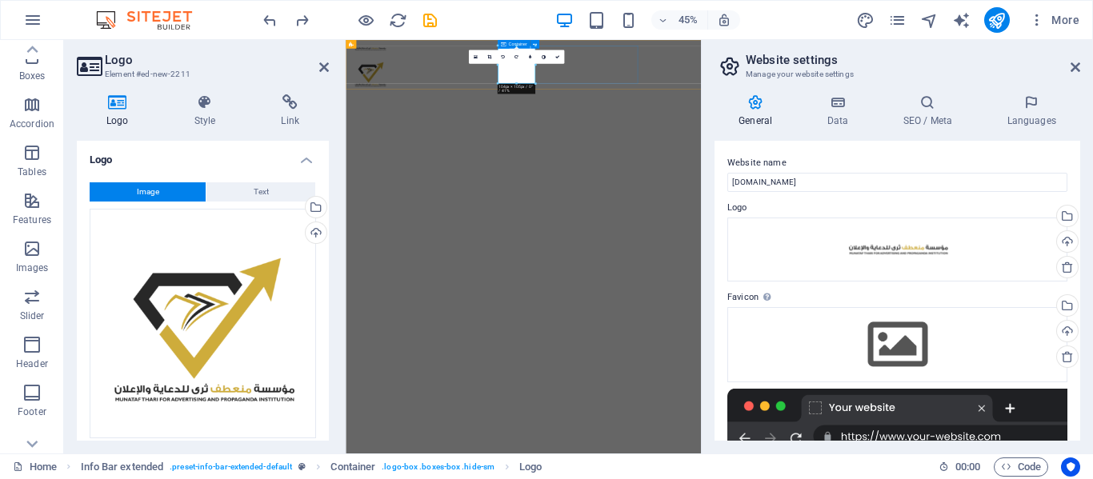
click div
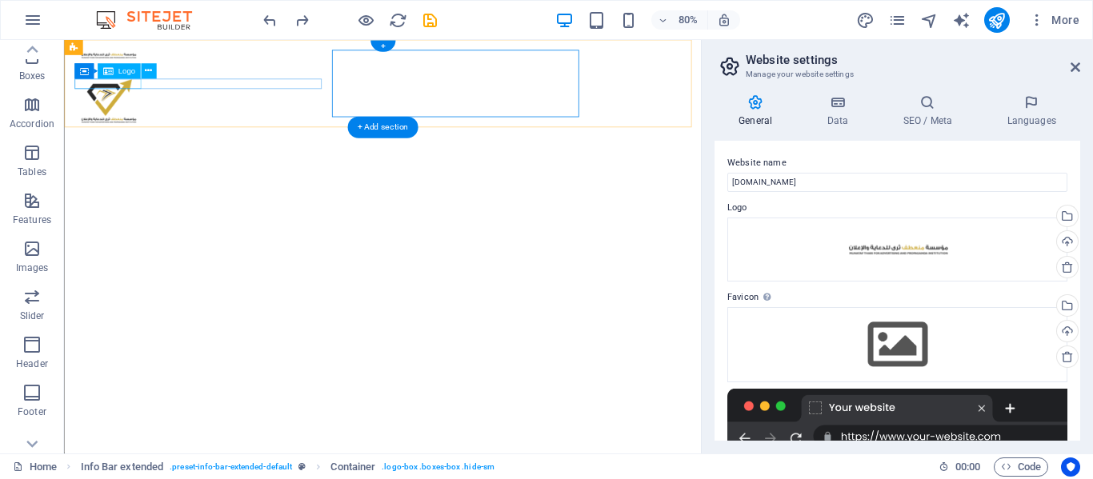
click div
drag, startPoint x: 70, startPoint y: 58, endPoint x: 586, endPoint y: 49, distance: 516.8
click div "اشبيليا طريق الامام عبدالله سعود بن عبدالعزيز - مقابل اطياف مول , riyadh saudia…"
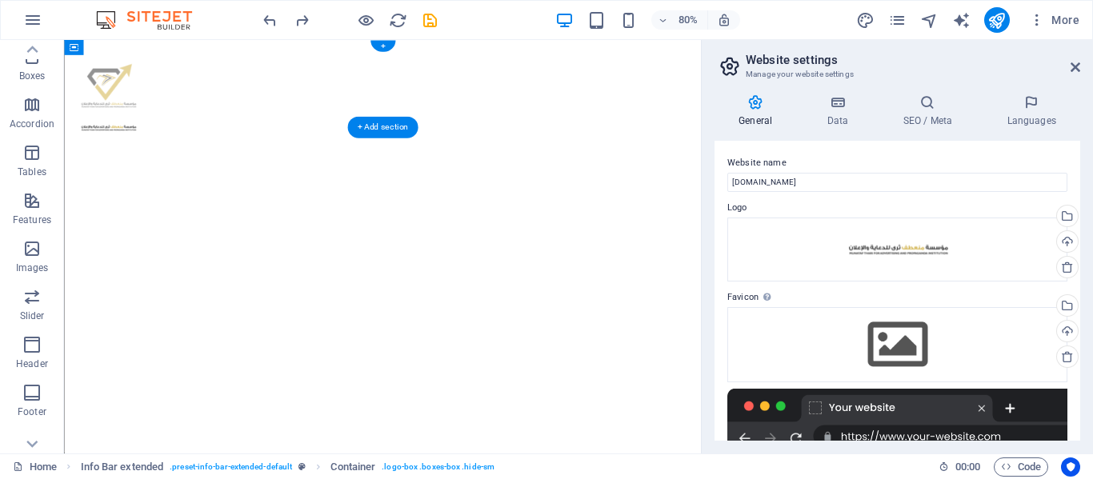
drag, startPoint x: 586, startPoint y: 49, endPoint x: 261, endPoint y: 50, distance: 325.6
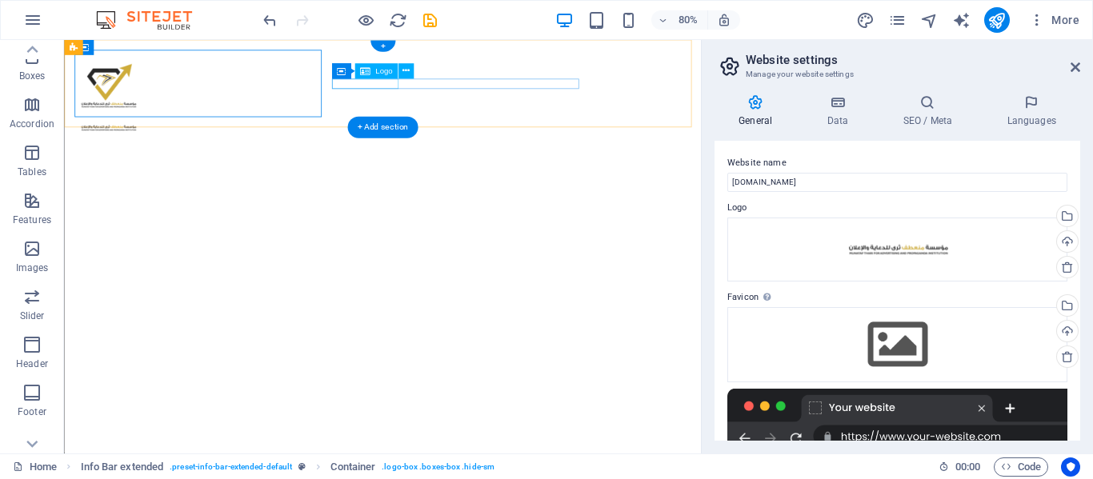
click div
select select "px"
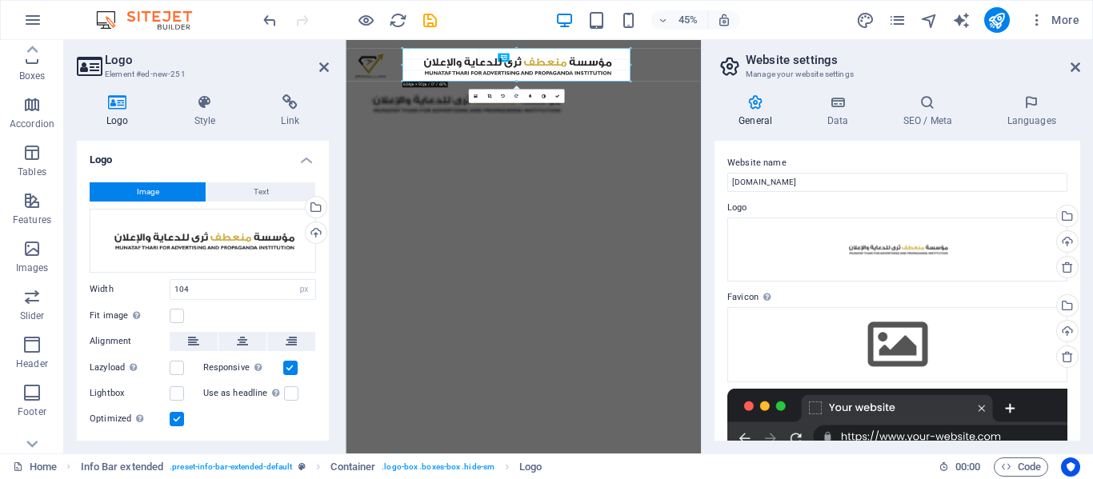
drag, startPoint x: 534, startPoint y: 67, endPoint x: 877, endPoint y: 128, distance: 349.3
type input "671"
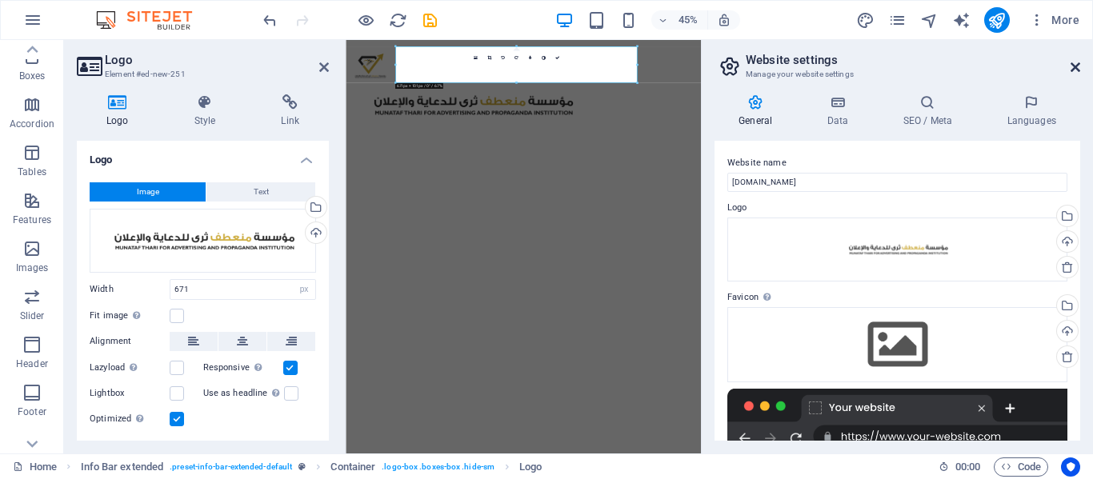
click icon
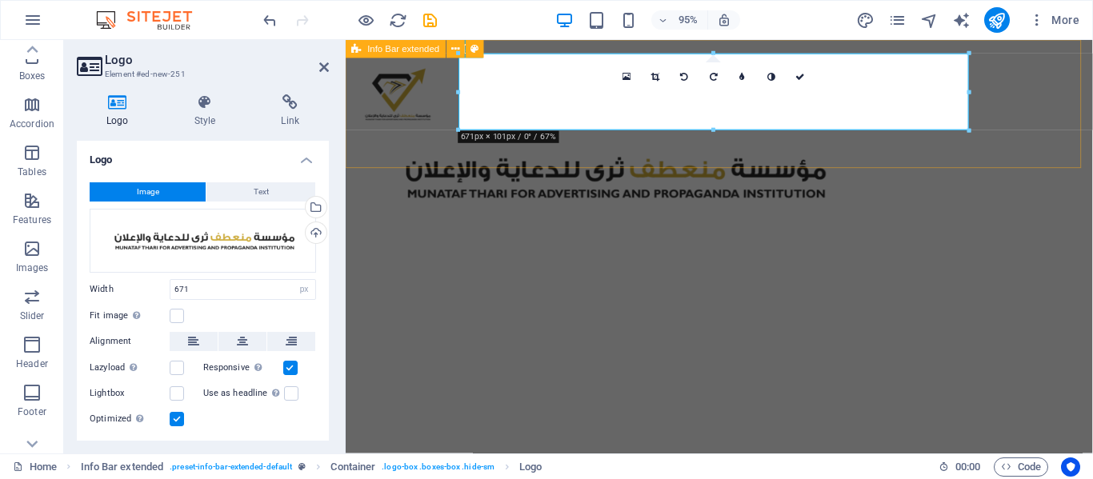
click div "اشبيليا طريق الامام عبدالله سعود بن عبدالعزيز - مقابل اطياف مول , riyadh saudia…"
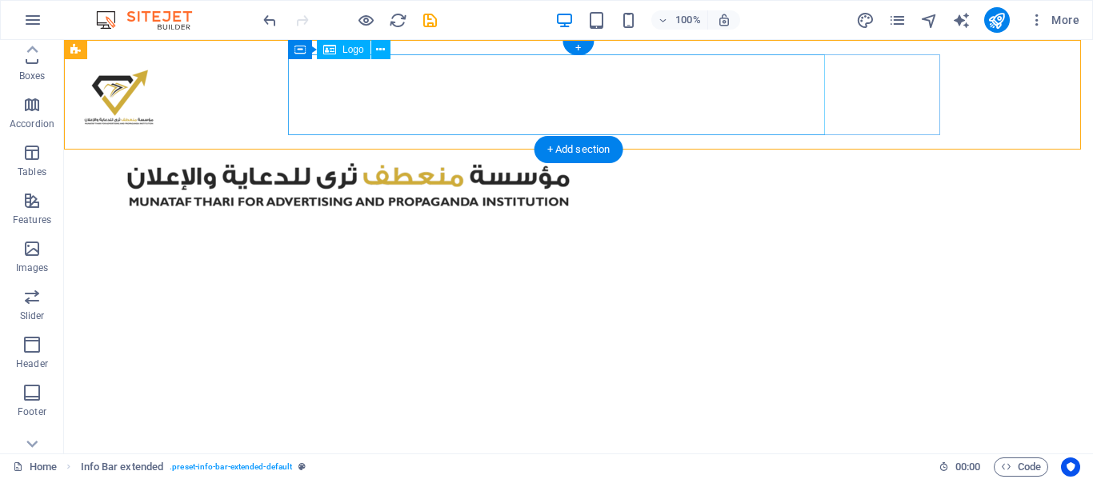
click div
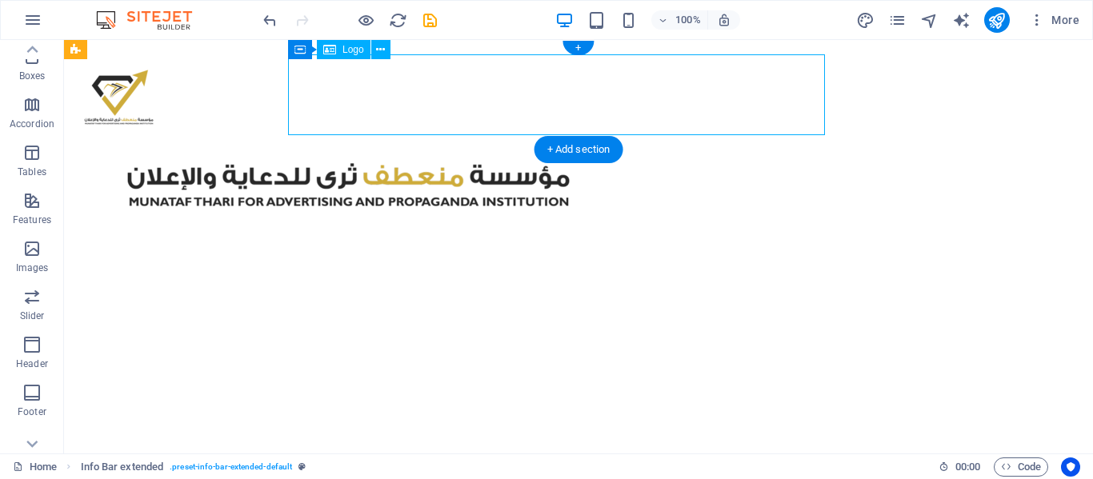
click div
select select "px"
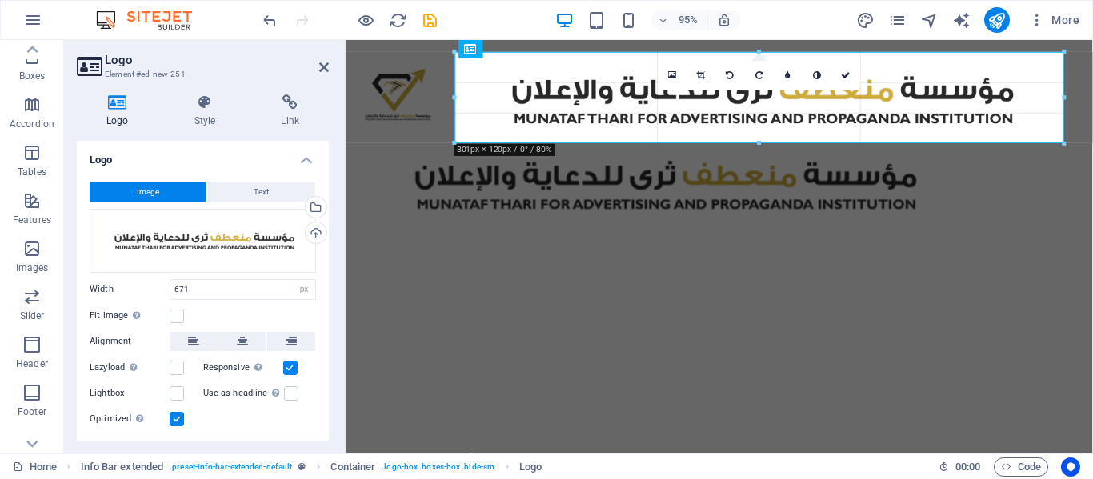
drag, startPoint x: 969, startPoint y: 131, endPoint x: 1074, endPoint y: 142, distance: 106.2
type input "807"
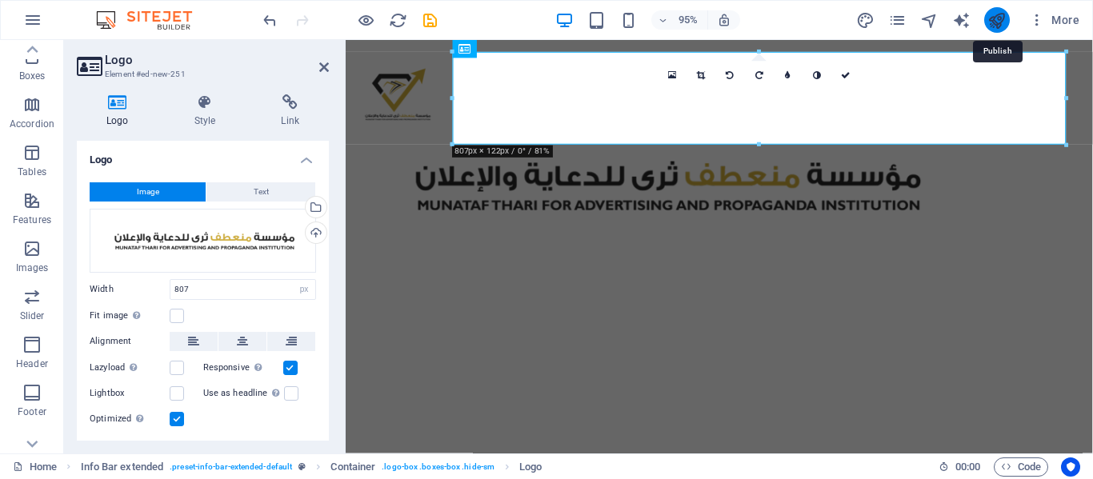
click icon "publish"
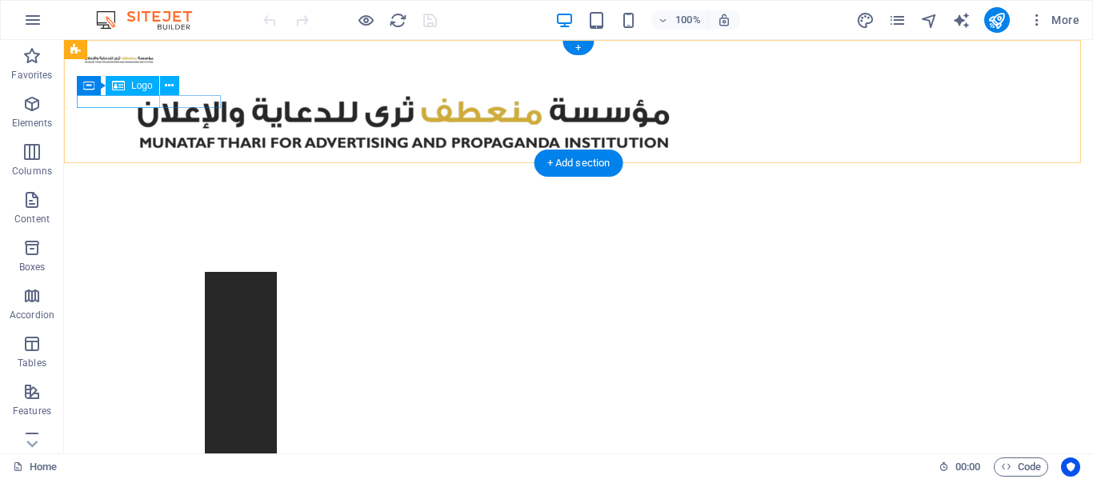
click at [99, 66] on div at bounding box center [578, 59] width 1003 height 13
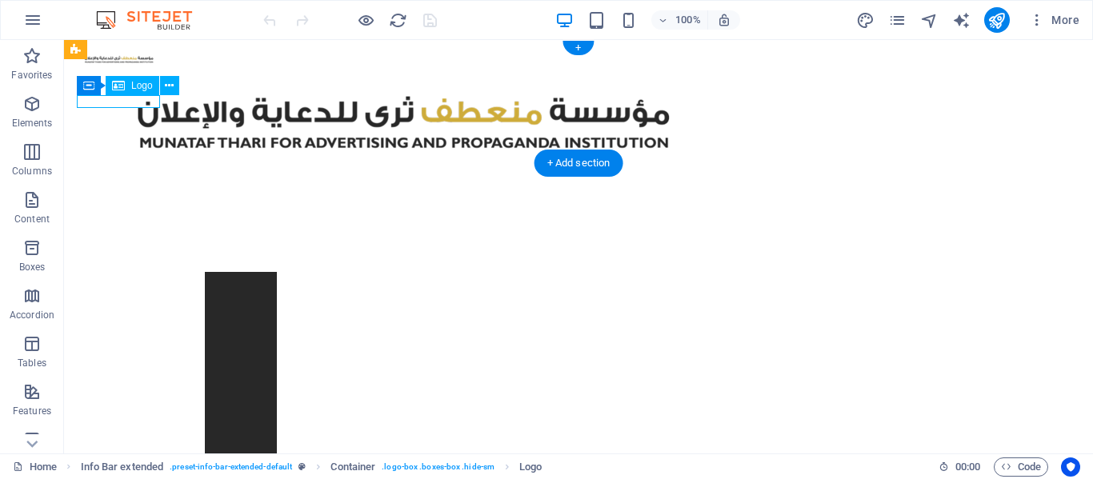
click at [99, 66] on div at bounding box center [578, 59] width 1003 height 13
select select "px"
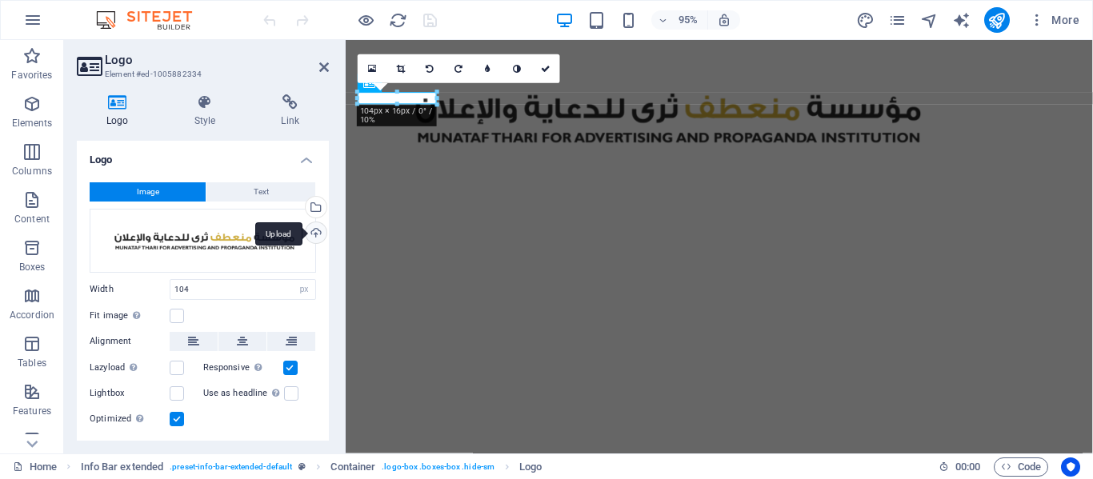
click at [306, 234] on div "Upload" at bounding box center [314, 234] width 24 height 24
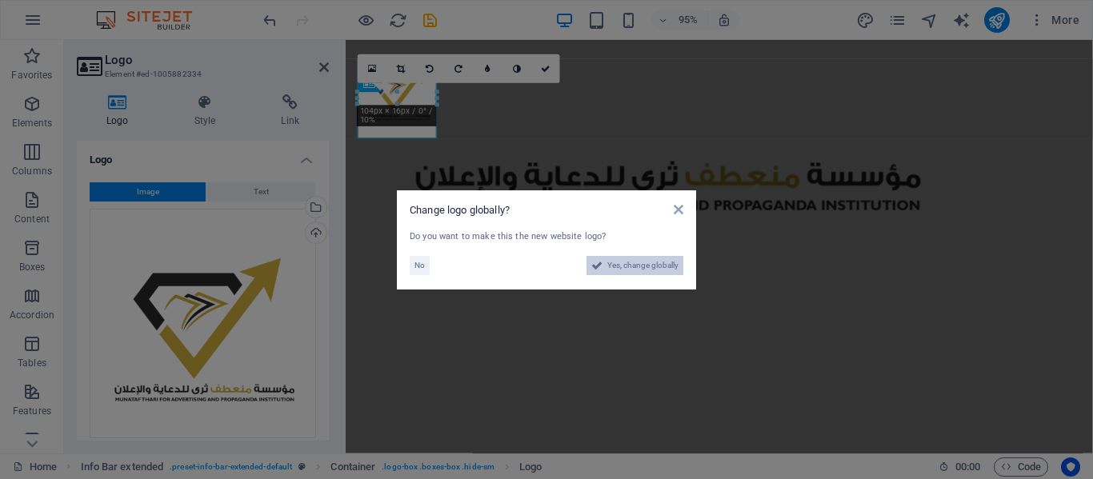
drag, startPoint x: 615, startPoint y: 266, endPoint x: 558, endPoint y: 473, distance: 215.0
click at [615, 266] on span "Yes, change globally" at bounding box center [642, 265] width 71 height 19
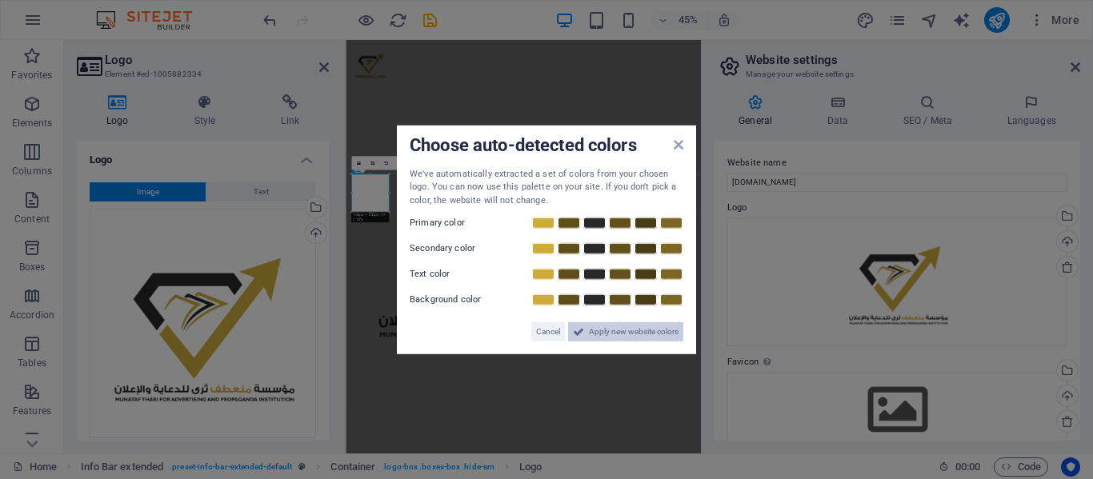
click at [646, 330] on span "Apply new website colors" at bounding box center [634, 331] width 90 height 19
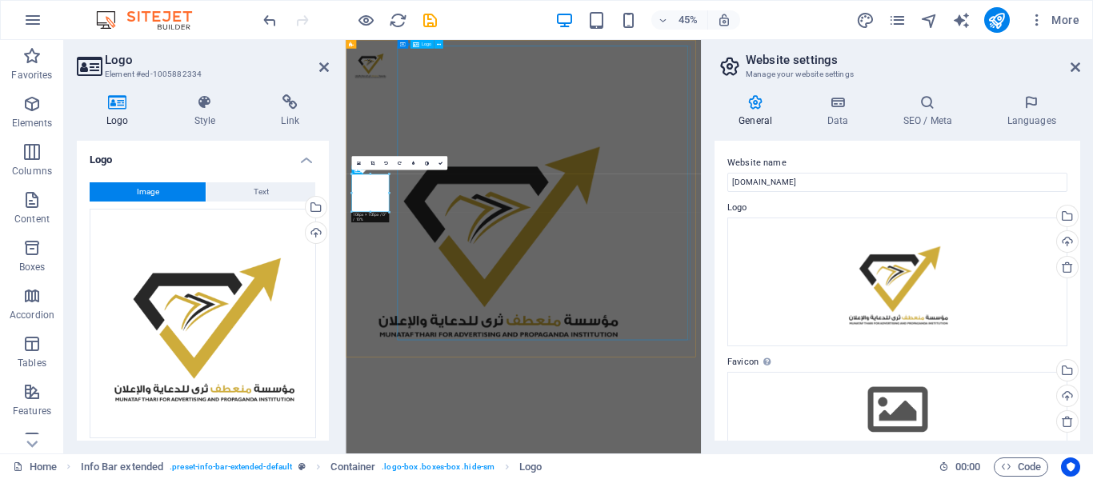
click at [683, 478] on div at bounding box center [740, 470] width 764 height 654
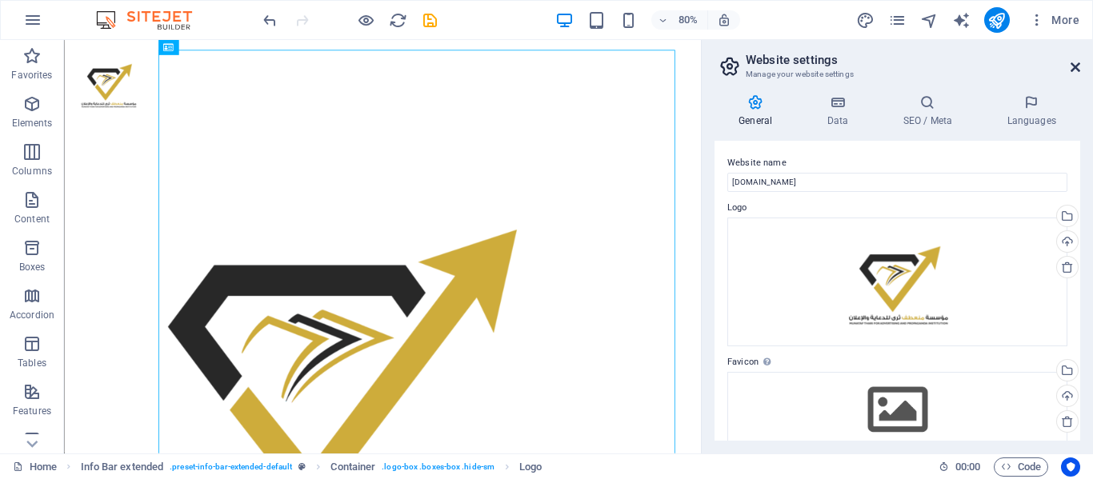
click at [1079, 66] on icon at bounding box center [1075, 67] width 10 height 13
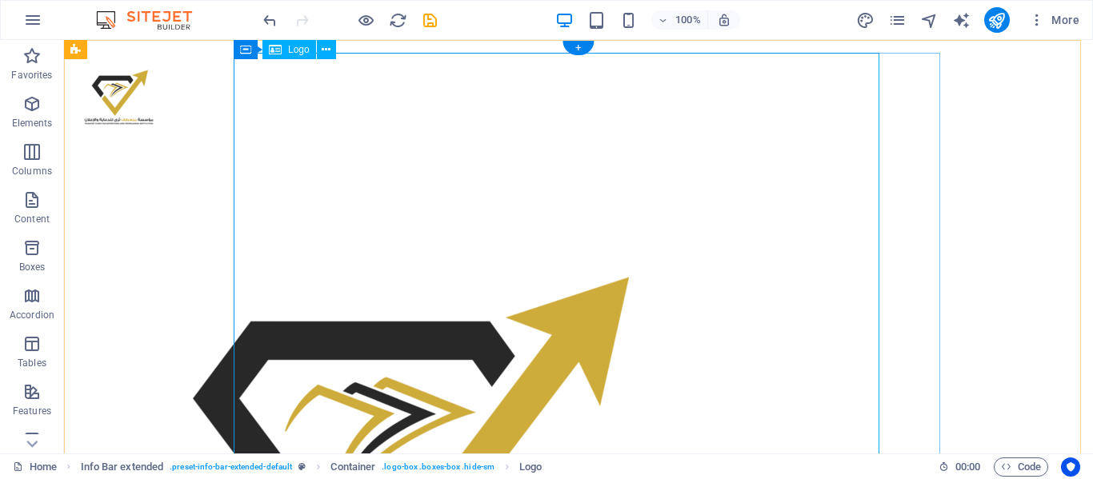
click at [612, 143] on div at bounding box center [578, 470] width 1003 height 654
select select "px"
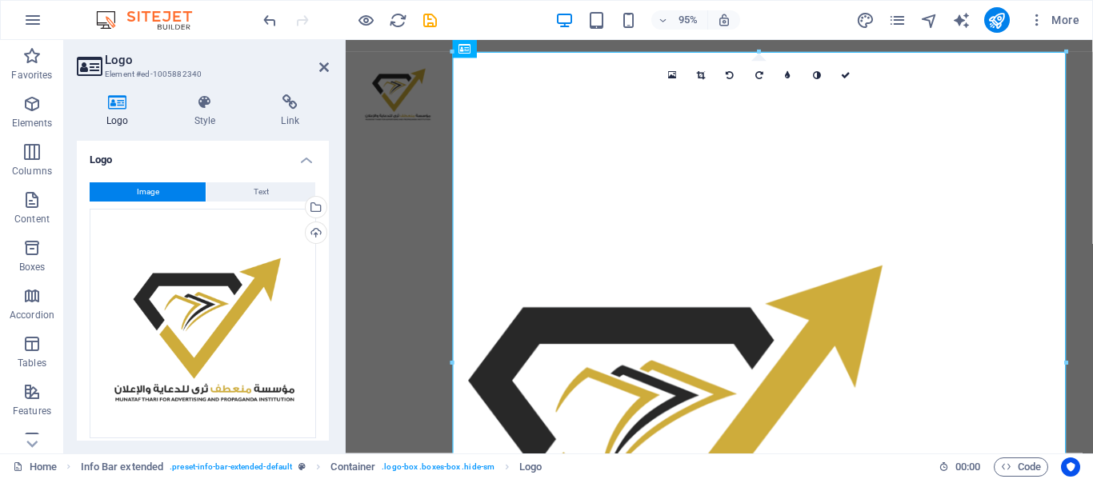
click at [539, 50] on div at bounding box center [759, 52] width 614 height 6
click at [533, 54] on button at bounding box center [540, 49] width 18 height 18
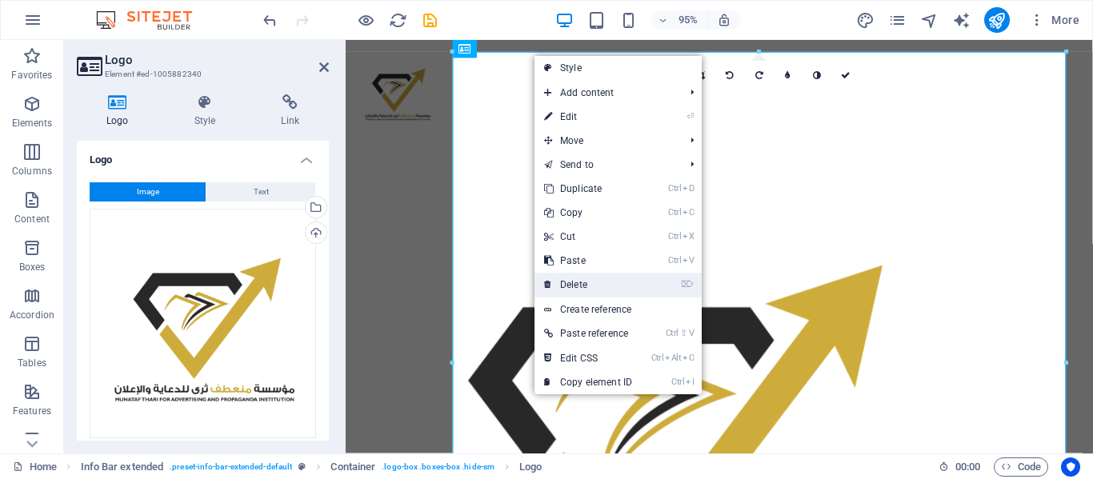
click at [572, 282] on link "⌦ Delete" at bounding box center [587, 285] width 107 height 24
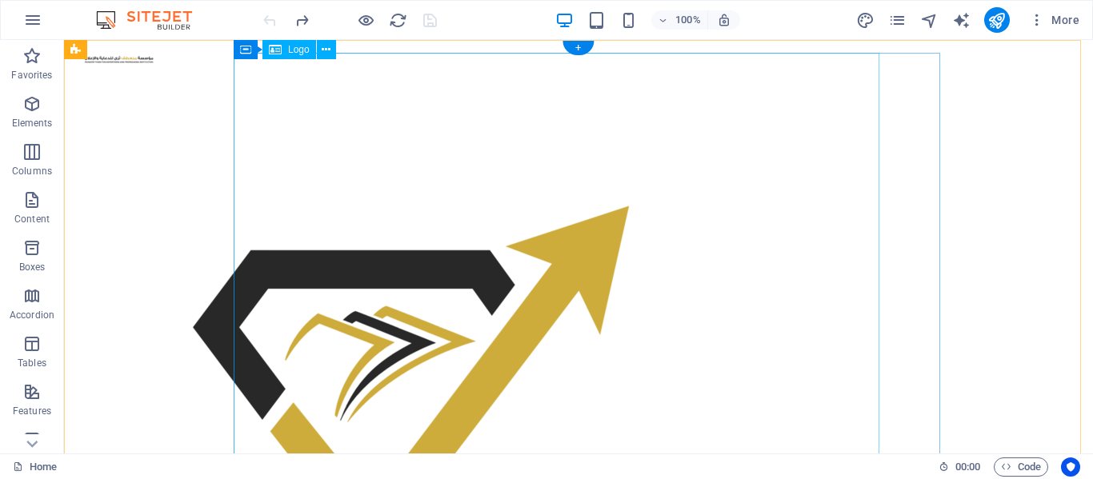
click at [308, 179] on div at bounding box center [578, 399] width 1003 height 654
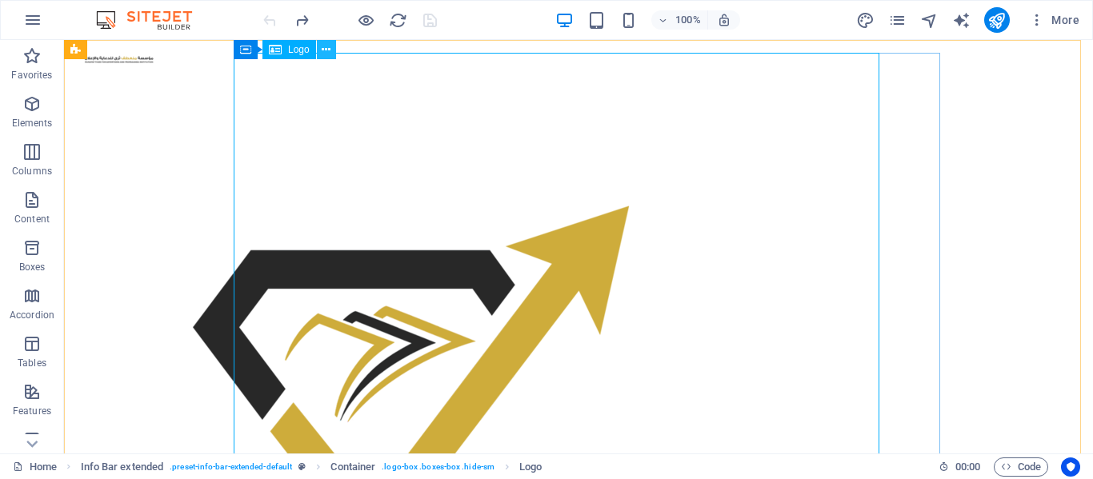
click at [324, 50] on icon at bounding box center [326, 50] width 9 height 17
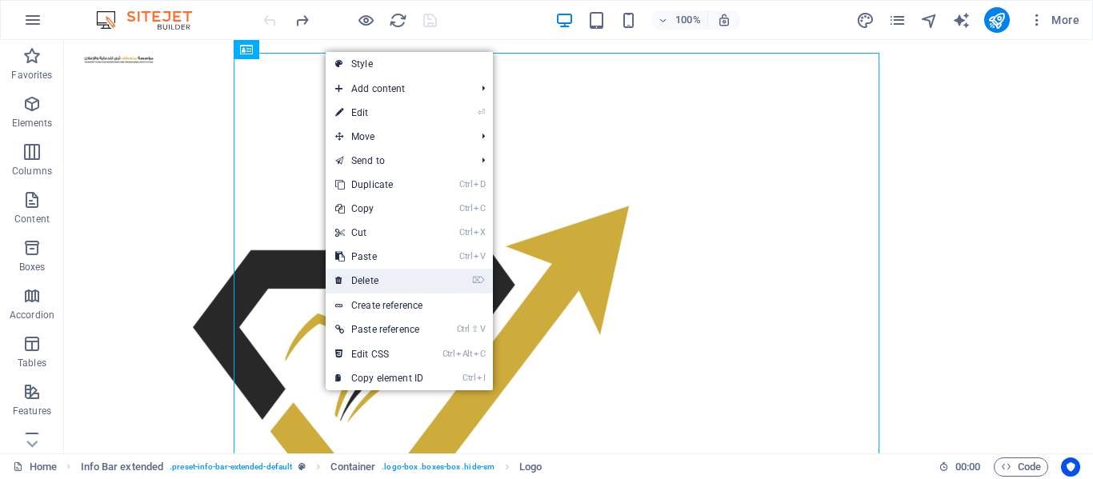
click at [362, 285] on link "⌦ Delete" at bounding box center [379, 281] width 107 height 24
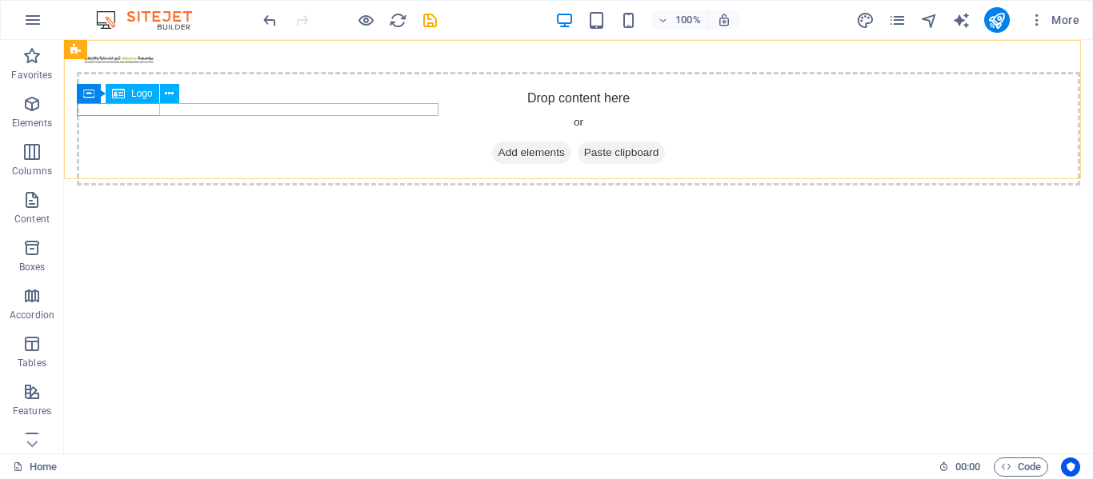
click at [118, 102] on icon at bounding box center [118, 93] width 13 height 19
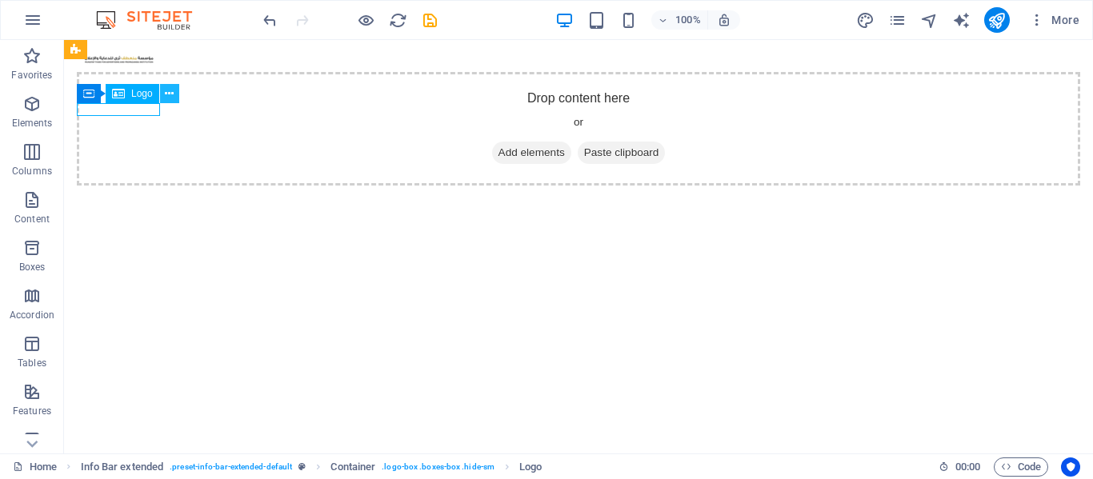
click at [164, 99] on button at bounding box center [169, 93] width 19 height 19
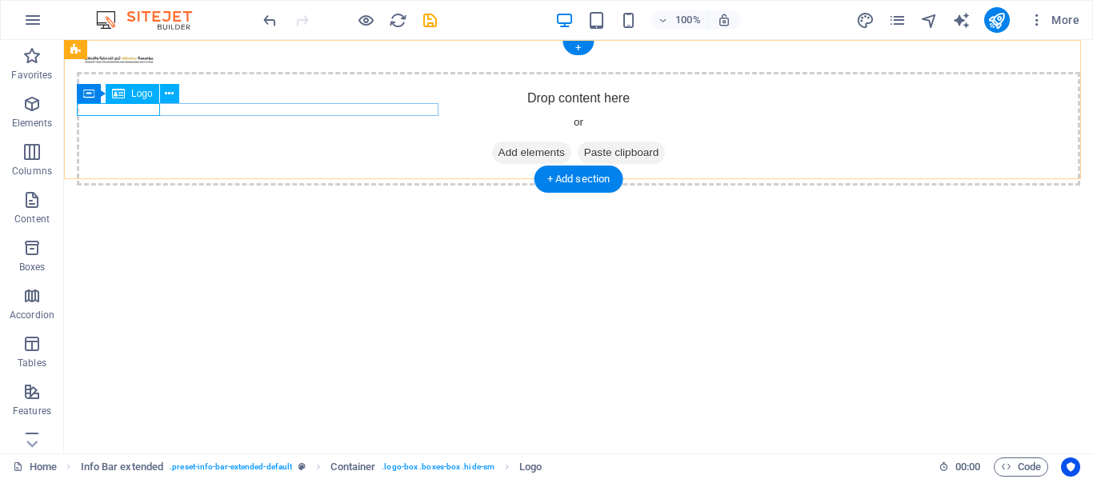
click at [122, 66] on div at bounding box center [578, 59] width 1003 height 13
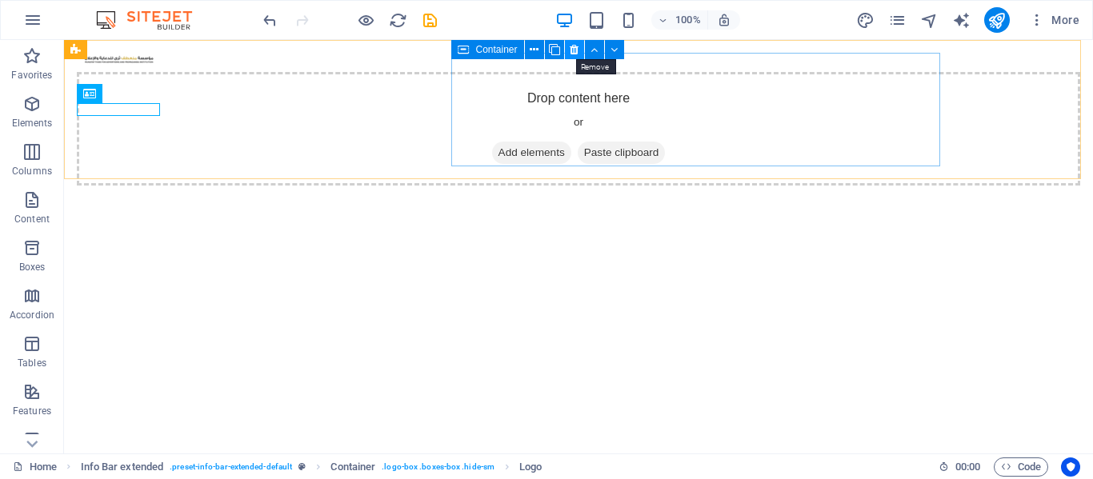
click at [573, 42] on icon at bounding box center [574, 50] width 9 height 17
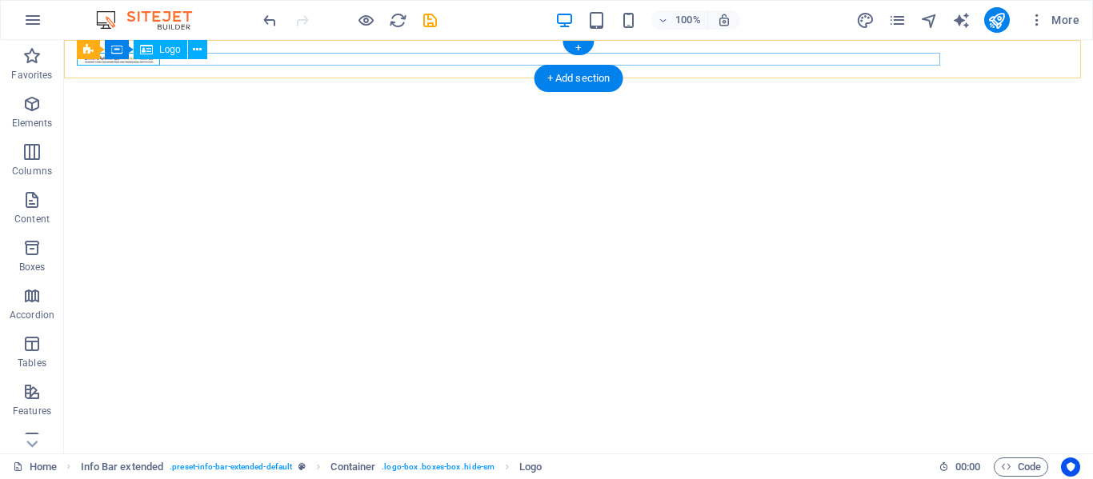
click at [109, 62] on div at bounding box center [578, 59] width 1003 height 13
select select "px"
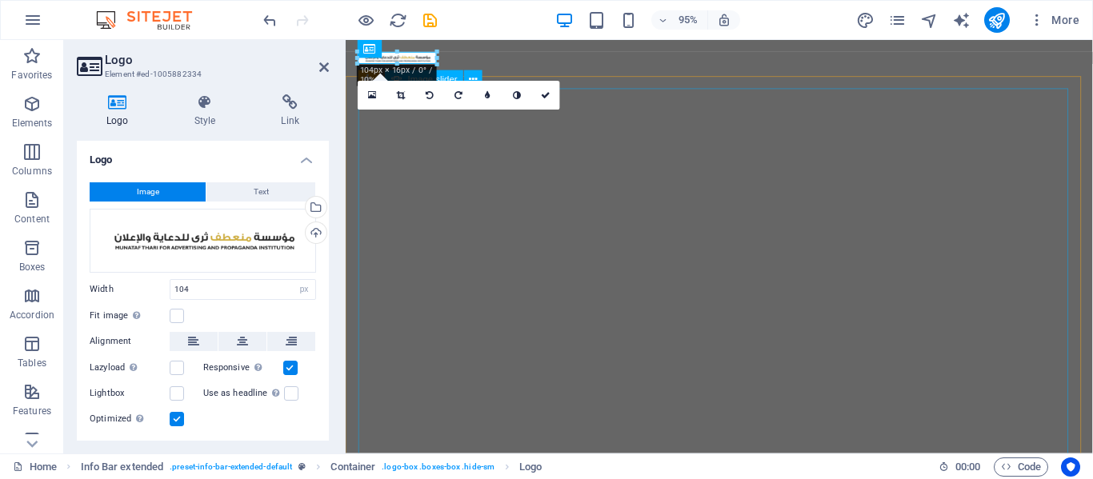
drag, startPoint x: 785, startPoint y: 105, endPoint x: 582, endPoint y: 84, distance: 203.4
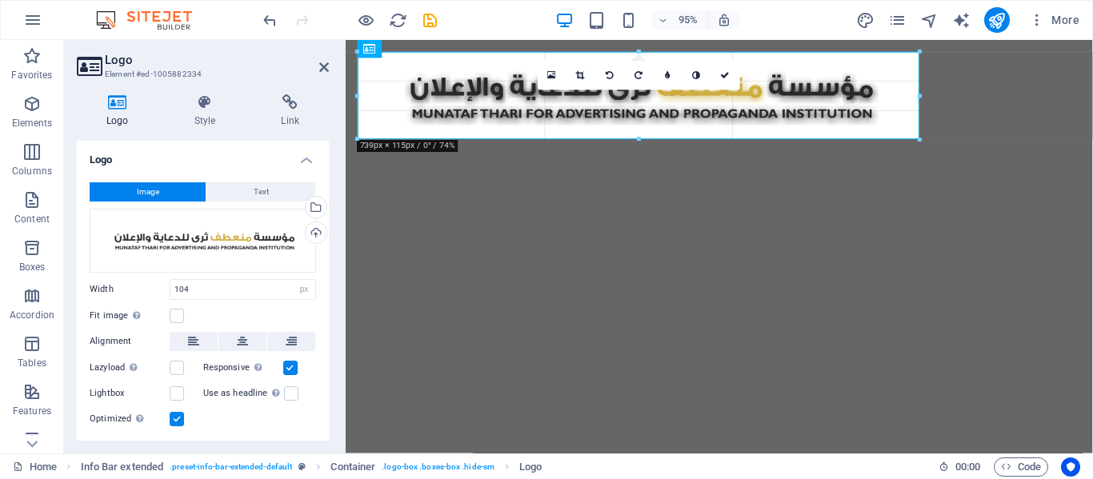
click at [952, 116] on div at bounding box center [714, 96] width 736 height 112
type input "739"
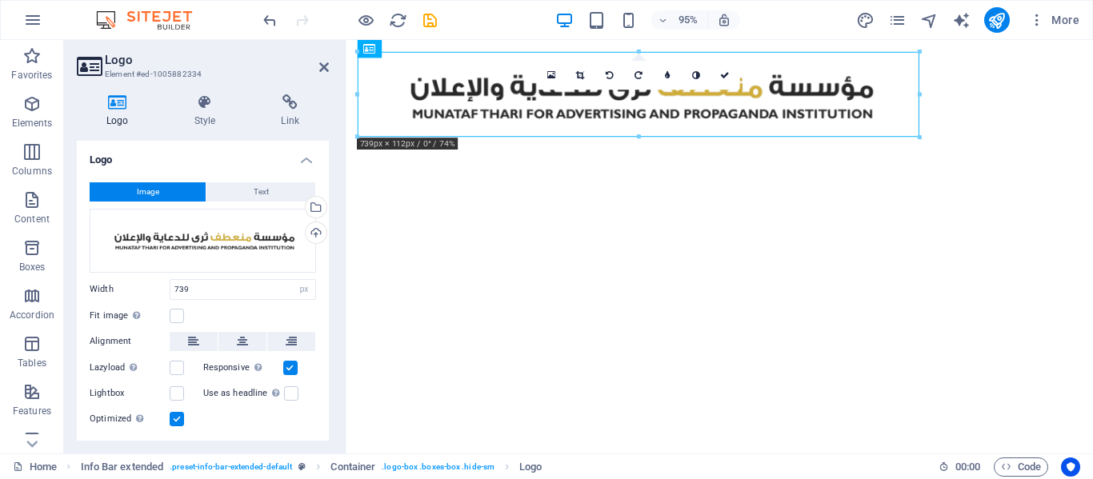
drag, startPoint x: 800, startPoint y: 94, endPoint x: 925, endPoint y: 57, distance: 131.1
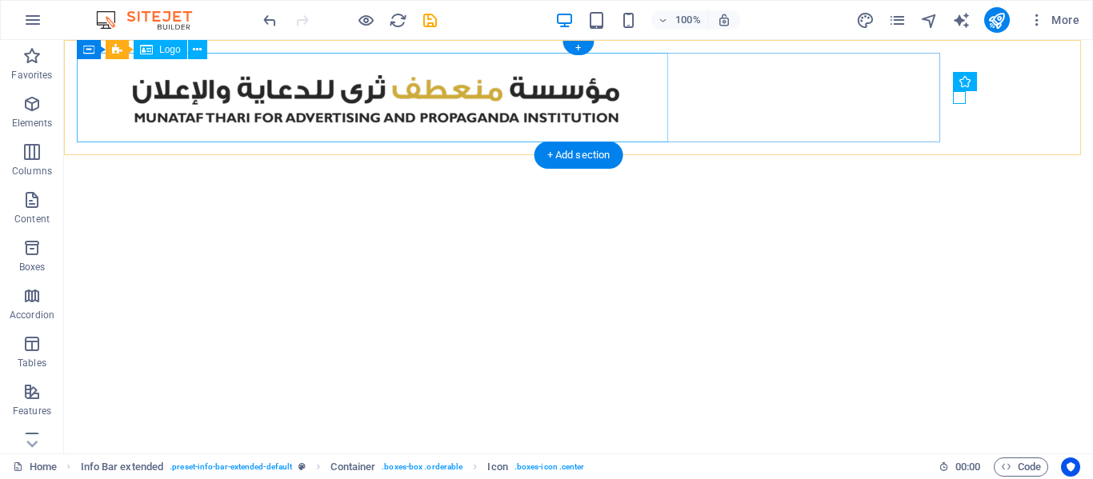
click at [466, 91] on div at bounding box center [578, 98] width 1003 height 90
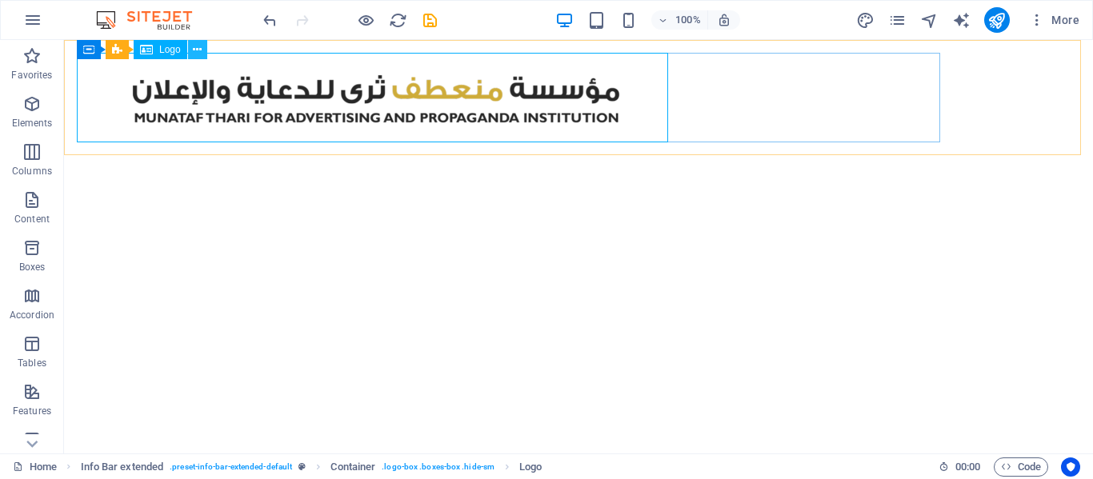
click at [205, 51] on button at bounding box center [197, 49] width 19 height 19
click at [148, 84] on div at bounding box center [578, 98] width 1003 height 90
select select "px"
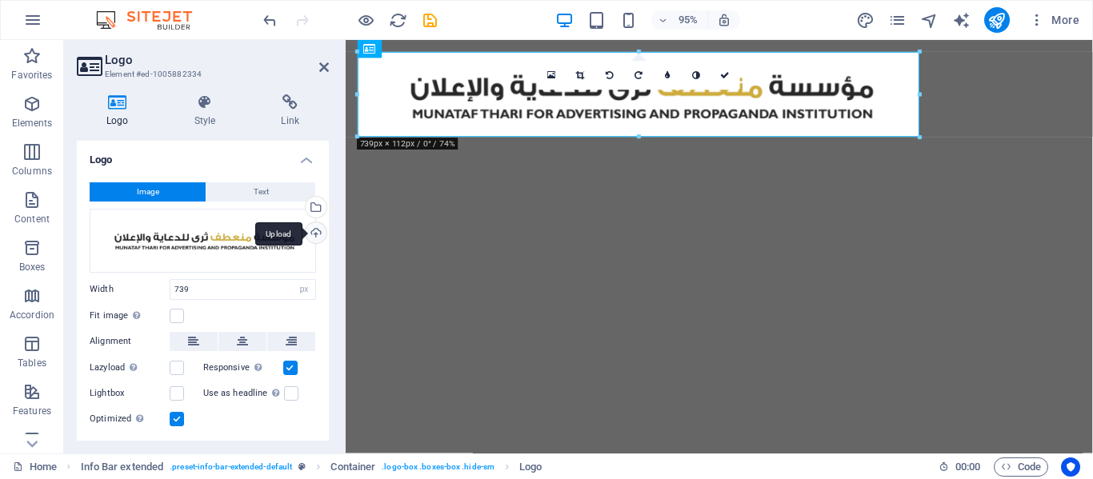
click at [313, 230] on div "Upload" at bounding box center [314, 234] width 24 height 24
click at [202, 249] on div "Drag files here, click to choose files or select files from Files or our free s…" at bounding box center [203, 241] width 226 height 64
click at [202, 249] on body "MUNATAF THARI FOR ADVERTISING AND PROPAGANDA INSTITUTION Home Favorites Element…" at bounding box center [546, 239] width 1093 height 479
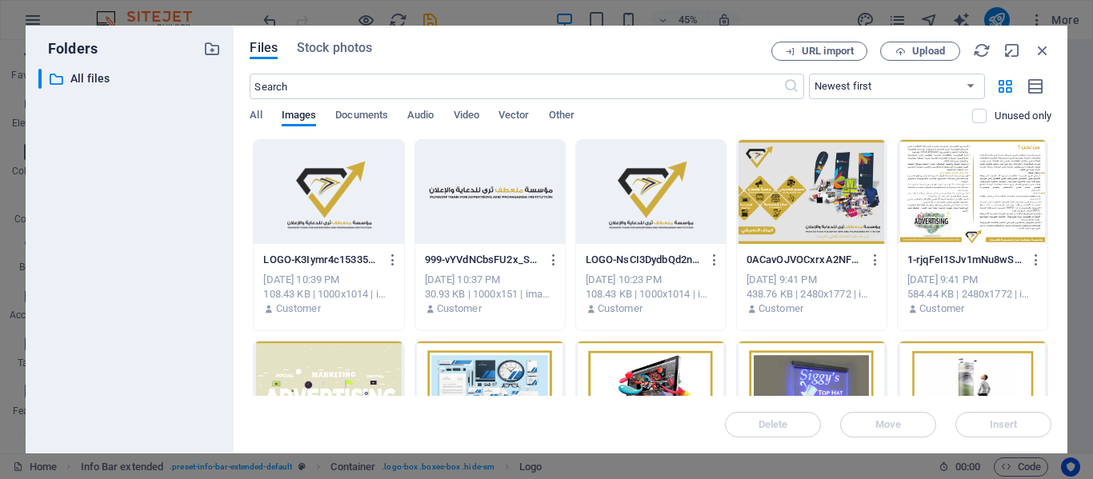
click at [349, 182] on div at bounding box center [329, 192] width 150 height 104
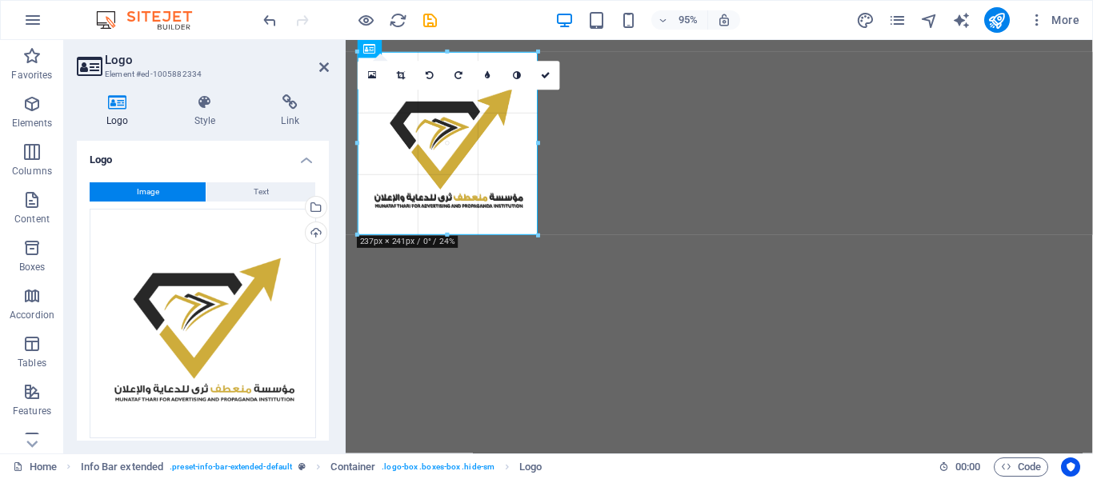
drag, startPoint x: 603, startPoint y: 8, endPoint x: 1013, endPoint y: 455, distance: 606.4
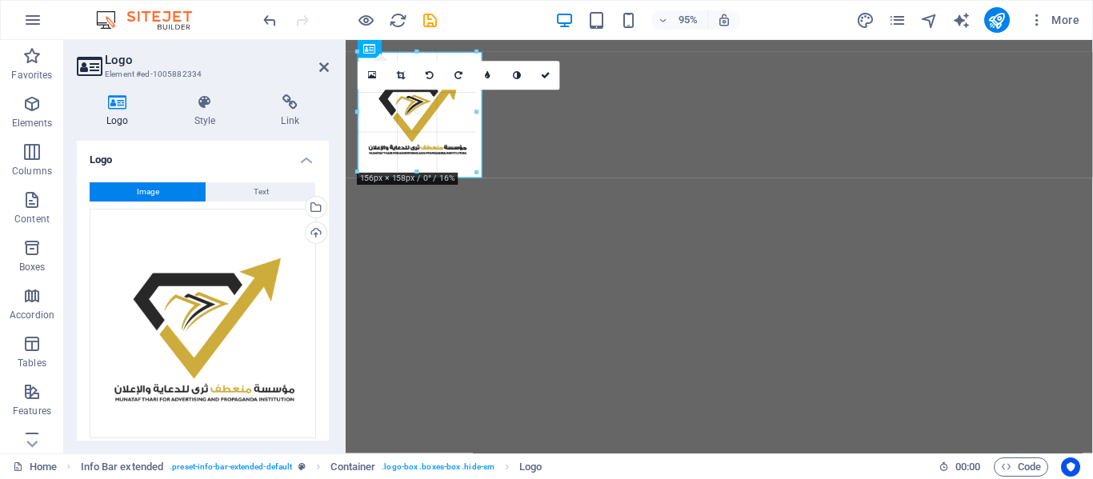
drag, startPoint x: 541, startPoint y: 235, endPoint x: 452, endPoint y: 171, distance: 109.4
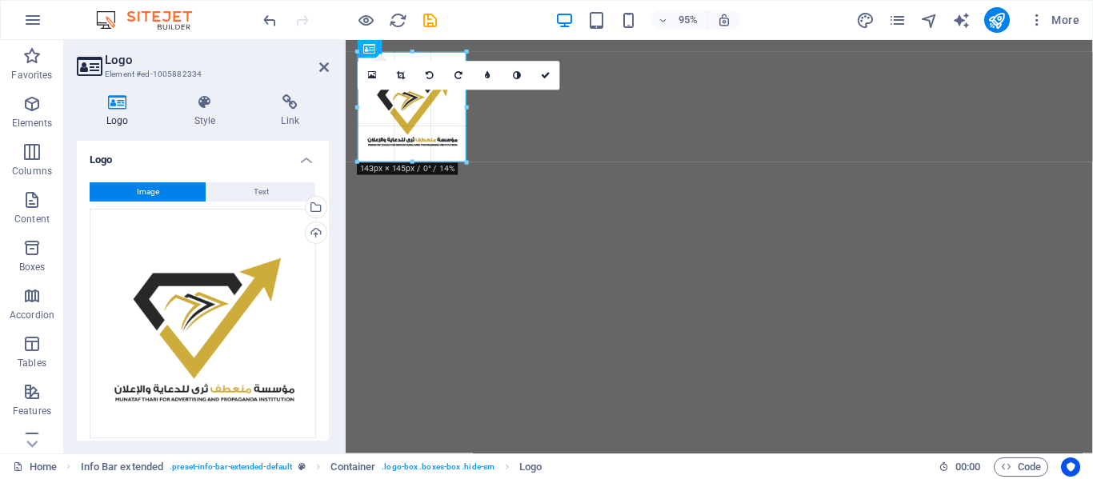
drag, startPoint x: 474, startPoint y: 171, endPoint x: 454, endPoint y: 162, distance: 21.5
type input "143"
click at [546, 76] on icon at bounding box center [546, 75] width 10 height 9
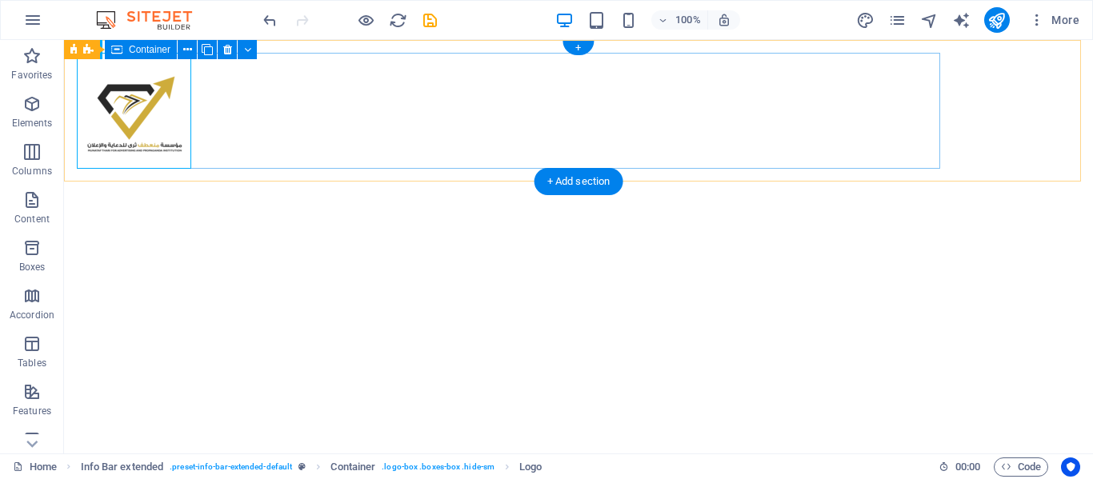
click at [358, 134] on div at bounding box center [578, 111] width 1003 height 116
click at [900, 158] on div at bounding box center [578, 111] width 1003 height 116
click at [129, 100] on div at bounding box center [578, 111] width 1003 height 116
click at [318, 110] on div at bounding box center [578, 111] width 1003 height 116
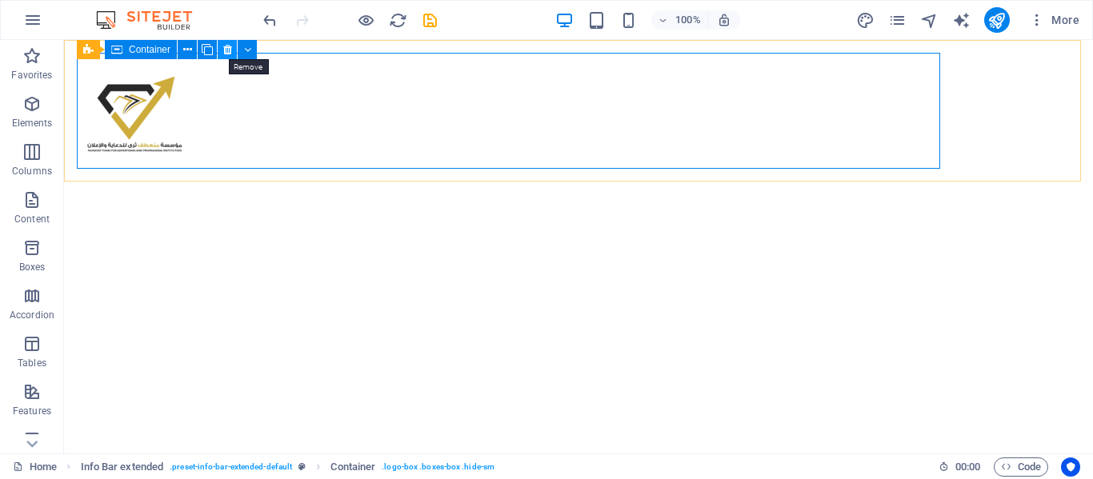
click at [230, 52] on icon at bounding box center [227, 50] width 9 height 17
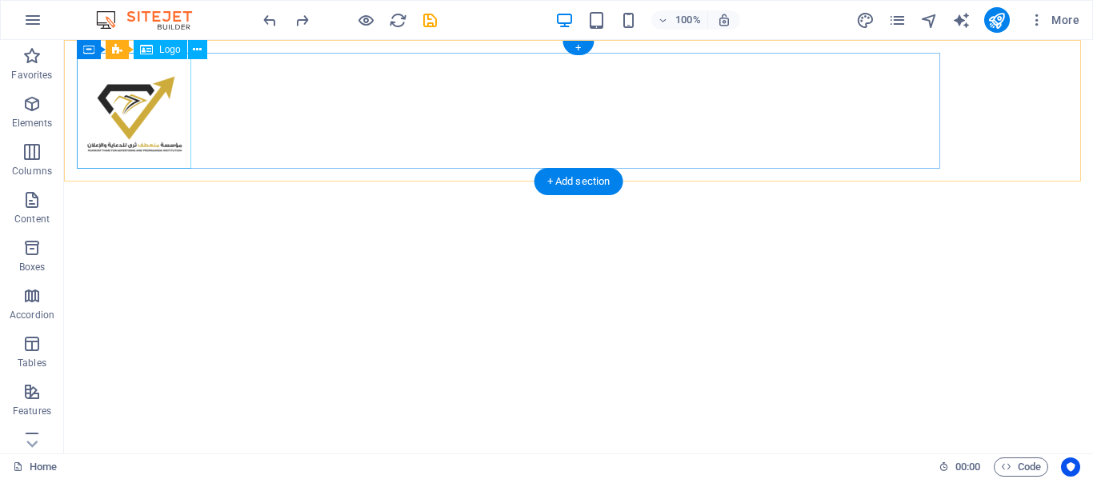
click at [150, 130] on div at bounding box center [578, 111] width 1003 height 116
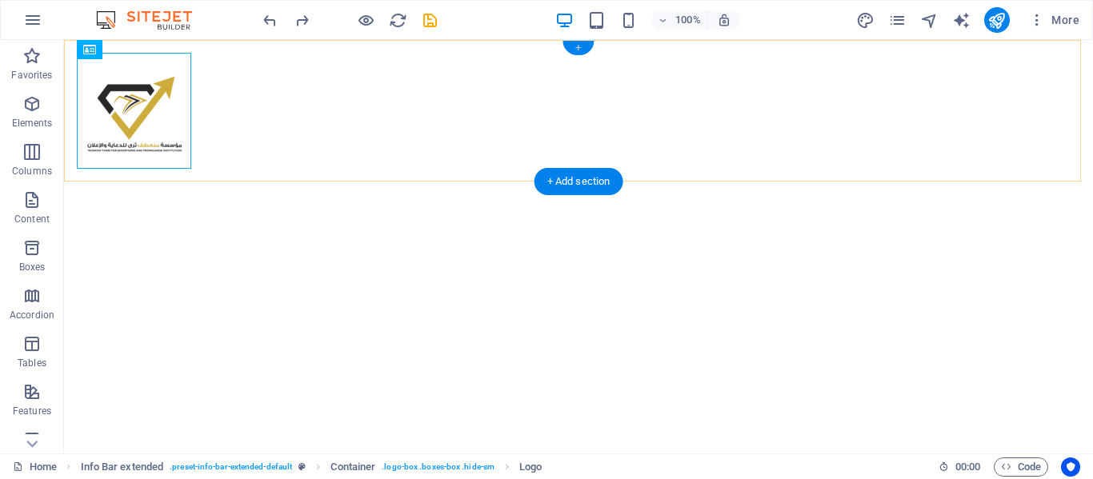
click at [581, 48] on div "+" at bounding box center [577, 48] width 31 height 14
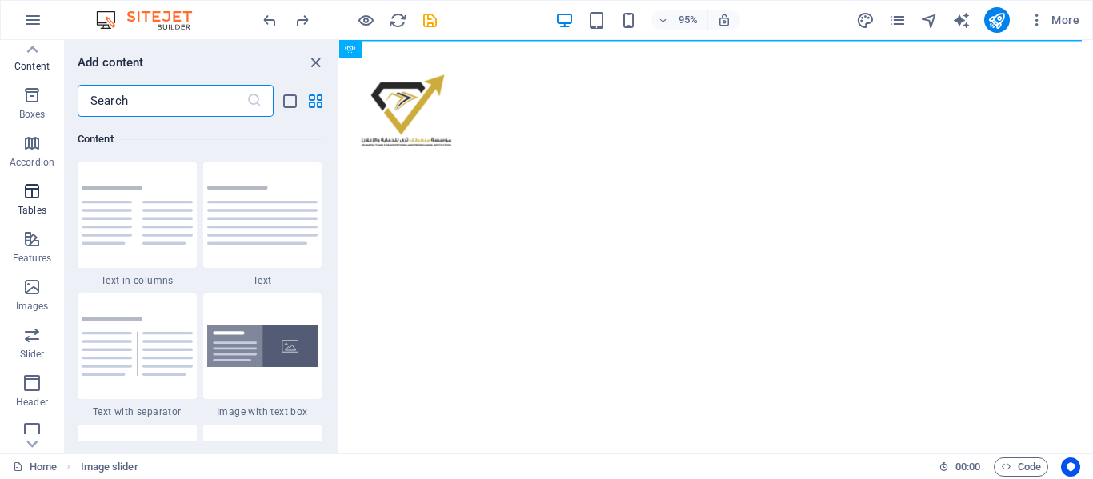
scroll to position [154, 0]
click at [30, 301] on p "Images" at bounding box center [32, 305] width 33 height 13
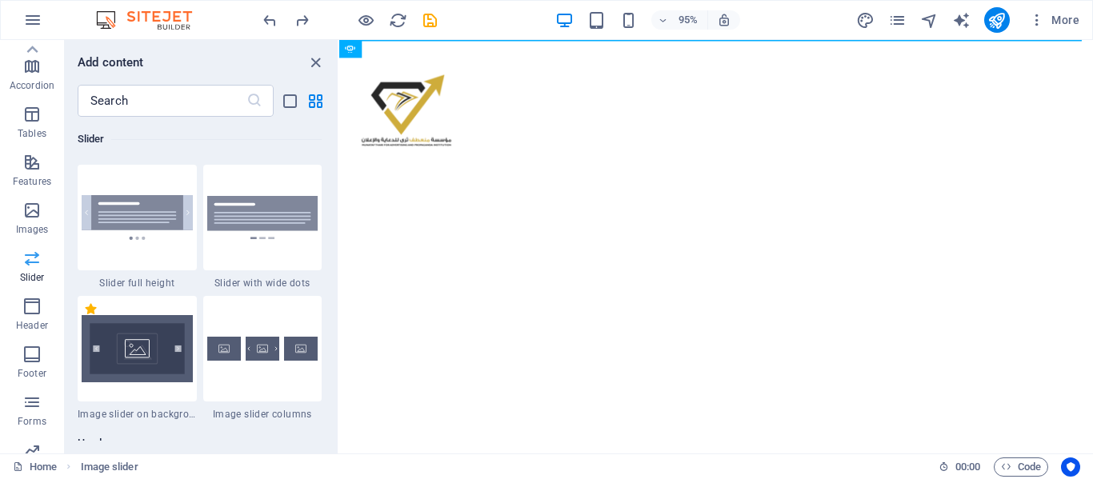
scroll to position [229, 0]
click at [39, 222] on span "Images" at bounding box center [32, 221] width 64 height 38
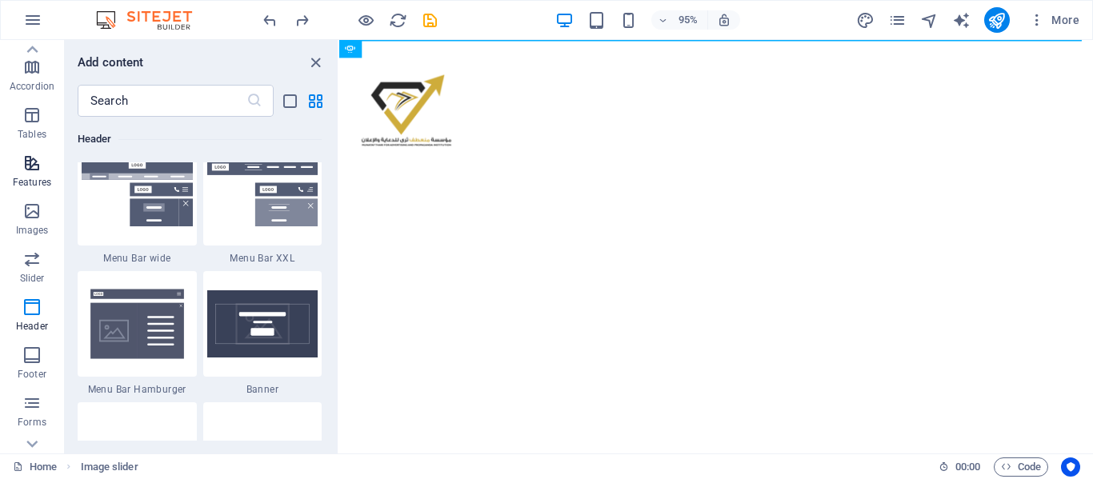
scroll to position [0, 0]
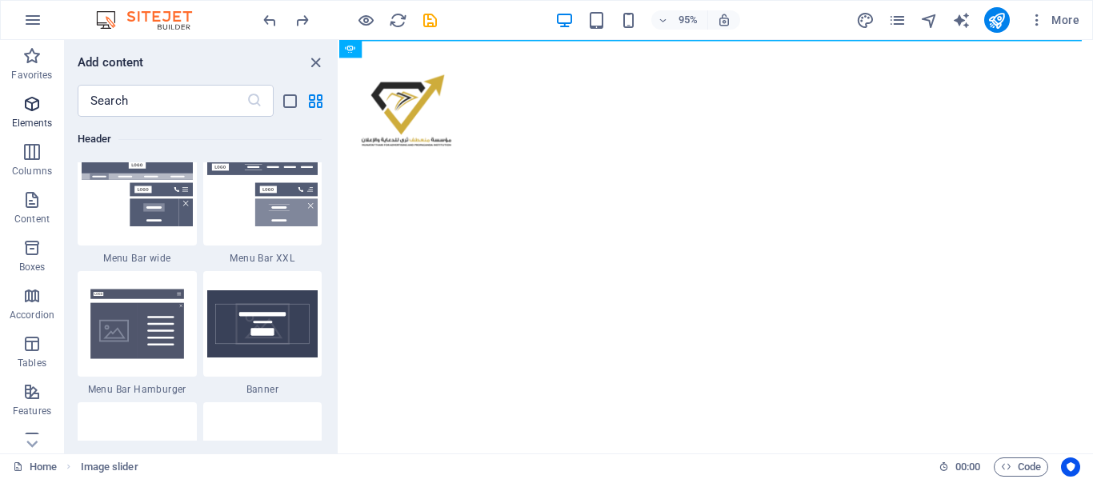
click at [31, 110] on icon "button" at bounding box center [31, 103] width 19 height 19
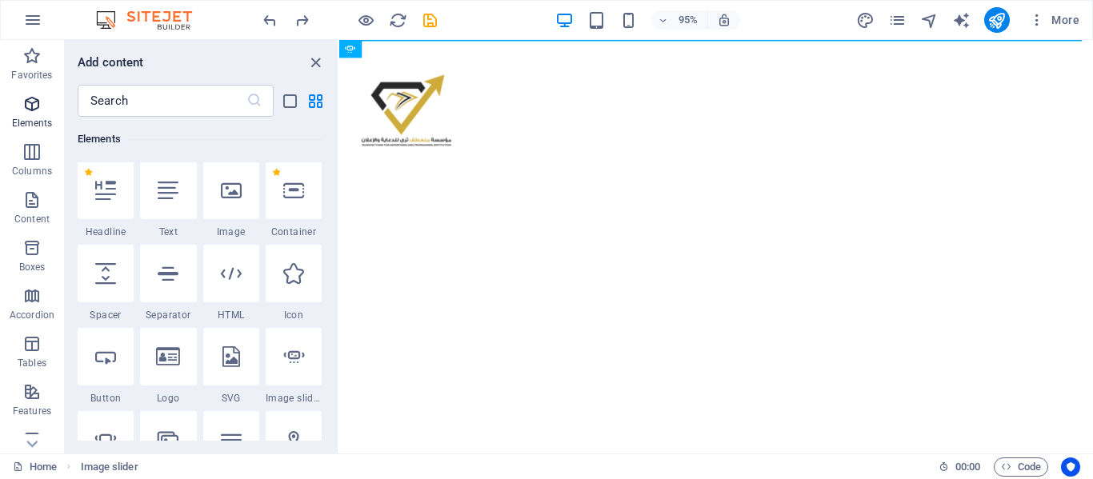
scroll to position [302, 0]
click at [230, 204] on div at bounding box center [231, 191] width 56 height 58
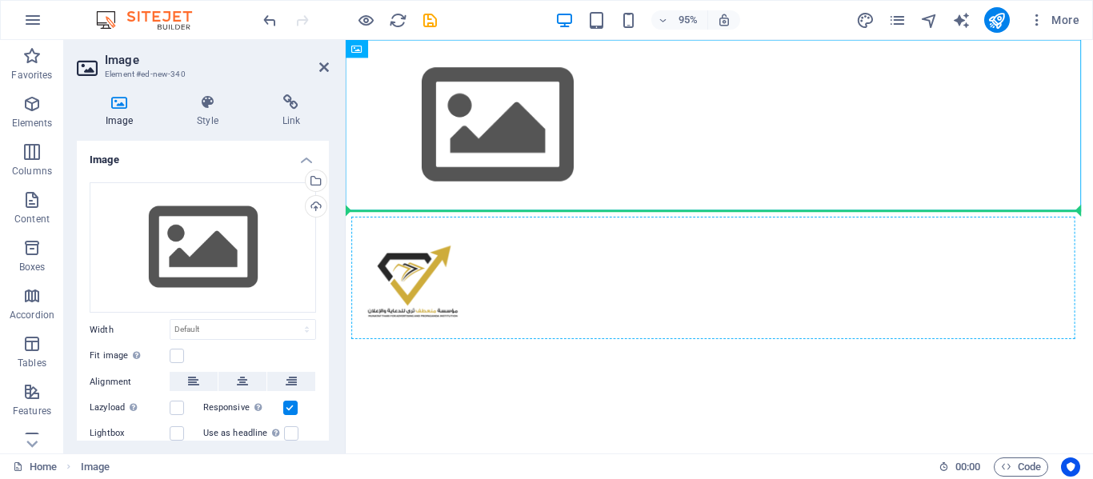
drag, startPoint x: 494, startPoint y: 141, endPoint x: 596, endPoint y: 284, distance: 176.0
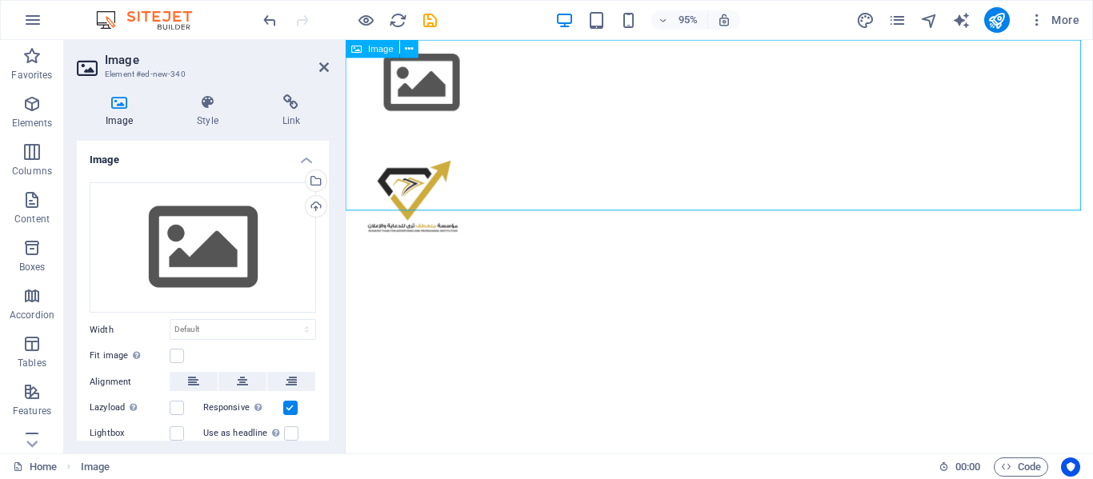
click at [457, 92] on figure at bounding box center [739, 85] width 786 height 90
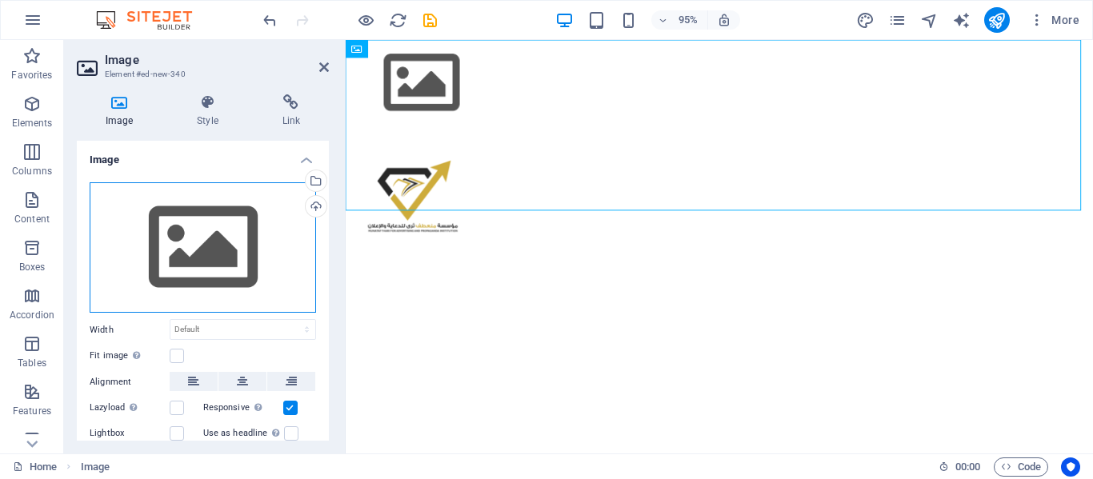
click at [253, 232] on div "Drag files here, click to choose files or select files from Files or our free s…" at bounding box center [203, 247] width 226 height 131
click at [253, 232] on body "MUNATAF THARI FOR ADVERTISING AND PROPAGANDA INSTITUTION Home Favorites Element…" at bounding box center [546, 239] width 1093 height 479
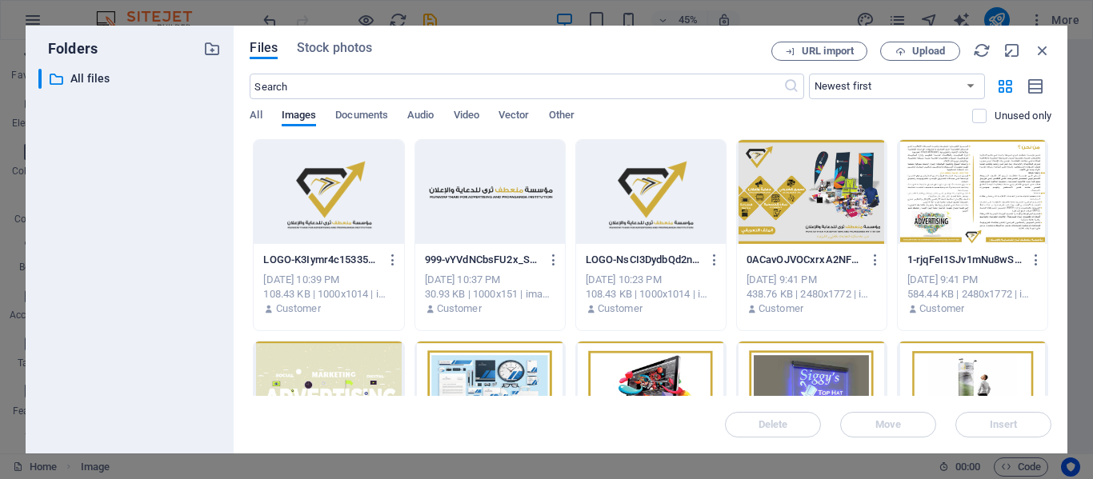
click at [480, 206] on div at bounding box center [490, 192] width 150 height 104
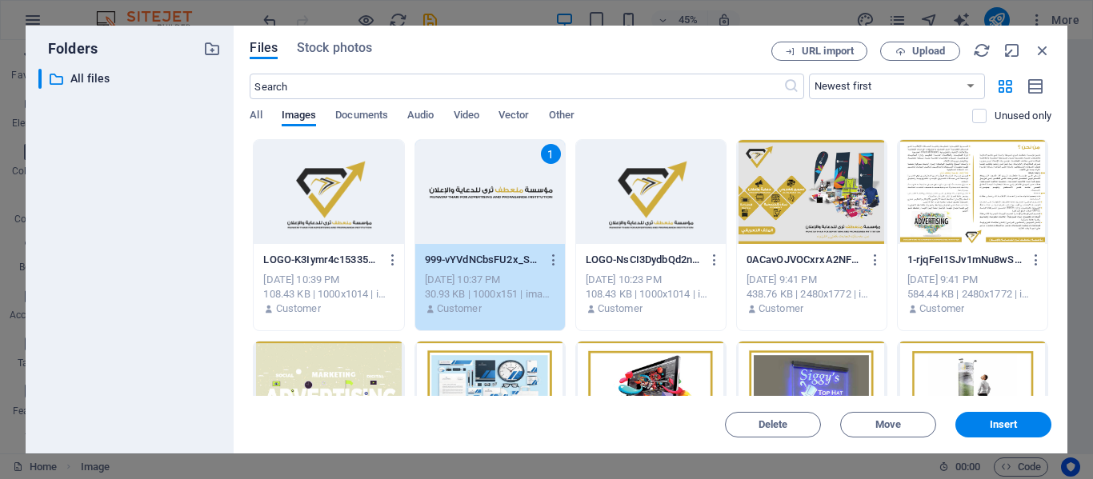
click at [480, 206] on div "1" at bounding box center [490, 192] width 150 height 104
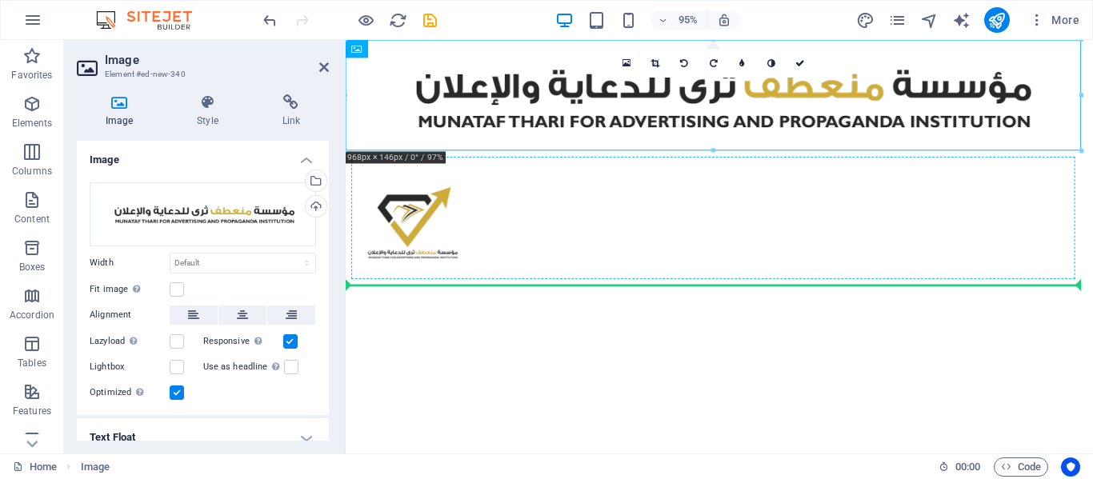
drag, startPoint x: 723, startPoint y: 98, endPoint x: 738, endPoint y: 241, distance: 143.9
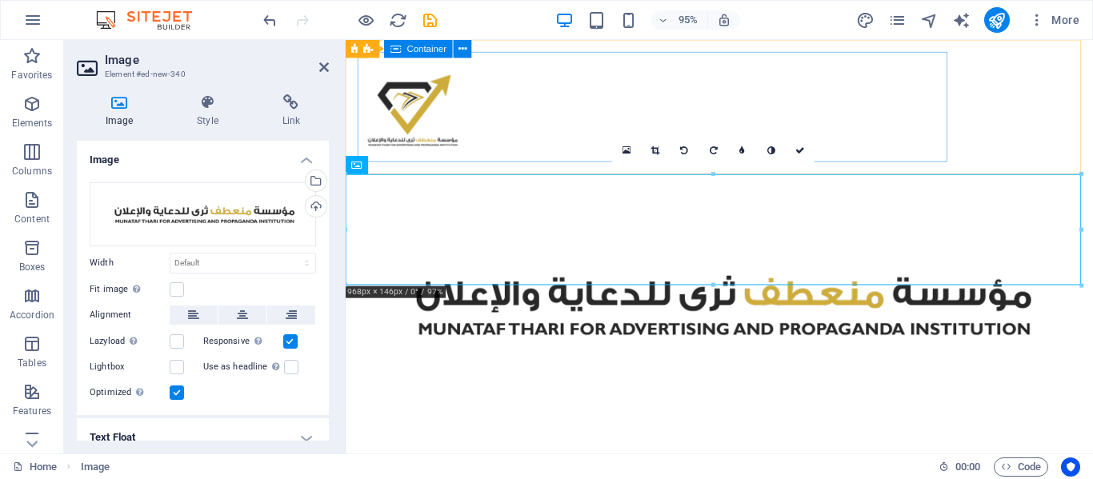
click at [738, 96] on div at bounding box center [738, 111] width 761 height 116
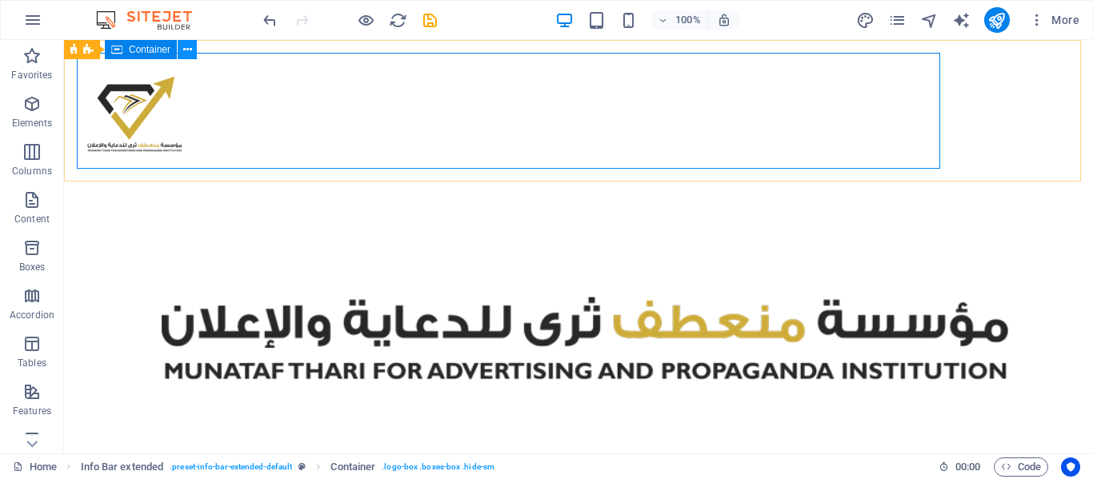
click at [190, 56] on icon at bounding box center [187, 50] width 9 height 17
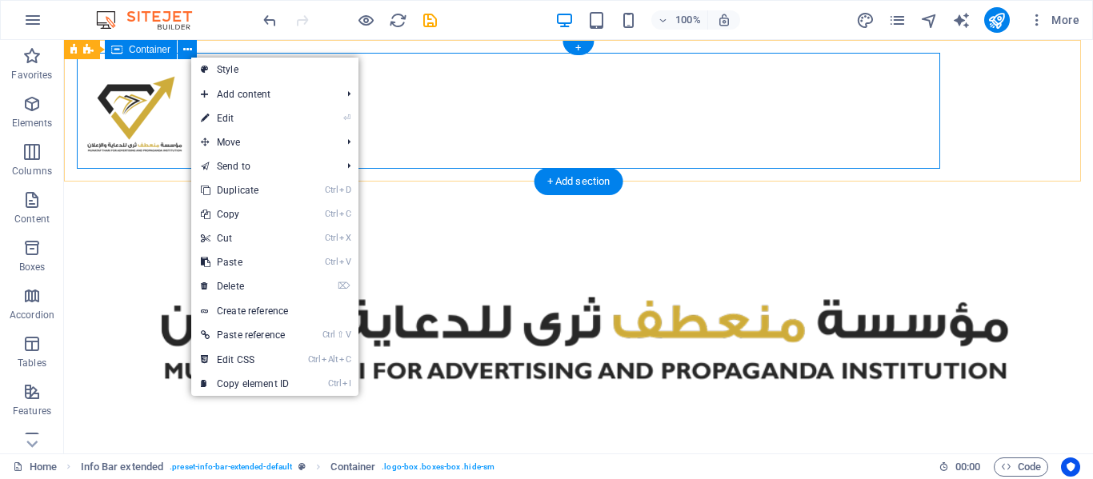
click at [648, 82] on div at bounding box center [578, 111] width 1003 height 116
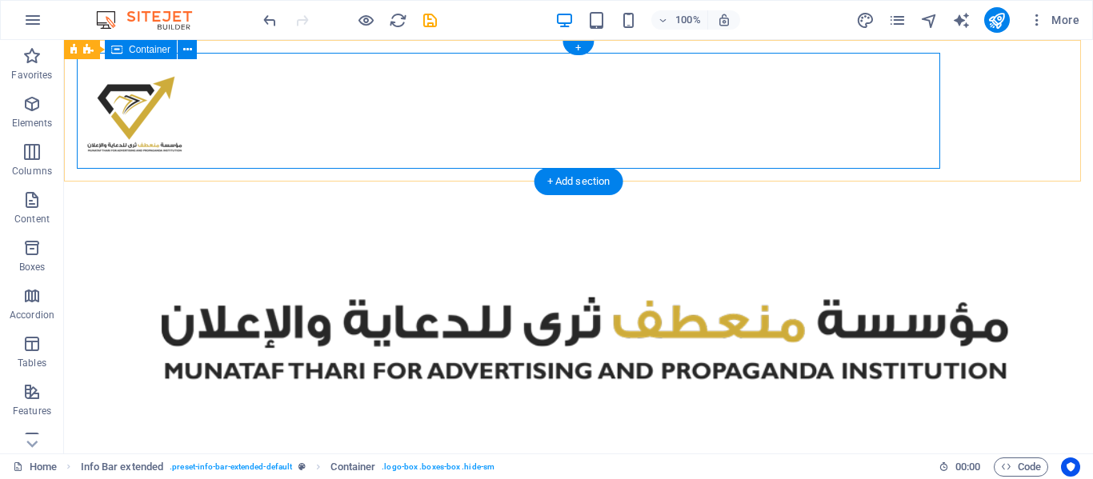
click at [648, 82] on div at bounding box center [578, 111] width 1003 height 116
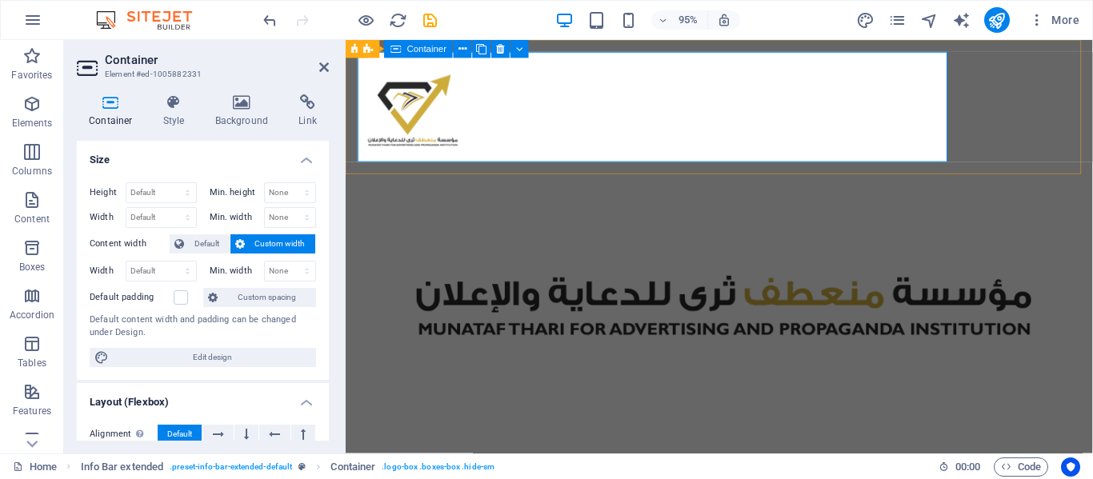
click at [790, 119] on div at bounding box center [738, 111] width 761 height 116
click at [475, 55] on icon at bounding box center [472, 49] width 8 height 16
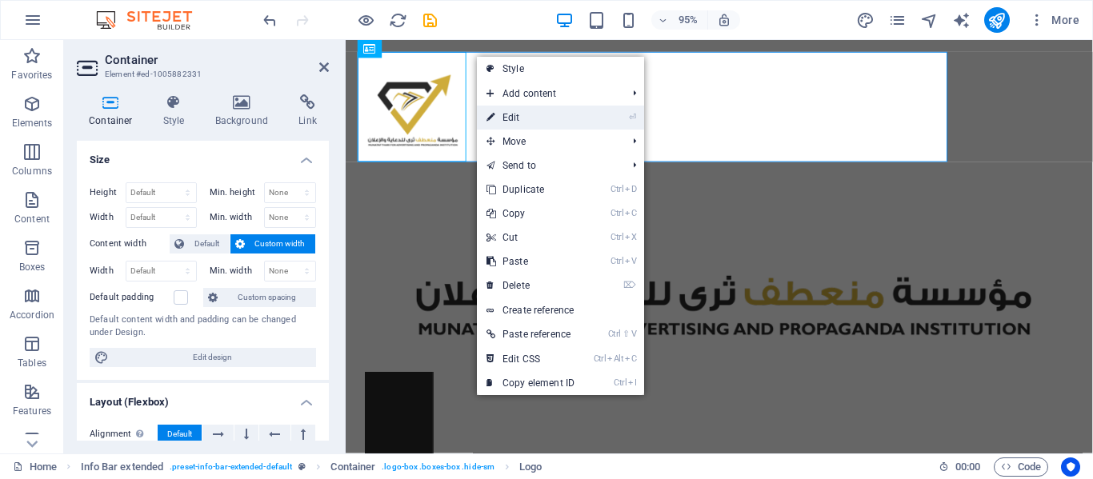
click at [507, 120] on link "⏎ Edit" at bounding box center [530, 118] width 107 height 24
select select "px"
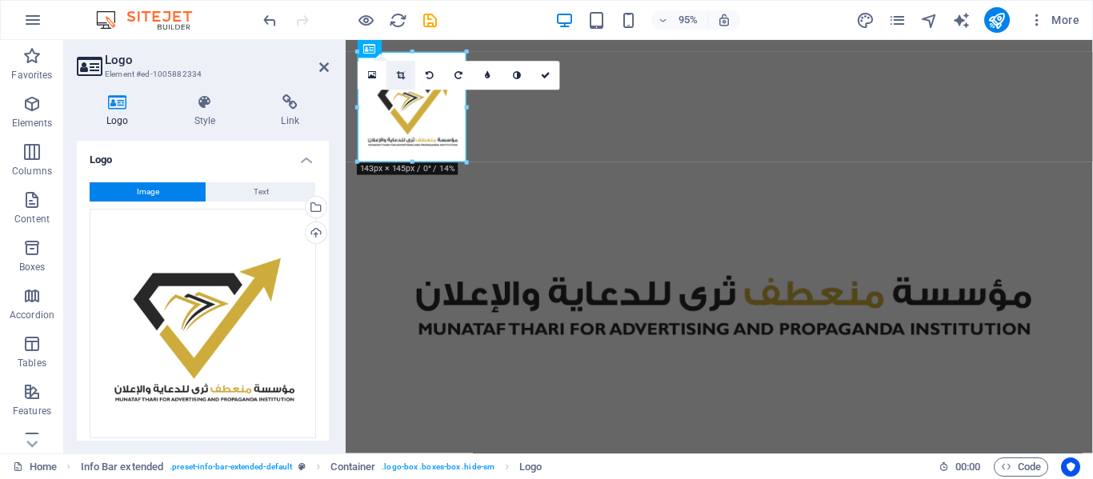
click at [399, 75] on icon at bounding box center [401, 75] width 9 height 9
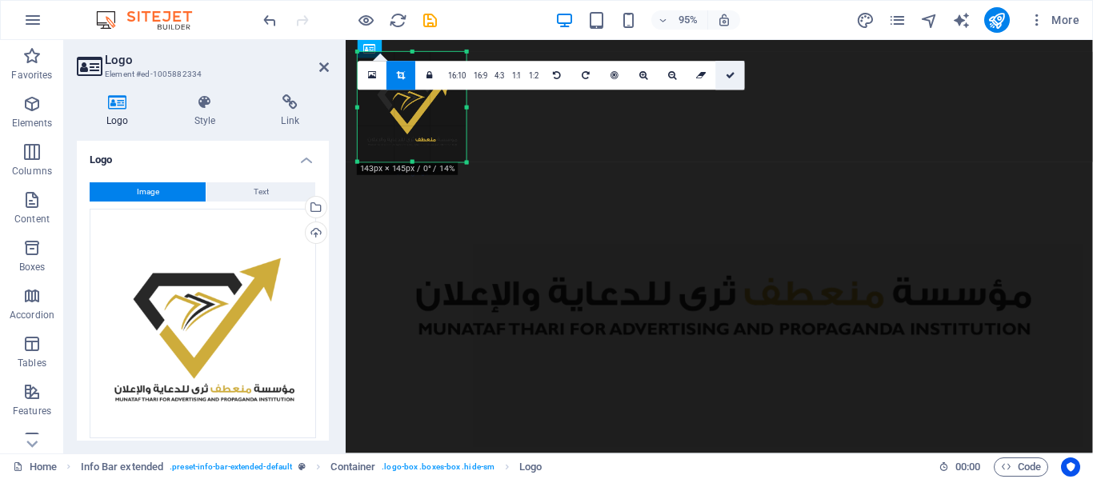
click at [729, 76] on icon at bounding box center [731, 75] width 10 height 9
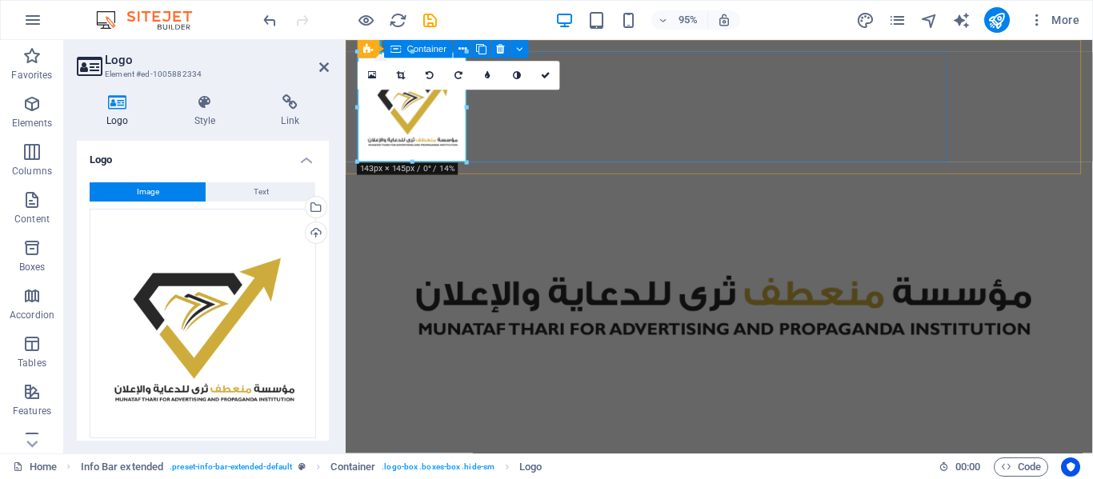
click at [749, 78] on div at bounding box center [738, 111] width 761 height 116
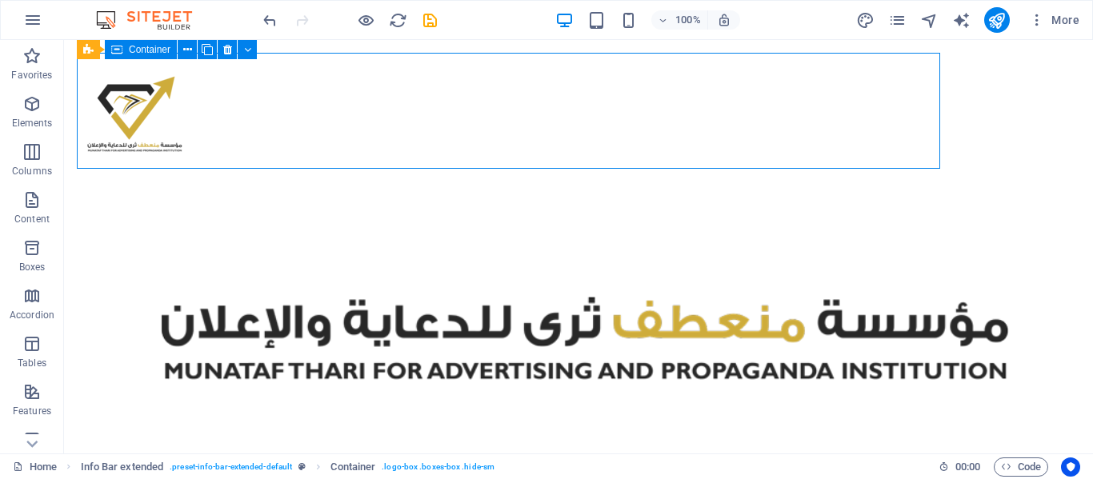
click at [729, 76] on div at bounding box center [578, 111] width 1003 height 116
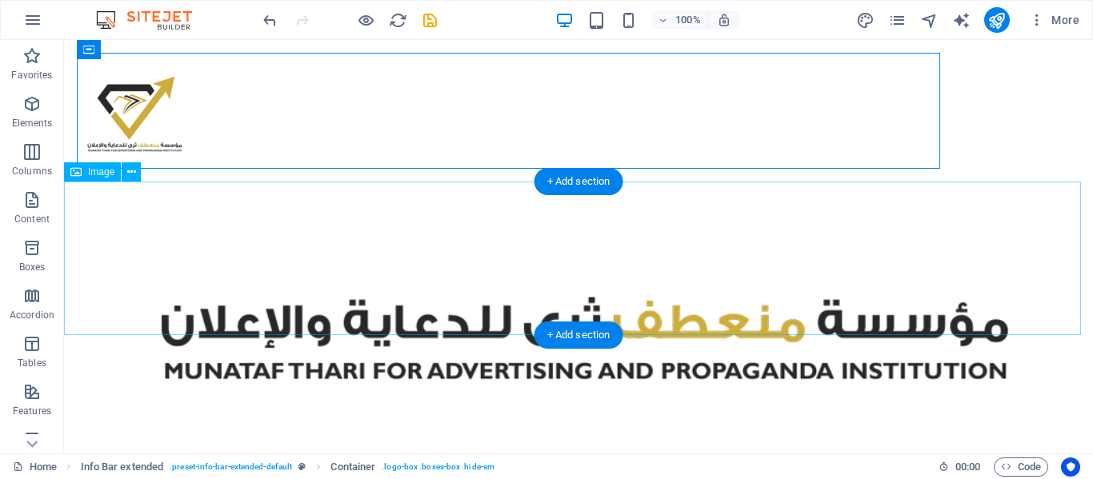
click at [643, 258] on figure at bounding box center [578, 335] width 1029 height 155
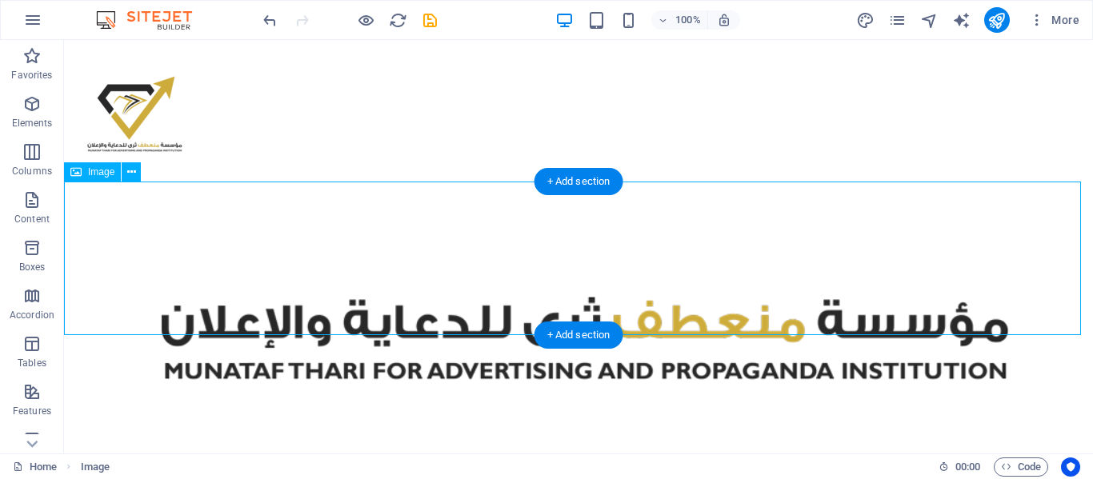
click at [643, 258] on figure at bounding box center [578, 335] width 1029 height 155
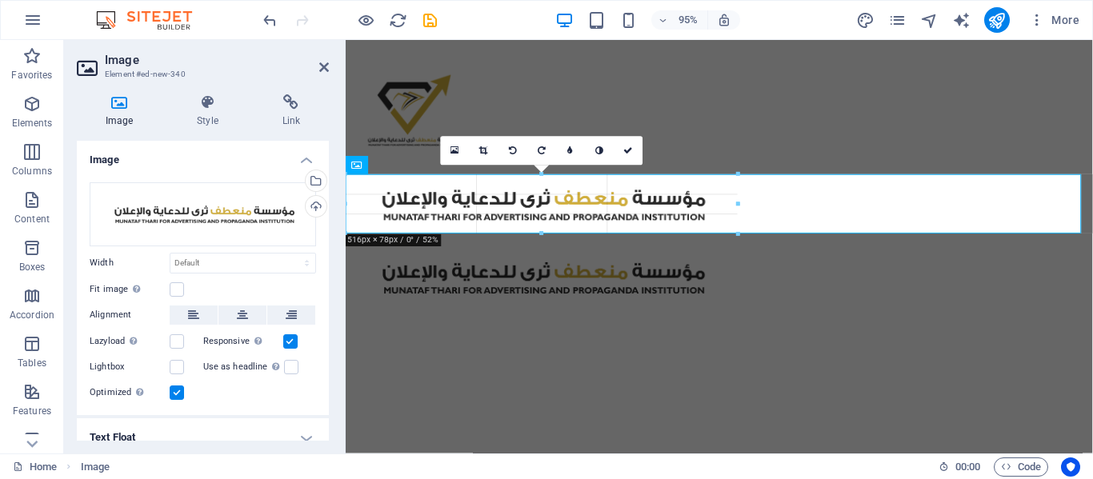
drag, startPoint x: 1081, startPoint y: 285, endPoint x: 741, endPoint y: 230, distance: 345.2
type input "512"
select select "px"
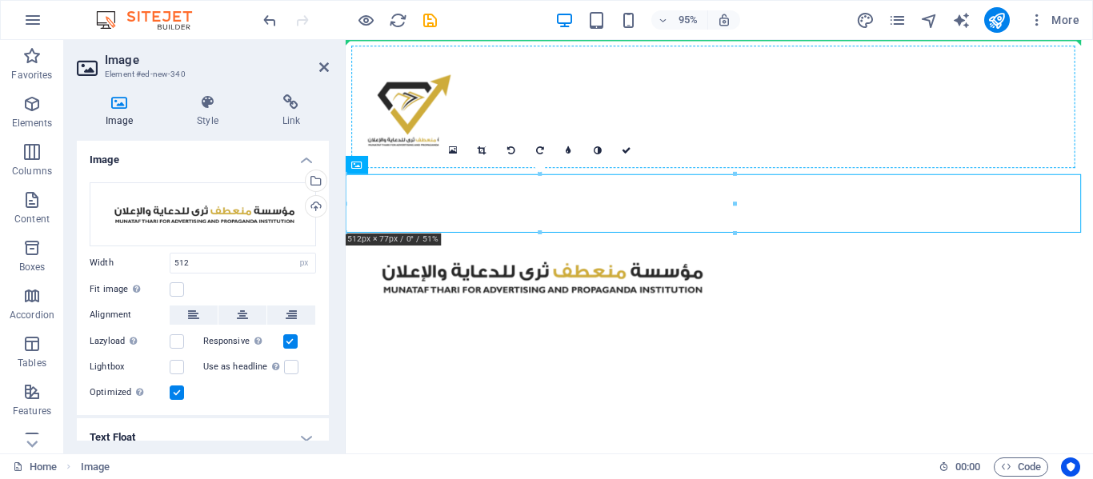
drag, startPoint x: 620, startPoint y: 198, endPoint x: 804, endPoint y: 103, distance: 207.1
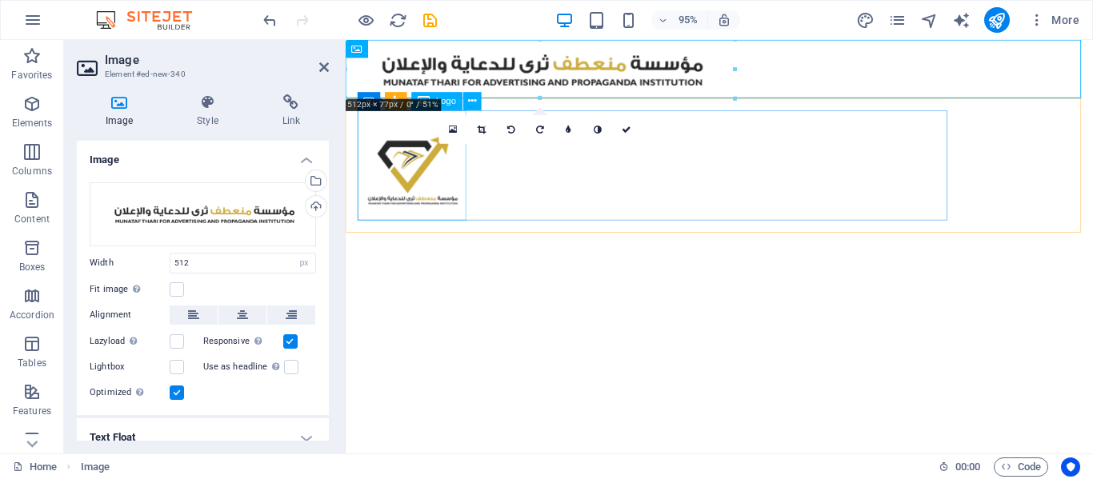
click at [424, 164] on div at bounding box center [738, 172] width 761 height 116
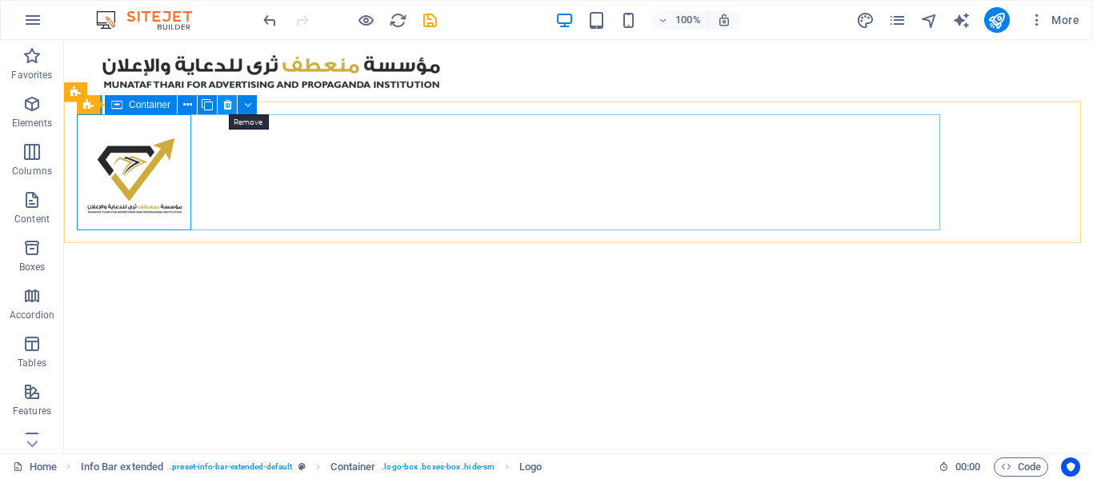
click at [225, 105] on icon at bounding box center [227, 105] width 9 height 17
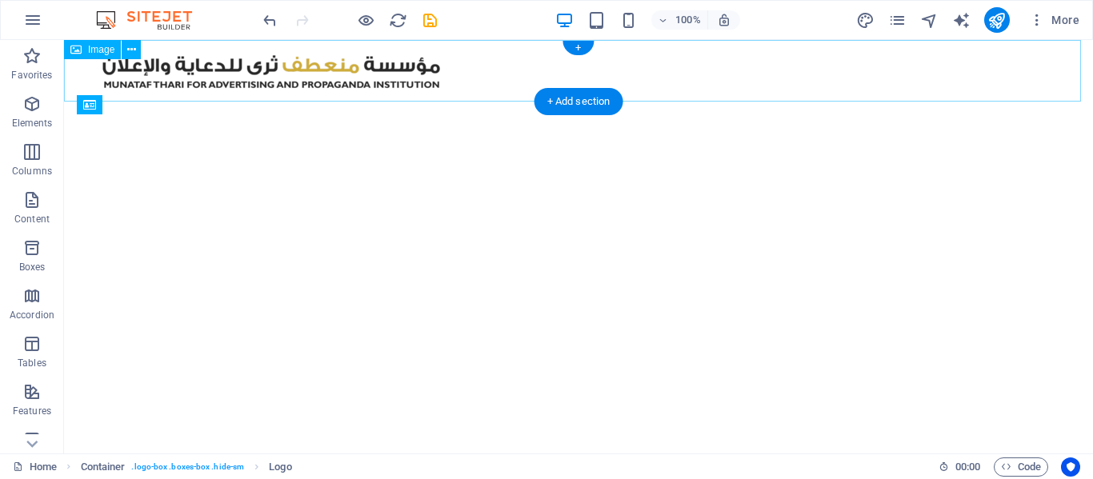
click at [310, 64] on figure at bounding box center [578, 71] width 1029 height 62
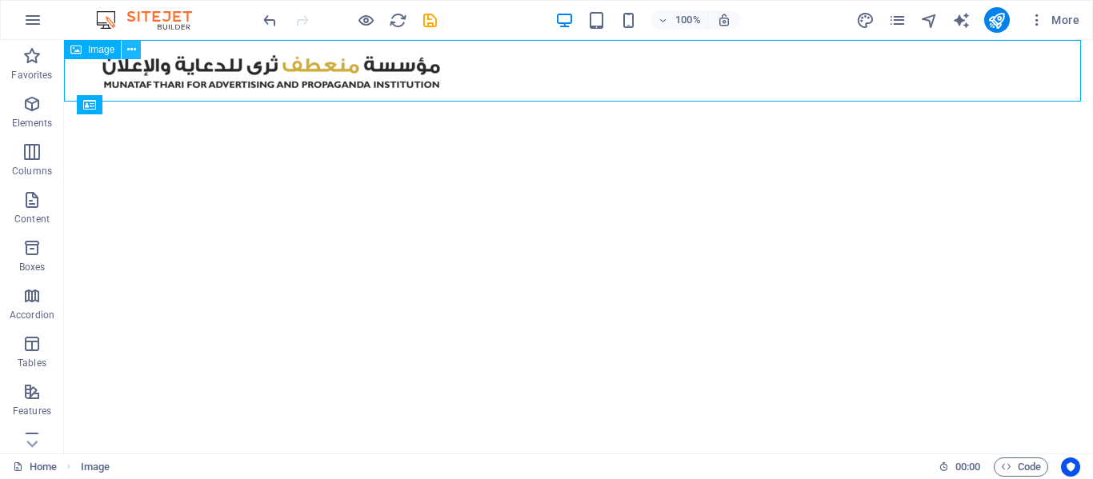
click at [127, 48] on icon at bounding box center [131, 50] width 9 height 17
click at [166, 60] on figure at bounding box center [578, 71] width 1029 height 62
select select "px"
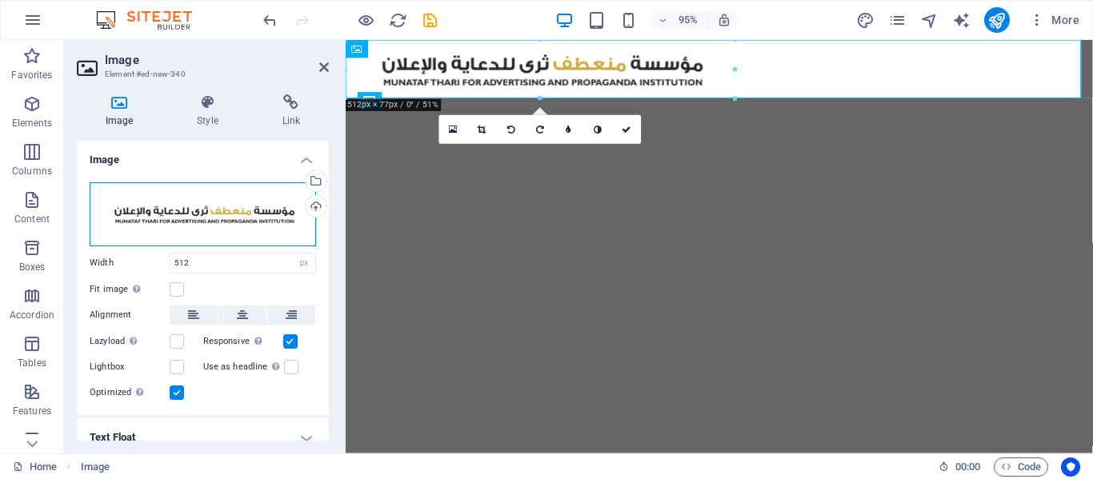
click at [239, 213] on div "Drag files here, click to choose files or select files from Files or our free s…" at bounding box center [203, 214] width 226 height 64
click at [239, 213] on body "MUNATAF THARI FOR ADVERTISING AND PROPAGANDA INSTITUTION Home Favorites Element…" at bounding box center [546, 239] width 1093 height 479
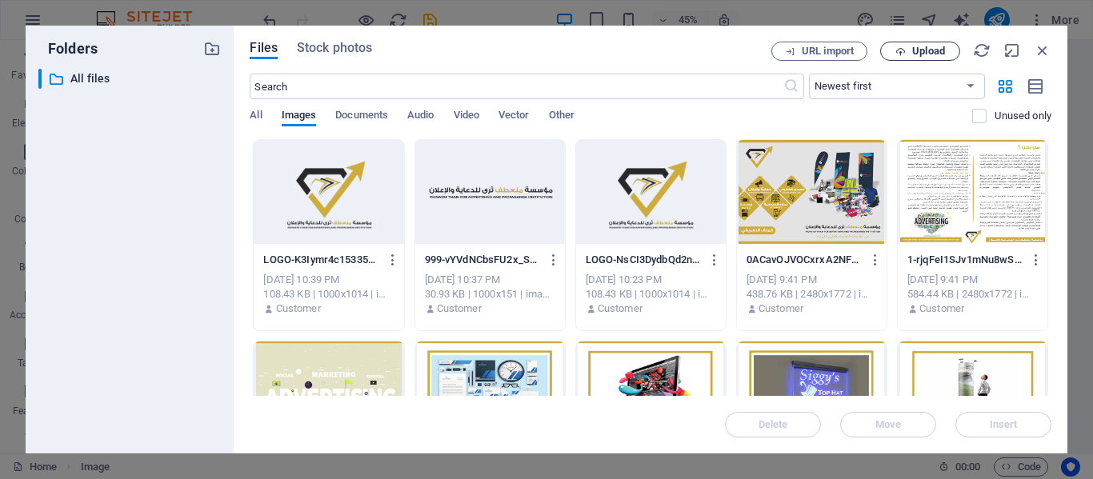
click at [939, 49] on span "Upload" at bounding box center [928, 51] width 33 height 10
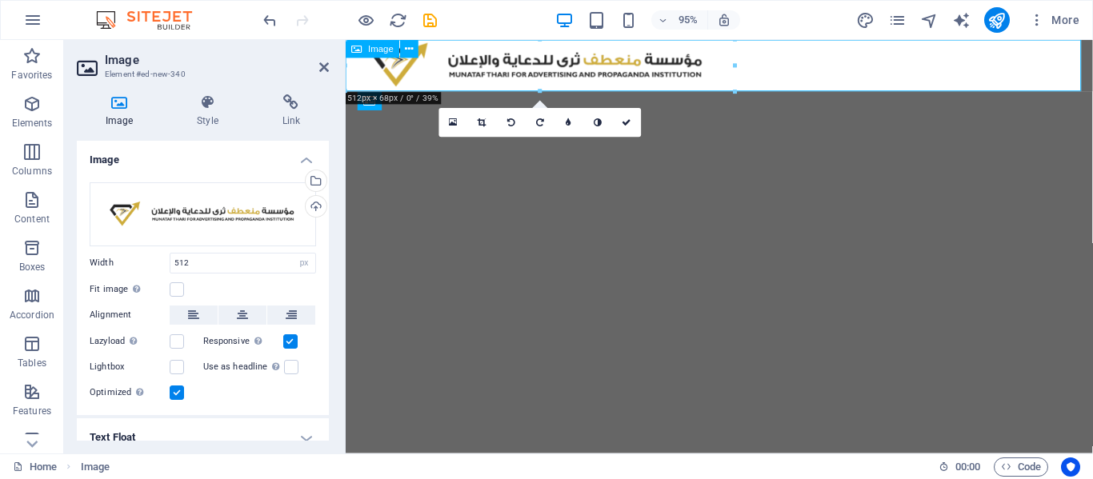
click at [676, 69] on figure at bounding box center [739, 67] width 786 height 54
click at [322, 65] on icon at bounding box center [324, 67] width 10 height 13
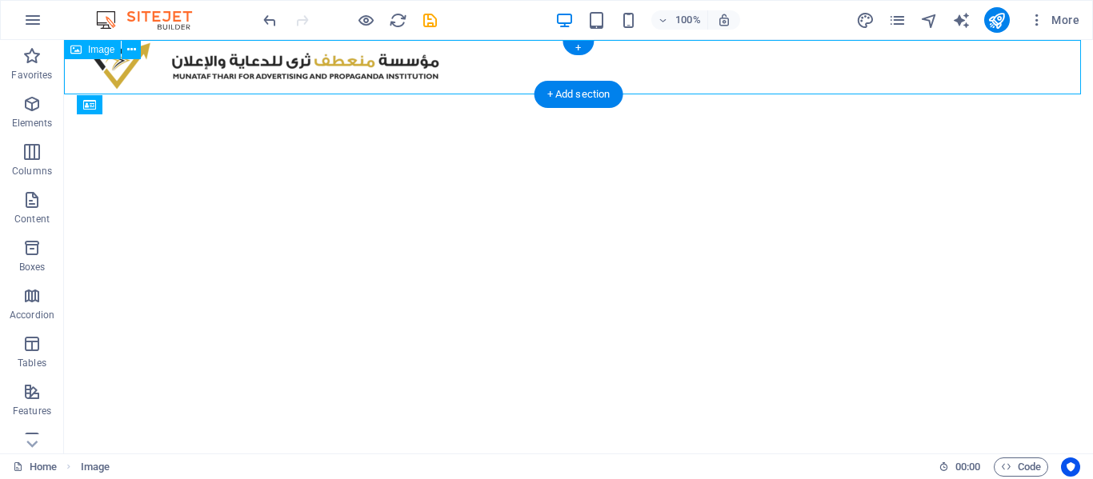
click at [388, 61] on figure at bounding box center [578, 67] width 1029 height 54
select select "px"
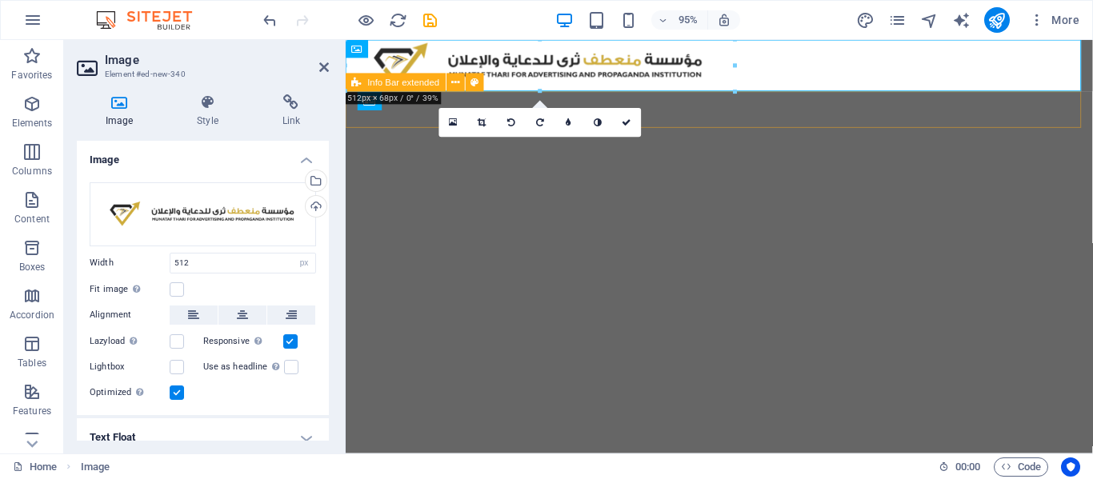
drag, startPoint x: 1084, startPoint y: 131, endPoint x: 868, endPoint y: 98, distance: 218.5
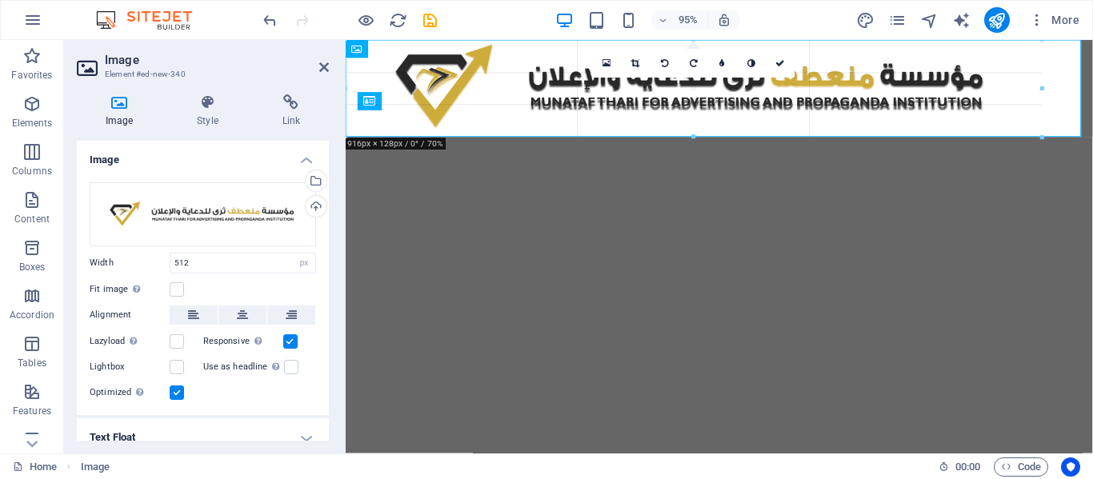
drag, startPoint x: 737, startPoint y: 90, endPoint x: 662, endPoint y: 110, distance: 77.6
type input "915"
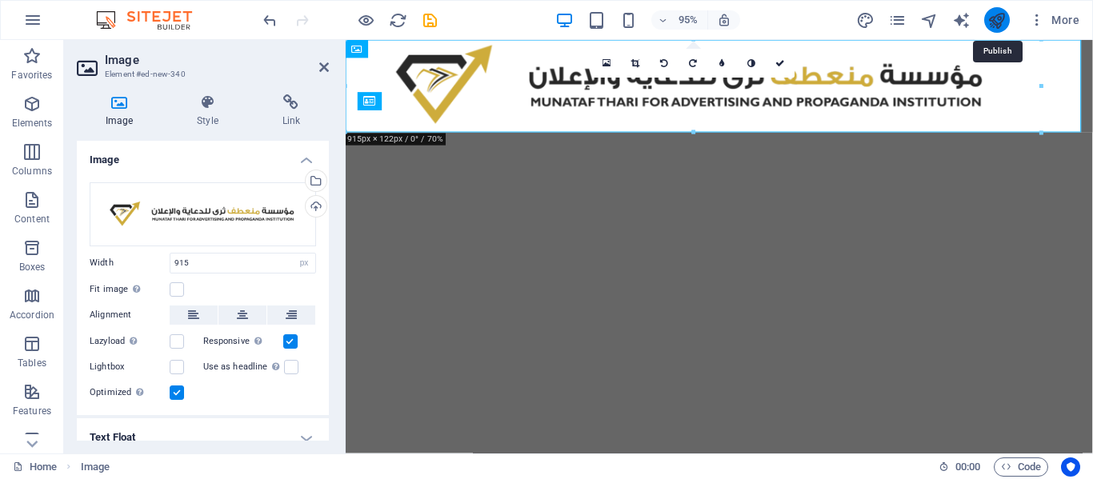
click at [1001, 15] on icon "publish" at bounding box center [996, 20] width 18 height 18
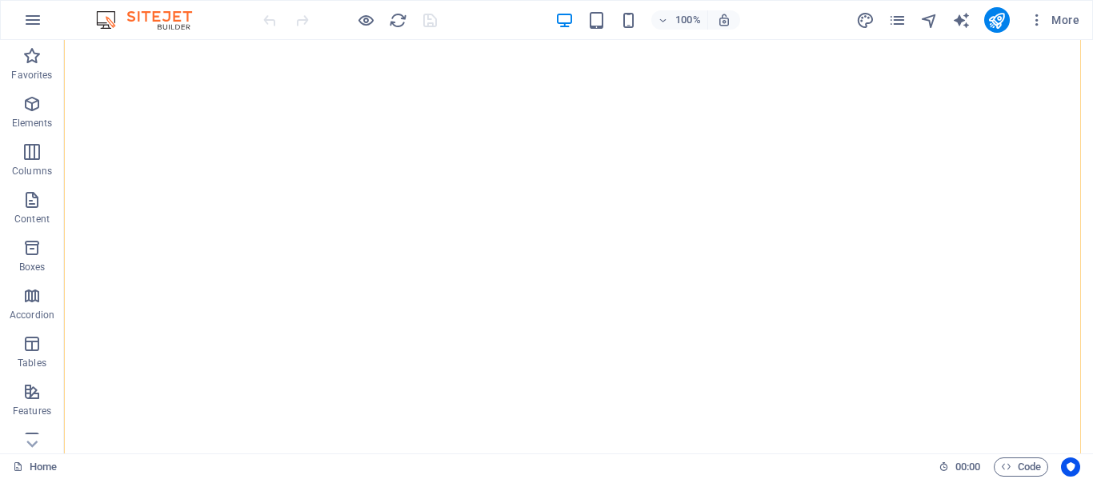
scroll to position [308, 0]
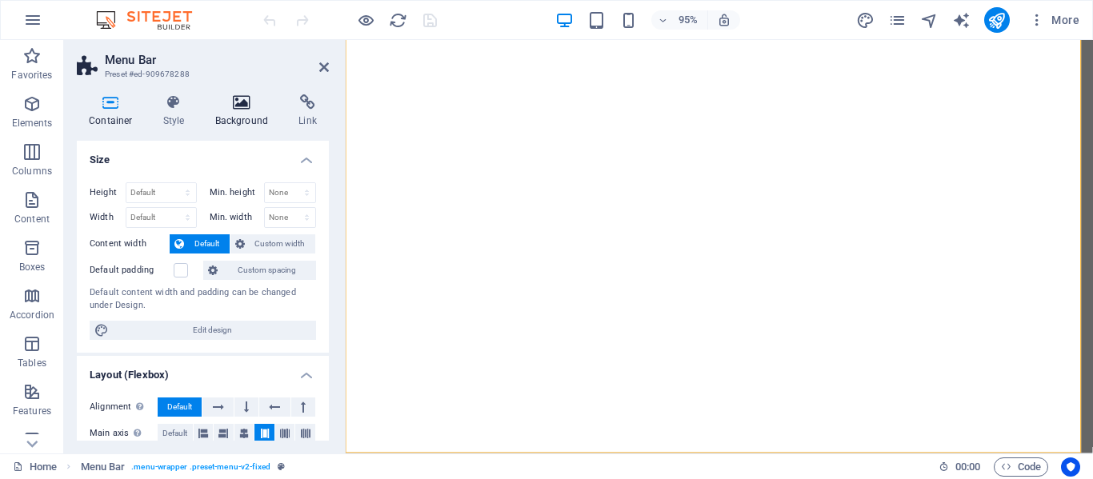
scroll to position [286, 0]
click at [234, 104] on icon at bounding box center [242, 102] width 78 height 16
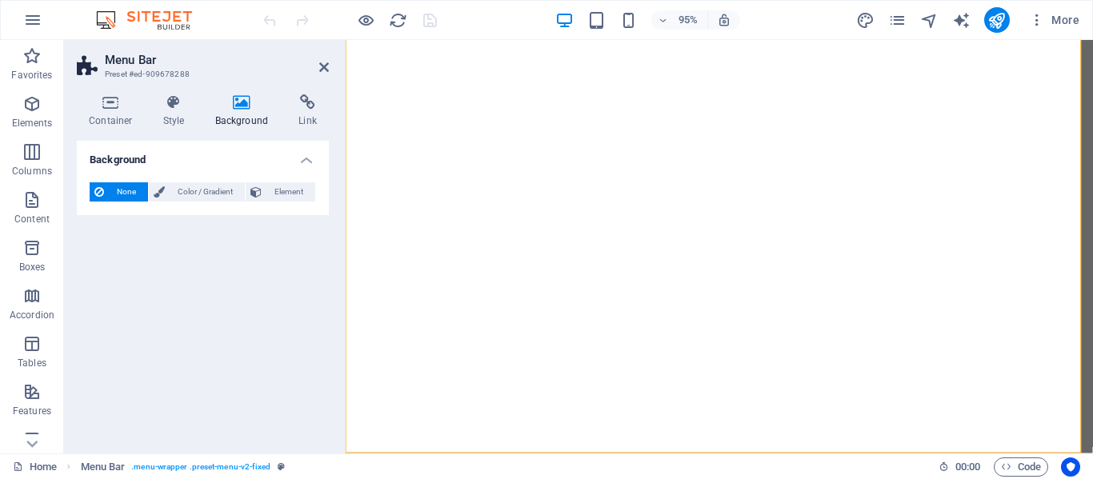
click at [511, 465] on div "Home Menu Bar . menu-wrapper .preset-menu-v2-fixed" at bounding box center [469, 467] width 913 height 19
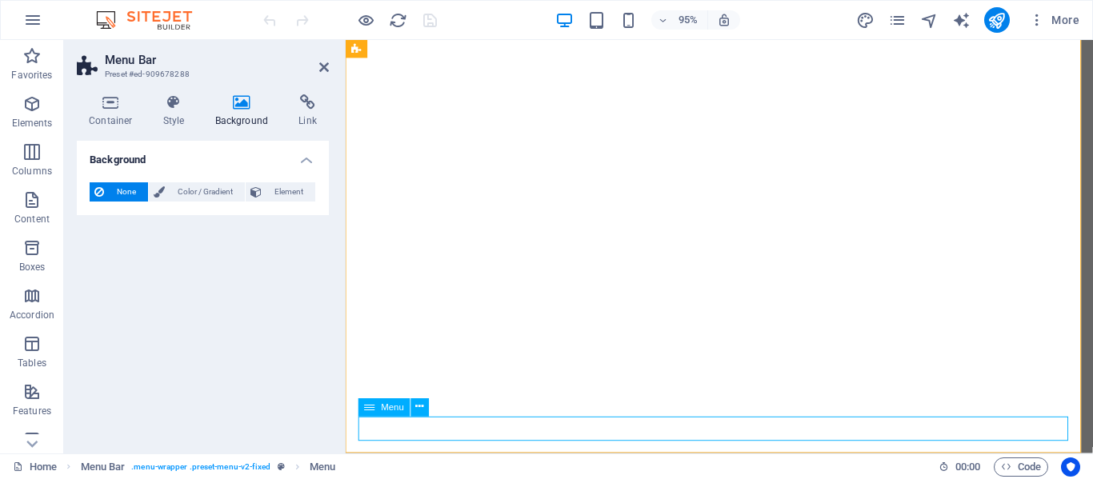
select select
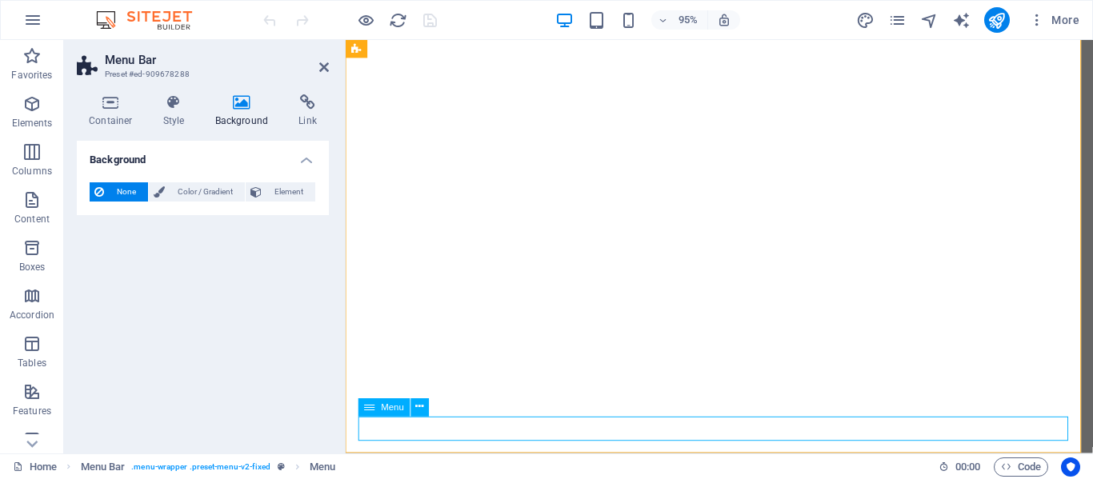
select select
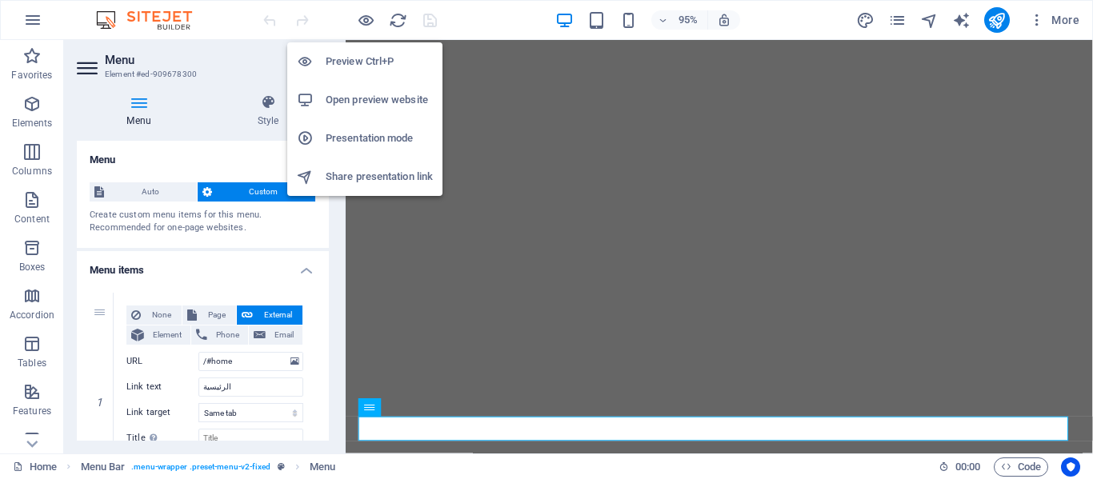
drag, startPoint x: 375, startPoint y: 402, endPoint x: 379, endPoint y: 72, distance: 330.4
click at [379, 72] on body "MUNATAF THARI FOR ADVERTISING AND PROPAGANDA INSTITUTION Home Favorites Element…" at bounding box center [546, 239] width 1093 height 479
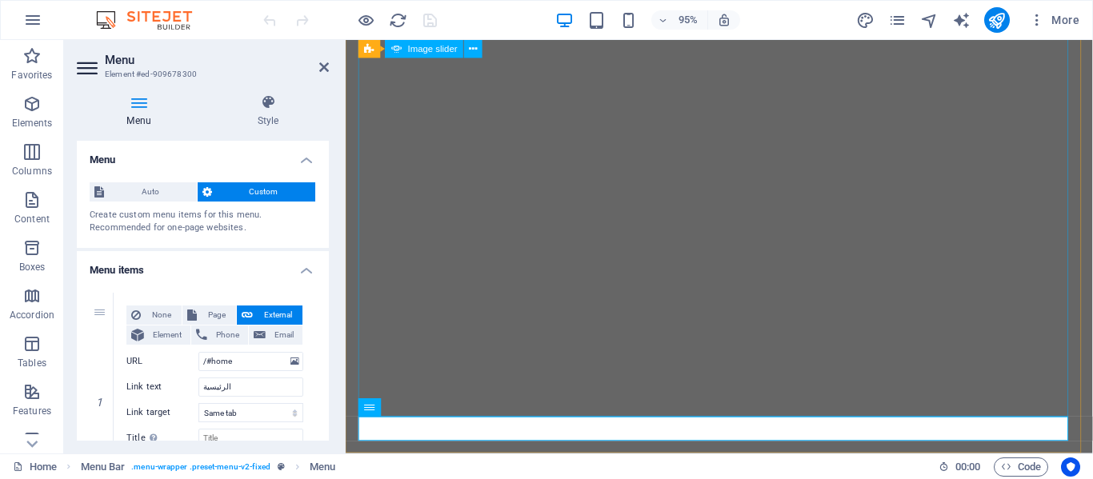
drag, startPoint x: 709, startPoint y: 448, endPoint x: 413, endPoint y: 172, distance: 404.7
click at [418, 414] on icon at bounding box center [420, 407] width 8 height 16
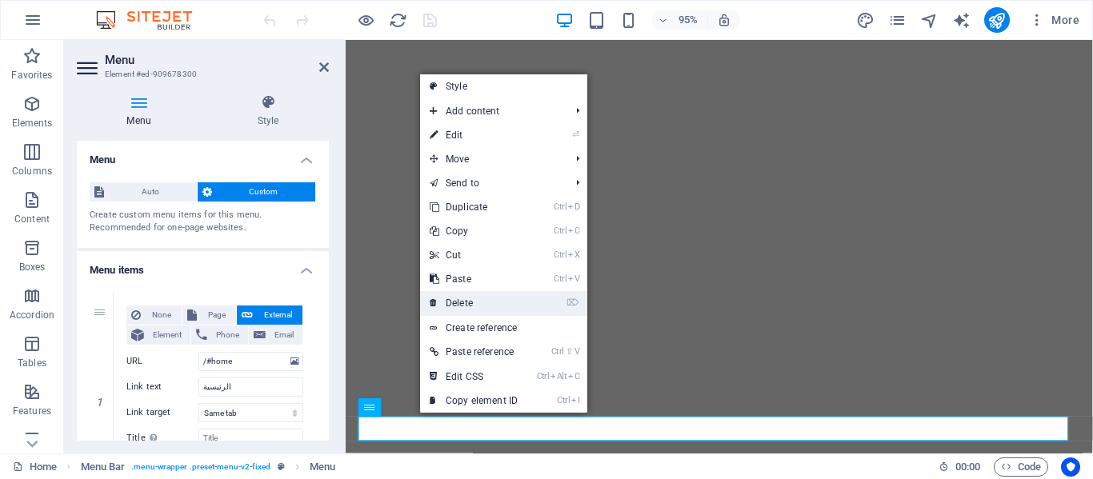
click at [466, 295] on link "⌦ Delete" at bounding box center [473, 303] width 107 height 24
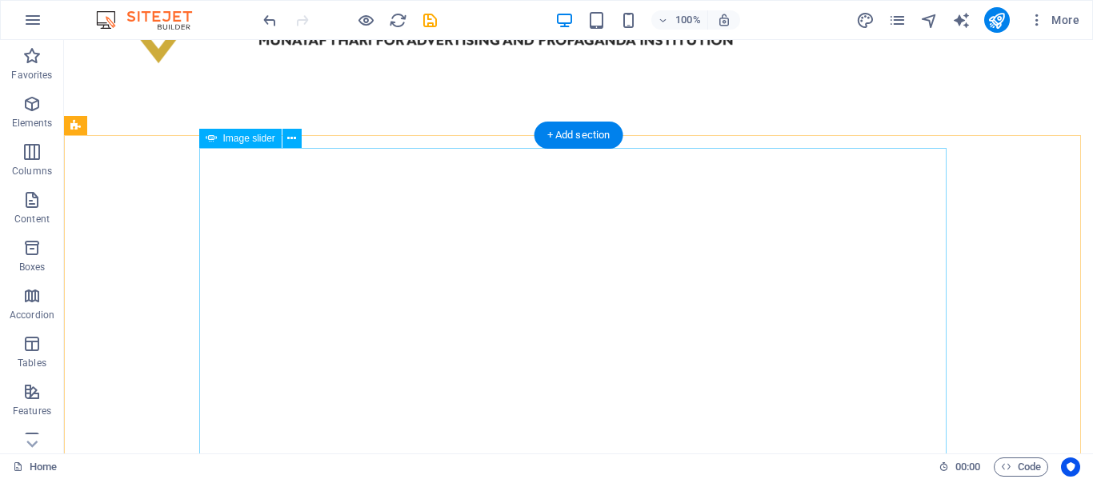
scroll to position [0, 0]
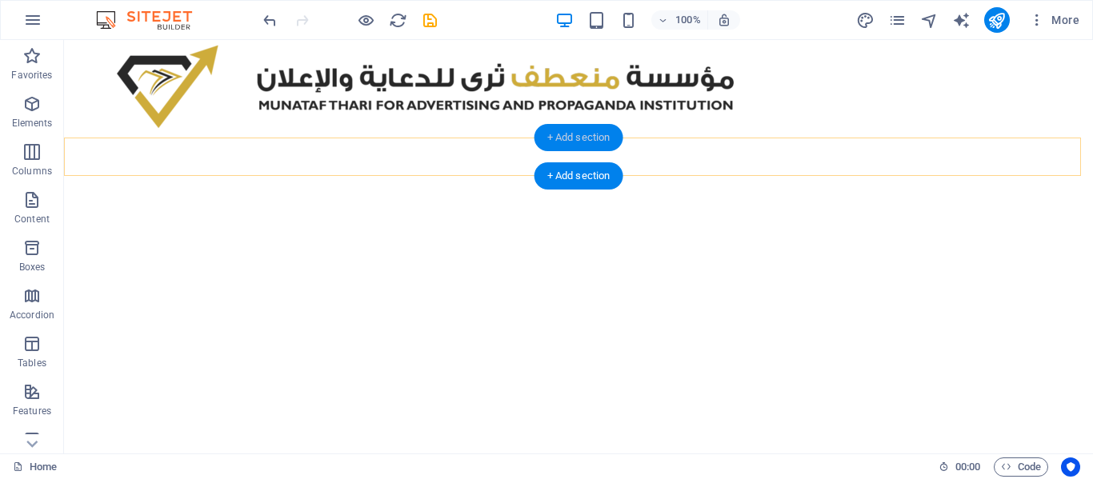
click at [569, 146] on div "+ Add section" at bounding box center [578, 137] width 89 height 27
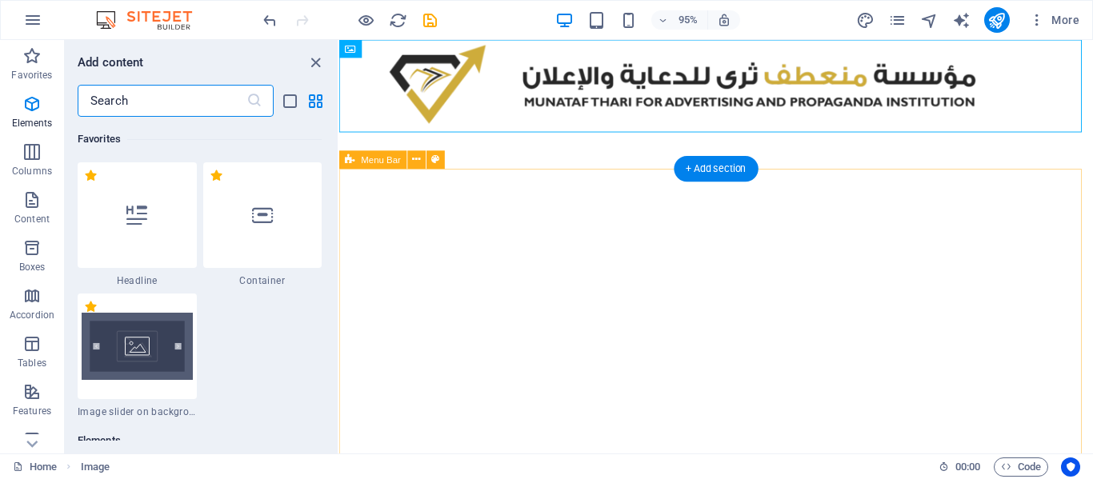
scroll to position [2930, 0]
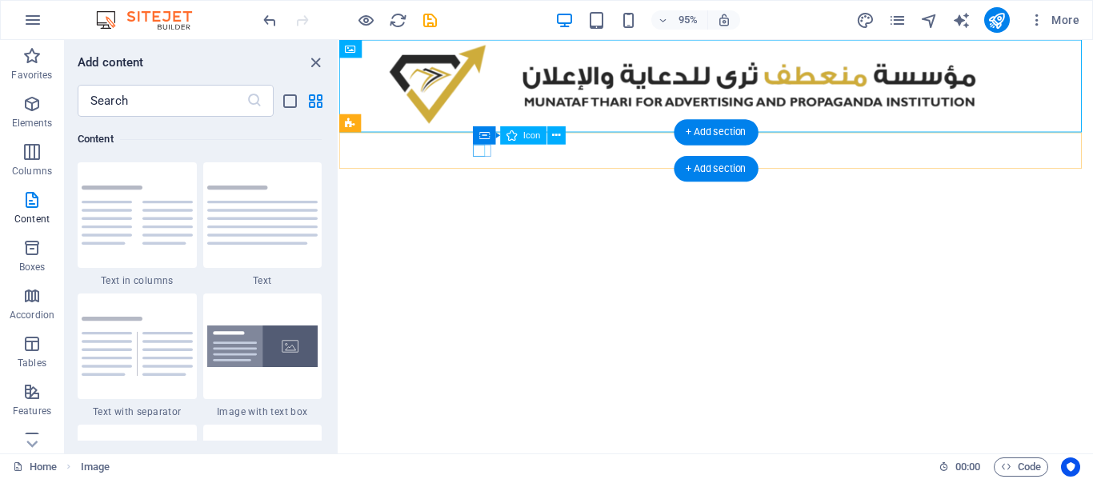
click at [479, 158] on figure at bounding box center [733, 156] width 762 height 13
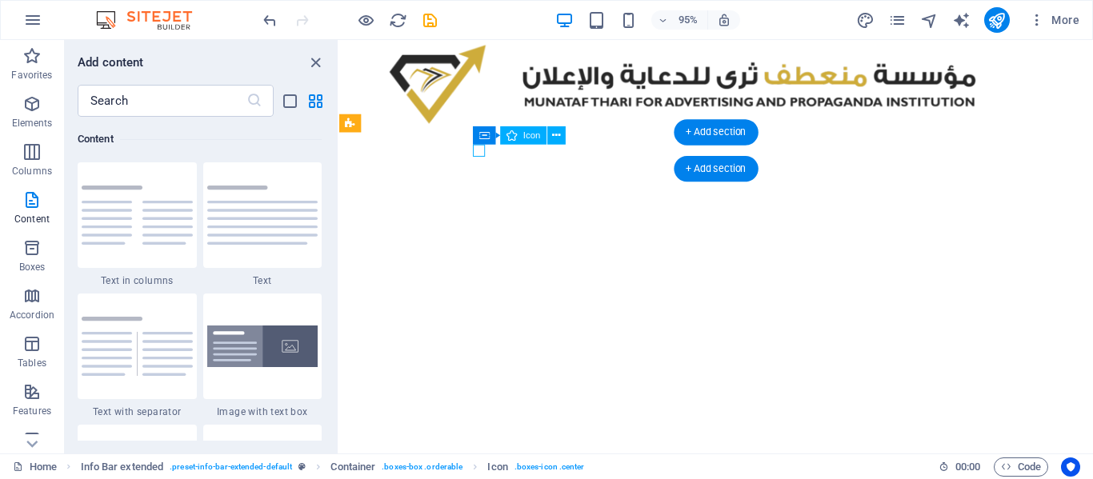
click at [479, 158] on figure at bounding box center [733, 156] width 762 height 13
click at [473, 158] on div "اشبيليا طريق الامام عبدالله سعود بن عبدالعزيز - مقابل اطياف مول , riyadh saudia…" at bounding box center [736, 186] width 794 height 96
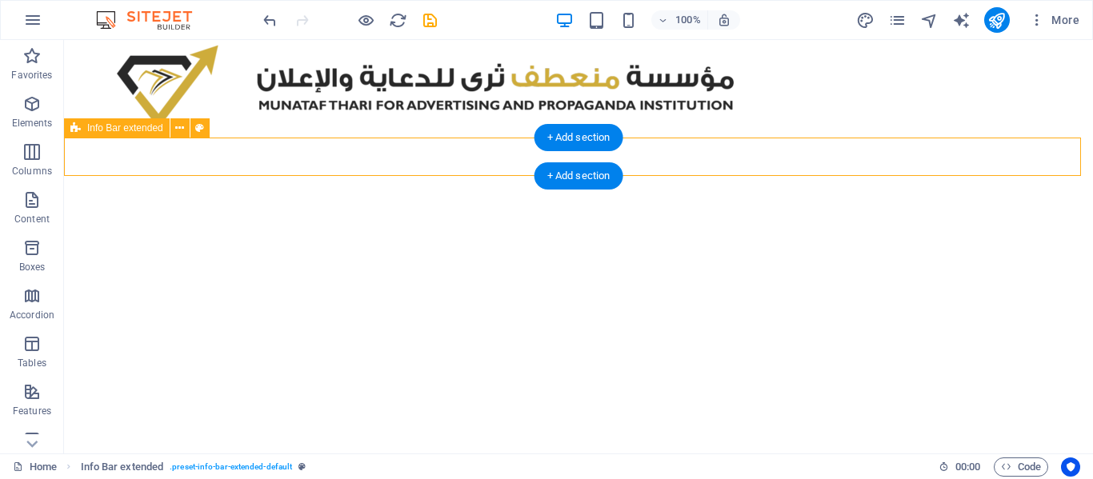
click at [286, 162] on div "اشبيليا طريق الامام عبدالله سعود بن عبدالعزيز - مقابل اطياف مول , riyadh saudia…" at bounding box center [578, 186] width 1029 height 96
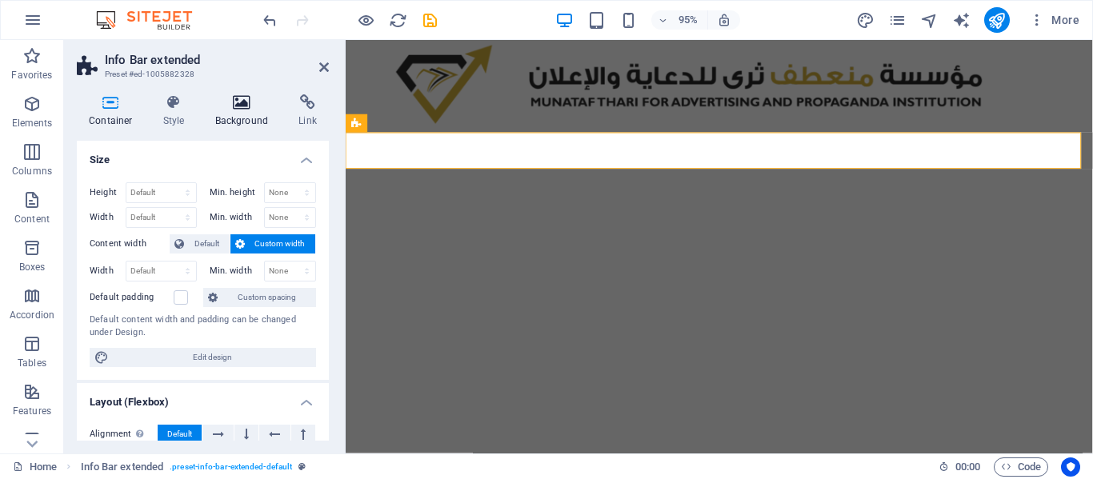
click at [251, 122] on h4 "Background" at bounding box center [245, 111] width 84 height 34
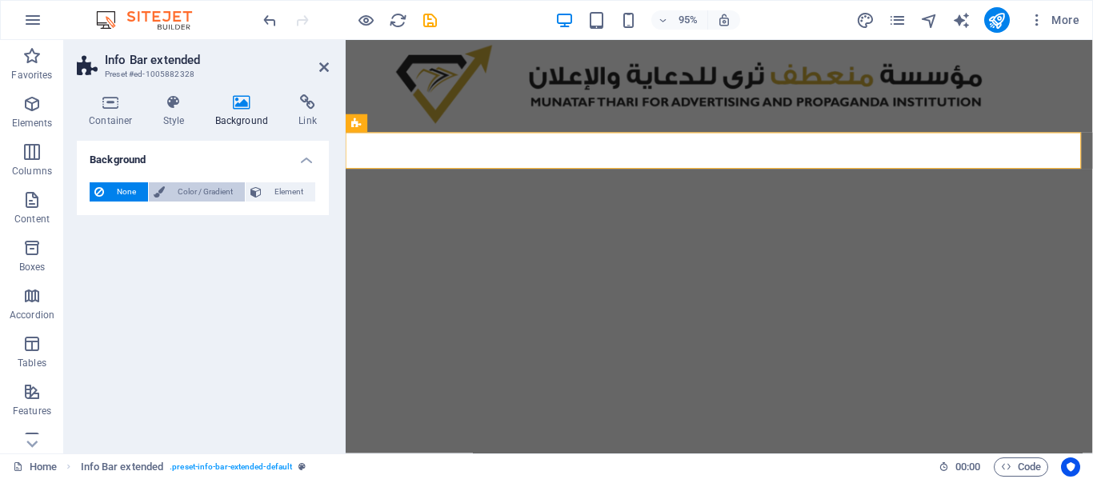
click at [200, 185] on span "Color / Gradient" at bounding box center [205, 191] width 70 height 19
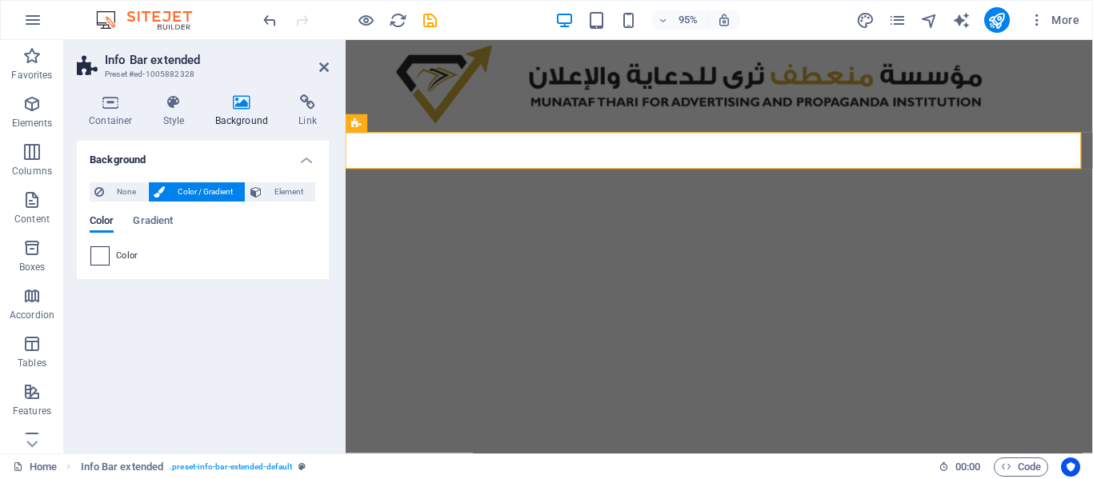
click at [94, 254] on span at bounding box center [100, 256] width 18 height 18
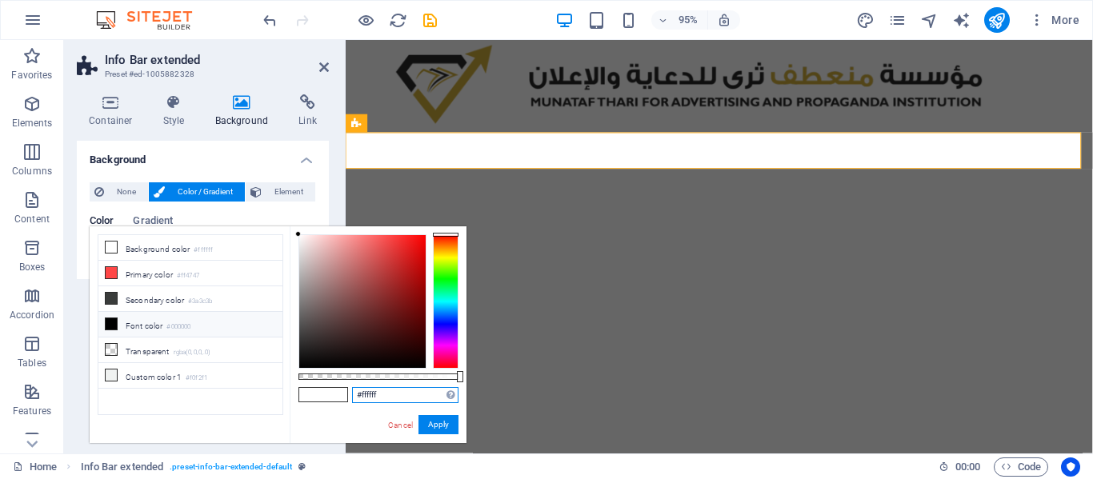
drag, startPoint x: 380, startPoint y: 391, endPoint x: 362, endPoint y: 391, distance: 18.4
click at [362, 391] on input "#ffffff" at bounding box center [405, 395] width 106 height 16
paste input "e3e3e3"
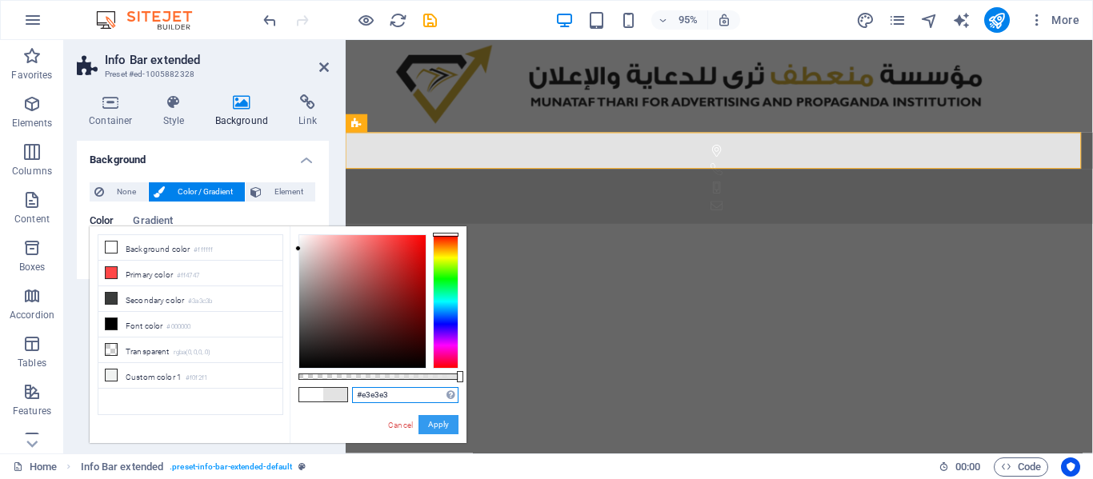
type input "#e3e3e3"
click at [443, 420] on button "Apply" at bounding box center [438, 424] width 40 height 19
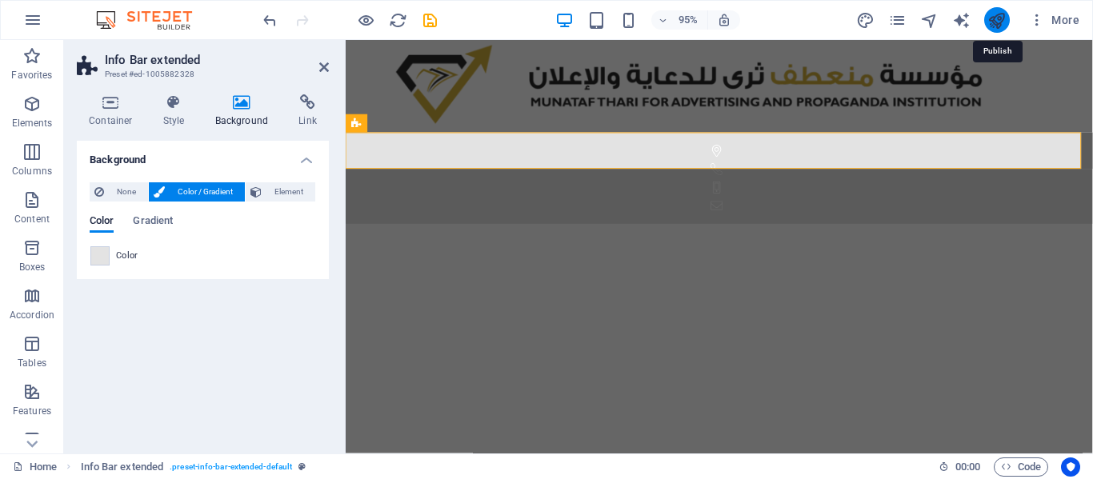
click at [991, 19] on icon "publish" at bounding box center [996, 20] width 18 height 18
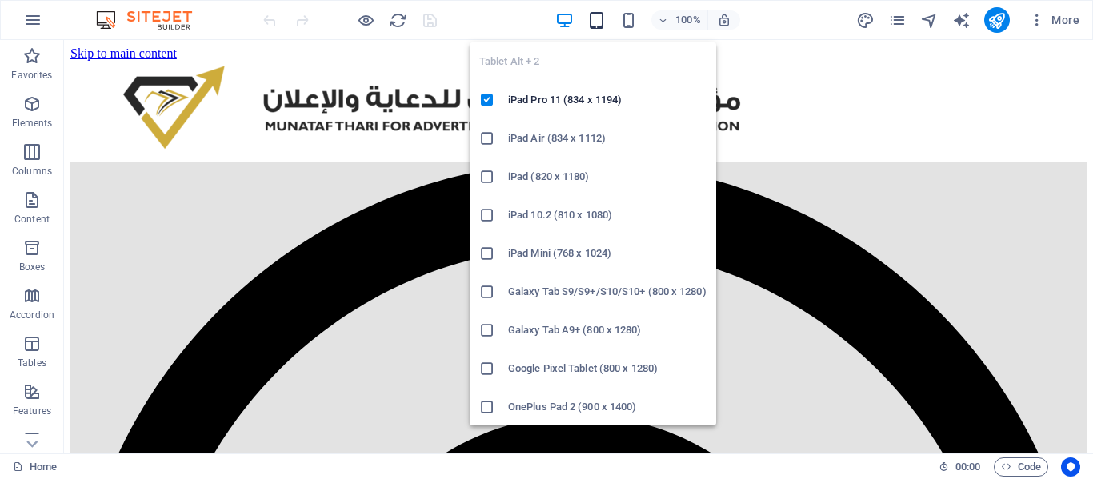
click at [600, 23] on icon "button" at bounding box center [596, 20] width 18 height 18
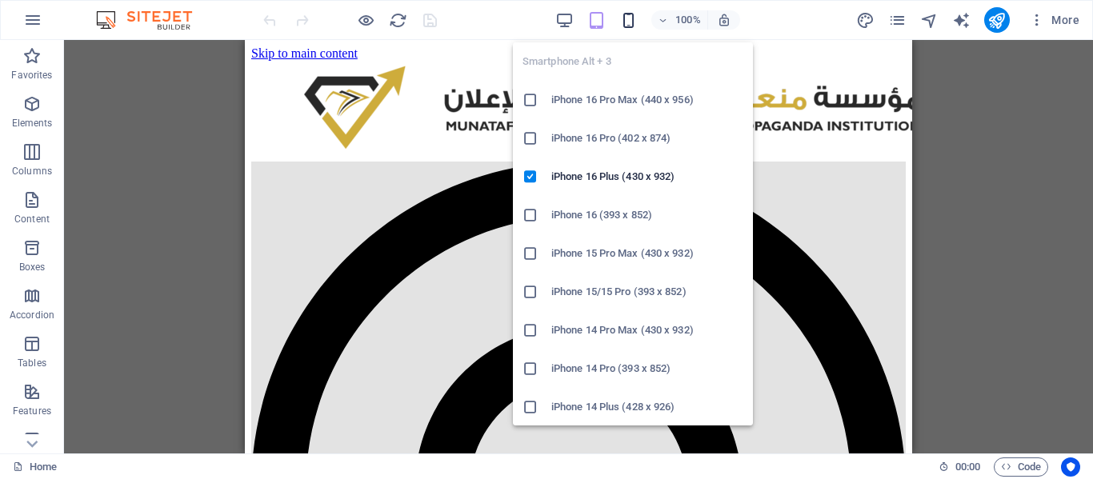
click at [622, 21] on icon "button" at bounding box center [628, 20] width 18 height 18
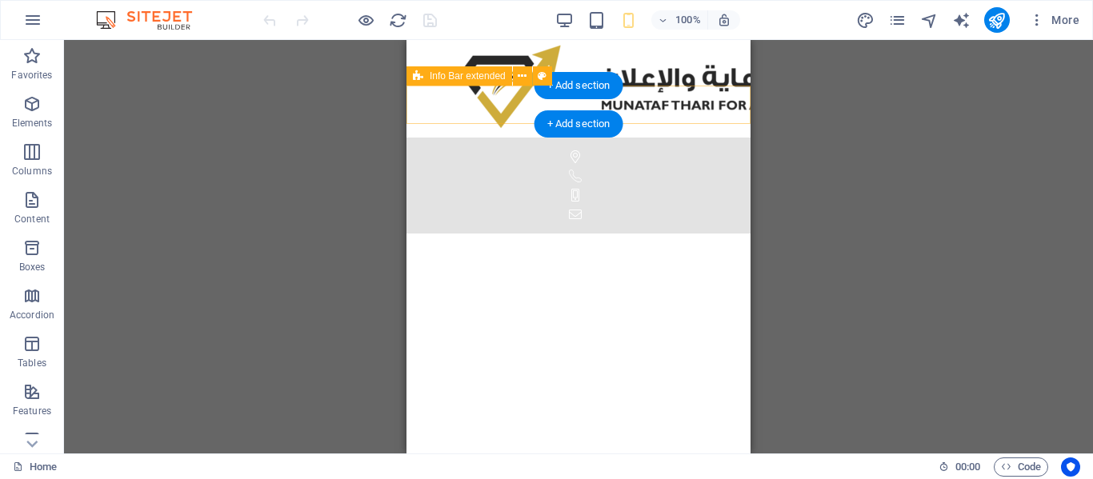
click at [464, 138] on div "اشبيليا طريق الامام [PERSON_NAME] - مقابل اطياف مول , [GEOGRAPHIC_DATA] 94109 […" at bounding box center [578, 186] width 344 height 96
click at [442, 138] on div "اشبيليا طريق الامام [PERSON_NAME] - مقابل اطياف مول , [GEOGRAPHIC_DATA] 94109 […" at bounding box center [578, 186] width 344 height 96
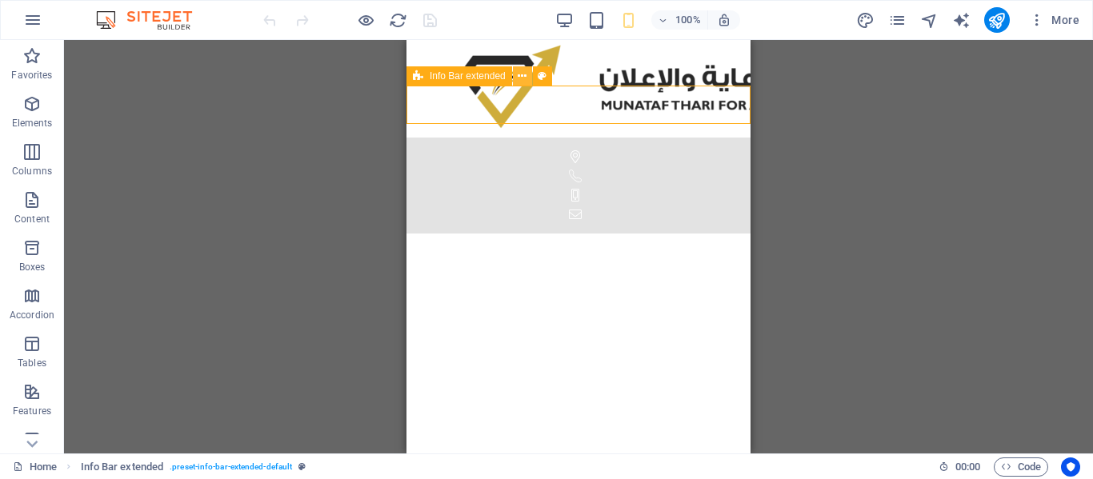
click at [518, 80] on icon at bounding box center [522, 76] width 9 height 17
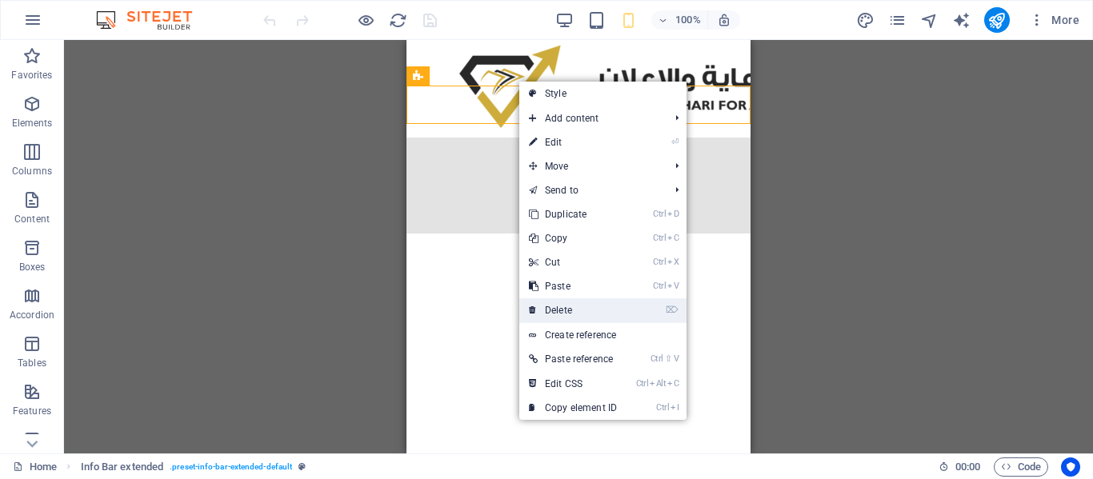
click at [554, 310] on link "⌦ Delete" at bounding box center [572, 310] width 107 height 24
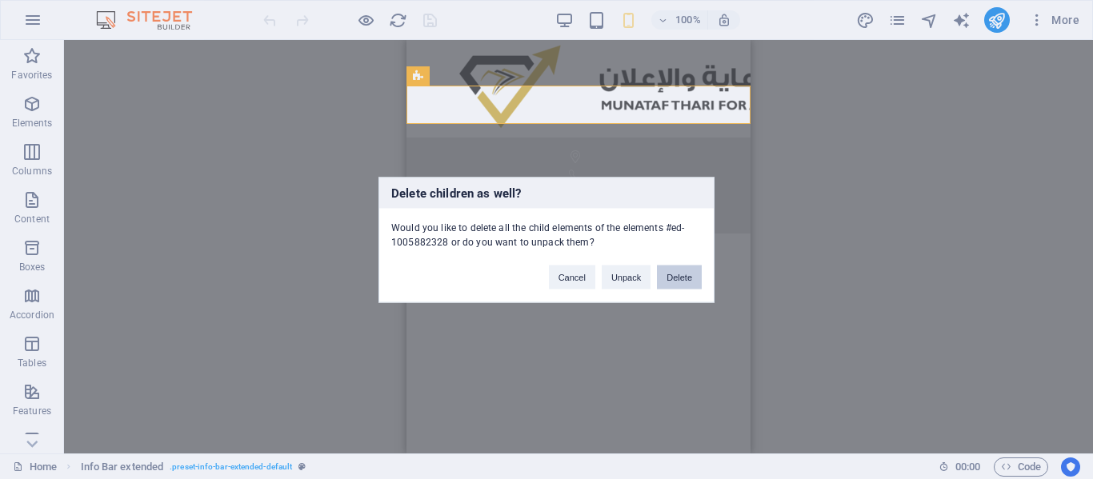
click at [669, 277] on button "Delete" at bounding box center [679, 277] width 45 height 24
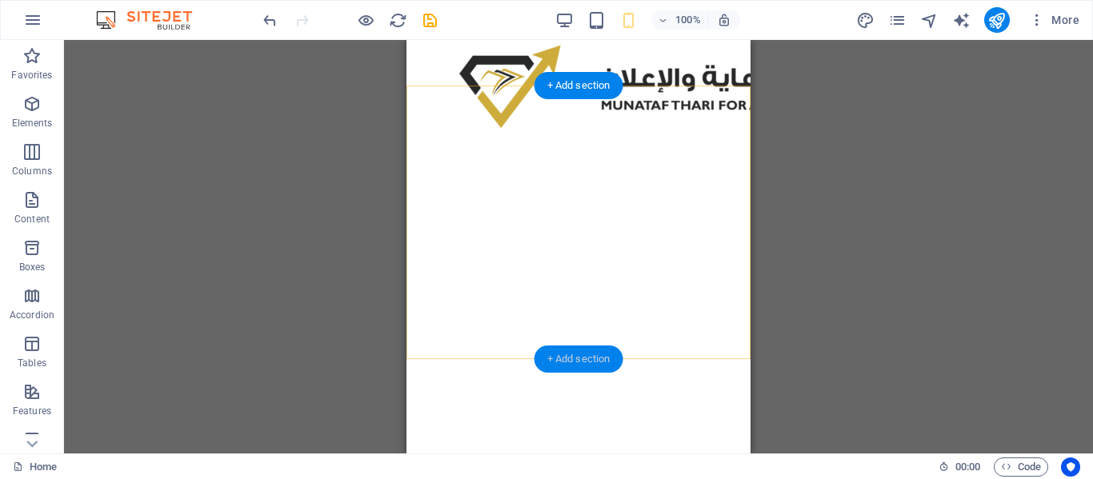
click at [552, 347] on div "+ Add section" at bounding box center [578, 359] width 89 height 27
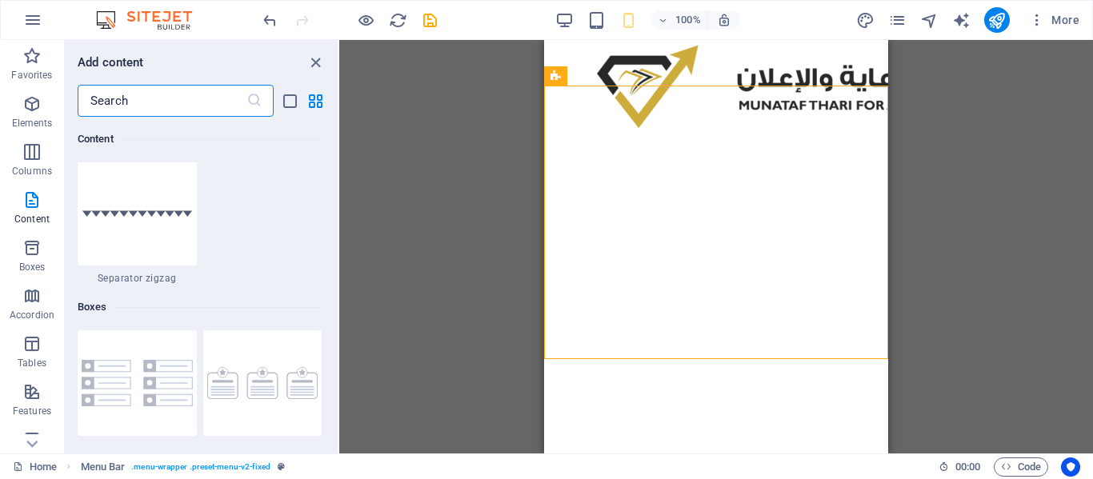
scroll to position [4376, 0]
click at [36, 297] on icon "button" at bounding box center [31, 295] width 19 height 19
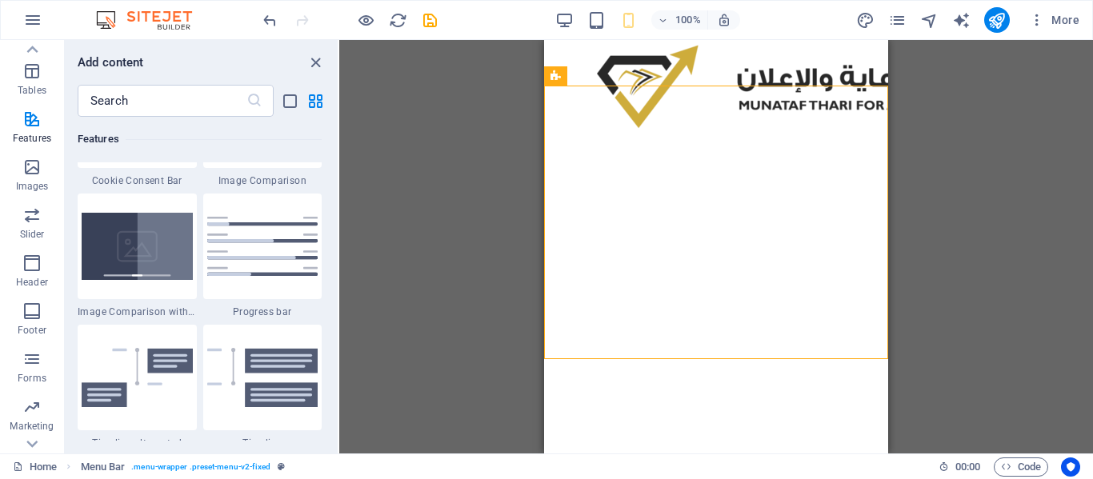
scroll to position [274, 0]
click at [30, 310] on icon "button" at bounding box center [31, 310] width 19 height 19
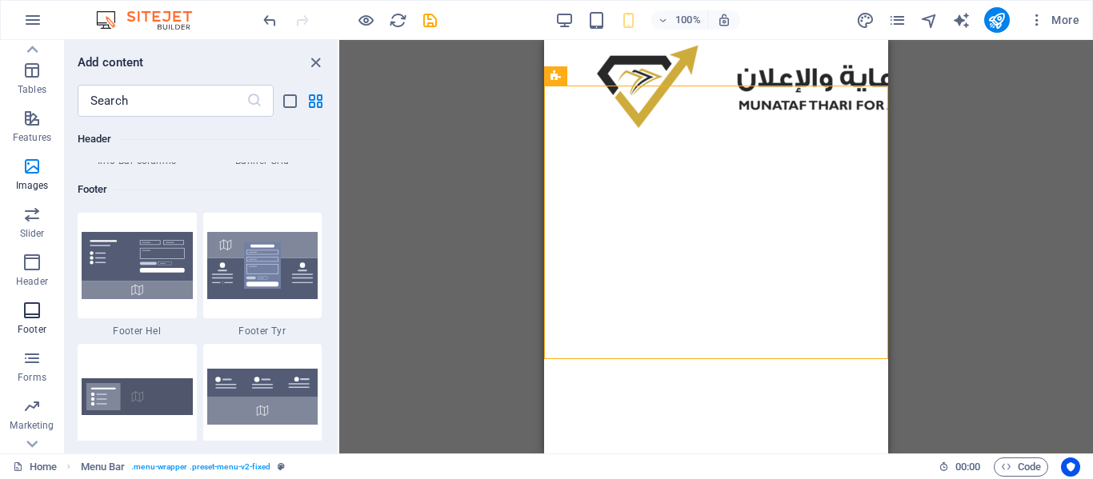
scroll to position [10721, 0]
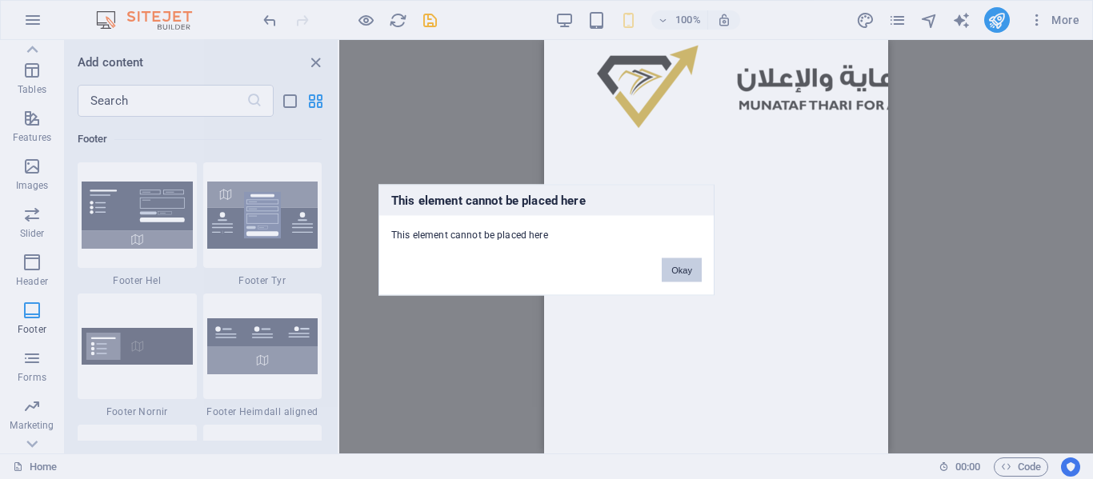
click at [674, 274] on button "Okay" at bounding box center [682, 270] width 40 height 24
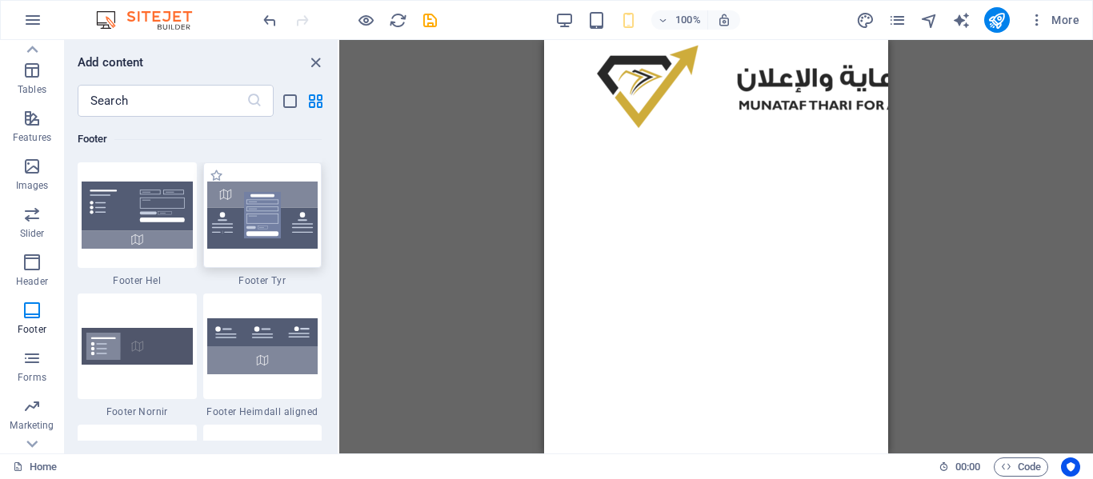
click at [266, 238] on img at bounding box center [262, 215] width 111 height 67
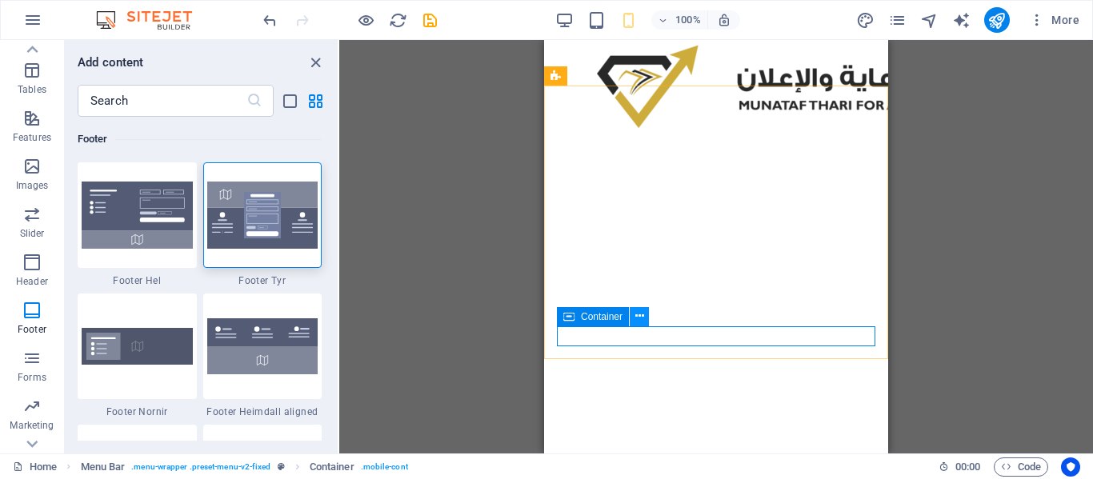
click at [642, 323] on icon at bounding box center [639, 316] width 9 height 17
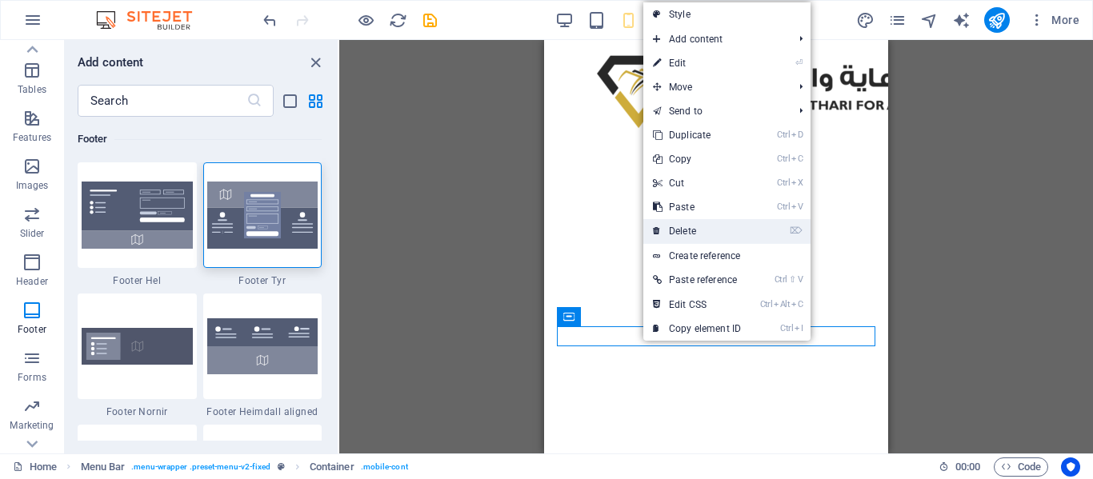
click at [678, 224] on link "⌦ Delete" at bounding box center [696, 231] width 107 height 24
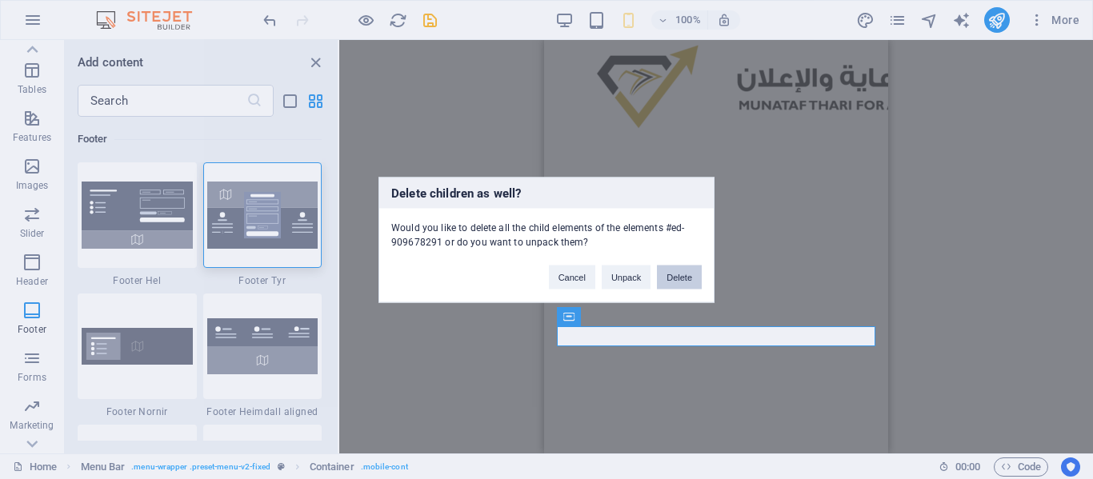
click at [670, 278] on button "Delete" at bounding box center [679, 277] width 45 height 24
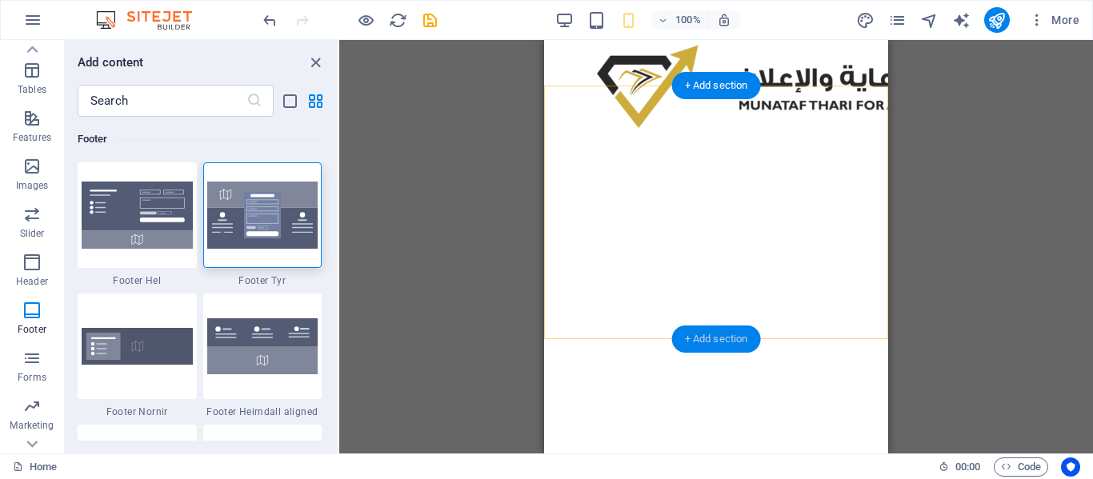
click at [699, 333] on div "+ Add section" at bounding box center [716, 339] width 89 height 27
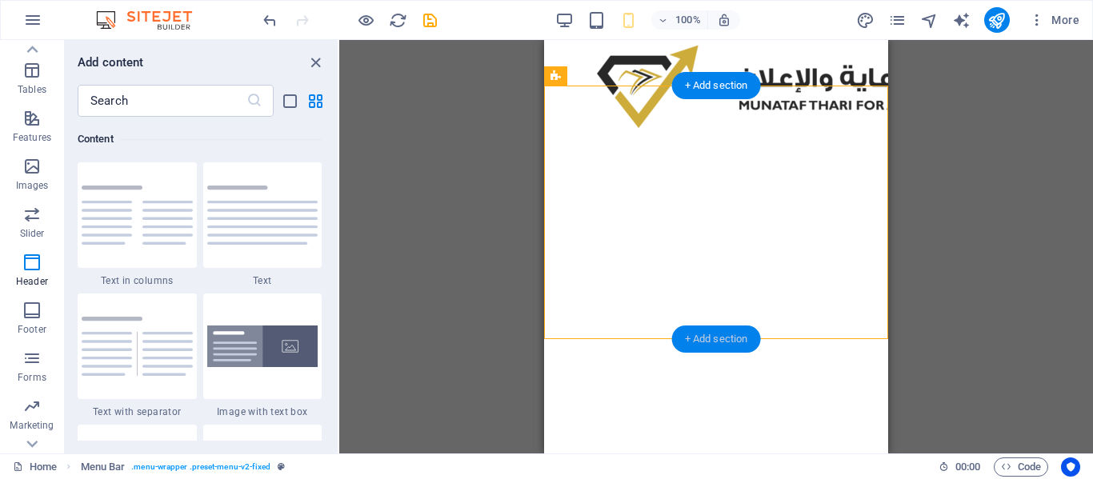
scroll to position [2930, 0]
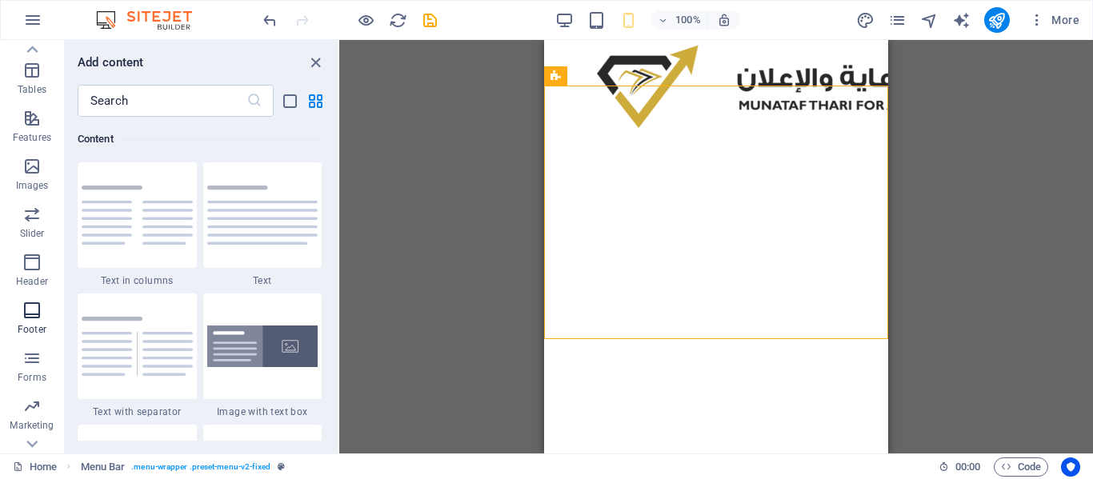
click at [33, 313] on icon "button" at bounding box center [31, 310] width 19 height 19
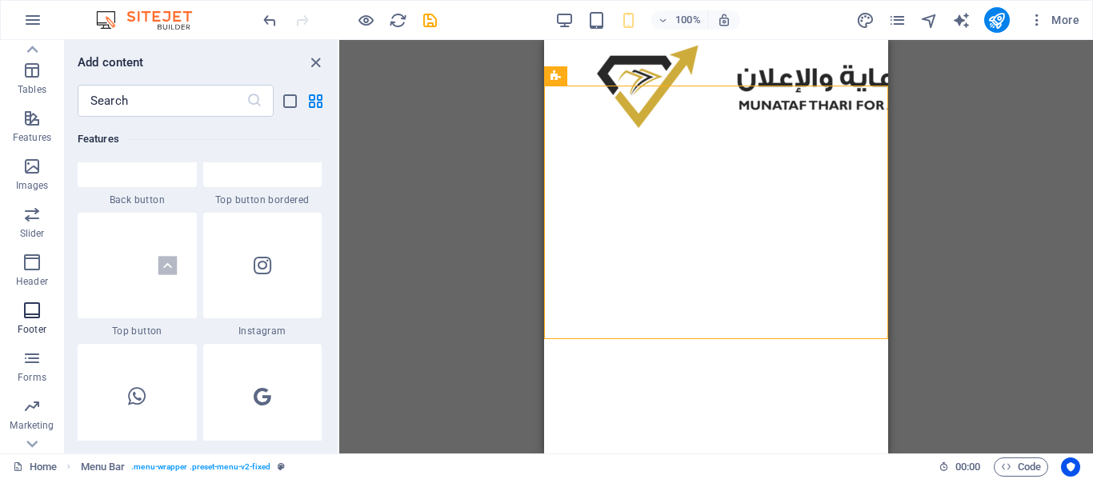
scroll to position [10721, 0]
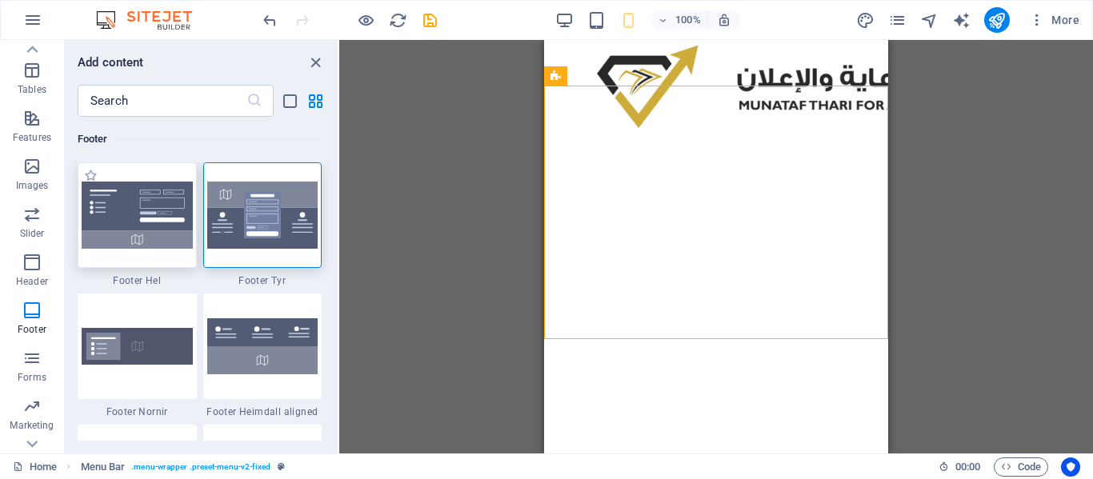
click at [151, 232] on img at bounding box center [137, 215] width 111 height 67
drag, startPoint x: 151, startPoint y: 232, endPoint x: 670, endPoint y: 376, distance: 538.7
click at [339, 232] on div "Info Bar extended Image Image slider Menu Bar Container" at bounding box center [716, 247] width 754 height 414
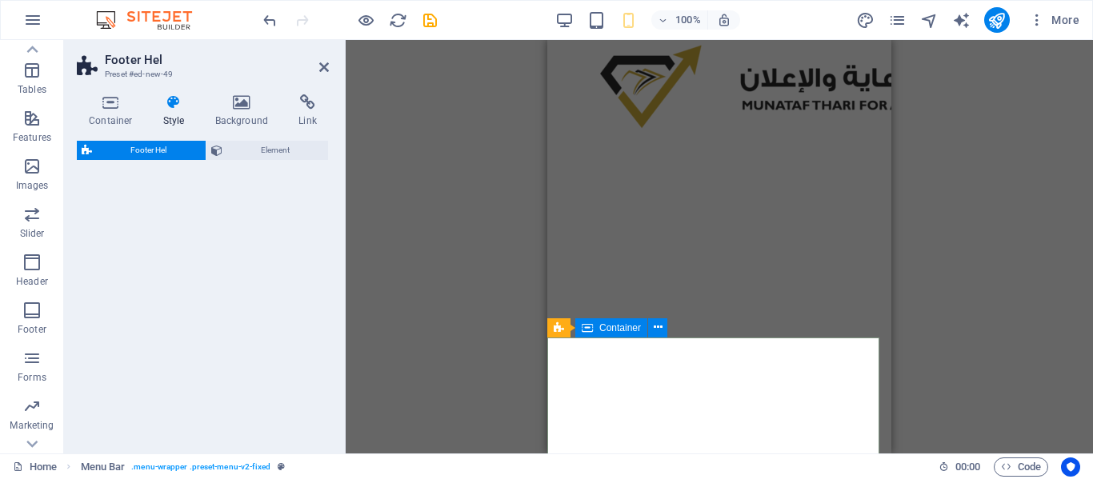
drag, startPoint x: 1217, startPoint y: 416, endPoint x: 693, endPoint y: 362, distance: 527.5
select select "%"
select select "rem"
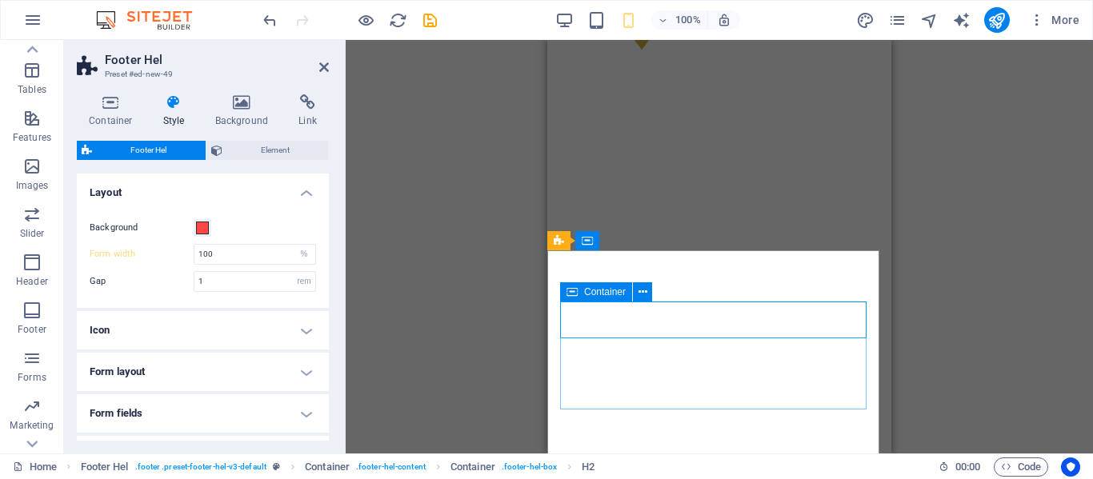
scroll to position [0, 0]
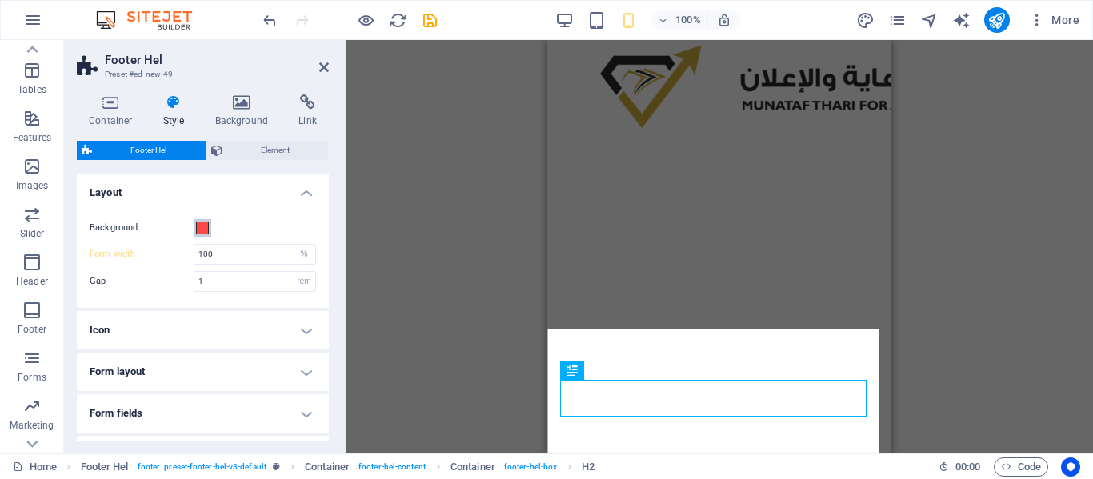
click at [200, 226] on span at bounding box center [202, 228] width 13 height 13
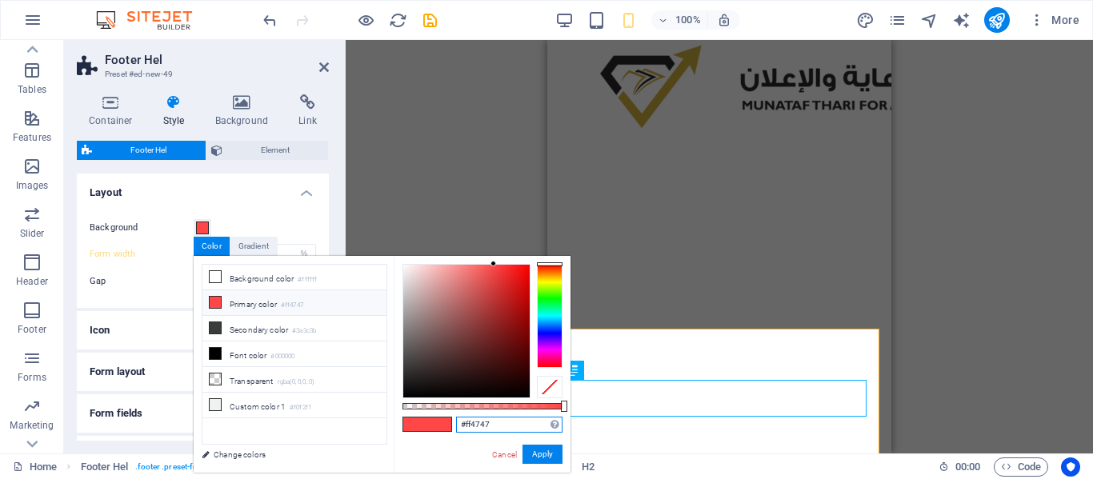
drag, startPoint x: 500, startPoint y: 426, endPoint x: 465, endPoint y: 427, distance: 35.2
click at [465, 427] on input "#ff4747" at bounding box center [509, 425] width 106 height 16
paste input "e3e3e3"
type input "#e3e3e3"
click at [538, 455] on button "Apply" at bounding box center [542, 454] width 40 height 19
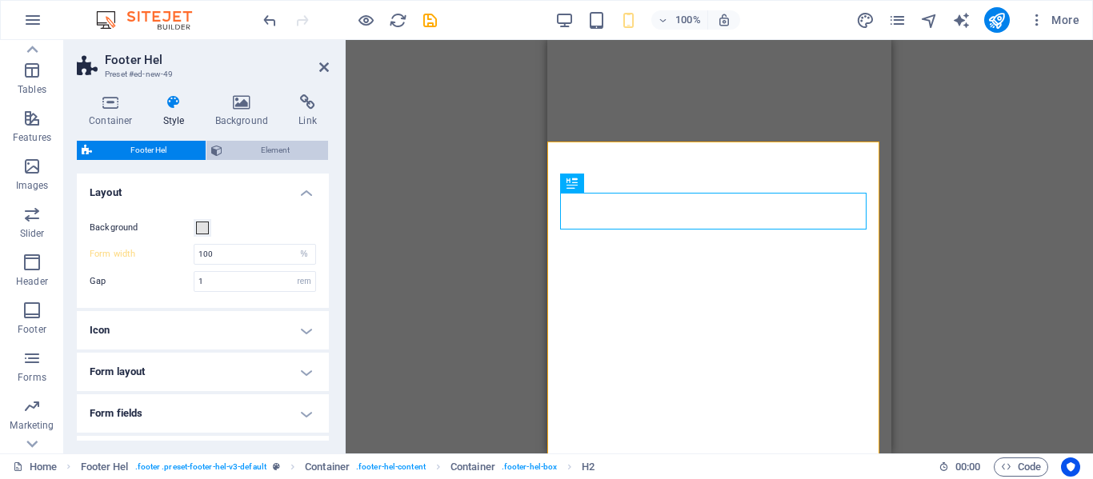
click at [246, 151] on span "Element" at bounding box center [275, 150] width 97 height 19
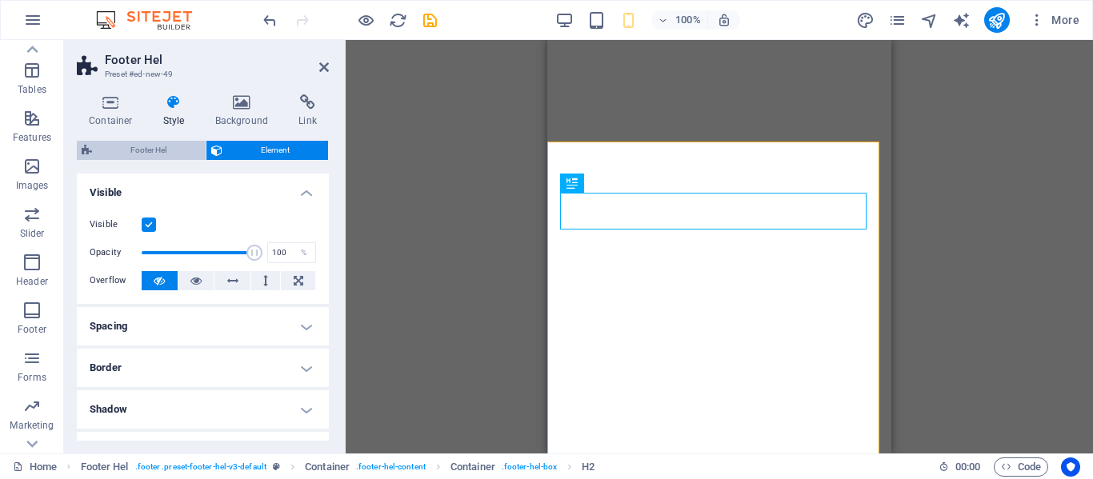
click at [152, 154] on span "Footer Hel" at bounding box center [149, 150] width 104 height 19
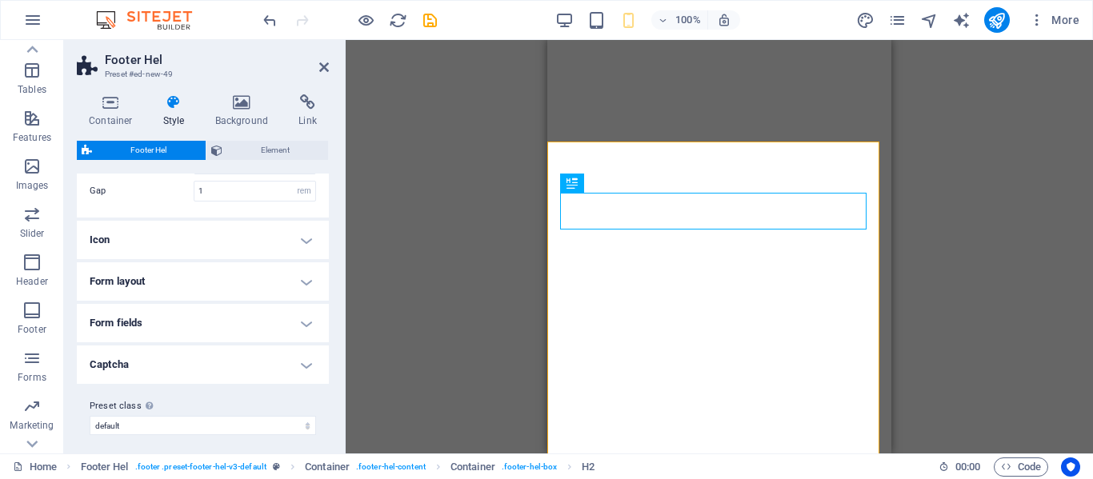
scroll to position [98, 0]
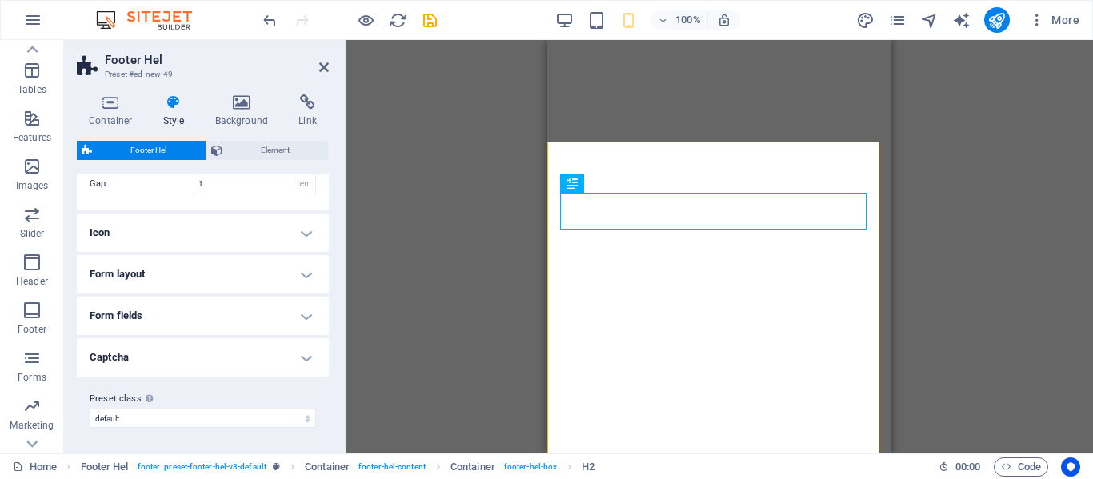
click at [207, 240] on h4 "Icon" at bounding box center [203, 233] width 252 height 38
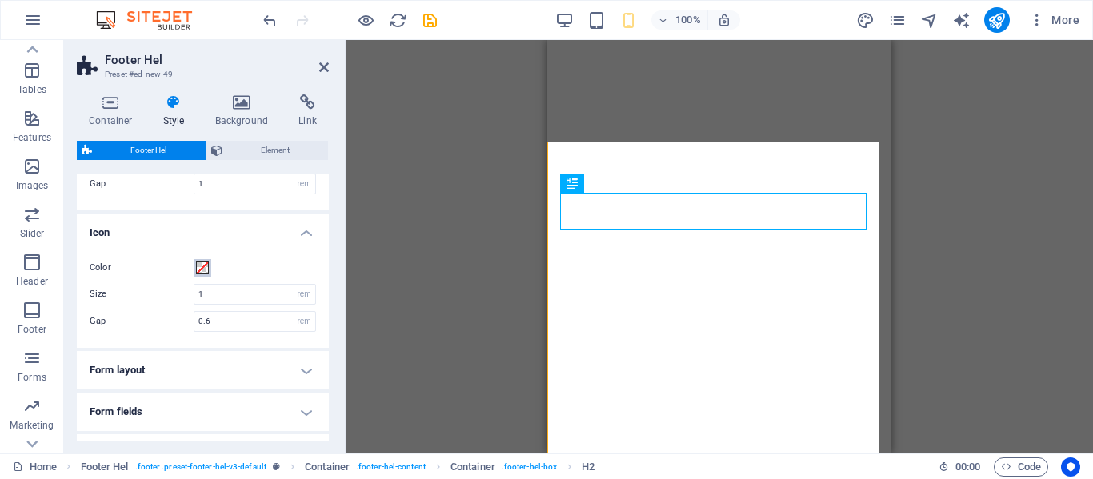
click at [199, 269] on span at bounding box center [202, 268] width 13 height 13
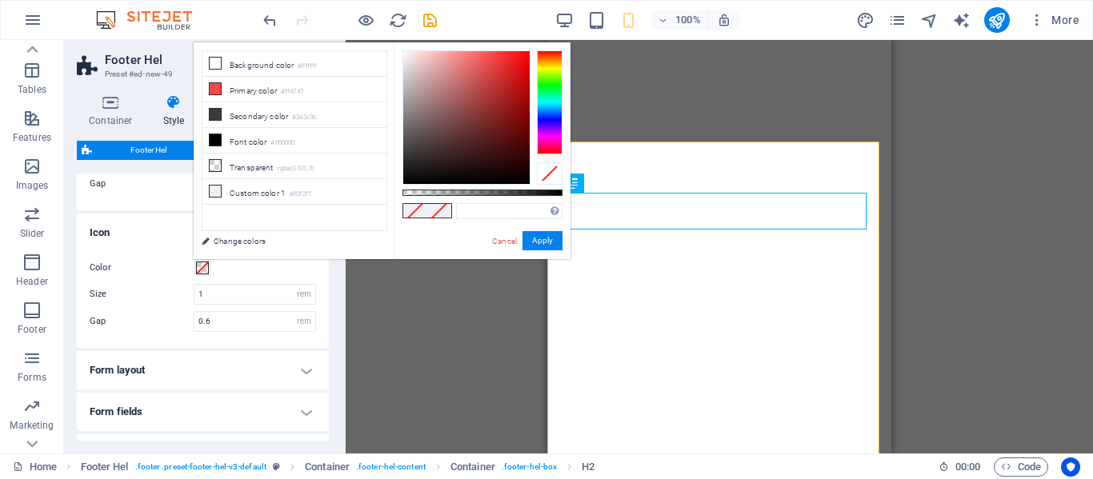
click at [199, 269] on span at bounding box center [202, 268] width 13 height 13
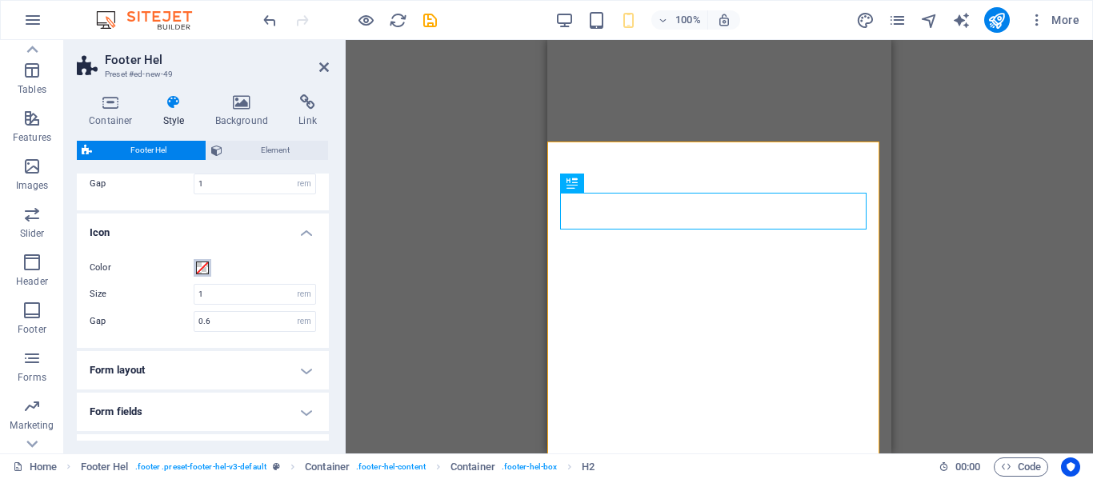
click at [203, 266] on span at bounding box center [202, 268] width 13 height 13
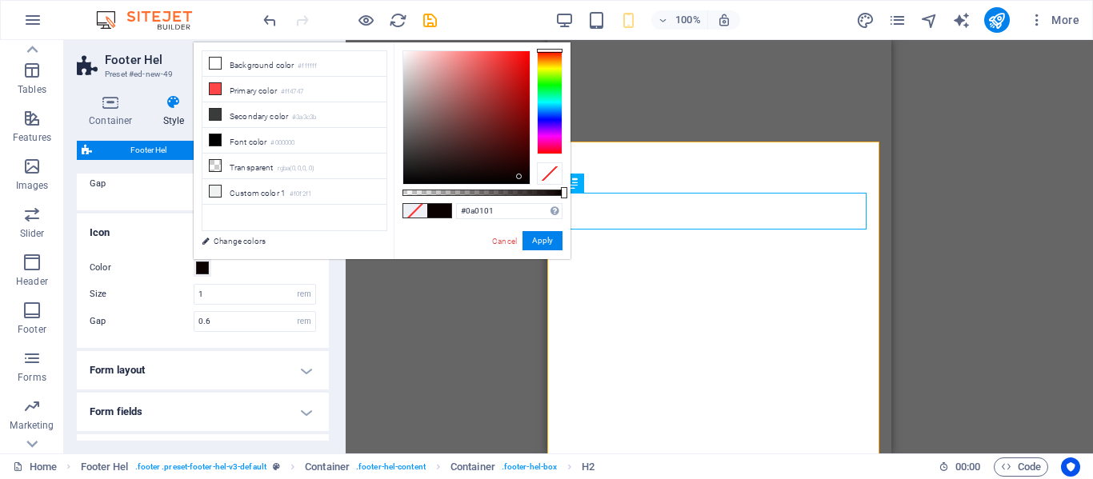
drag, startPoint x: 454, startPoint y: 138, endPoint x: 521, endPoint y: 179, distance: 77.9
click at [521, 179] on div at bounding box center [466, 117] width 126 height 133
type input "#070000"
click at [539, 247] on button "Apply" at bounding box center [542, 240] width 40 height 19
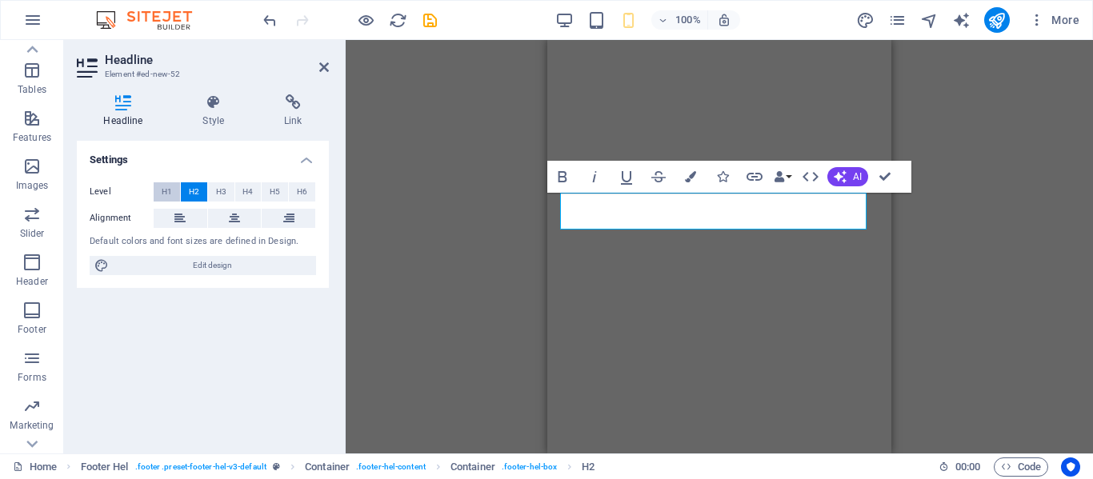
click at [164, 191] on span "H1" at bounding box center [167, 191] width 10 height 19
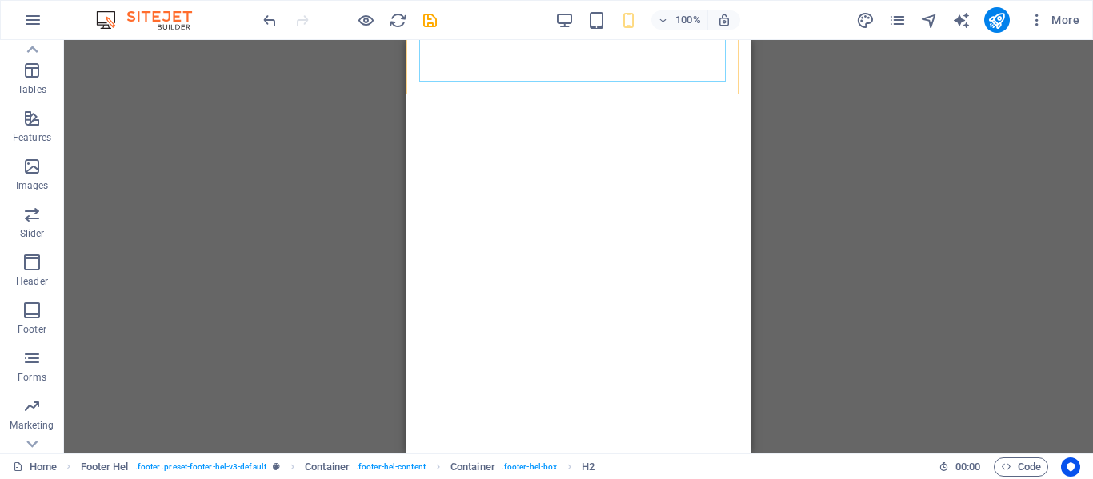
scroll to position [666, 0]
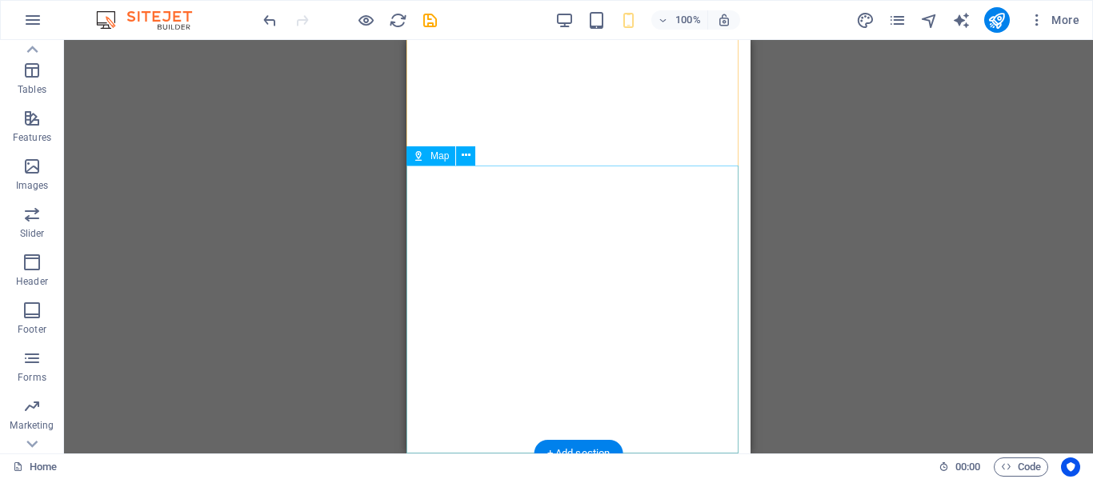
click at [505, 329] on div at bounding box center [578, 310] width 344 height 288
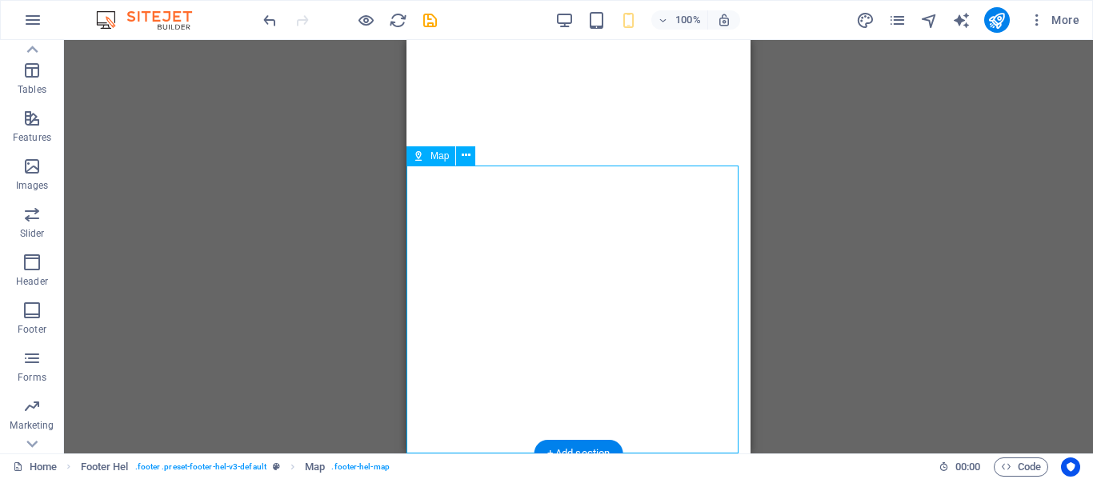
click at [715, 422] on div at bounding box center [578, 310] width 344 height 288
click at [640, 366] on div at bounding box center [578, 310] width 344 height 288
select select "1"
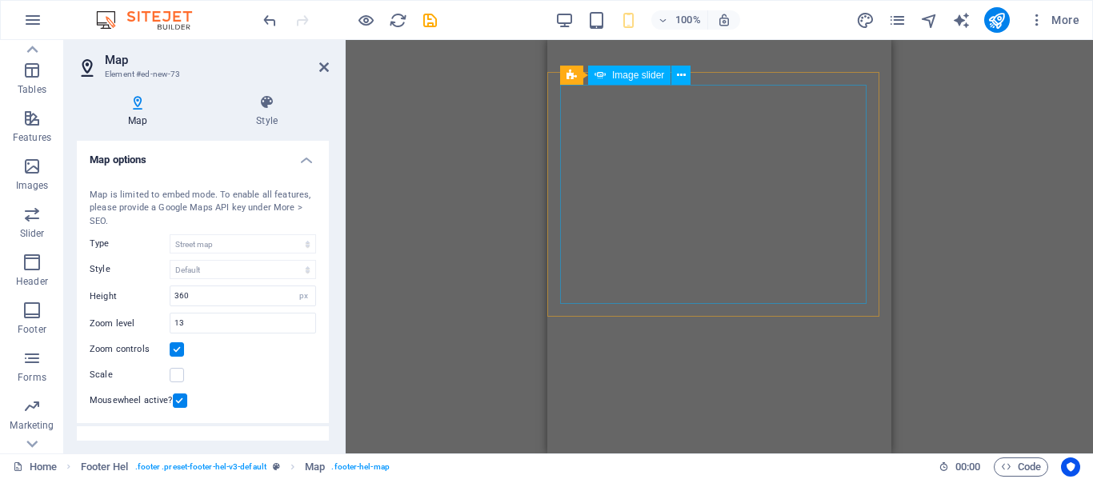
scroll to position [0, 0]
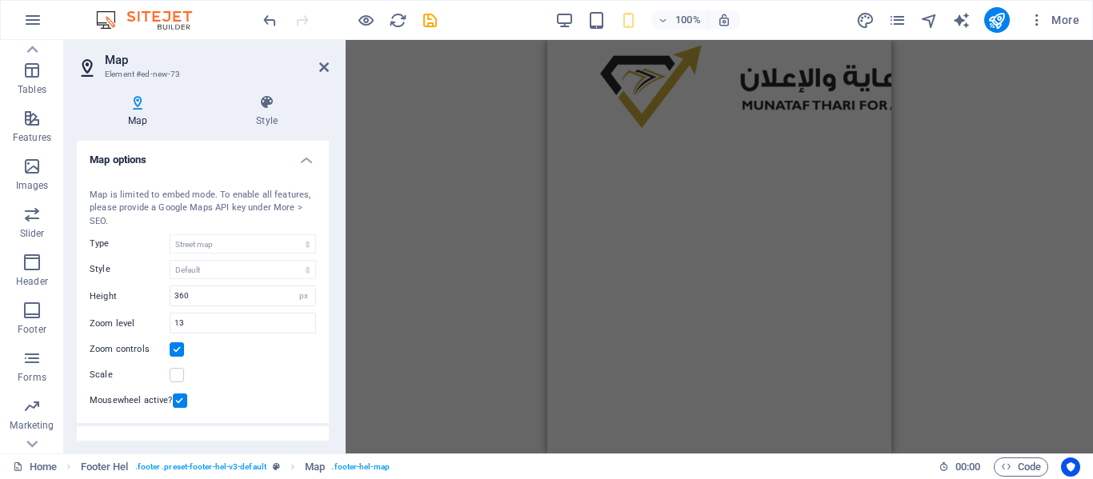
click at [973, 242] on div "Drag here to replace the existing content. Press “Ctrl” if you want to create a…" at bounding box center [719, 247] width 747 height 414
click at [321, 74] on link at bounding box center [324, 68] width 10 height 14
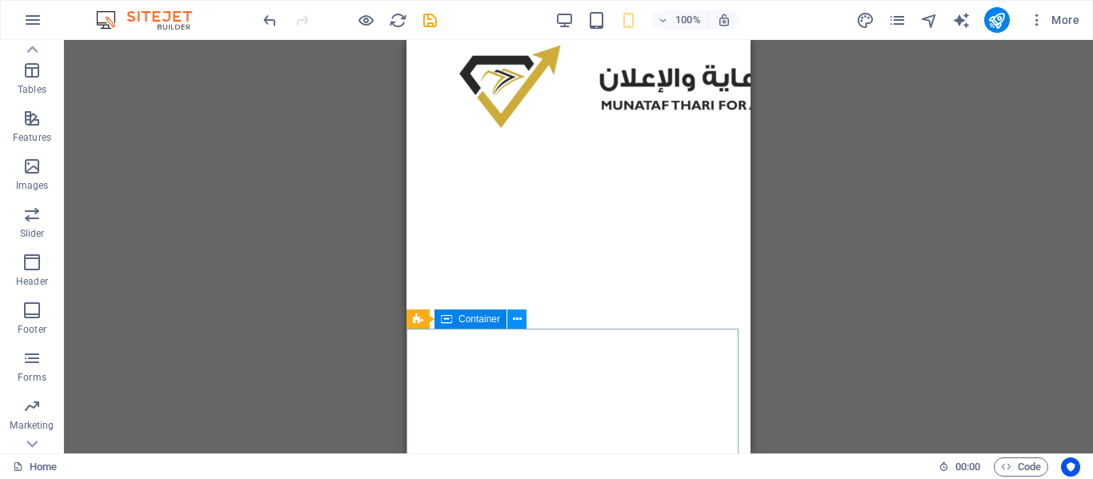
click at [518, 320] on icon at bounding box center [517, 319] width 9 height 17
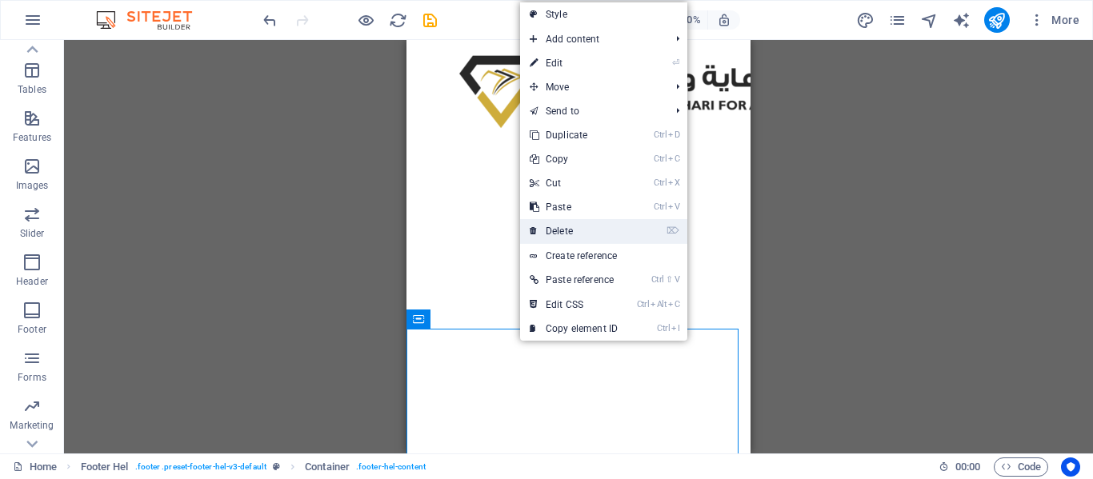
click at [566, 229] on link "⌦ Delete" at bounding box center [573, 231] width 107 height 24
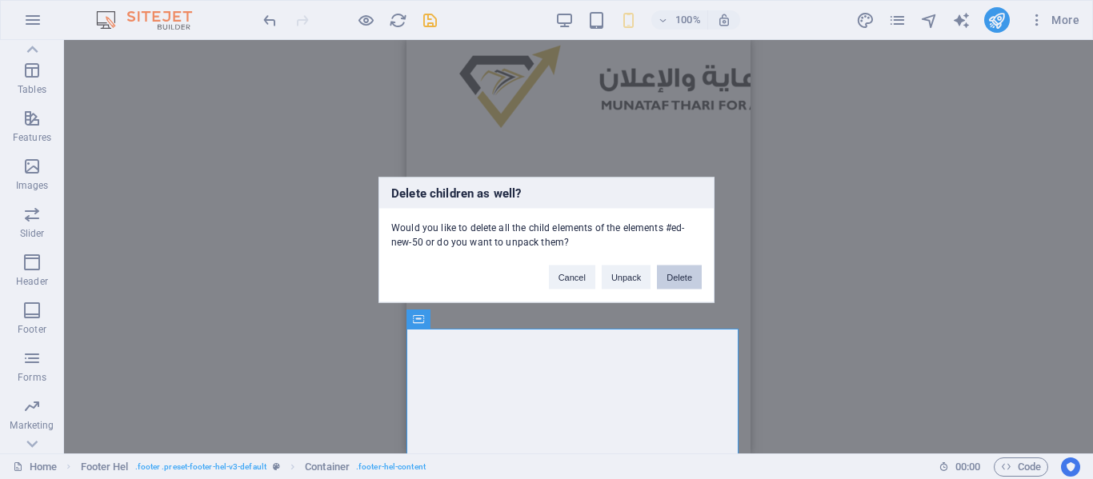
click at [667, 270] on button "Delete" at bounding box center [679, 277] width 45 height 24
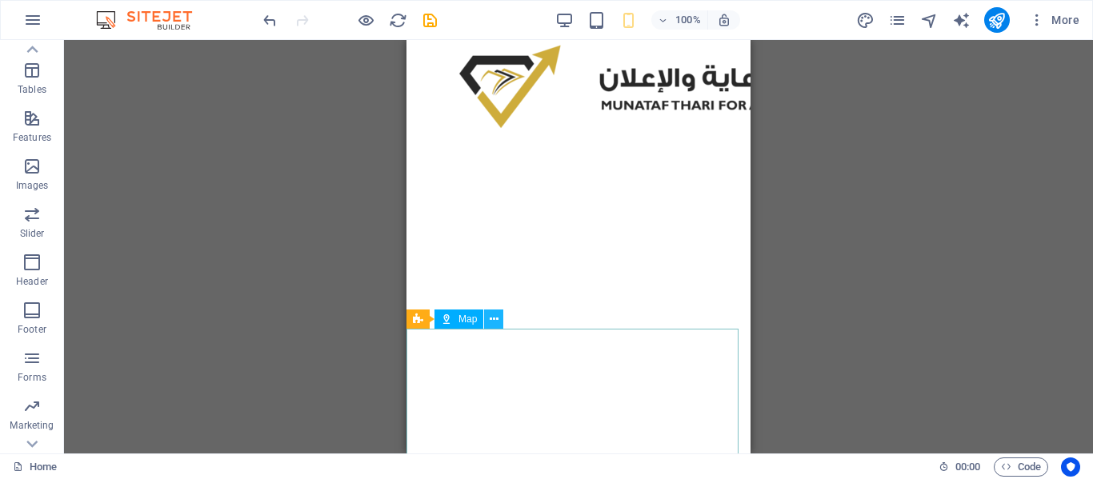
click at [495, 326] on icon at bounding box center [494, 319] width 9 height 17
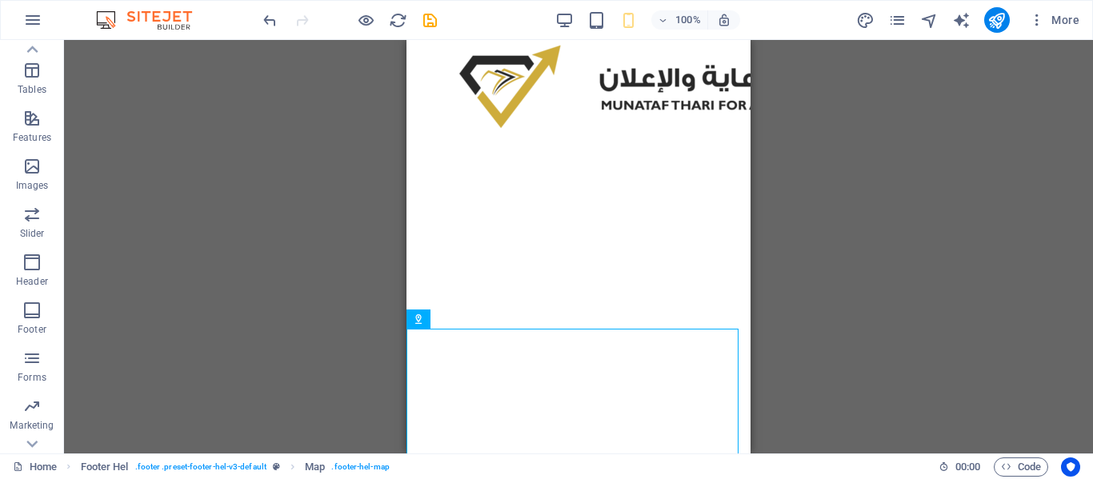
click at [798, 362] on div "Drag here to replace the existing content. Press “Ctrl” if you want to create a…" at bounding box center [578, 247] width 1029 height 414
click at [997, 18] on icon "publish" at bounding box center [996, 20] width 18 height 18
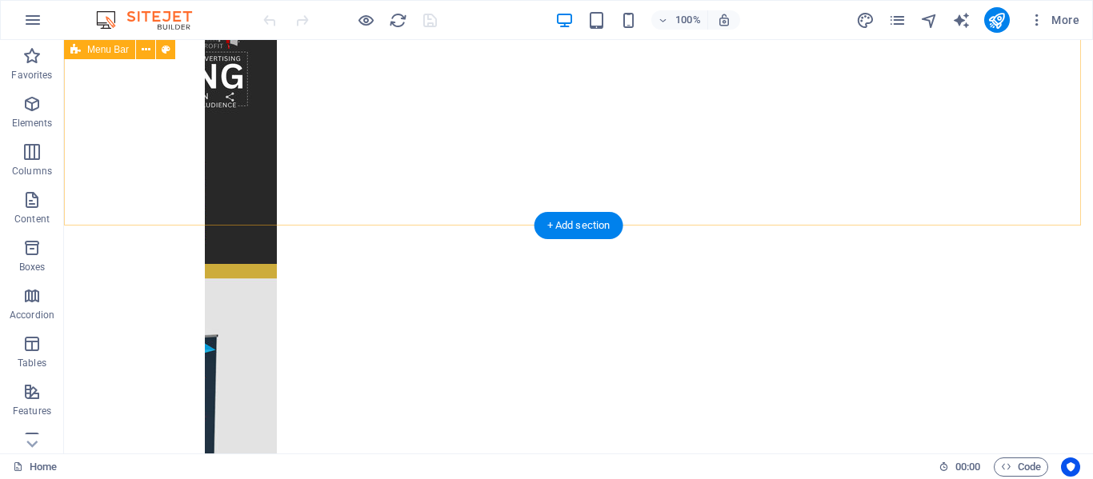
scroll to position [532, 0]
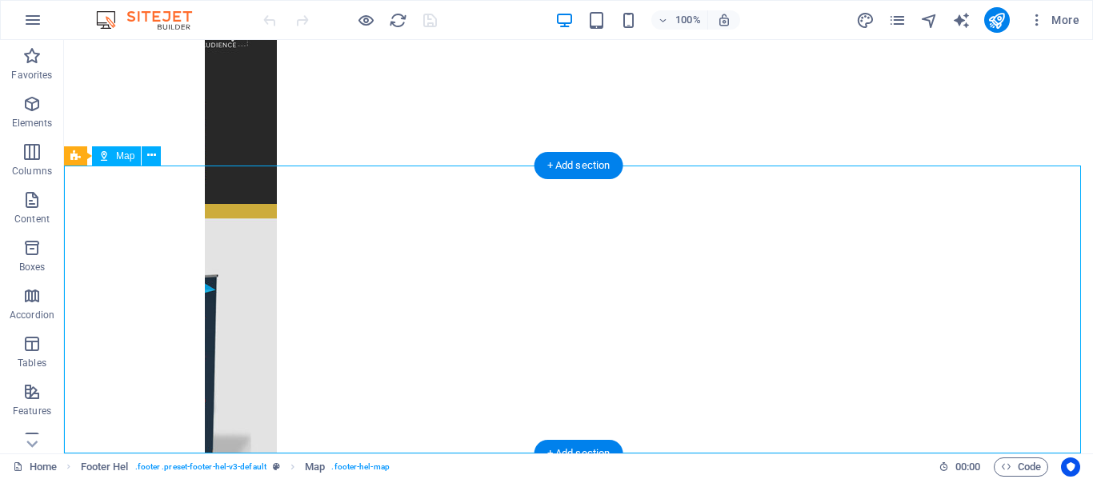
select select "1"
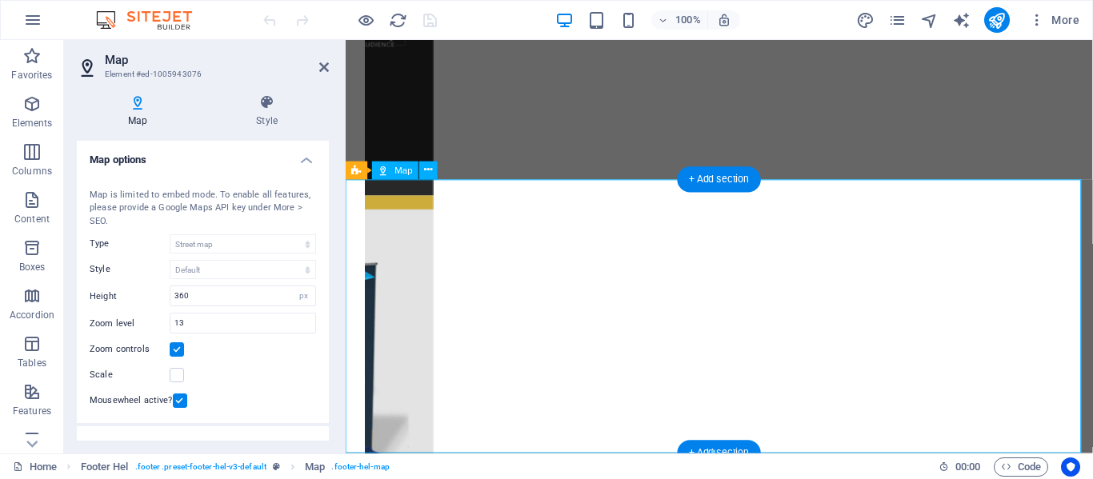
scroll to position [510, 0]
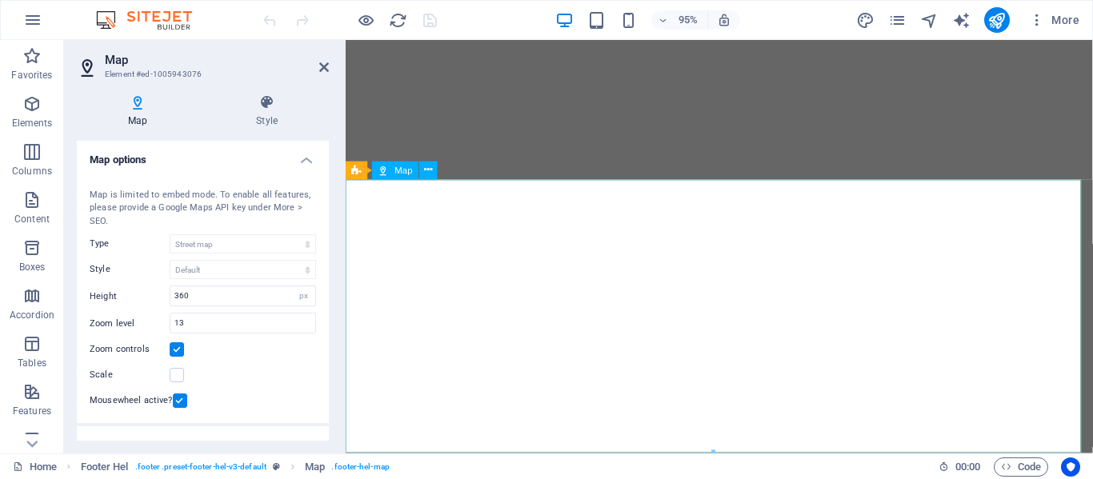
drag, startPoint x: 1423, startPoint y: 490, endPoint x: 1035, endPoint y: 426, distance: 393.1
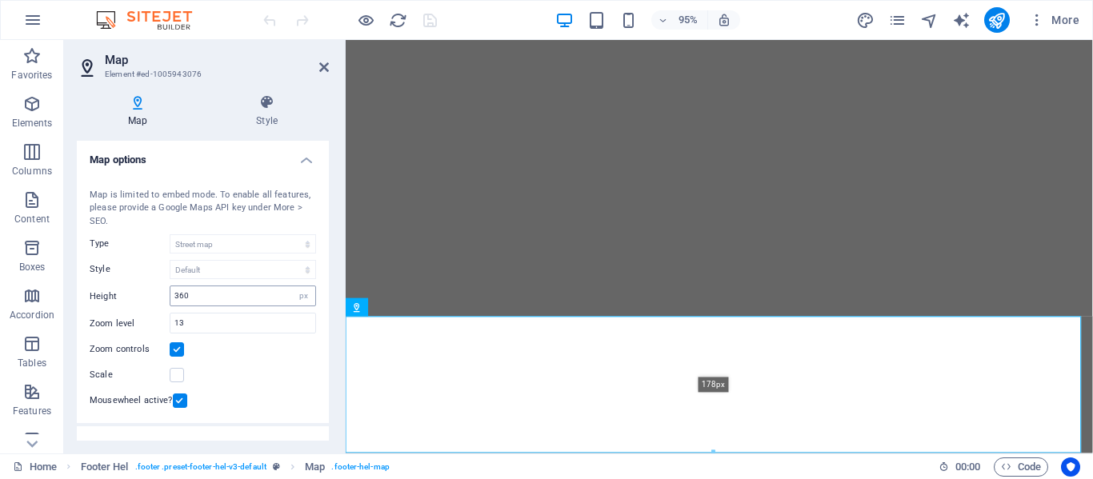
scroll to position [358, 0]
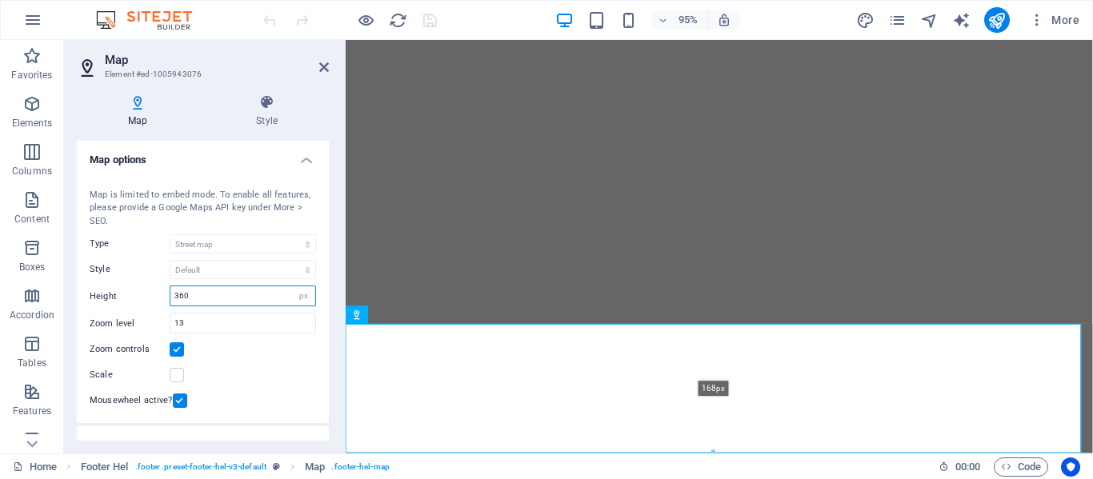
click at [230, 294] on input "360" at bounding box center [242, 295] width 145 height 19
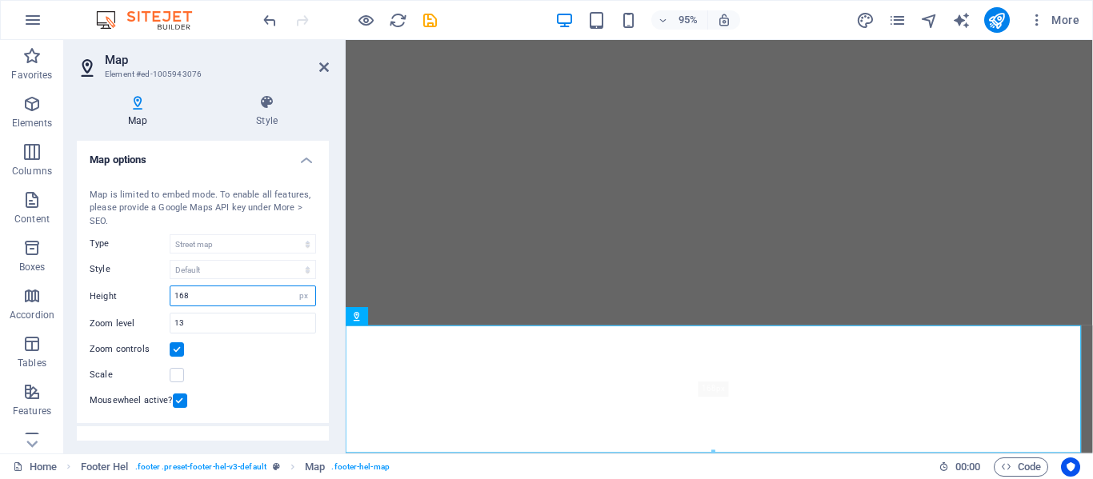
scroll to position [357, 0]
click at [230, 294] on input "168" at bounding box center [242, 295] width 145 height 19
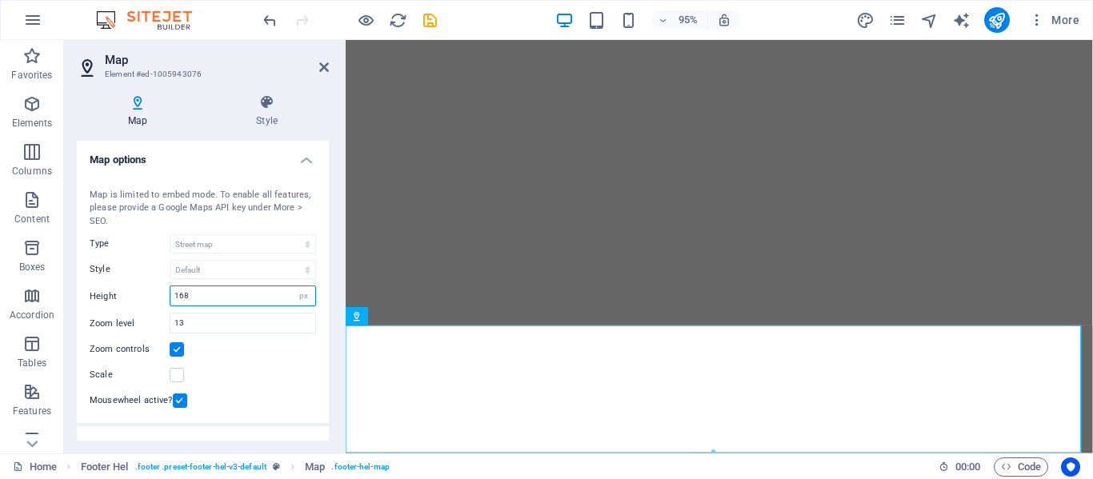
click at [222, 294] on input "168" at bounding box center [242, 295] width 145 height 19
type input "100"
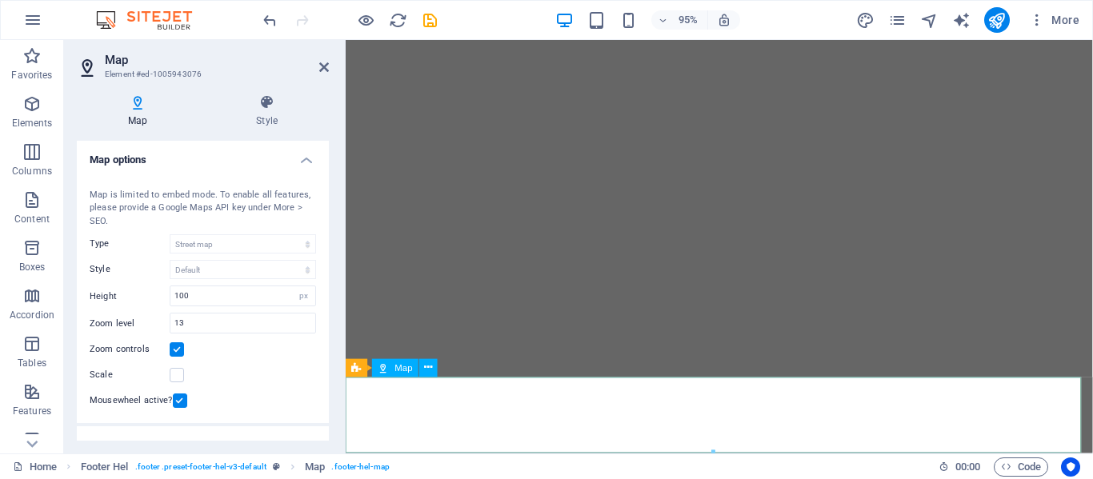
scroll to position [0, 0]
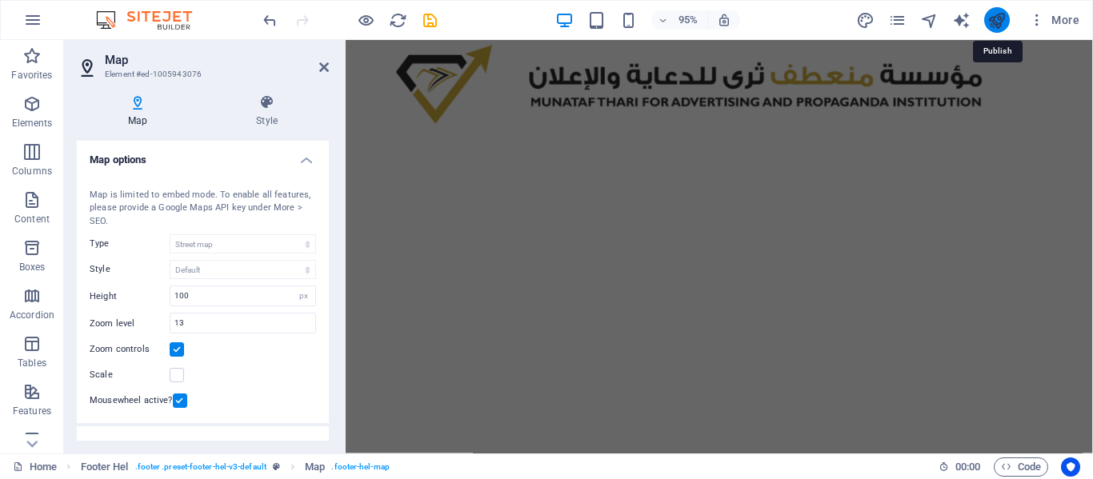
click at [997, 22] on icon "publish" at bounding box center [996, 20] width 18 height 18
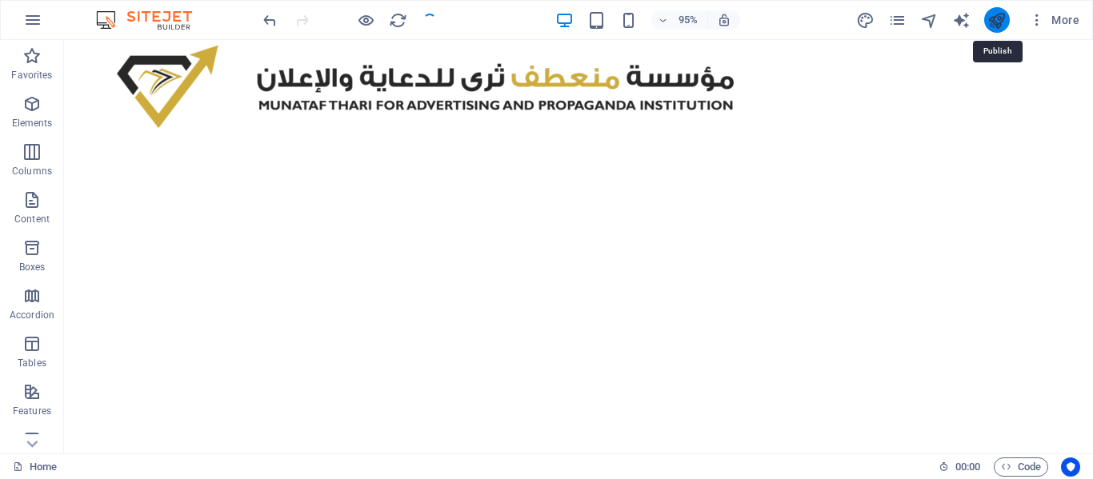
scroll to position [324, 0]
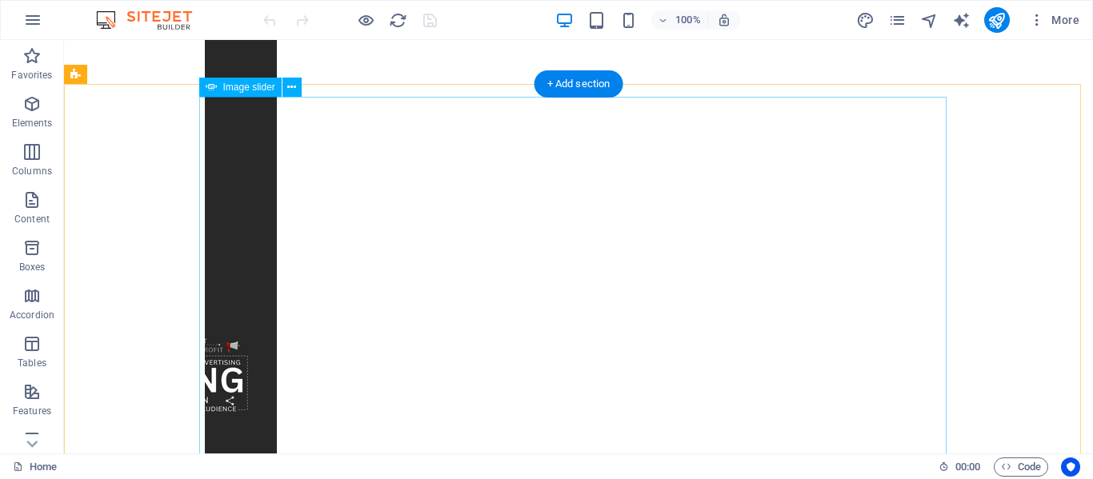
scroll to position [324, 0]
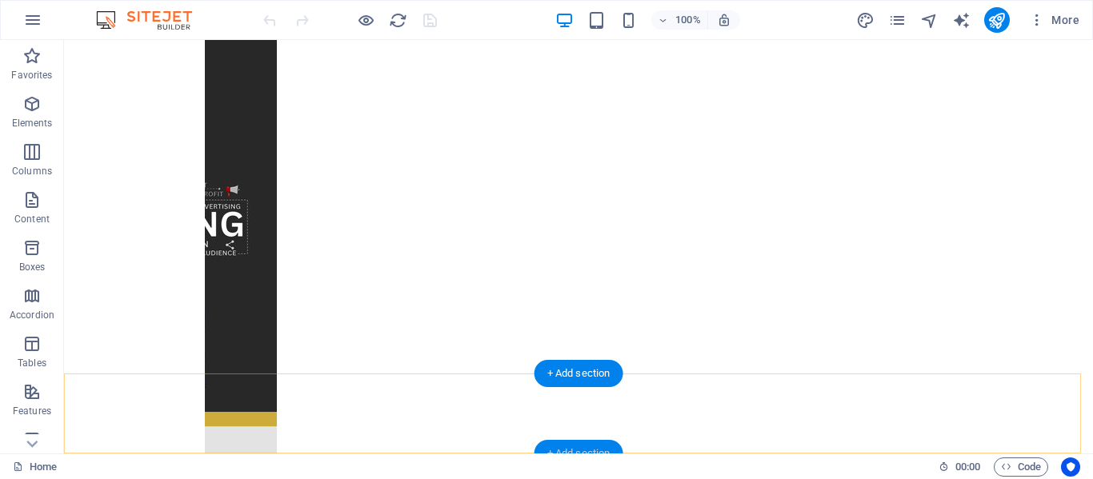
click at [558, 446] on div "+ Add section" at bounding box center [578, 453] width 89 height 27
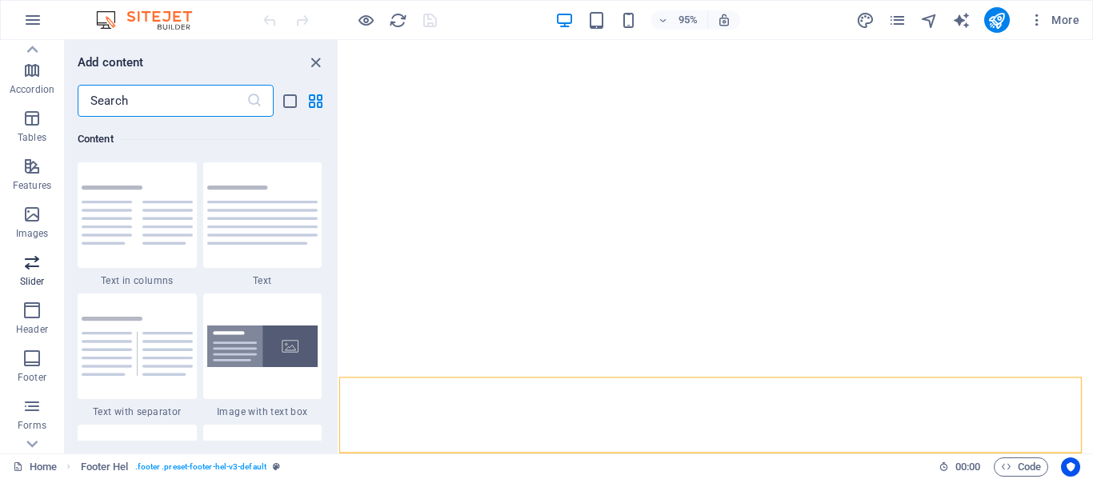
scroll to position [306, 0]
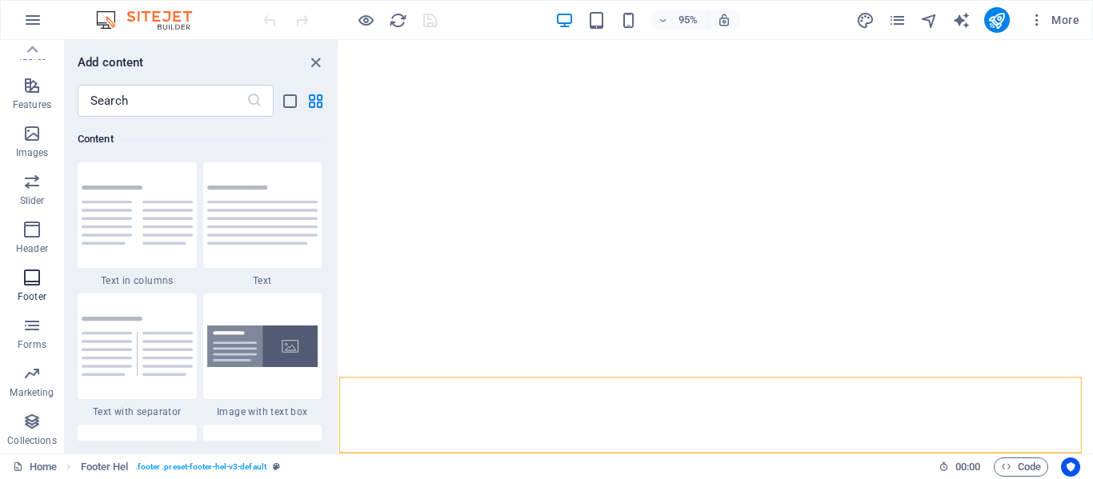
click at [20, 288] on span "Footer" at bounding box center [32, 287] width 64 height 38
click at [34, 284] on icon "button" at bounding box center [31, 277] width 19 height 19
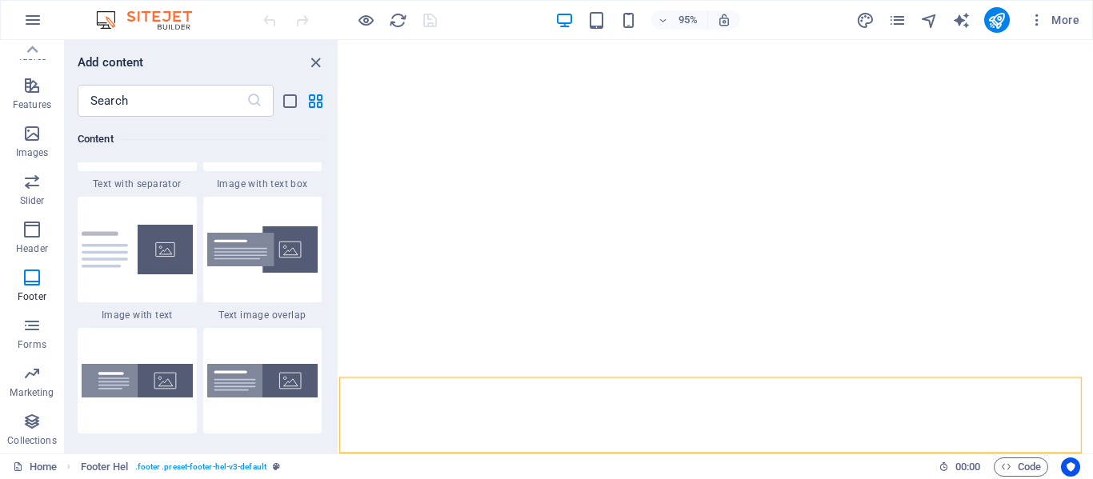
scroll to position [3159, 0]
click at [25, 234] on icon "button" at bounding box center [31, 229] width 19 height 19
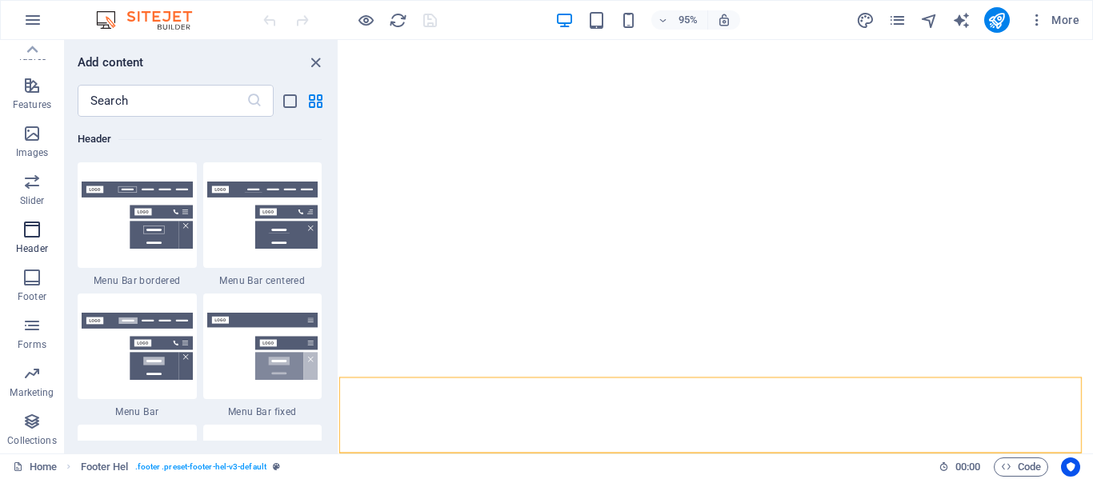
scroll to position [9764, 0]
click at [23, 282] on icon "button" at bounding box center [31, 277] width 19 height 19
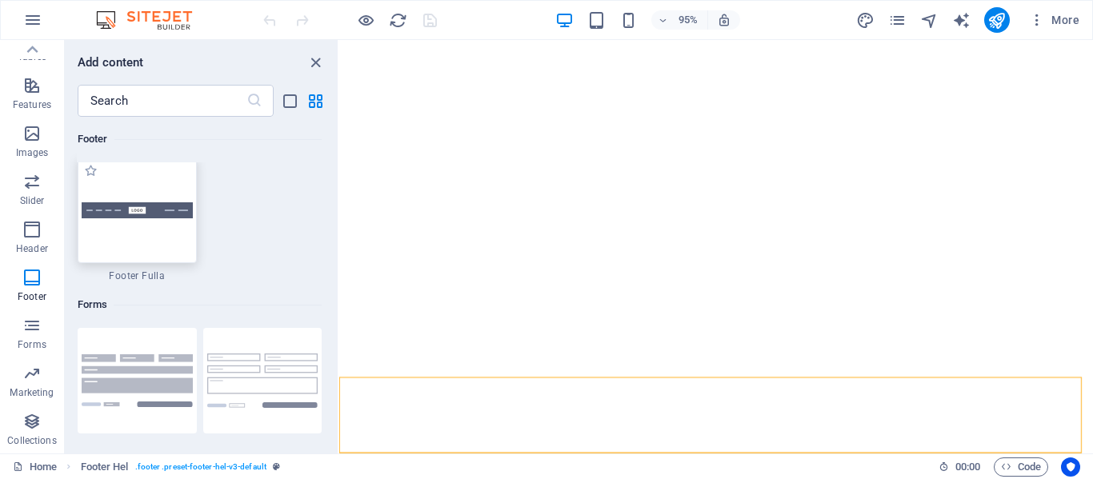
scroll to position [11645, 0]
click at [158, 246] on div at bounding box center [137, 210] width 119 height 106
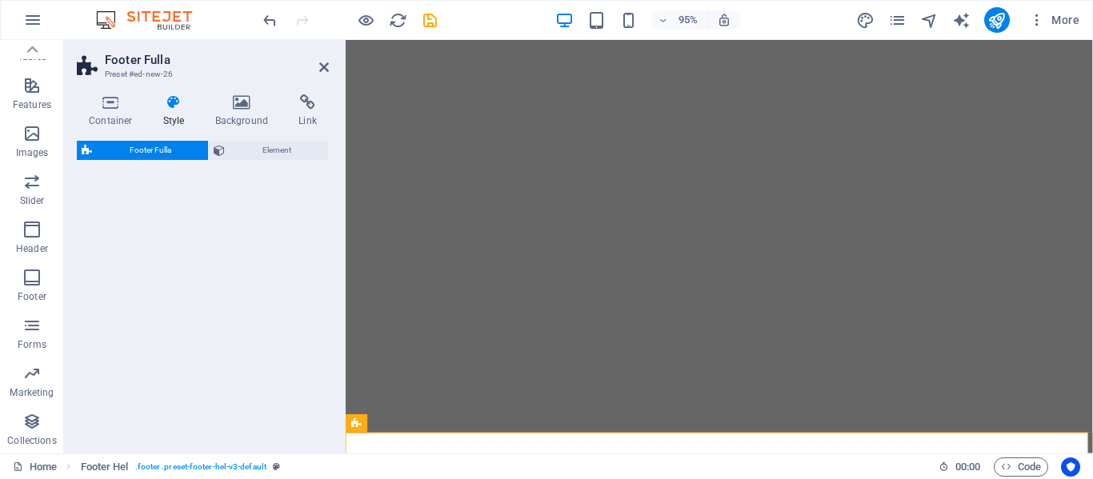
click at [158, 246] on div "Footer Fulla Element" at bounding box center [203, 291] width 252 height 300
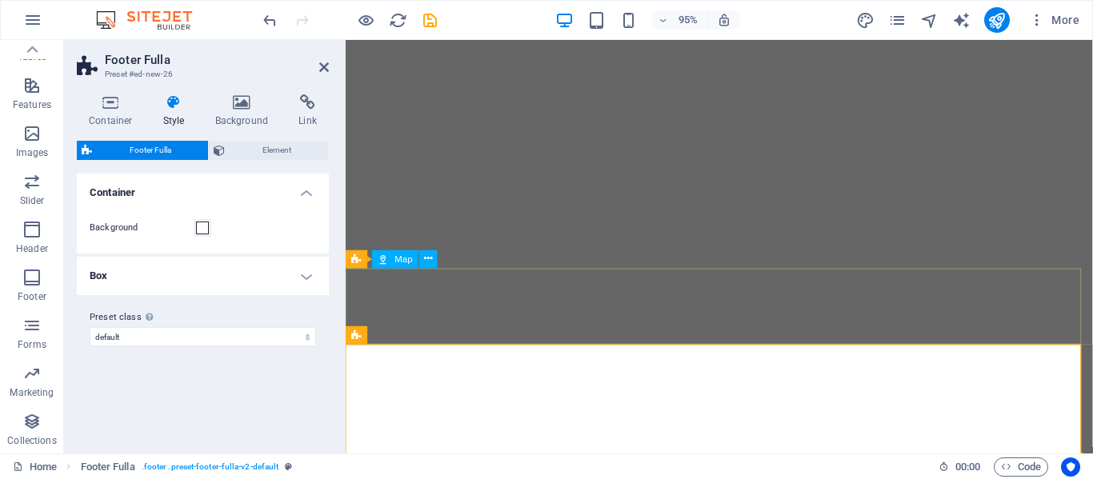
scroll to position [488, 0]
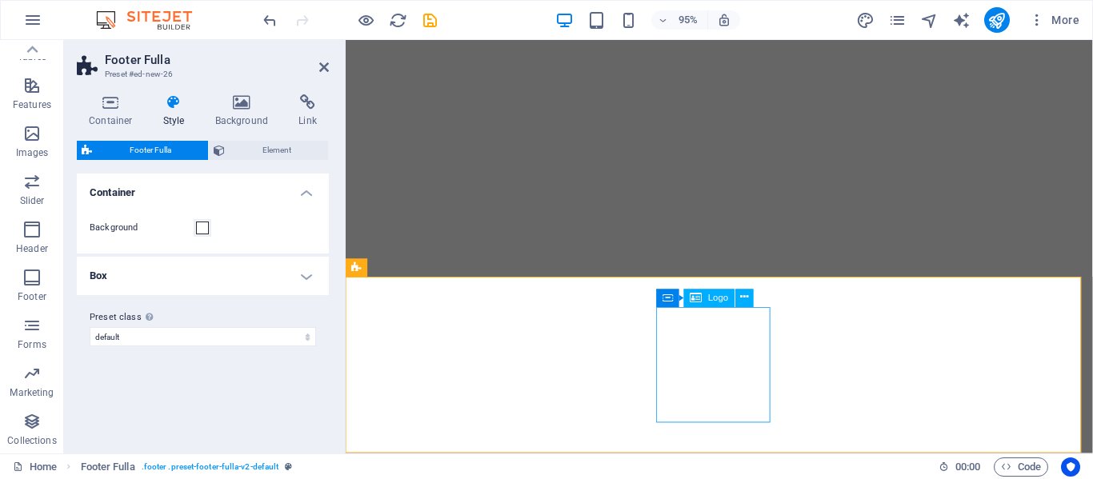
select select "px"
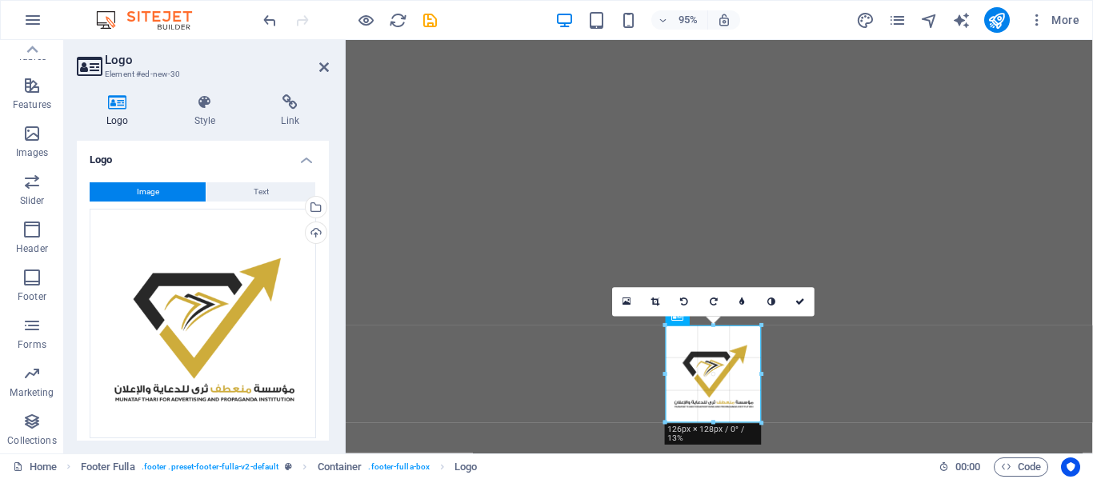
drag, startPoint x: 770, startPoint y: 423, endPoint x: 422, endPoint y: 382, distance: 349.5
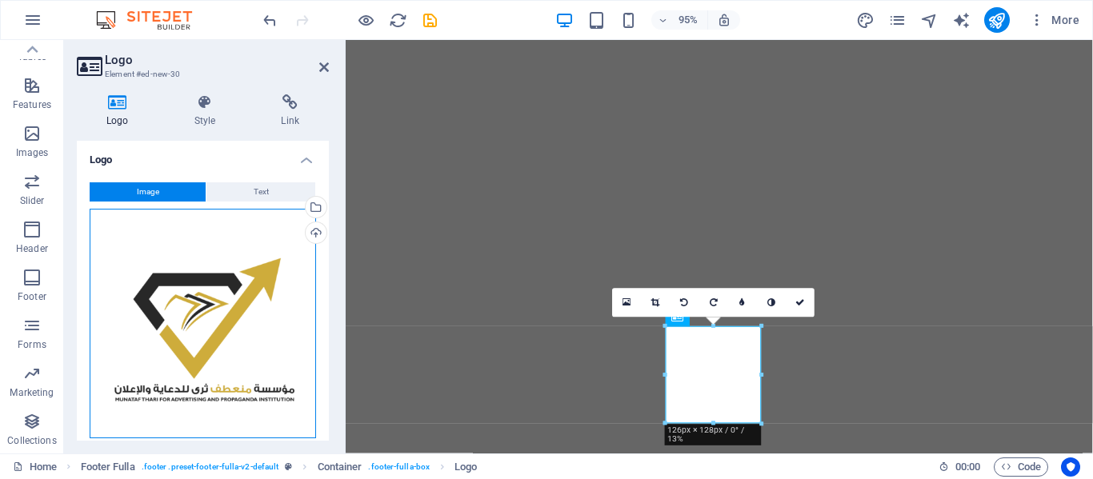
click at [252, 256] on div "Drag files here, click to choose files or select files from Files or our free s…" at bounding box center [203, 324] width 226 height 230
click at [252, 256] on body "MUNATAF THARI FOR ADVERTISING AND PROPAGANDA INSTITUTION Home Favorites Element…" at bounding box center [546, 239] width 1093 height 479
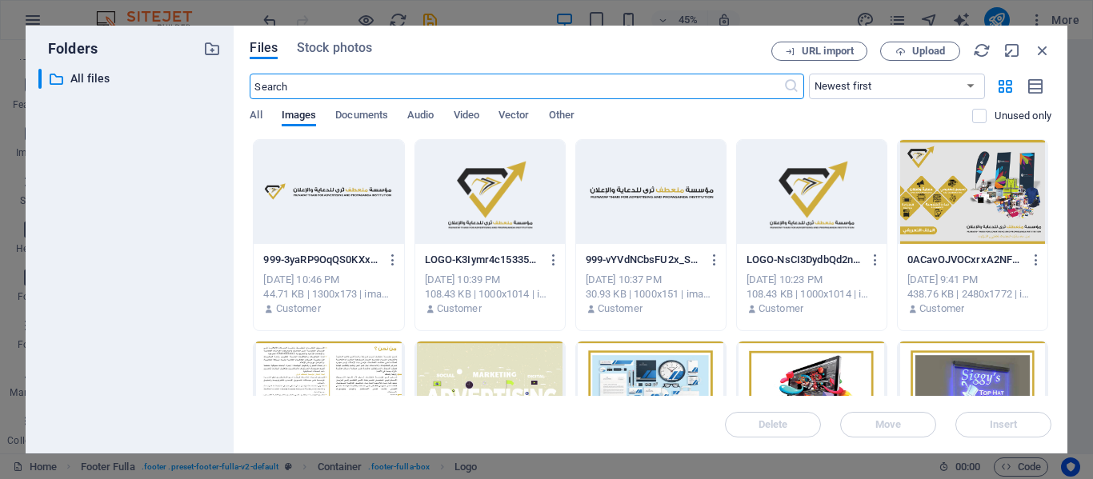
scroll to position [0, 0]
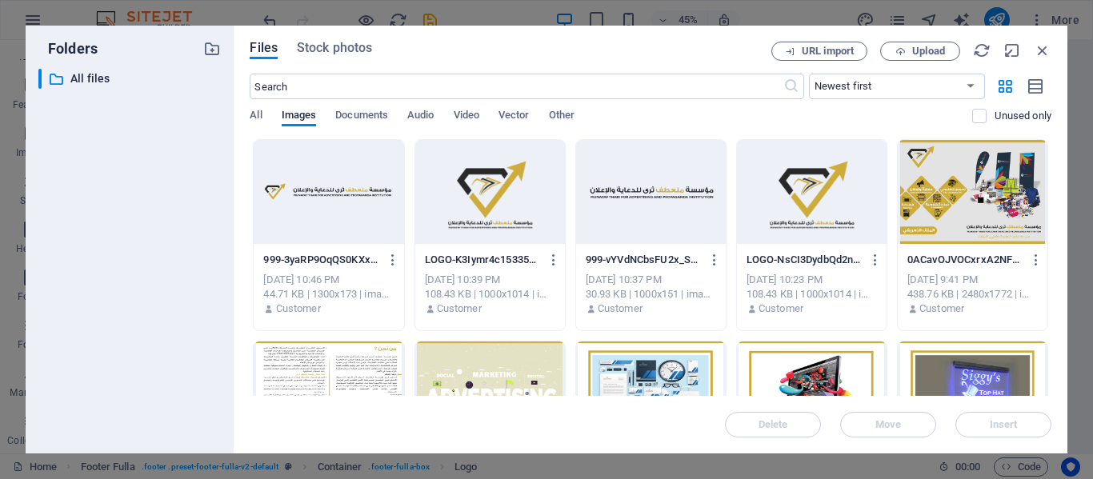
click at [281, 234] on div at bounding box center [329, 192] width 150 height 104
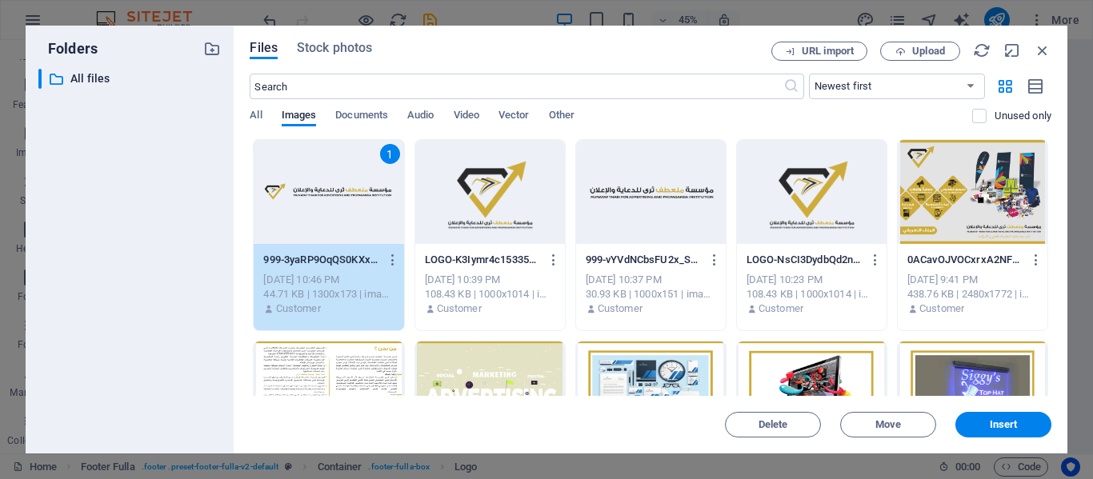
click at [281, 234] on div "1" at bounding box center [329, 192] width 150 height 104
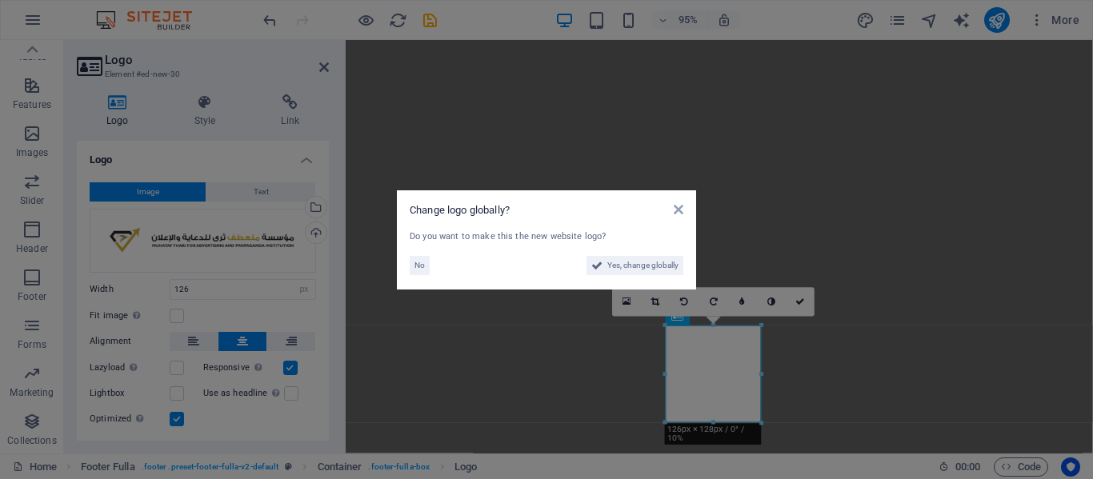
scroll to position [380, 0]
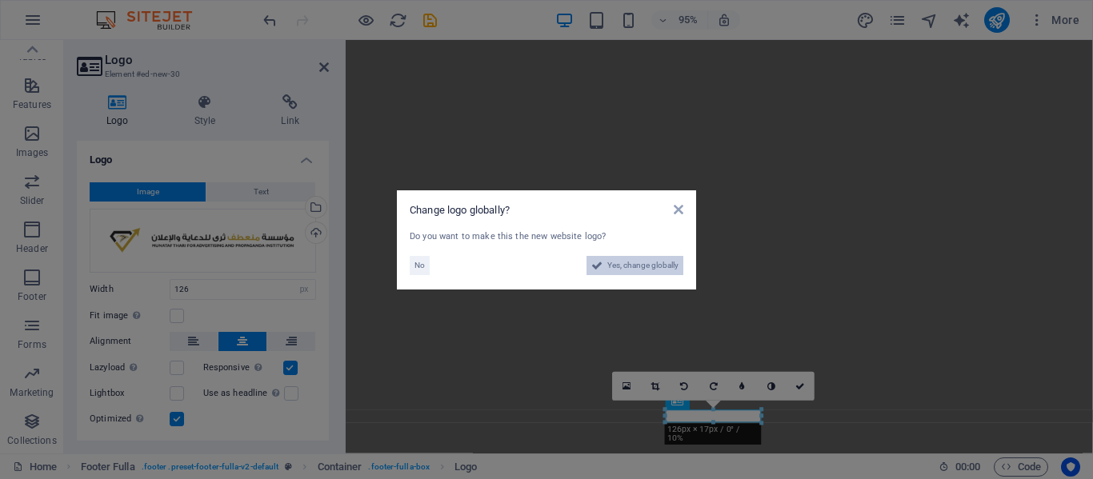
click at [627, 267] on span "Yes, change globally" at bounding box center [642, 265] width 71 height 19
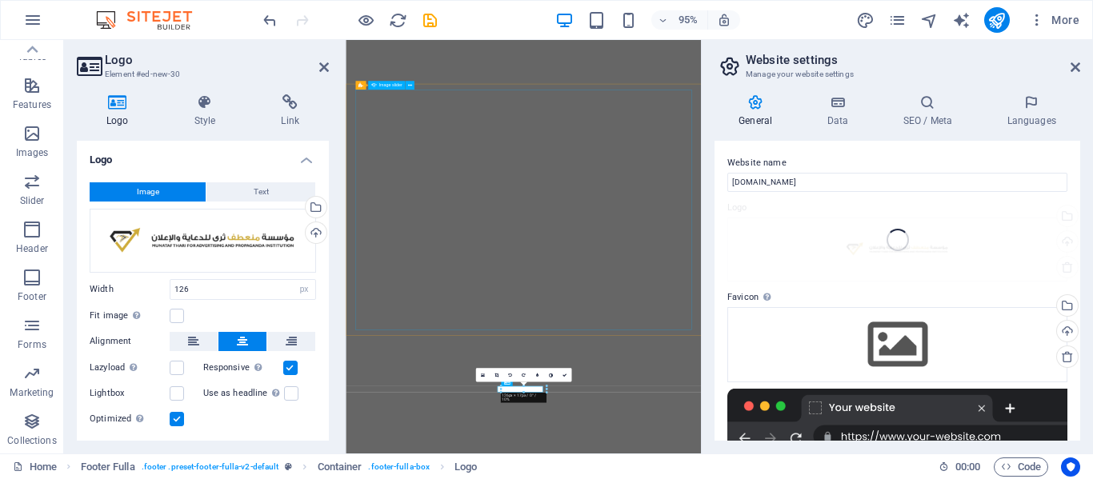
scroll to position [0, 0]
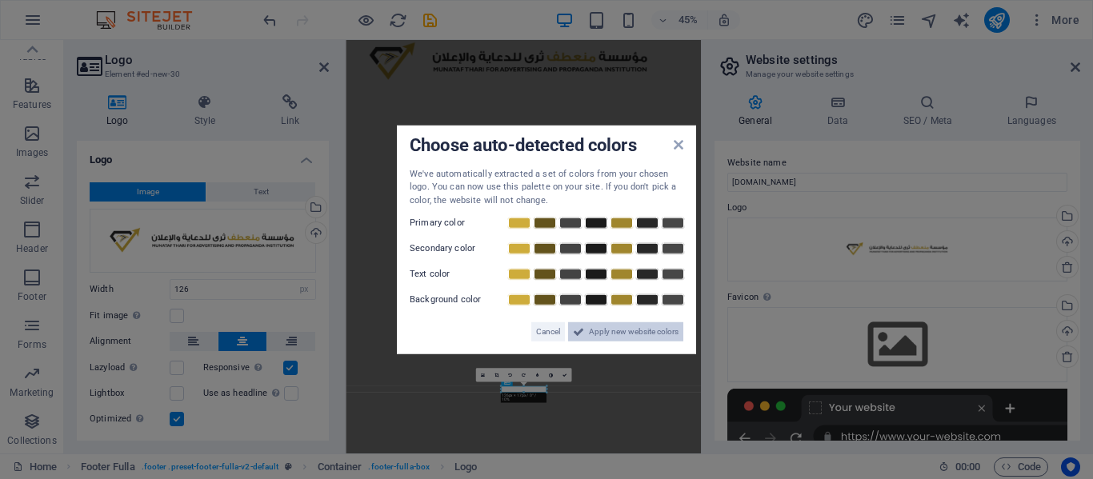
click at [617, 326] on span "Apply new website colors" at bounding box center [634, 331] width 90 height 19
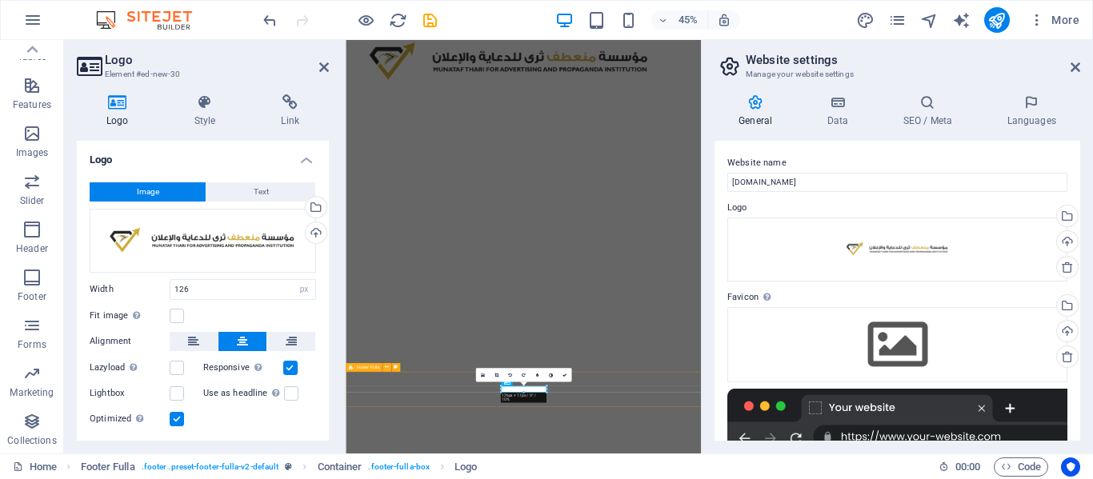
drag, startPoint x: 893, startPoint y: 430, endPoint x: 926, endPoint y: 845, distance: 415.6
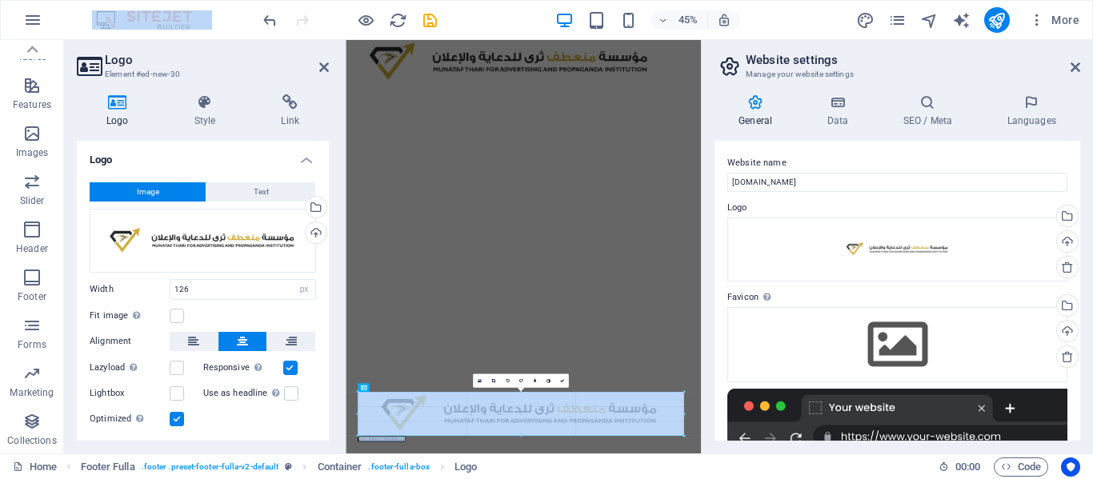
drag, startPoint x: 548, startPoint y: 392, endPoint x: 778, endPoint y: 476, distance: 245.2
type input "906"
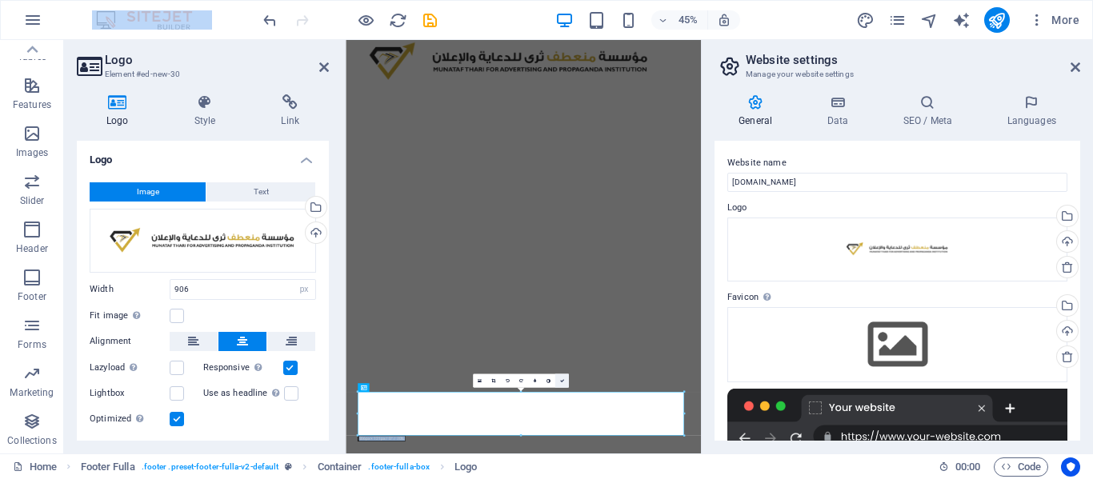
click at [562, 383] on link at bounding box center [561, 381] width 14 height 14
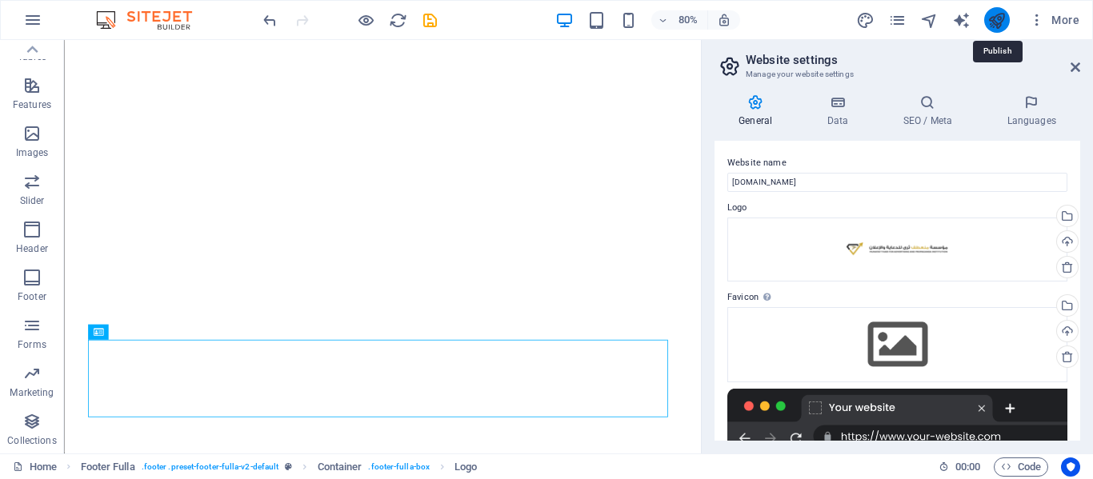
click at [989, 20] on icon "publish" at bounding box center [996, 20] width 18 height 18
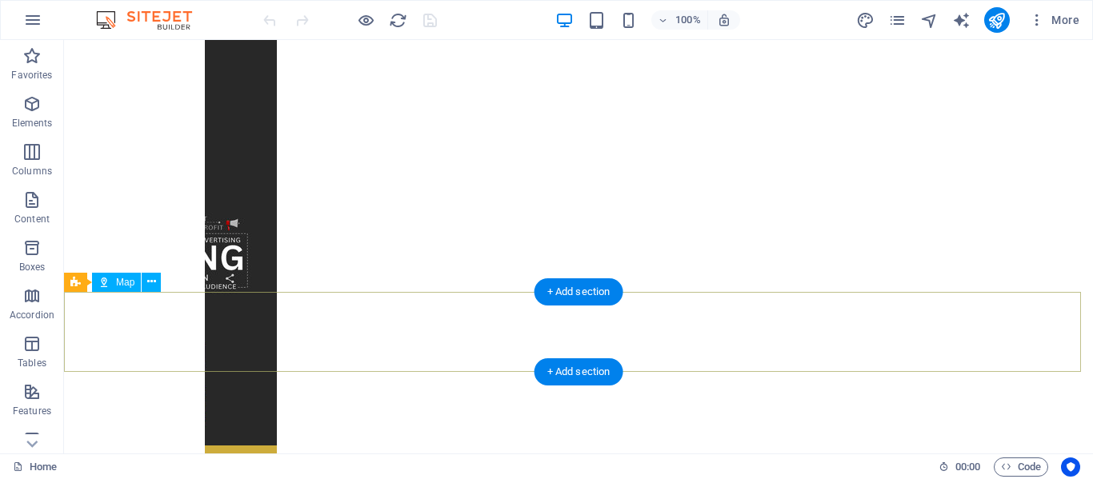
scroll to position [510, 0]
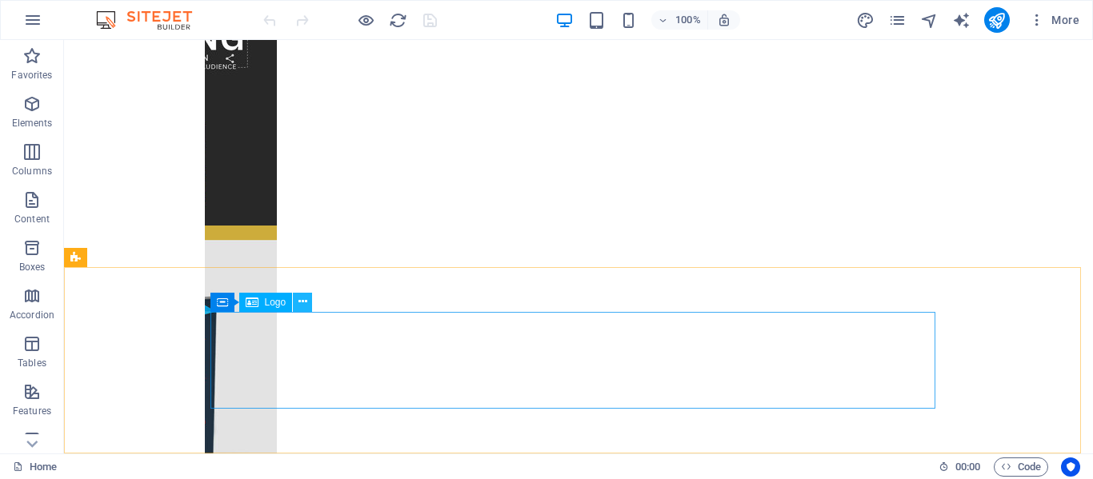
click at [300, 305] on icon at bounding box center [302, 302] width 9 height 17
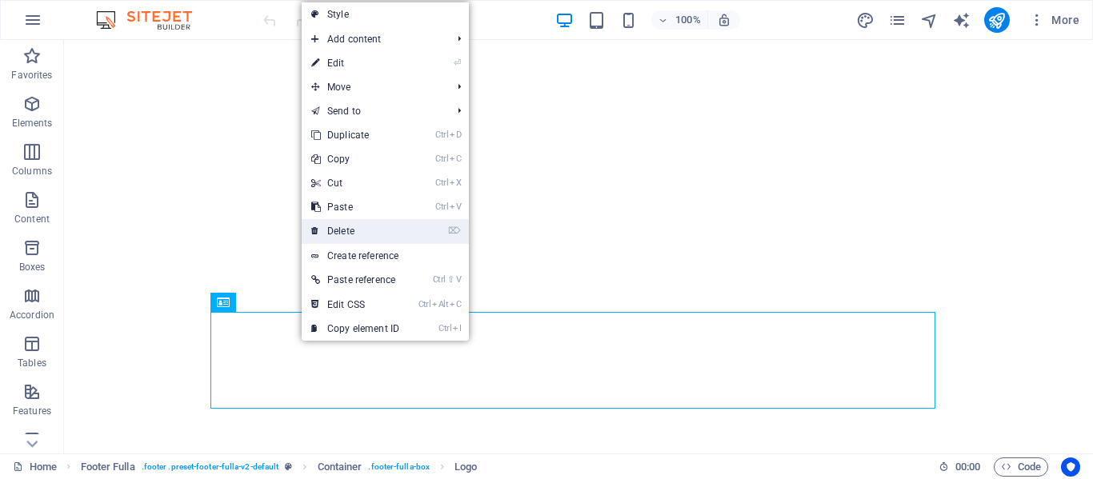
click at [349, 229] on link "⌦ Delete" at bounding box center [355, 231] width 107 height 24
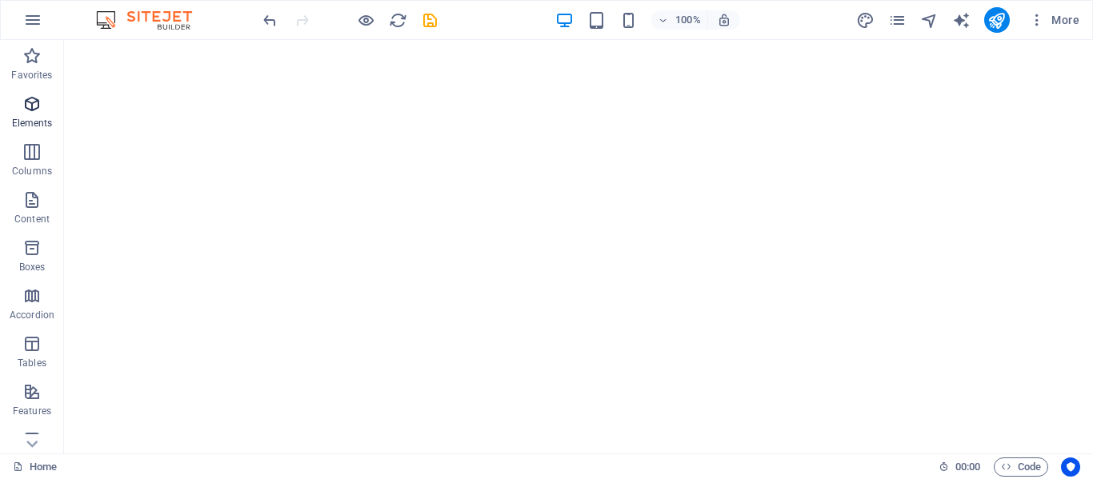
click at [26, 96] on icon "button" at bounding box center [31, 103] width 19 height 19
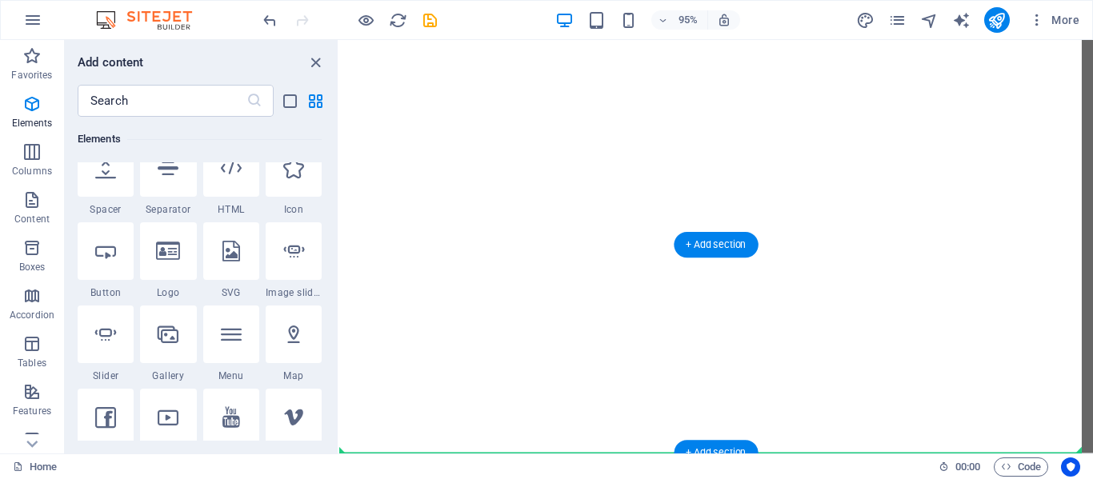
scroll to position [522, 0]
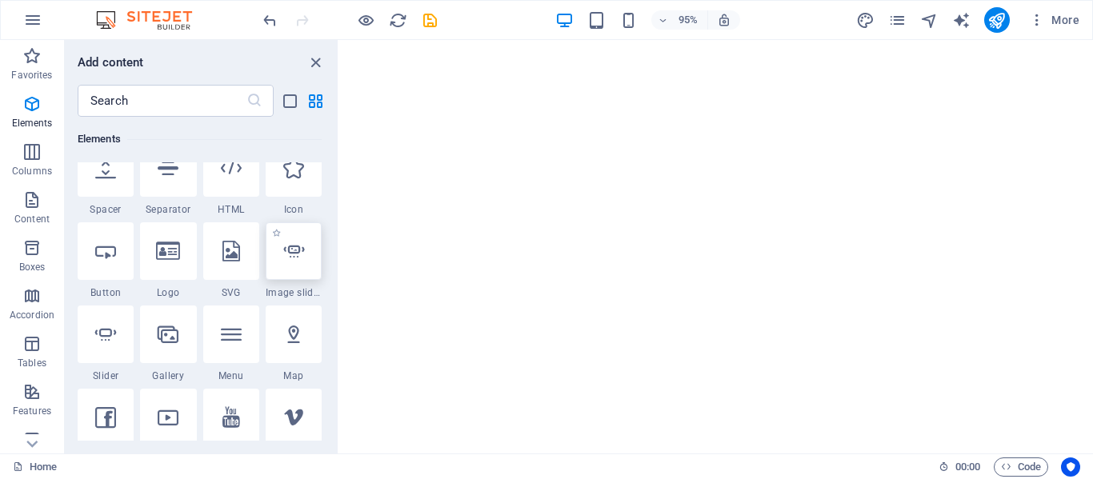
click at [301, 242] on icon at bounding box center [293, 251] width 21 height 21
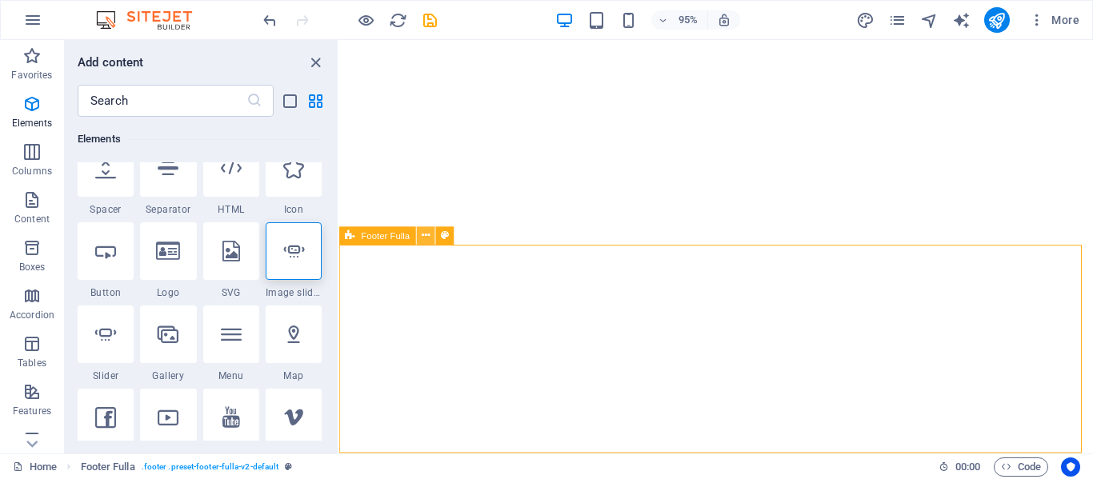
click at [426, 238] on icon at bounding box center [426, 236] width 8 height 16
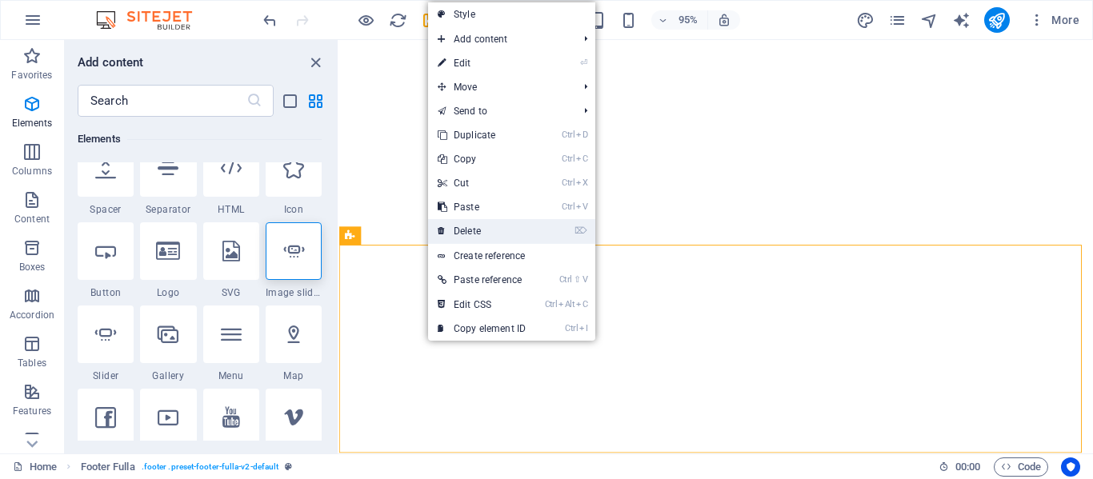
click at [486, 229] on link "⌦ Delete" at bounding box center [481, 231] width 107 height 24
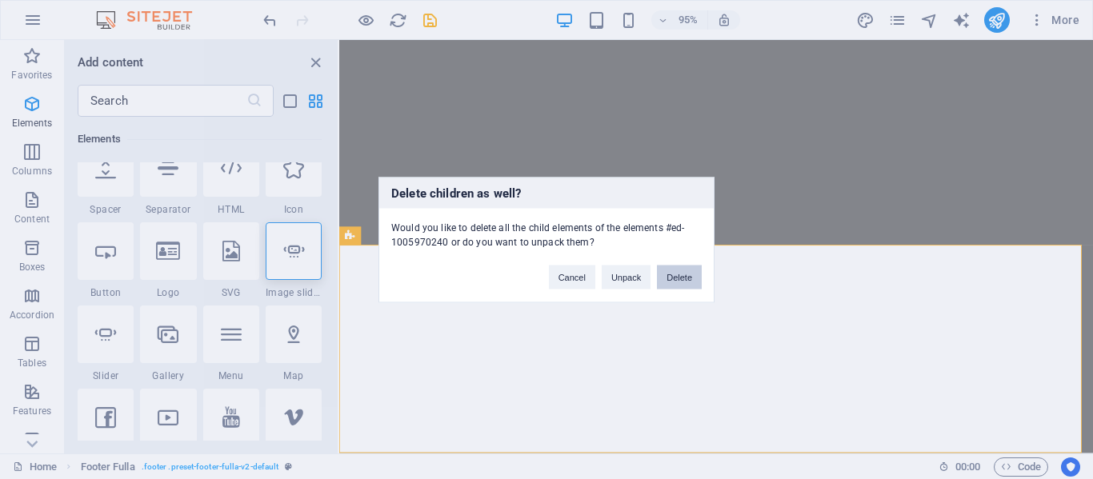
click at [692, 271] on button "Delete" at bounding box center [679, 277] width 45 height 24
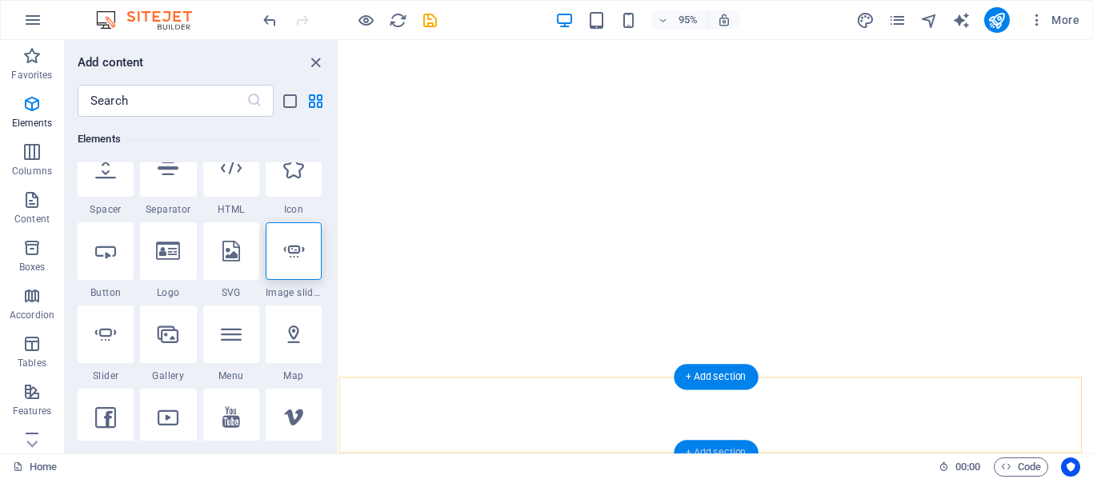
click at [704, 450] on div "+ Add section" at bounding box center [716, 453] width 84 height 26
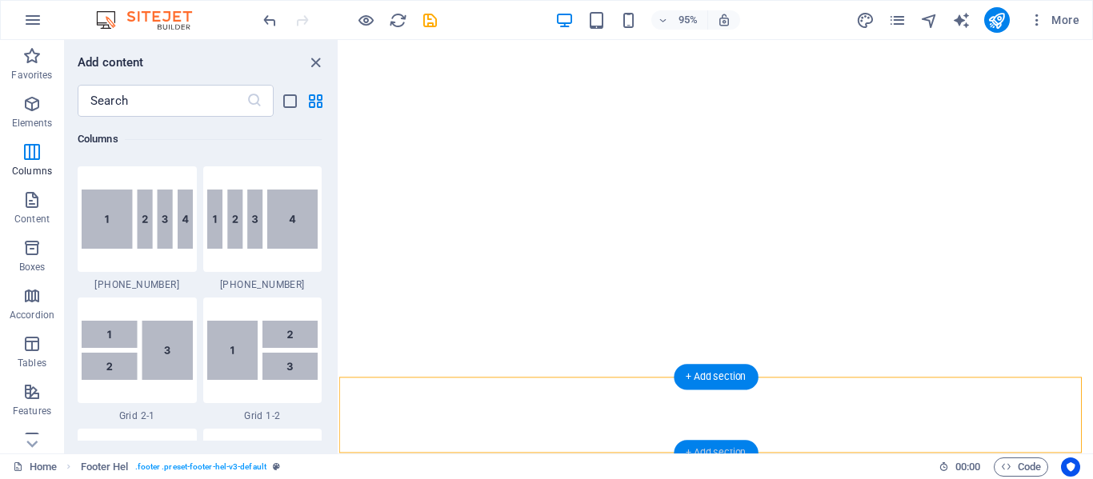
scroll to position [2930, 0]
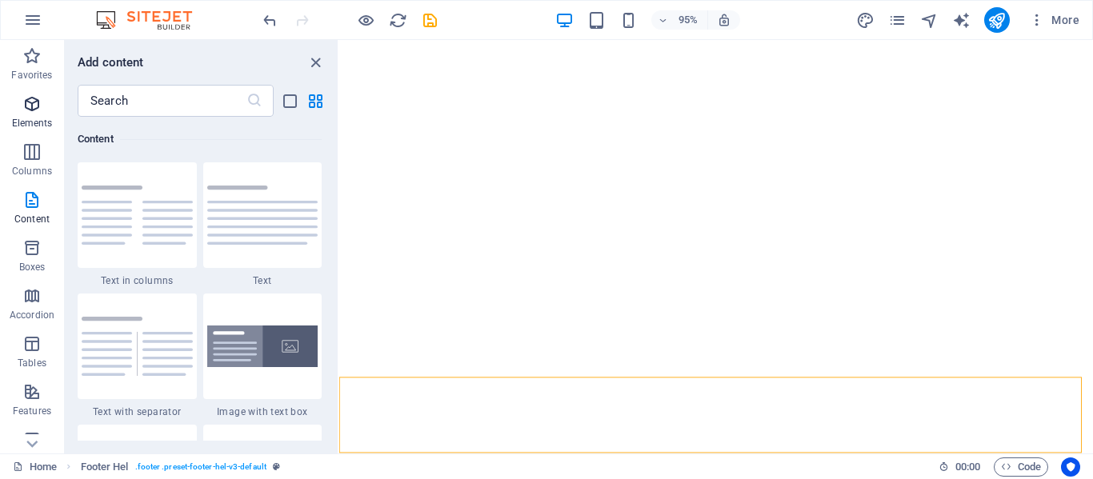
click at [30, 108] on icon "button" at bounding box center [31, 103] width 19 height 19
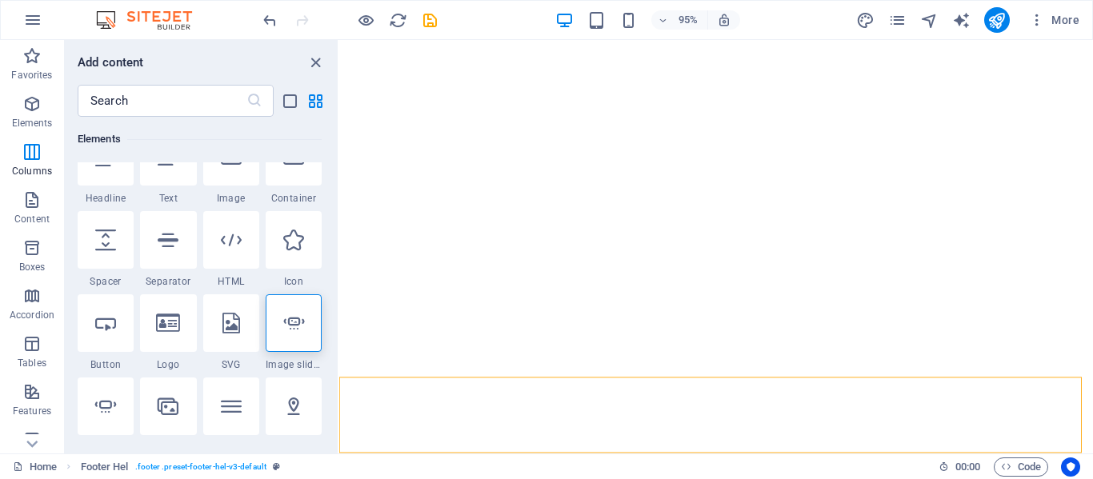
scroll to position [302, 0]
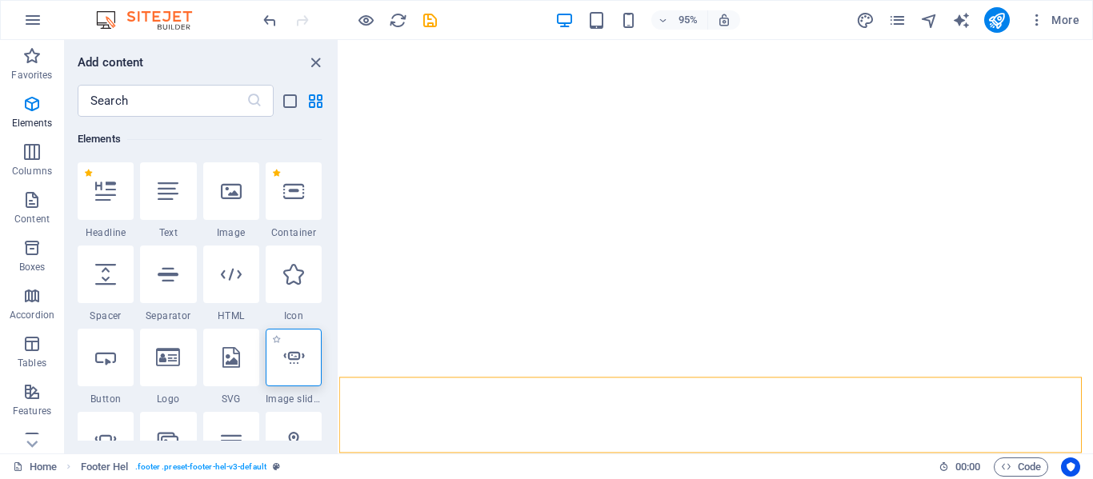
click at [293, 352] on icon at bounding box center [293, 357] width 21 height 21
click at [339, 352] on div "Drag here to replace the existing content. Press “Ctrl” if you want to create a…" at bounding box center [716, 247] width 754 height 414
select select "ms"
select select "s"
select select "progressive"
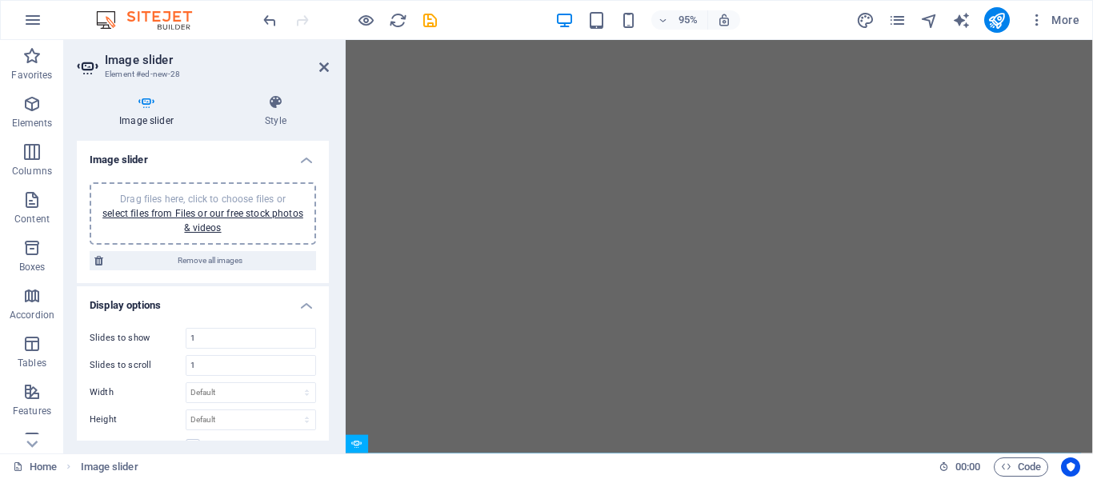
scroll to position [324, 0]
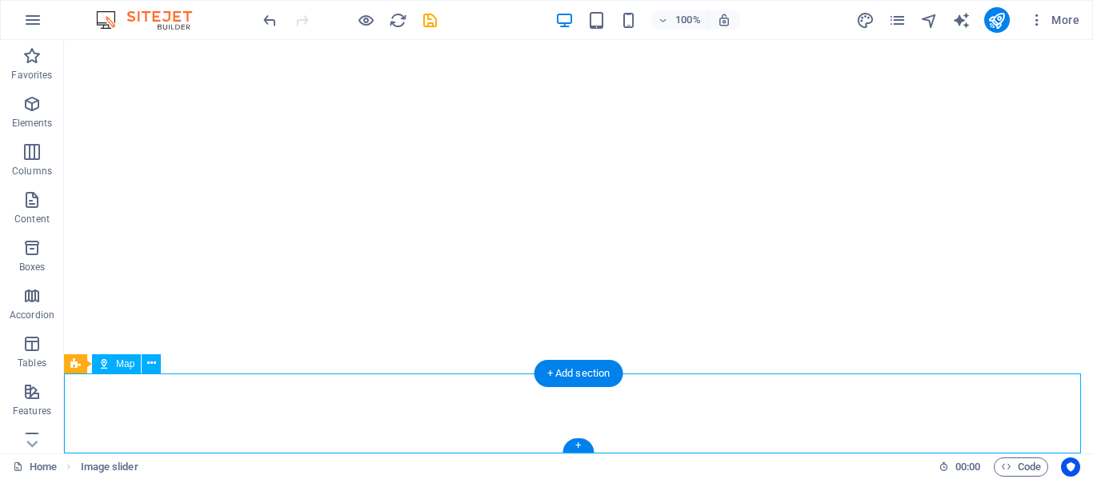
select select "1"
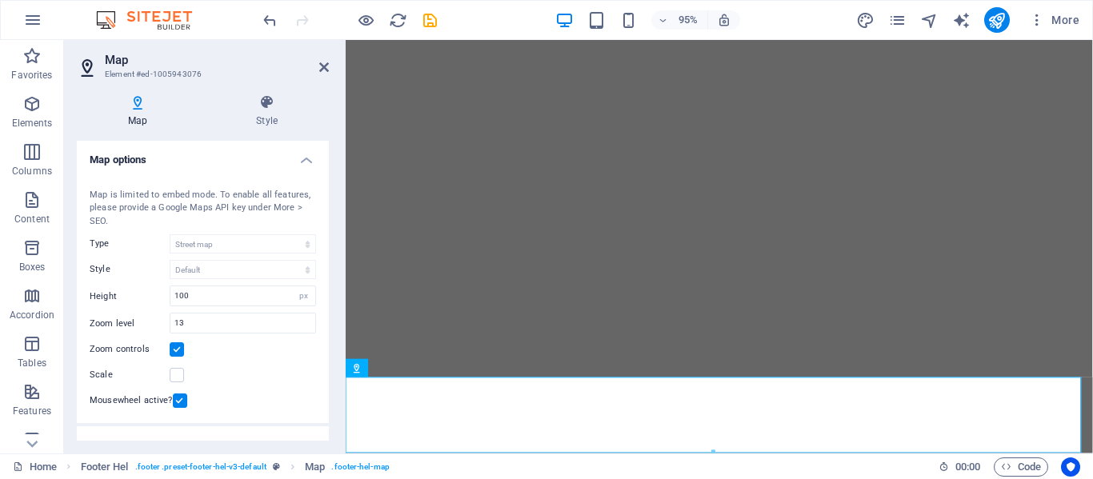
scroll to position [302, 0]
click at [201, 296] on input "100" at bounding box center [242, 295] width 145 height 19
type input "163"
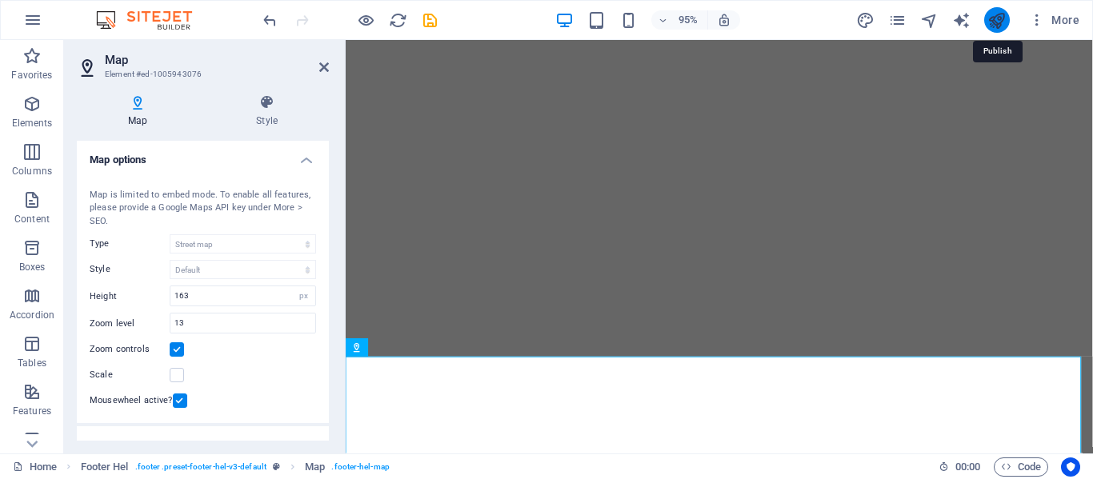
click at [989, 23] on icon "publish" at bounding box center [996, 20] width 18 height 18
